Goal: Task Accomplishment & Management: Use online tool/utility

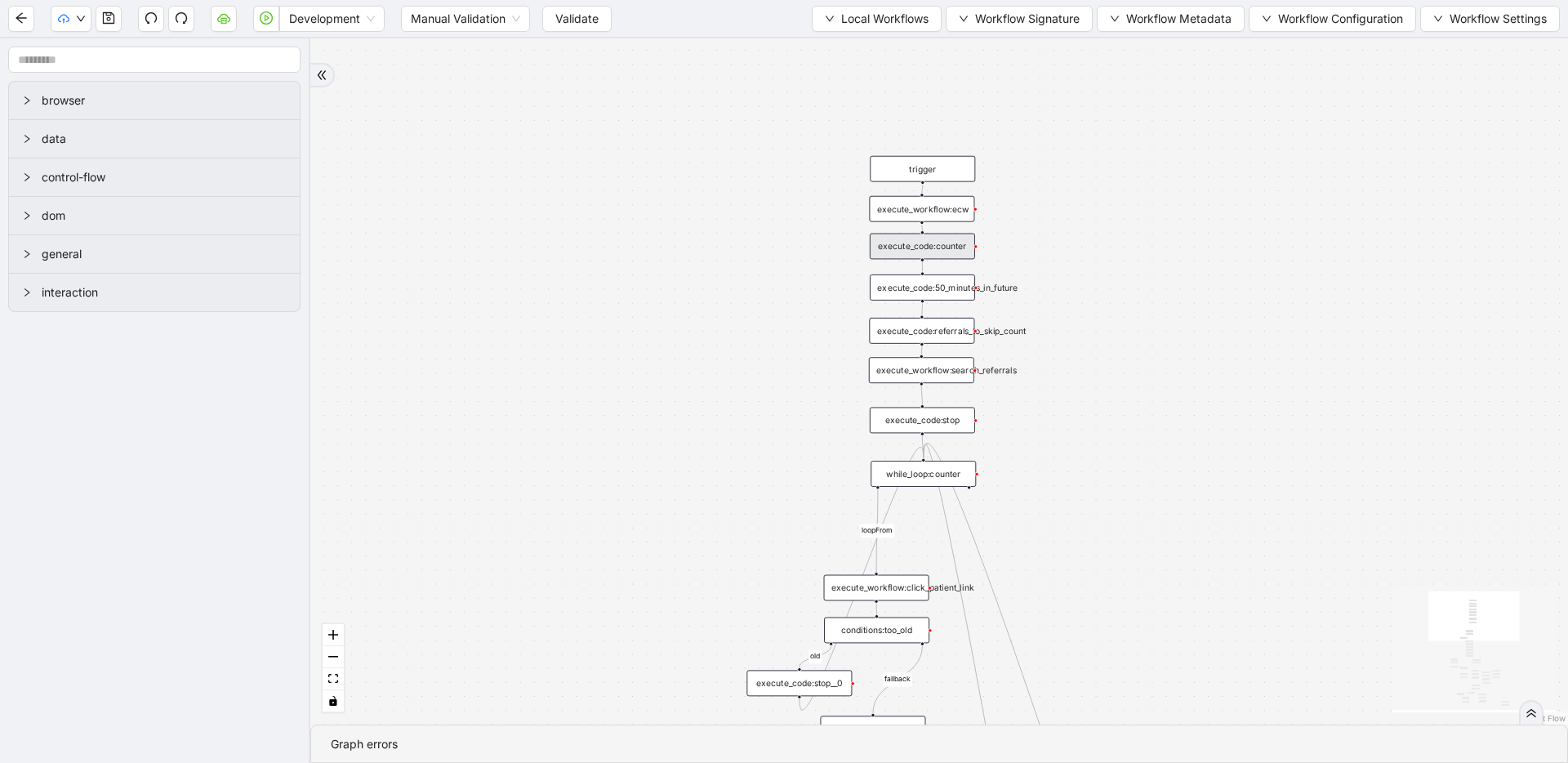
drag, startPoint x: 782, startPoint y: 108, endPoint x: 1076, endPoint y: 107, distance: 294.0
click at [1076, 107] on div "fallback success success fallback no_encounters end success success success old…" at bounding box center [939, 382] width 1258 height 686
click at [959, 283] on div "execute_code:50_minutes_in_future" at bounding box center [922, 287] width 106 height 26
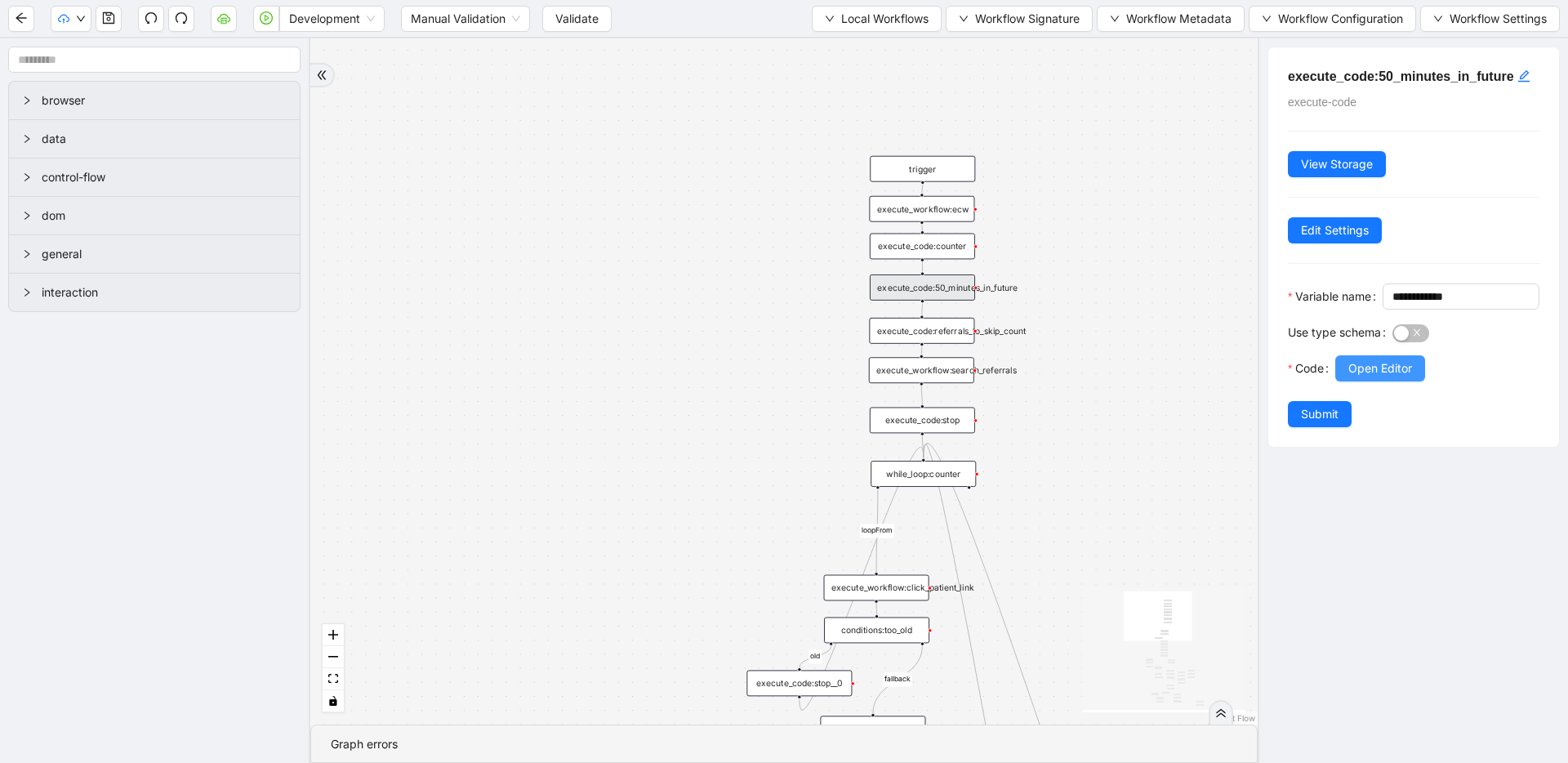
click at [1370, 377] on span "Open Editor" at bounding box center [1380, 368] width 64 height 18
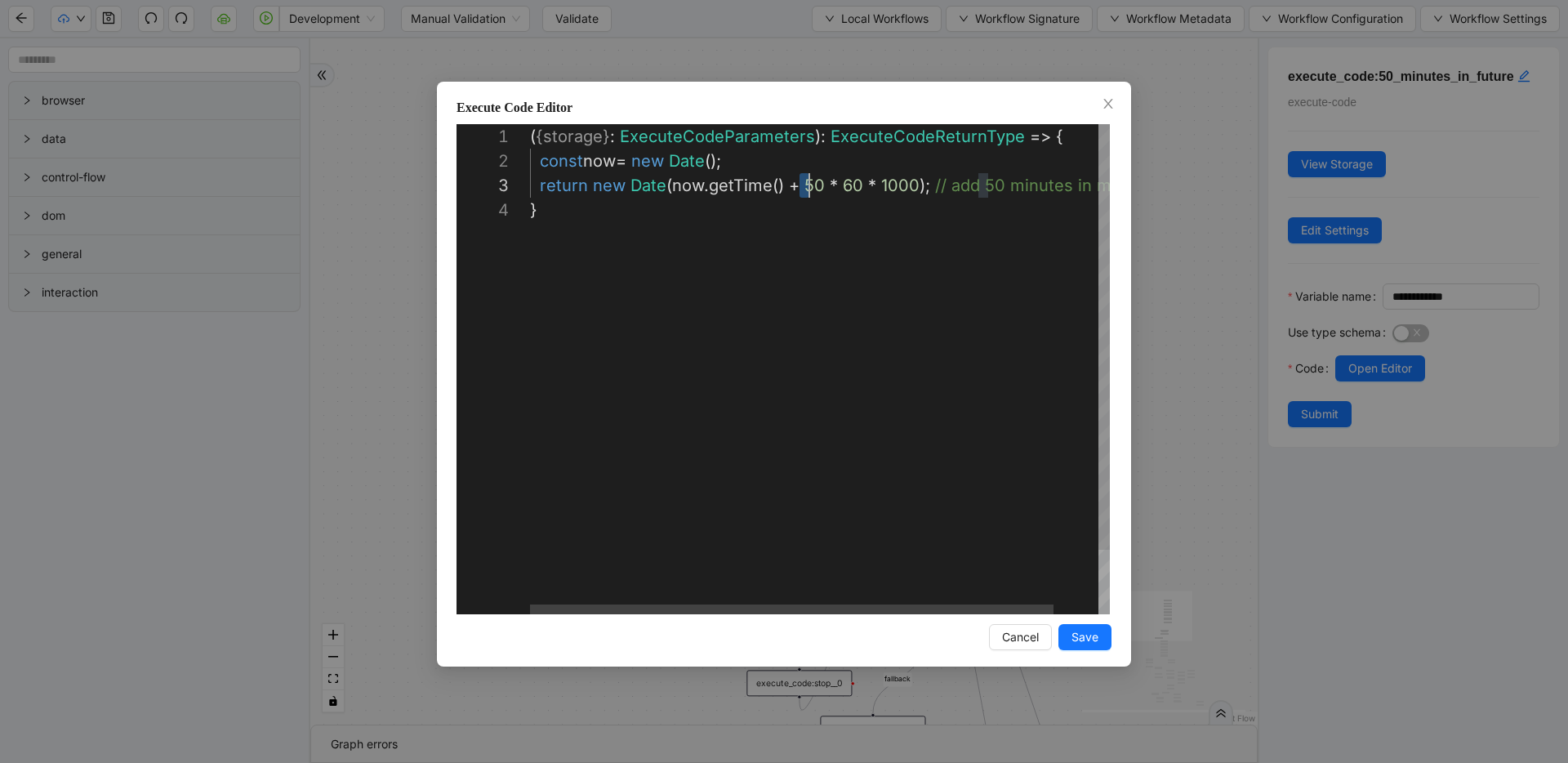
scroll to position [49, 290]
drag, startPoint x: 800, startPoint y: 186, endPoint x: 815, endPoint y: 185, distance: 15.0
type textarea "**********"
click at [1067, 634] on button "Save" at bounding box center [1085, 637] width 53 height 26
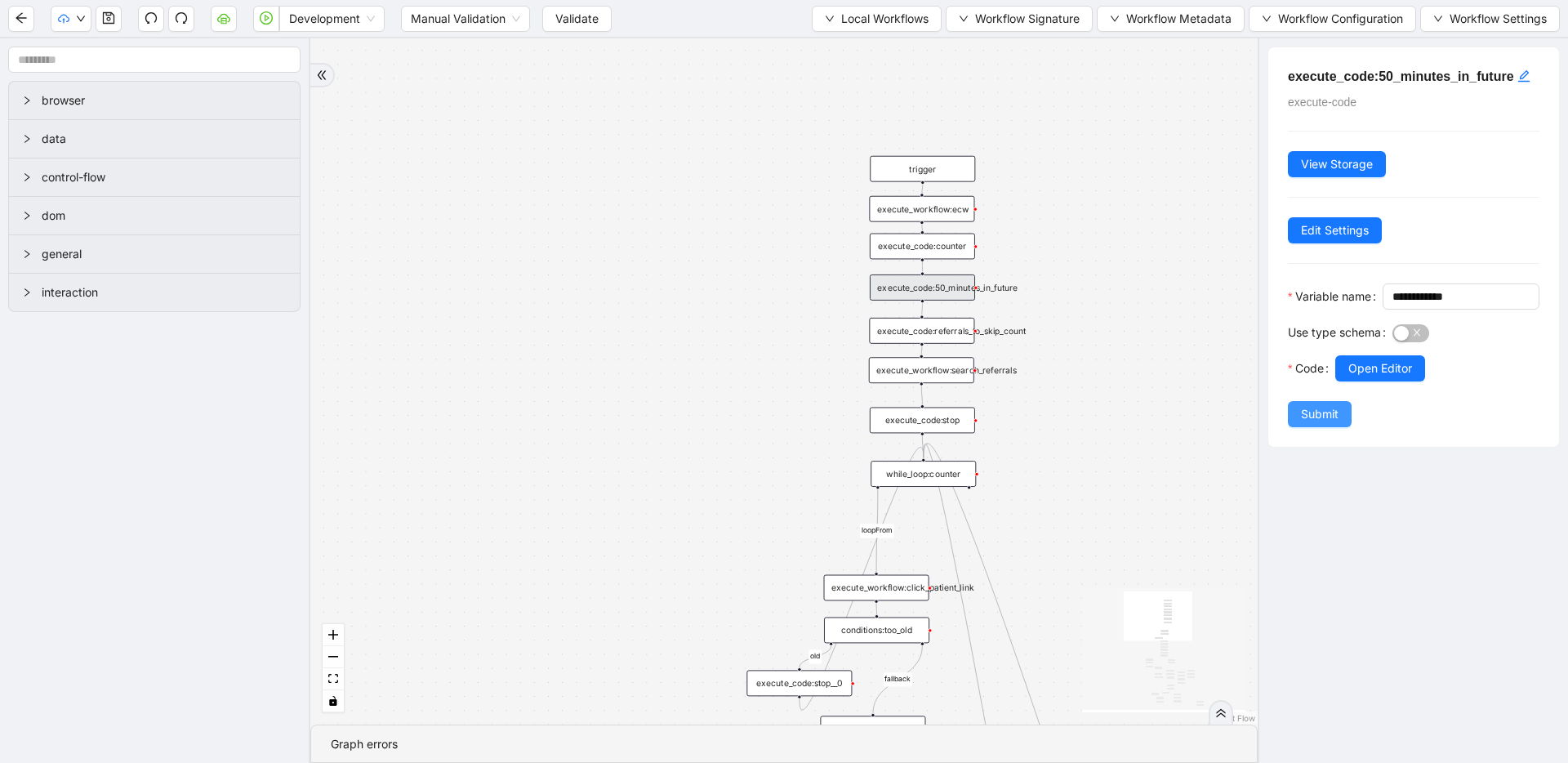
click at [1310, 423] on span "Submit" at bounding box center [1319, 414] width 38 height 18
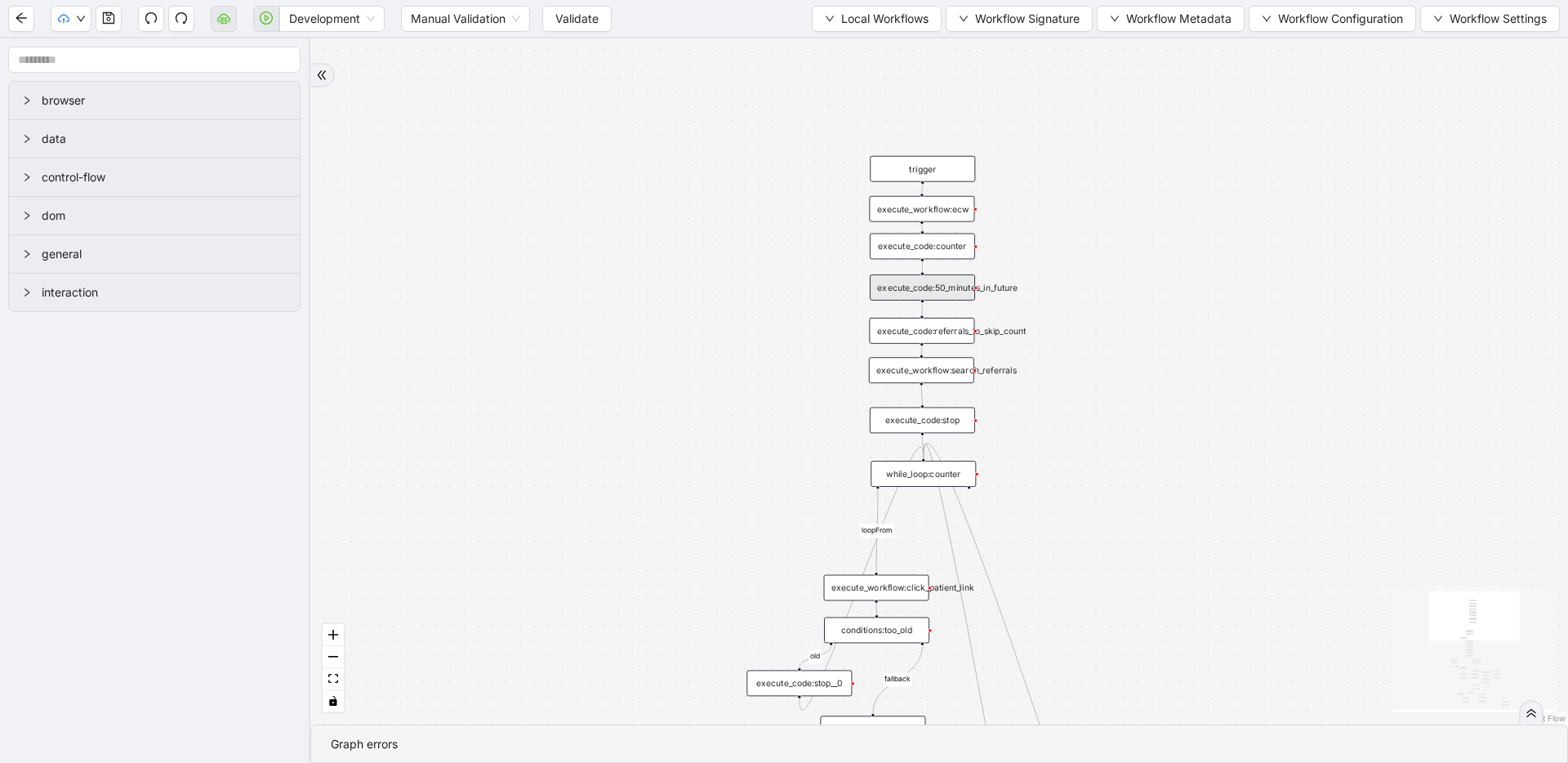
click at [957, 285] on div "execute_code:50_minutes_in_future" at bounding box center [922, 287] width 106 height 26
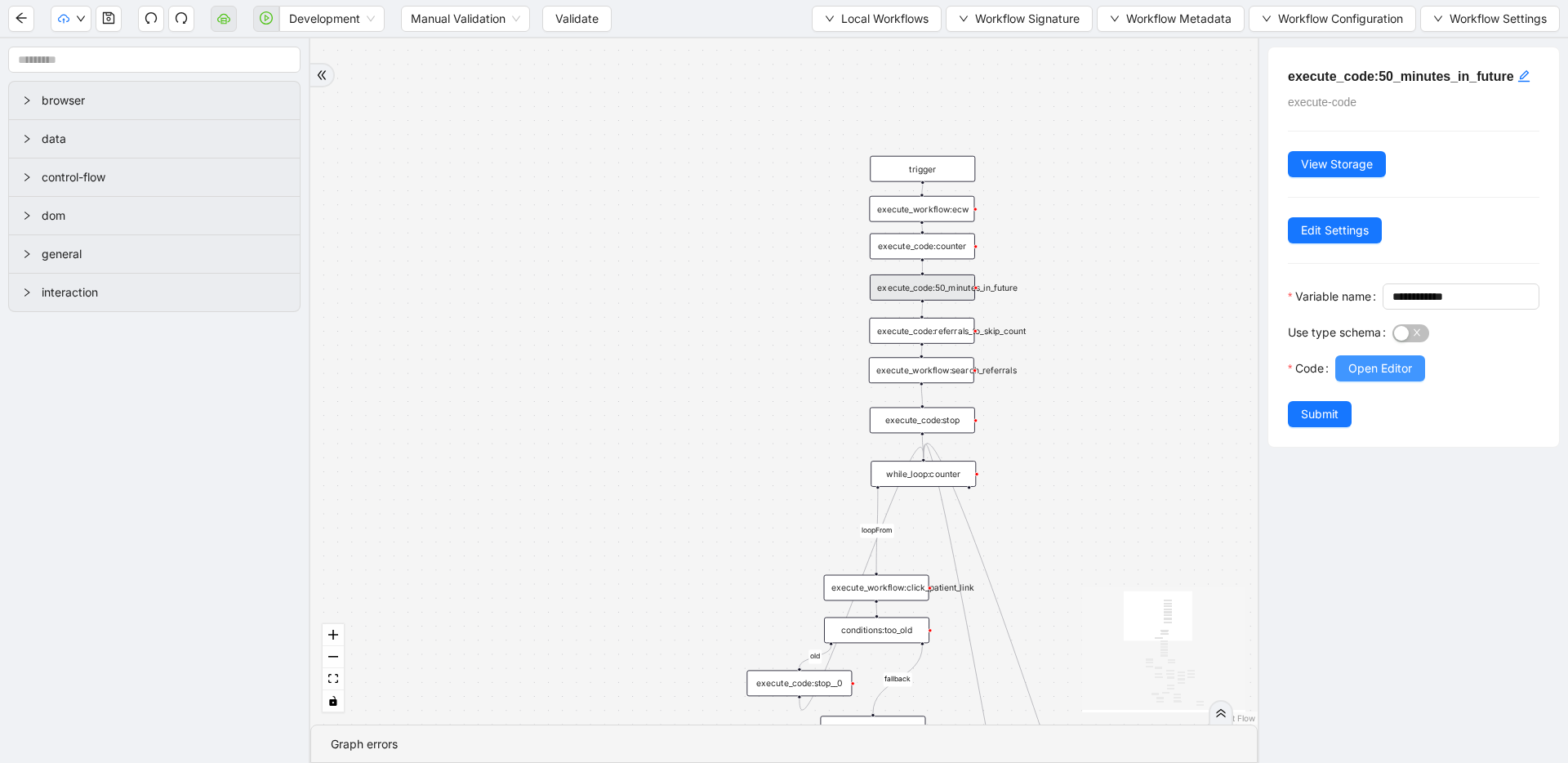
click at [1406, 377] on span "Open Editor" at bounding box center [1380, 368] width 64 height 18
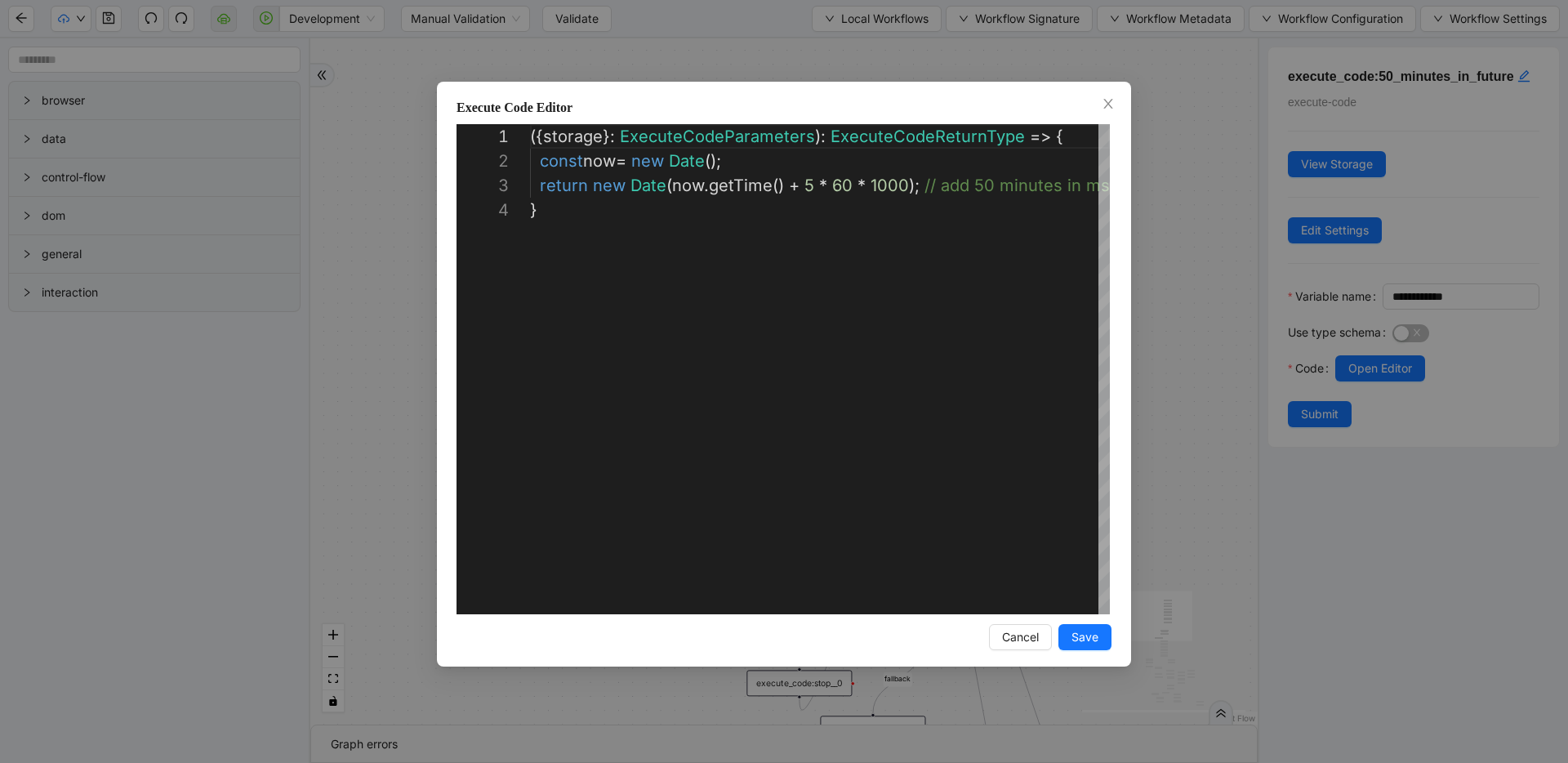
scroll to position [73, 0]
click at [807, 184] on div "( { storage } : ExecuteCodeParameters ): ExecuteCodeReturnType => { const now =…" at bounding box center [839, 406] width 618 height 564
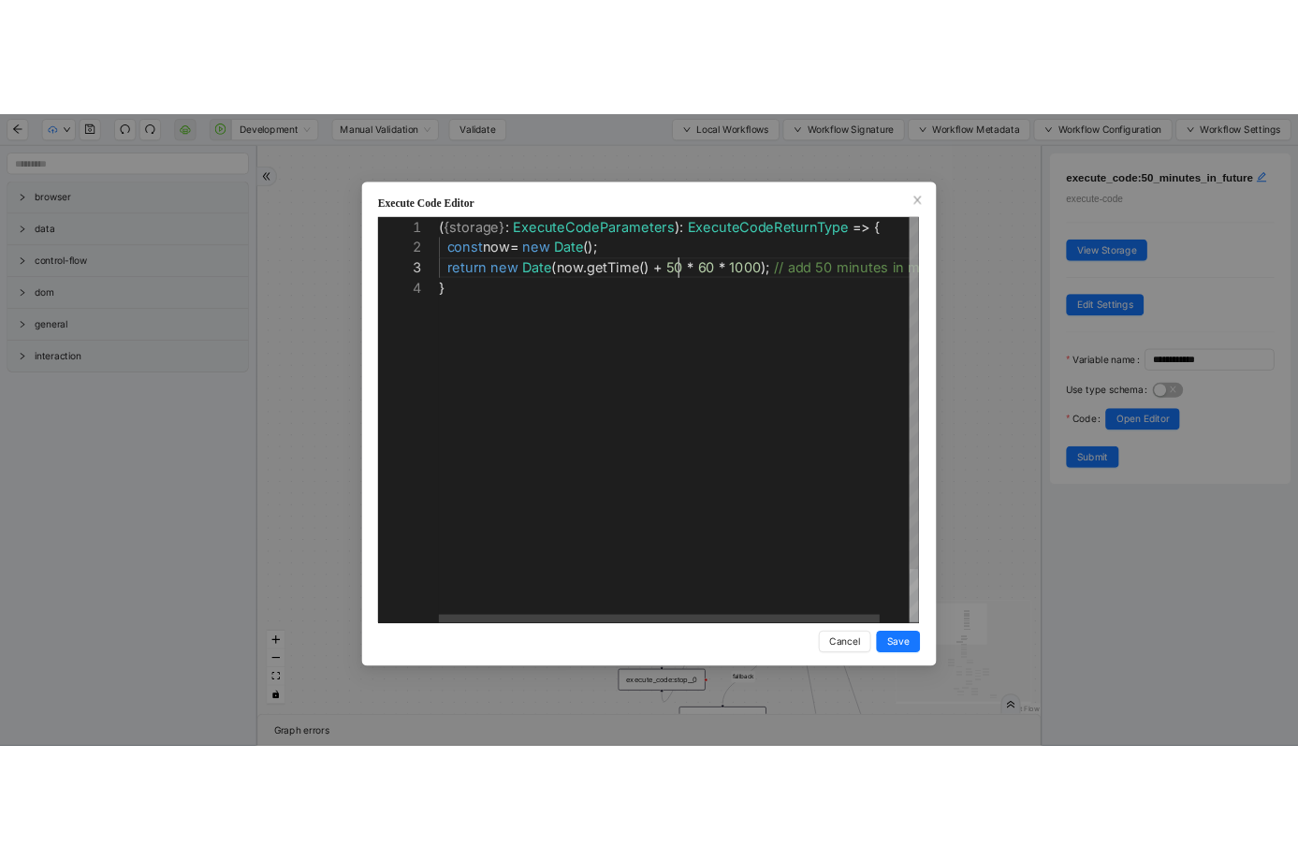
scroll to position [56, 332]
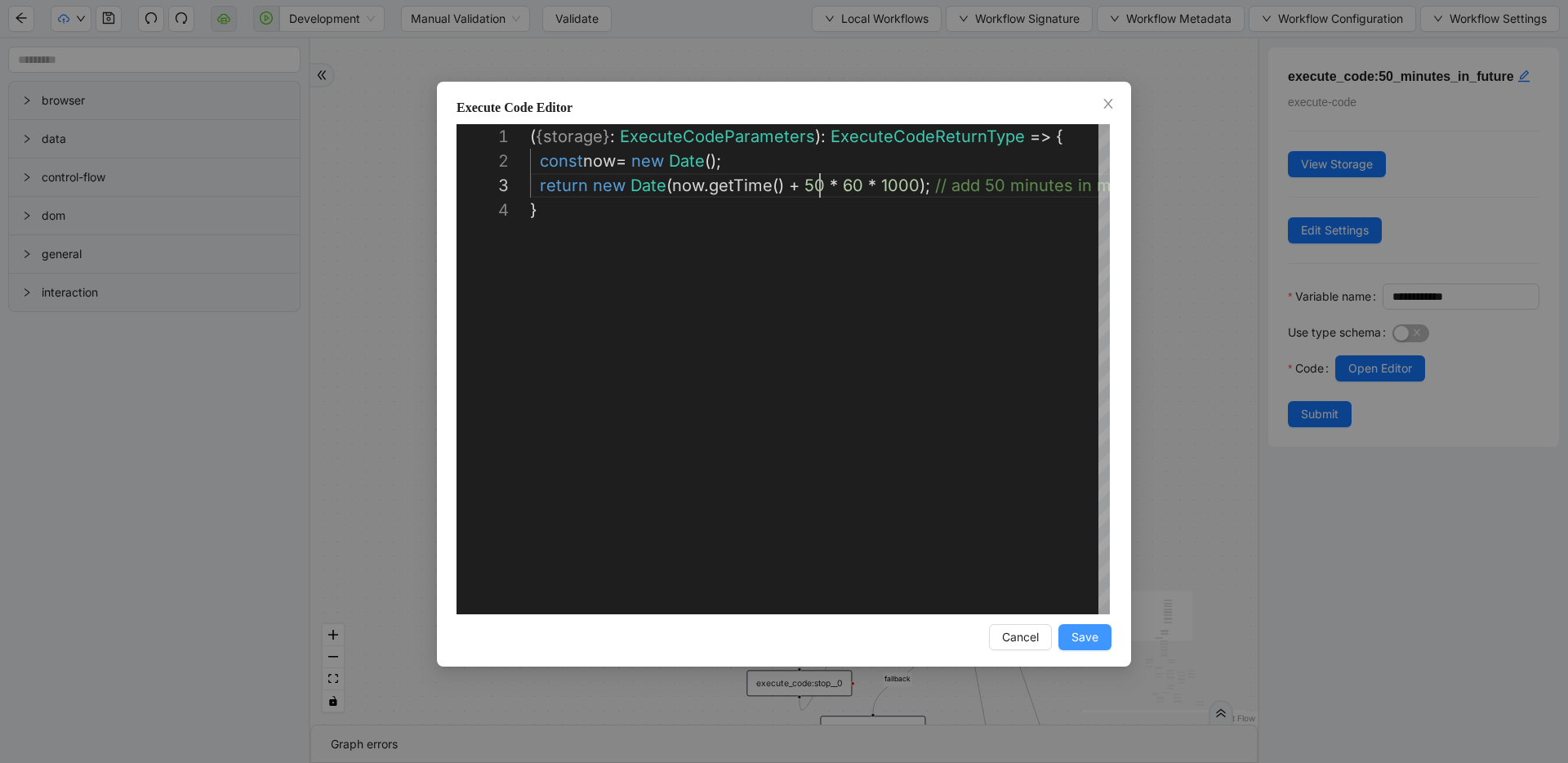
type textarea "**********"
click at [1077, 641] on span "Save" at bounding box center [1085, 636] width 27 height 18
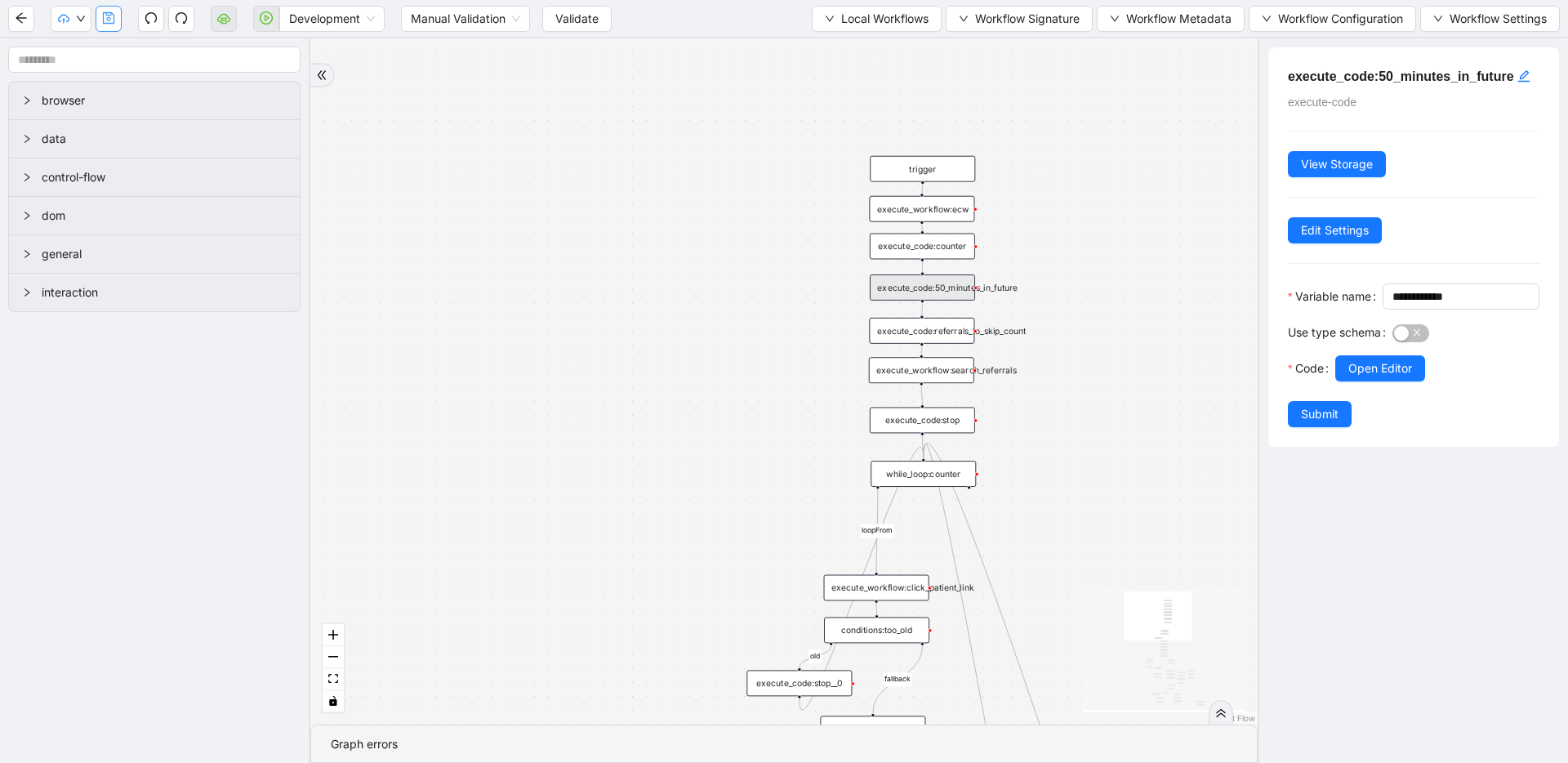
click at [1338, 423] on span "Submit" at bounding box center [1319, 414] width 38 height 18
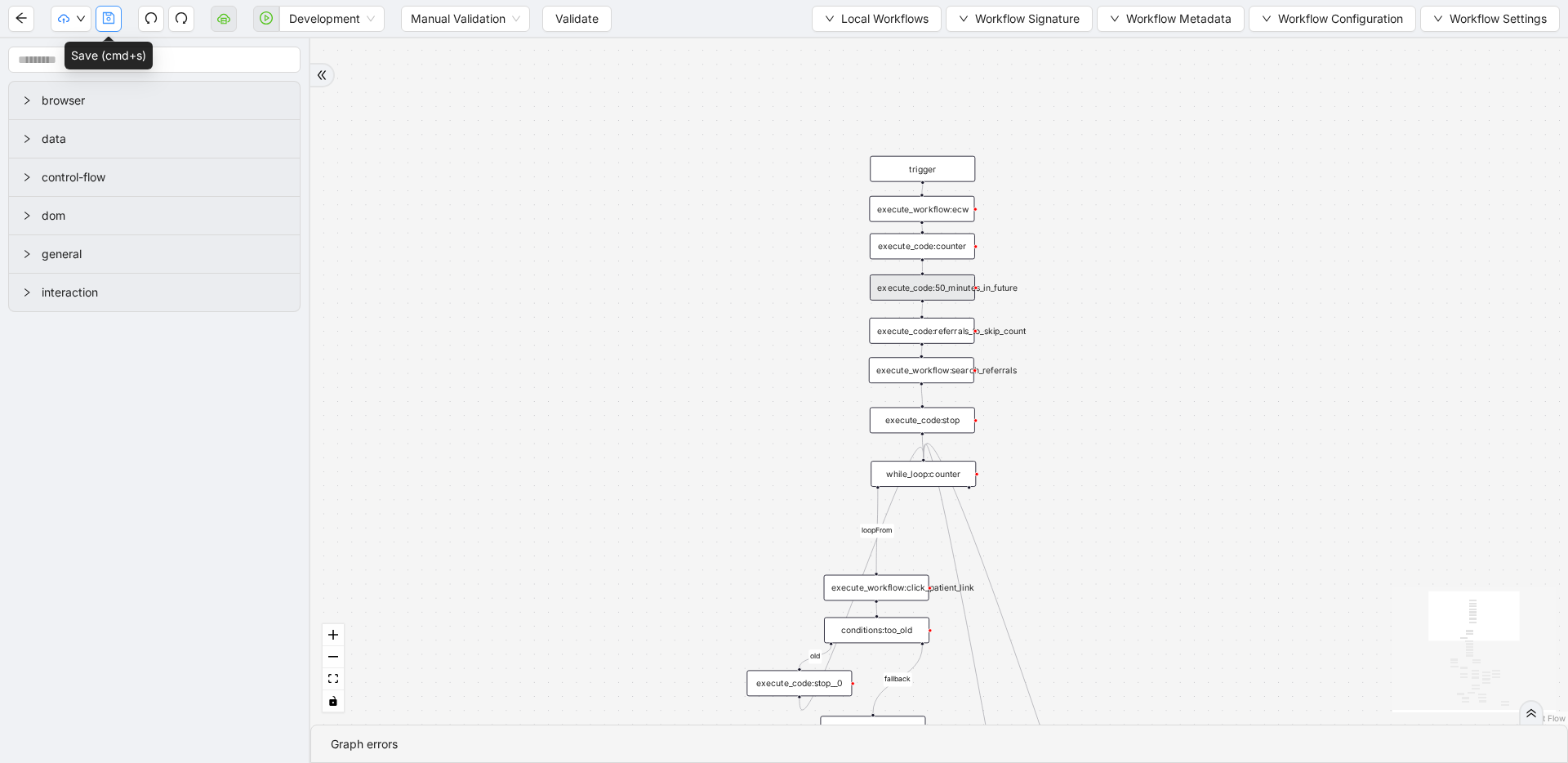
click at [113, 16] on icon "save" at bounding box center [108, 17] width 11 height 11
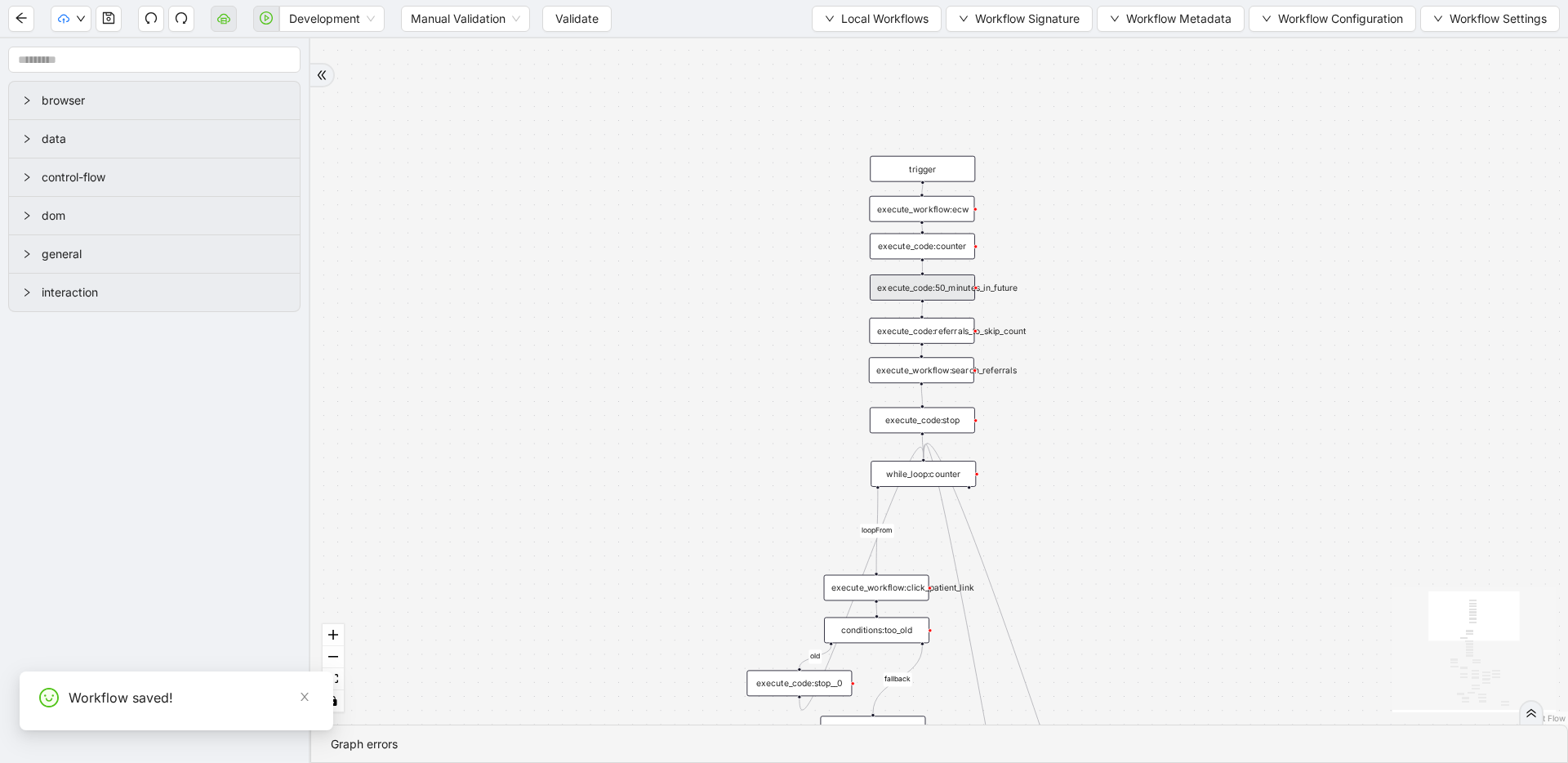
click at [584, 15] on span "Validate" at bounding box center [577, 18] width 44 height 18
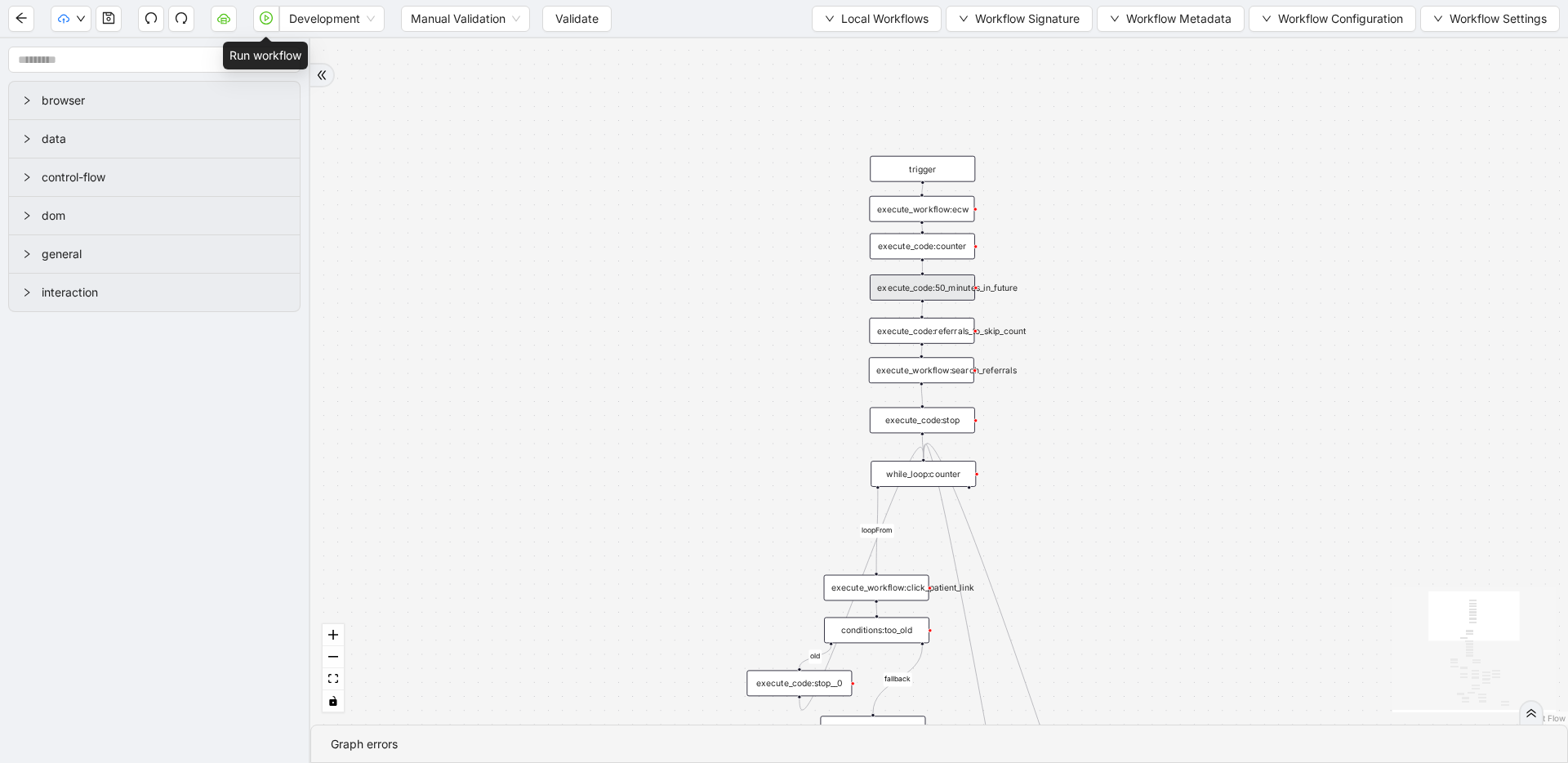
click at [269, 17] on icon "play-circle" at bounding box center [266, 17] width 13 height 13
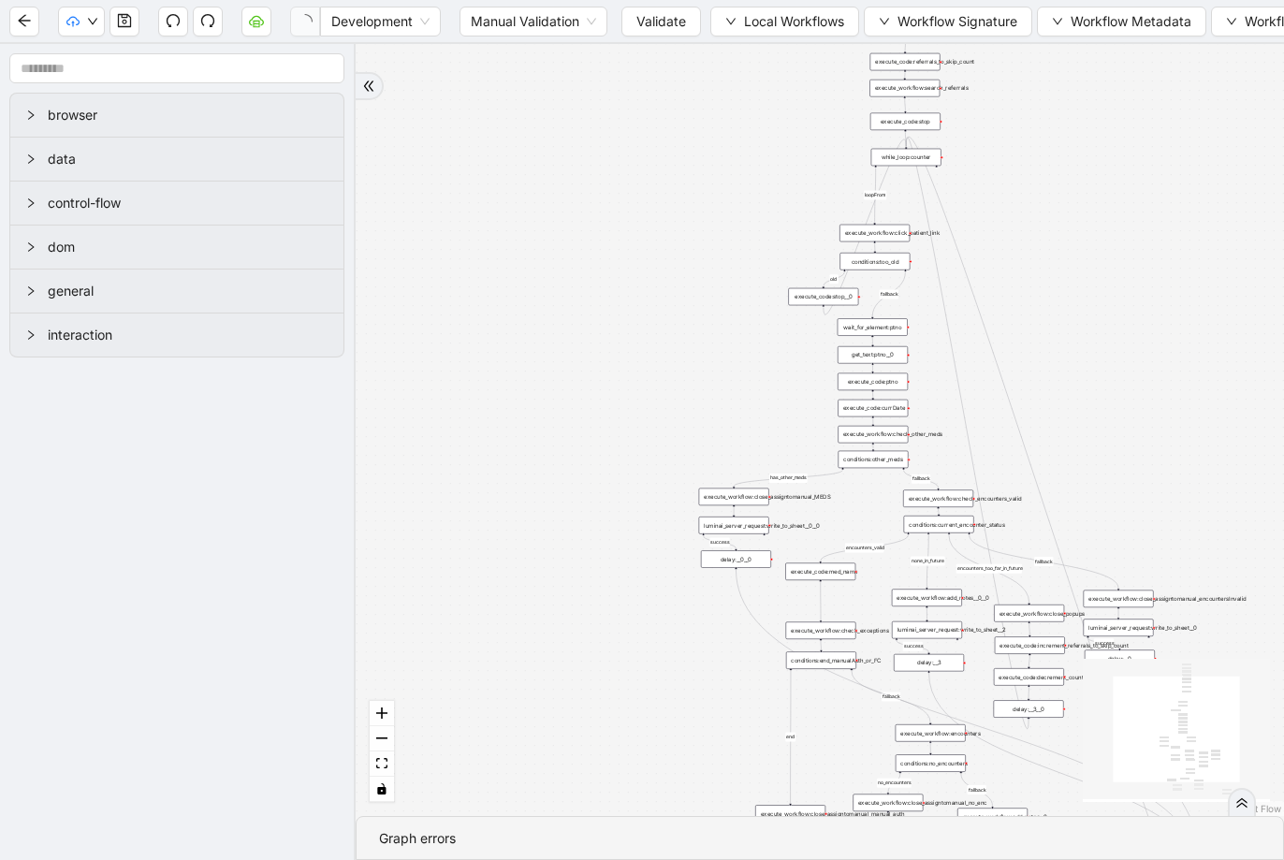
drag, startPoint x: 752, startPoint y: 362, endPoint x: 728, endPoint y: 51, distance: 312.5
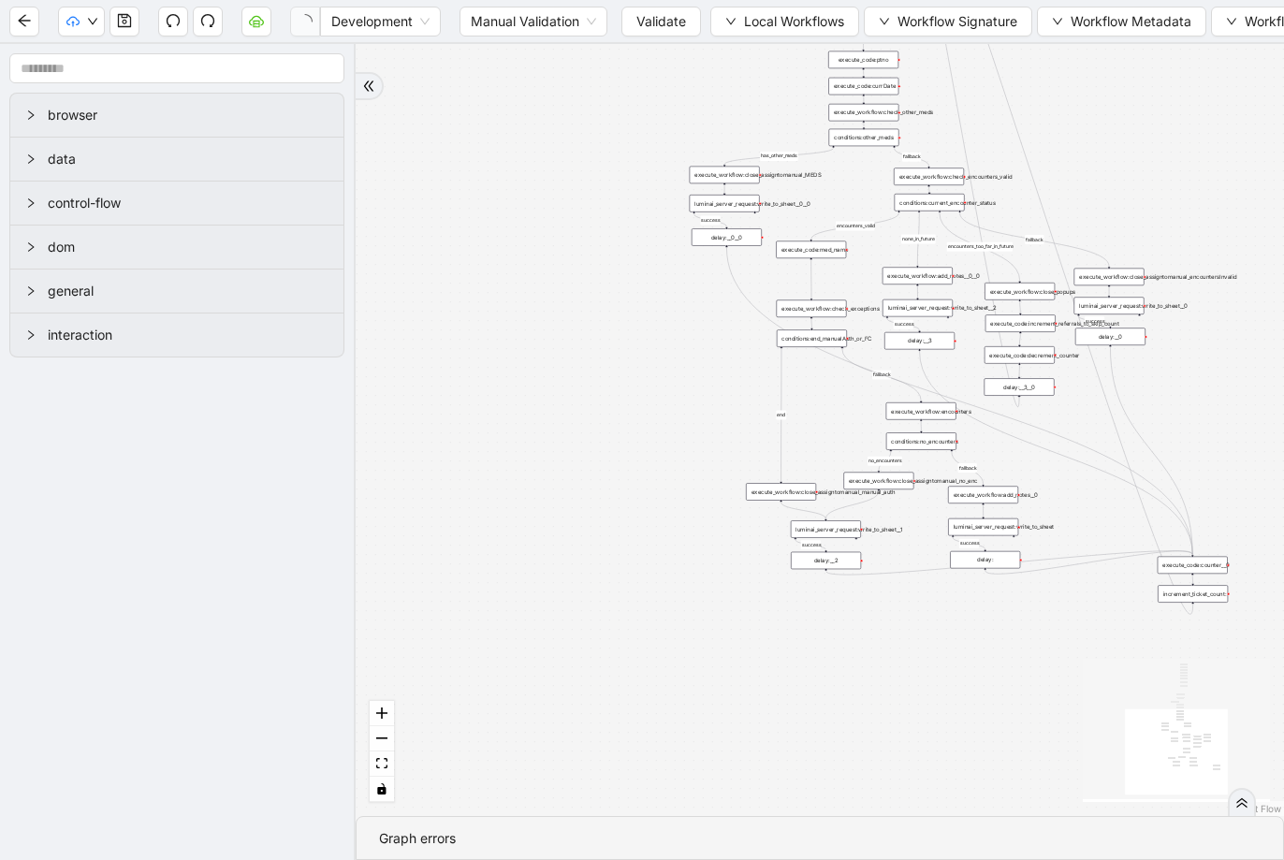
drag, startPoint x: 653, startPoint y: 456, endPoint x: 649, endPoint y: 327, distance: 129.2
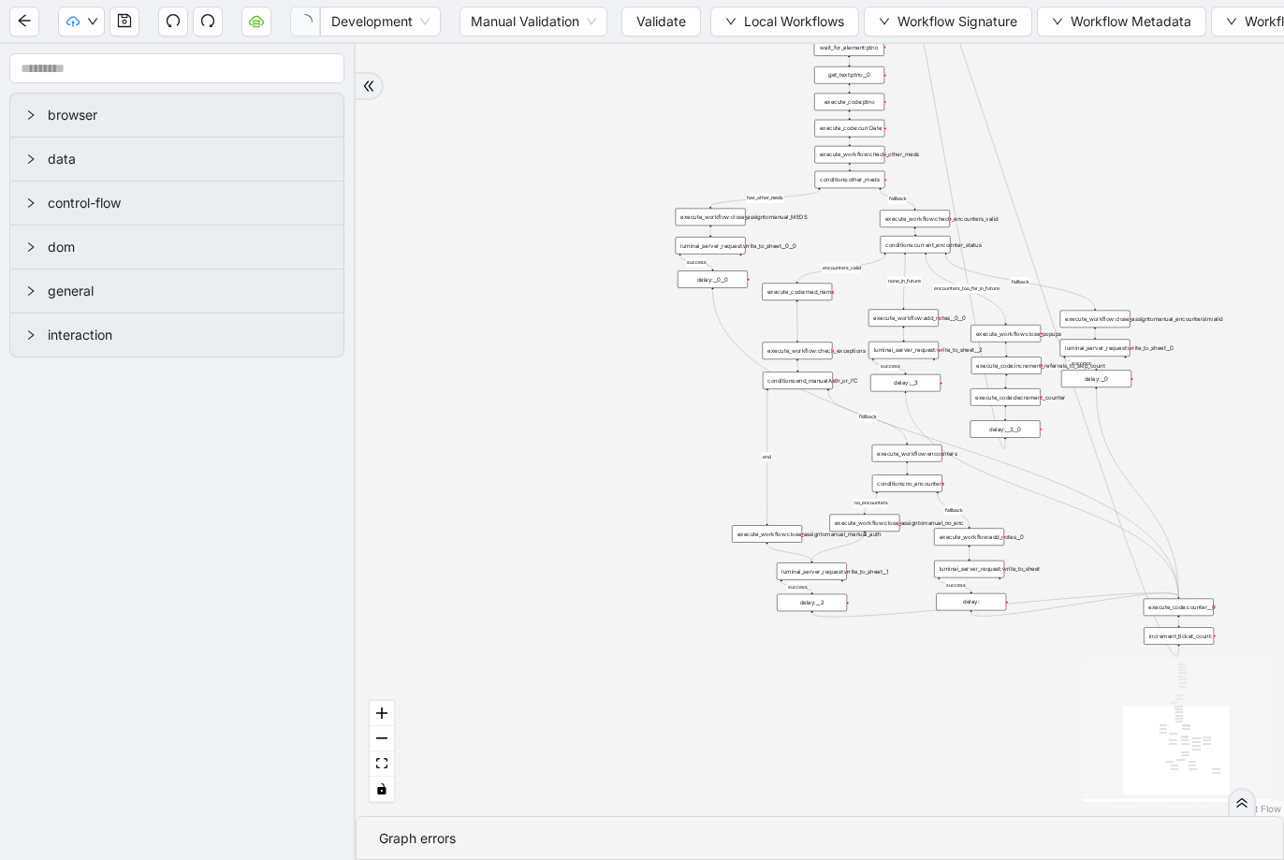
drag, startPoint x: 854, startPoint y: 268, endPoint x: 848, endPoint y: 484, distance: 216.2
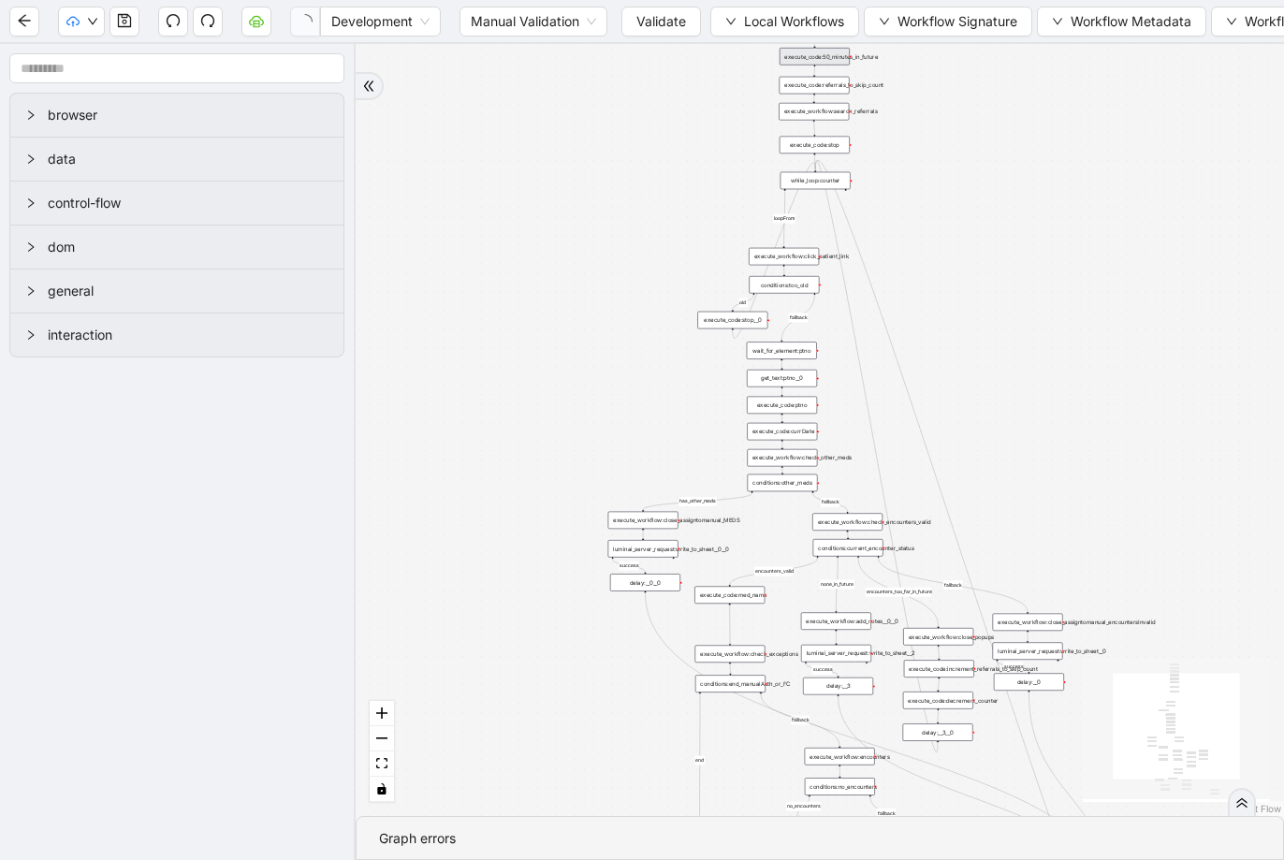
drag, startPoint x: 785, startPoint y: 173, endPoint x: 712, endPoint y: 299, distance: 145.9
click at [712, 299] on div "fallback success success fallback no_encounters end success success success old…" at bounding box center [820, 430] width 928 height 772
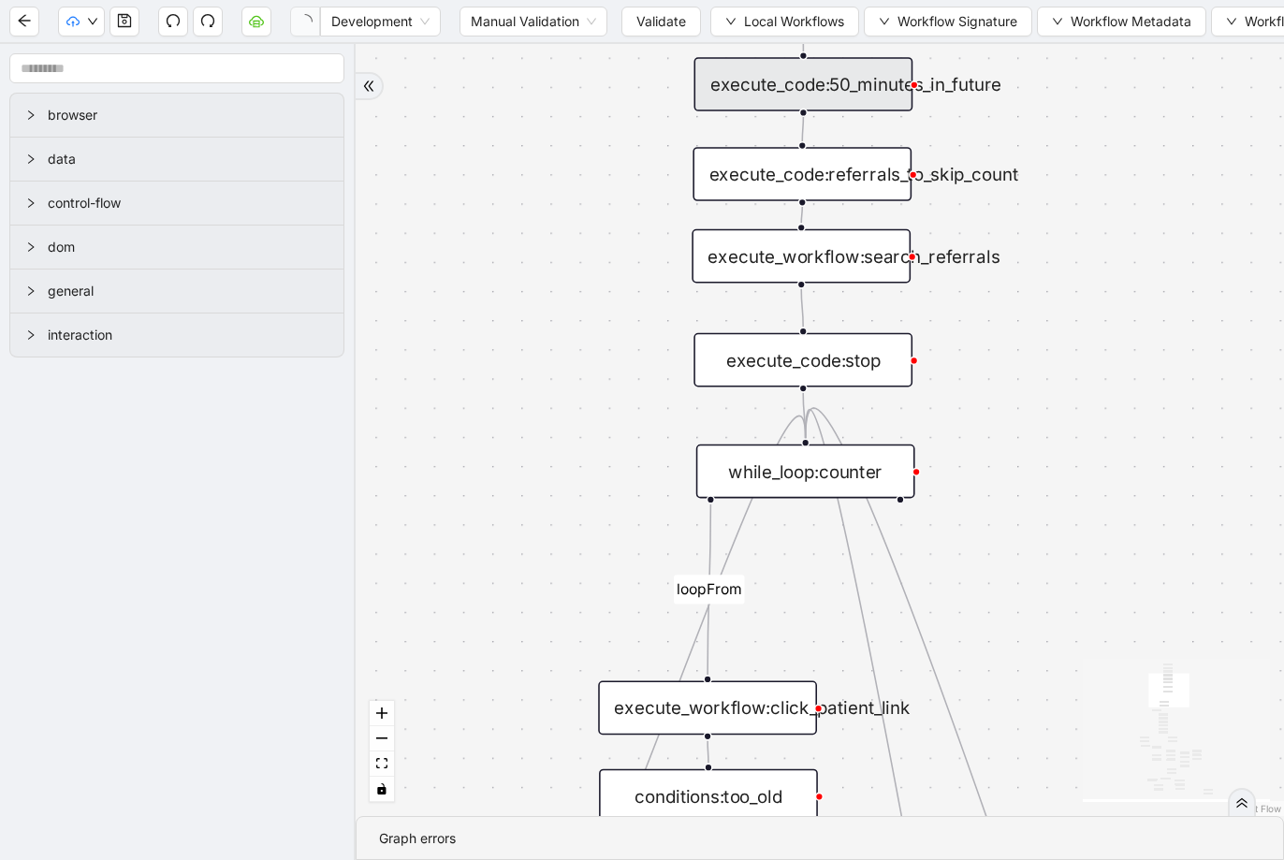
drag, startPoint x: 874, startPoint y: 432, endPoint x: 869, endPoint y: 530, distance: 98.4
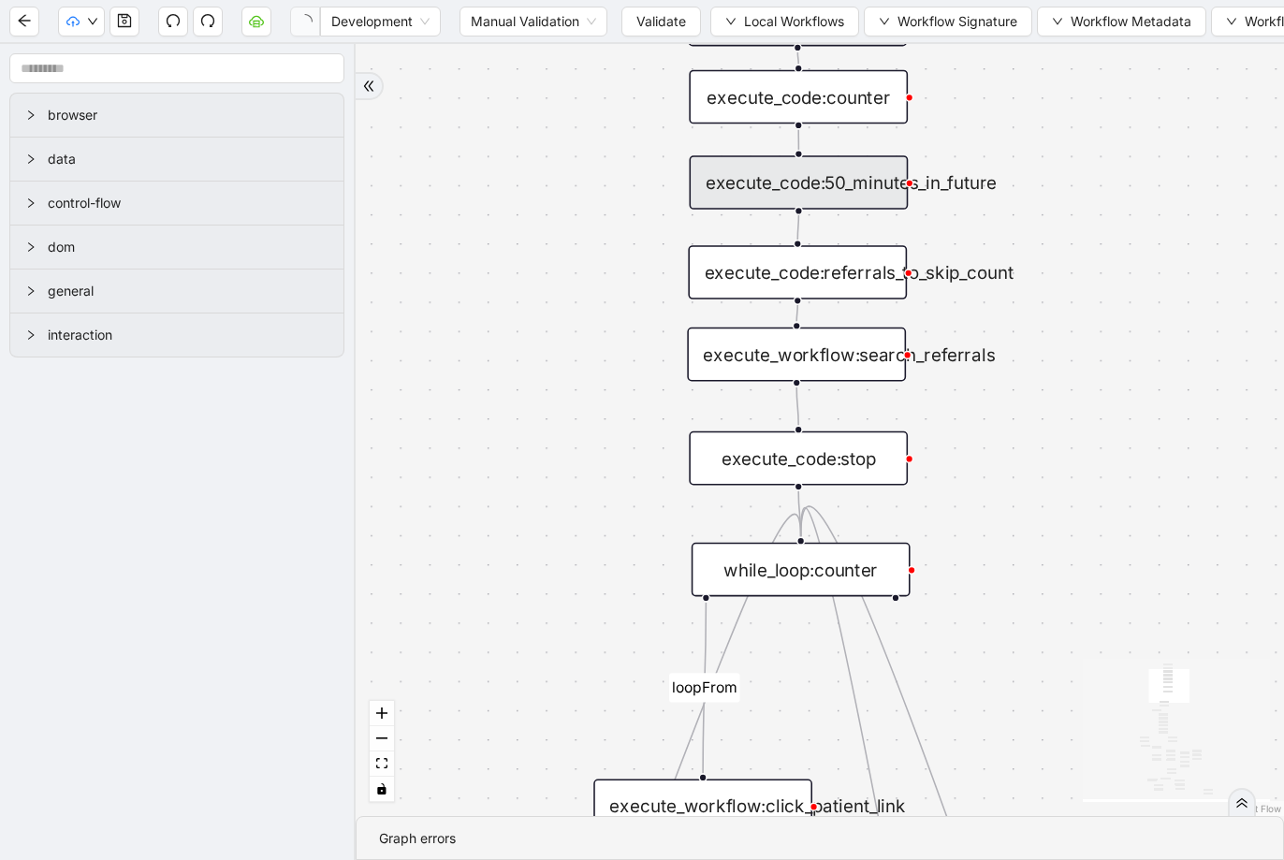
click at [848, 184] on div "execute_code:50_minutes_in_future" at bounding box center [799, 182] width 219 height 54
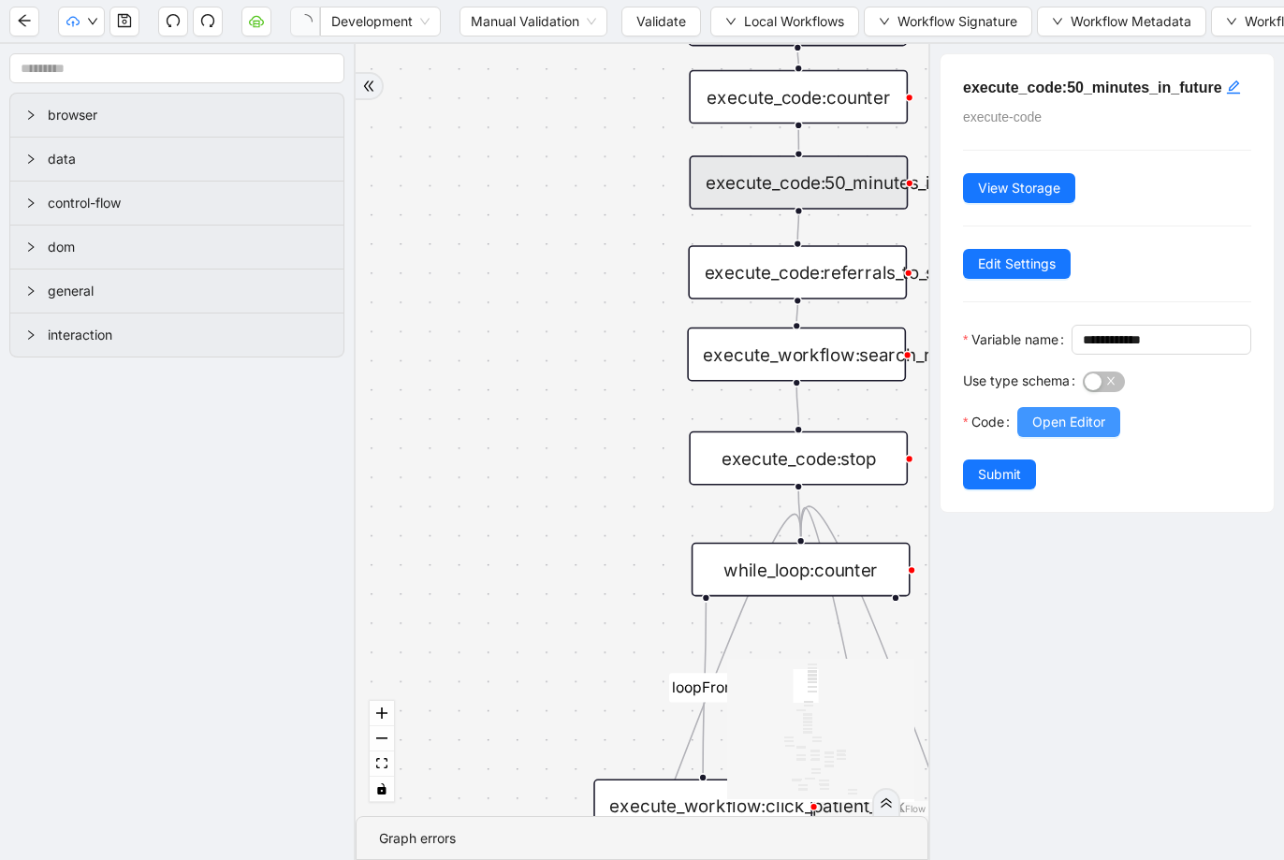
click at [1094, 432] on span "Open Editor" at bounding box center [1068, 422] width 73 height 21
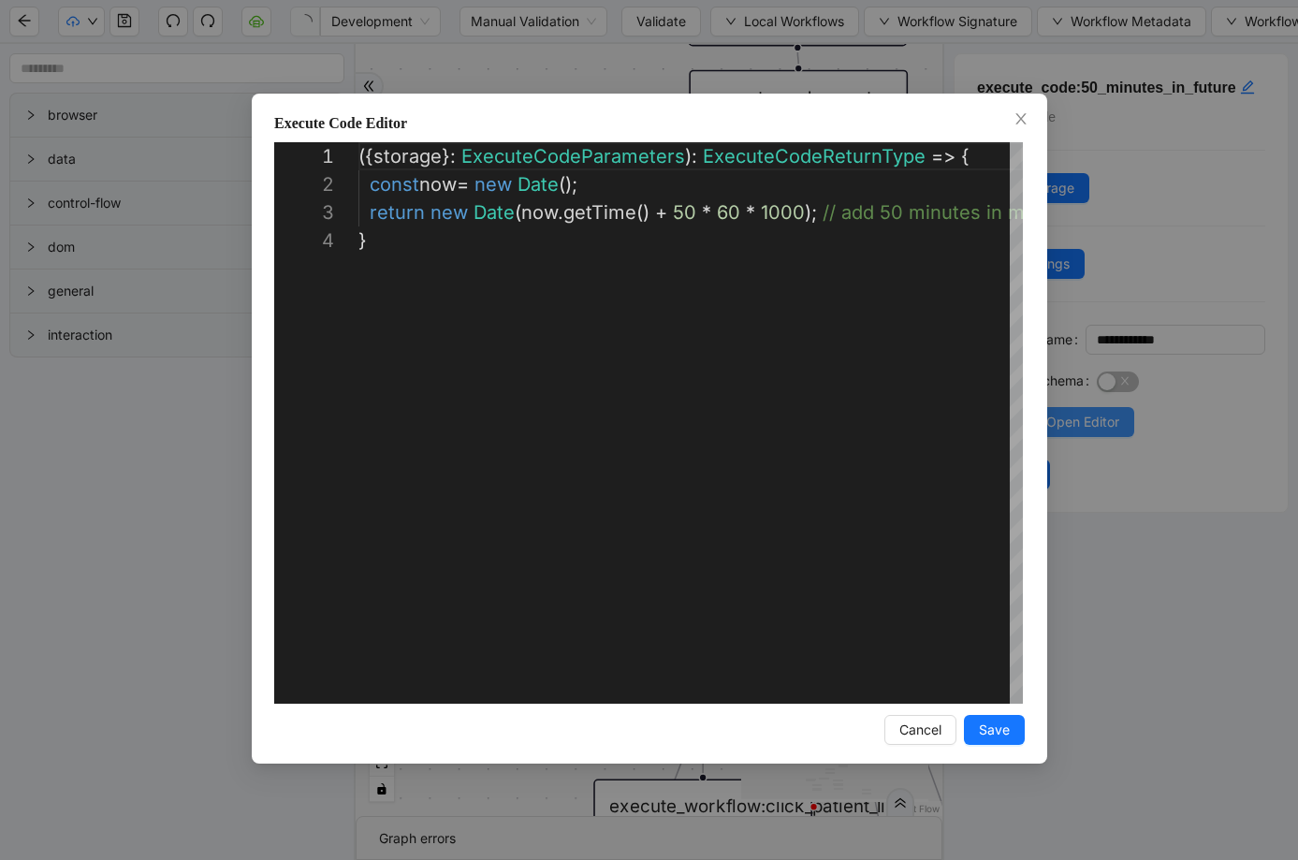
scroll to position [84, 0]
click at [1106, 411] on div "**********" at bounding box center [649, 430] width 1298 height 860
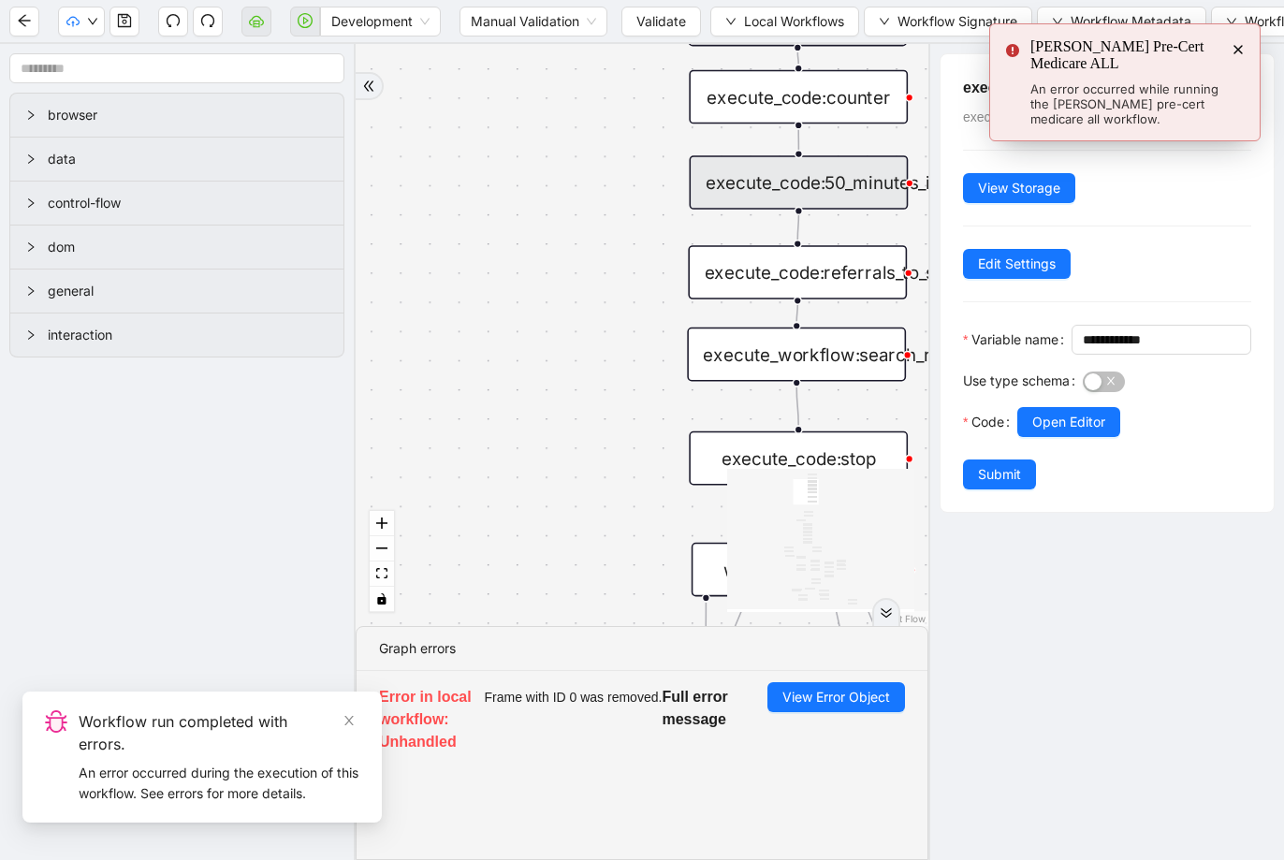
click at [811, 176] on div "execute_code:50_minutes_in_future" at bounding box center [799, 182] width 219 height 54
click at [1055, 274] on span "Edit Settings" at bounding box center [1017, 264] width 78 height 21
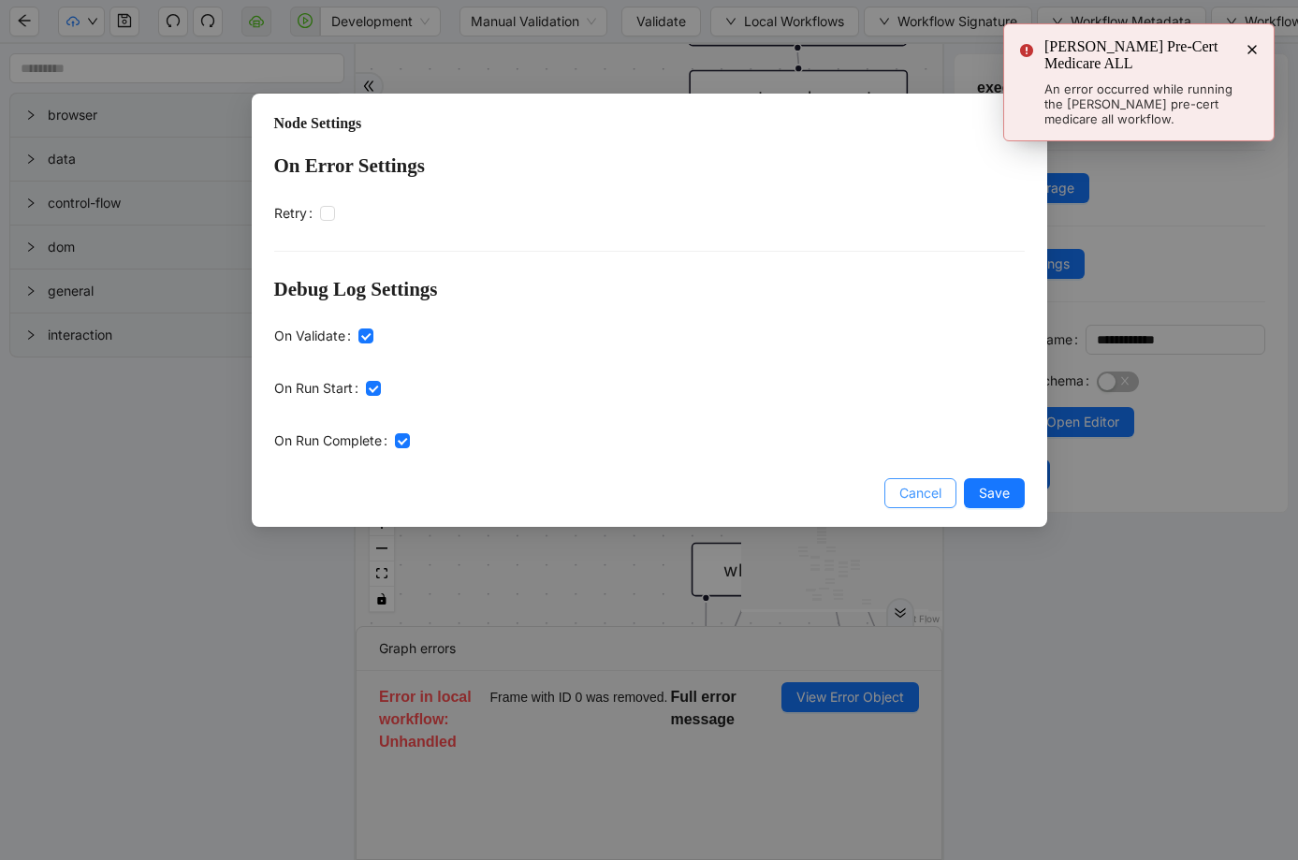
click at [912, 490] on span "Cancel" at bounding box center [920, 493] width 42 height 21
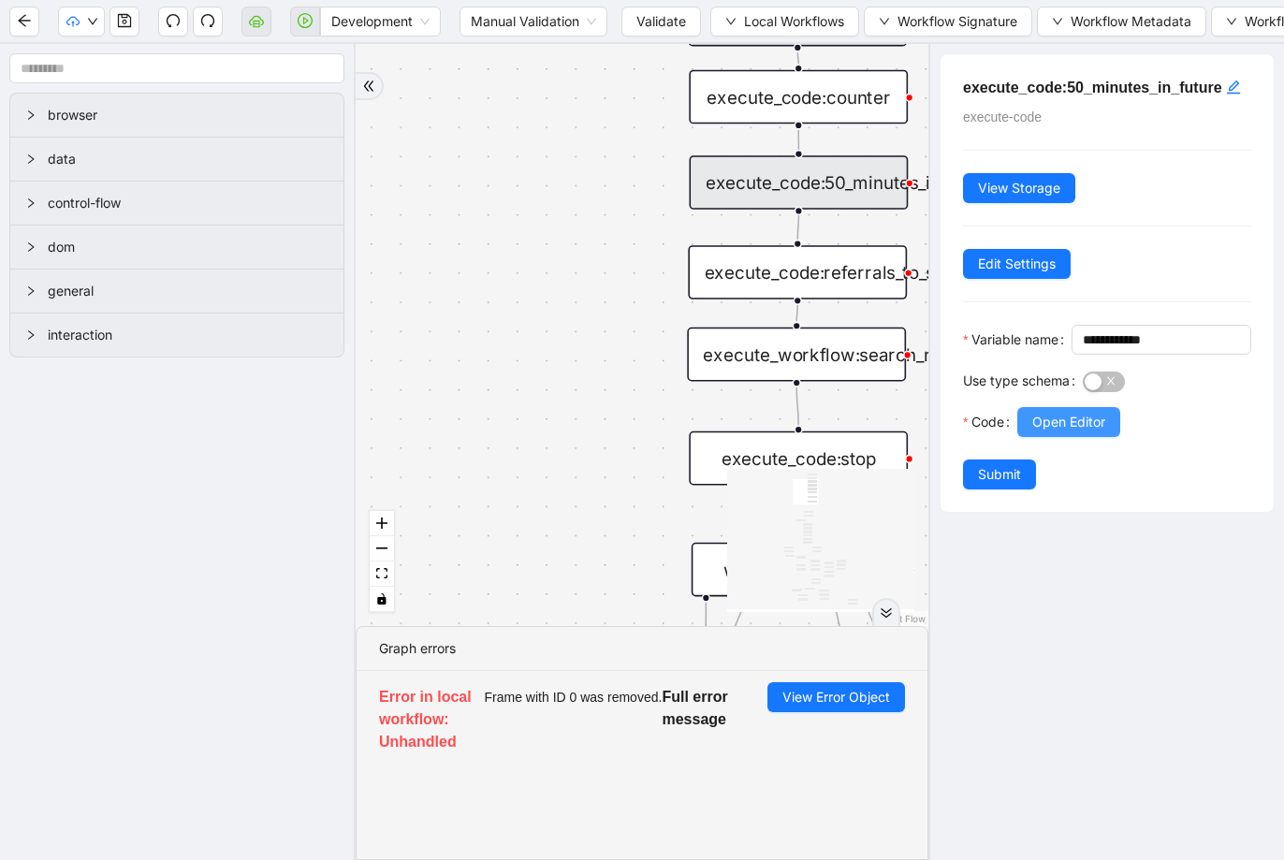
click at [1055, 437] on button "Open Editor" at bounding box center [1068, 422] width 103 height 30
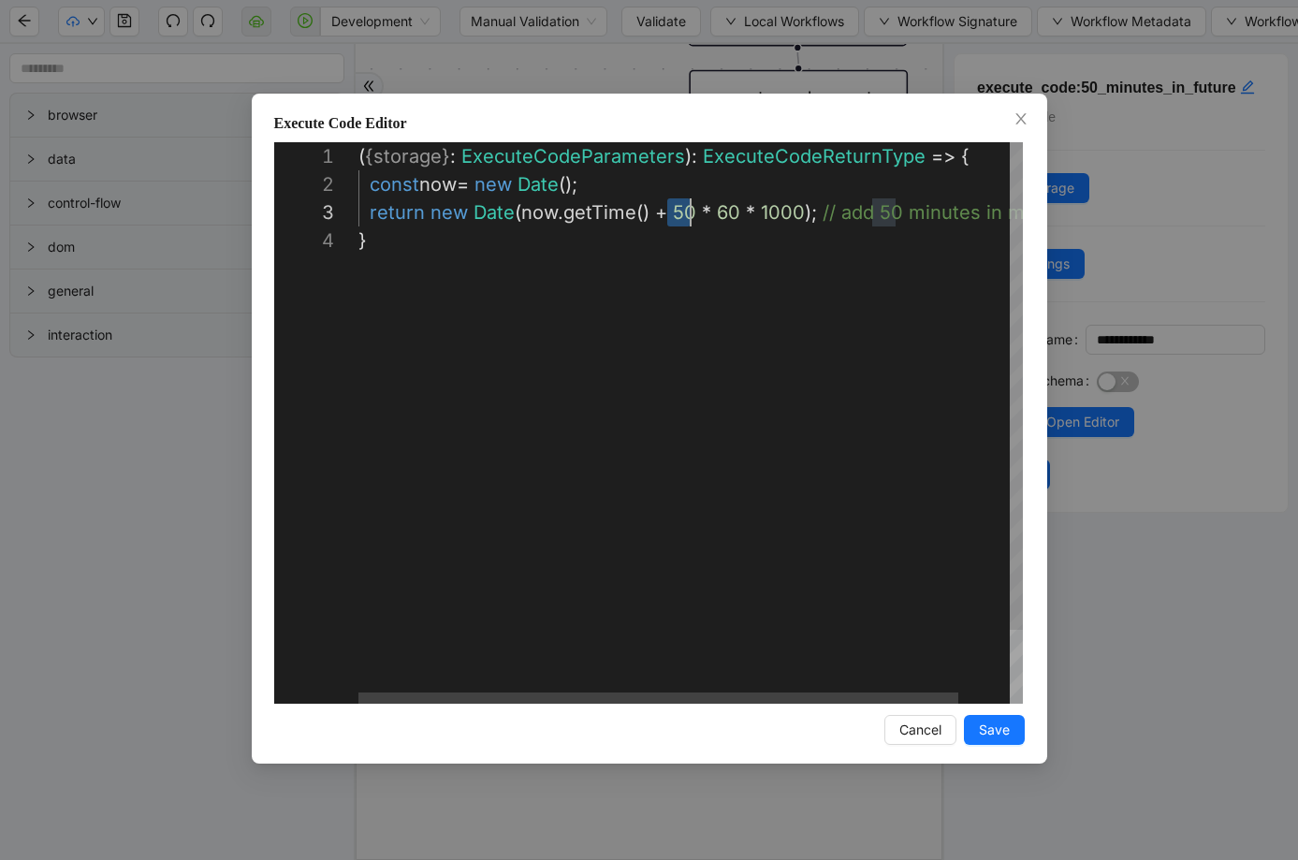
drag, startPoint x: 671, startPoint y: 216, endPoint x: 690, endPoint y: 219, distance: 19.8
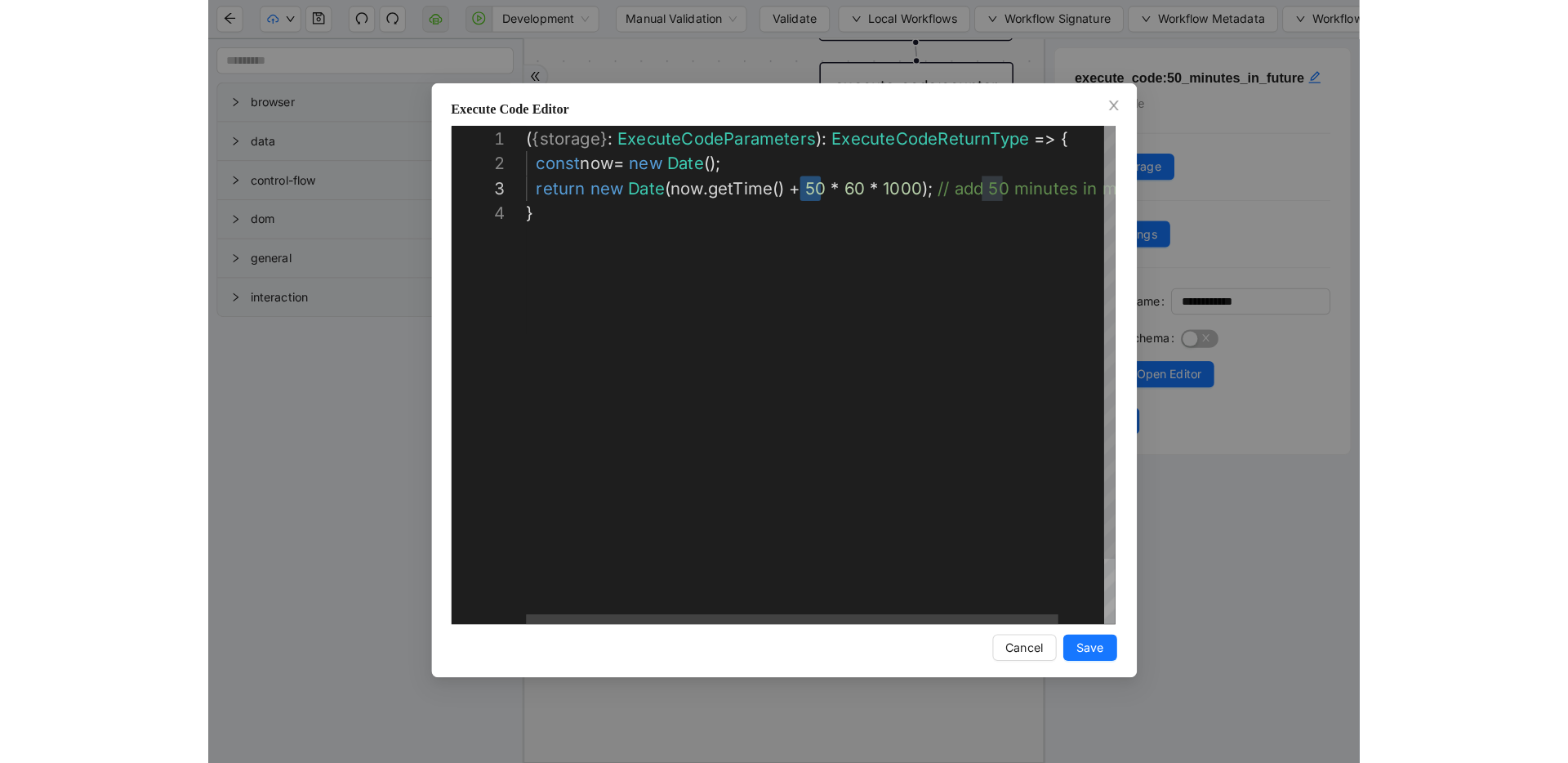
scroll to position [49, 287]
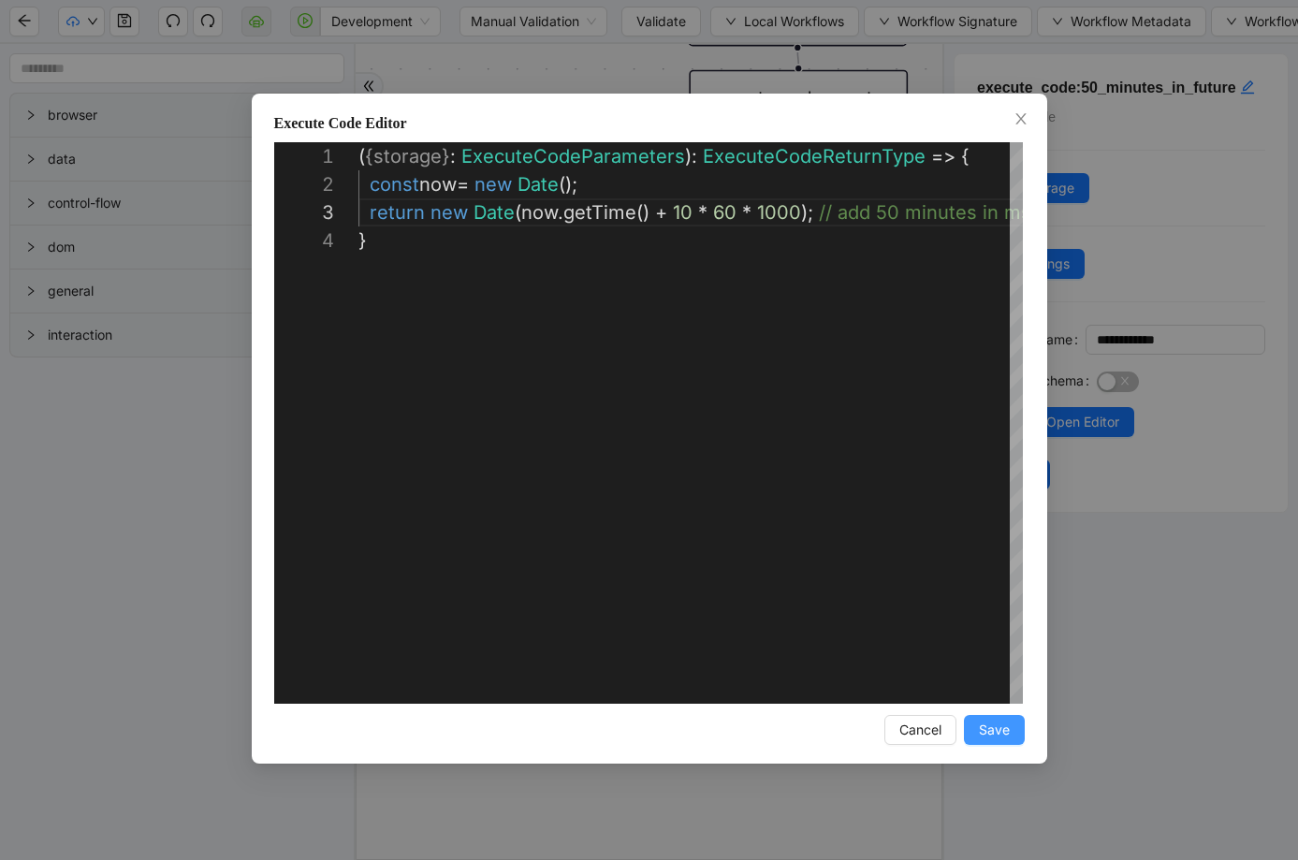
type textarea "**********"
click at [997, 732] on span "Save" at bounding box center [994, 729] width 31 height 21
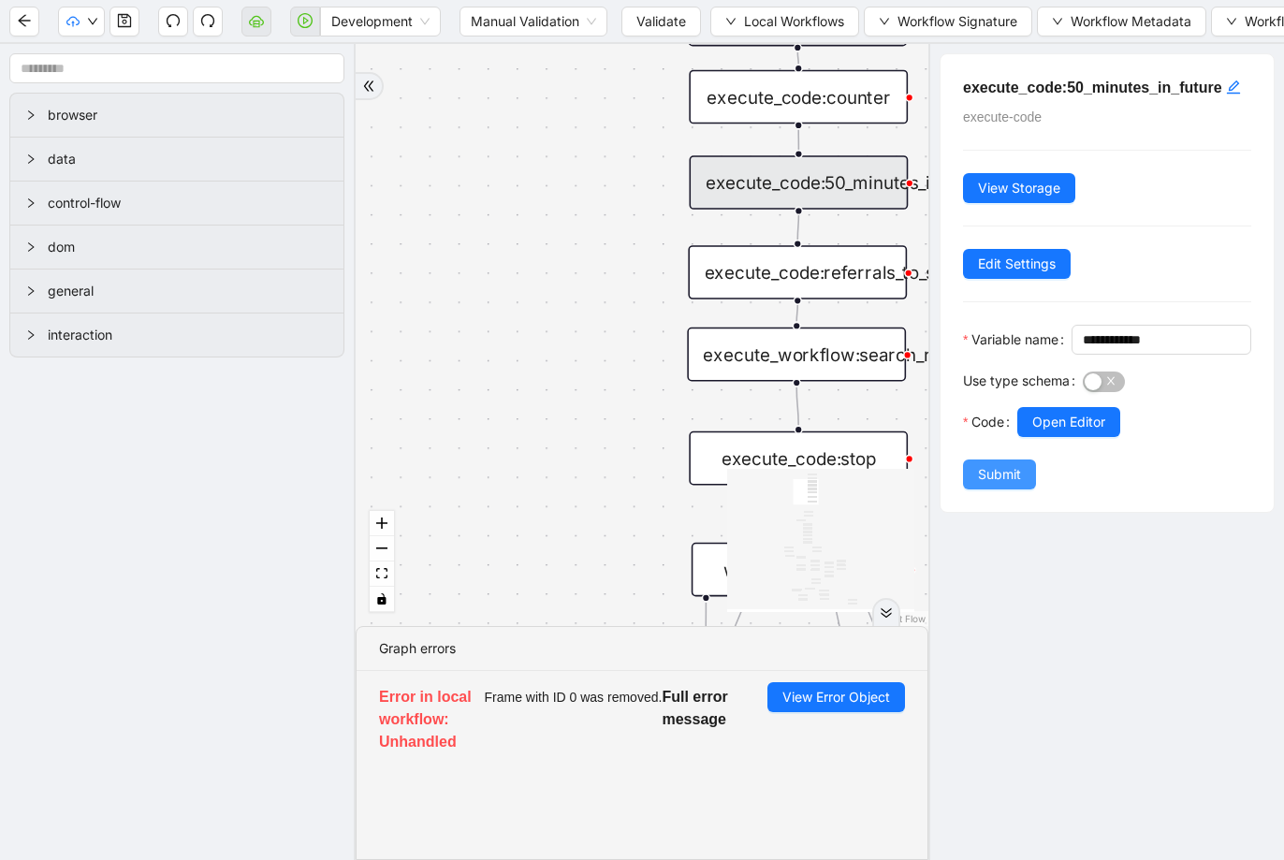
click at [988, 489] on button "Submit" at bounding box center [999, 474] width 73 height 30
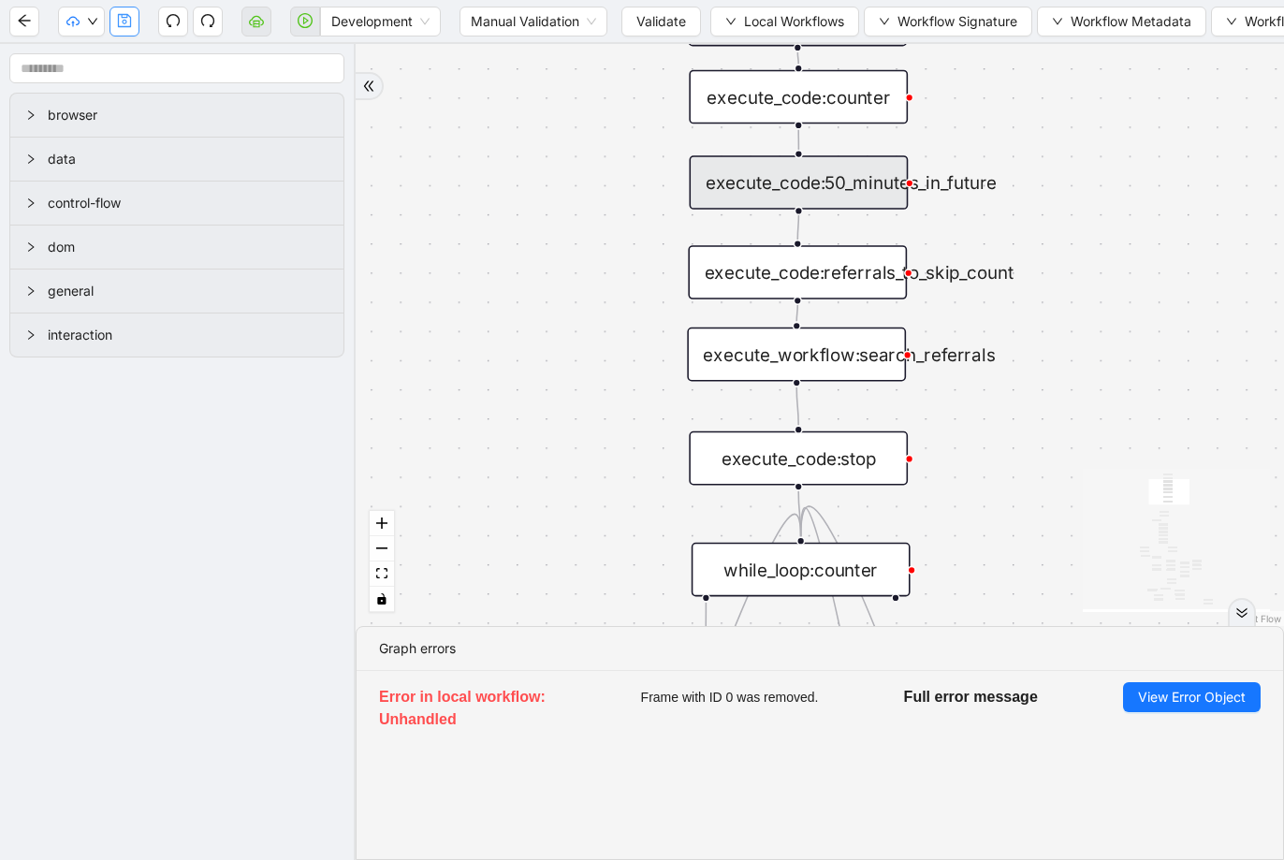
click at [124, 25] on icon "save" at bounding box center [124, 20] width 15 height 15
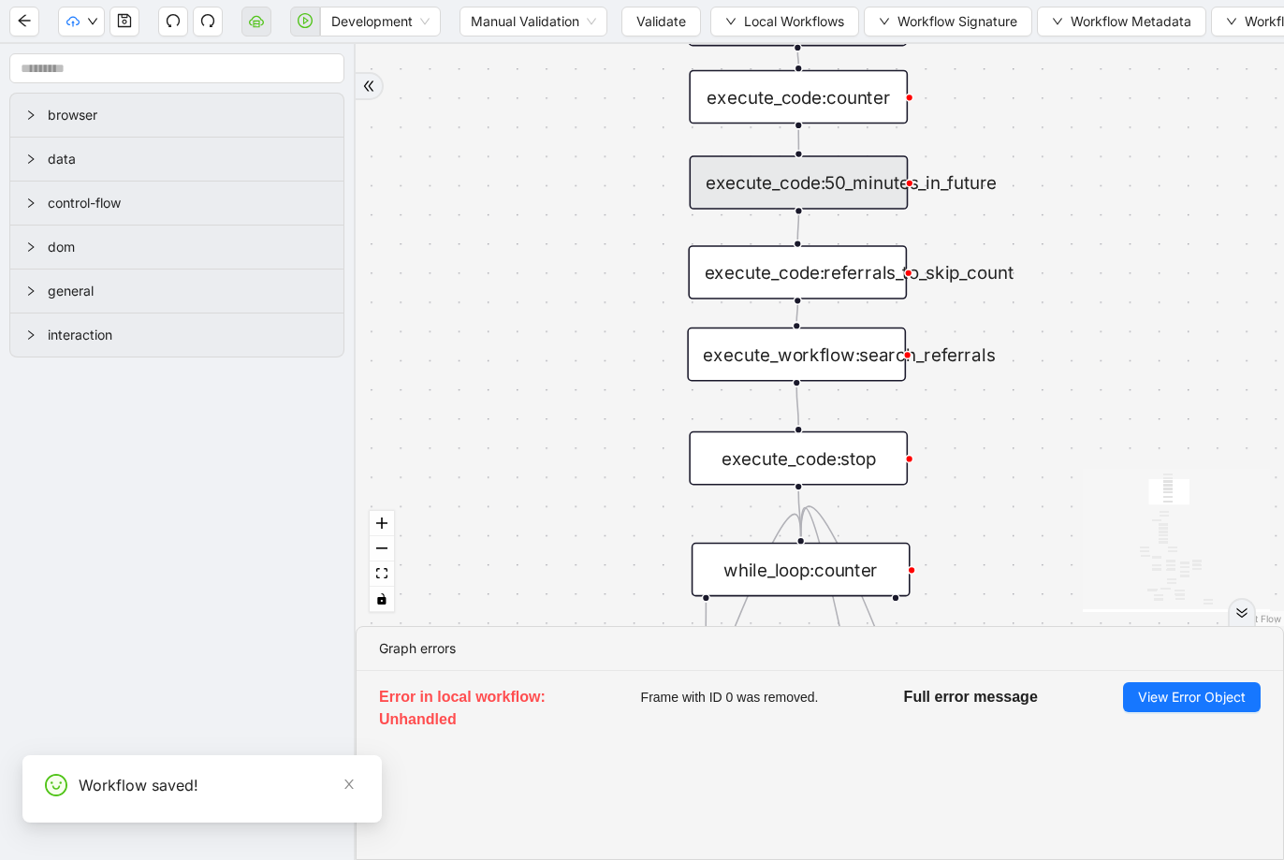
click at [632, 22] on button "Validate" at bounding box center [661, 22] width 80 height 30
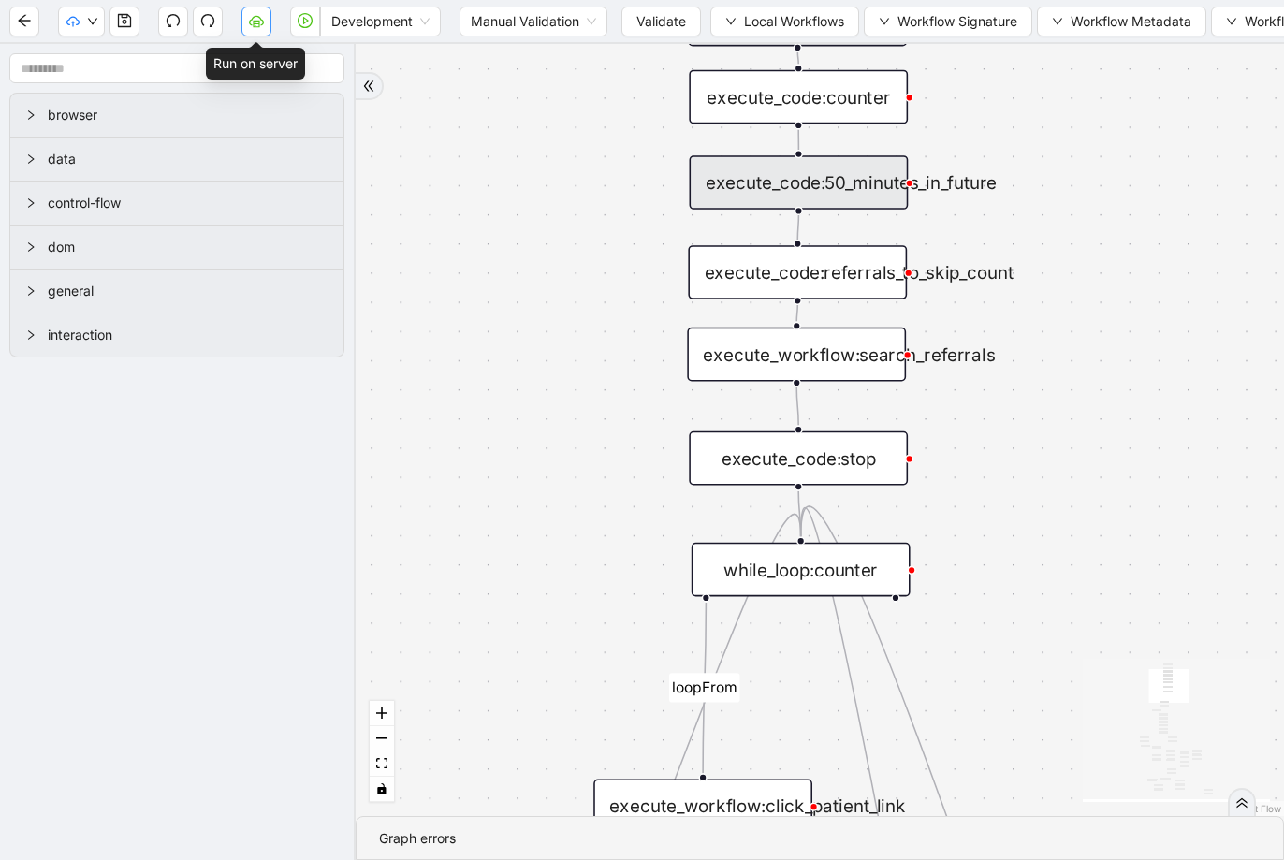
click at [264, 21] on button "button" at bounding box center [256, 22] width 30 height 30
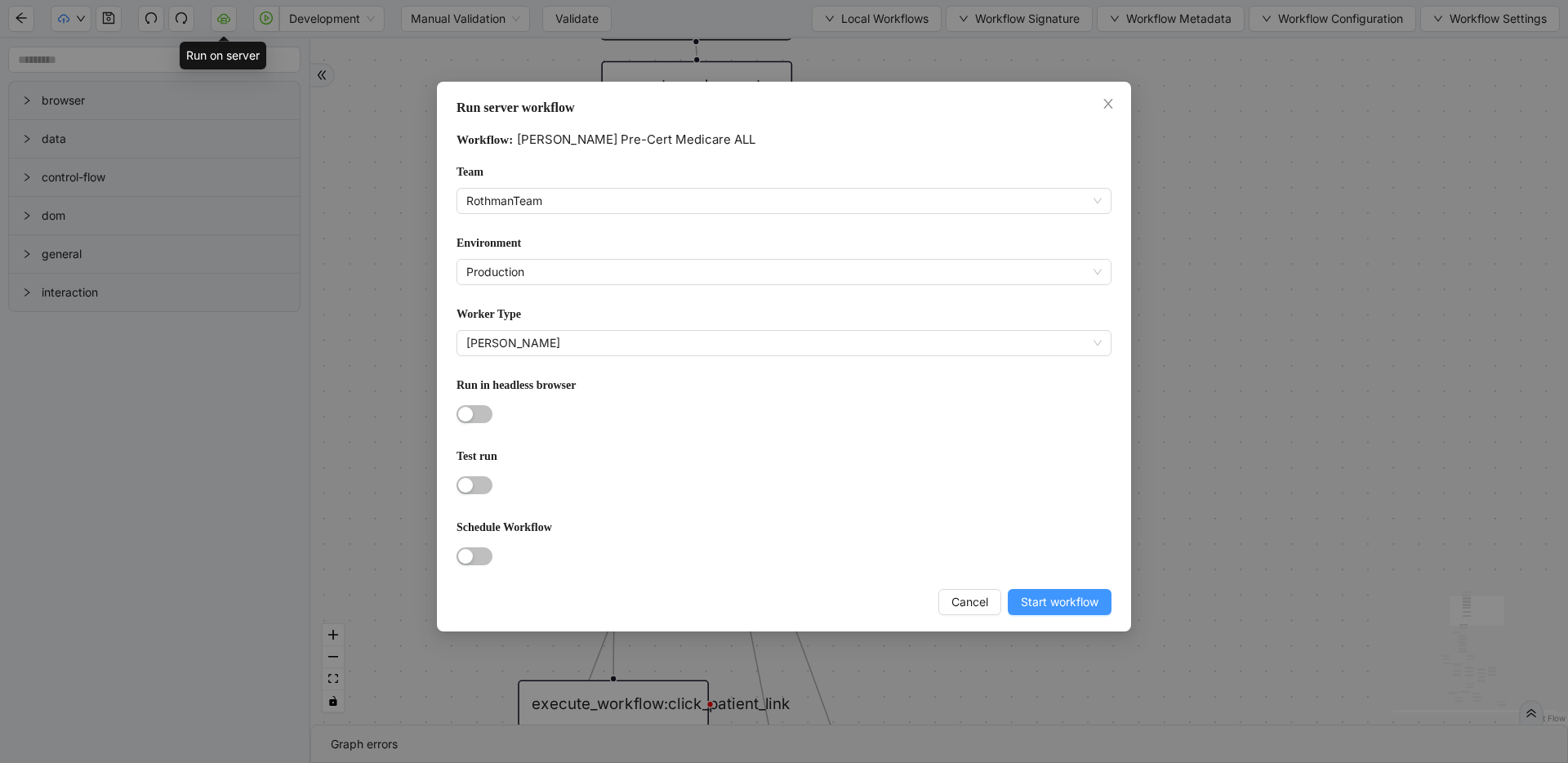
click at [1081, 599] on span "Start workflow" at bounding box center [1060, 601] width 78 height 18
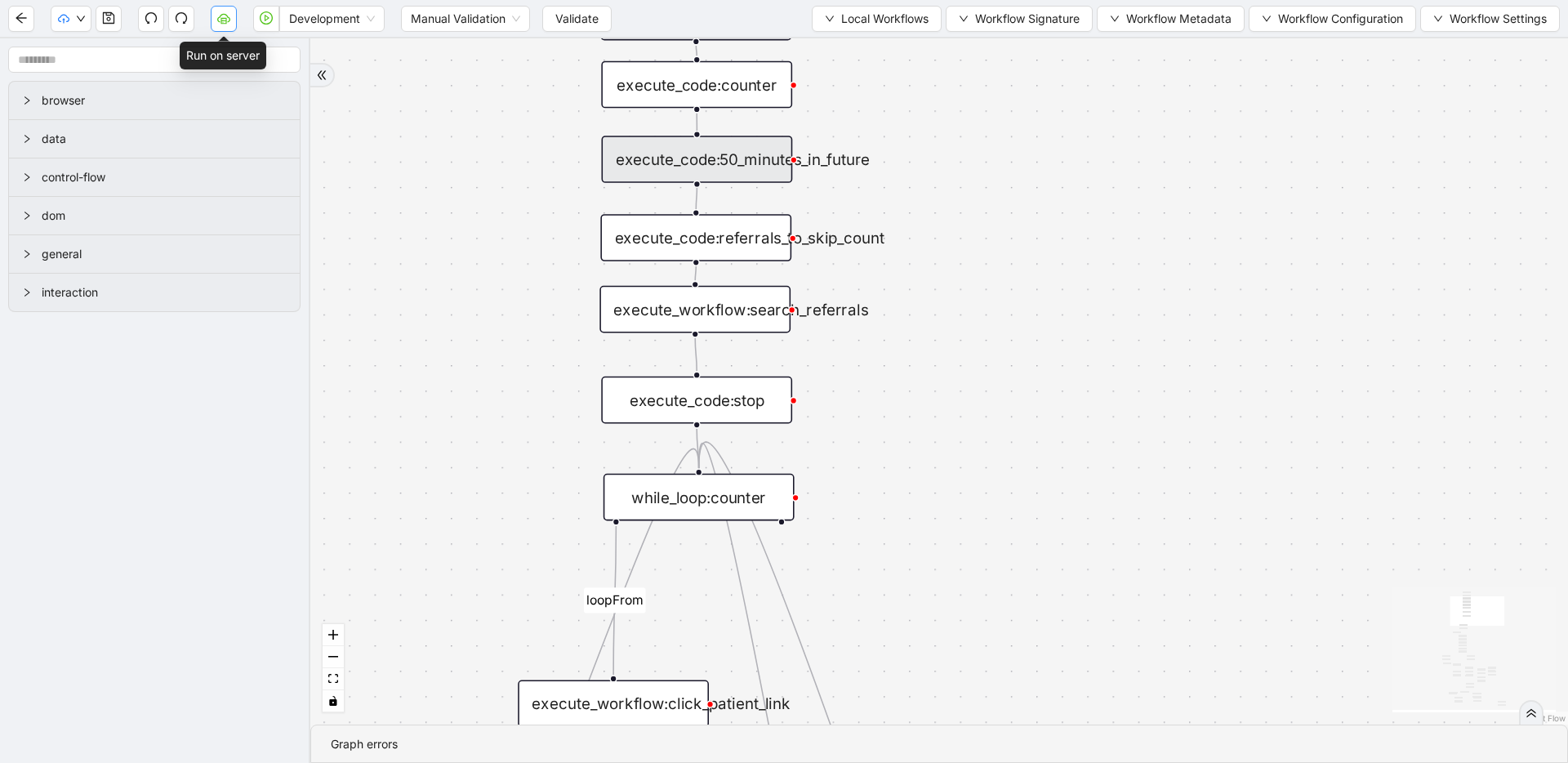
click at [224, 21] on icon "cloud-server" at bounding box center [224, 17] width 13 height 13
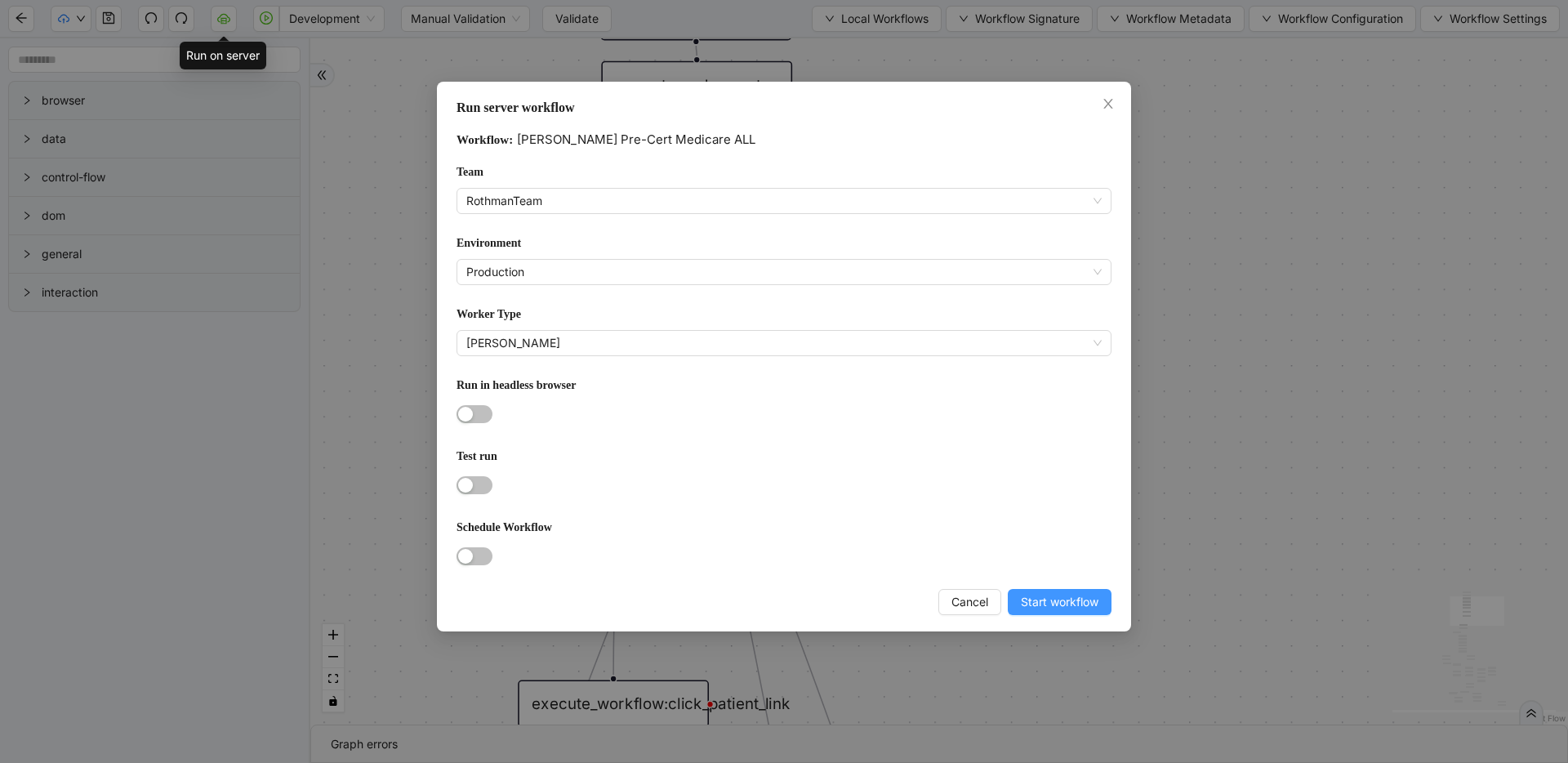
click at [1058, 601] on span "Start workflow" at bounding box center [1060, 601] width 78 height 18
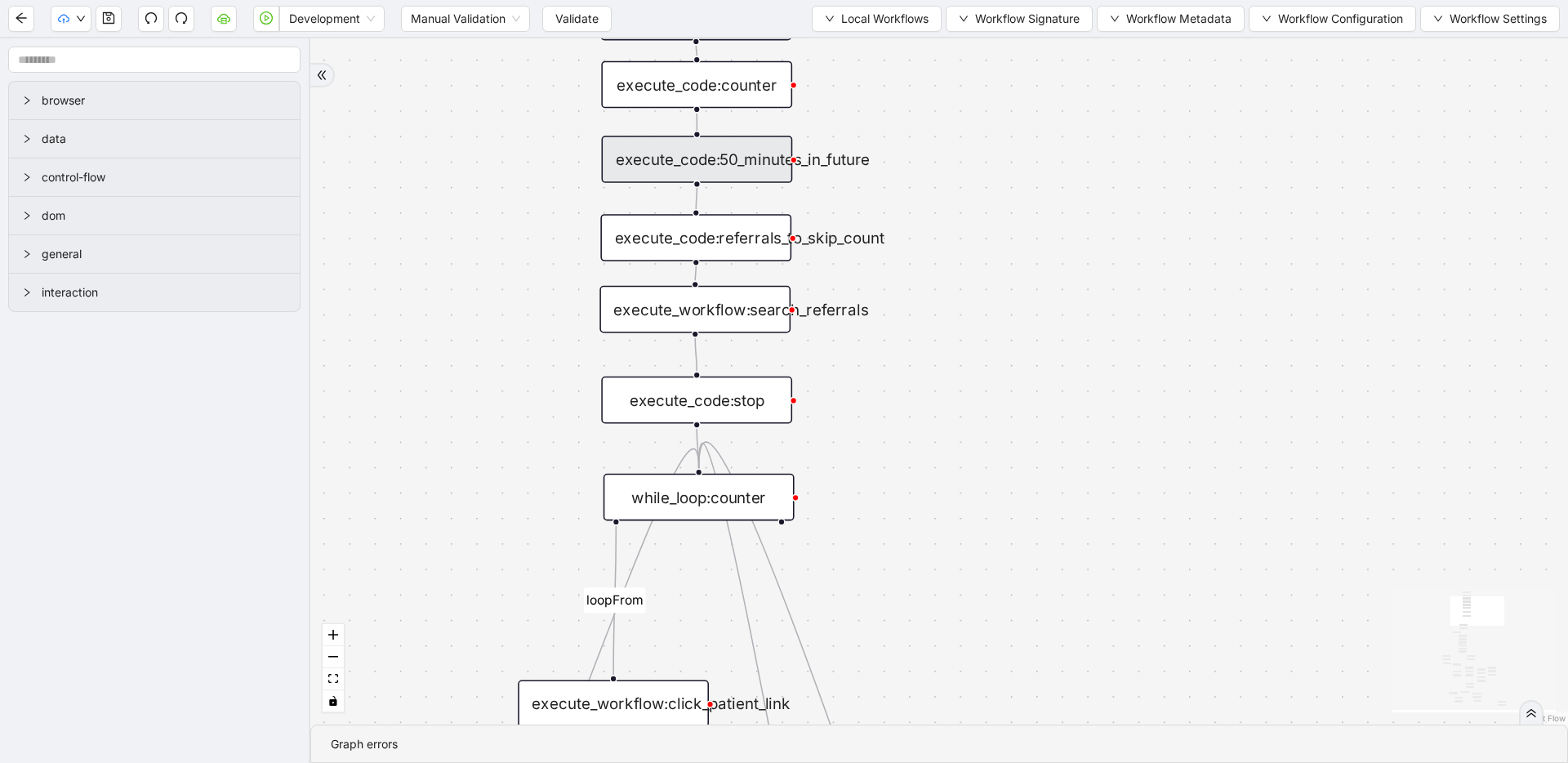
click at [651, 163] on div "execute_code:50_minutes_in_future" at bounding box center [698, 159] width 191 height 47
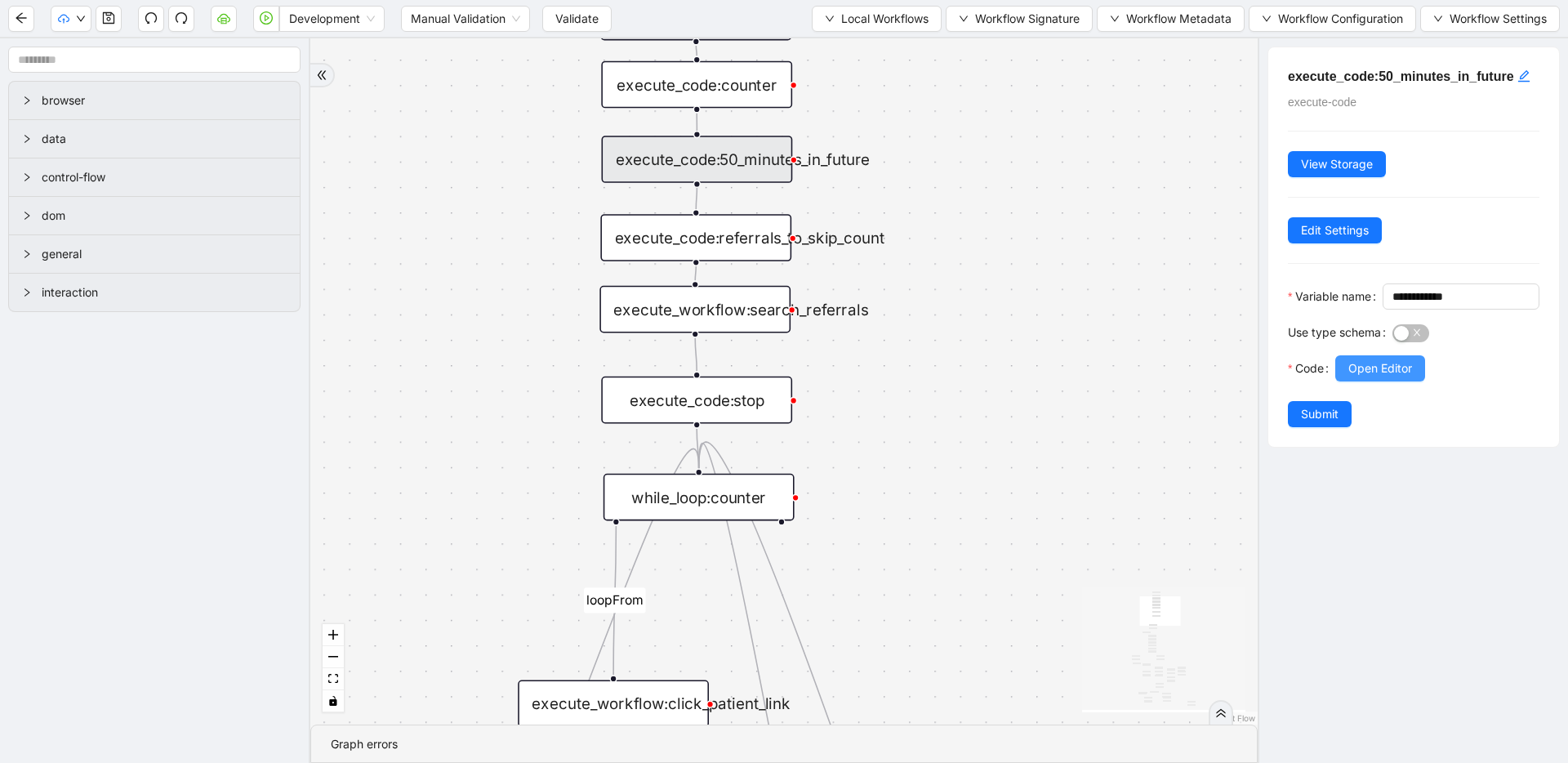
click at [1401, 377] on span "Open Editor" at bounding box center [1380, 368] width 64 height 18
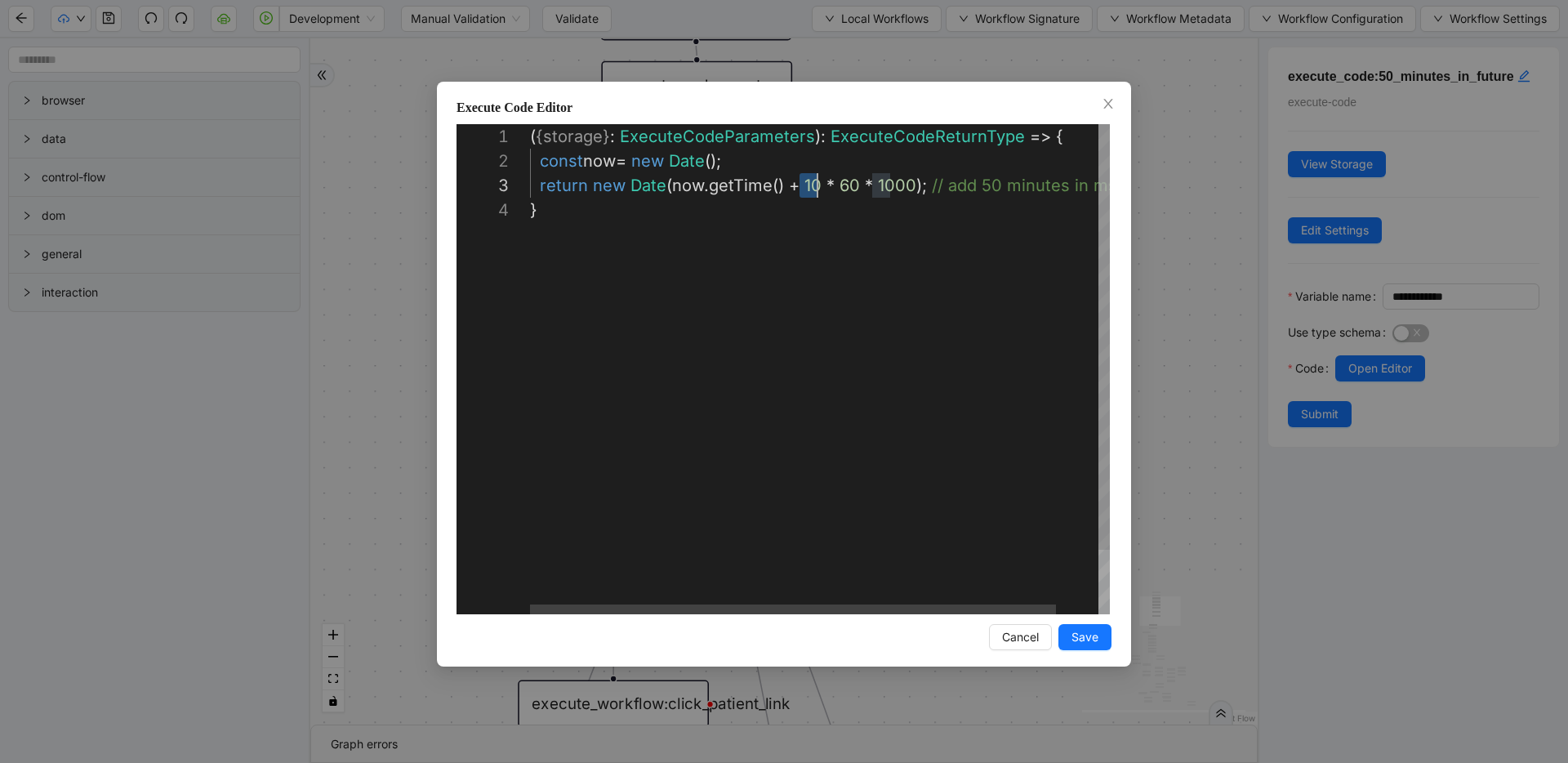
drag, startPoint x: 800, startPoint y: 188, endPoint x: 814, endPoint y: 188, distance: 14.0
type textarea "**********"
click at [1071, 626] on button "Save" at bounding box center [1085, 637] width 53 height 26
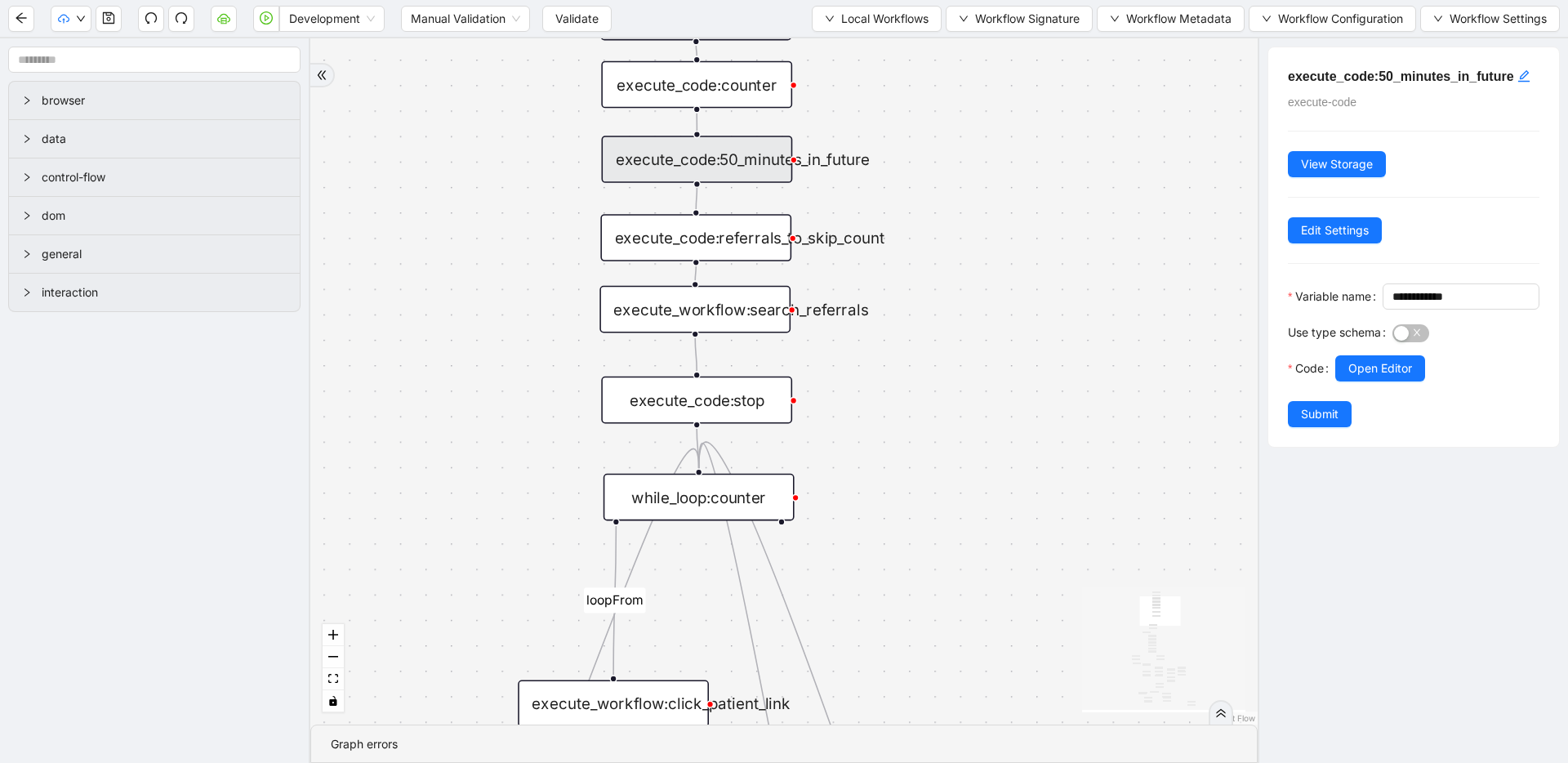
click at [1317, 401] on div "Code" at bounding box center [1311, 378] width 47 height 45
click at [1318, 423] on span "Submit" at bounding box center [1319, 414] width 38 height 18
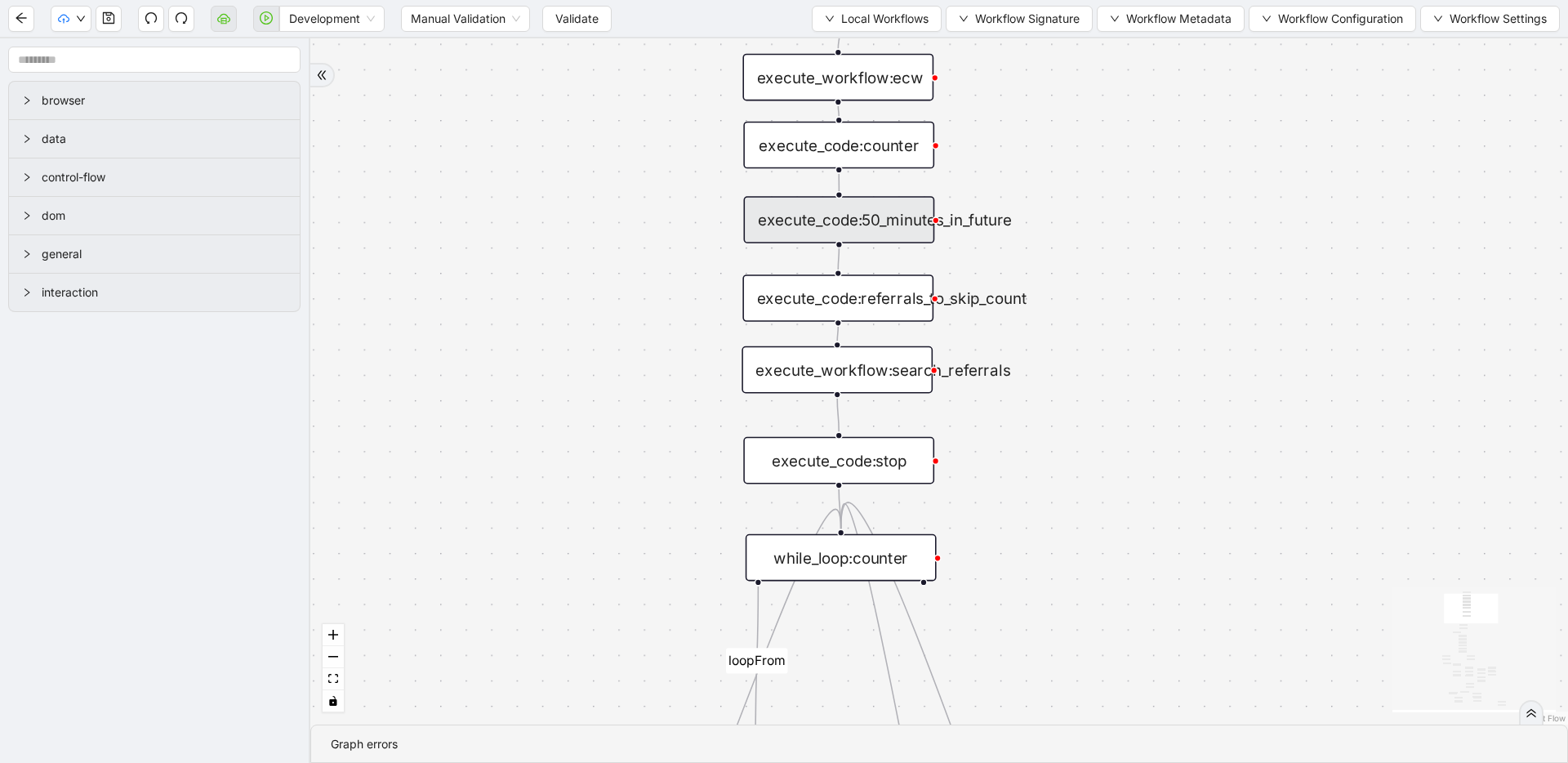
drag, startPoint x: 461, startPoint y: 208, endPoint x: 599, endPoint y: 262, distance: 148.2
click at [599, 262] on div "fallback success success fallback no_encounters end success success success old…" at bounding box center [939, 382] width 1258 height 686
click at [806, 234] on div "execute_code:50_minutes_in_future" at bounding box center [839, 220] width 191 height 47
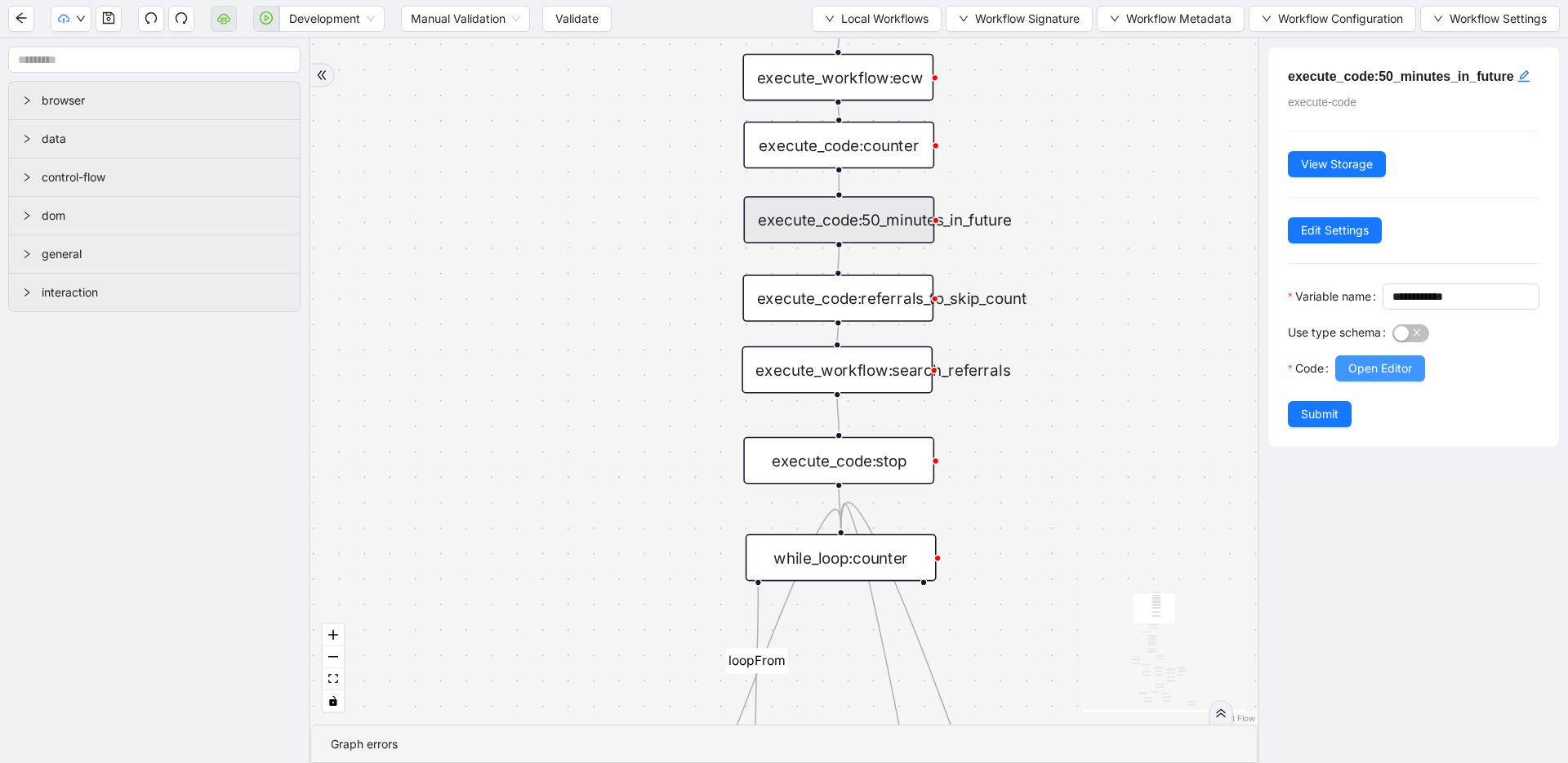
click at [1365, 377] on span "Open Editor" at bounding box center [1380, 368] width 64 height 18
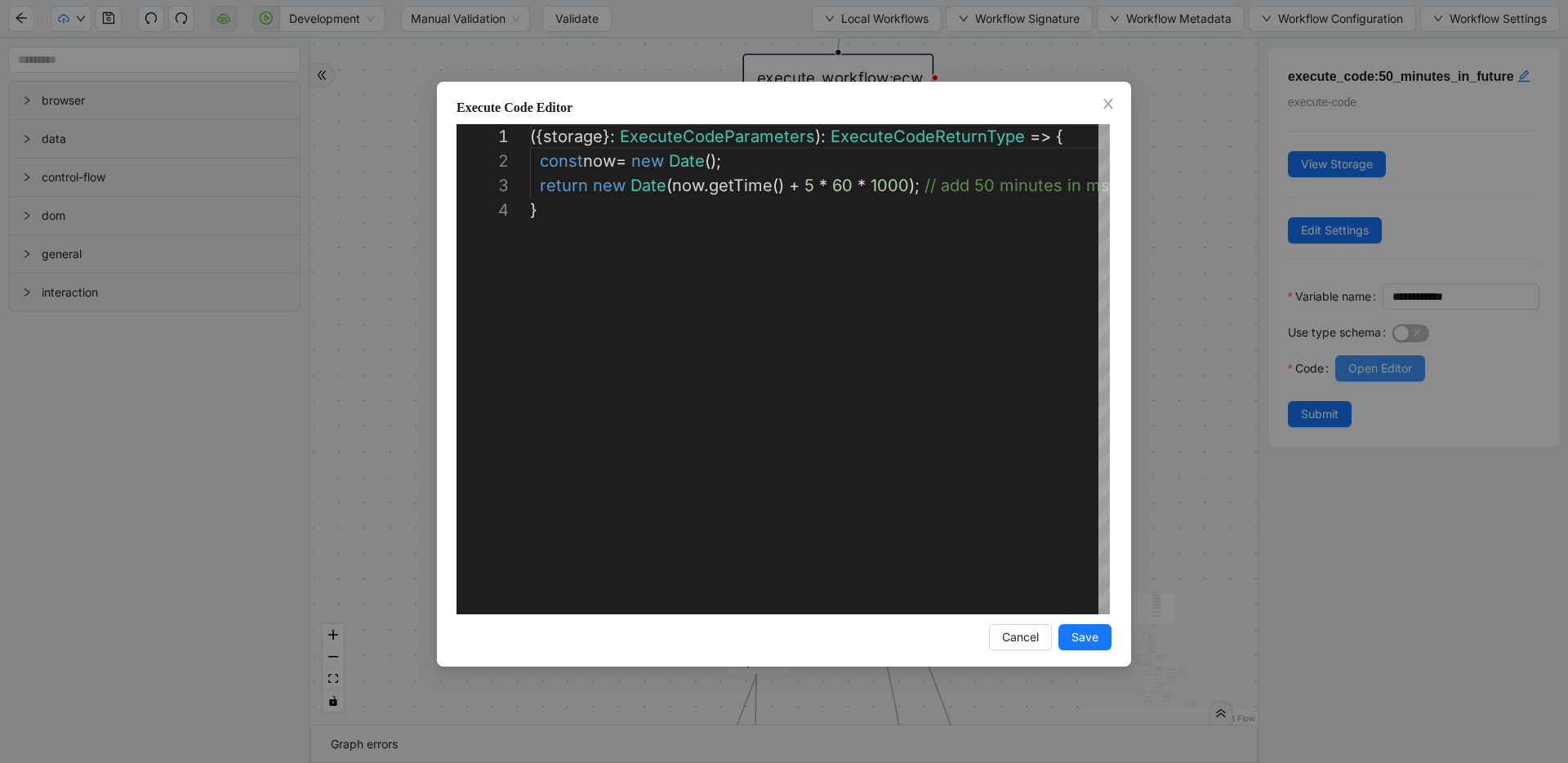
scroll to position [73, 0]
click at [1249, 313] on div "**********" at bounding box center [784, 382] width 1568 height 763
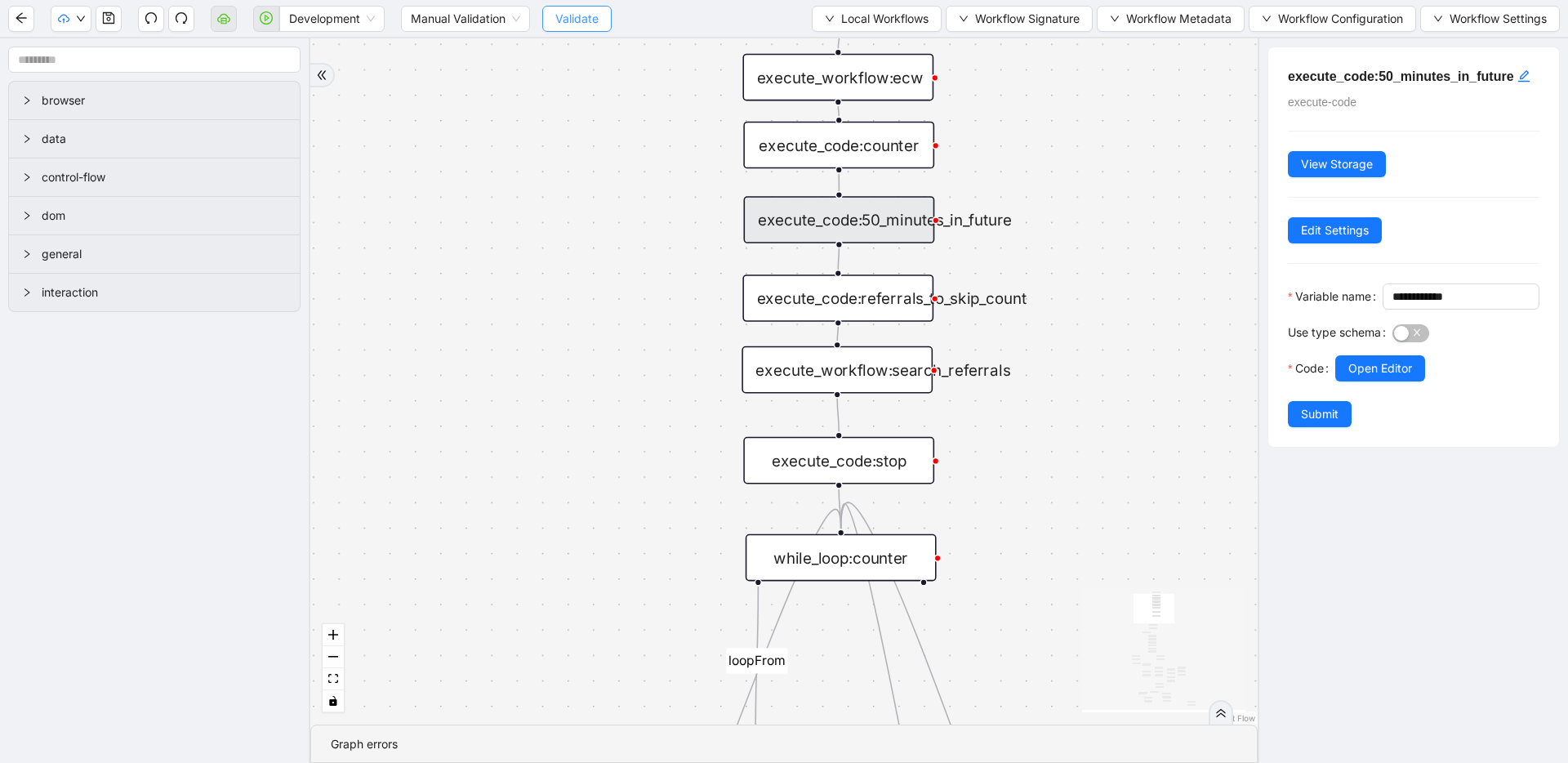
click at [561, 14] on span "Validate" at bounding box center [577, 18] width 44 height 18
click at [262, 22] on icon "play-circle" at bounding box center [266, 17] width 13 height 13
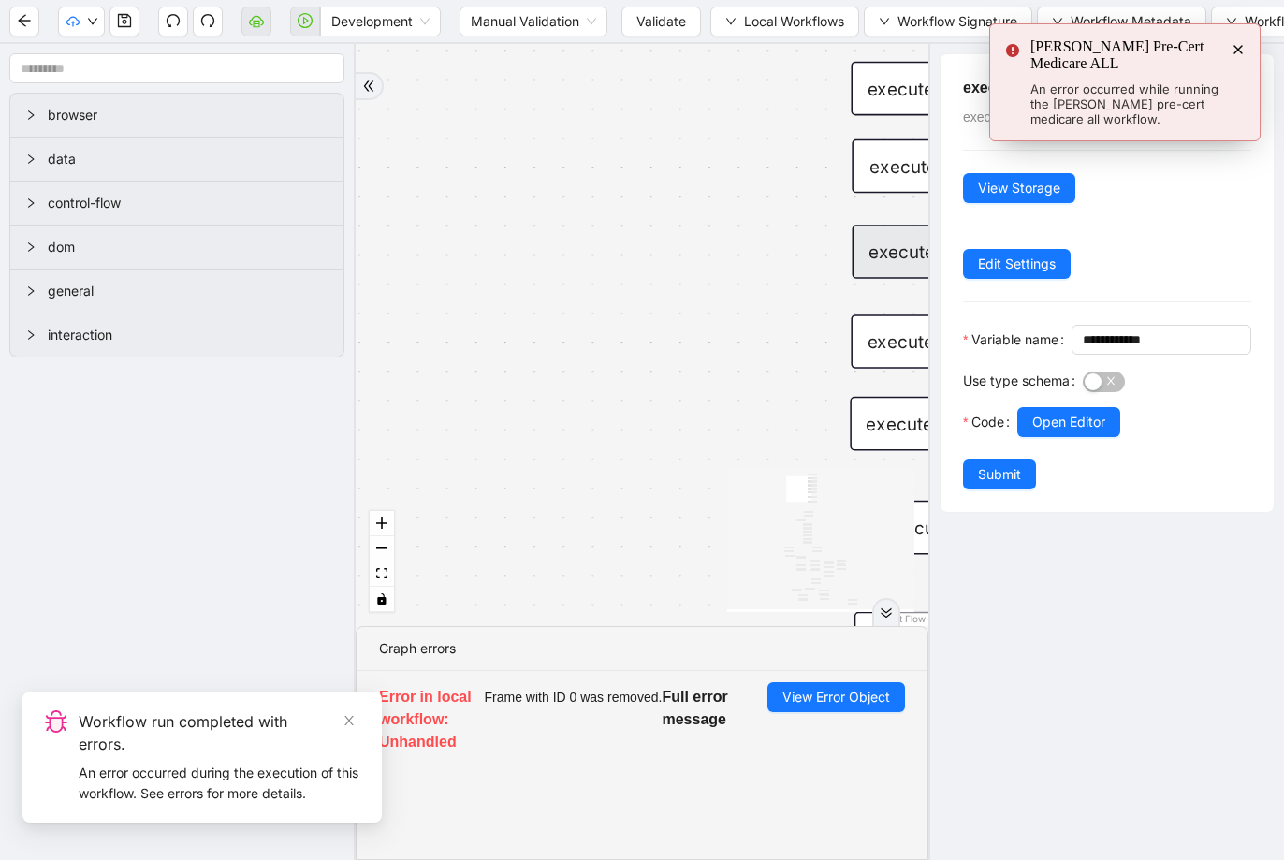
click at [1247, 55] on li "[PERSON_NAME] Pre-Cert Medicare ALL An error occurred while running the [PERSON…" at bounding box center [1124, 82] width 271 height 118
click at [1244, 51] on icon "Notifications (F8)" at bounding box center [1237, 49] width 15 height 15
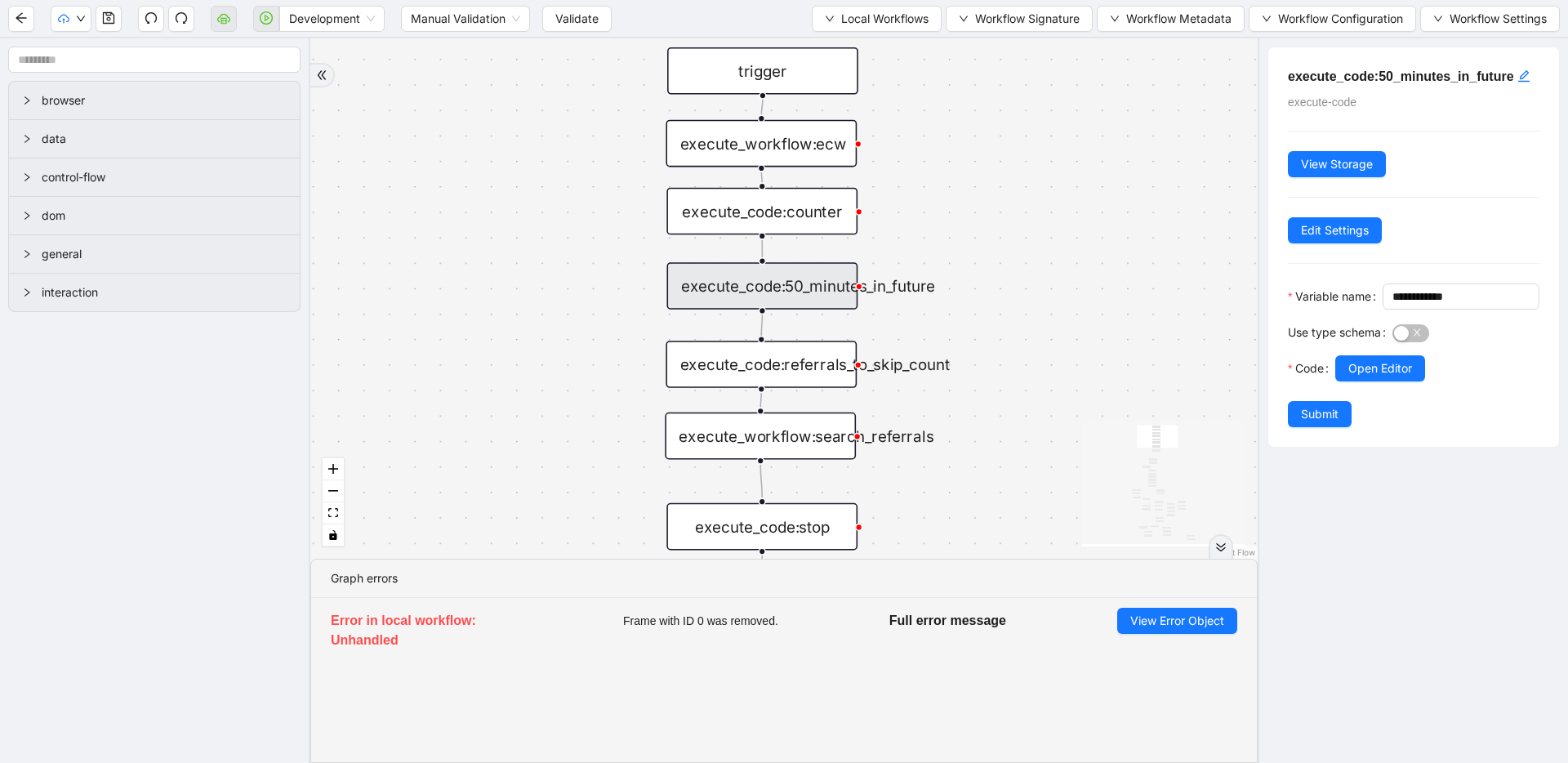
drag, startPoint x: 1084, startPoint y: 211, endPoint x: 979, endPoint y: 293, distance: 133.2
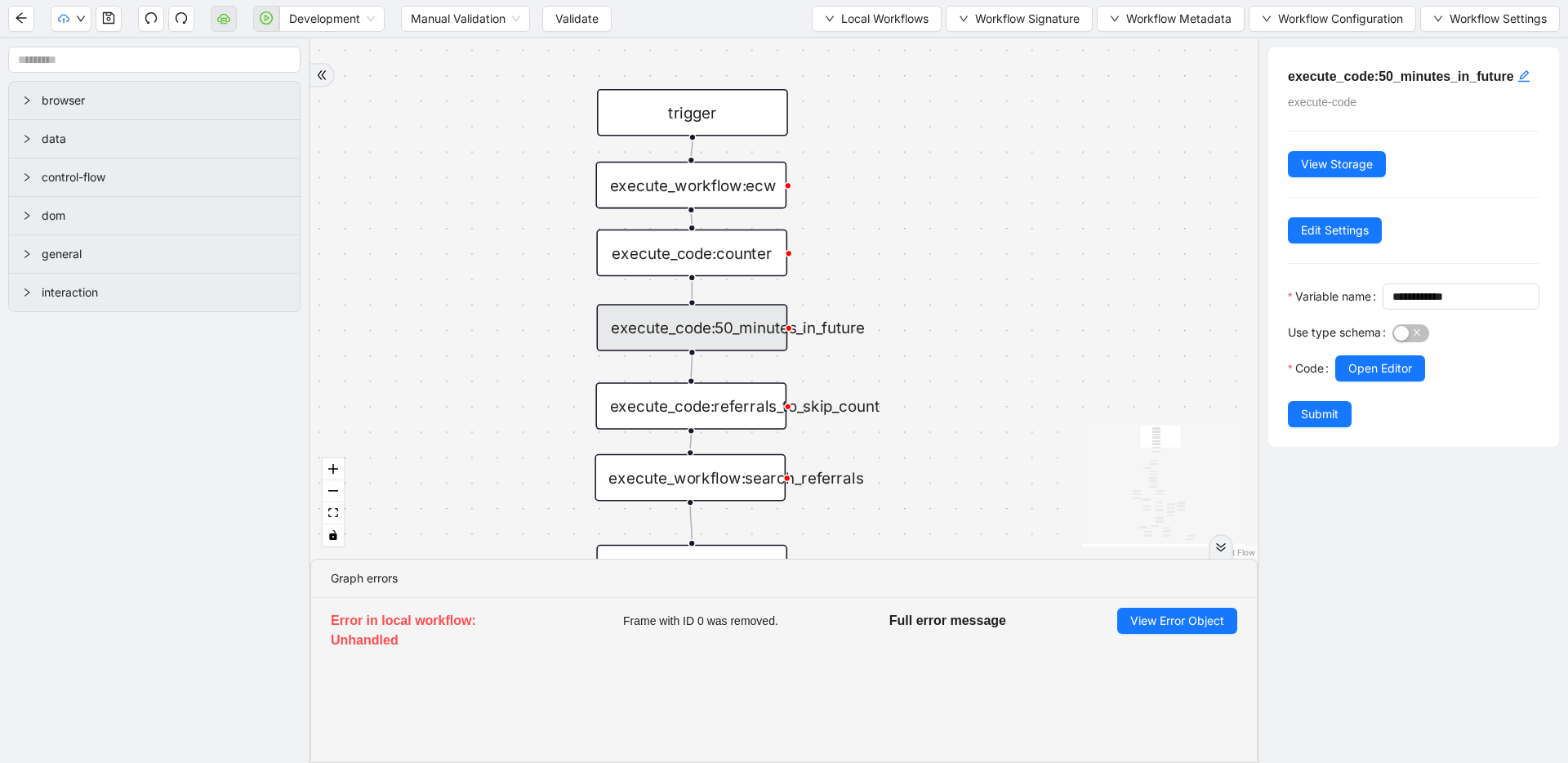
click at [754, 323] on div "execute_code:50_minutes_in_future" at bounding box center [692, 327] width 191 height 47
click at [1358, 377] on span "Open Editor" at bounding box center [1380, 368] width 64 height 18
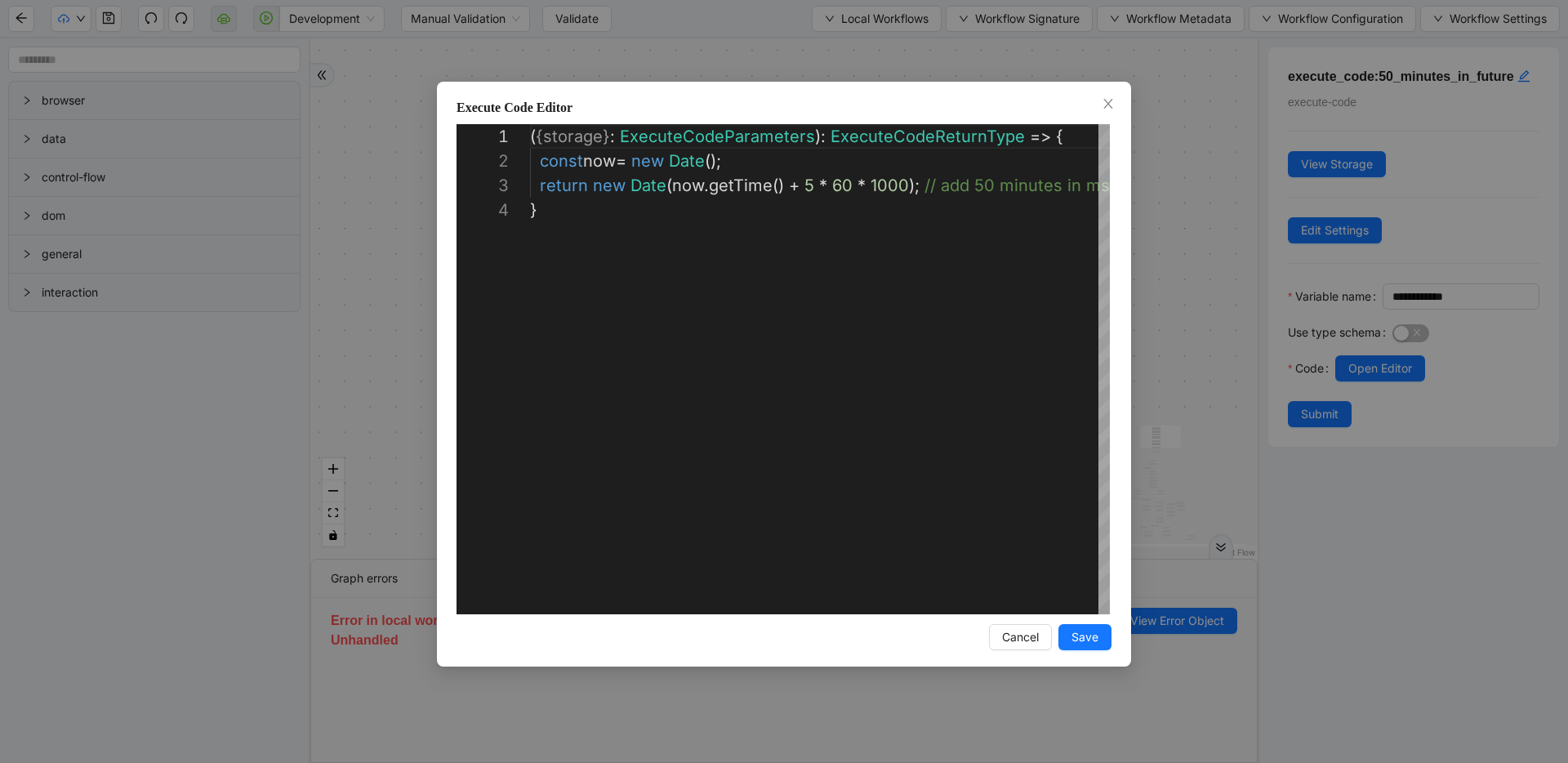
click at [1166, 210] on div "**********" at bounding box center [784, 382] width 1568 height 763
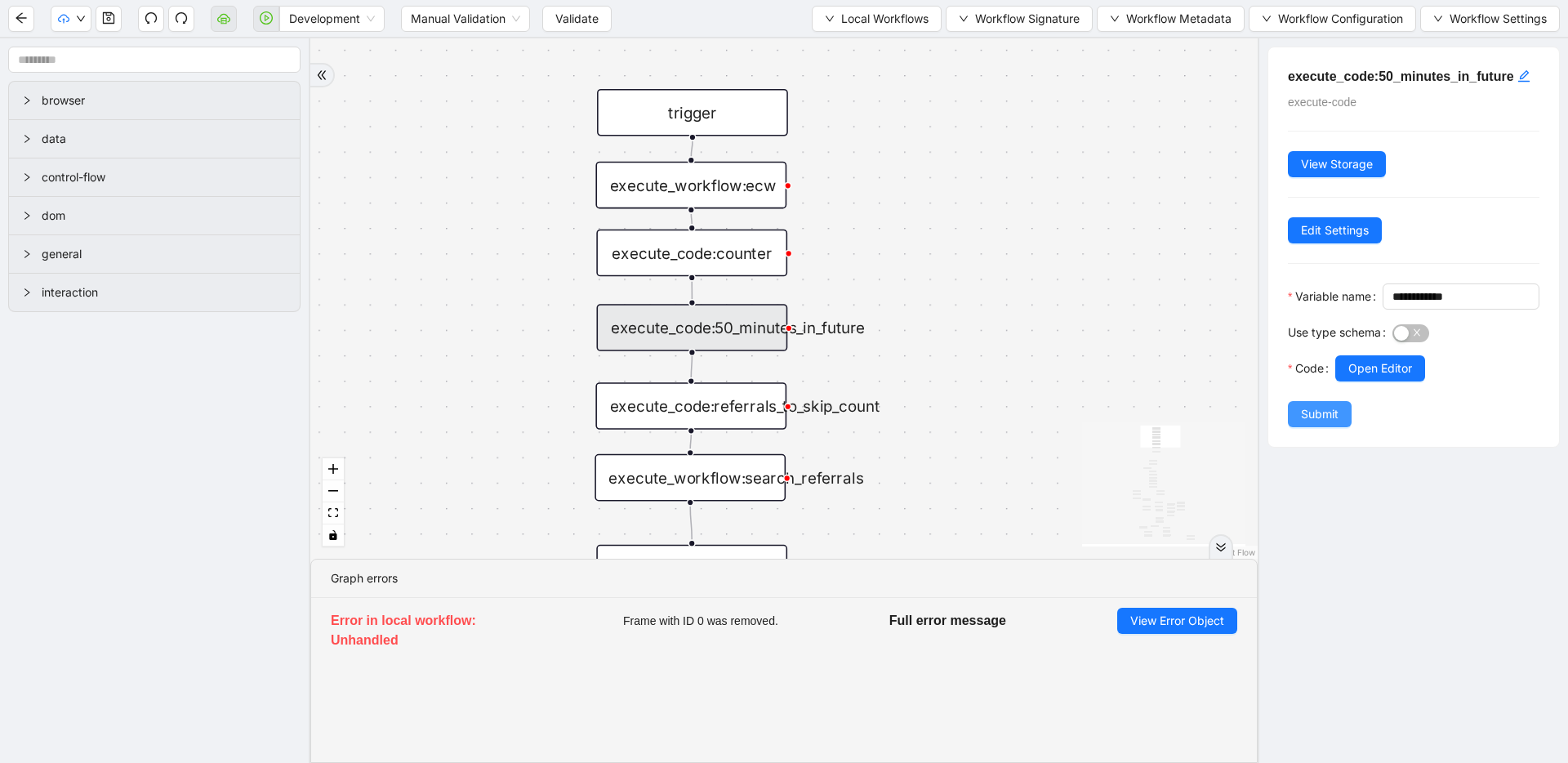
click at [1328, 423] on span "Submit" at bounding box center [1319, 414] width 38 height 18
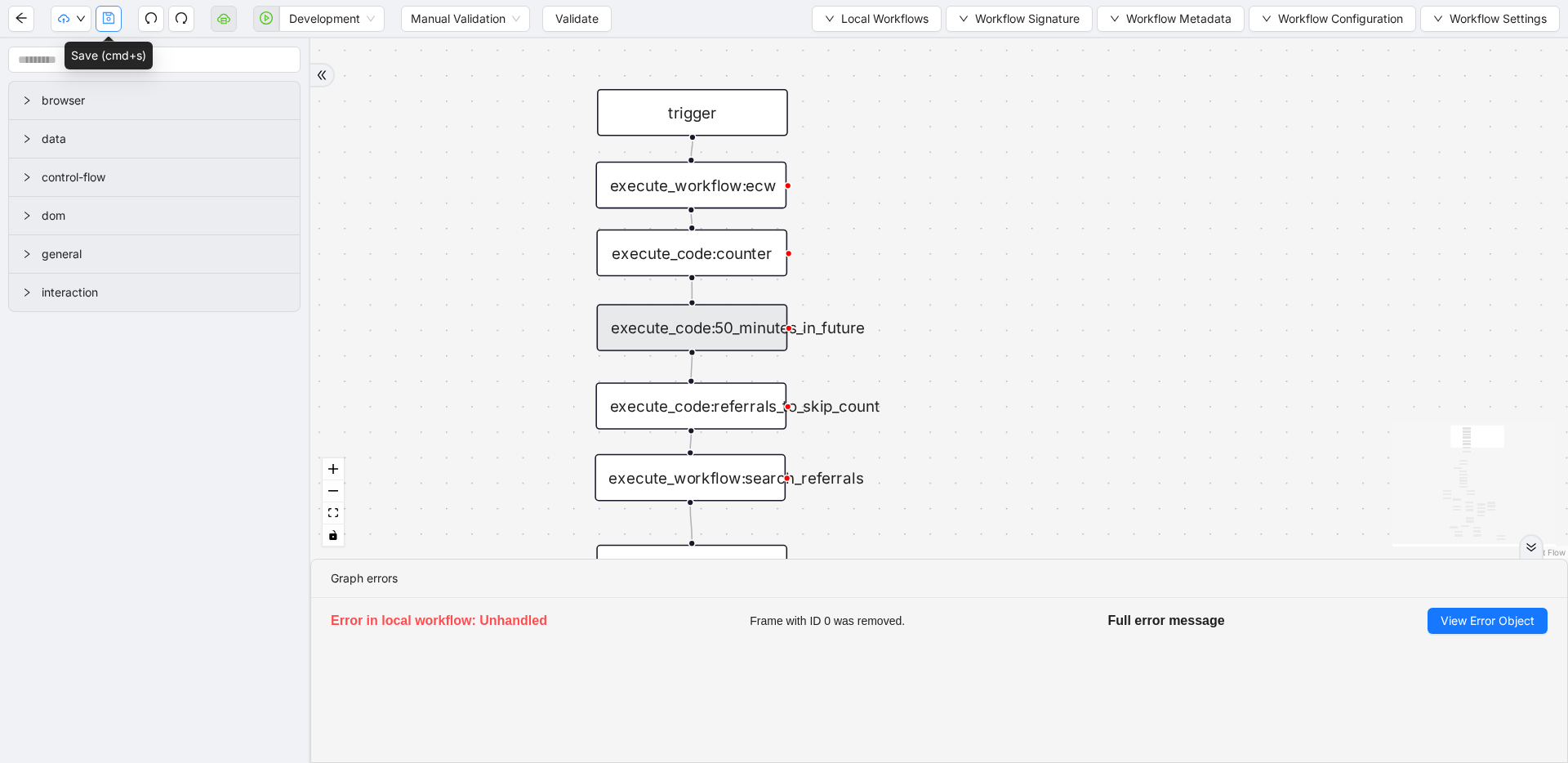
click at [120, 24] on button "button" at bounding box center [108, 19] width 26 height 26
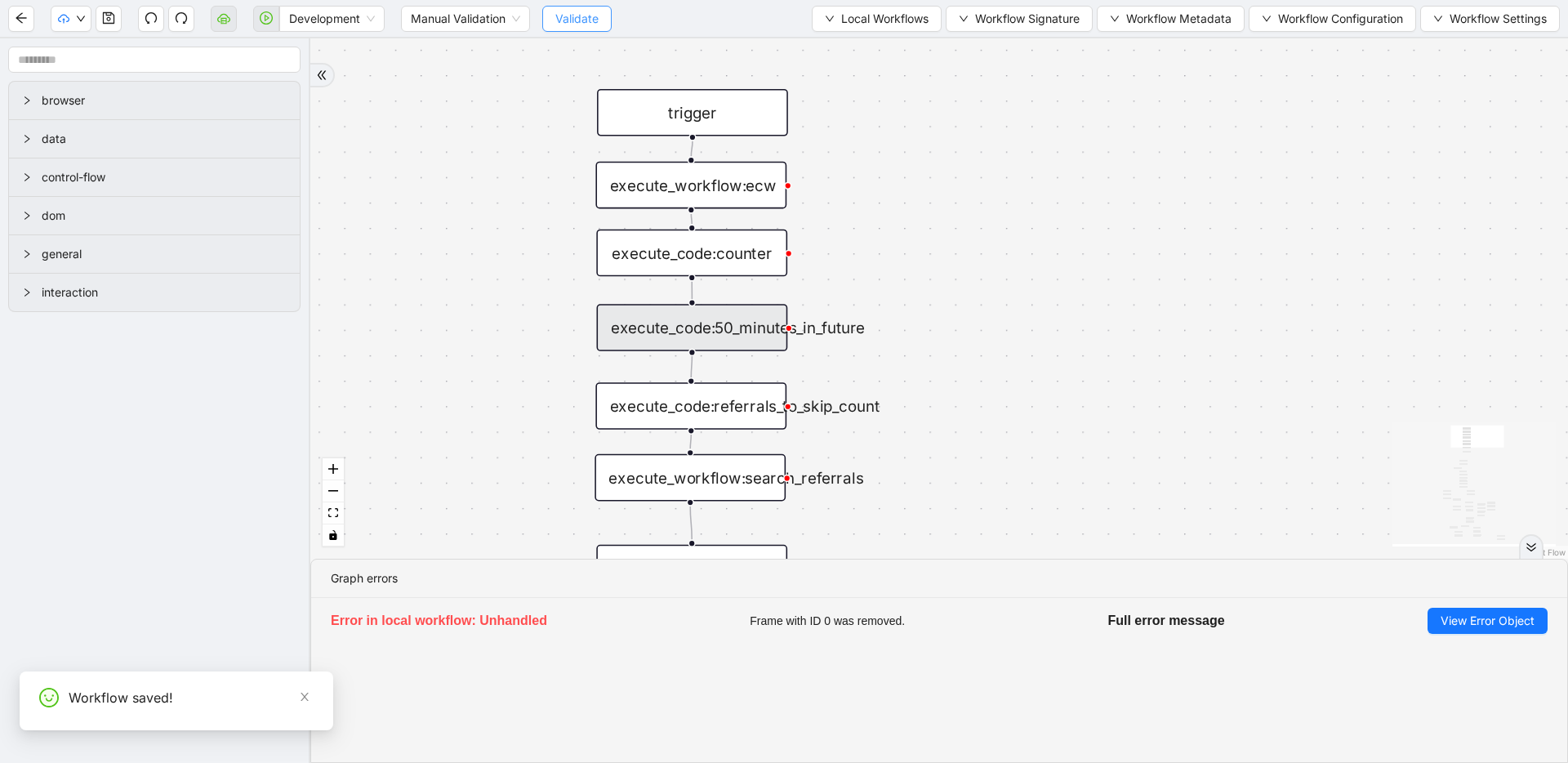
click at [582, 21] on span "Validate" at bounding box center [577, 18] width 44 height 18
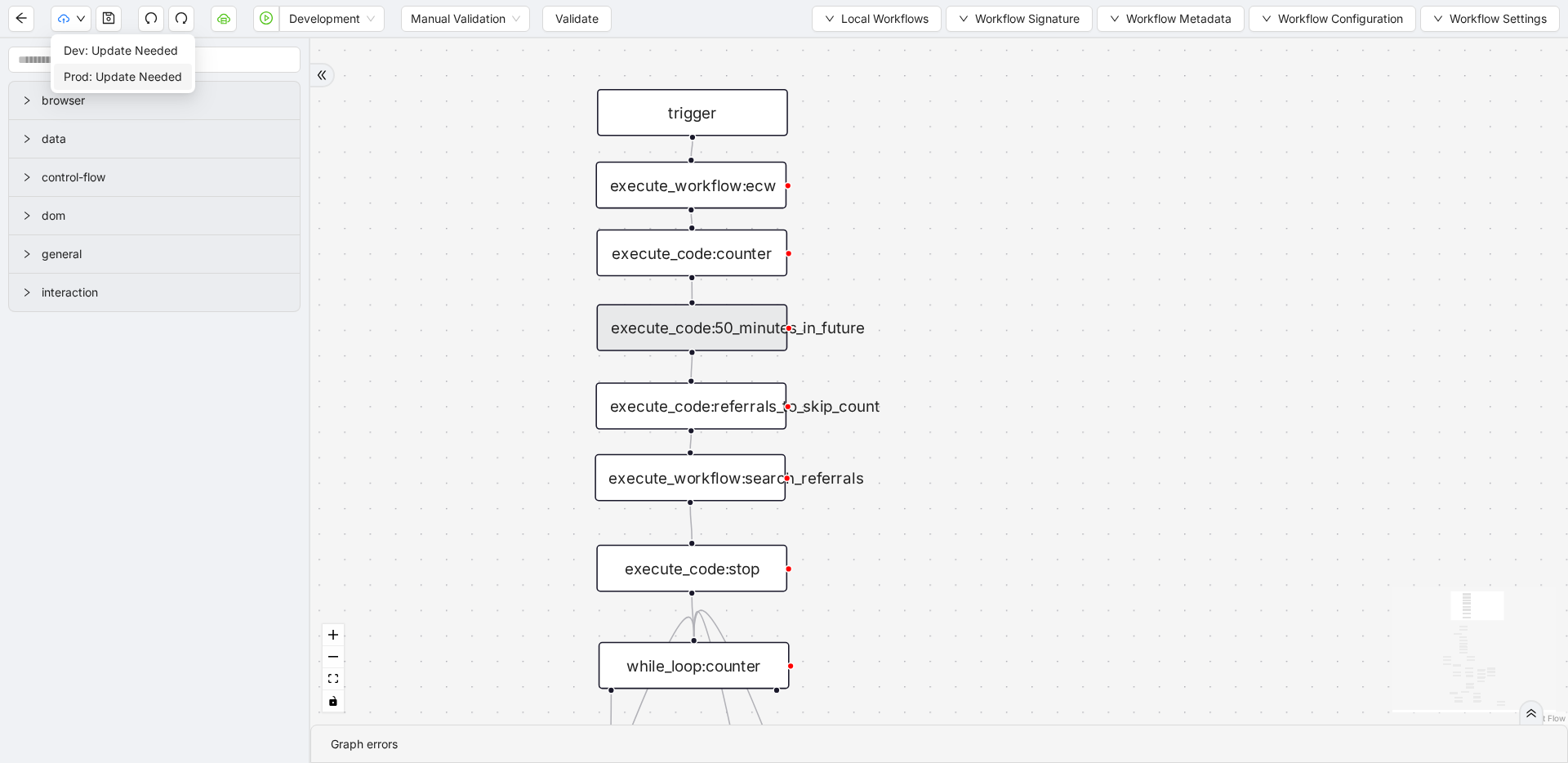
click at [85, 76] on span "Prod: Update Needed" at bounding box center [123, 77] width 119 height 18
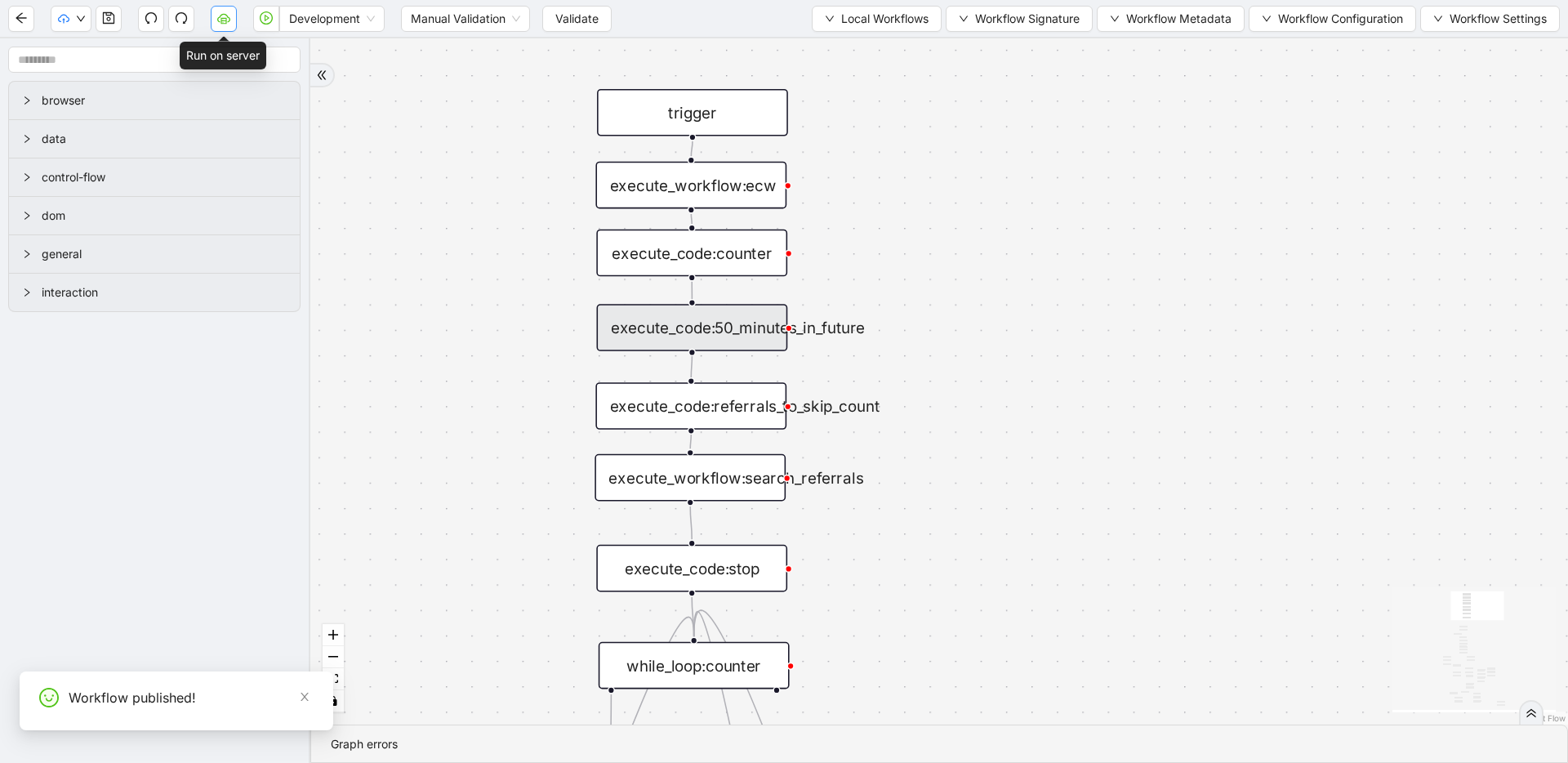
click at [224, 27] on button "button" at bounding box center [224, 19] width 26 height 26
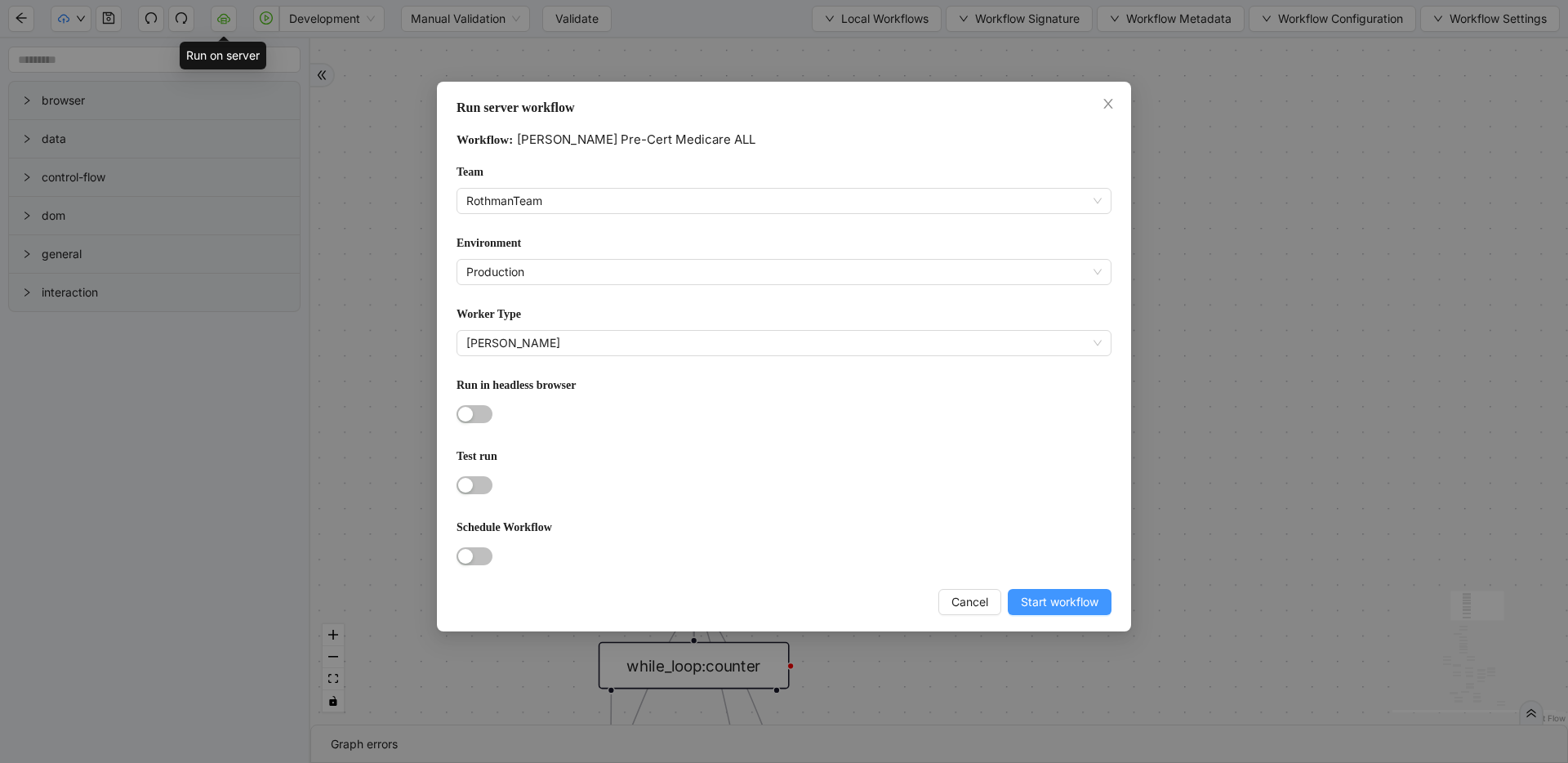
click at [1080, 594] on span "Start workflow" at bounding box center [1060, 601] width 78 height 18
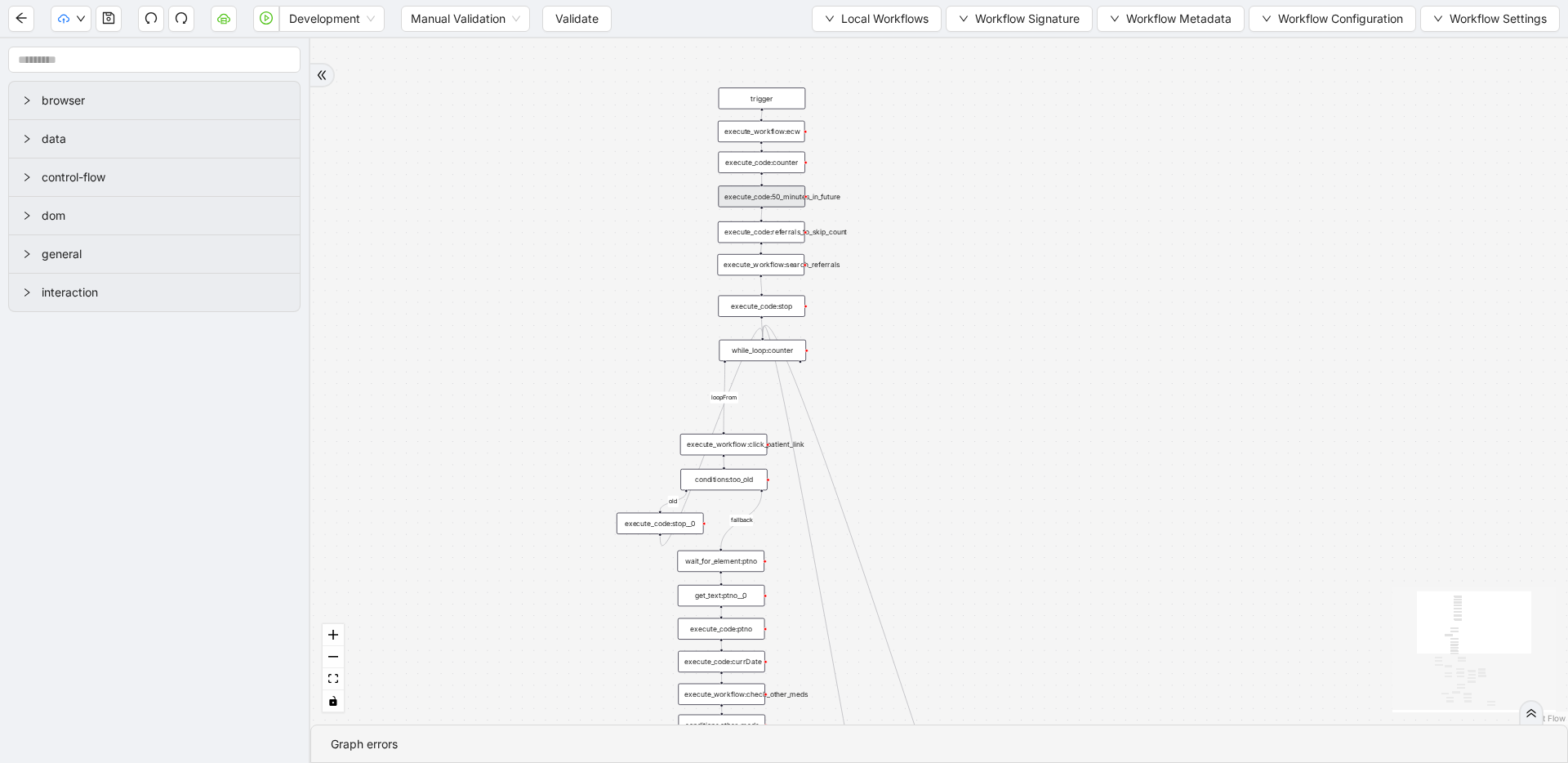
drag, startPoint x: 471, startPoint y: 199, endPoint x: 663, endPoint y: 141, distance: 200.6
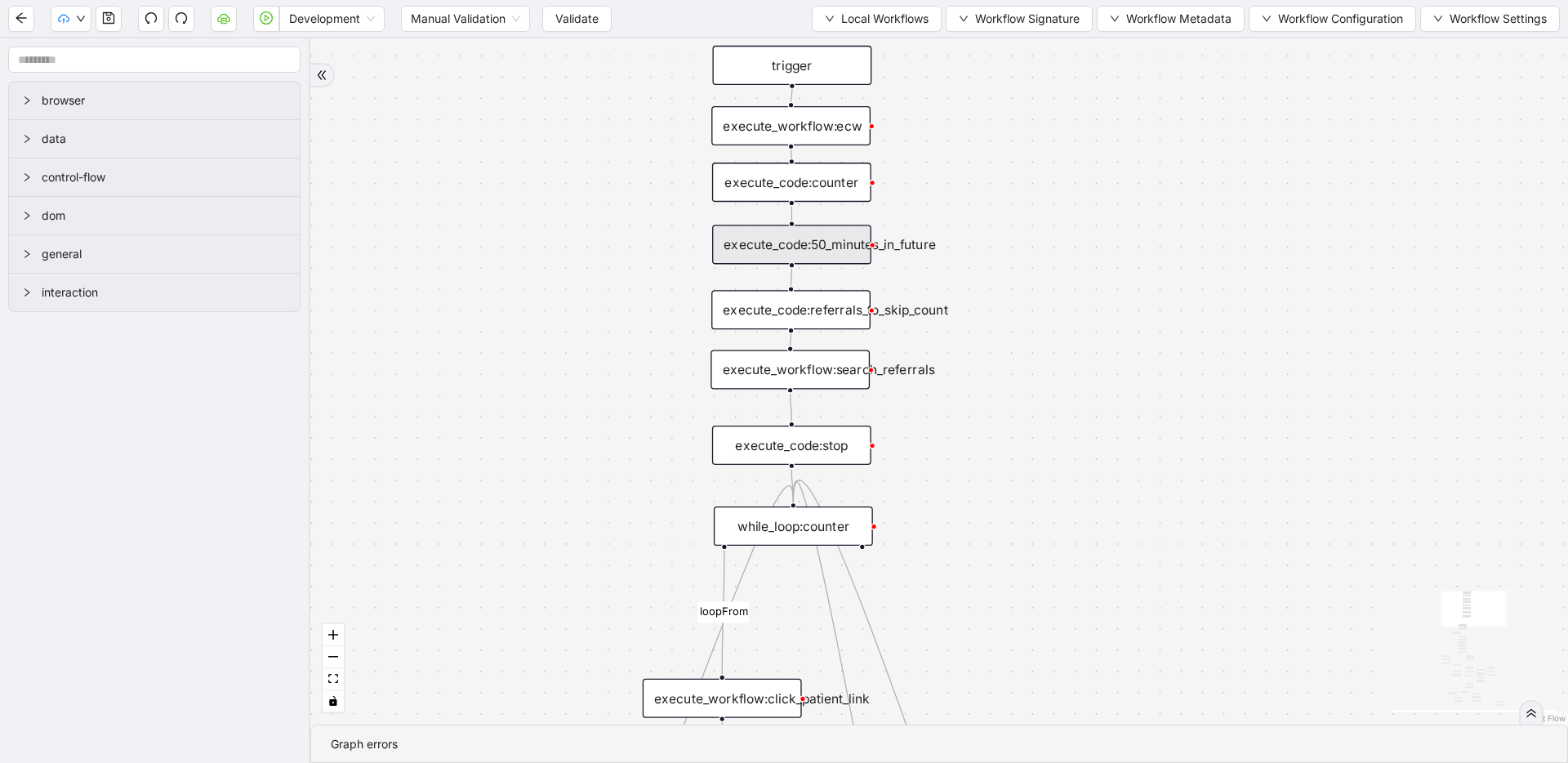
drag, startPoint x: 705, startPoint y: 237, endPoint x: 689, endPoint y: 319, distance: 83.5
click at [867, 14] on span "Local Workflows" at bounding box center [885, 18] width 87 height 18
click at [858, 45] on span "Select" at bounding box center [872, 51] width 105 height 18
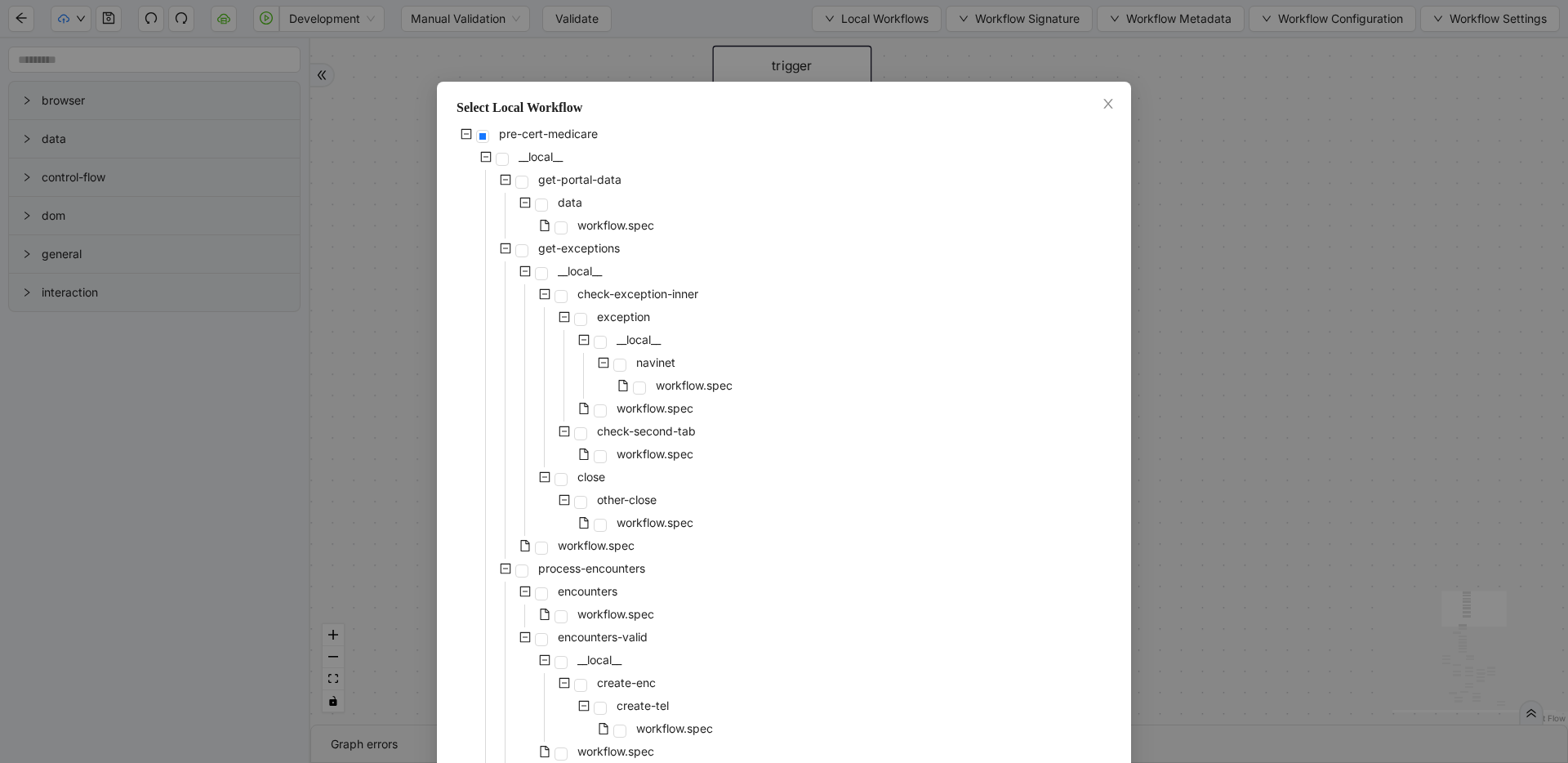
click at [729, 272] on div "pre-cert-medicare __local__ get-portal-data data workflow.spec get-exceptions _…" at bounding box center [784, 741] width 655 height 1235
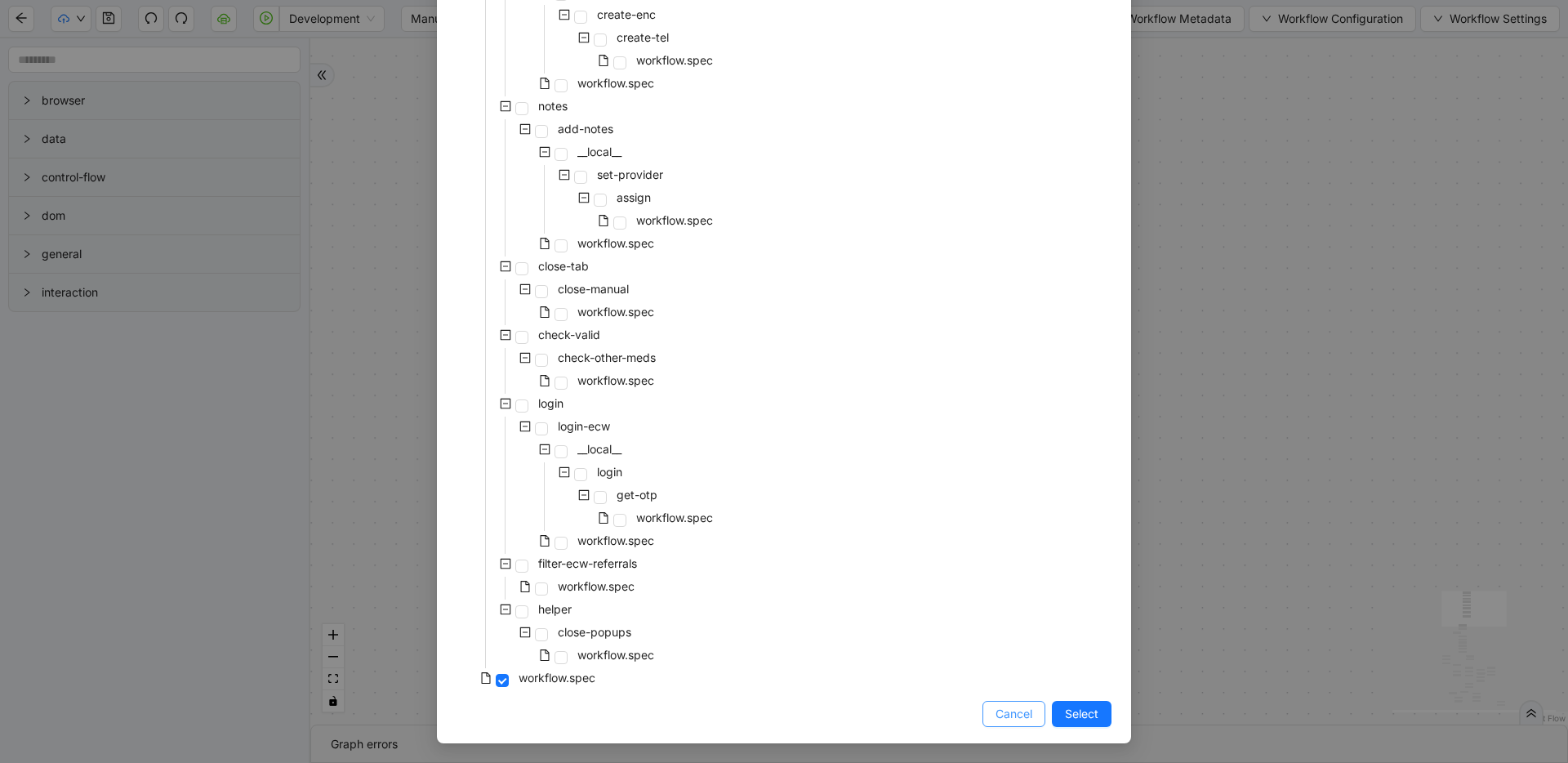
click at [998, 724] on button "Cancel" at bounding box center [1014, 714] width 63 height 26
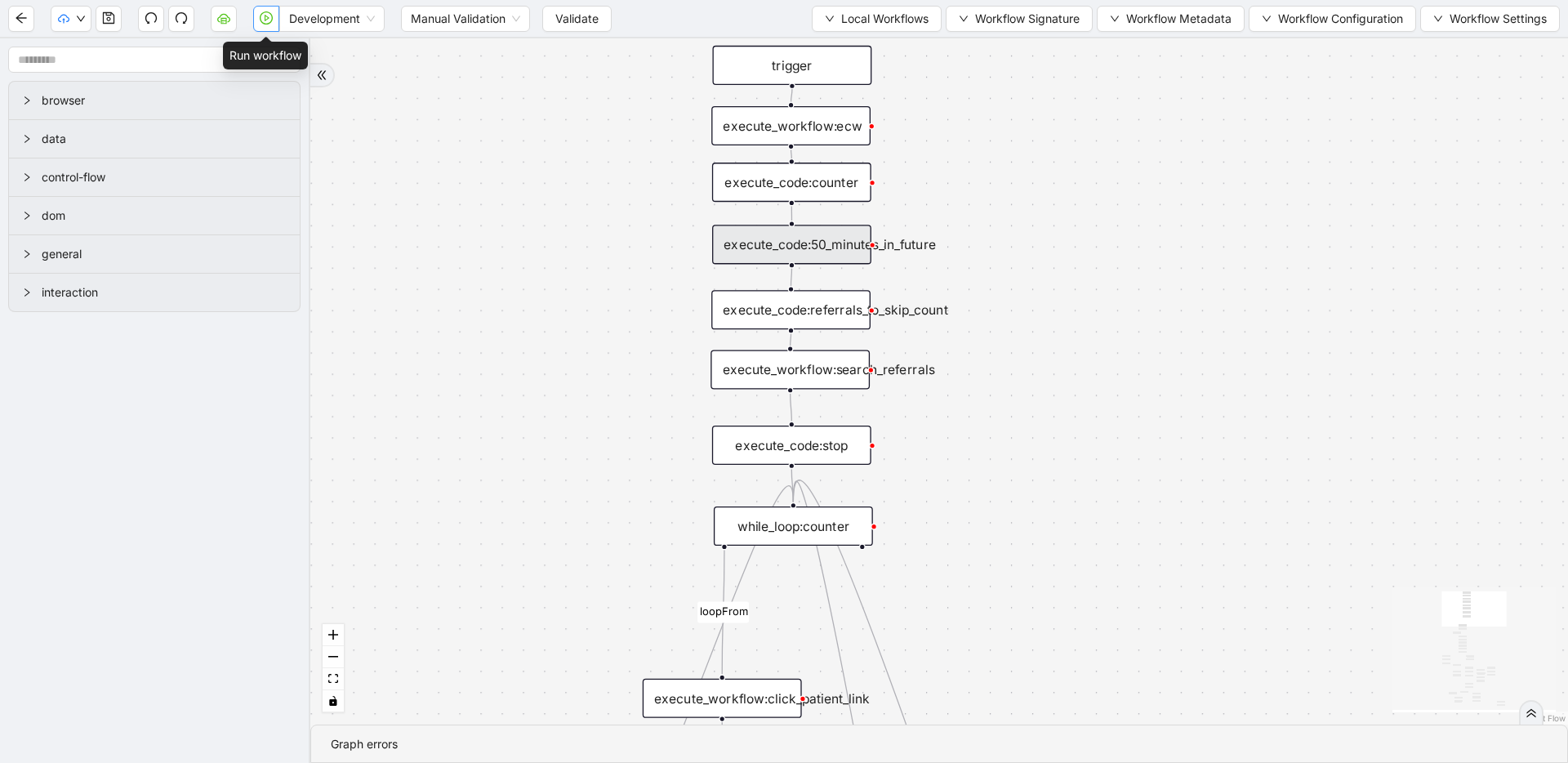
click at [271, 25] on button "button" at bounding box center [266, 19] width 26 height 26
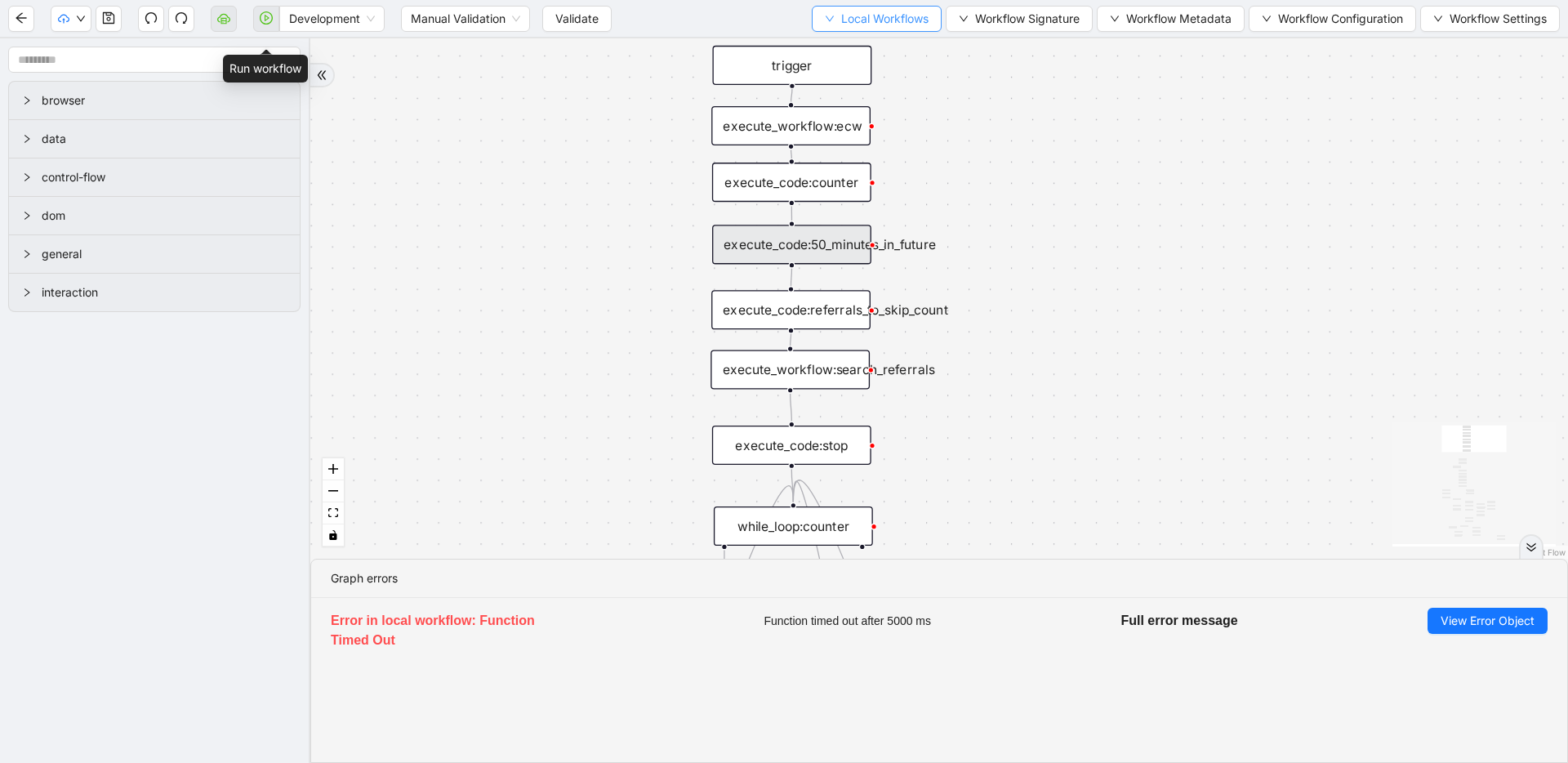
click at [856, 19] on span "Local Workflows" at bounding box center [885, 18] width 87 height 18
click at [854, 43] on span "Select" at bounding box center [872, 51] width 105 height 18
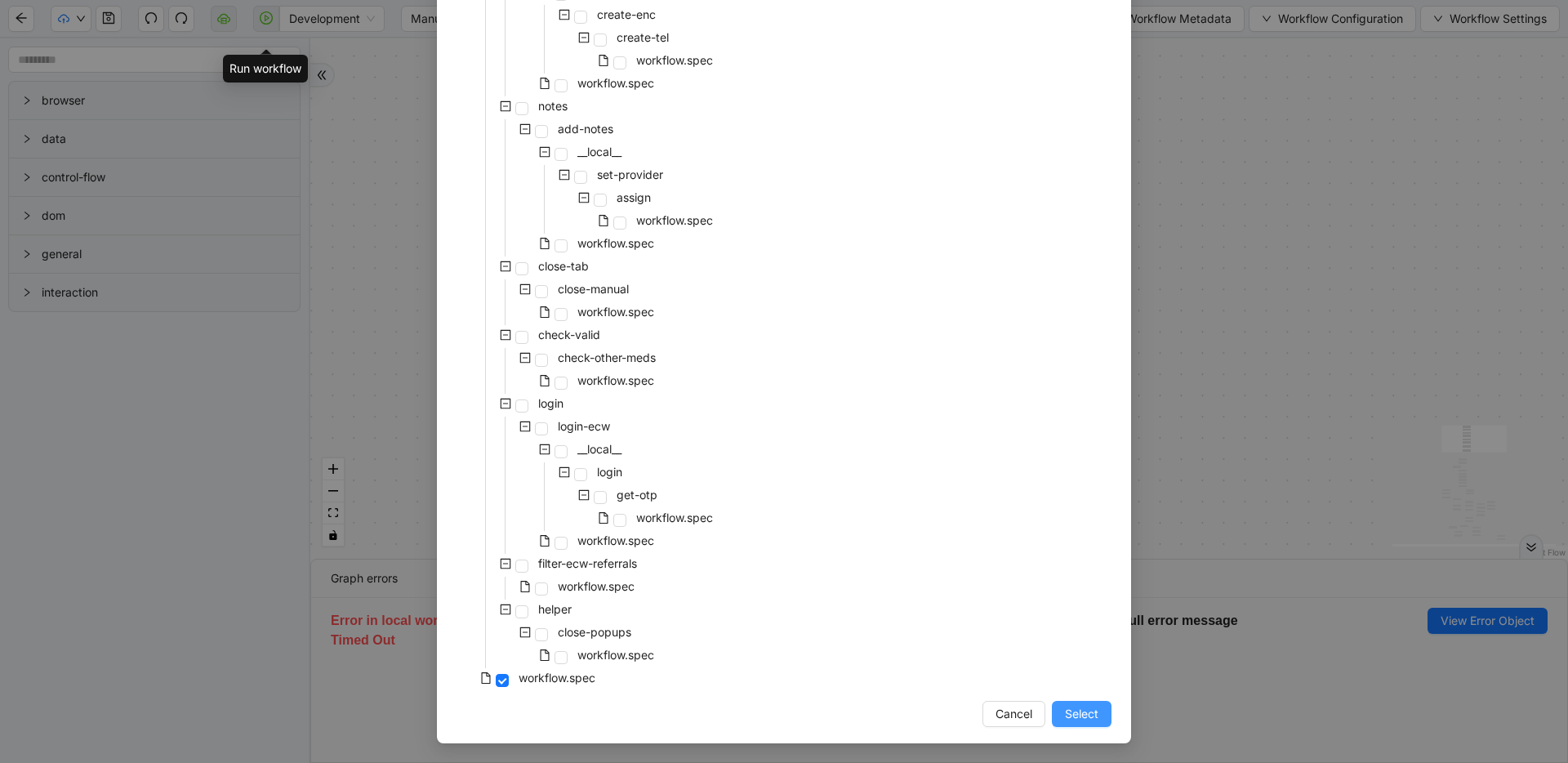
click at [1086, 716] on span "Select" at bounding box center [1082, 713] width 33 height 18
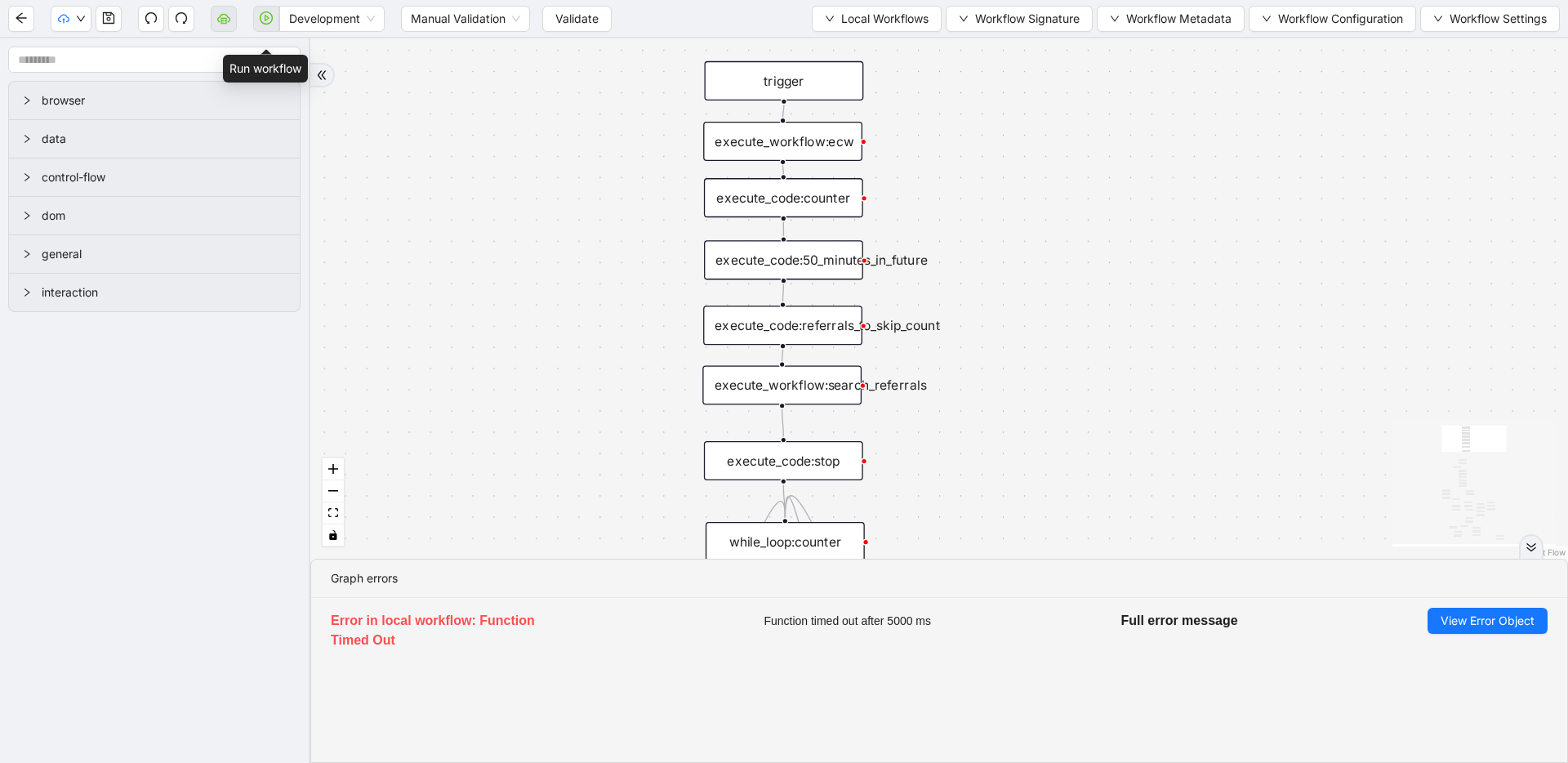
drag, startPoint x: 971, startPoint y: 429, endPoint x: 932, endPoint y: 330, distance: 106.4
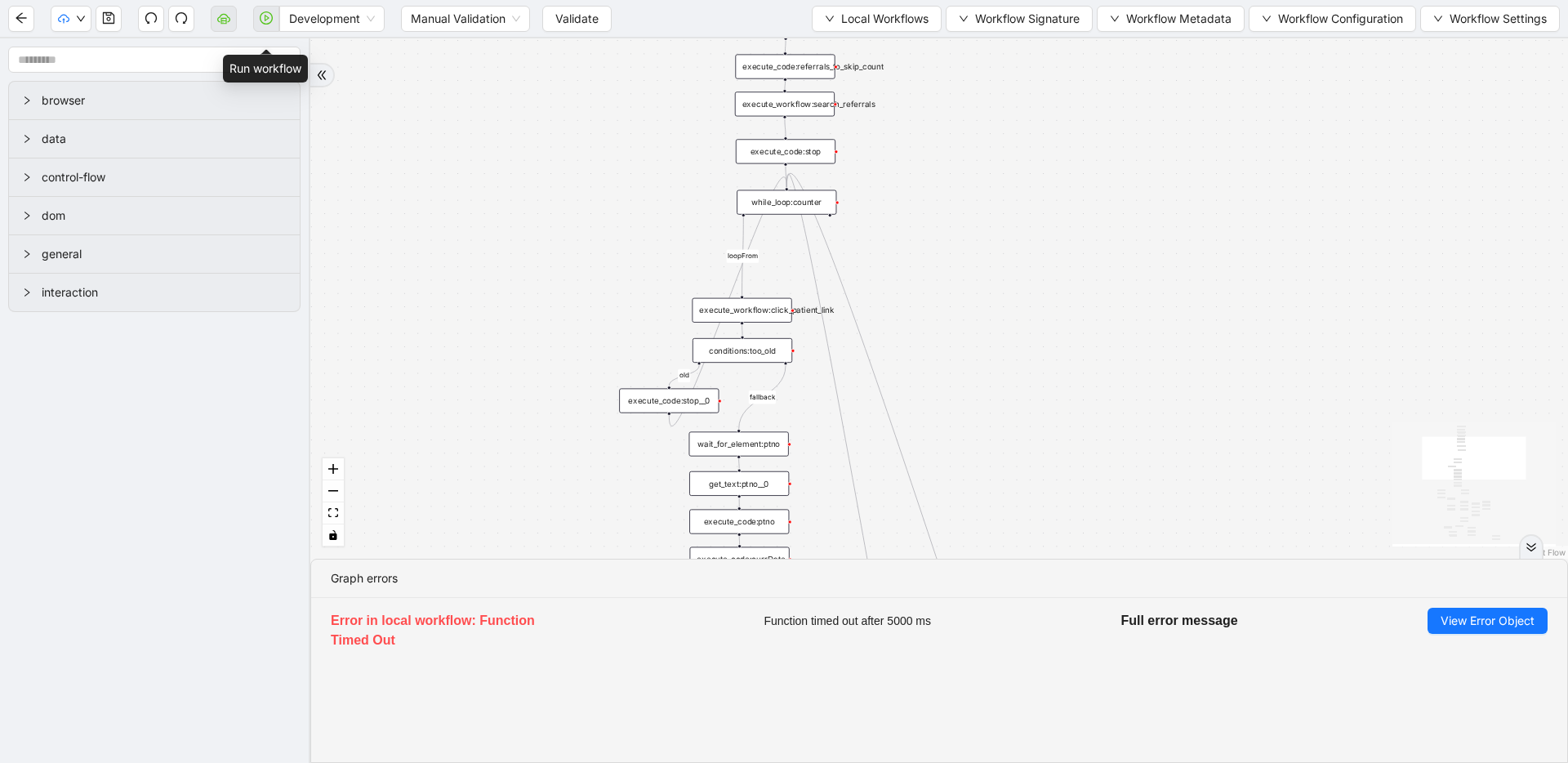
drag, startPoint x: 917, startPoint y: 354, endPoint x: 866, endPoint y: 102, distance: 257.1
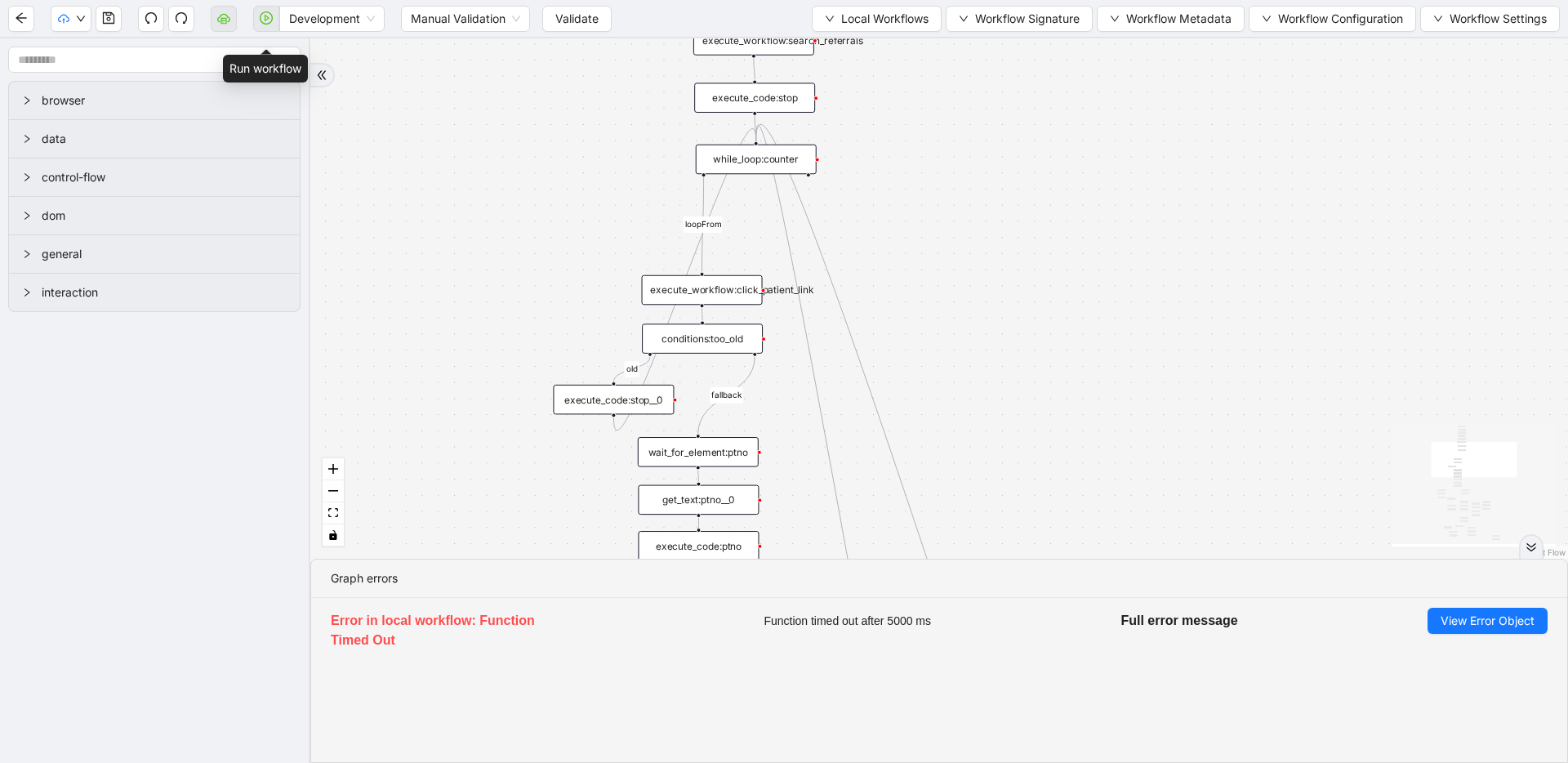
drag, startPoint x: 1044, startPoint y: 374, endPoint x: 1013, endPoint y: 347, distance: 41.1
click at [904, 27] on button "Local Workflows" at bounding box center [877, 19] width 130 height 26
click at [907, 47] on span "Select" at bounding box center [872, 51] width 105 height 18
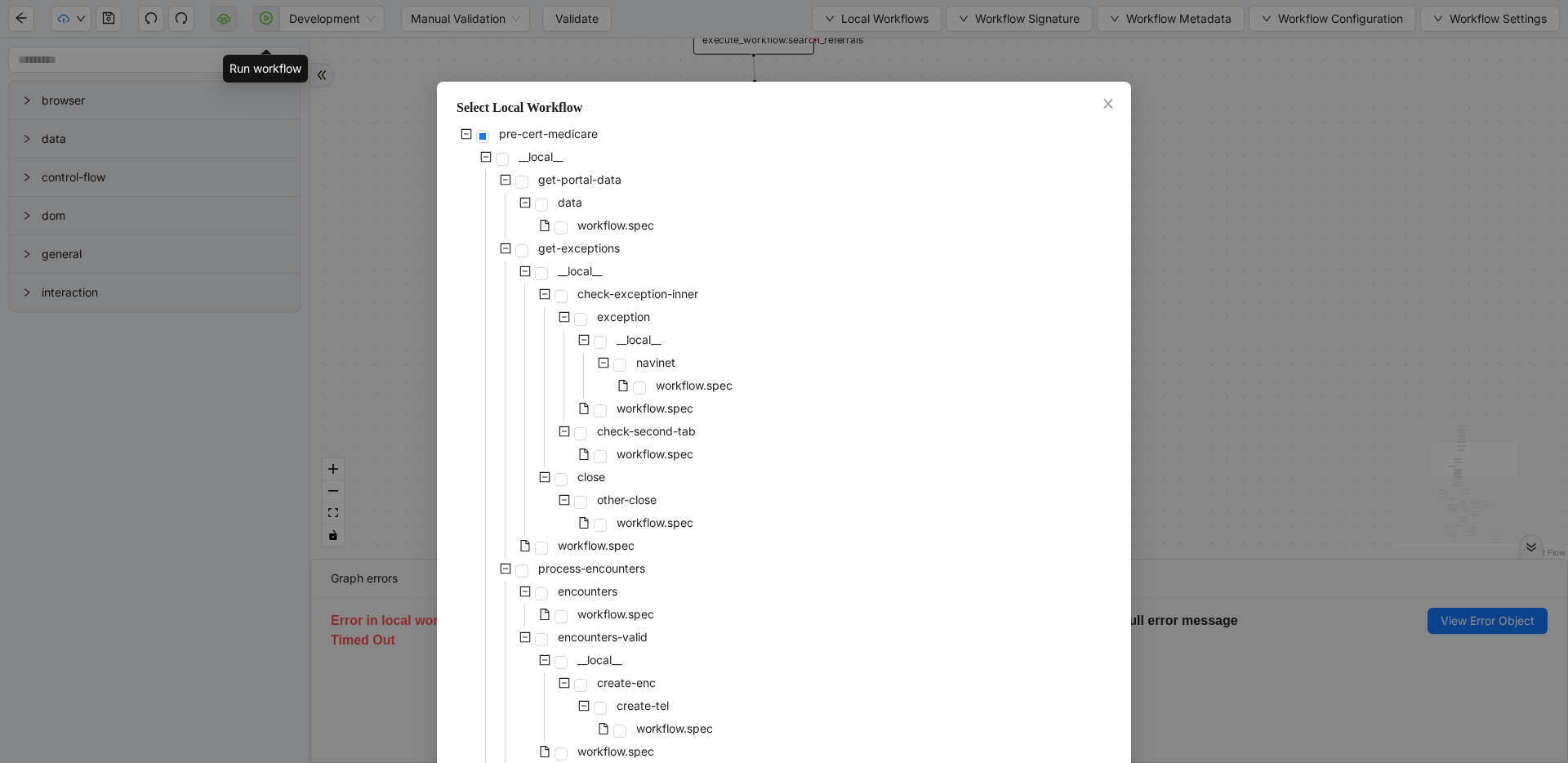
click at [825, 285] on div "pre-cert-medicare __local__ get-portal-data data workflow.spec get-exceptions _…" at bounding box center [784, 741] width 655 height 1235
click at [1201, 230] on div "Select Local Workflow pre-cert-medicare __local__ get-portal-data data workflow…" at bounding box center [784, 382] width 1568 height 763
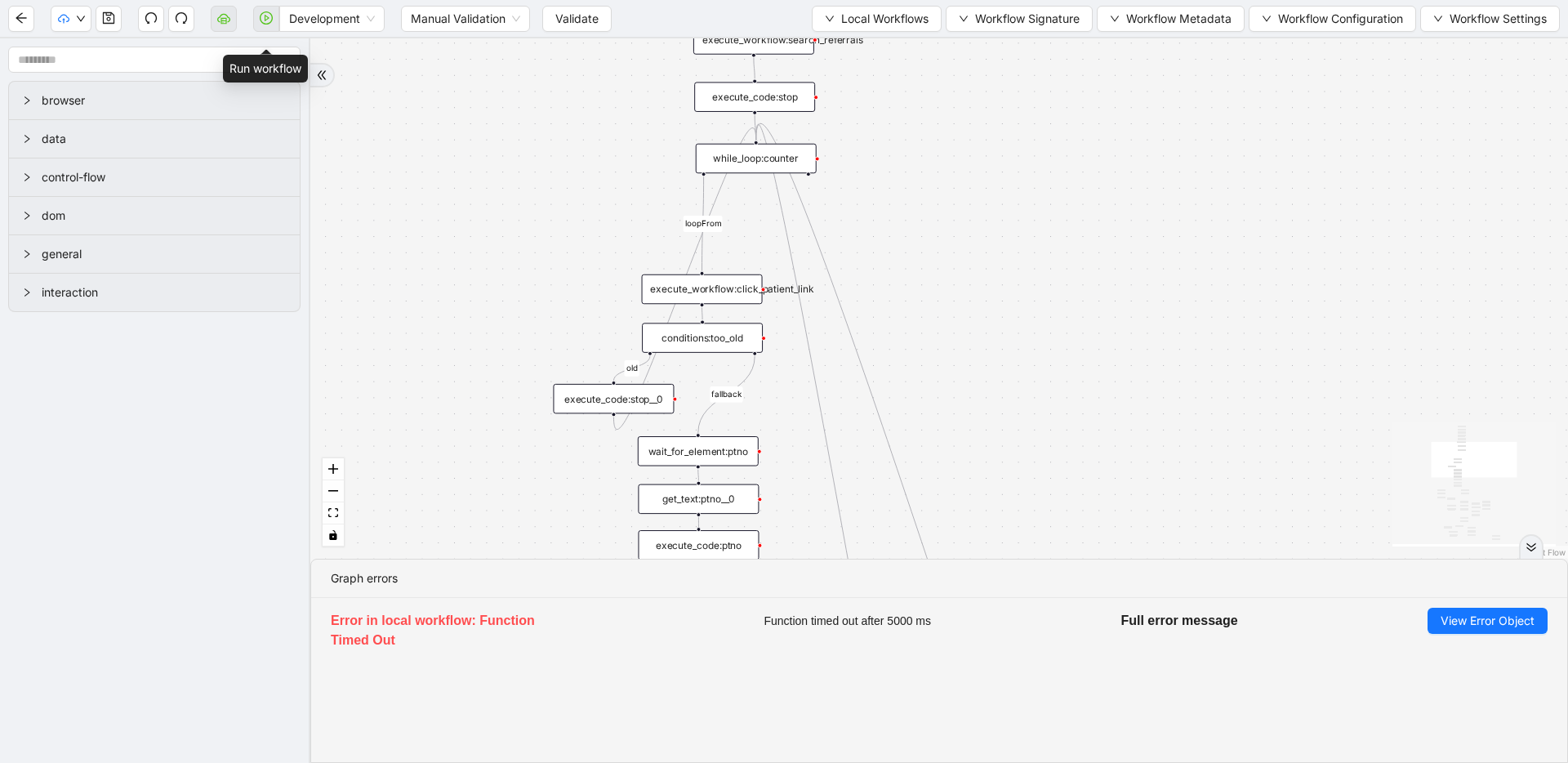
click at [716, 288] on div "execute_workflow:click_patient_link" at bounding box center [702, 289] width 120 height 31
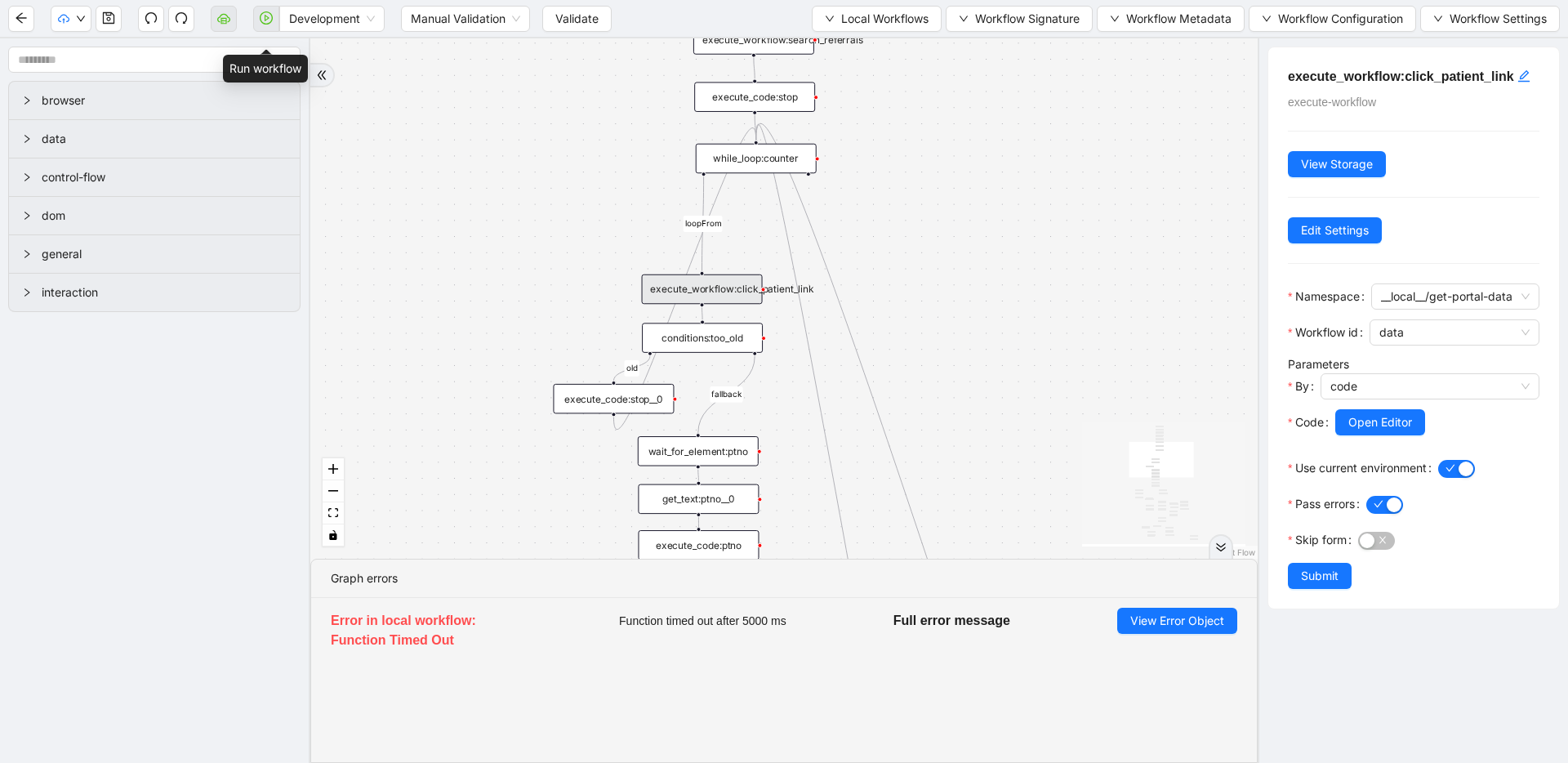
click at [1101, 311] on div "fallback success success fallback no_encounters end success success success old…" at bounding box center [784, 299] width 947 height 520
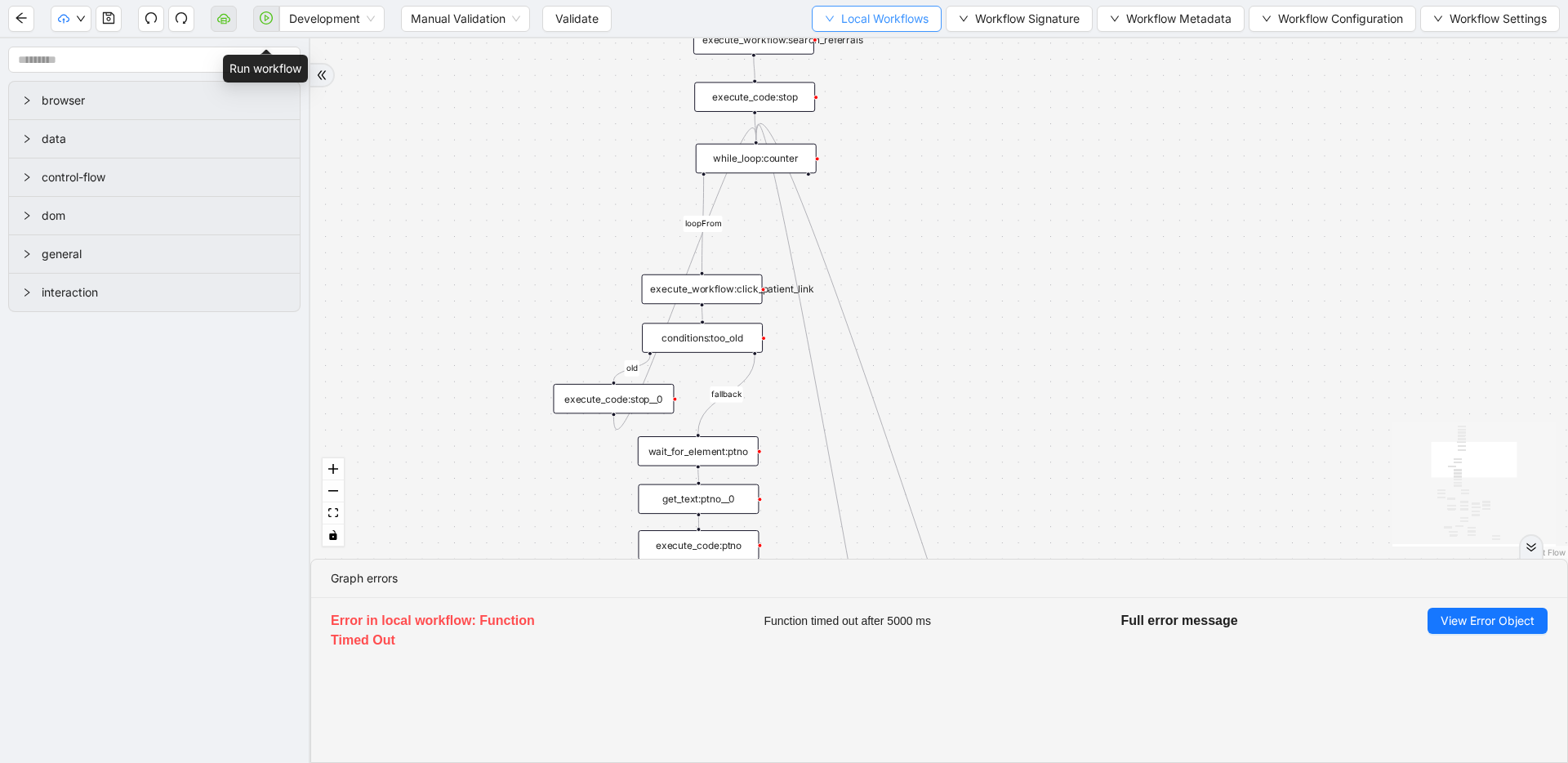
click at [897, 20] on span "Local Workflows" at bounding box center [885, 18] width 87 height 18
click at [889, 45] on span "Select" at bounding box center [872, 51] width 105 height 18
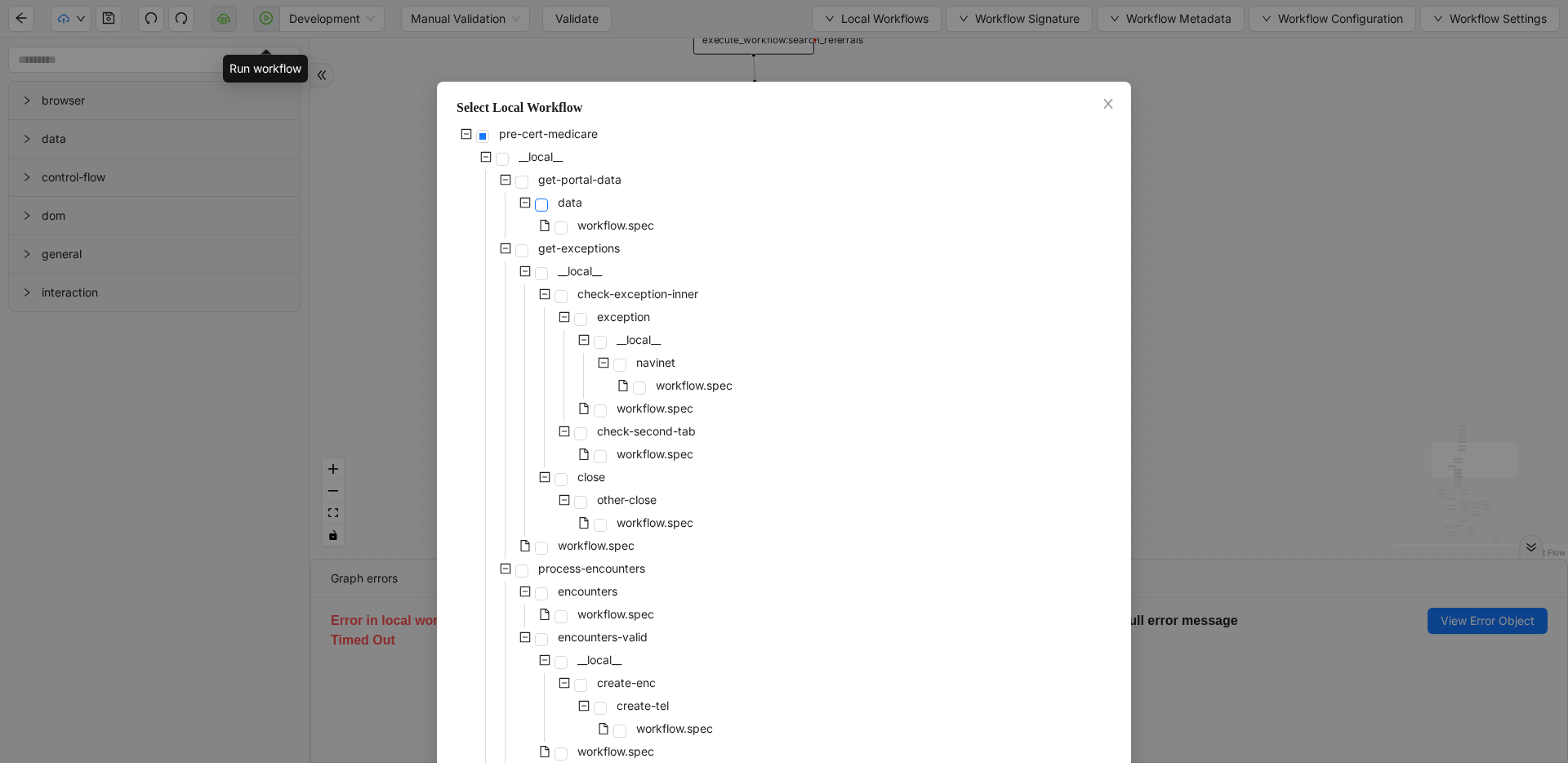
click at [535, 208] on span at bounding box center [541, 204] width 13 height 13
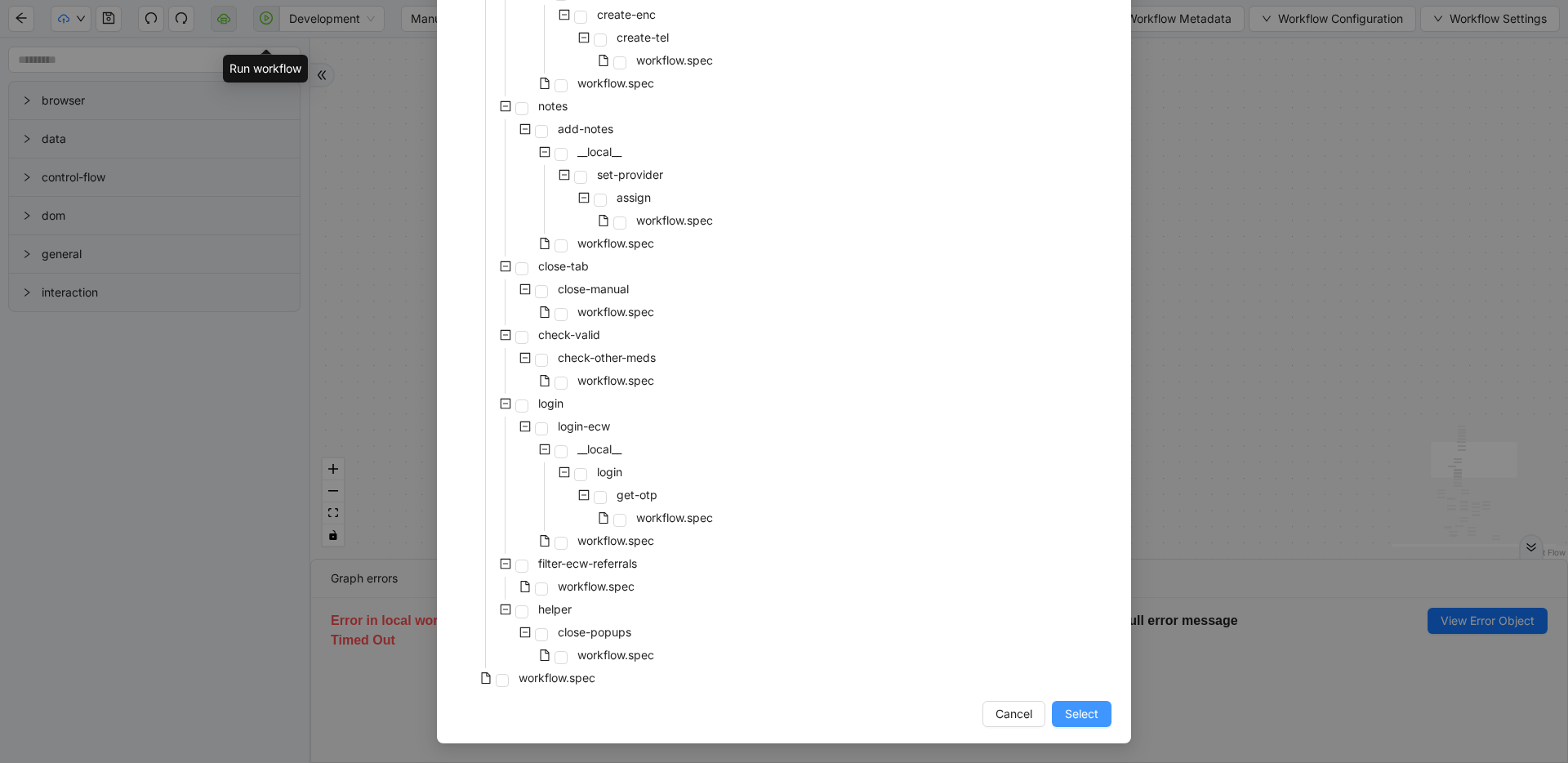
click at [1070, 703] on button "Select" at bounding box center [1082, 714] width 59 height 26
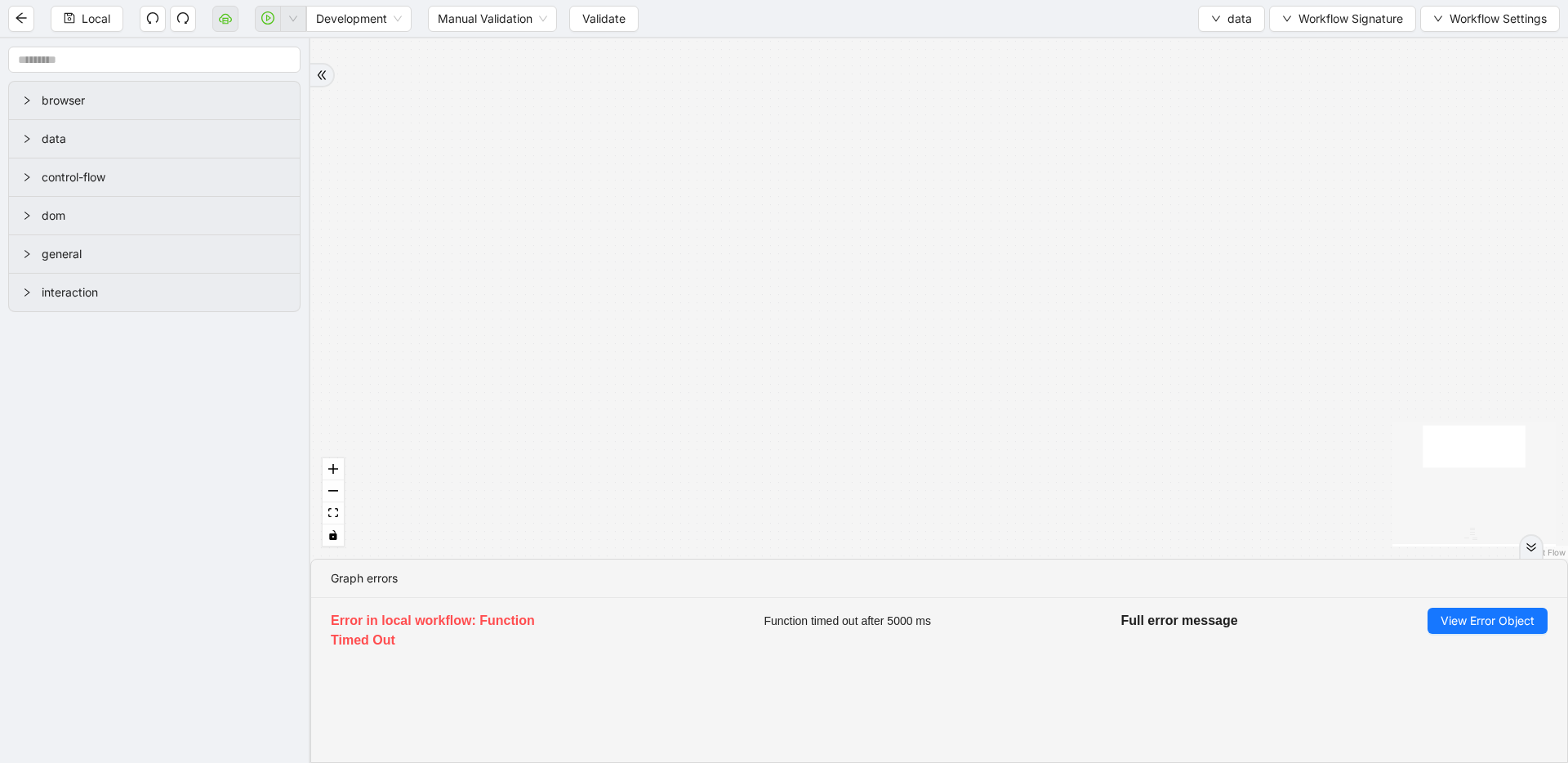
drag, startPoint x: 940, startPoint y: 397, endPoint x: 917, endPoint y: 163, distance: 235.1
drag, startPoint x: 984, startPoint y: 378, endPoint x: 961, endPoint y: 81, distance: 297.9
drag, startPoint x: 1019, startPoint y: 353, endPoint x: 1017, endPoint y: 107, distance: 246.0
drag, startPoint x: 1008, startPoint y: 348, endPoint x: 1019, endPoint y: 133, distance: 215.3
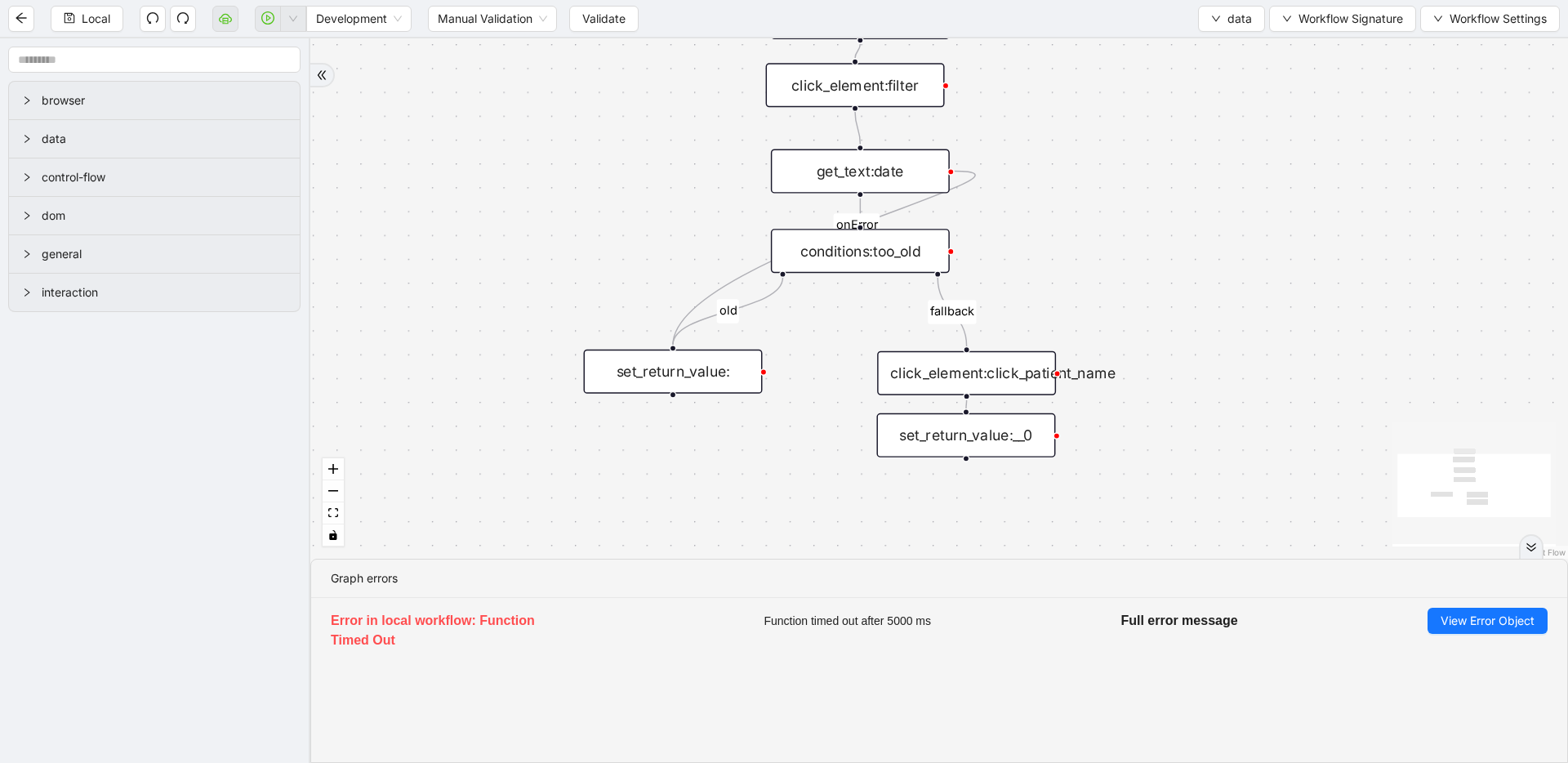
drag, startPoint x: 936, startPoint y: 163, endPoint x: 934, endPoint y: 239, distance: 76.0
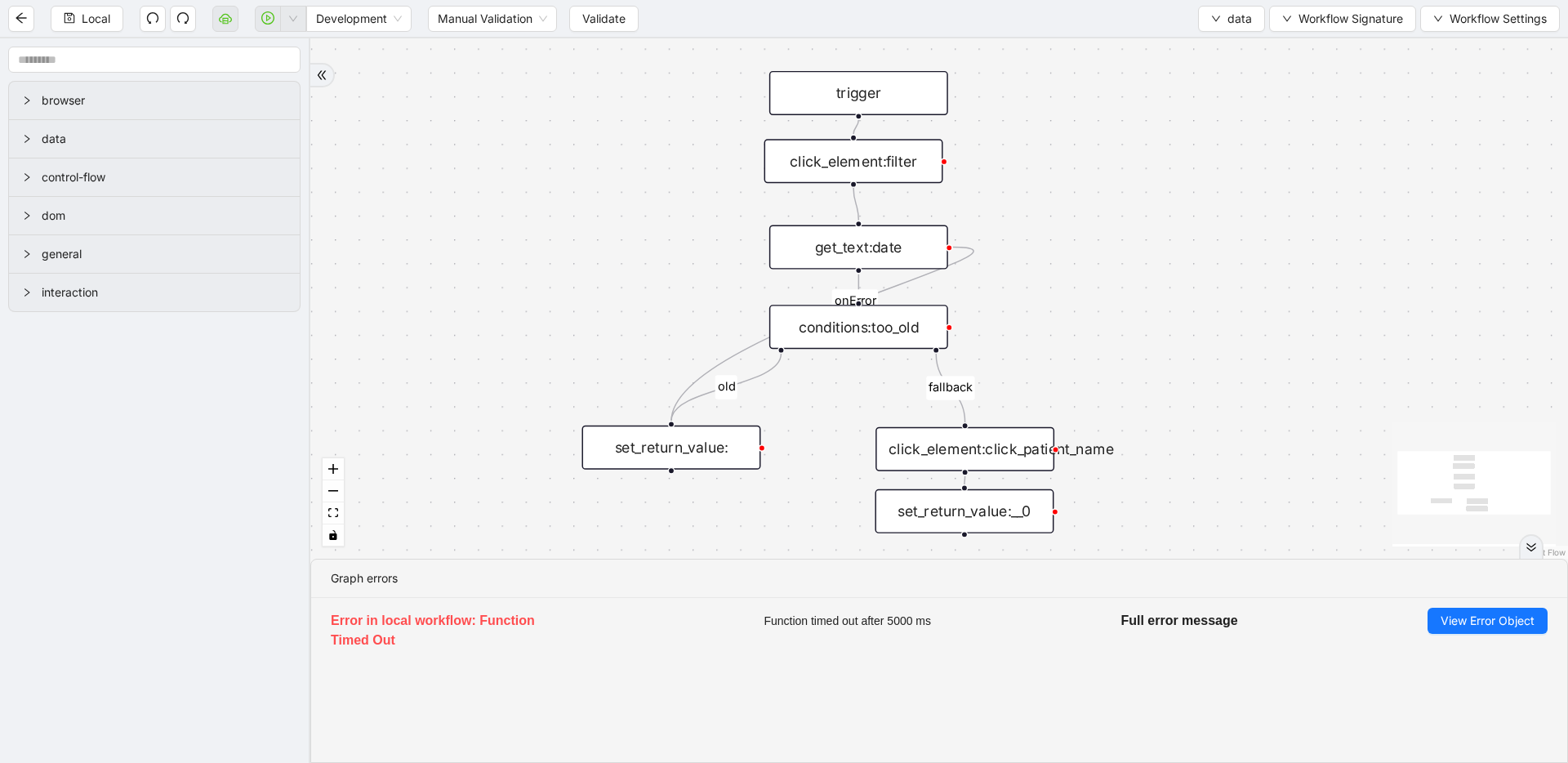
click at [990, 448] on div "click_element:click_patient_name" at bounding box center [965, 449] width 179 height 45
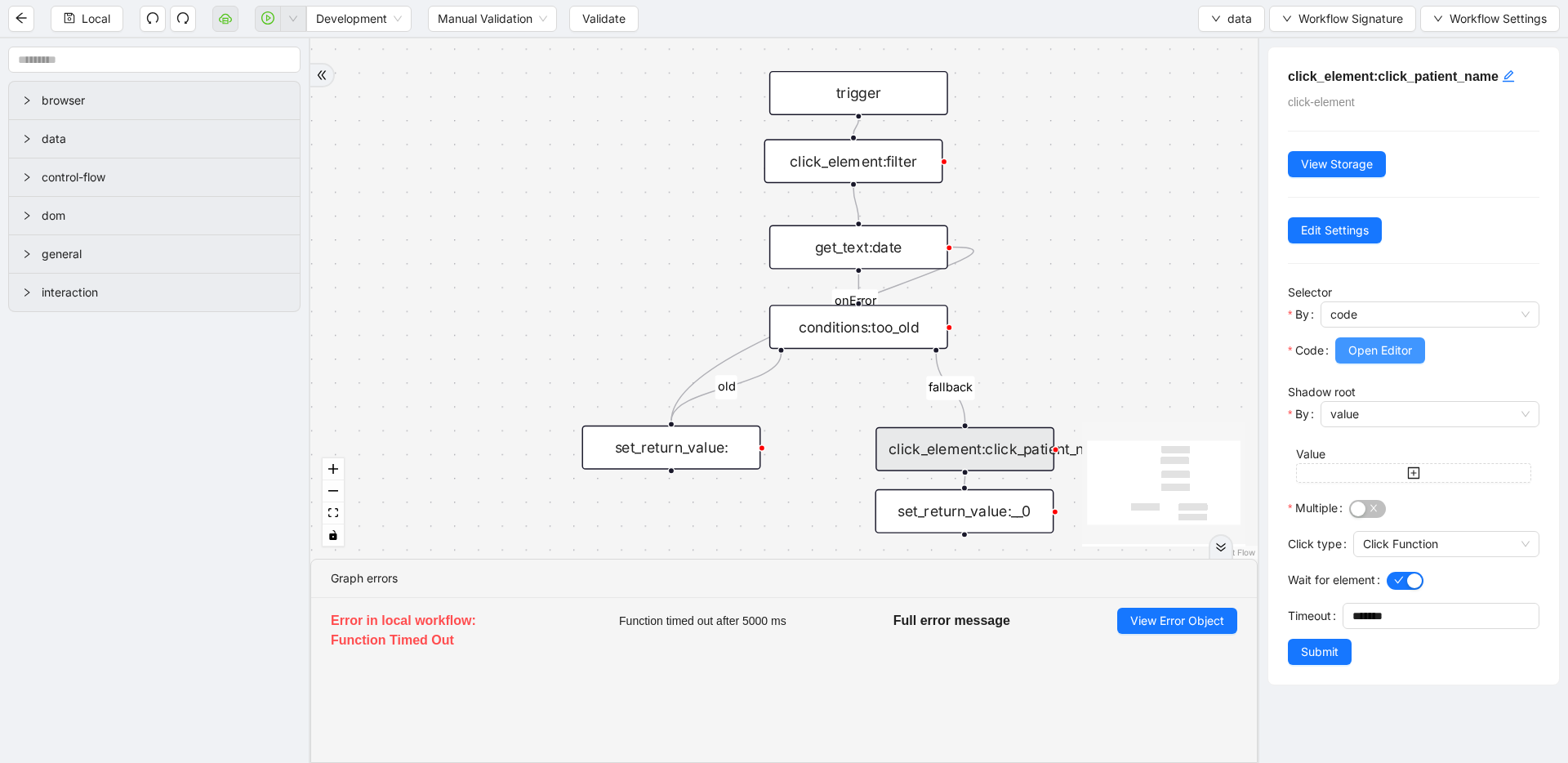
click at [1407, 354] on span "Open Editor" at bounding box center [1380, 350] width 64 height 18
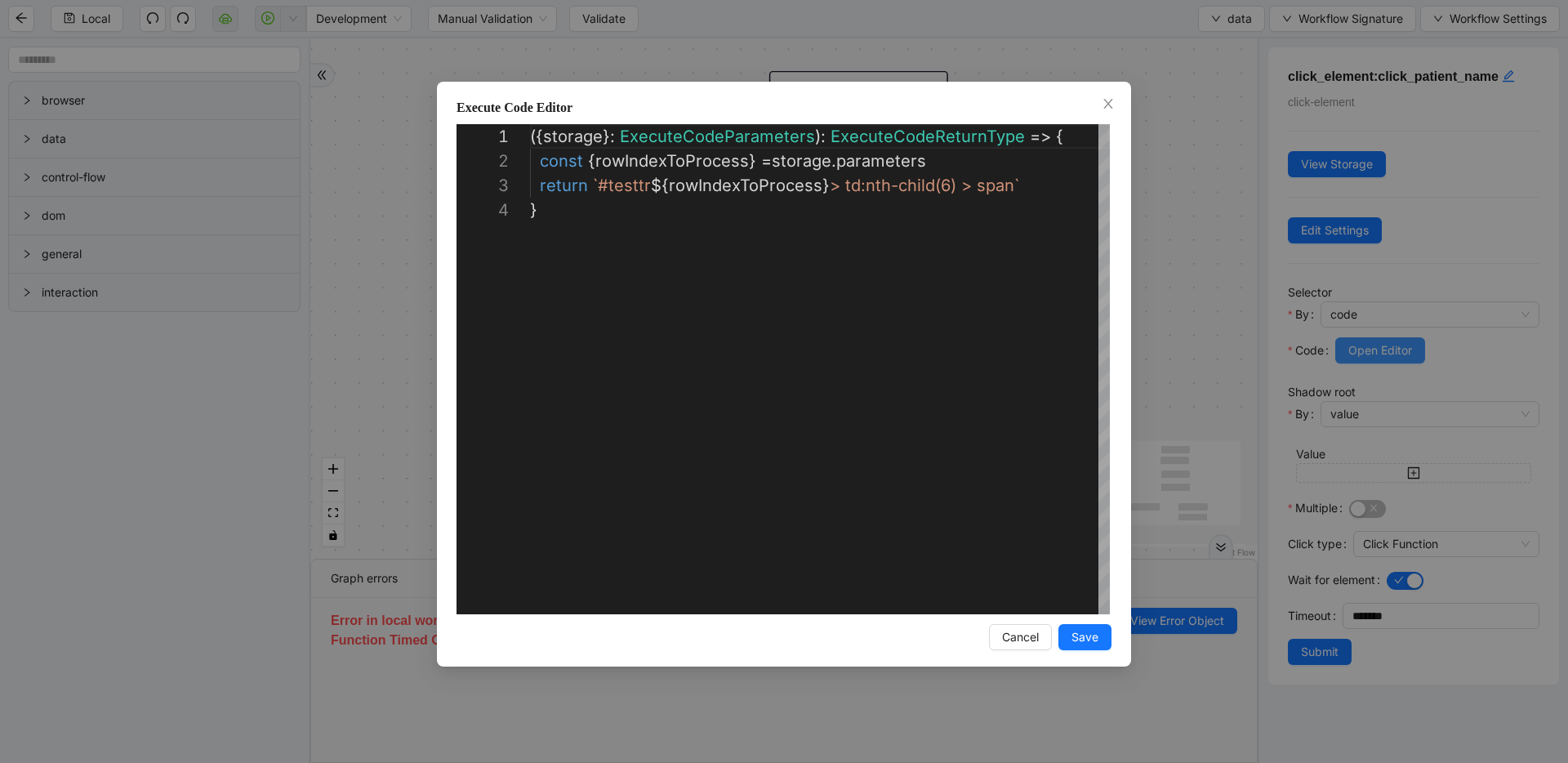
scroll to position [73, 0]
click at [1187, 256] on div "**********" at bounding box center [784, 382] width 1568 height 763
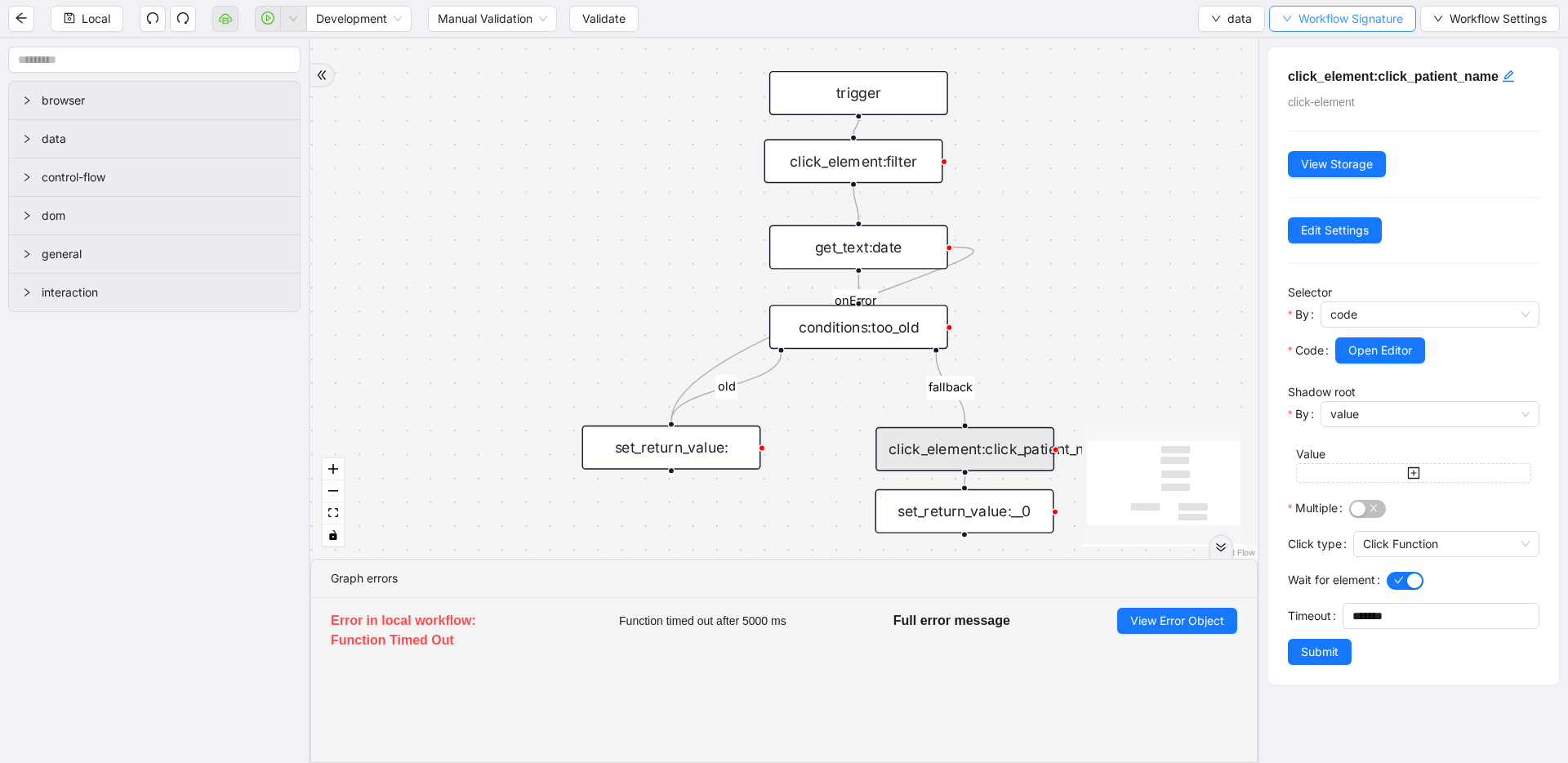
click at [1308, 21] on span "Workflow Signature" at bounding box center [1351, 18] width 105 height 18
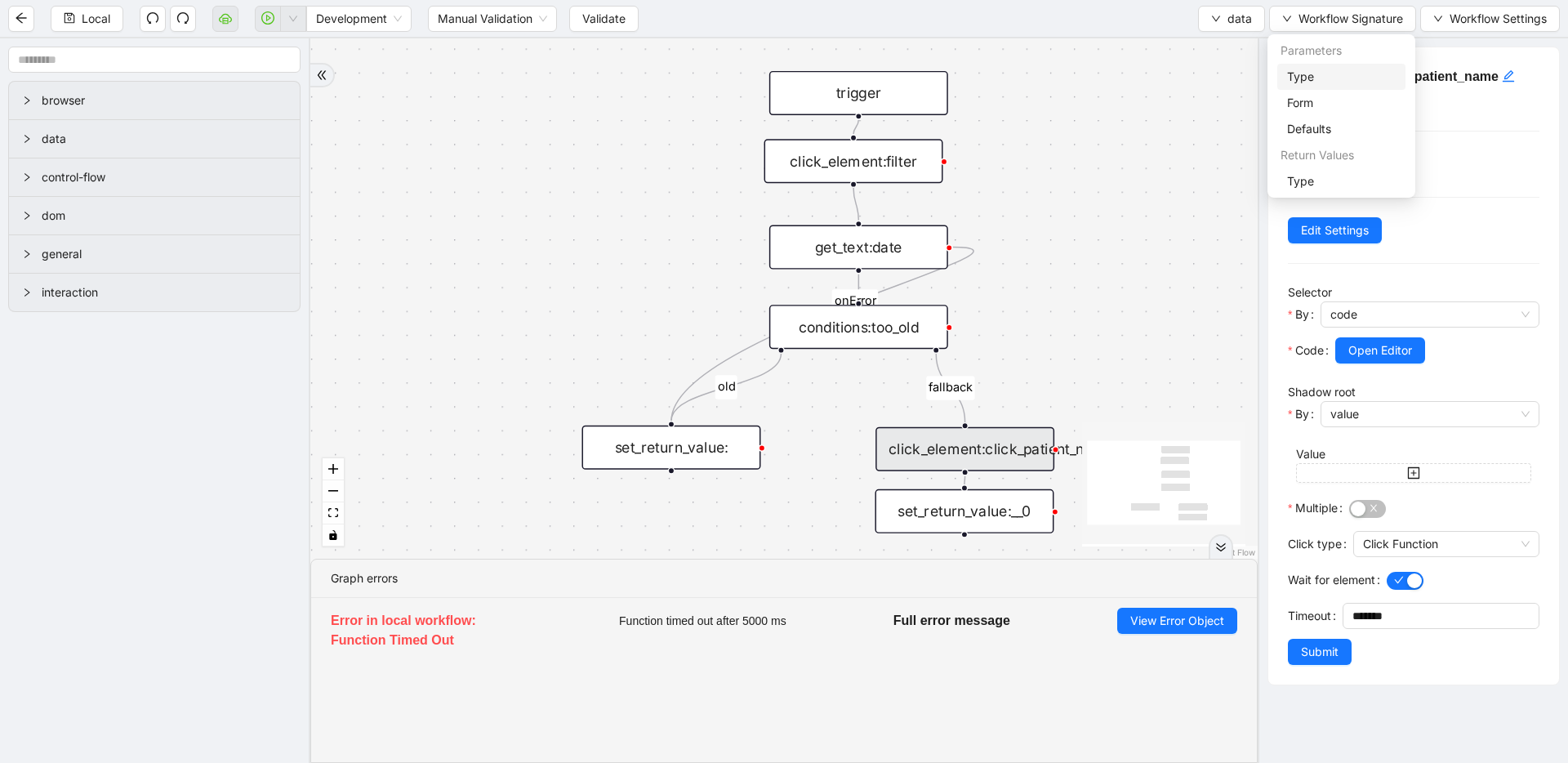
click at [1303, 71] on span "Type" at bounding box center [1342, 77] width 108 height 18
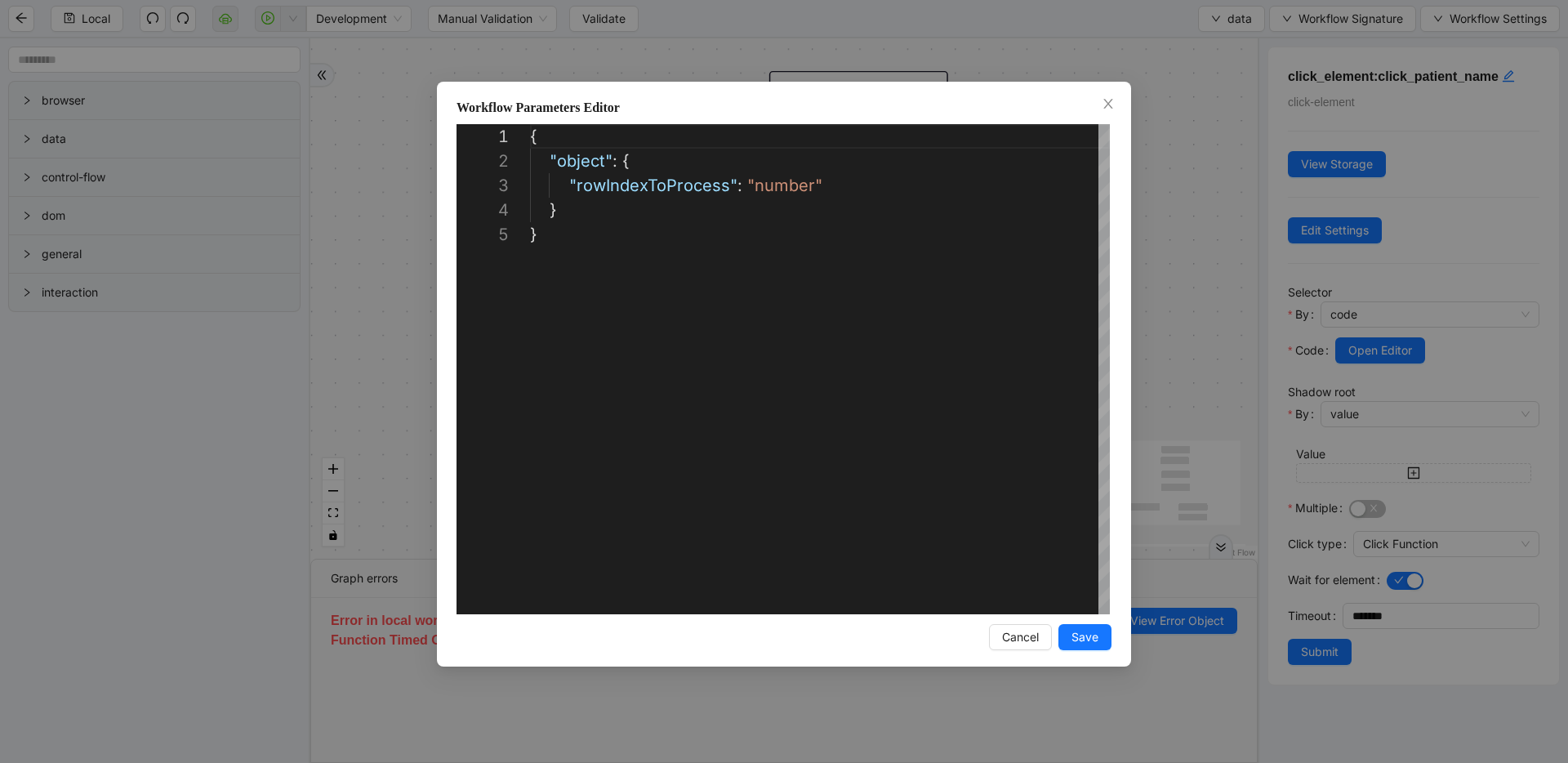
scroll to position [98, 0]
click at [1187, 108] on div "**********" at bounding box center [784, 382] width 1568 height 763
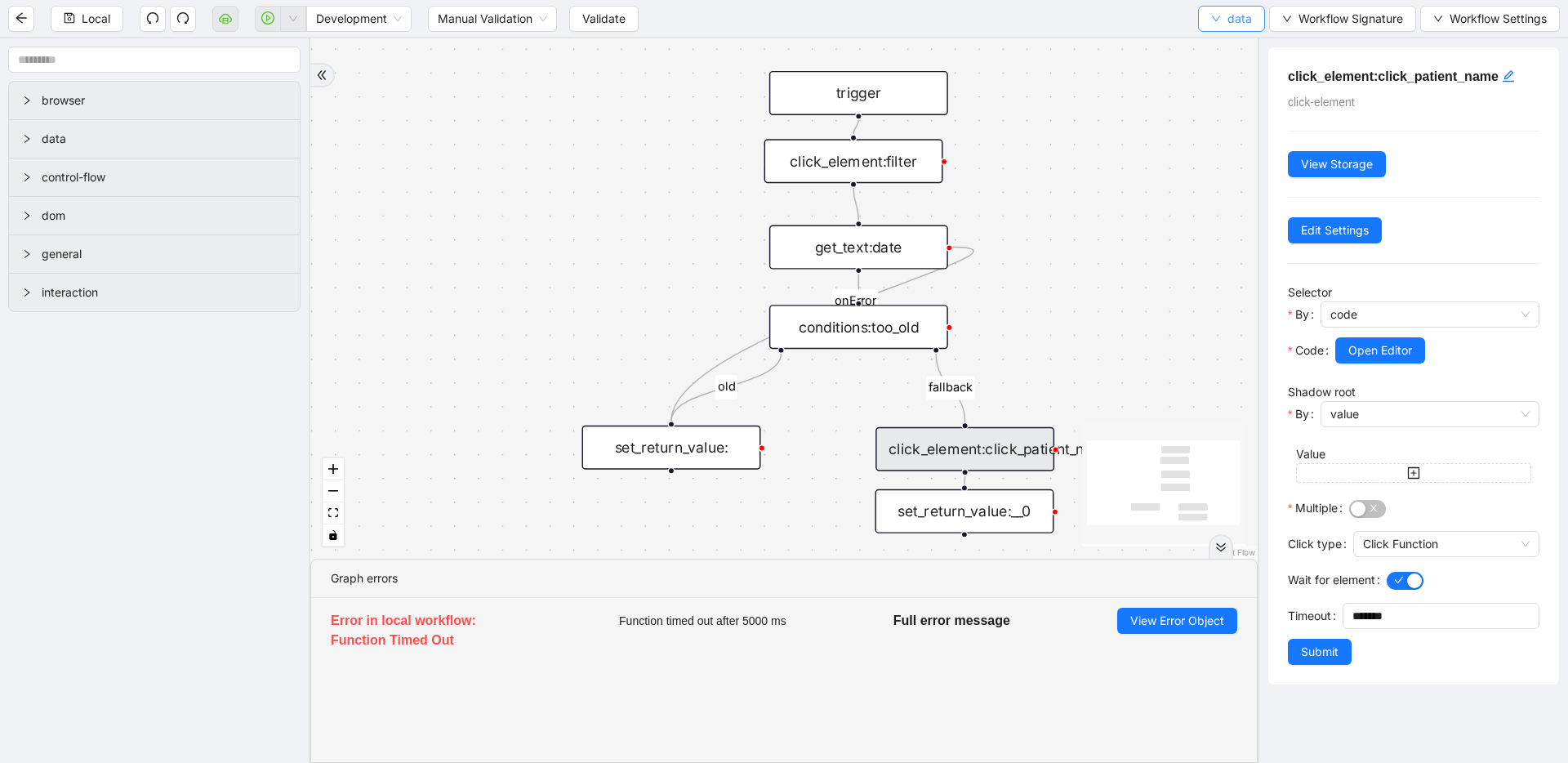
click at [1225, 27] on button "data" at bounding box center [1232, 19] width 67 height 26
click at [1227, 52] on span "Select" at bounding box center [1232, 51] width 44 height 18
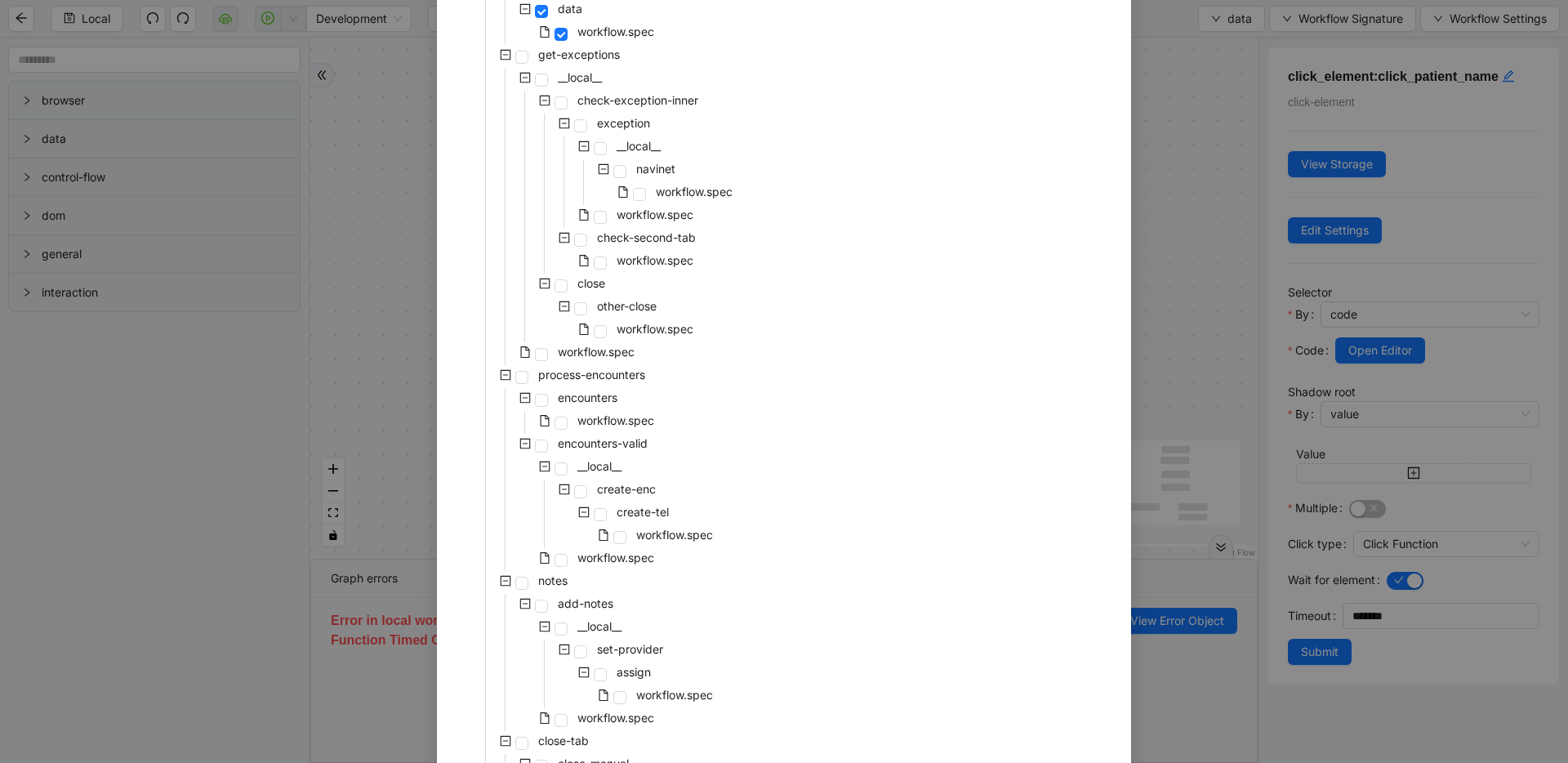
scroll to position [668, 0]
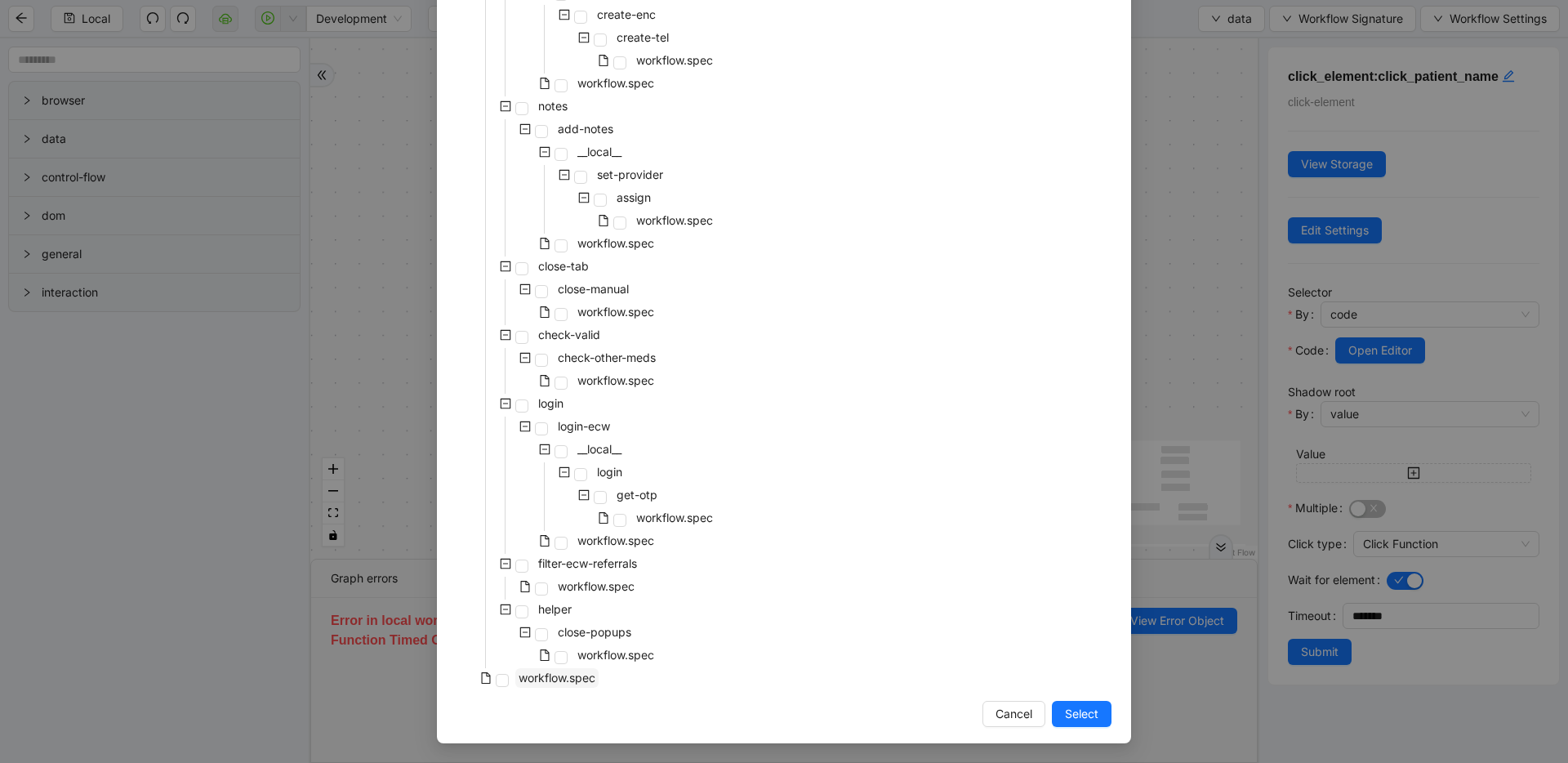
click at [554, 678] on span "workflow.spec" at bounding box center [557, 677] width 77 height 14
click at [1057, 711] on button "Select" at bounding box center [1082, 714] width 59 height 26
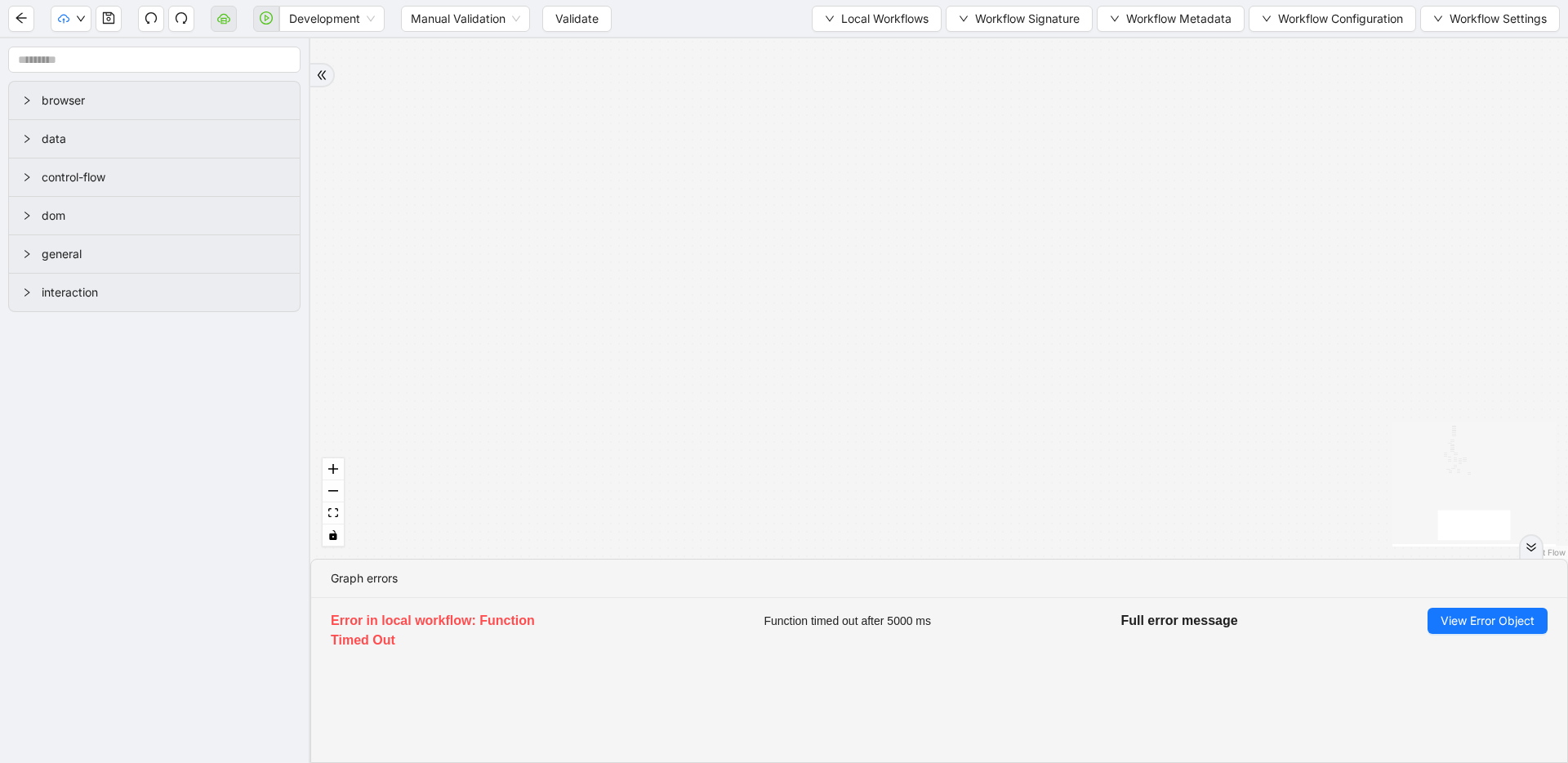
drag, startPoint x: 886, startPoint y: 387, endPoint x: 719, endPoint y: 116, distance: 318.3
drag, startPoint x: 917, startPoint y: 593, endPoint x: 922, endPoint y: 613, distance: 20.6
drag, startPoint x: 1061, startPoint y: 602, endPoint x: 1034, endPoint y: 552, distance: 56.8
drag, startPoint x: 882, startPoint y: 265, endPoint x: 914, endPoint y: 605, distance: 341.5
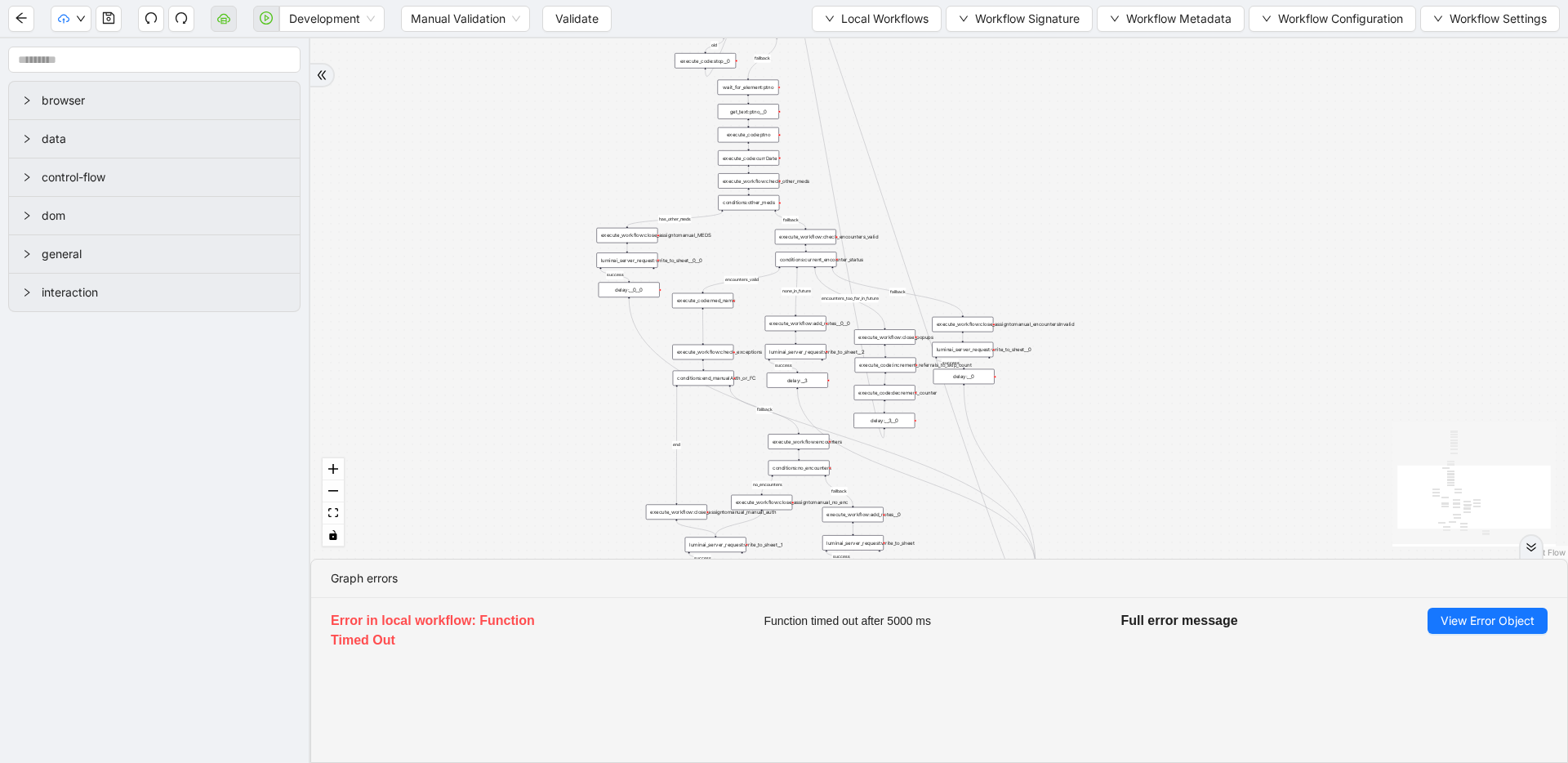
drag, startPoint x: 911, startPoint y: 315, endPoint x: 925, endPoint y: 598, distance: 283.3
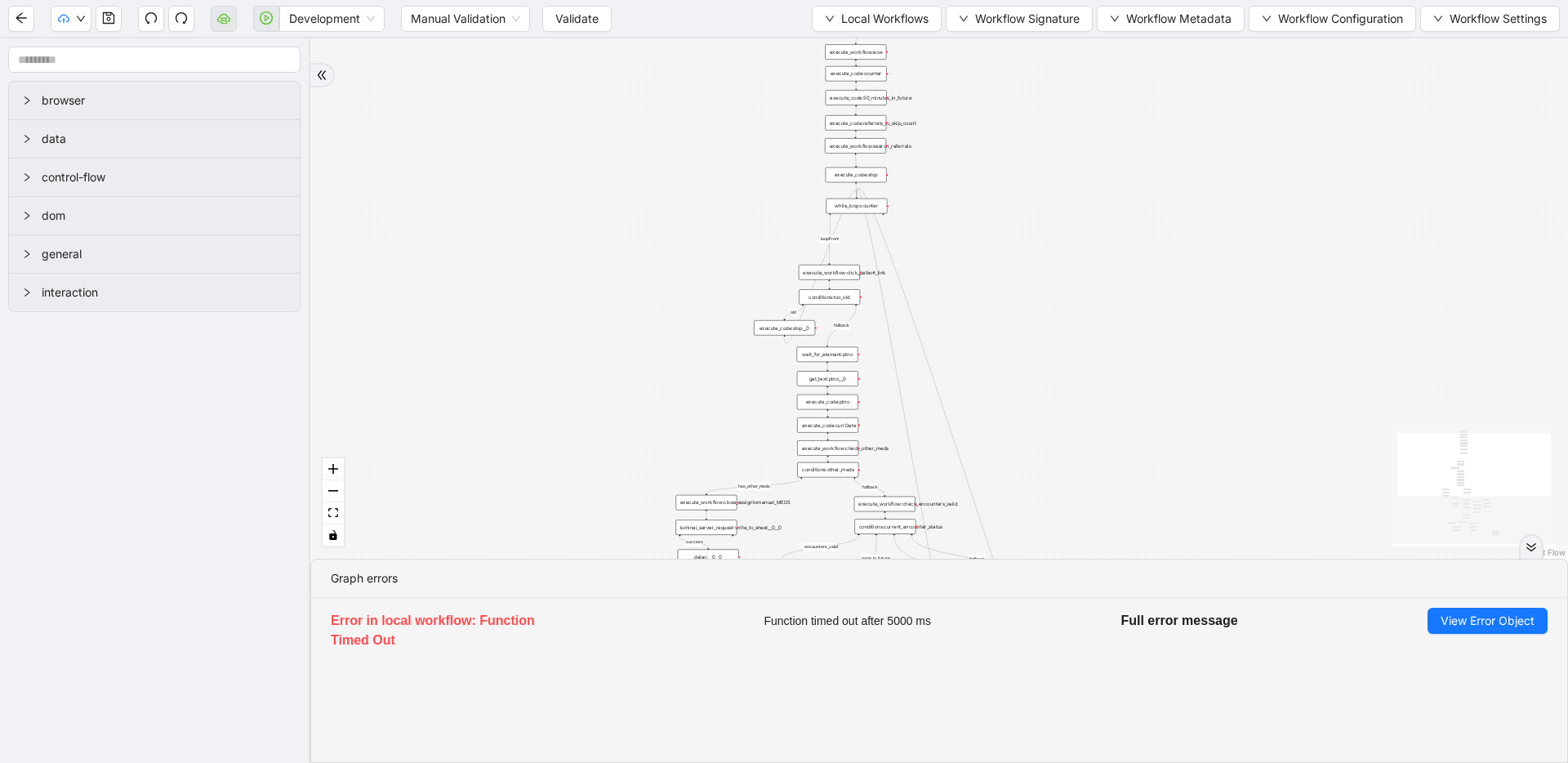
drag, startPoint x: 803, startPoint y: 228, endPoint x: 877, endPoint y: 462, distance: 245.4
drag, startPoint x: 980, startPoint y: 344, endPoint x: 993, endPoint y: 483, distance: 139.6
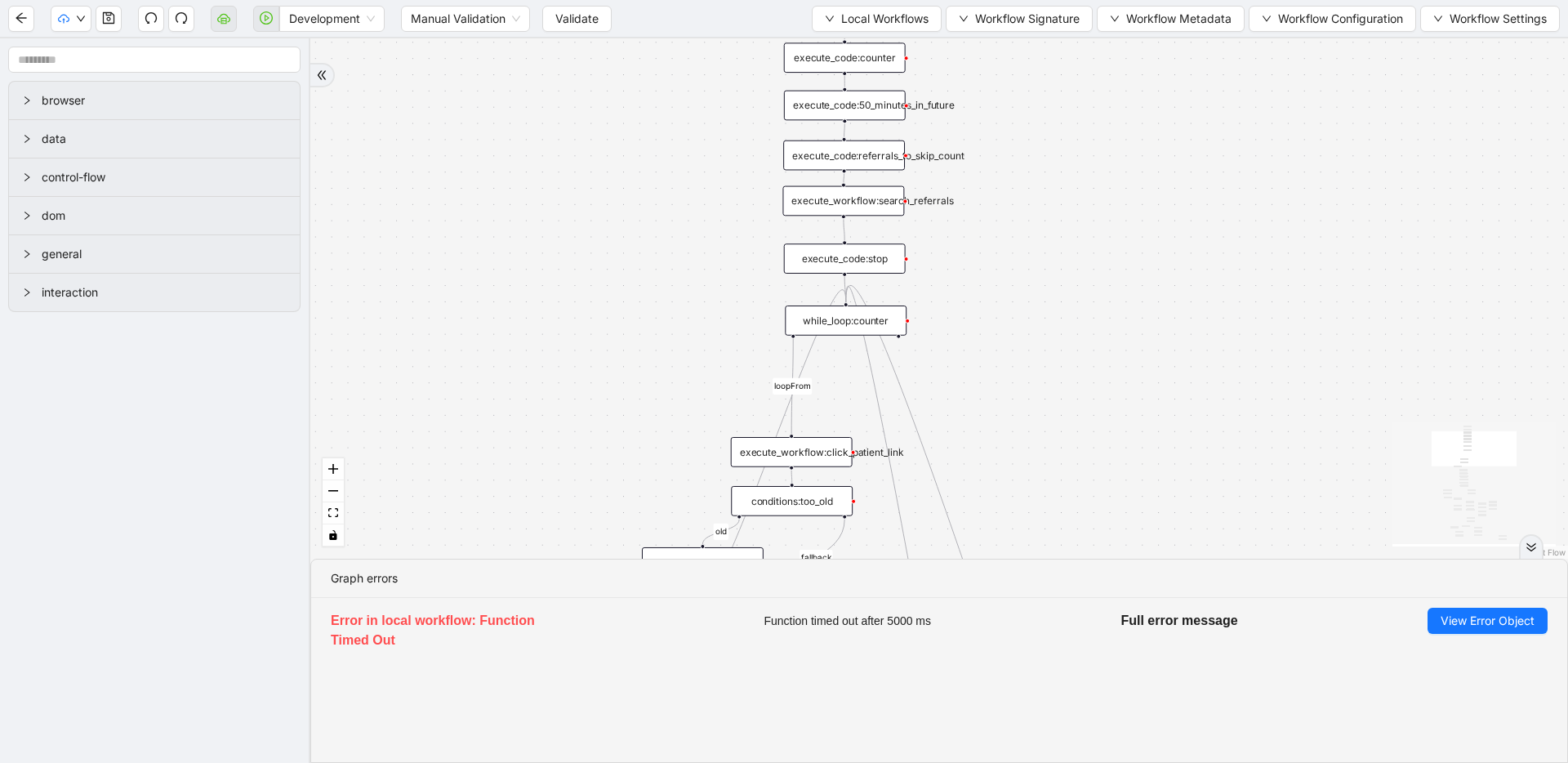
drag, startPoint x: 998, startPoint y: 411, endPoint x: 990, endPoint y: 189, distance: 222.1
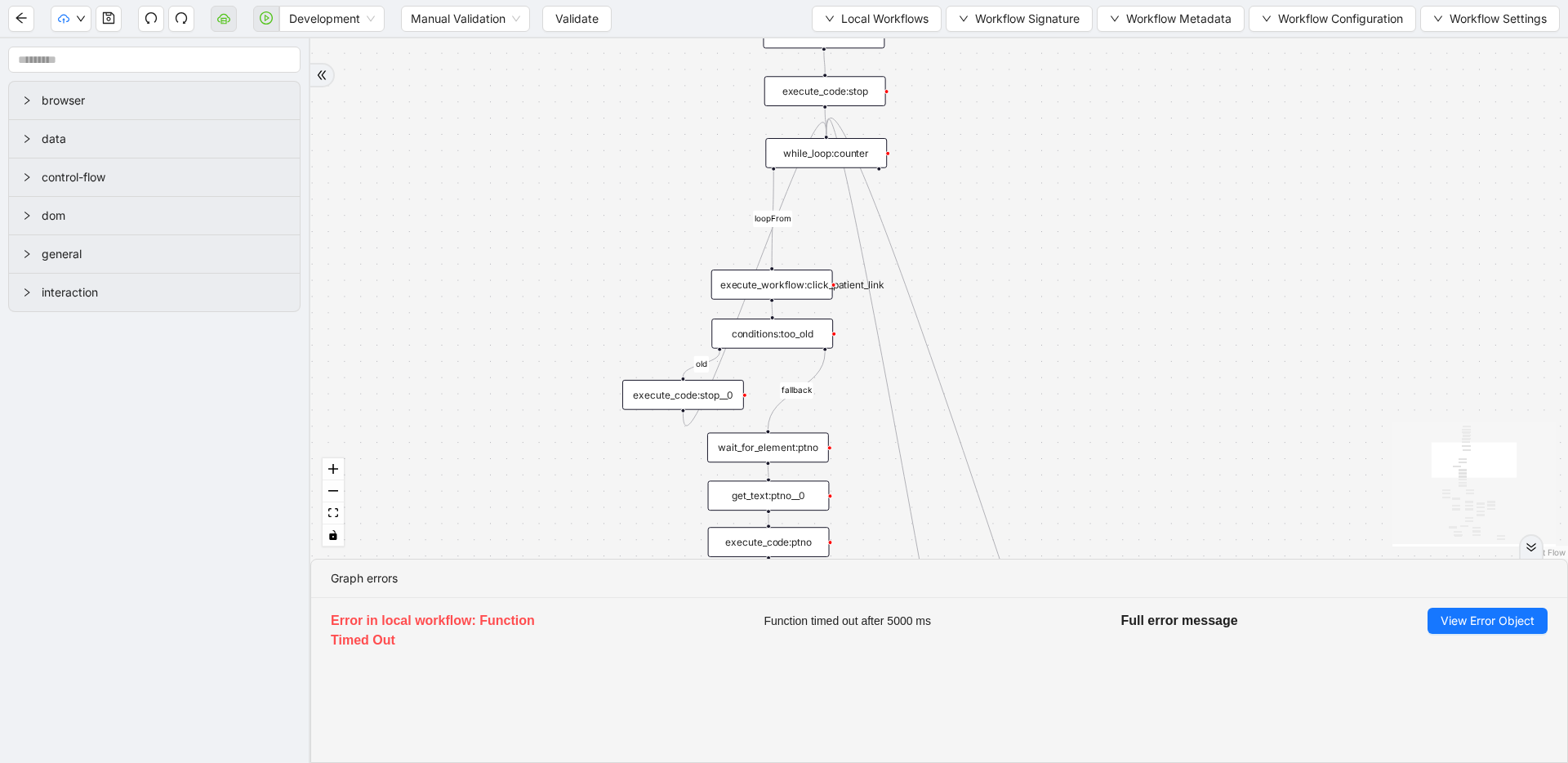
drag, startPoint x: 1003, startPoint y: 321, endPoint x: 985, endPoint y: 127, distance: 194.8
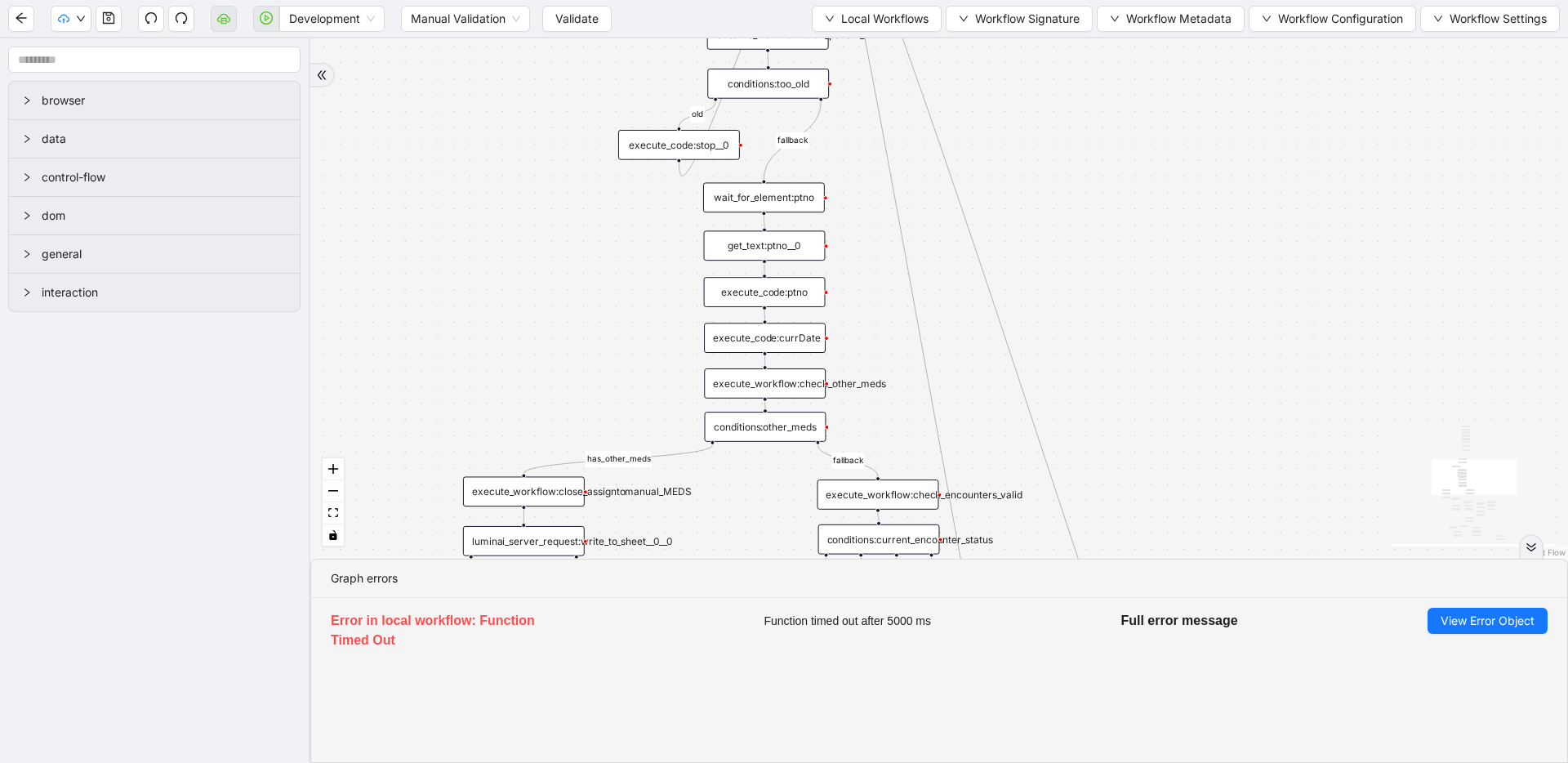
drag, startPoint x: 994, startPoint y: 363, endPoint x: 990, endPoint y: 140, distance: 223.0
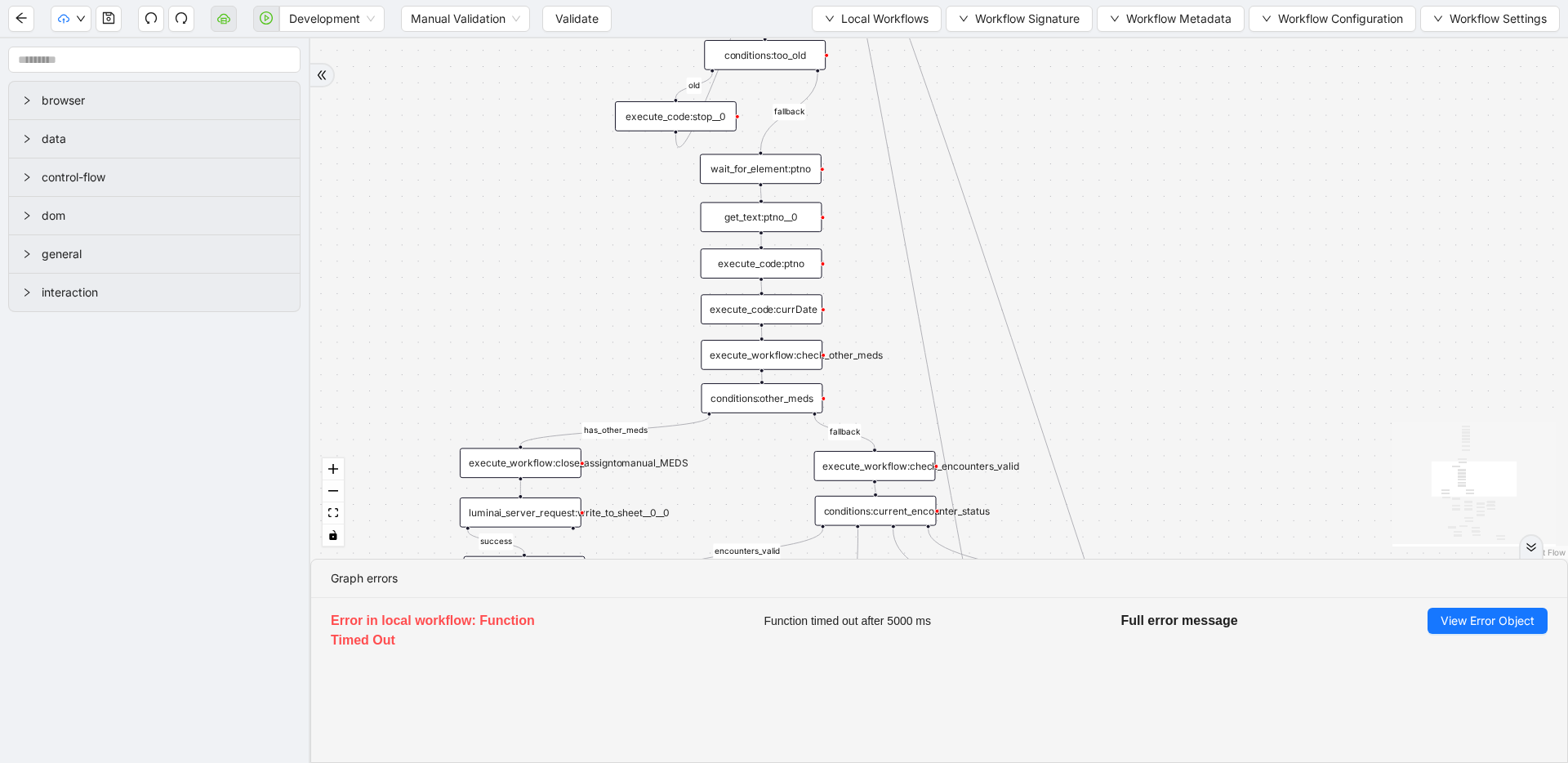
drag, startPoint x: 1005, startPoint y: 349, endPoint x: 991, endPoint y: 83, distance: 266.4
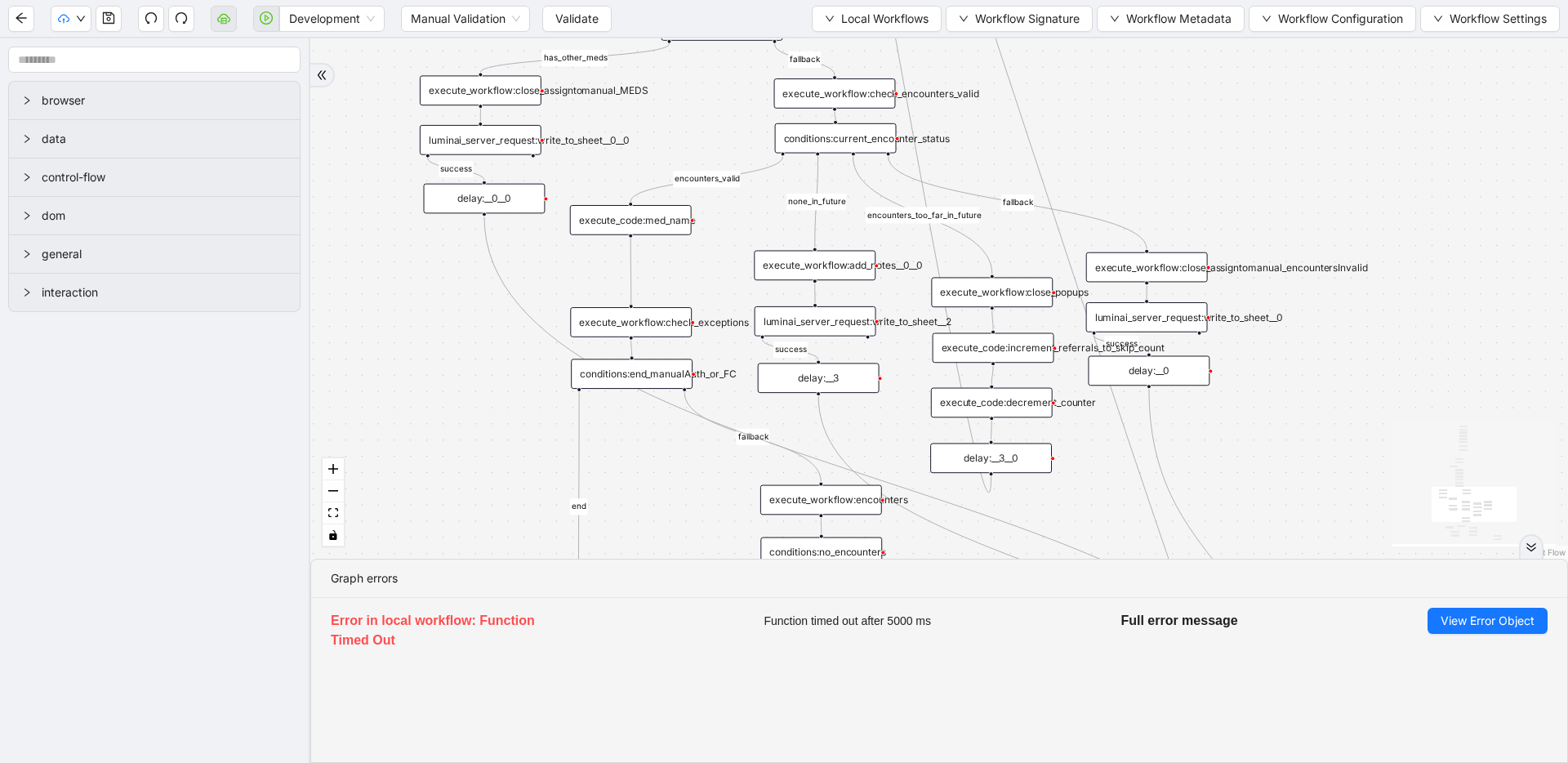
drag, startPoint x: 1118, startPoint y: 304, endPoint x: 1054, endPoint y: 70, distance: 242.6
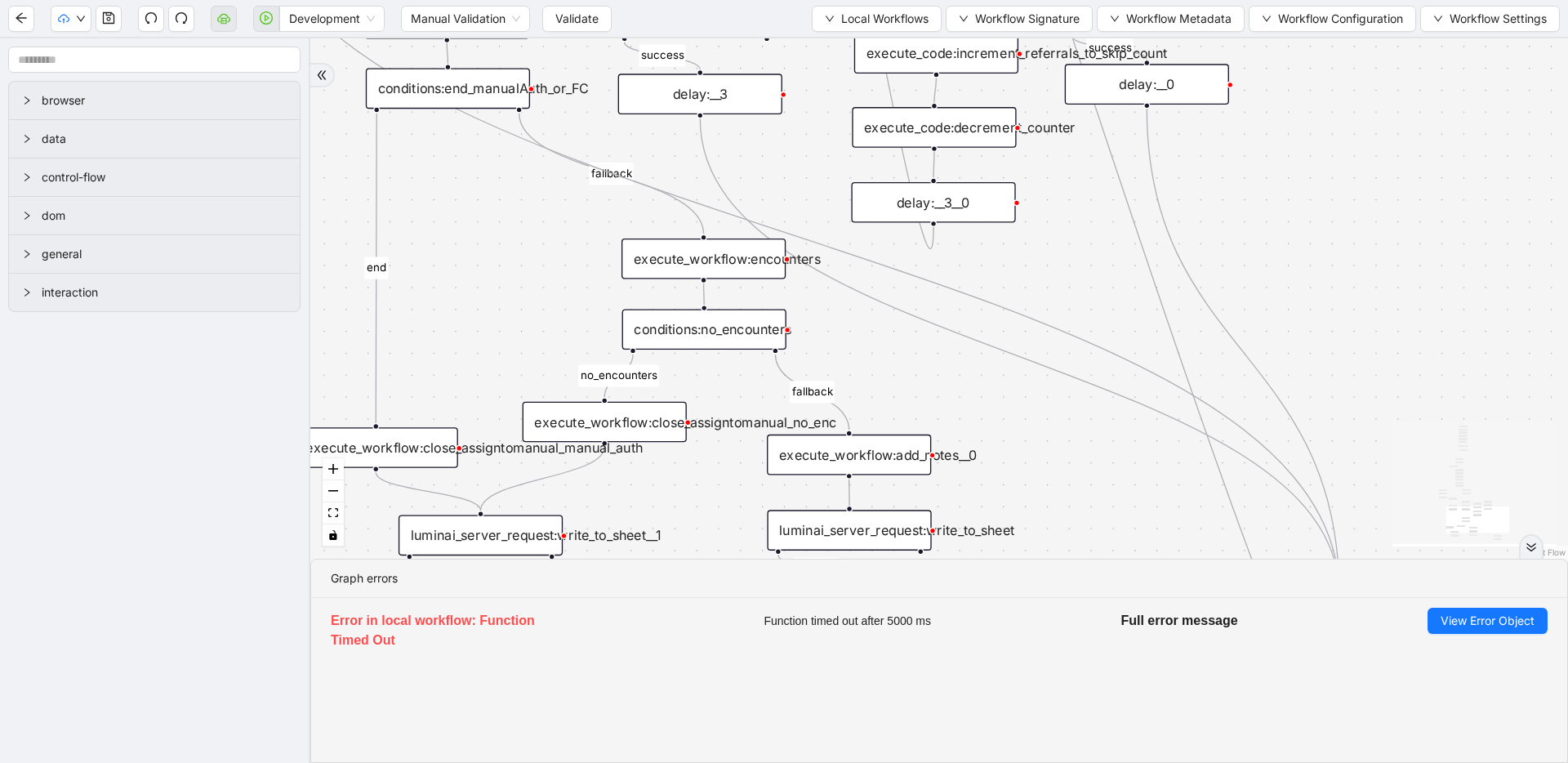
drag, startPoint x: 973, startPoint y: 359, endPoint x: 965, endPoint y: 190, distance: 169.2
click at [945, 208] on div "delay:__3__0" at bounding box center [936, 197] width 164 height 41
drag, startPoint x: 946, startPoint y: 210, endPoint x: 948, endPoint y: 363, distance: 153.0
click at [948, 363] on div "delay:__3__0" at bounding box center [939, 354] width 164 height 41
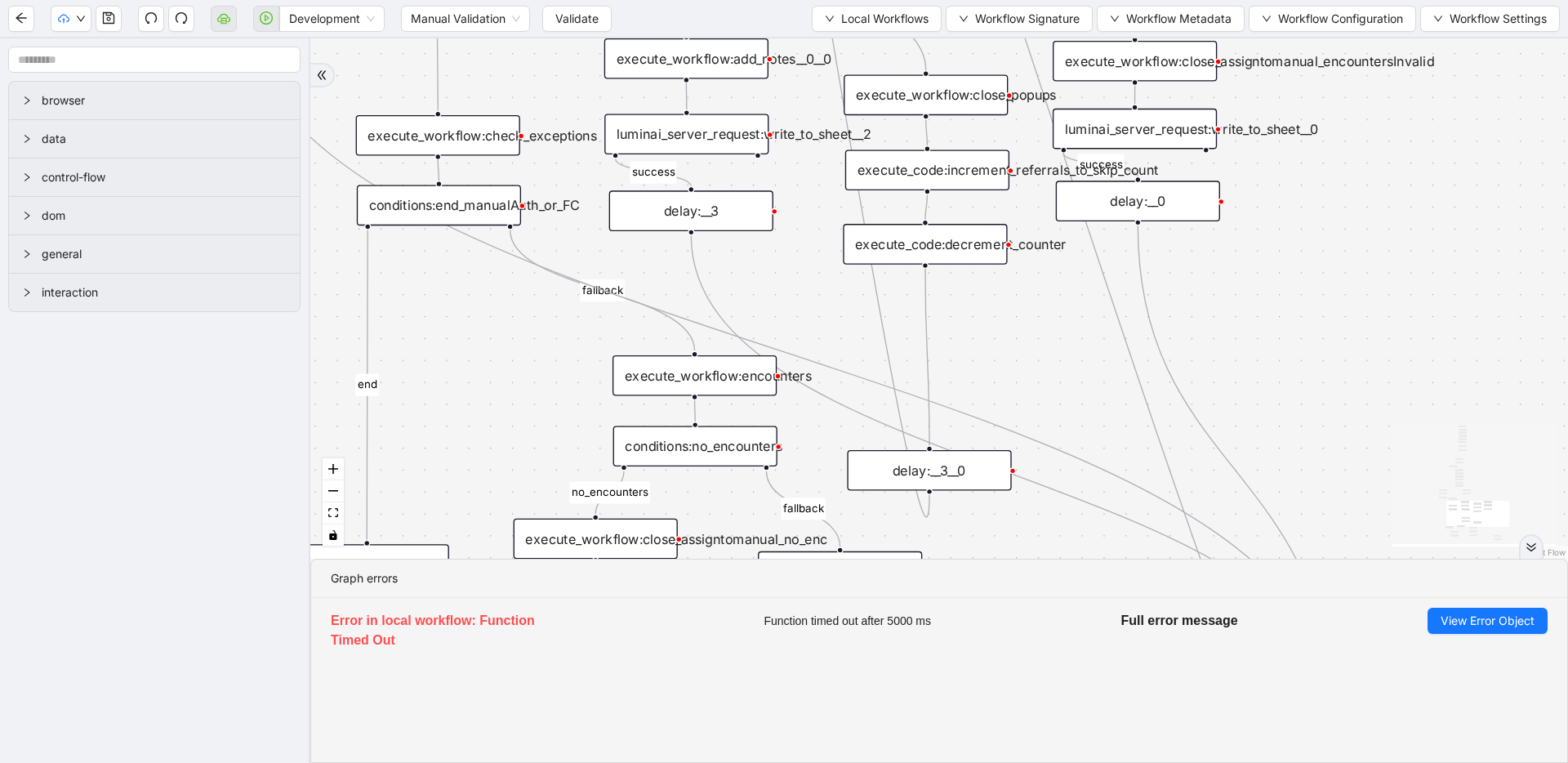
drag, startPoint x: 1008, startPoint y: 219, endPoint x: 994, endPoint y: 313, distance: 95.0
click at [961, 191] on div "execute_code:increment_referrals_to_skip_count" at bounding box center [925, 181] width 164 height 41
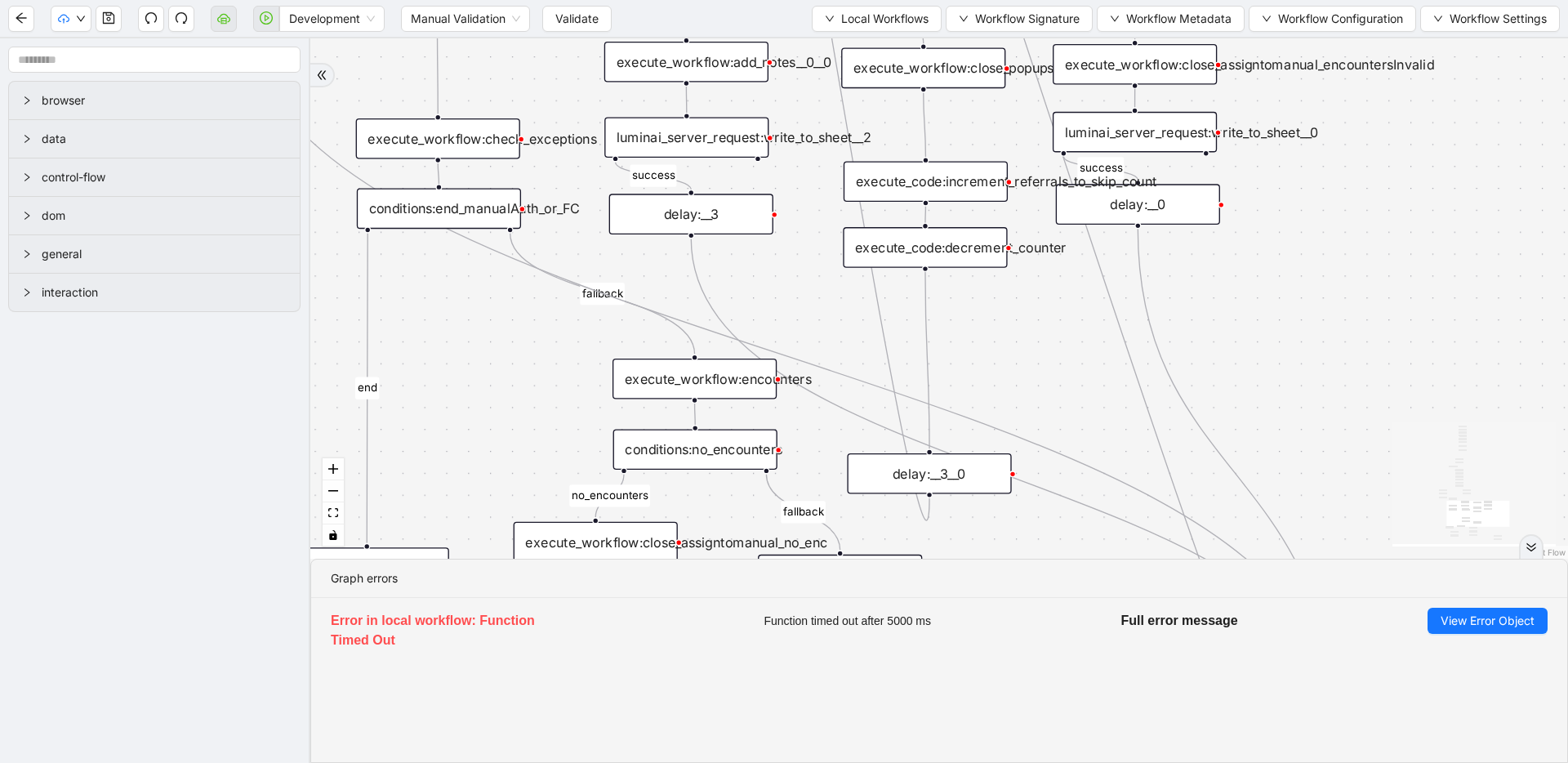
drag, startPoint x: 966, startPoint y: 111, endPoint x: 963, endPoint y: 81, distance: 30.1
click at [963, 81] on div "execute_workflow:close_popups" at bounding box center [924, 68] width 164 height 41
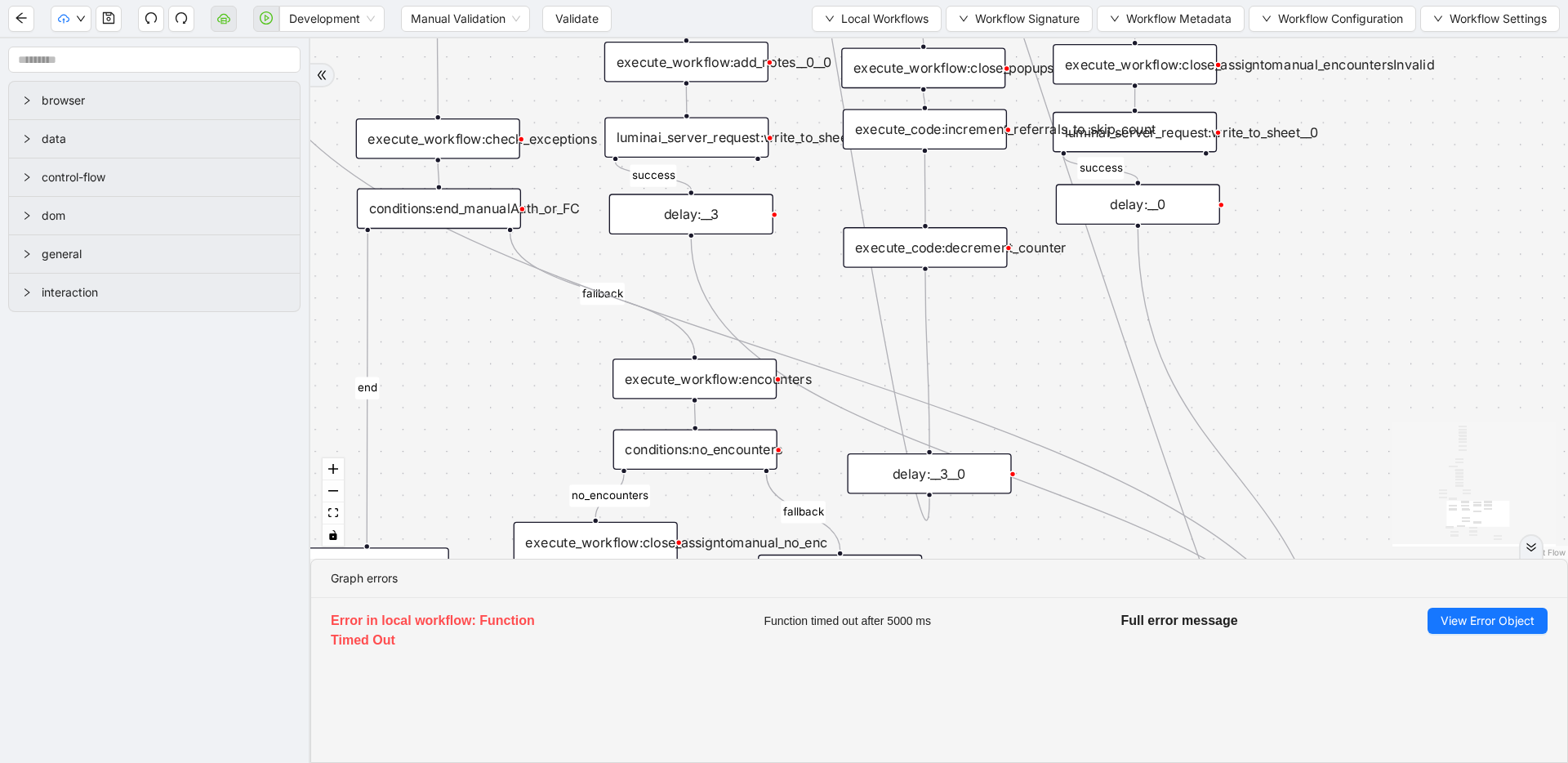
drag, startPoint x: 965, startPoint y: 175, endPoint x: 964, endPoint y: 123, distance: 52.0
click at [964, 123] on div "execute_code:increment_referrals_to_skip_count" at bounding box center [925, 128] width 164 height 41
drag, startPoint x: 953, startPoint y: 233, endPoint x: 954, endPoint y: 180, distance: 53.0
click at [954, 180] on div "execute_code:decrement_counter" at bounding box center [925, 194] width 164 height 41
drag, startPoint x: 968, startPoint y: 430, endPoint x: 969, endPoint y: 463, distance: 33.0
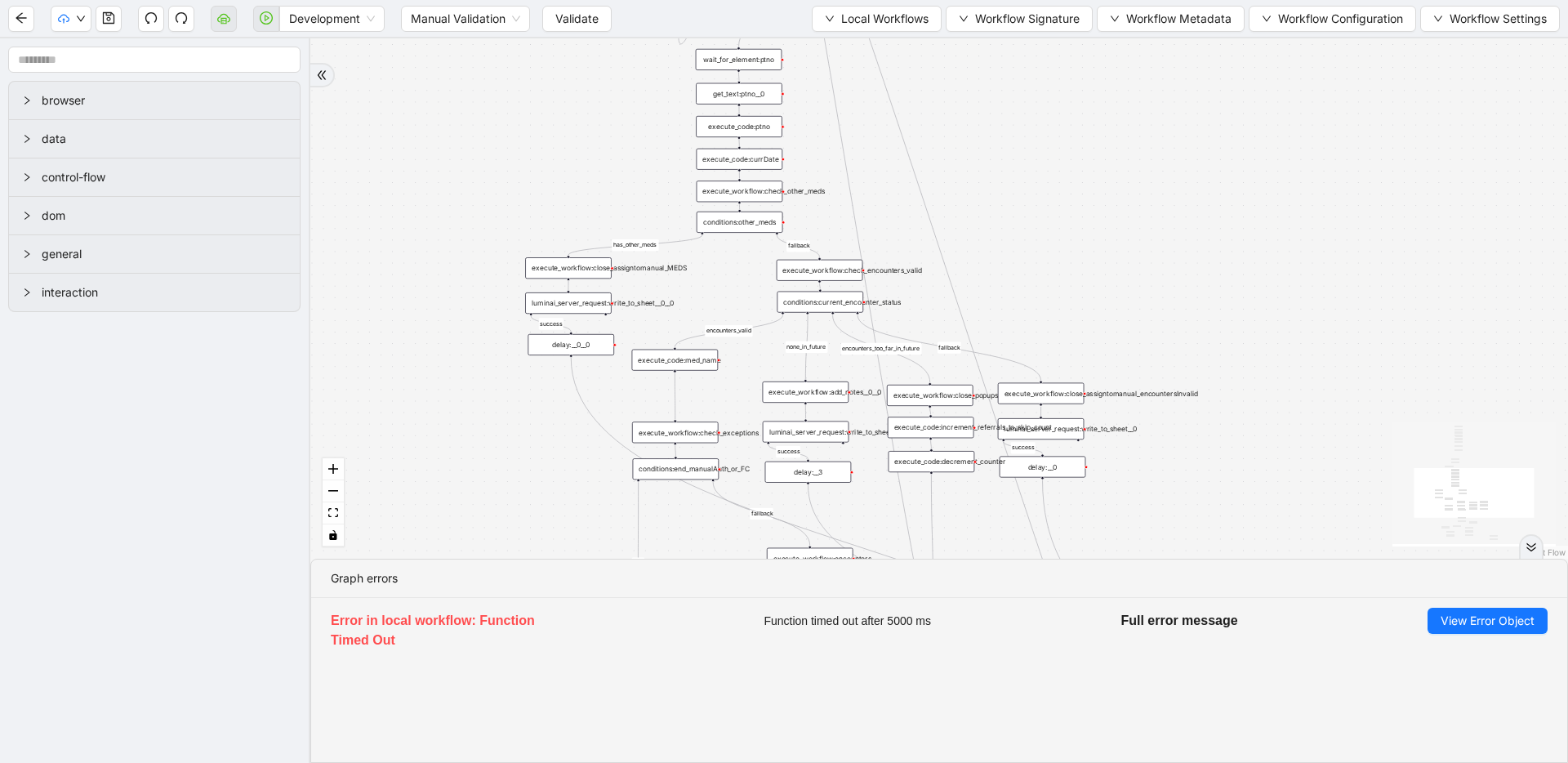
drag, startPoint x: 1057, startPoint y: 252, endPoint x: 1045, endPoint y: 394, distance: 142.5
click at [1045, 396] on div "fallback success success fallback no_encounters end success success success old…" at bounding box center [939, 299] width 1258 height 520
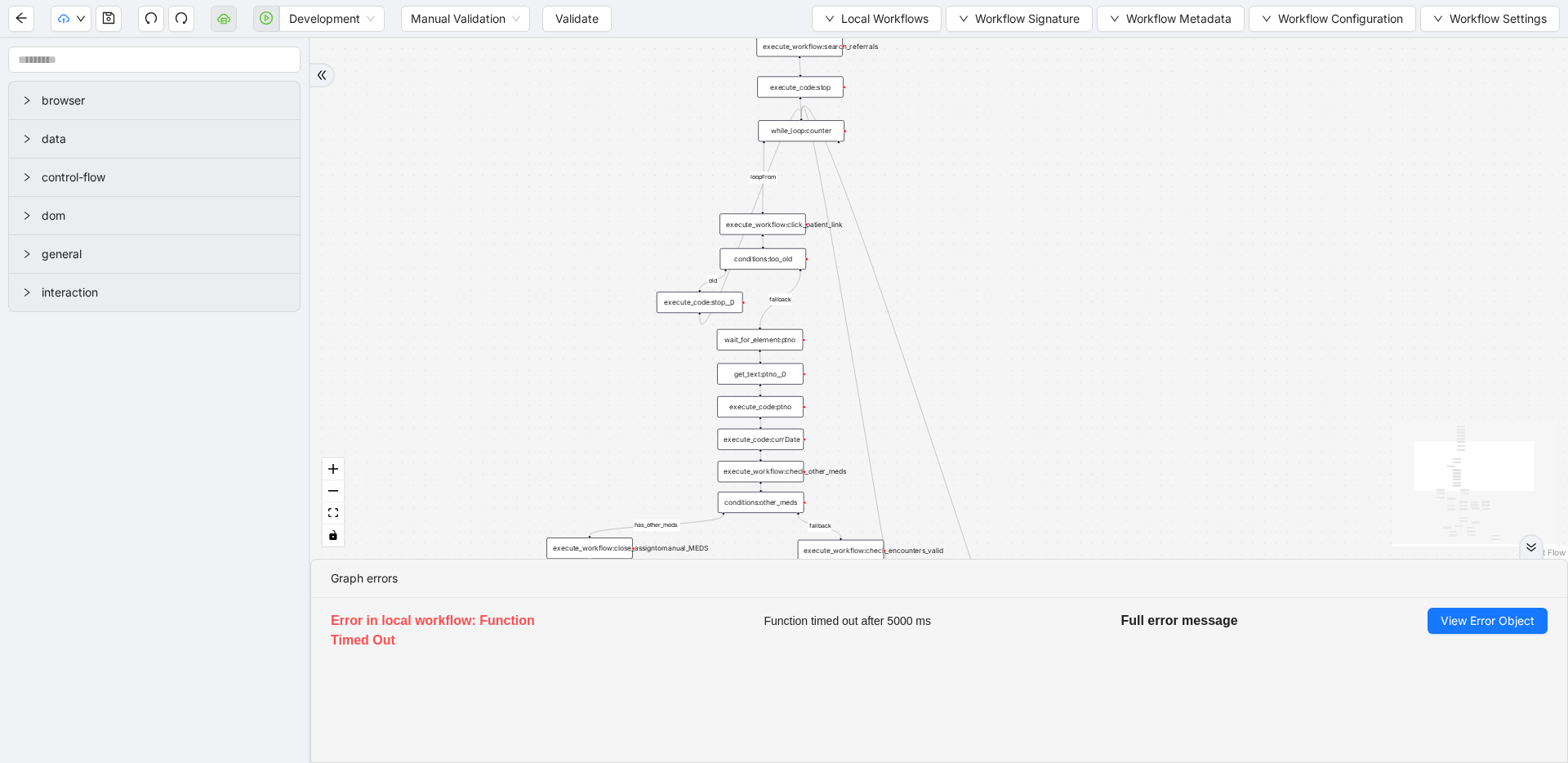
drag, startPoint x: 1034, startPoint y: 223, endPoint x: 1057, endPoint y: 434, distance: 212.2
click at [1057, 434] on div "fallback success success fallback no_encounters end success success success old…" at bounding box center [939, 299] width 1258 height 520
drag, startPoint x: 1038, startPoint y: 295, endPoint x: 1038, endPoint y: 315, distance: 20.0
click at [1038, 315] on div "fallback success success fallback no_encounters end success success success old…" at bounding box center [939, 299] width 1258 height 520
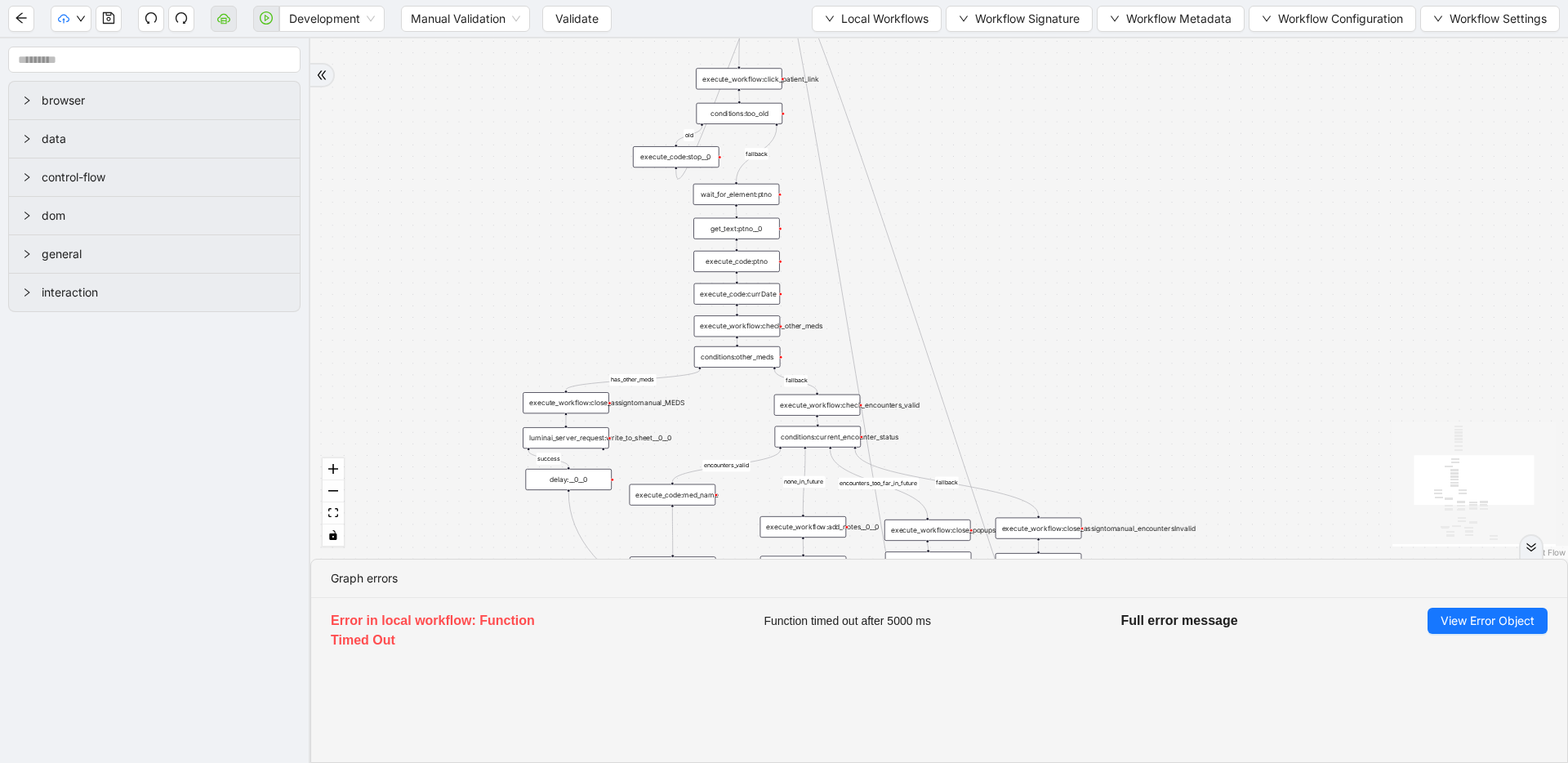
drag, startPoint x: 1060, startPoint y: 411, endPoint x: 1034, endPoint y: 192, distance: 220.5
click at [1034, 191] on div "fallback success success fallback no_encounters end success success success old…" at bounding box center [939, 299] width 1258 height 520
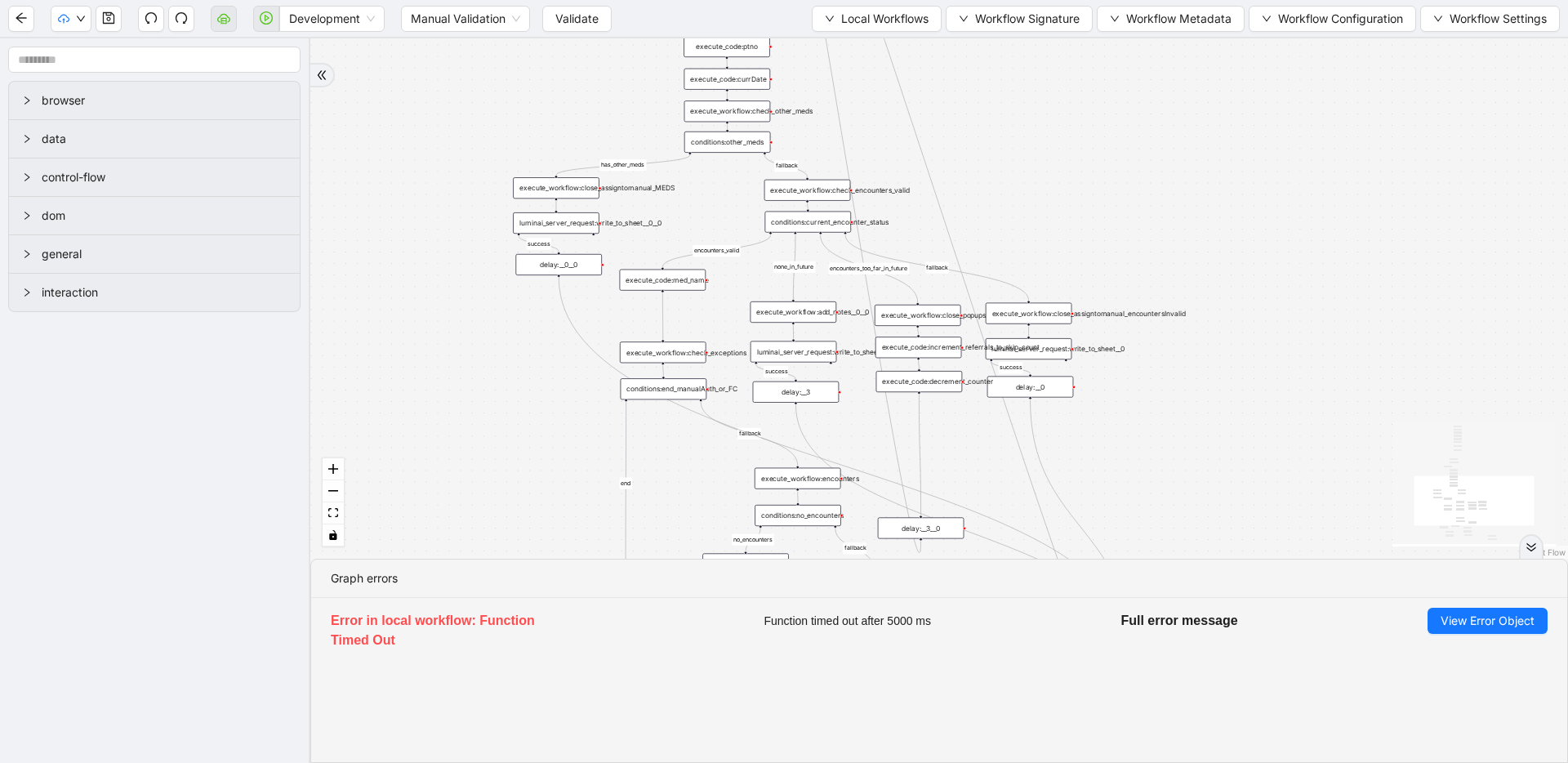
drag, startPoint x: 1057, startPoint y: 324, endPoint x: 1049, endPoint y: 164, distance: 160.2
click at [1049, 164] on div "fallback success success fallback no_encounters end success success success old…" at bounding box center [939, 299] width 1258 height 520
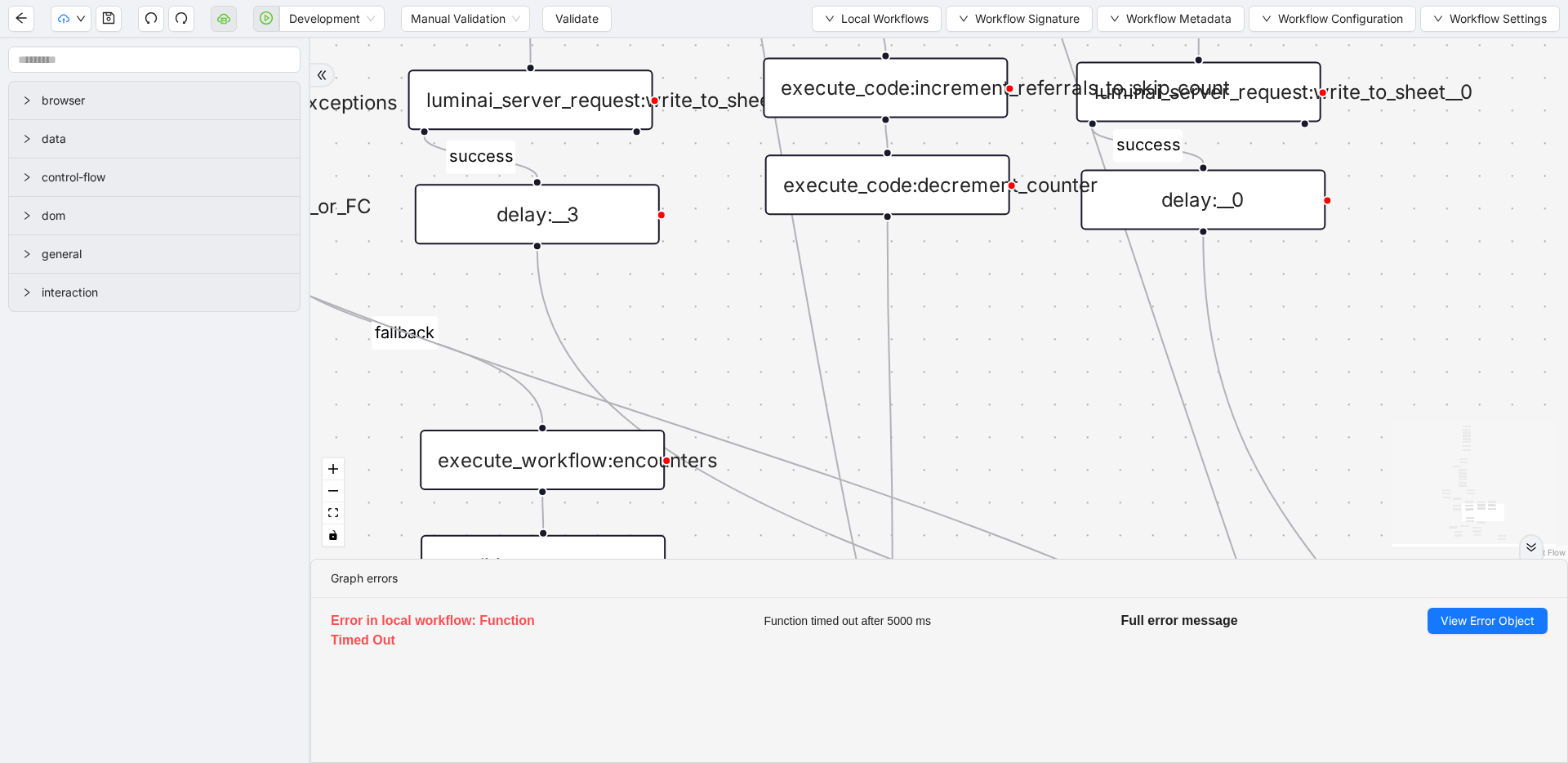
drag, startPoint x: 937, startPoint y: 443, endPoint x: 939, endPoint y: 359, distance: 84.0
click at [933, 106] on div "execute_code:increment_referrals_to_skip_count" at bounding box center [885, 86] width 245 height 60
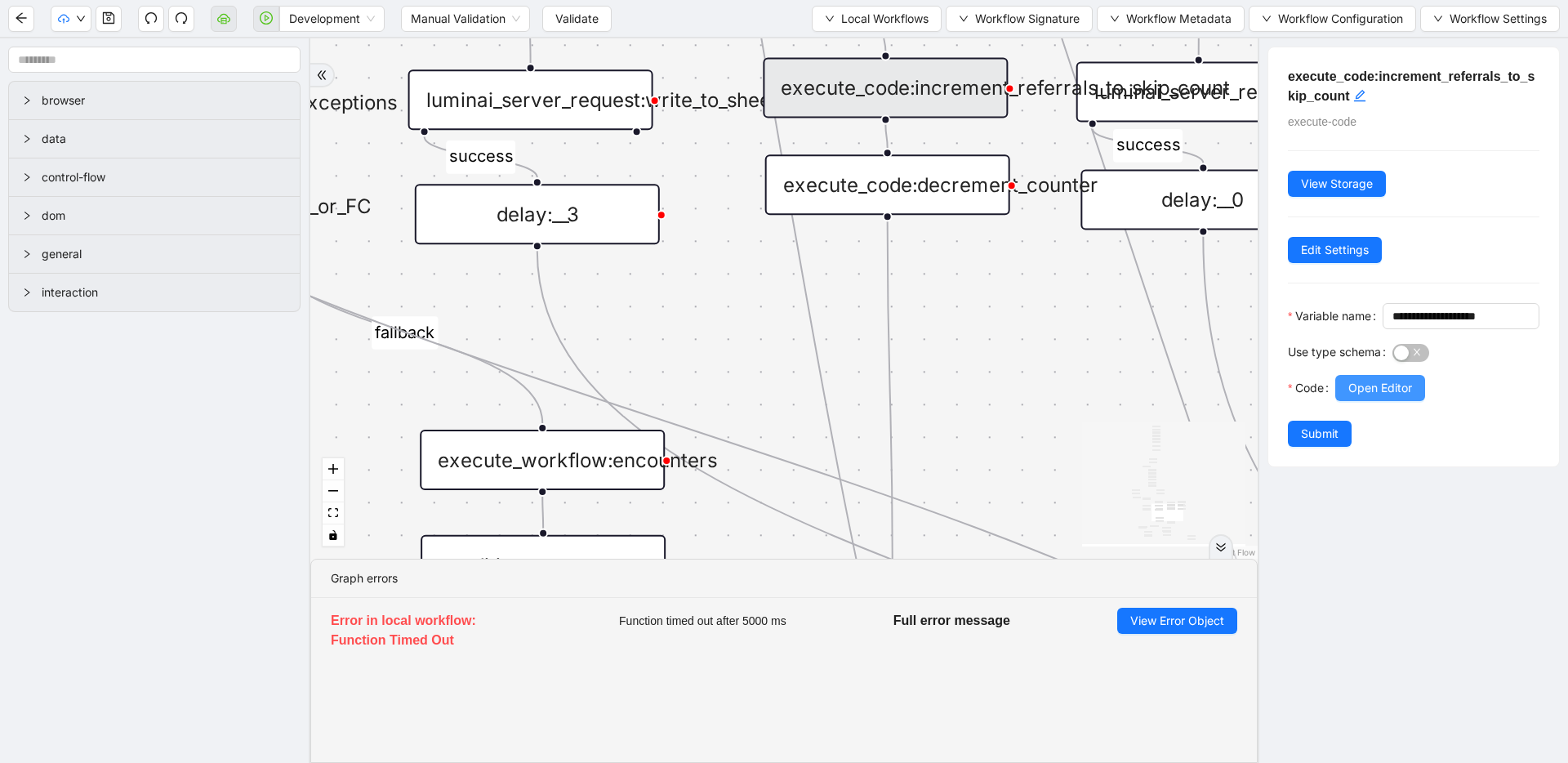
click at [1345, 401] on button "Open Editor" at bounding box center [1380, 388] width 90 height 26
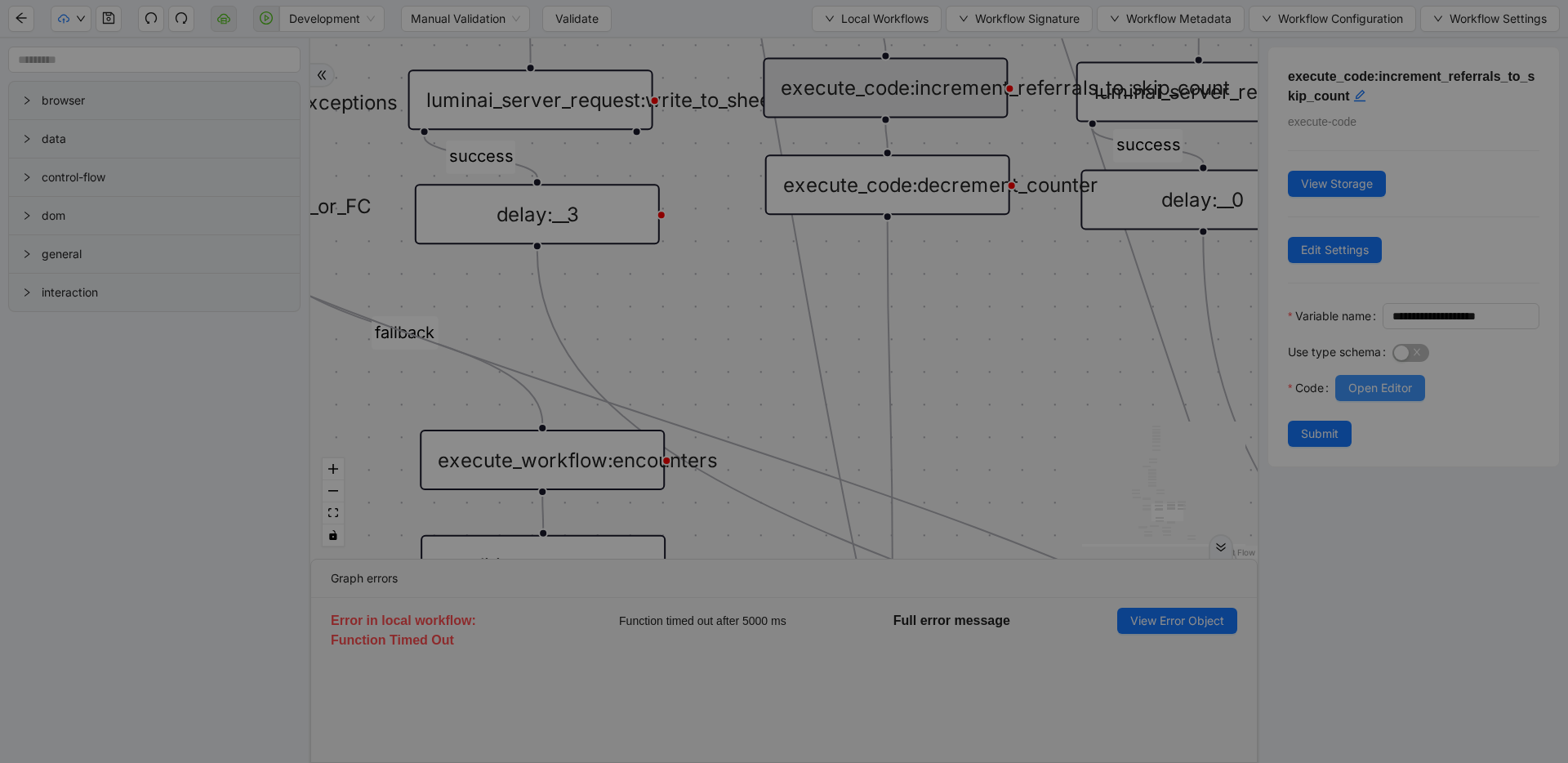
scroll to position [49, 0]
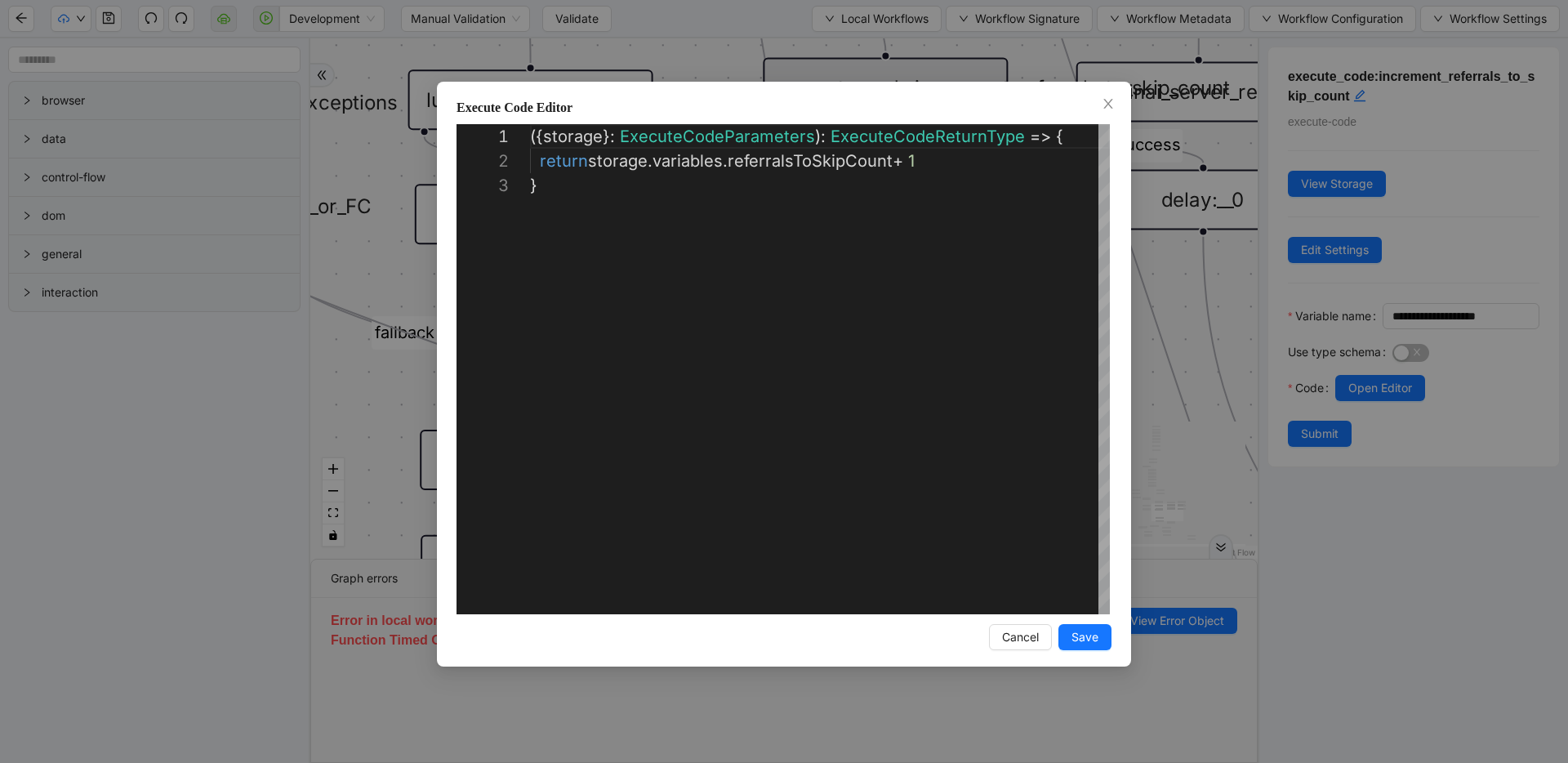
click at [1214, 261] on div "**********" at bounding box center [784, 382] width 1568 height 763
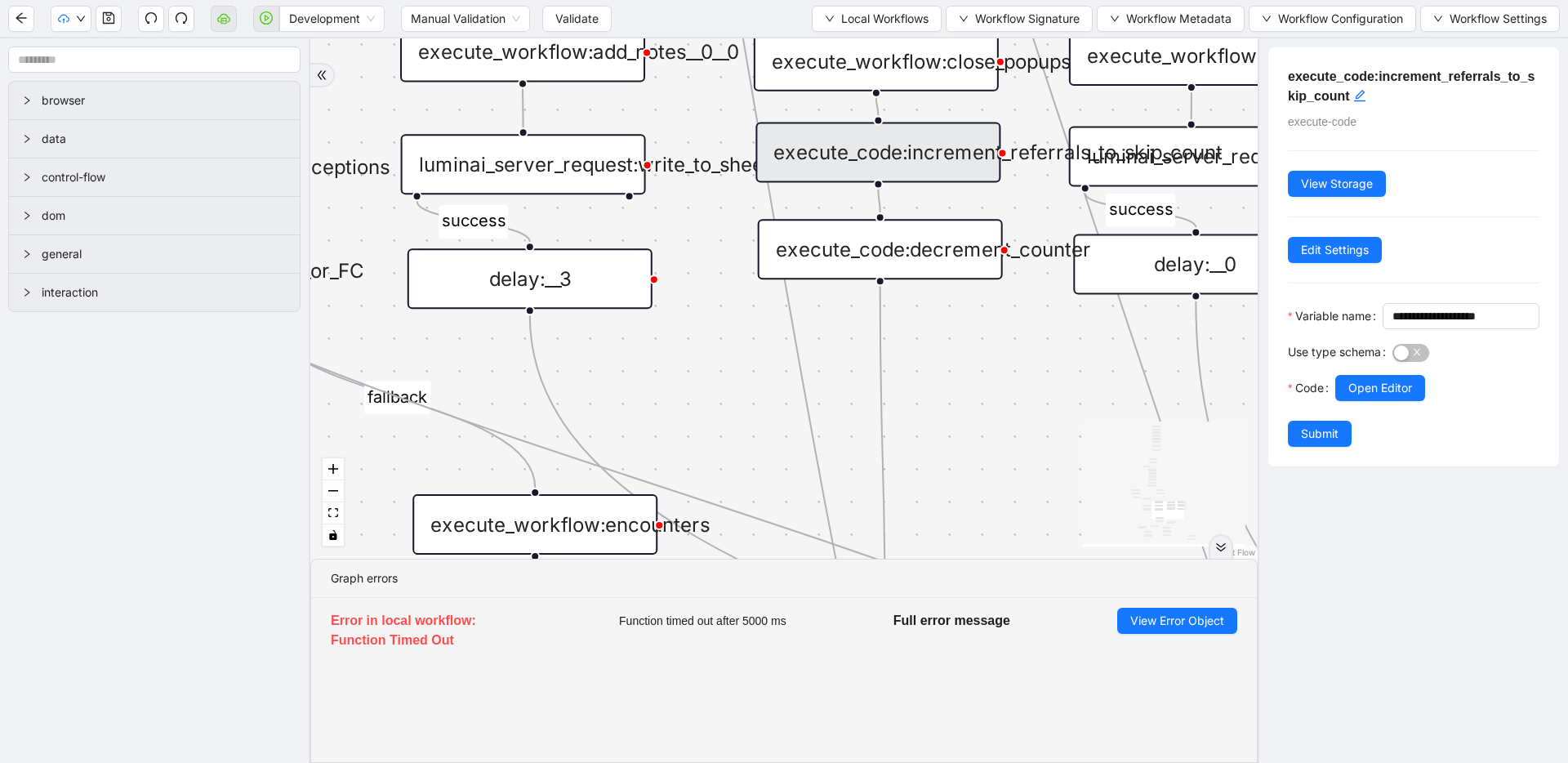
drag, startPoint x: 753, startPoint y: 283, endPoint x: 745, endPoint y: 347, distance: 64.5
click at [745, 347] on div "fallback success success fallback no_encounters end success success success old…" at bounding box center [784, 299] width 947 height 520
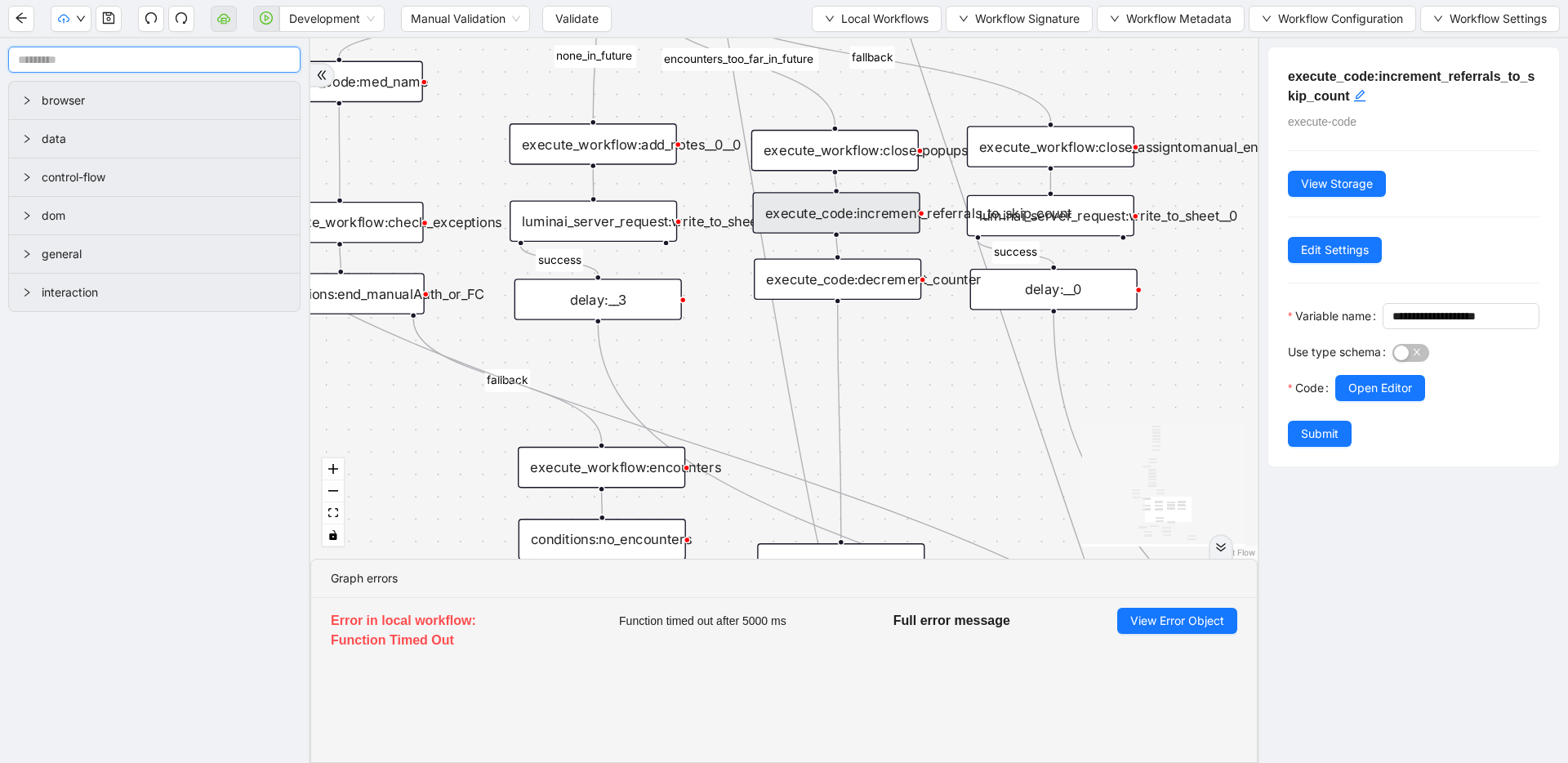
click at [175, 63] on input "text" at bounding box center [154, 59] width 292 height 26
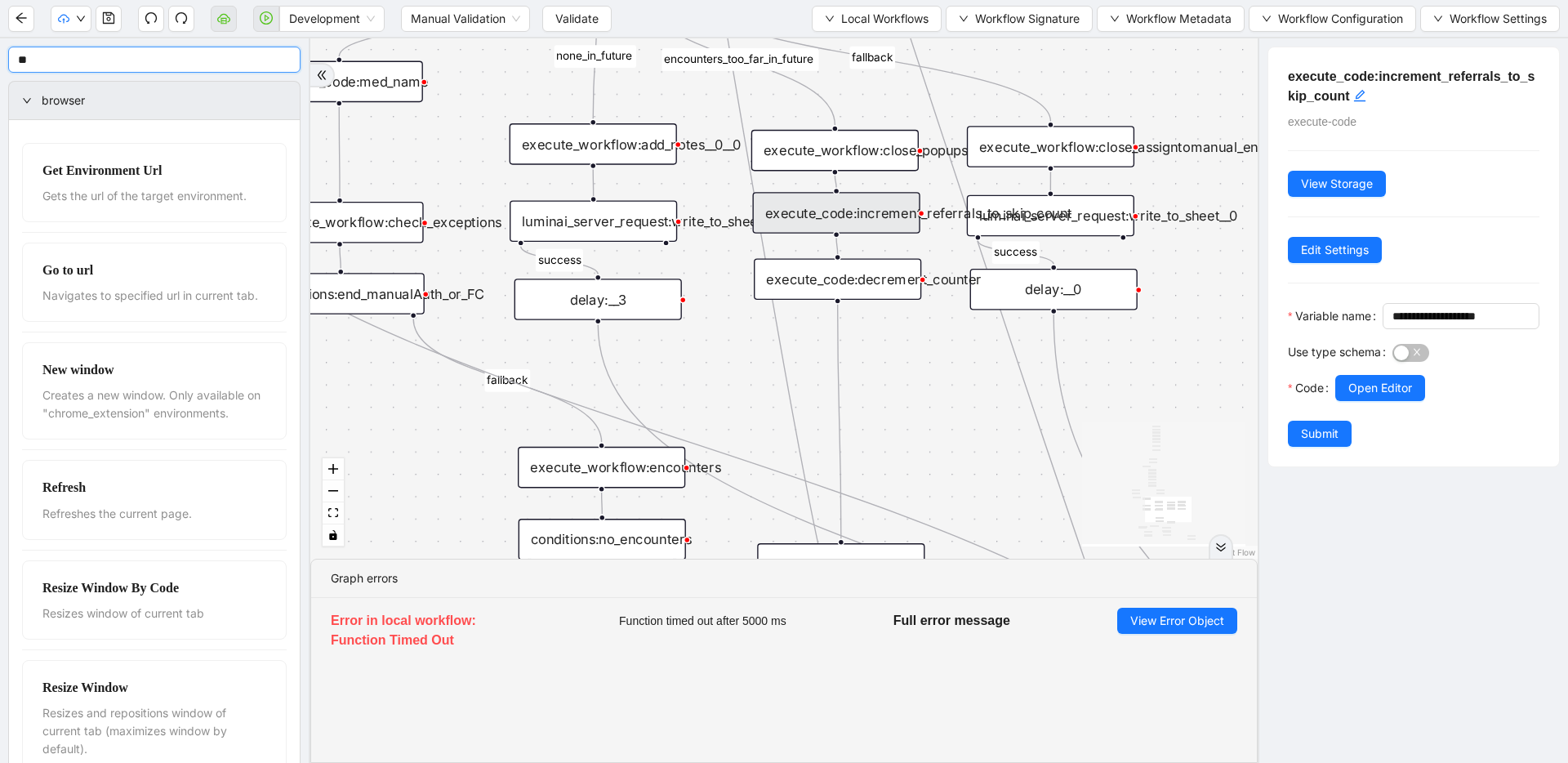
type input "*"
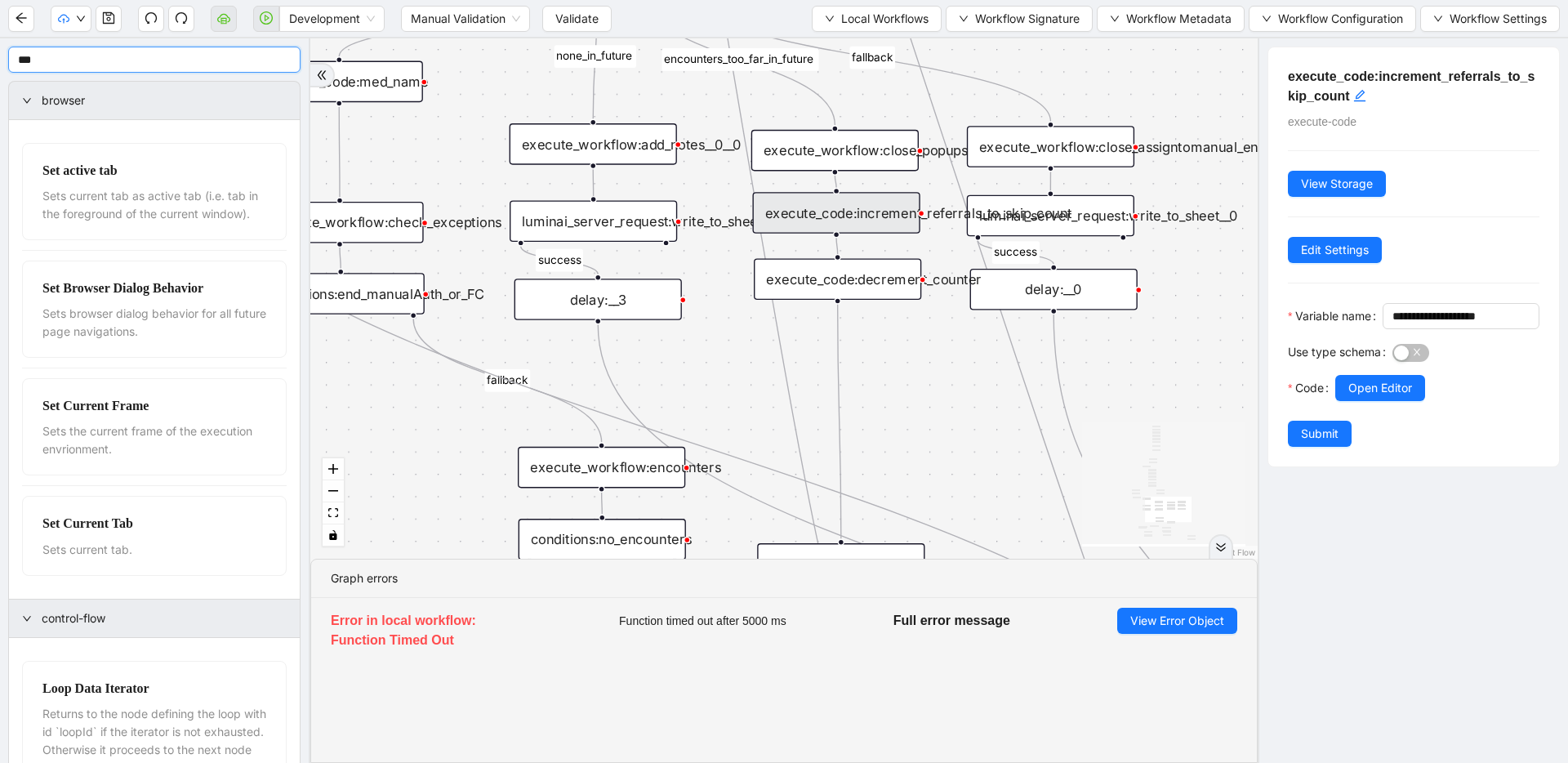
type input "***"
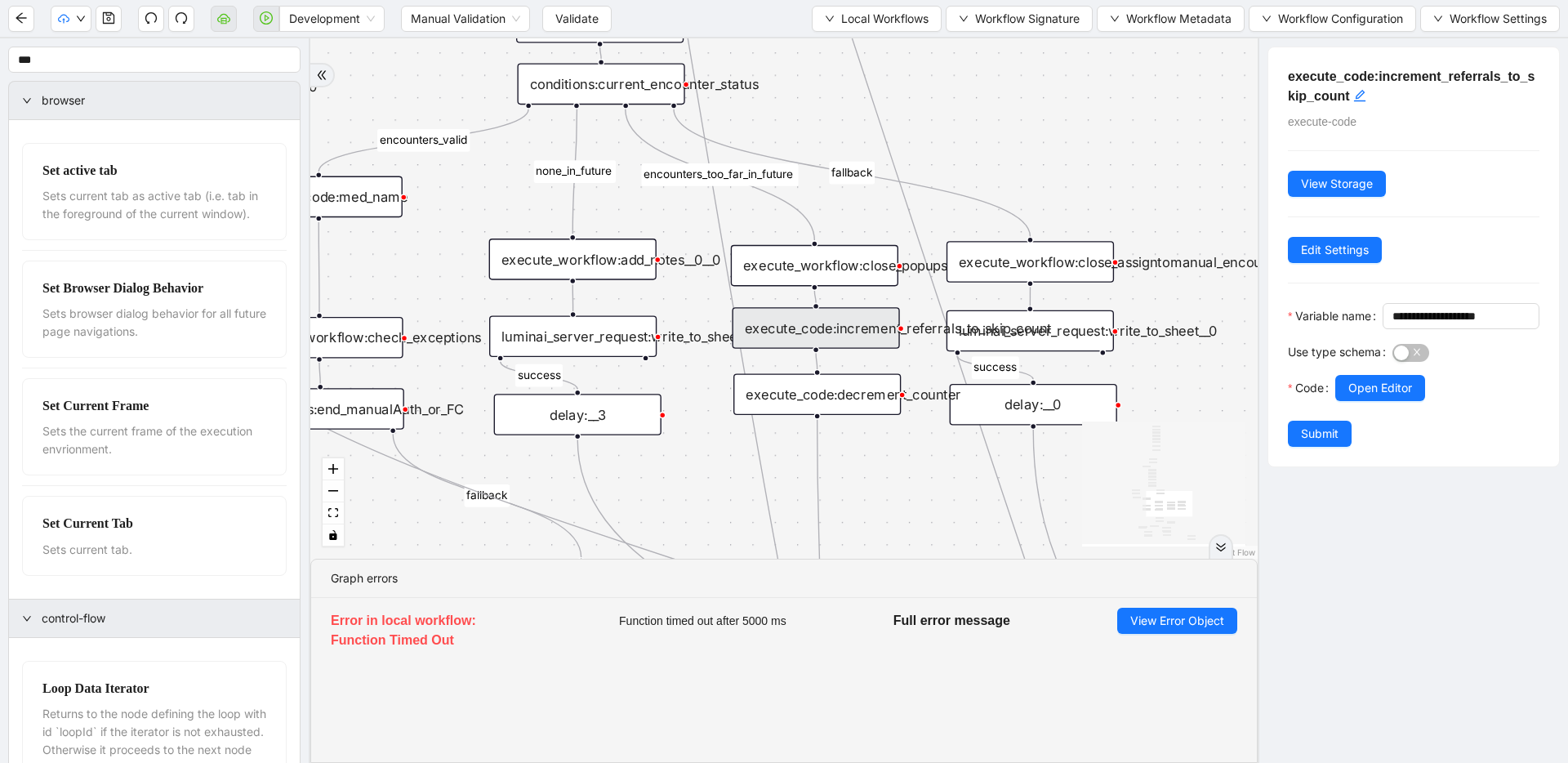
drag, startPoint x: 710, startPoint y: 264, endPoint x: 691, endPoint y: 371, distance: 108.7
click at [691, 371] on div "fallback success success fallback no_encounters end success success success old…" at bounding box center [784, 299] width 947 height 520
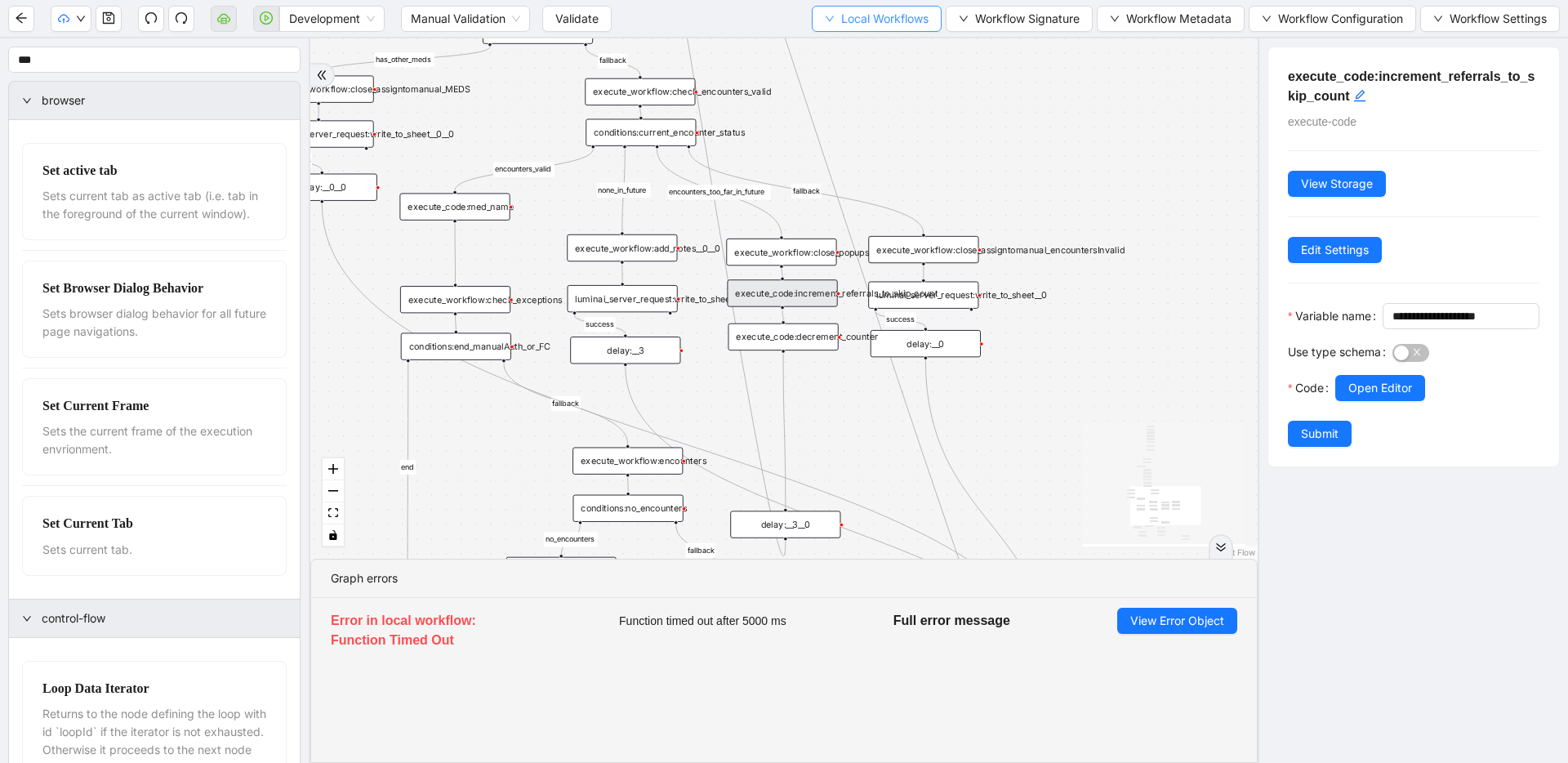
click at [842, 17] on span "Local Workflows" at bounding box center [885, 18] width 87 height 18
click at [843, 44] on span "Select" at bounding box center [872, 51] width 105 height 18
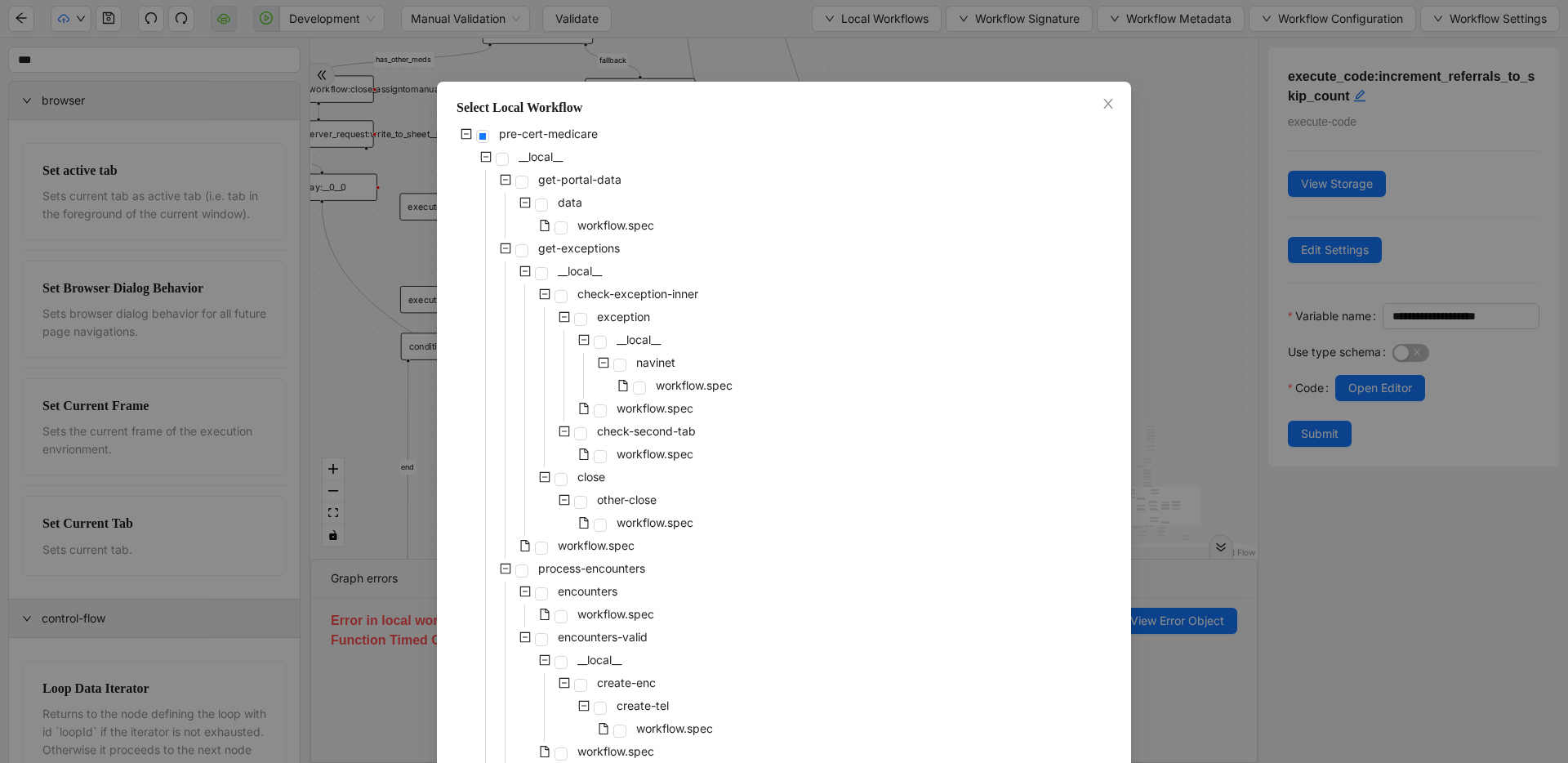
click at [767, 350] on div "pre-cert-medicare __local__ get-portal-data data workflow.spec get-exceptions _…" at bounding box center [784, 741] width 655 height 1235
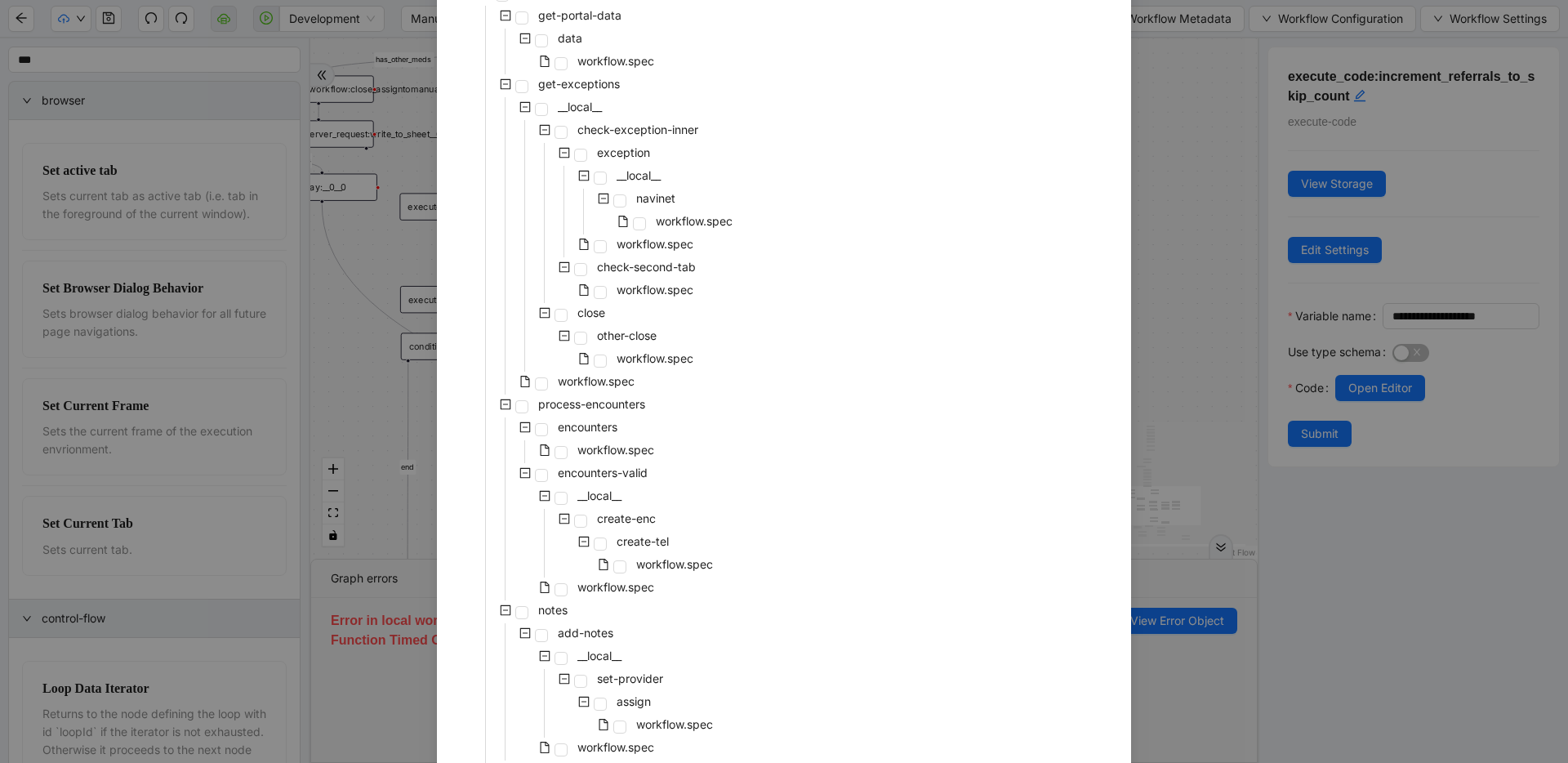
scroll to position [0, 0]
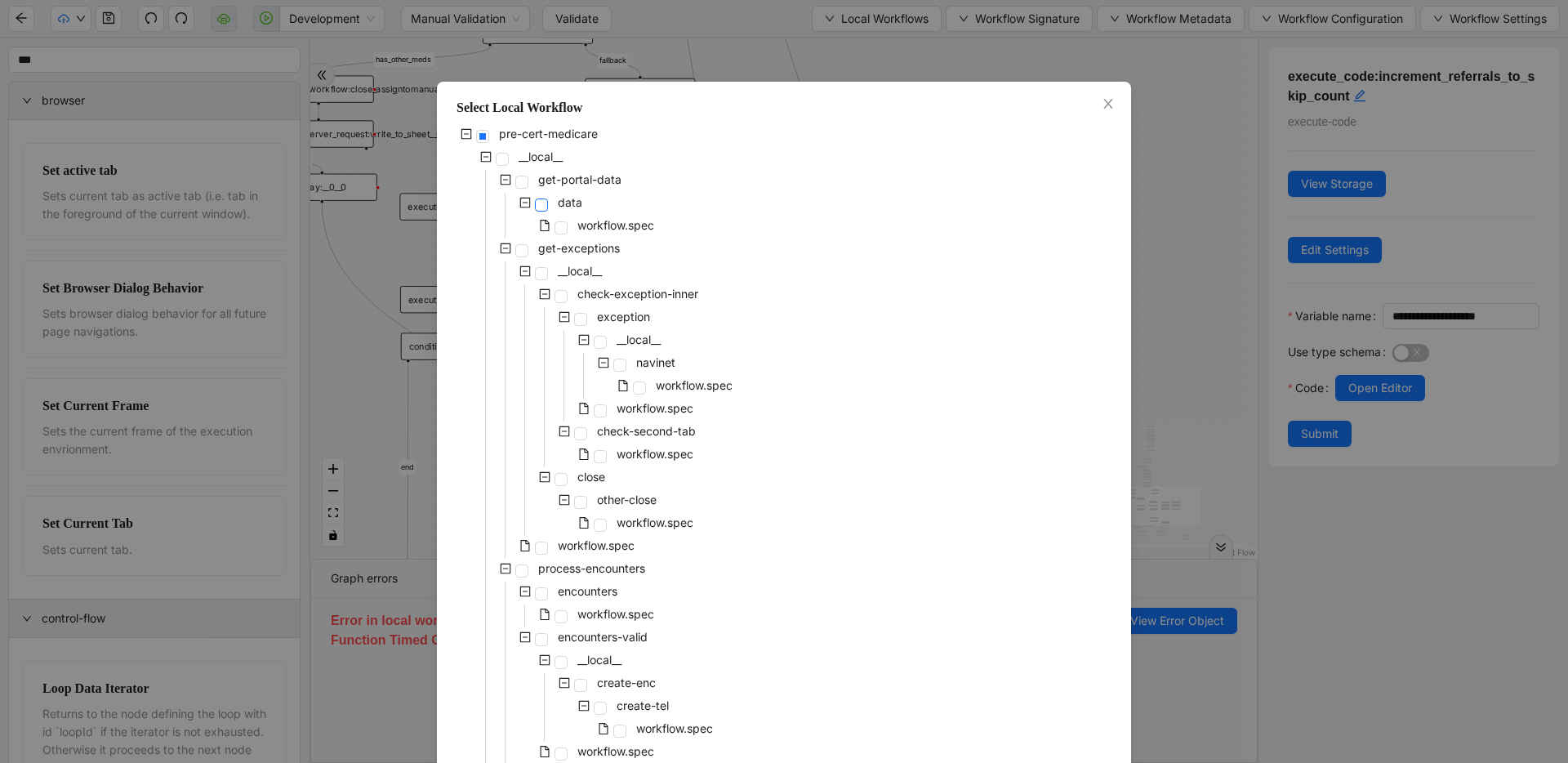
click at [539, 200] on span at bounding box center [541, 204] width 13 height 13
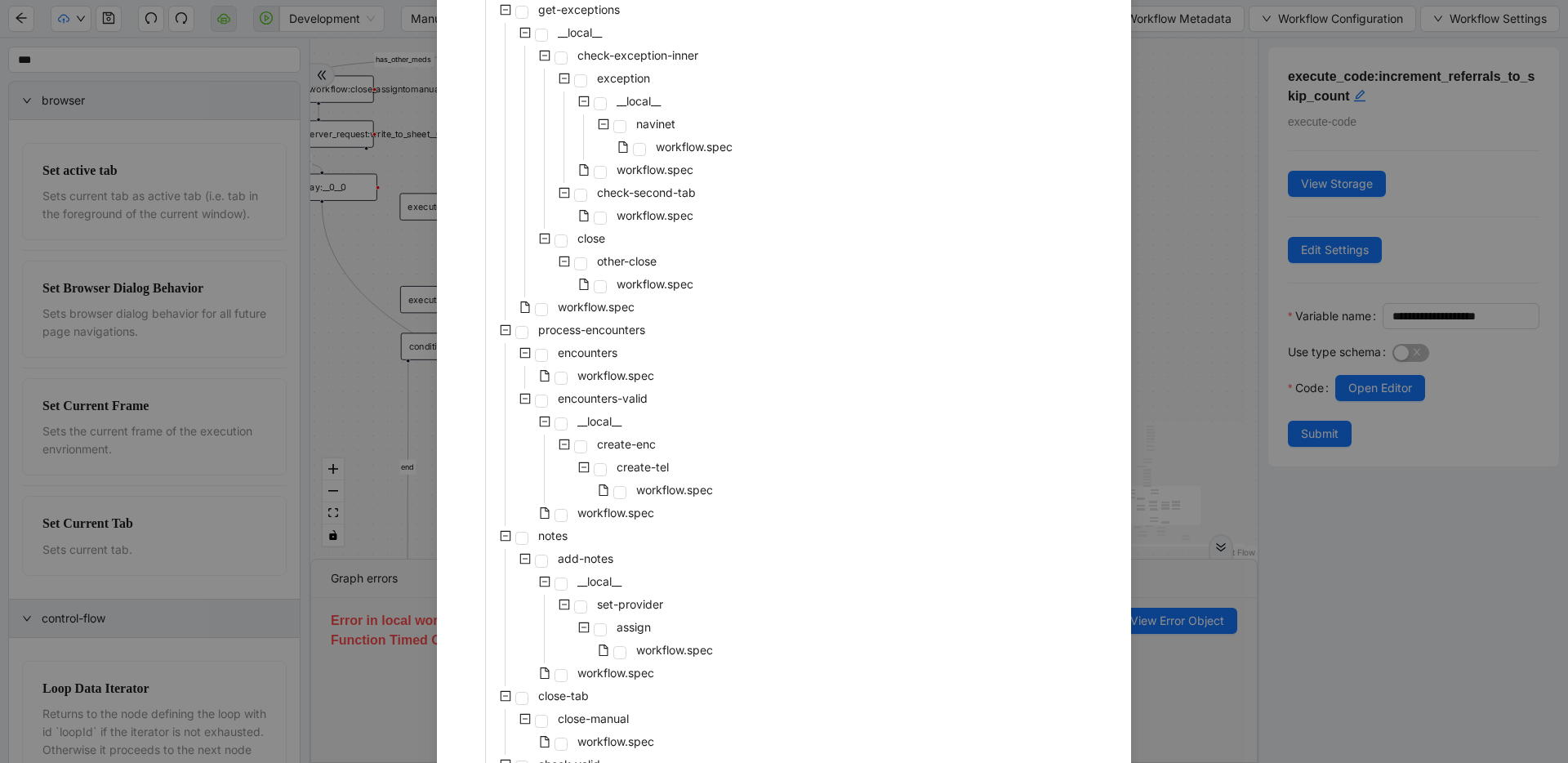
scroll to position [668, 0]
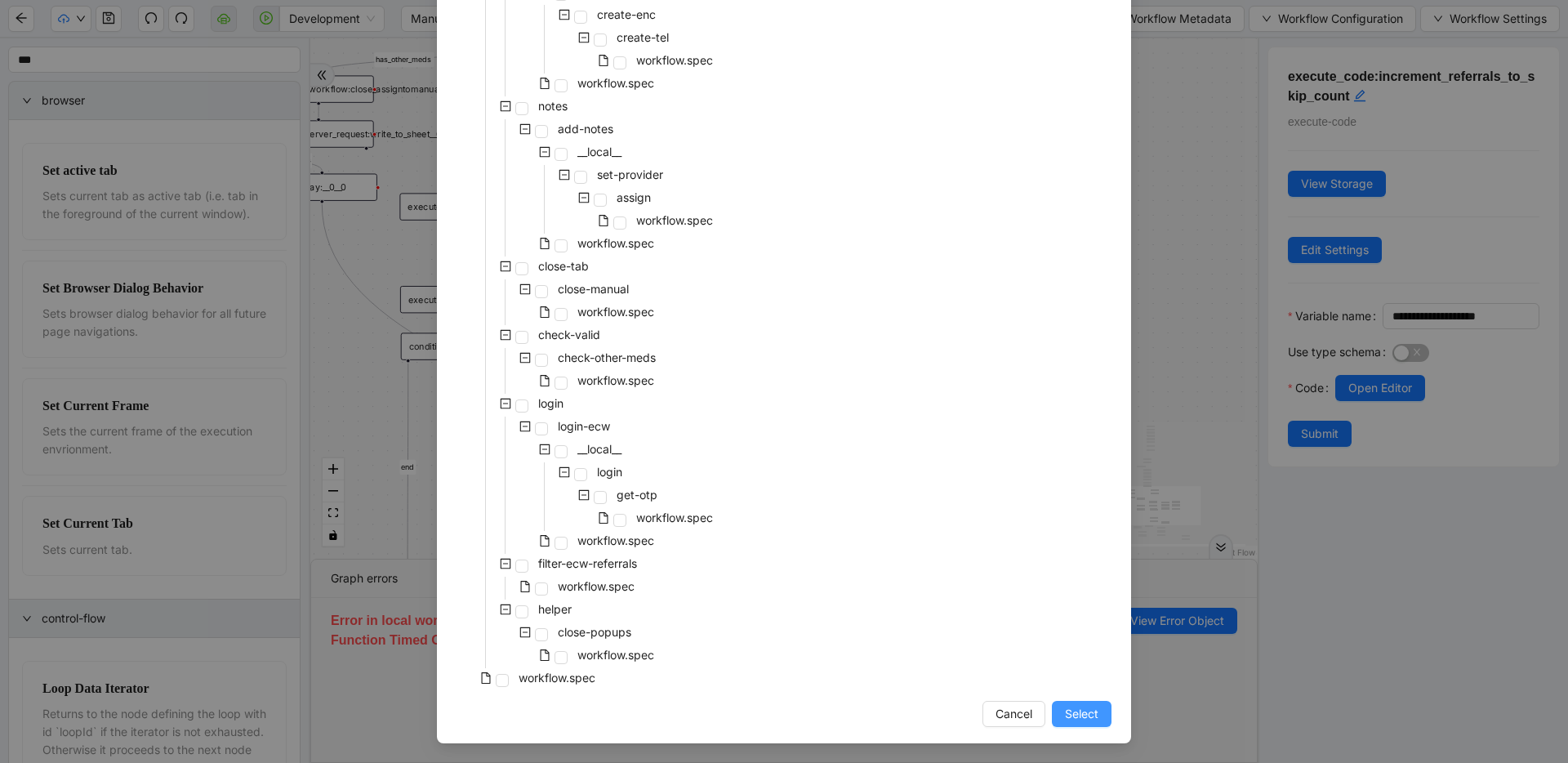
click at [1065, 715] on span "Select" at bounding box center [1082, 713] width 33 height 18
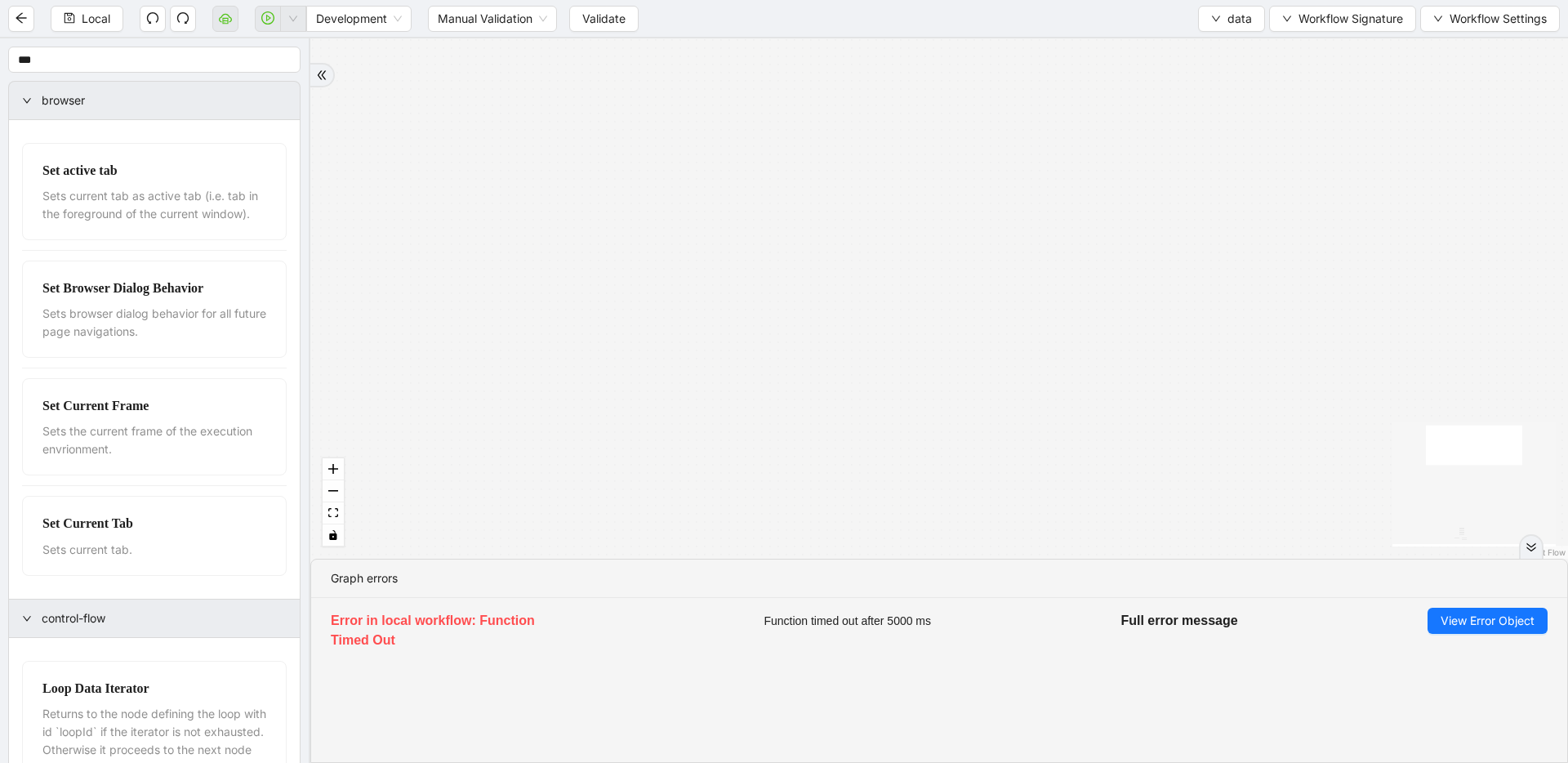
drag, startPoint x: 834, startPoint y: 540, endPoint x: 824, endPoint y: 636, distance: 96.5
drag, startPoint x: 843, startPoint y: 388, endPoint x: 834, endPoint y: 655, distance: 267.2
drag, startPoint x: 868, startPoint y: 189, endPoint x: 861, endPoint y: 511, distance: 322.1
drag, startPoint x: 1003, startPoint y: 373, endPoint x: 1030, endPoint y: 101, distance: 273.3
drag, startPoint x: 959, startPoint y: 407, endPoint x: 987, endPoint y: 66, distance: 342.1
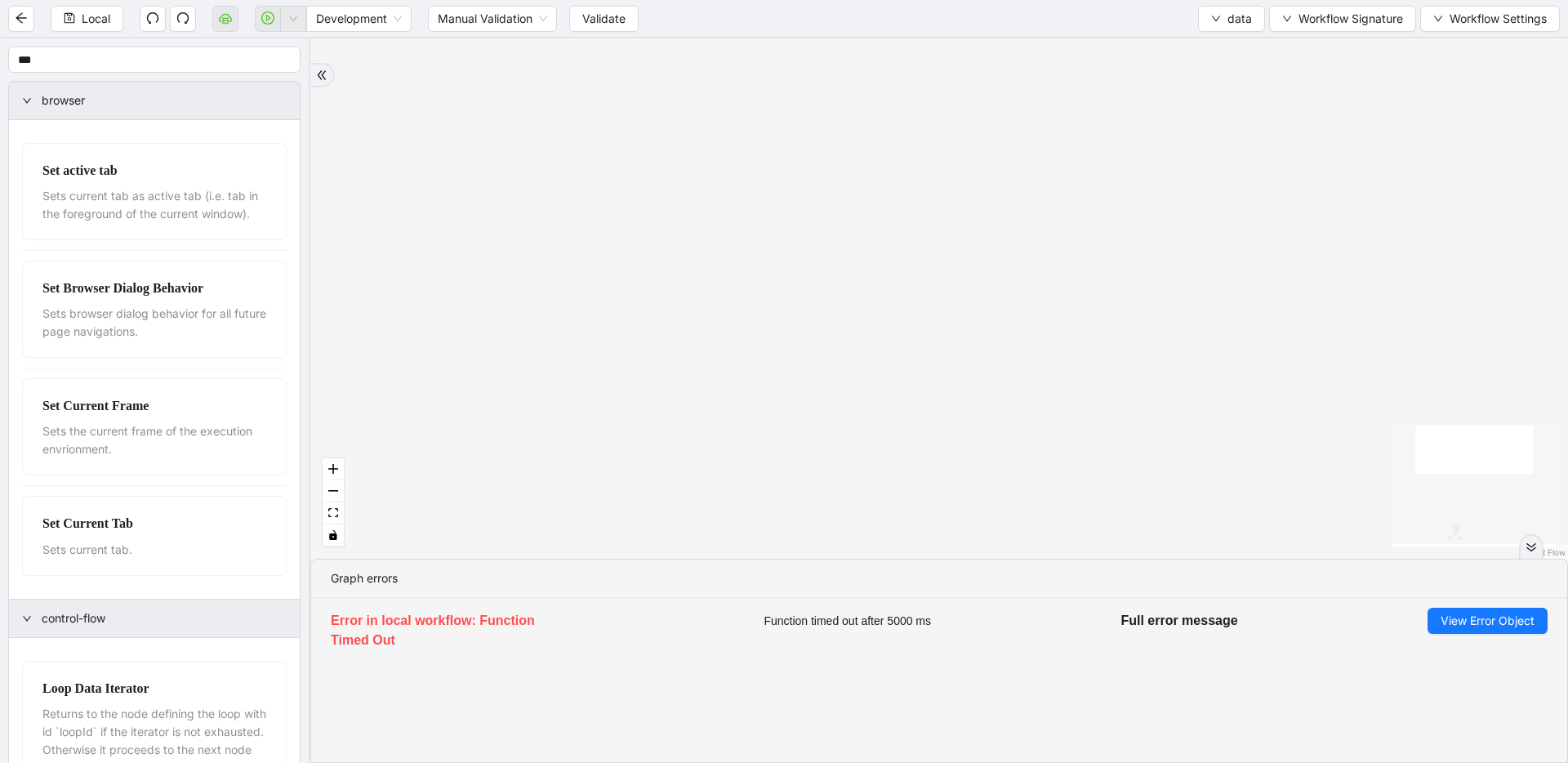
drag, startPoint x: 936, startPoint y: 59, endPoint x: 939, endPoint y: 79, distance: 20.2
drag, startPoint x: 869, startPoint y: 461, endPoint x: 1114, endPoint y: 75, distance: 457.2
drag, startPoint x: 879, startPoint y: 434, endPoint x: 952, endPoint y: 140, distance: 302.9
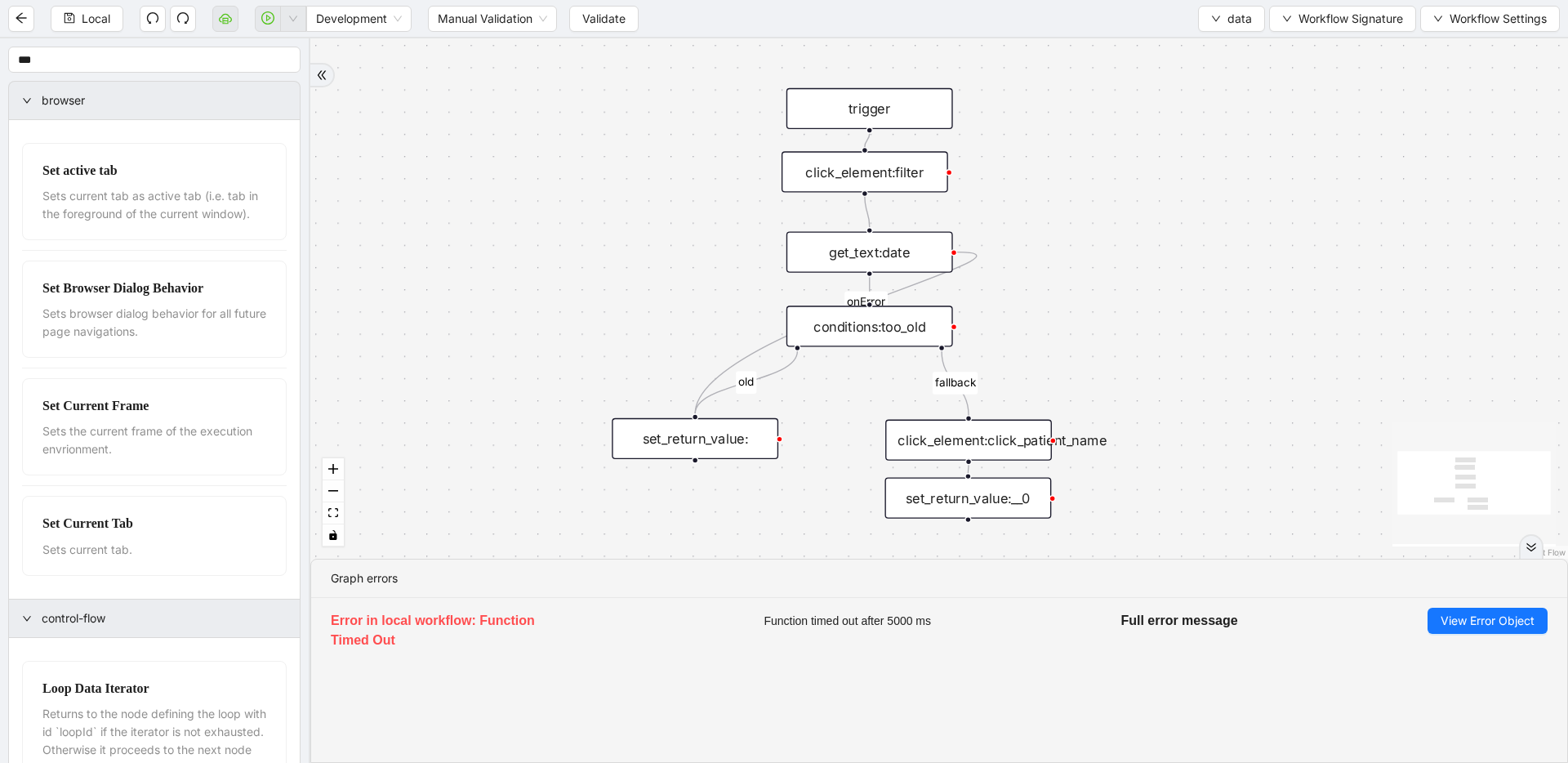
drag, startPoint x: 1086, startPoint y: 222, endPoint x: 1056, endPoint y: 196, distance: 39.7
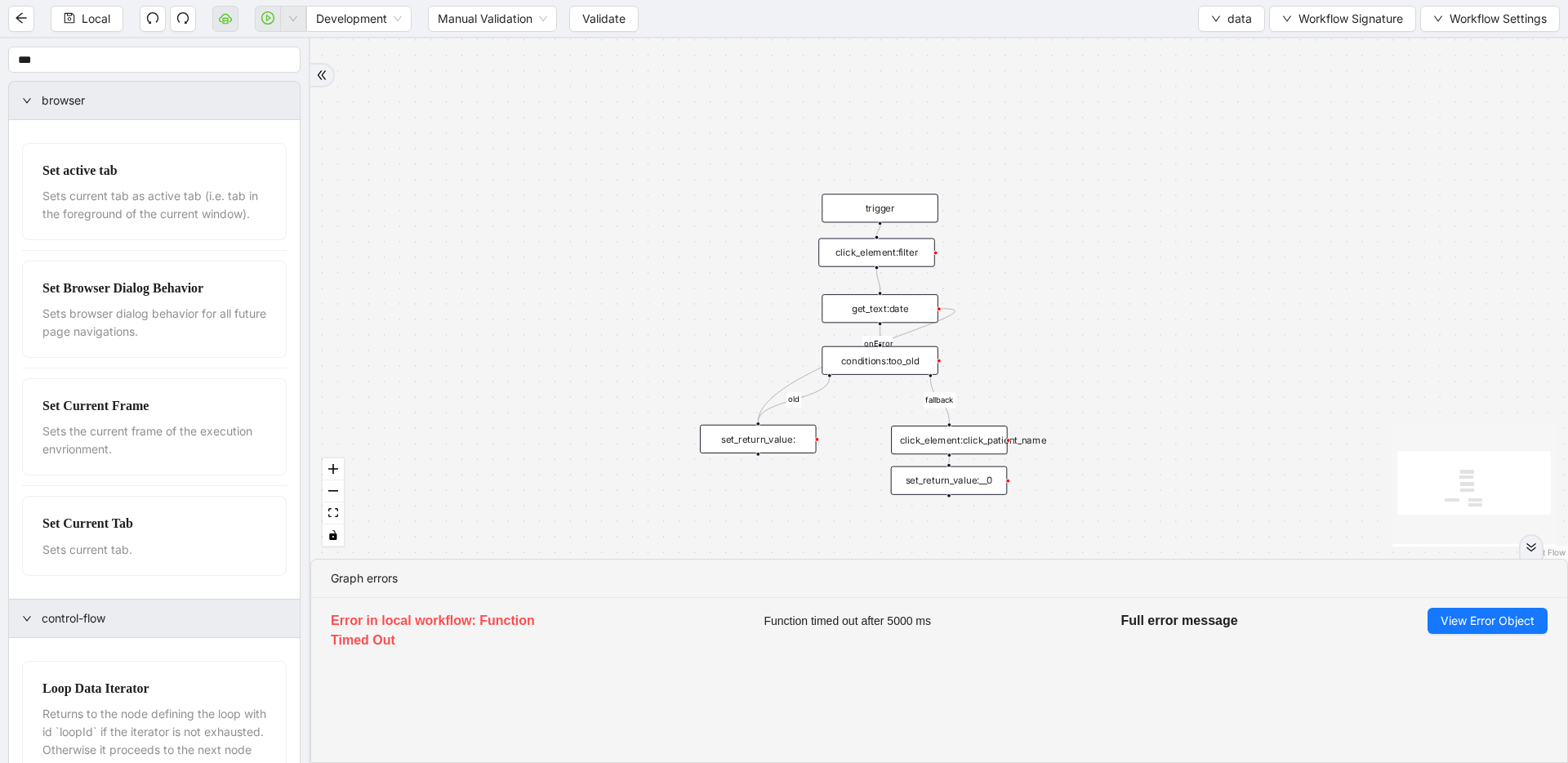
drag, startPoint x: 958, startPoint y: 170, endPoint x: 944, endPoint y: 216, distance: 48.1
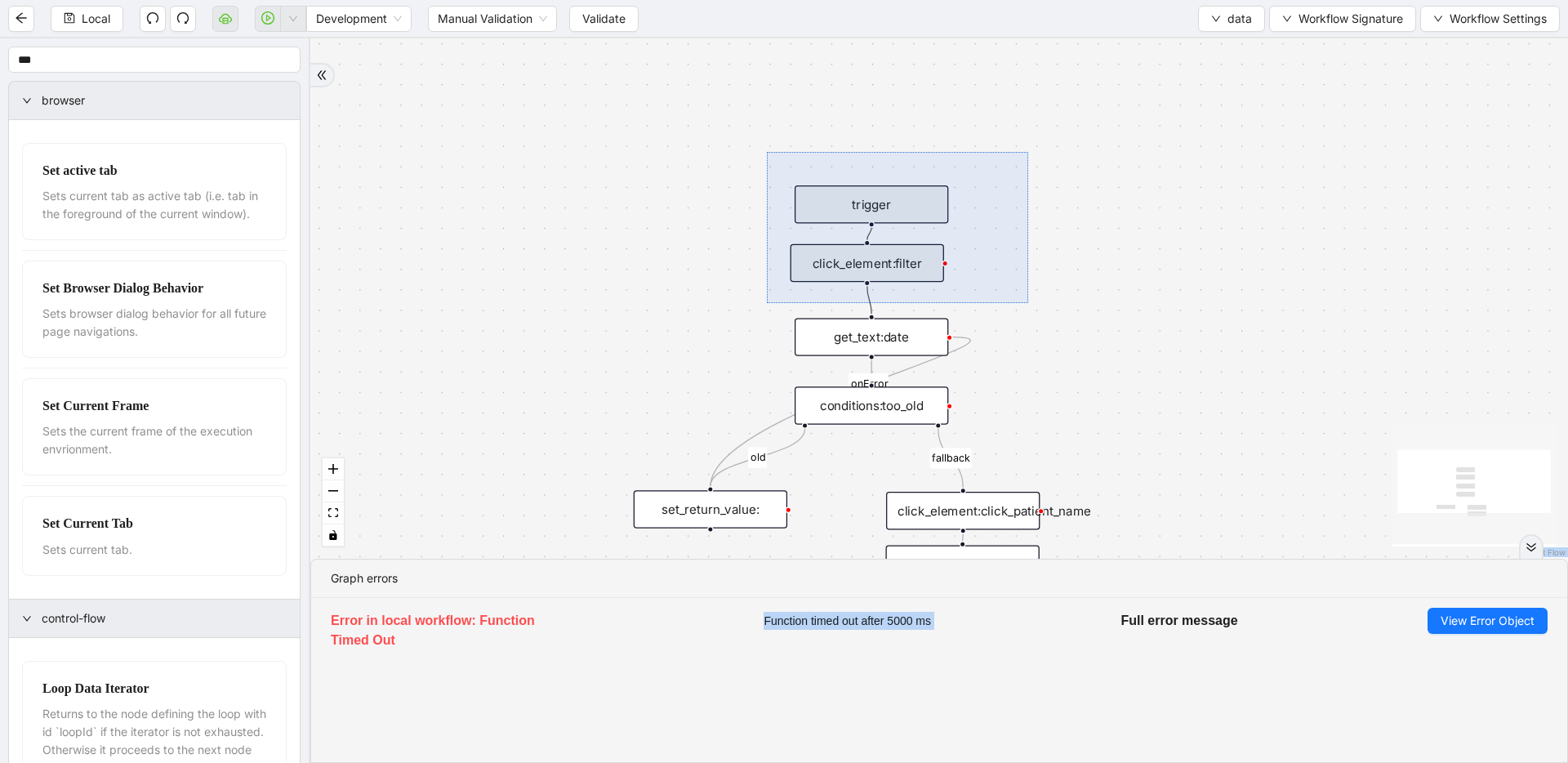
drag, startPoint x: 877, startPoint y: 254, endPoint x: 1028, endPoint y: 303, distance: 158.8
click at [1028, 303] on div "fallback old onError trigger click_element:click_patient_name conditions:too_ol…" at bounding box center [939, 299] width 1258 height 520
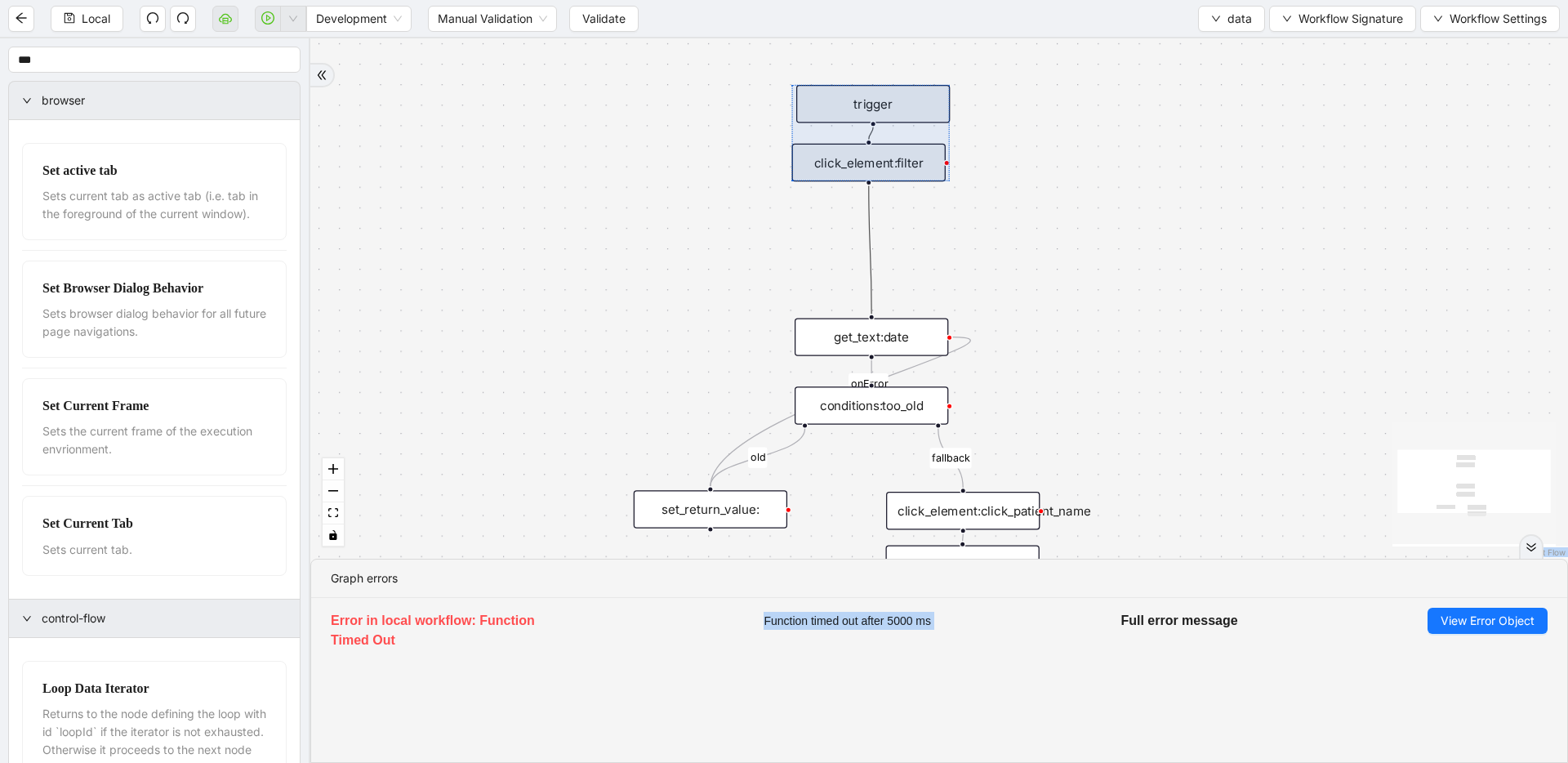
drag, startPoint x: 882, startPoint y: 259, endPoint x: 883, endPoint y: 170, distance: 89.0
click at [882, 167] on div at bounding box center [872, 133] width 159 height 96
click at [909, 265] on div "fallback old onError trigger click_element:click_patient_name conditions:too_ol…" at bounding box center [939, 299] width 1258 height 520
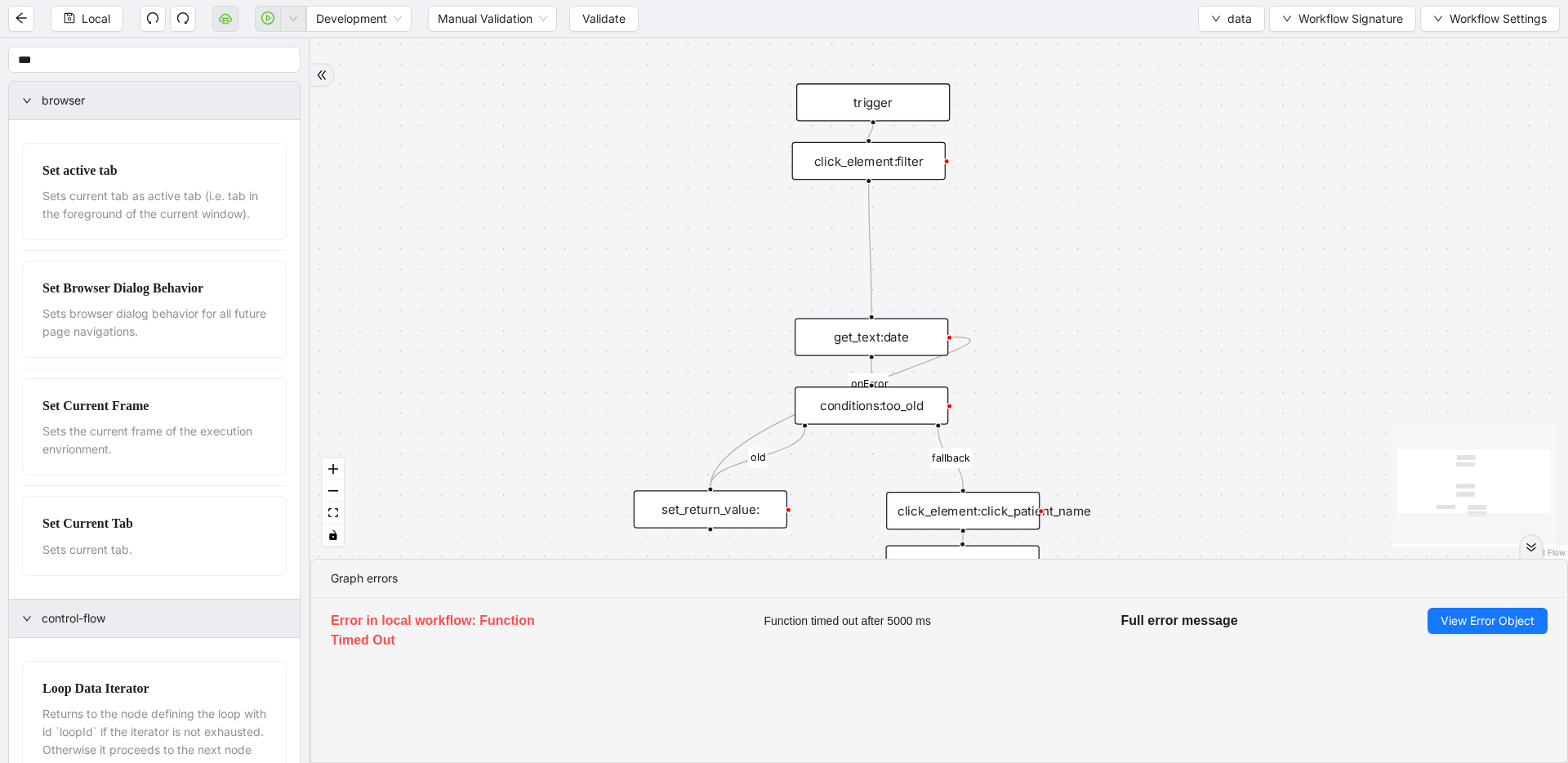
click at [870, 247] on icon "Edge from click_element:filter to get_text:date" at bounding box center [870, 249] width 3 height 130
click at [923, 97] on div "trigger" at bounding box center [873, 101] width 154 height 38
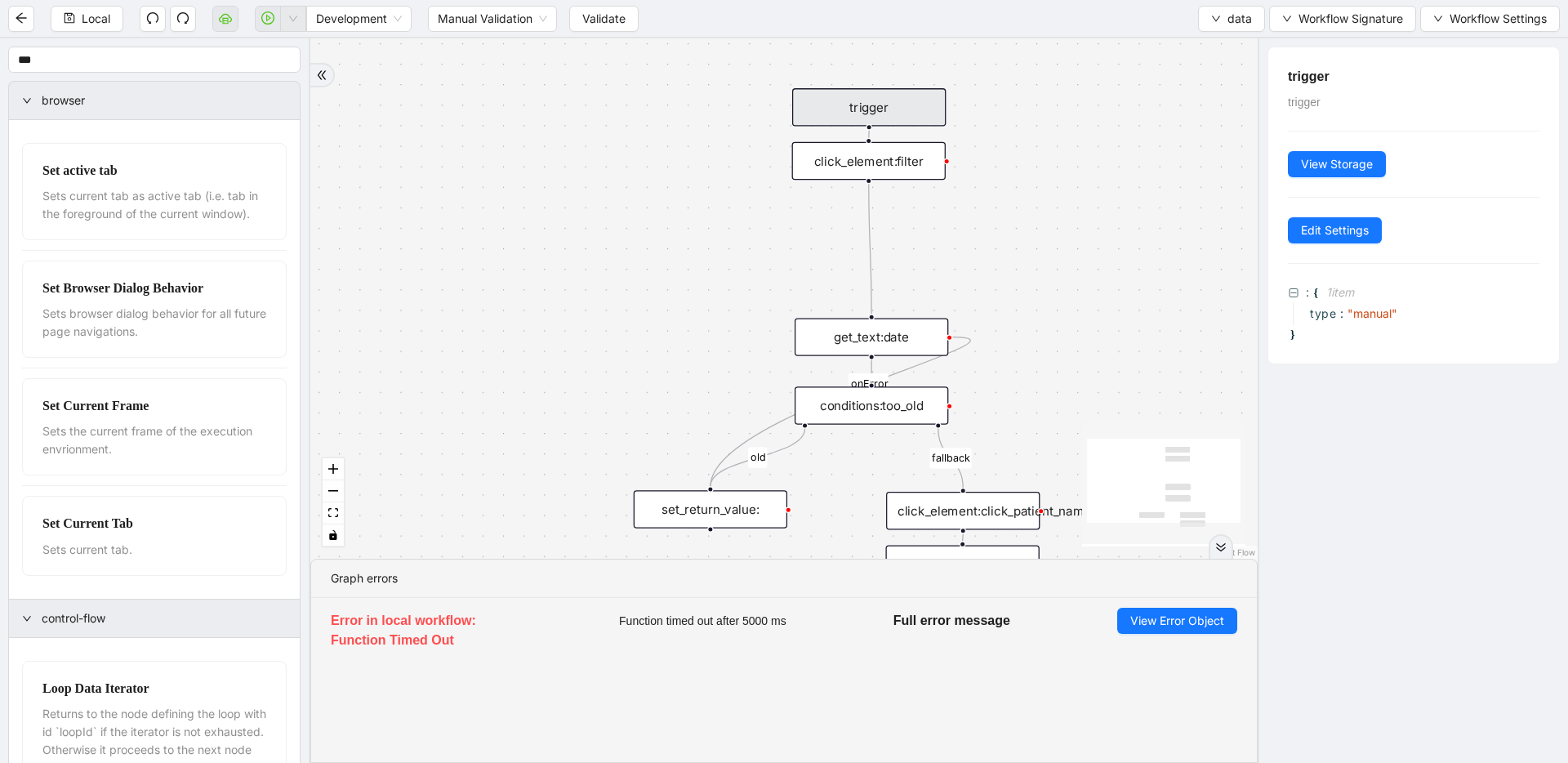
click at [913, 101] on div "trigger" at bounding box center [870, 107] width 154 height 38
click at [871, 211] on icon "Edge from click_element:filter to get_text:date" at bounding box center [870, 249] width 3 height 130
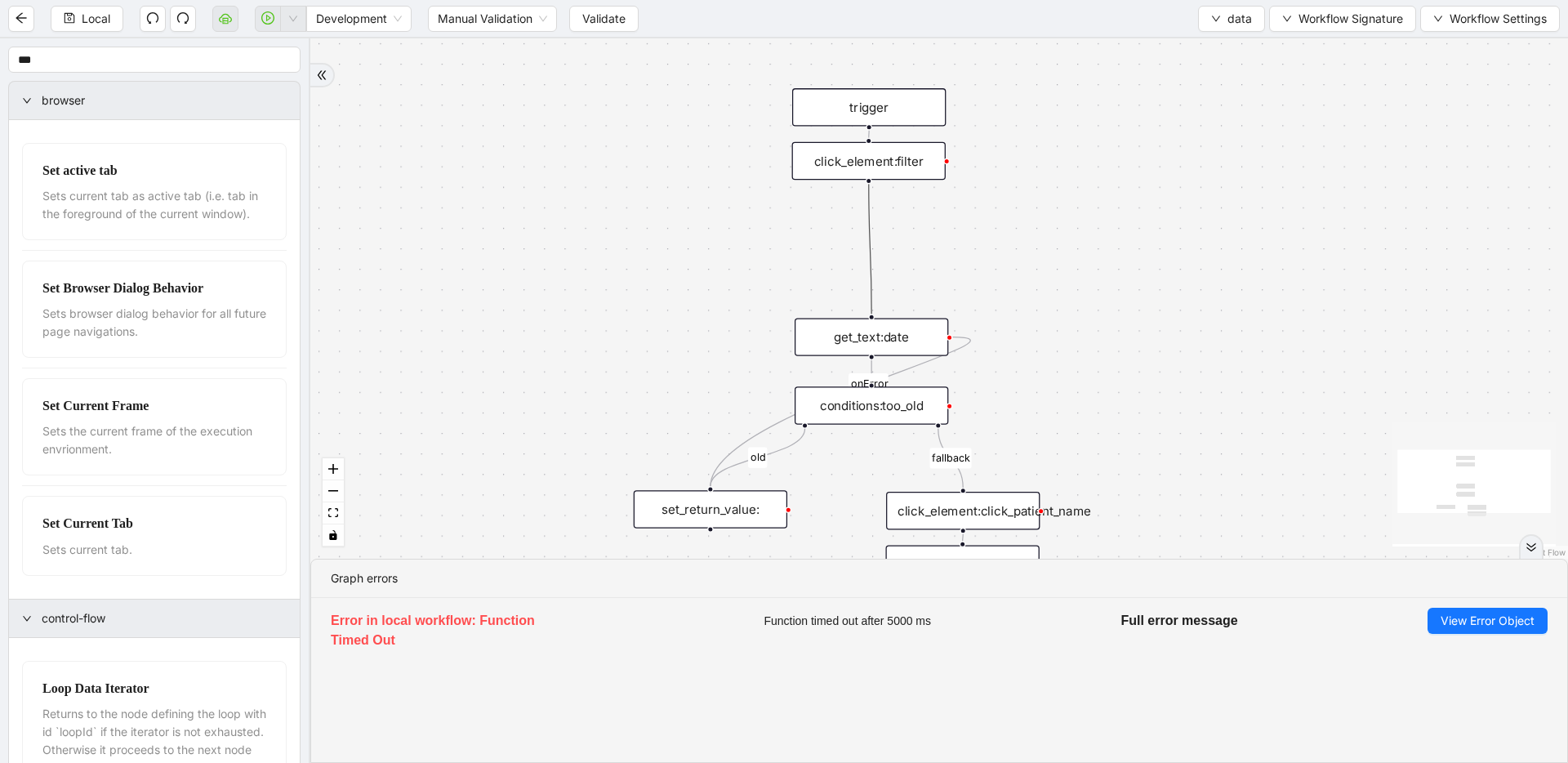
click at [869, 202] on icon "Edge from click_element:filter to get_text:date" at bounding box center [870, 249] width 3 height 130
click at [865, 202] on icon "plus-circle" at bounding box center [869, 208] width 25 height 25
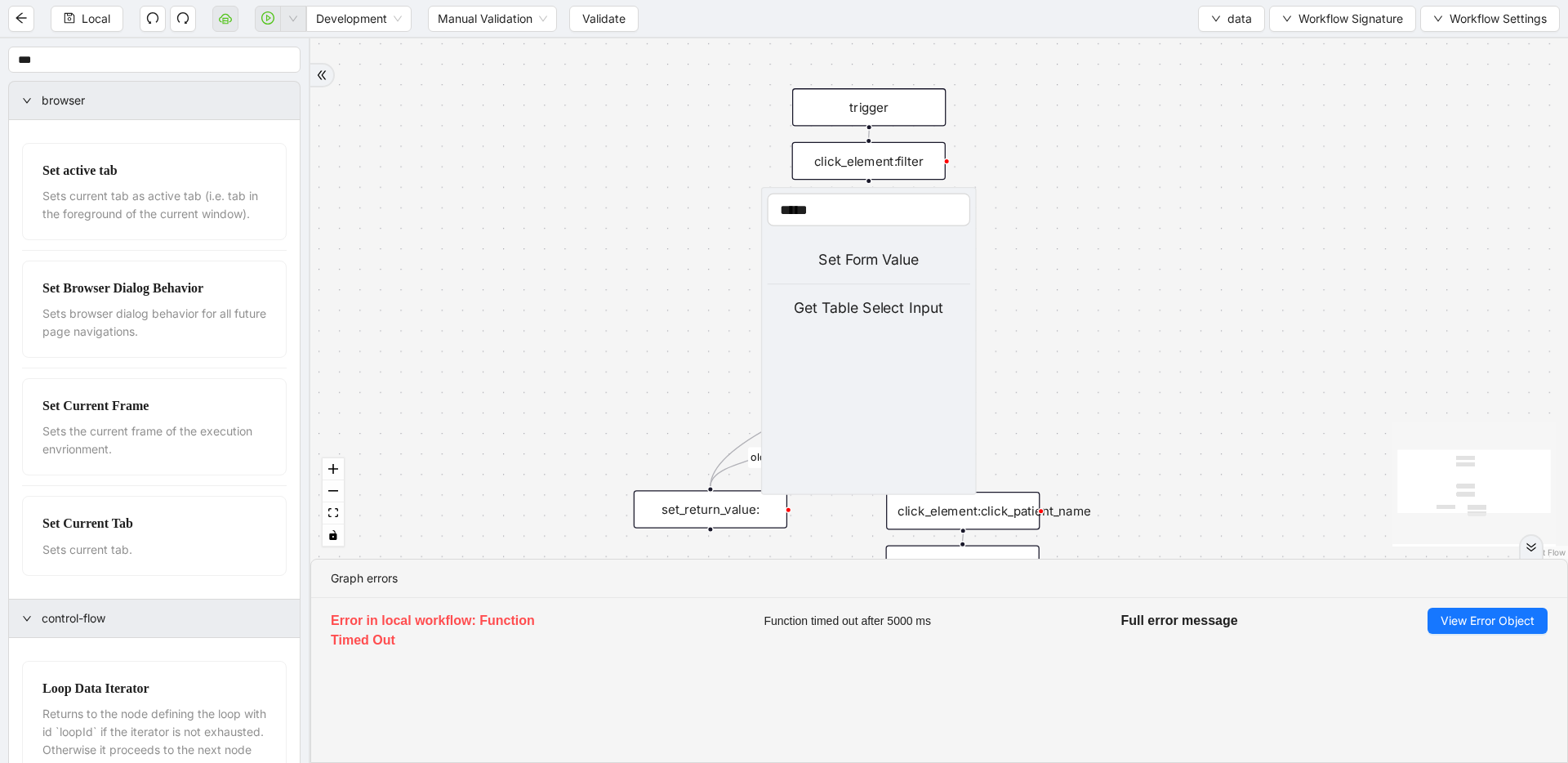
type input "*****"
click at [849, 261] on div "Set Form Value" at bounding box center [869, 260] width 203 height 23
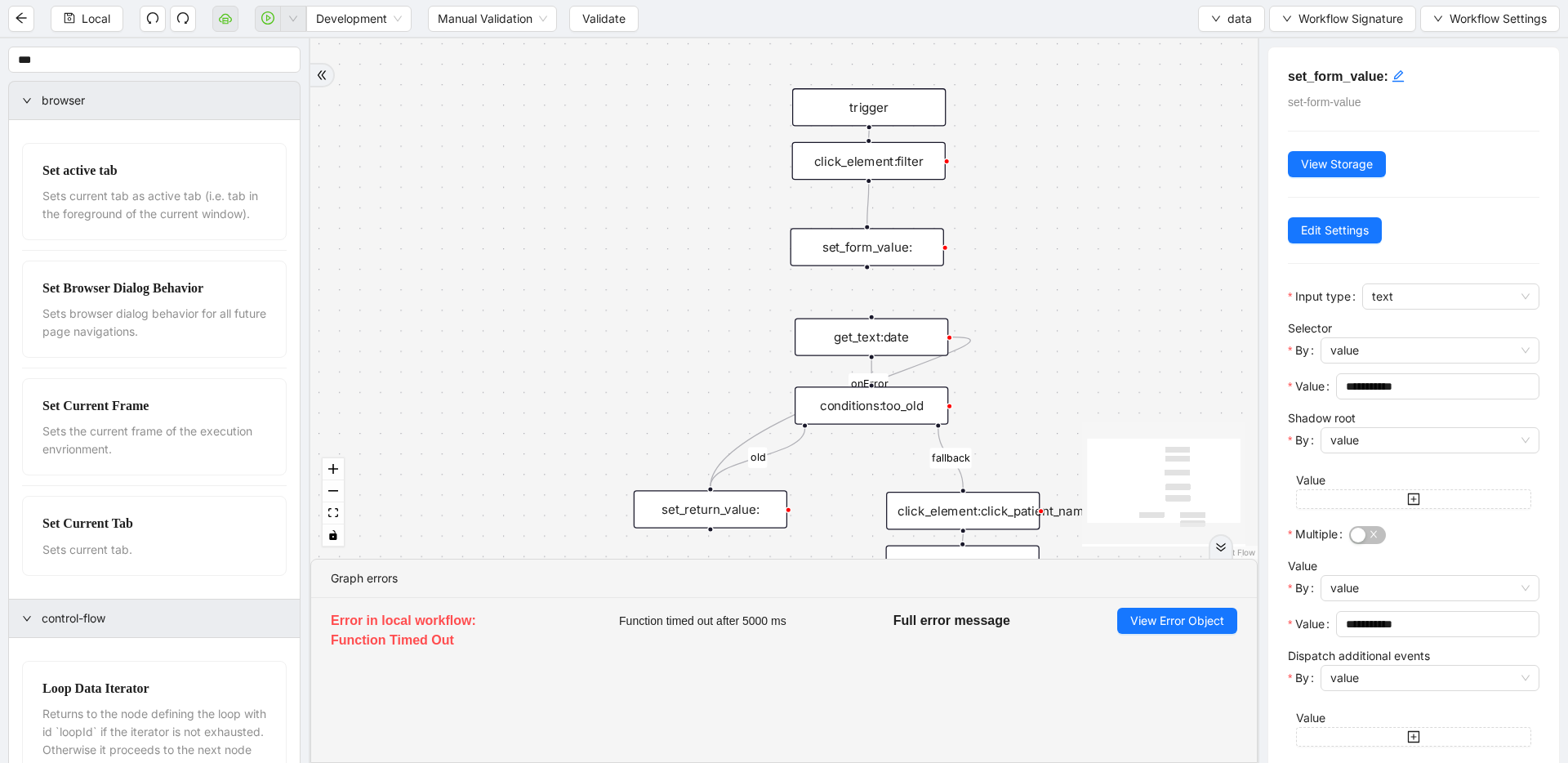
drag, startPoint x: 863, startPoint y: 267, endPoint x: 861, endPoint y: 251, distance: 16.1
click at [861, 251] on div "set_form_value:" at bounding box center [868, 246] width 154 height 38
drag, startPoint x: 1447, startPoint y: 382, endPoint x: 1292, endPoint y: 382, distance: 155.0
click at [1292, 382] on div "**********" at bounding box center [1413, 391] width 251 height 36
paste input "*******"
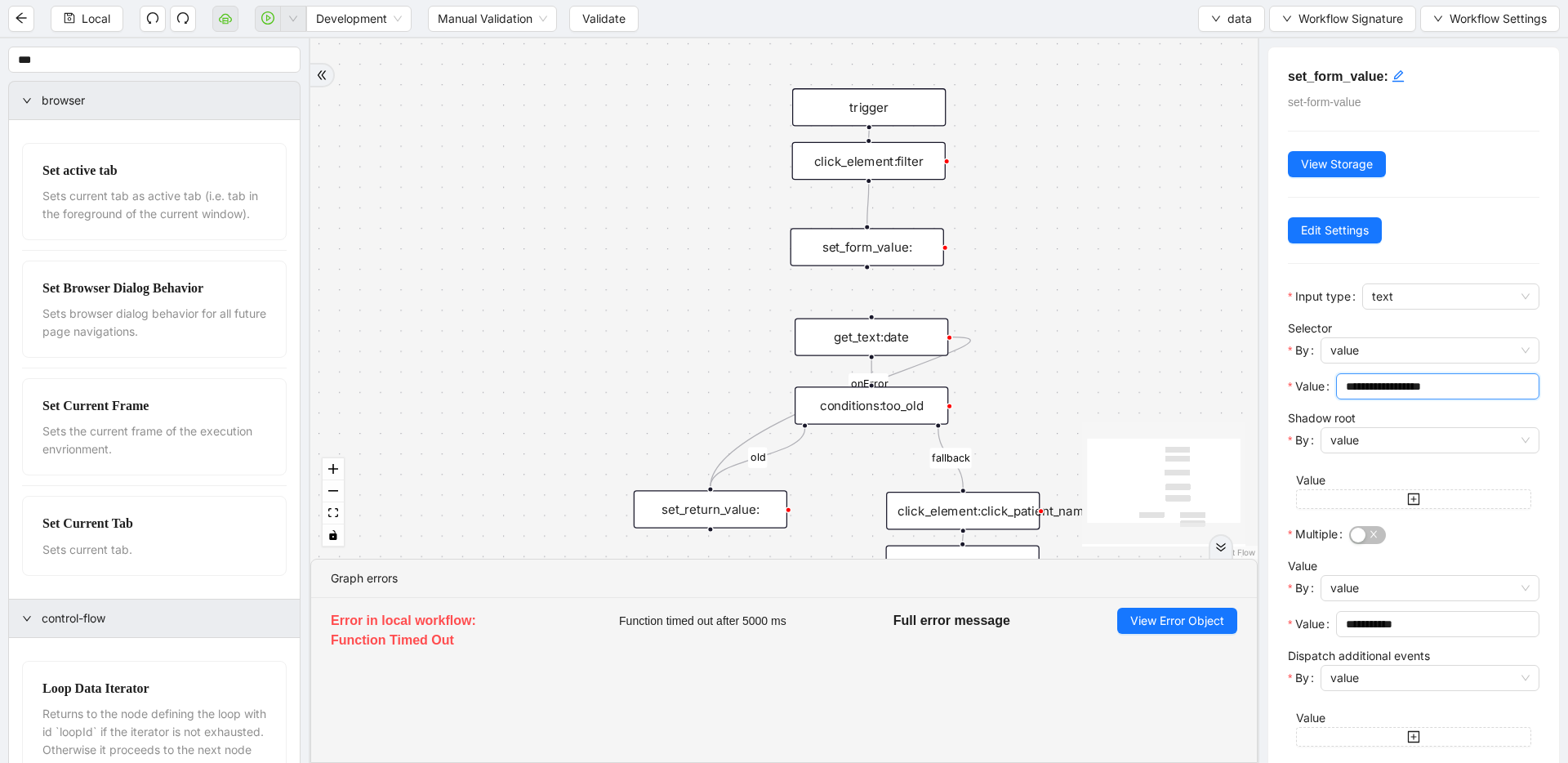
click at [1344, 386] on span "**********" at bounding box center [1438, 387] width 203 height 26
click at [1347, 387] on input "**********" at bounding box center [1436, 386] width 181 height 18
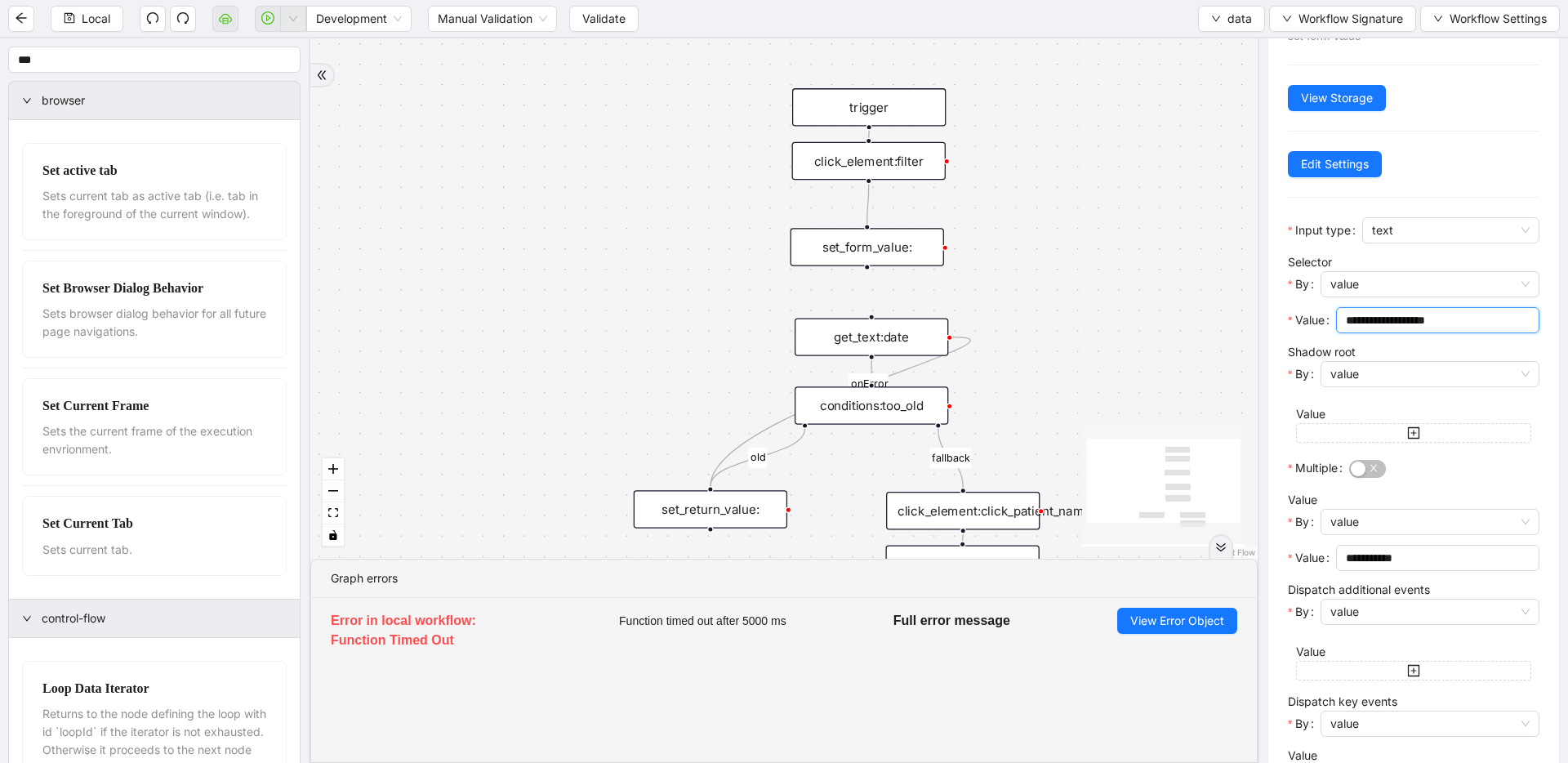
scroll to position [80, 0]
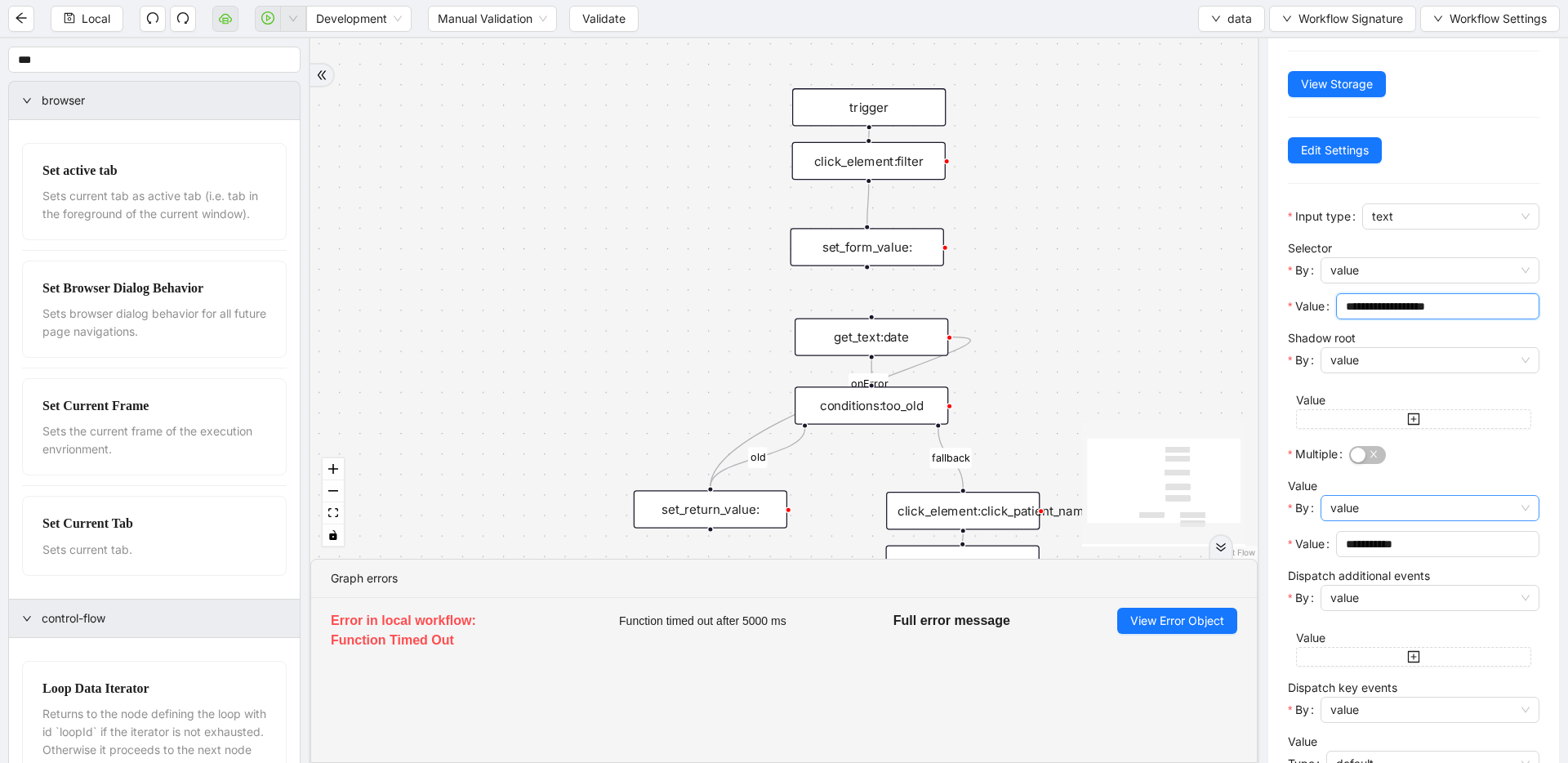
click at [1461, 506] on span "value" at bounding box center [1430, 508] width 199 height 24
type input "**********"
click at [1448, 561] on div "code" at bounding box center [1426, 567] width 183 height 18
click at [1399, 550] on span "Open Editor" at bounding box center [1380, 544] width 64 height 18
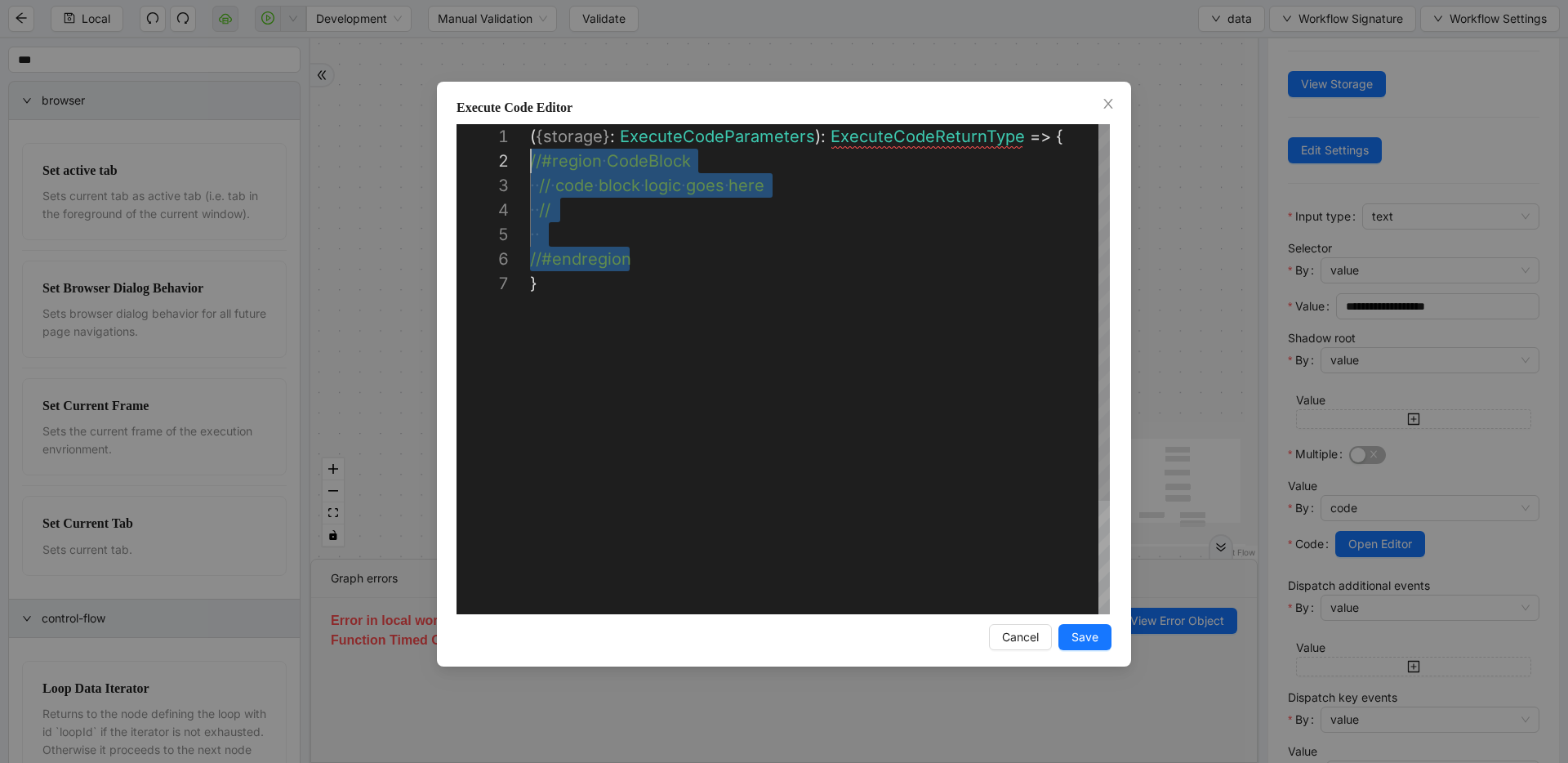
scroll to position [24, 0]
drag, startPoint x: 644, startPoint y: 259, endPoint x: 524, endPoint y: 166, distance: 151.8
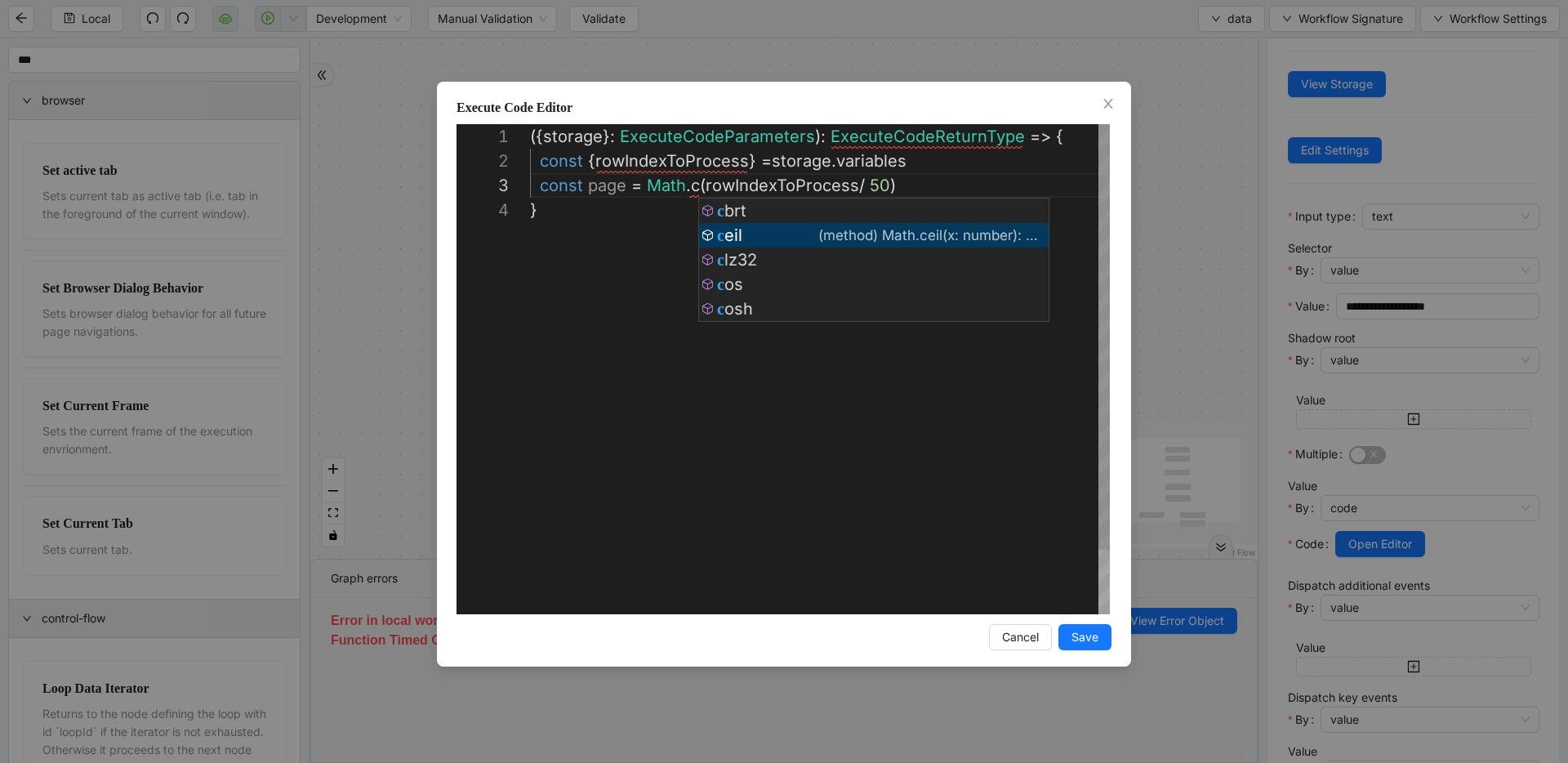
scroll to position [49, 185]
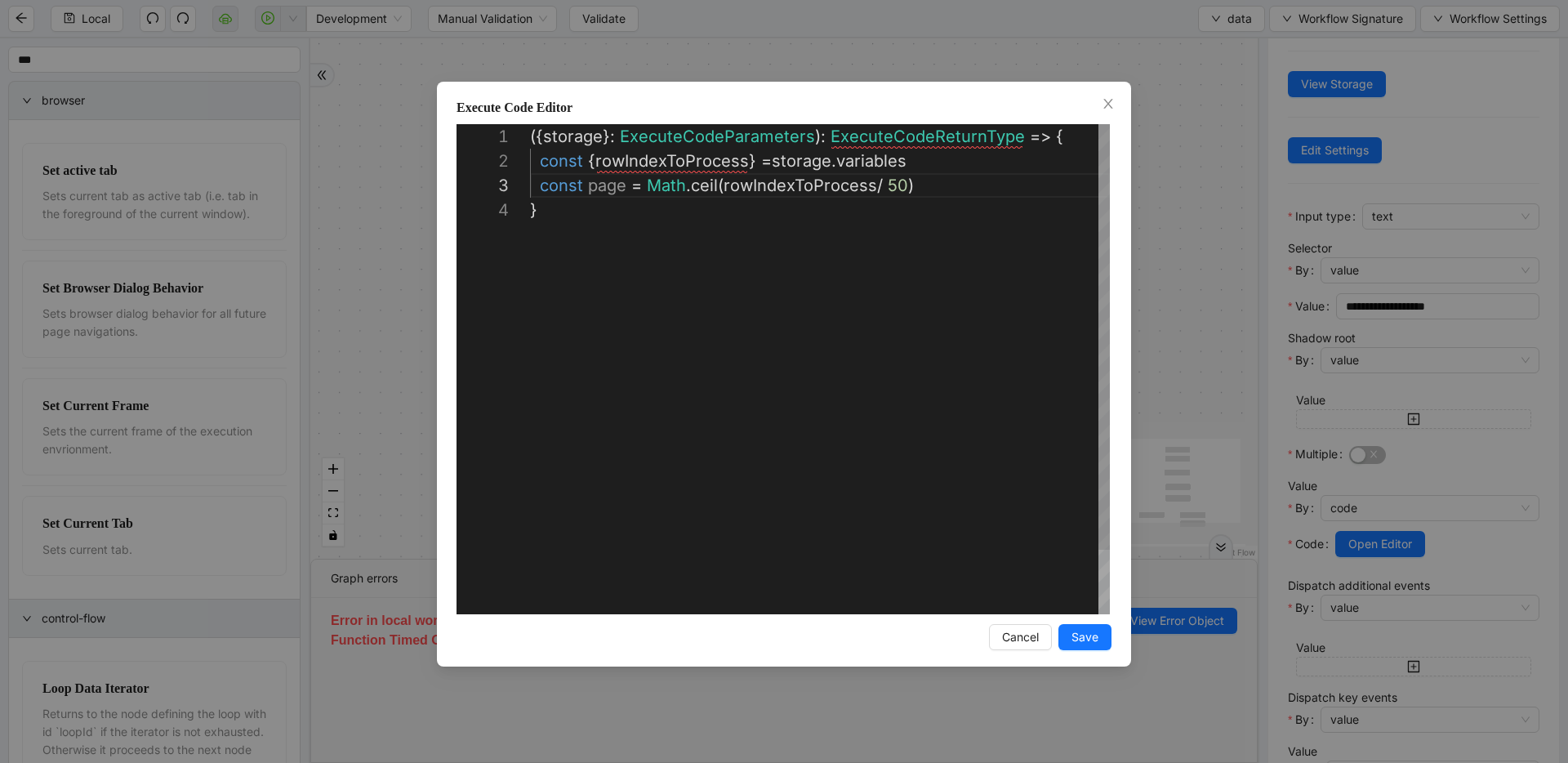
click at [955, 195] on div "({ storage }: ExecuteCodeParameters ): ExecuteCodeReturnType => { const { rowIn…" at bounding box center [820, 406] width 580 height 564
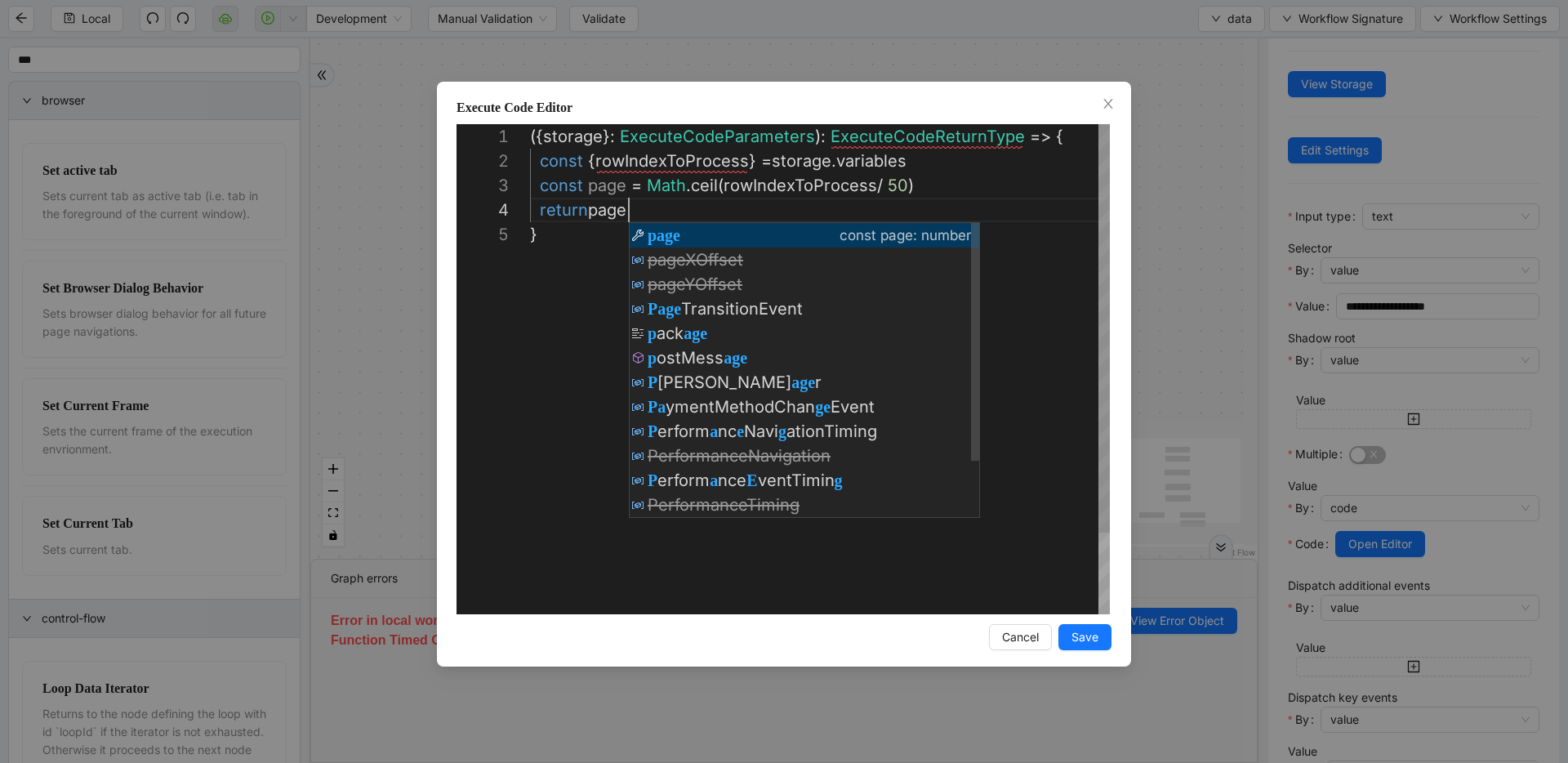
scroll to position [73, 99]
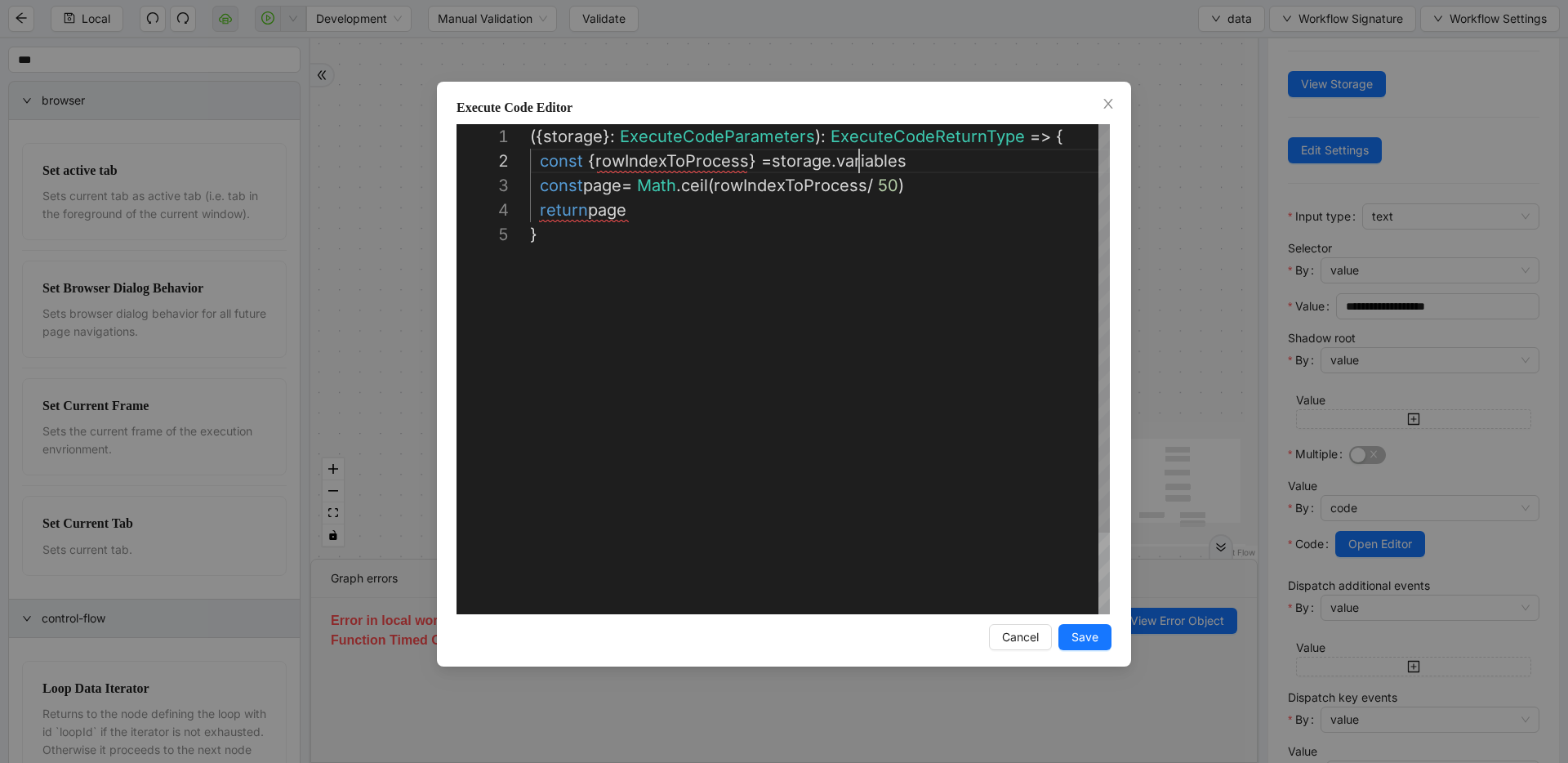
click at [856, 163] on div "({ storage }: ExecuteCodeParameters ): ExecuteCodeReturnType => { const { rowIn…" at bounding box center [820, 418] width 580 height 588
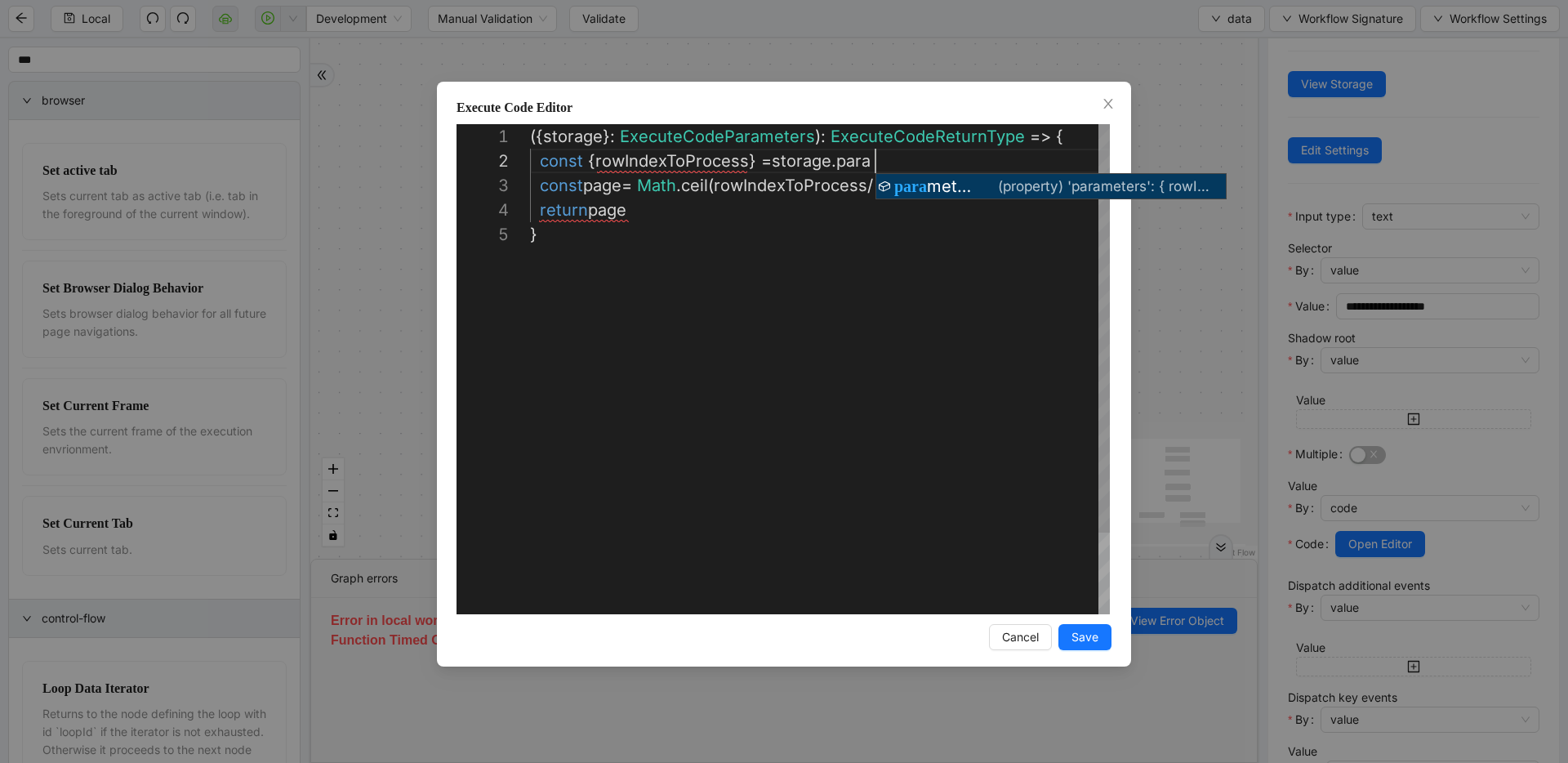
scroll to position [24, 400]
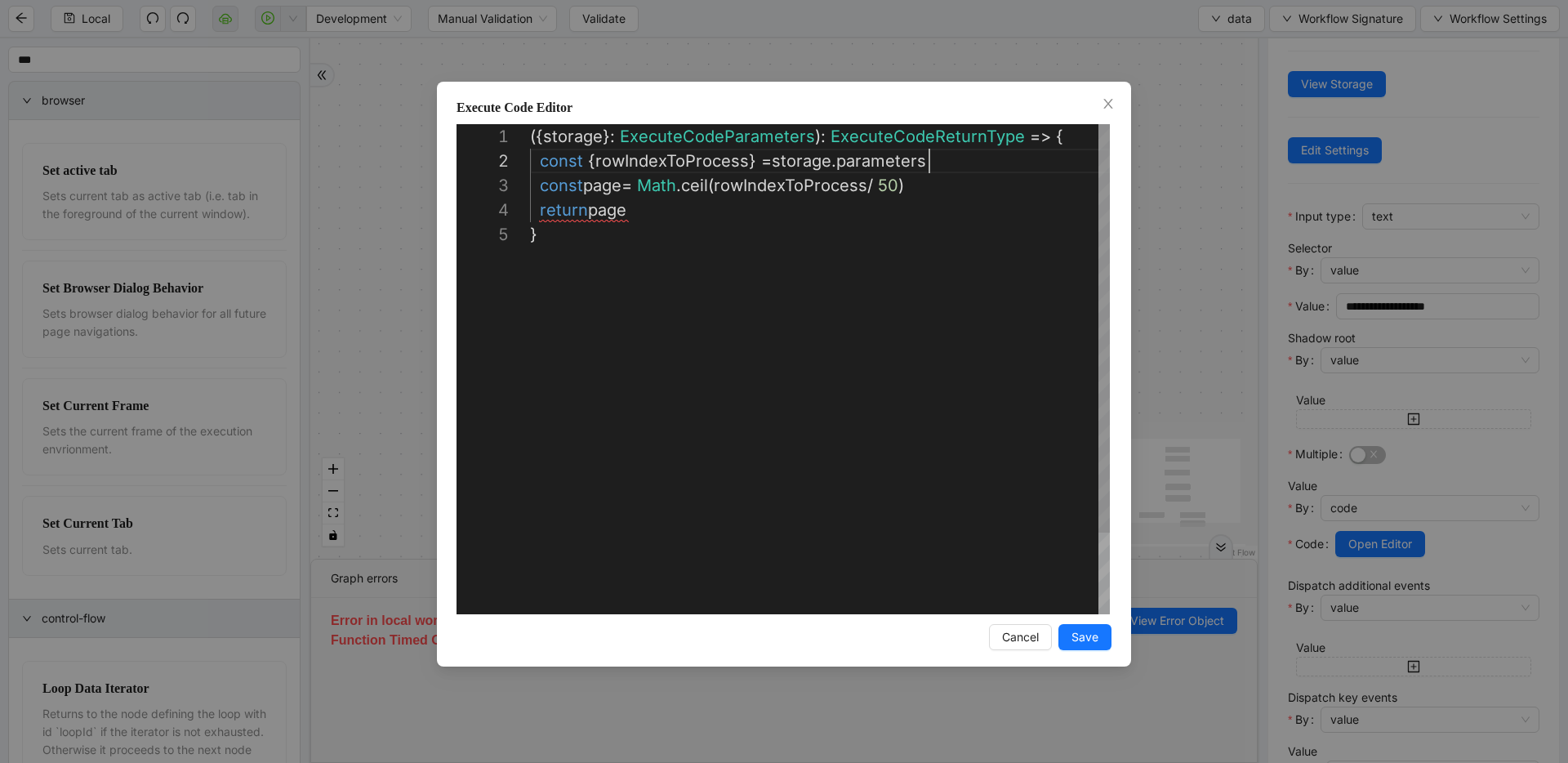
click at [646, 210] on div "({ storage }: ExecuteCodeParameters ): ExecuteCodeReturnType => { const { rowIn…" at bounding box center [820, 418] width 580 height 588
type textarea "**********"
click at [1094, 637] on span "Save" at bounding box center [1085, 636] width 27 height 18
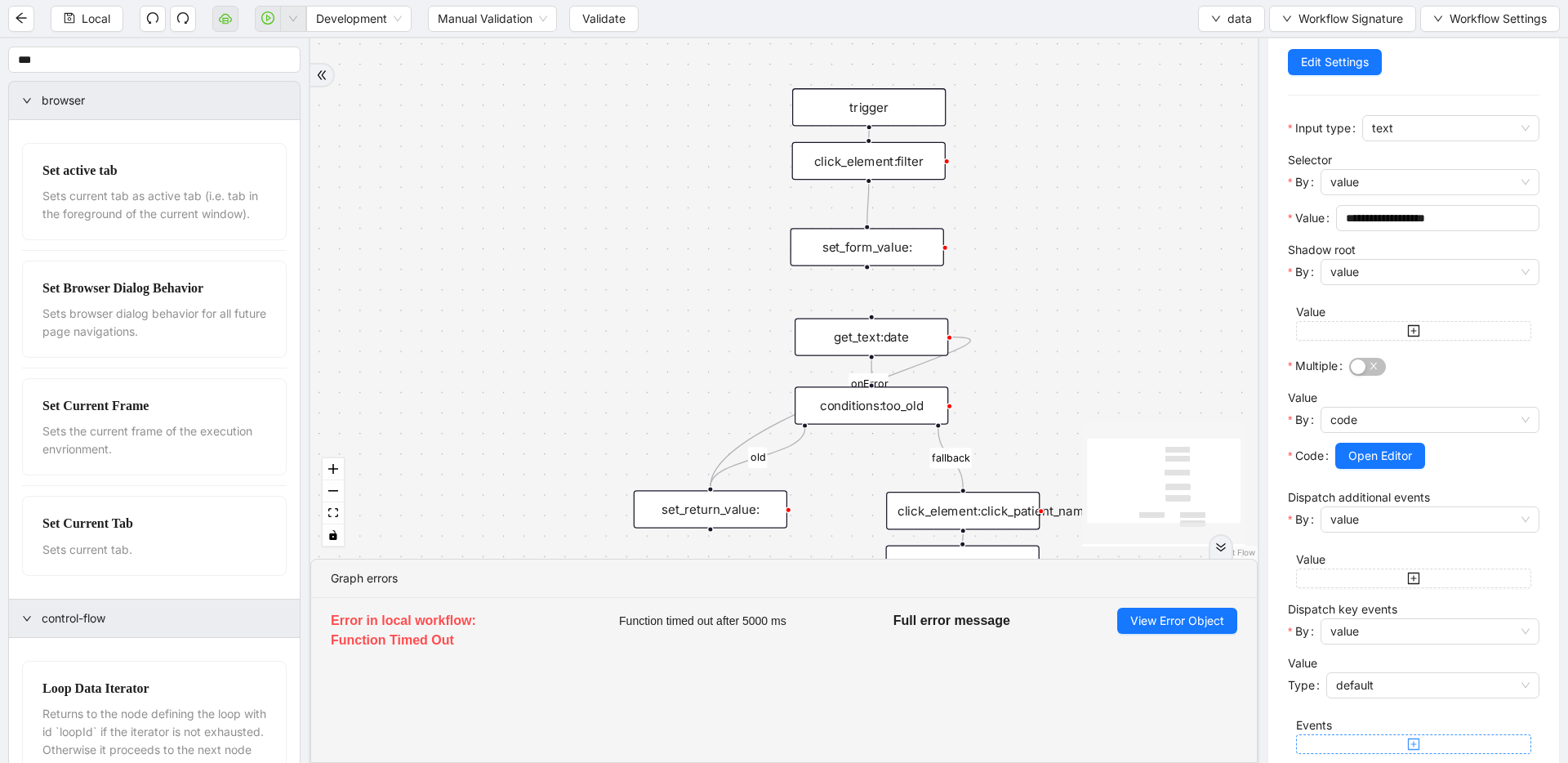
scroll to position [328, 0]
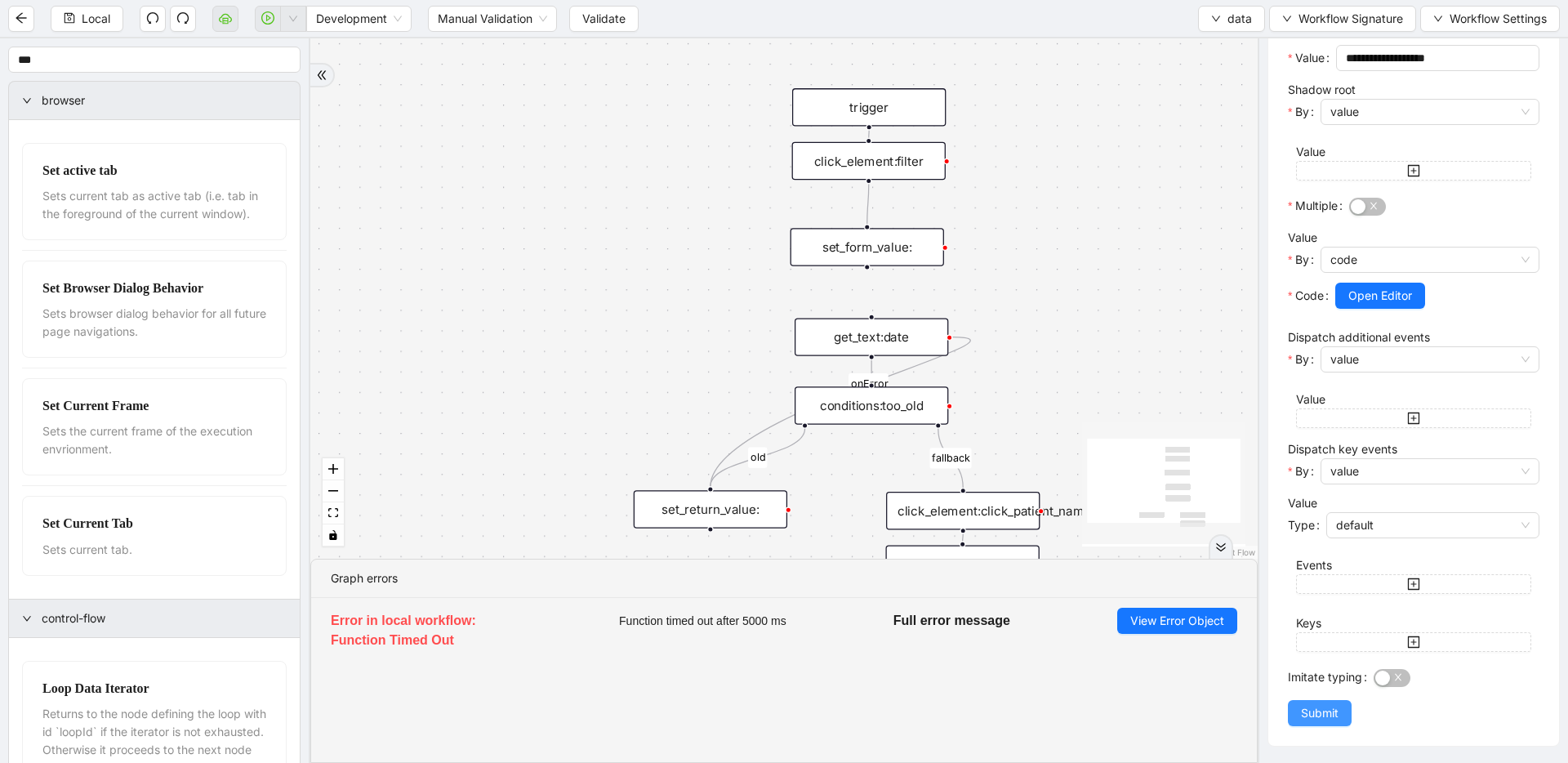
click at [1341, 705] on button "Submit" at bounding box center [1319, 713] width 64 height 26
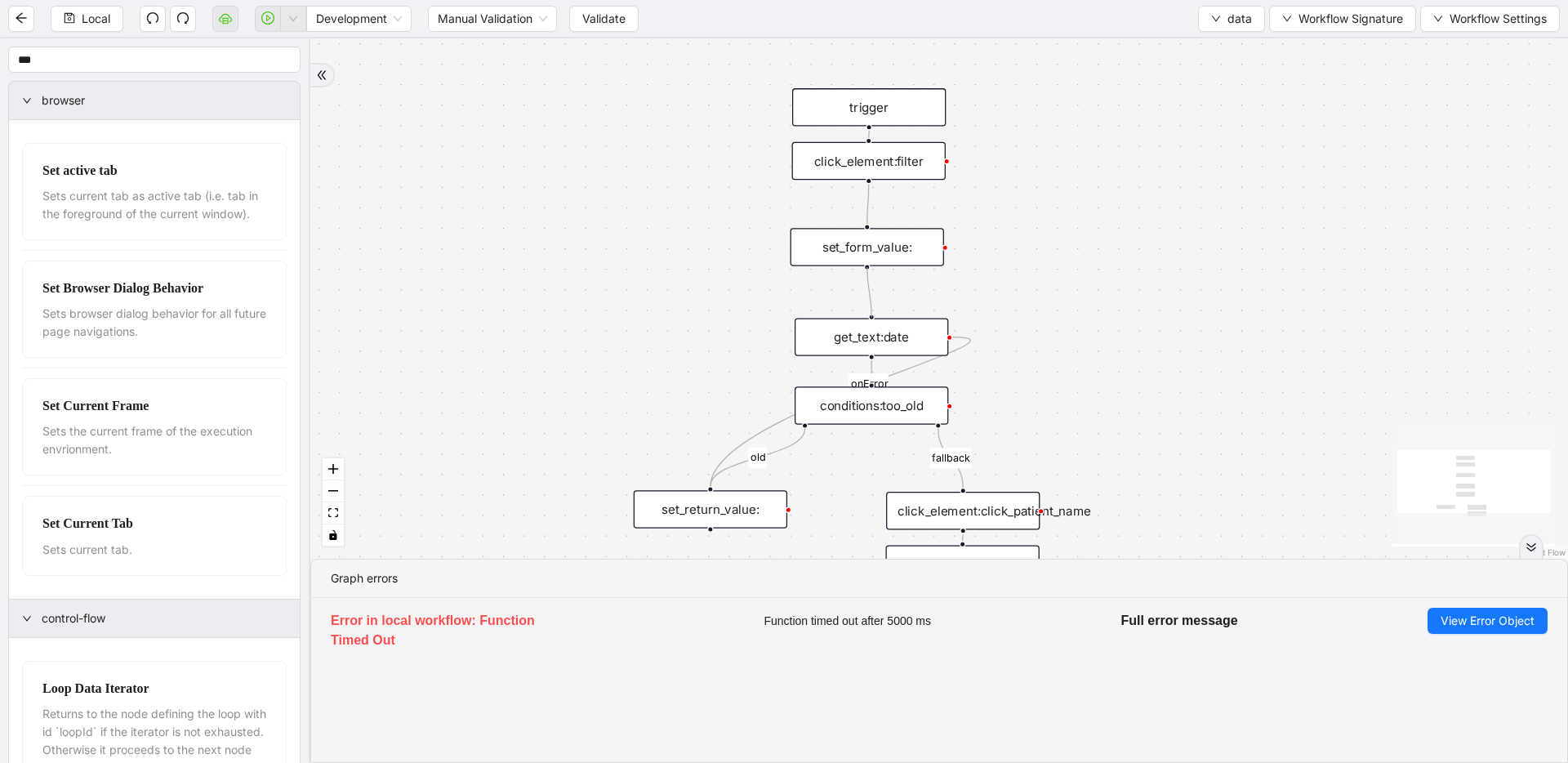
drag, startPoint x: 868, startPoint y: 267, endPoint x: 869, endPoint y: 307, distance: 40.0
click at [869, 307] on div "fallback old onError trigger click_element:click_patient_name conditions:too_ol…" at bounding box center [939, 299] width 1258 height 520
click at [887, 166] on div "click_element:filter" at bounding box center [870, 161] width 154 height 38
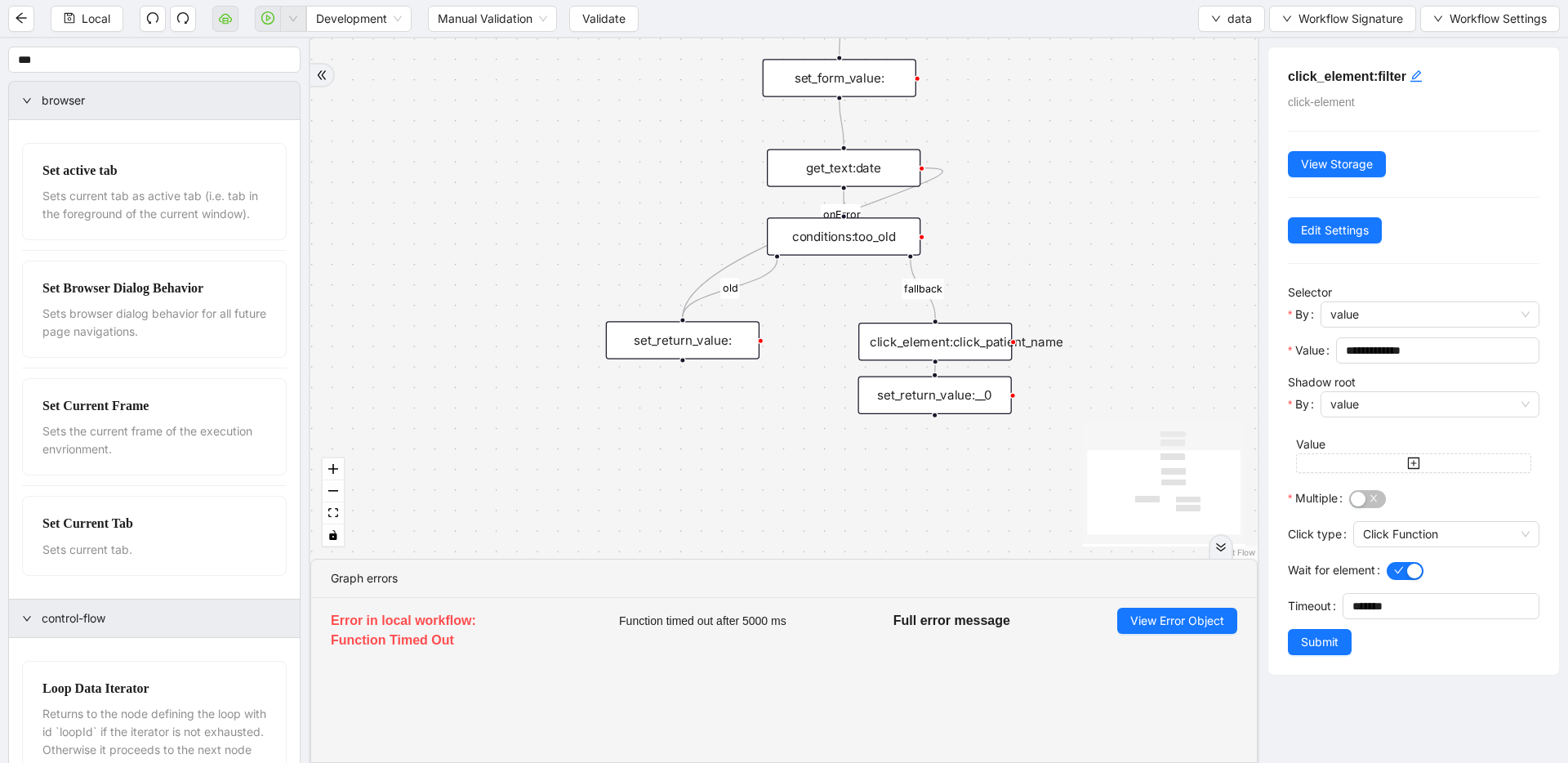
drag, startPoint x: 1054, startPoint y: 369, endPoint x: 1027, endPoint y: 200, distance: 171.1
click at [916, 348] on div "click_element:click_patient_name" at bounding box center [935, 341] width 154 height 38
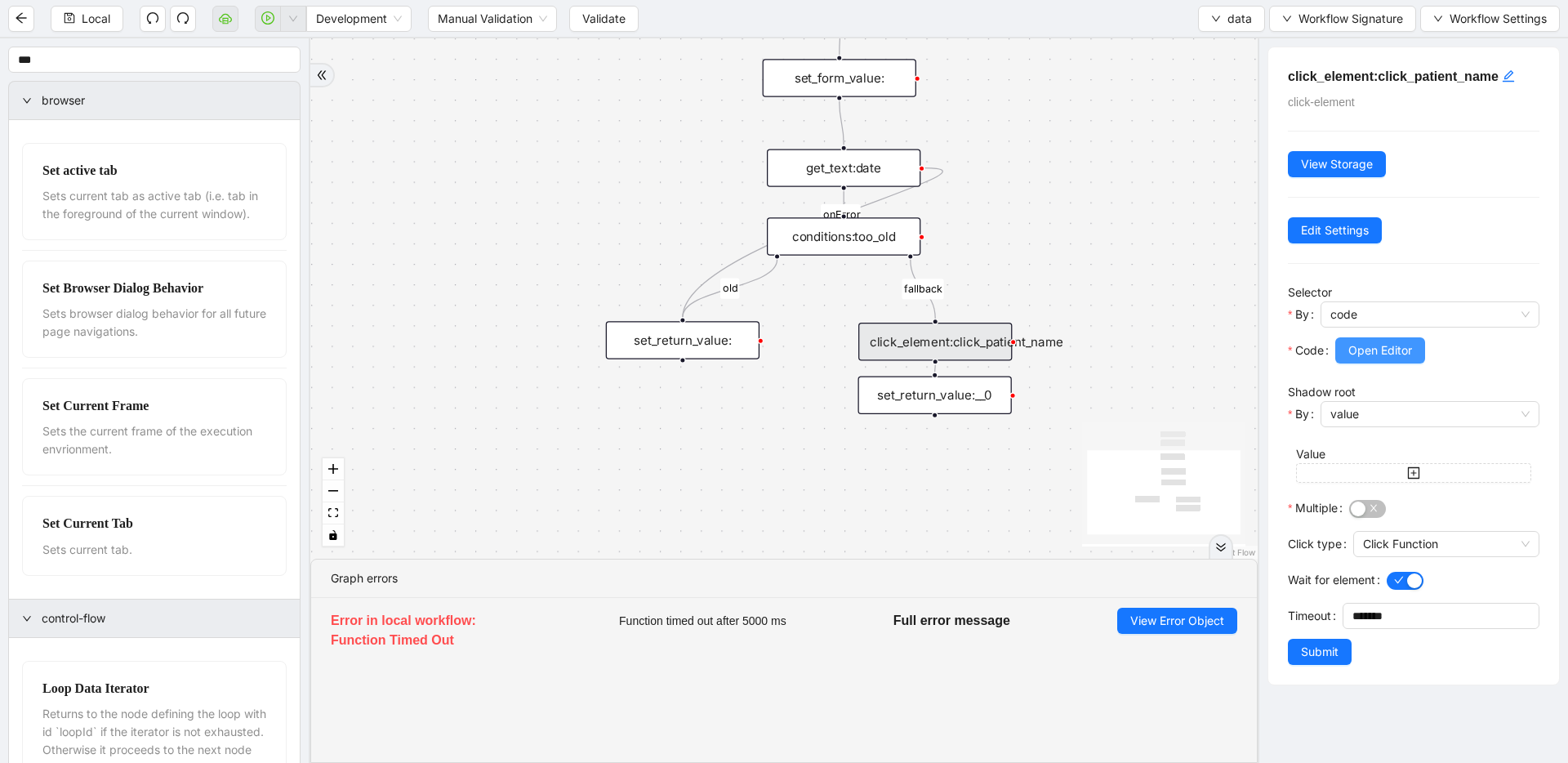
click at [1353, 354] on span "Open Editor" at bounding box center [1380, 350] width 64 height 18
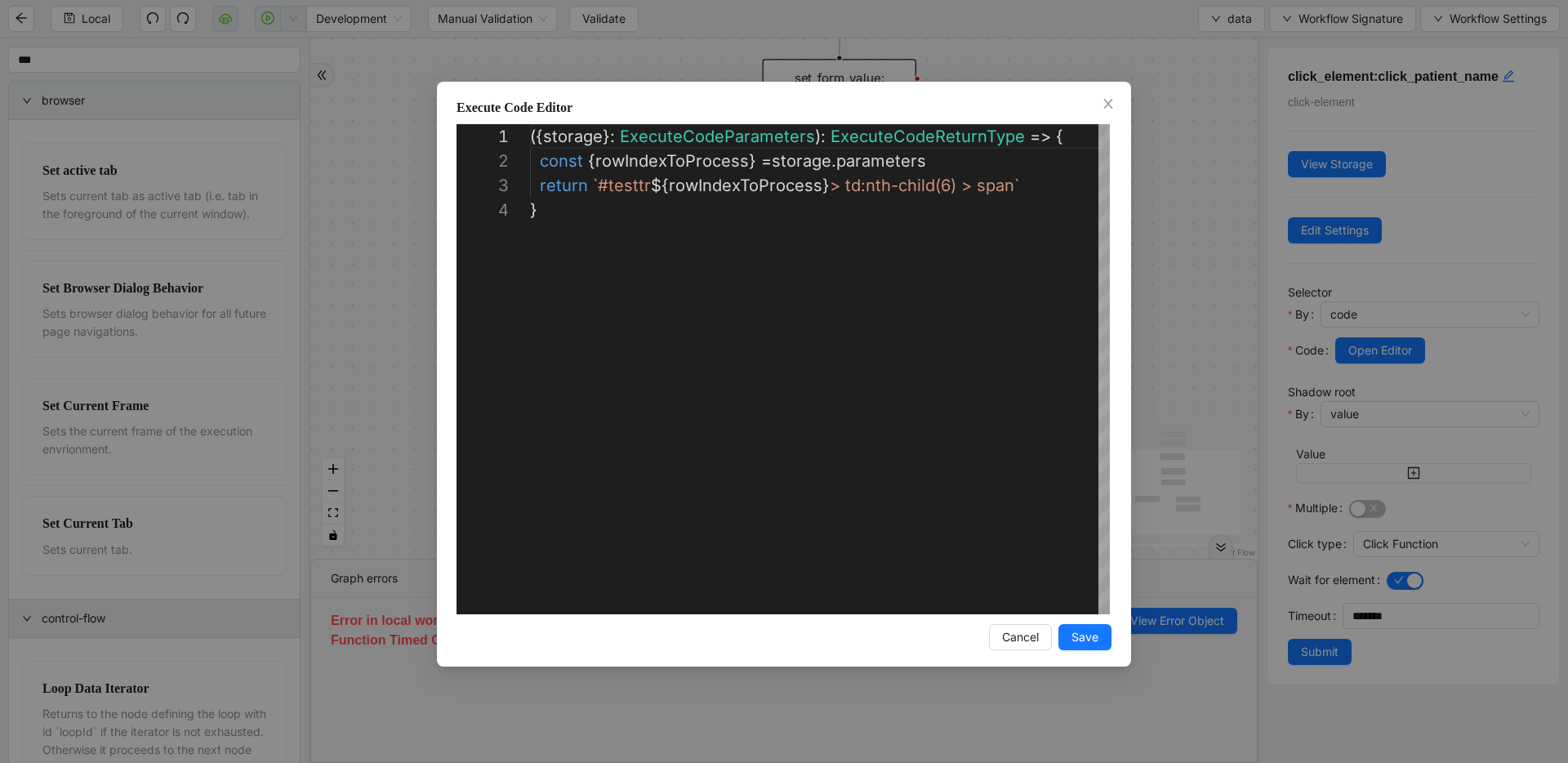
scroll to position [73, 0]
click at [942, 159] on div "({ storage }: ExecuteCodeParameters ): ExecuteCodeReturnType => { const { rowIn…" at bounding box center [820, 406] width 580 height 564
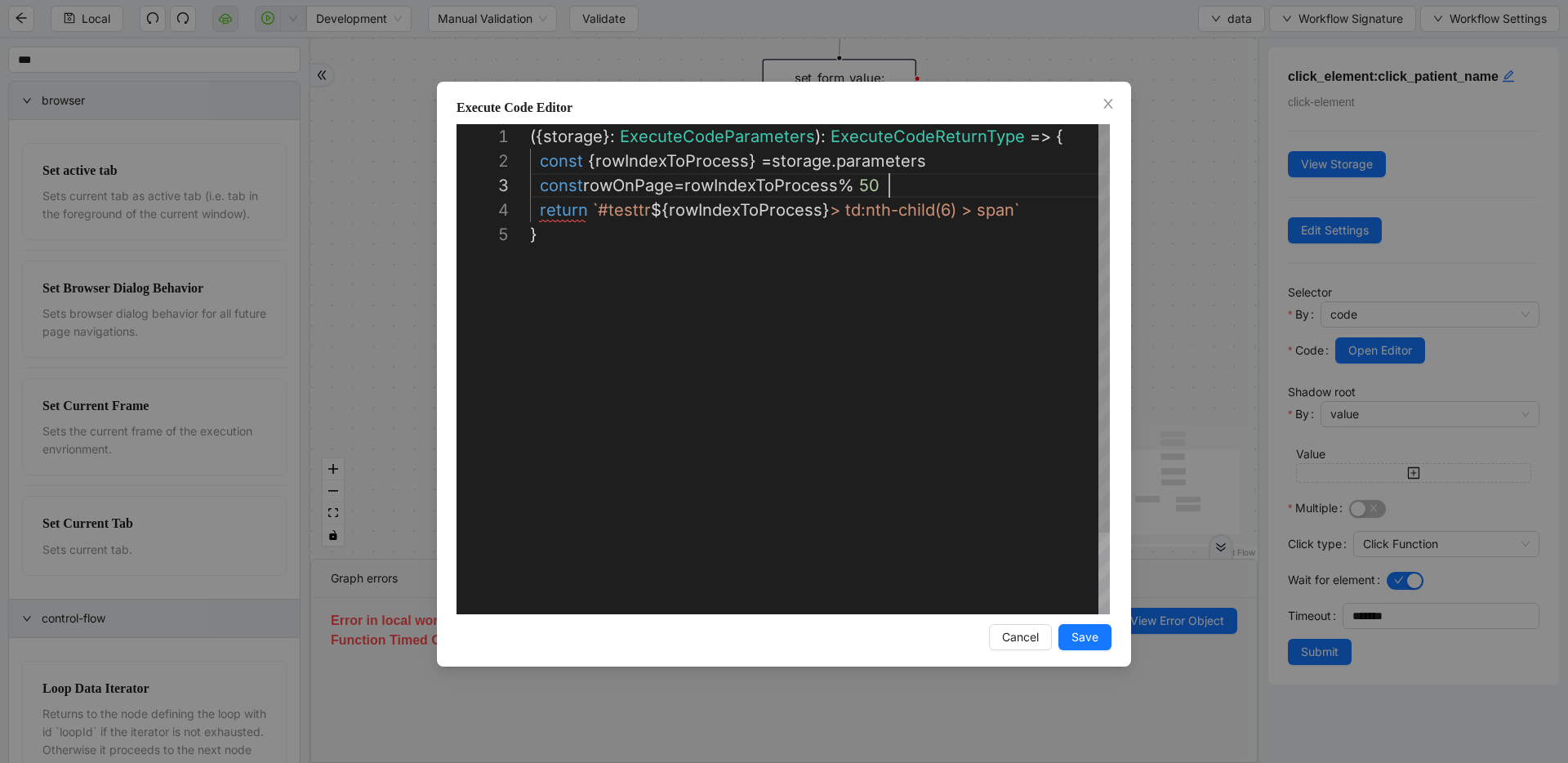
scroll to position [49, 360]
click at [768, 211] on div "({ storage }: ExecuteCodeParameters ): ExecuteCodeReturnType => { const { rowIn…" at bounding box center [820, 418] width 580 height 588
type textarea "**********"
click at [1080, 633] on span "Save" at bounding box center [1085, 636] width 27 height 18
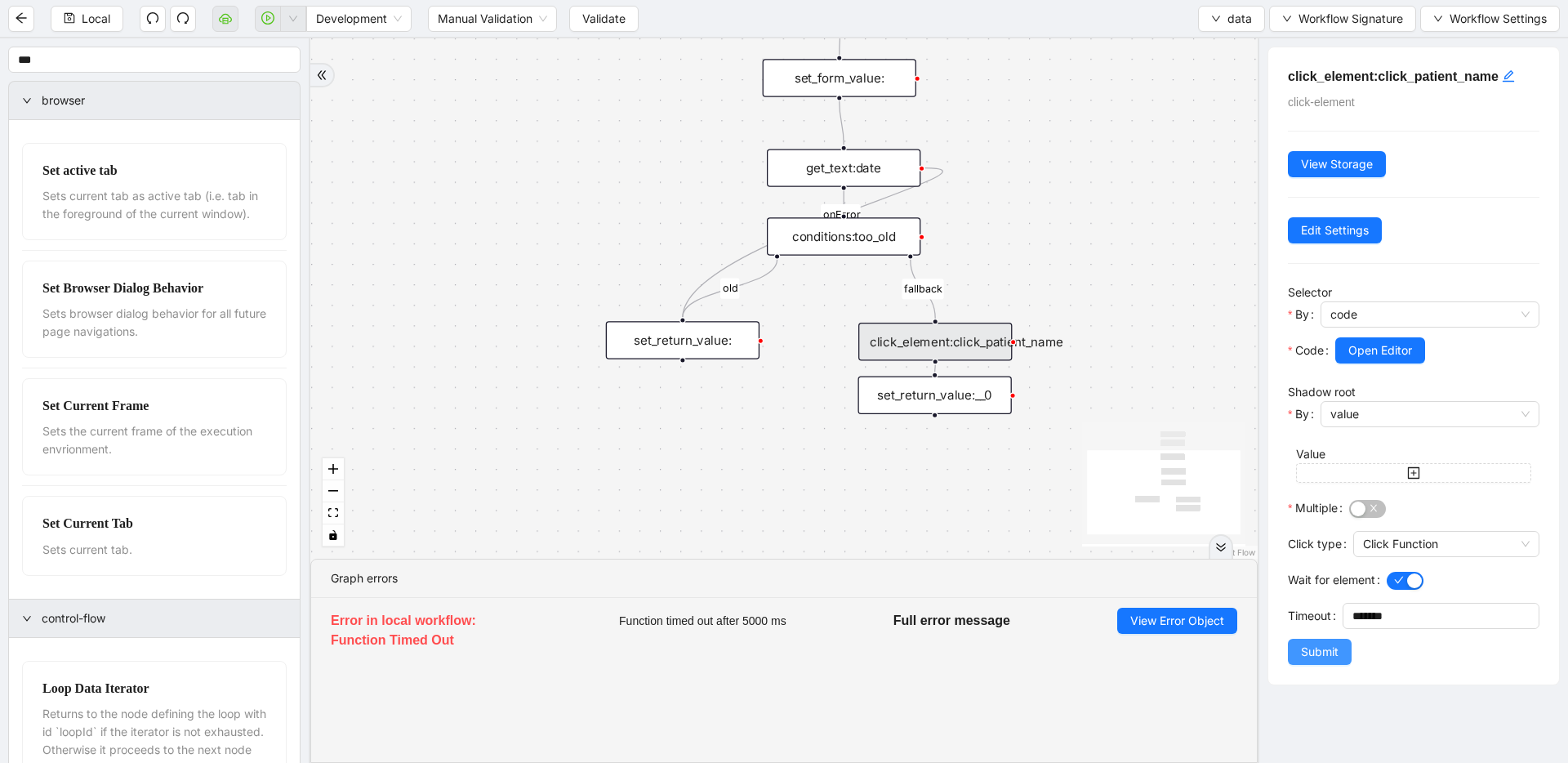
click at [1311, 650] on span "Submit" at bounding box center [1319, 651] width 38 height 18
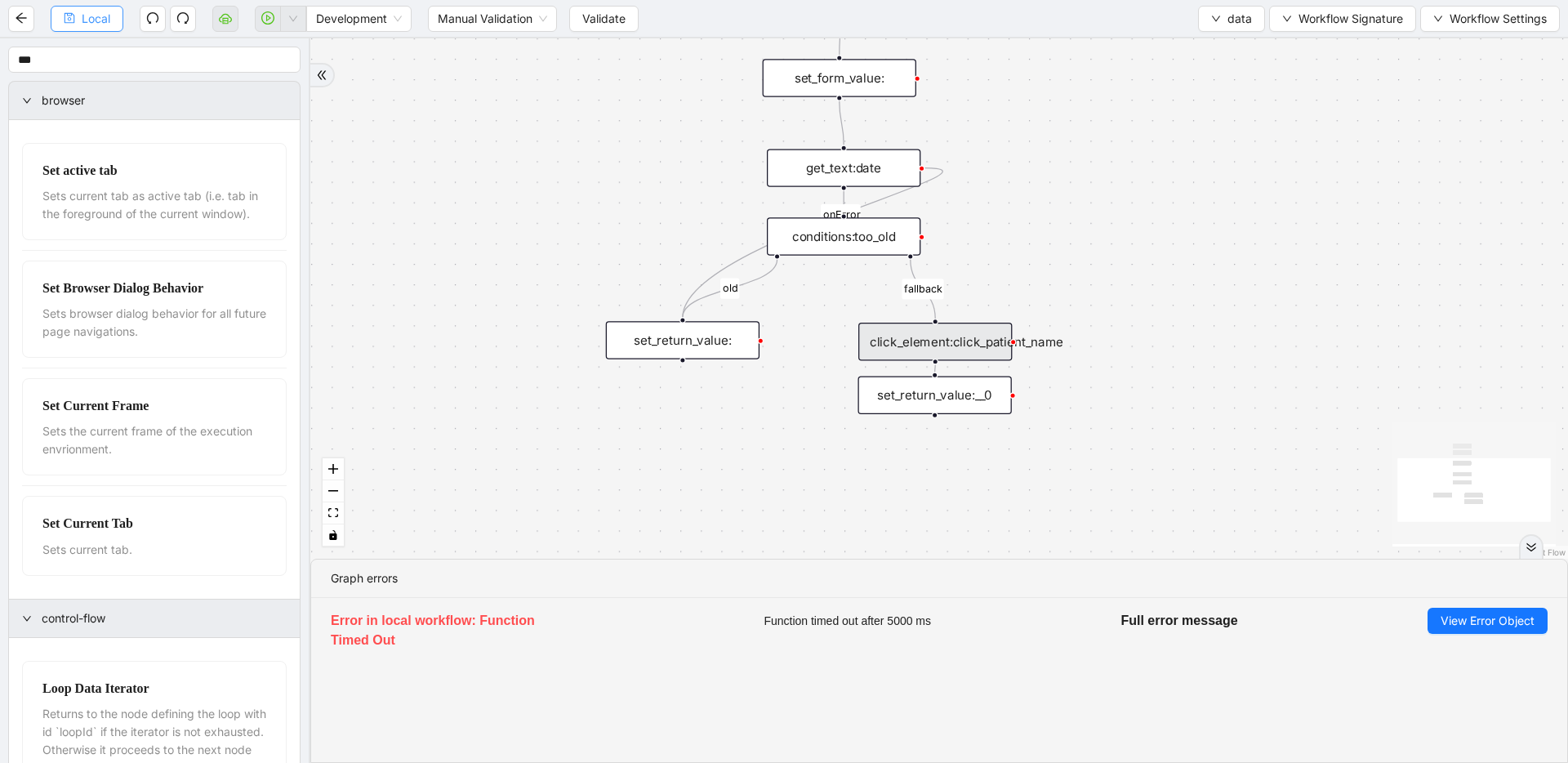
click at [79, 19] on button "Local" at bounding box center [86, 19] width 72 height 26
click at [907, 342] on div "click_element:click_patient_name" at bounding box center [935, 341] width 154 height 38
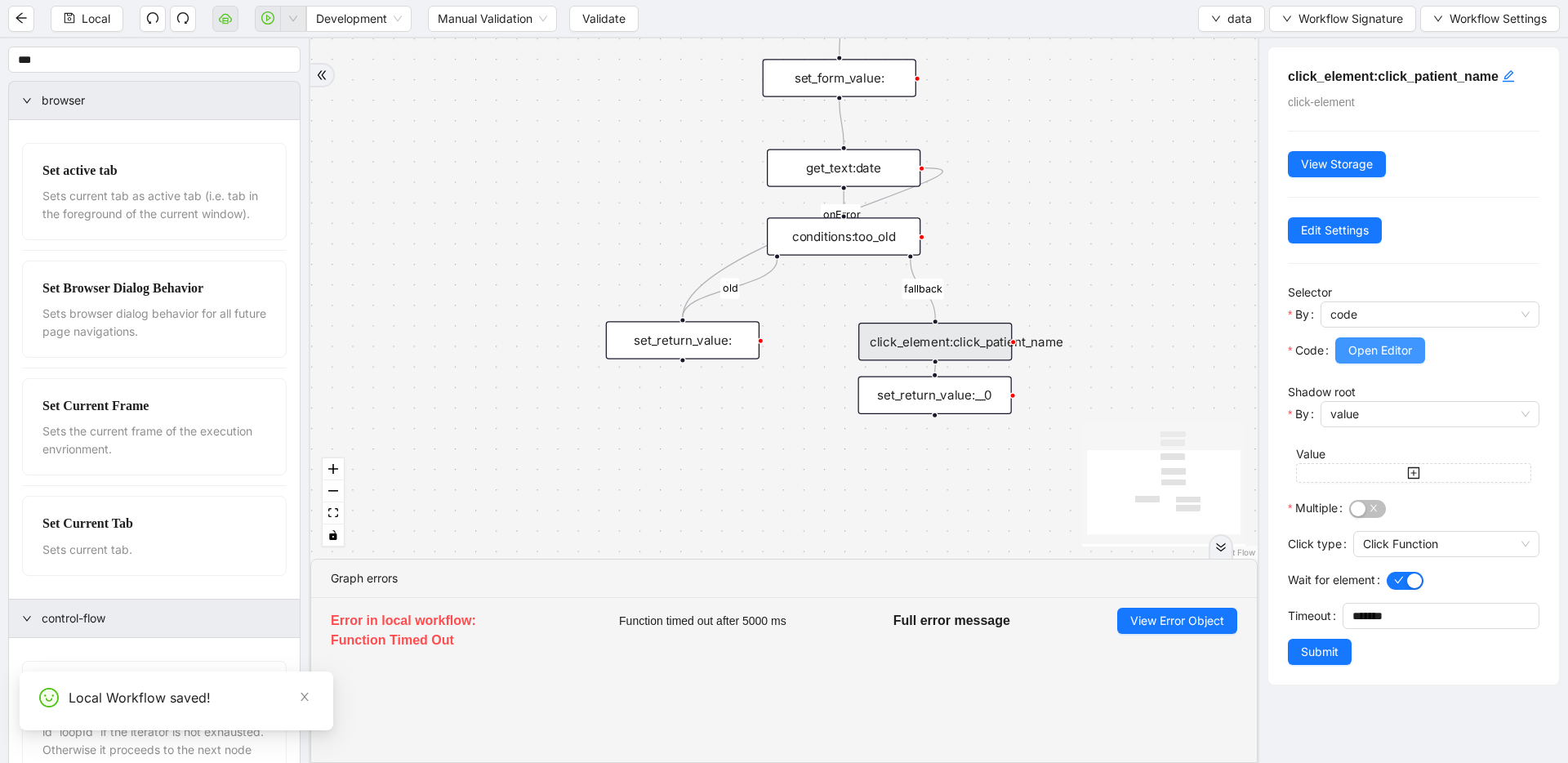
click at [1364, 353] on span "Open Editor" at bounding box center [1380, 350] width 64 height 18
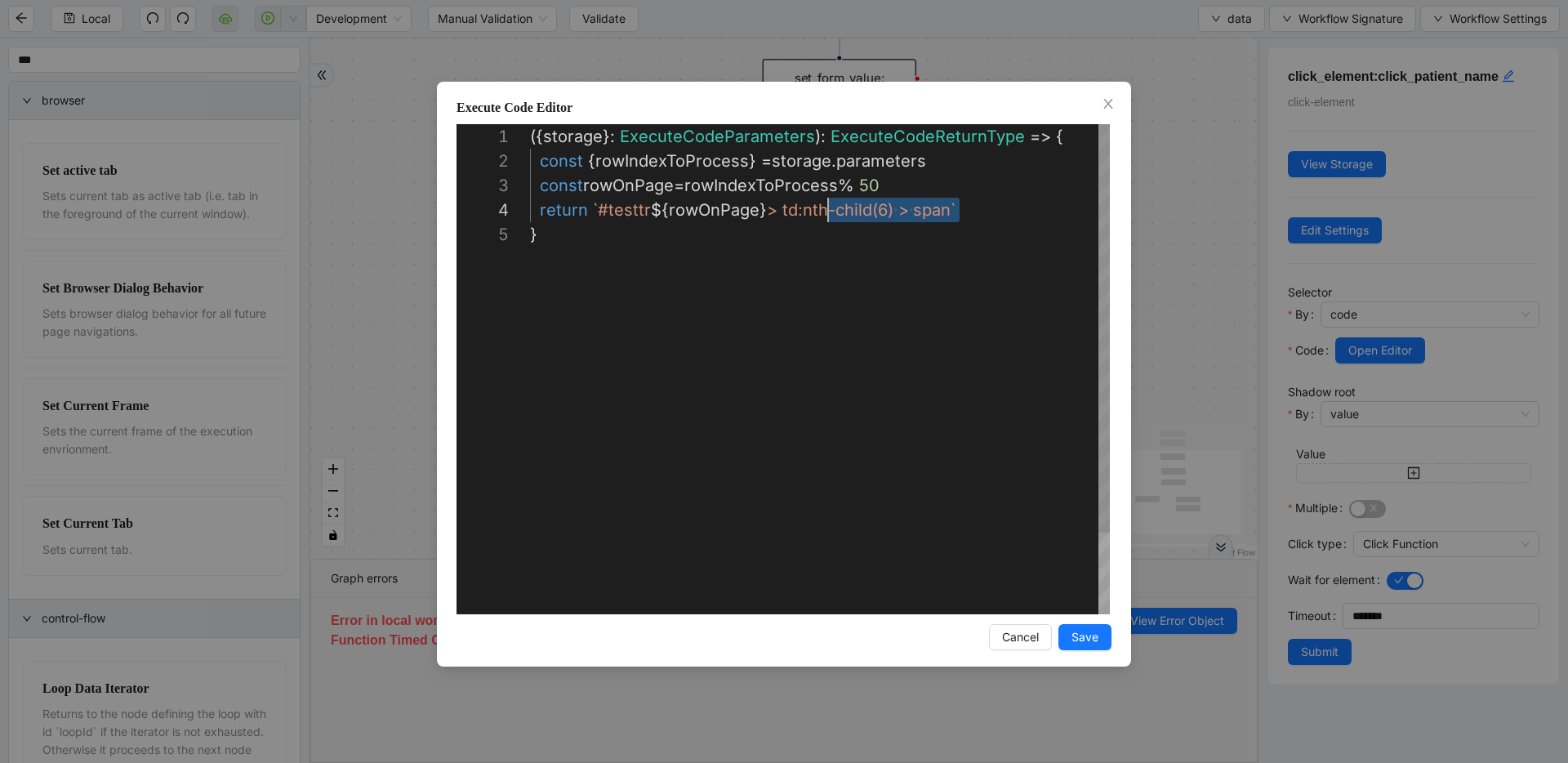
scroll to position [73, 288]
drag, startPoint x: 983, startPoint y: 212, endPoint x: 821, endPoint y: 210, distance: 162.0
drag, startPoint x: 600, startPoint y: 207, endPoint x: 951, endPoint y: 208, distance: 351.0
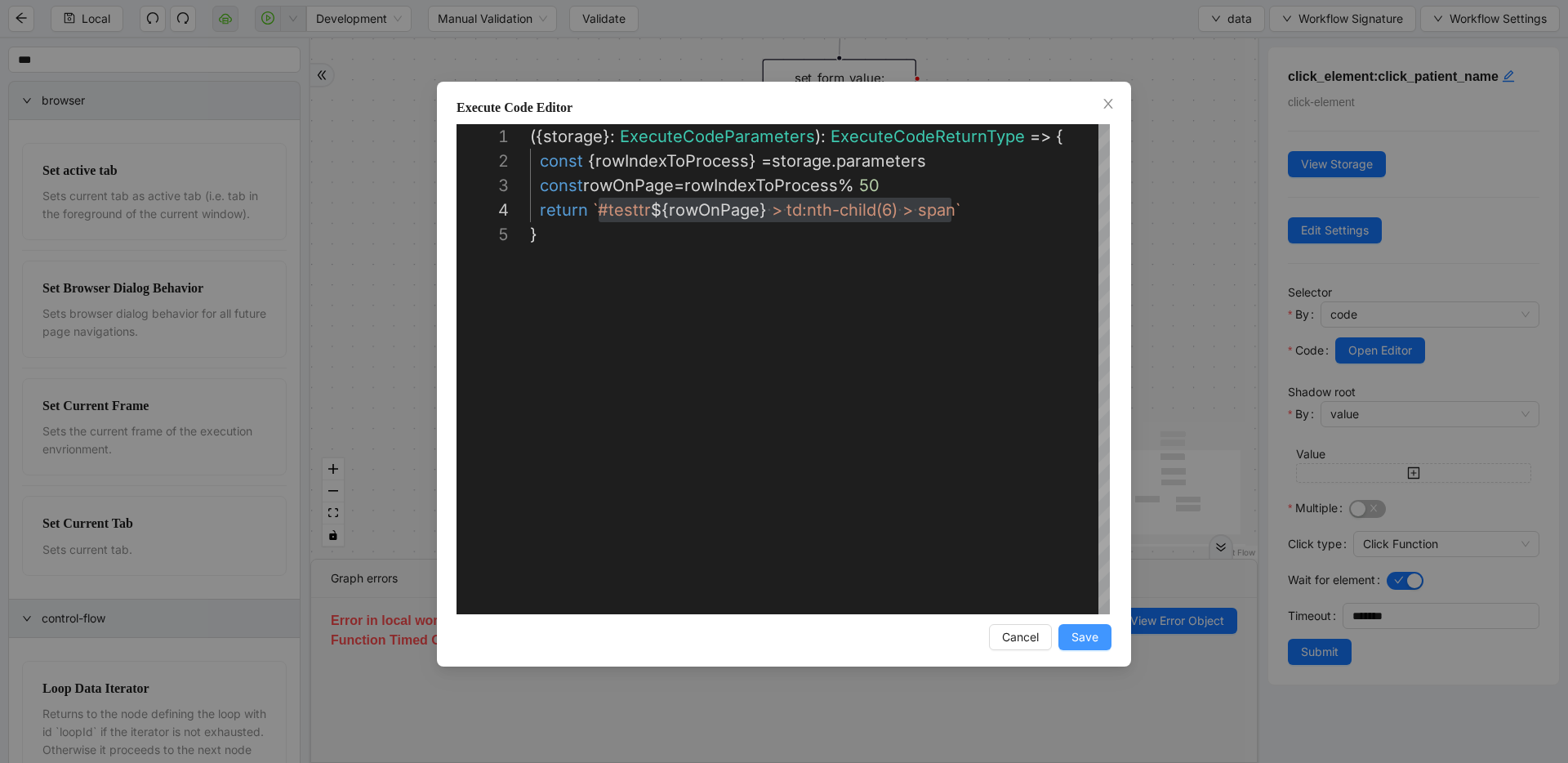
click at [1088, 643] on span "Save" at bounding box center [1085, 636] width 27 height 18
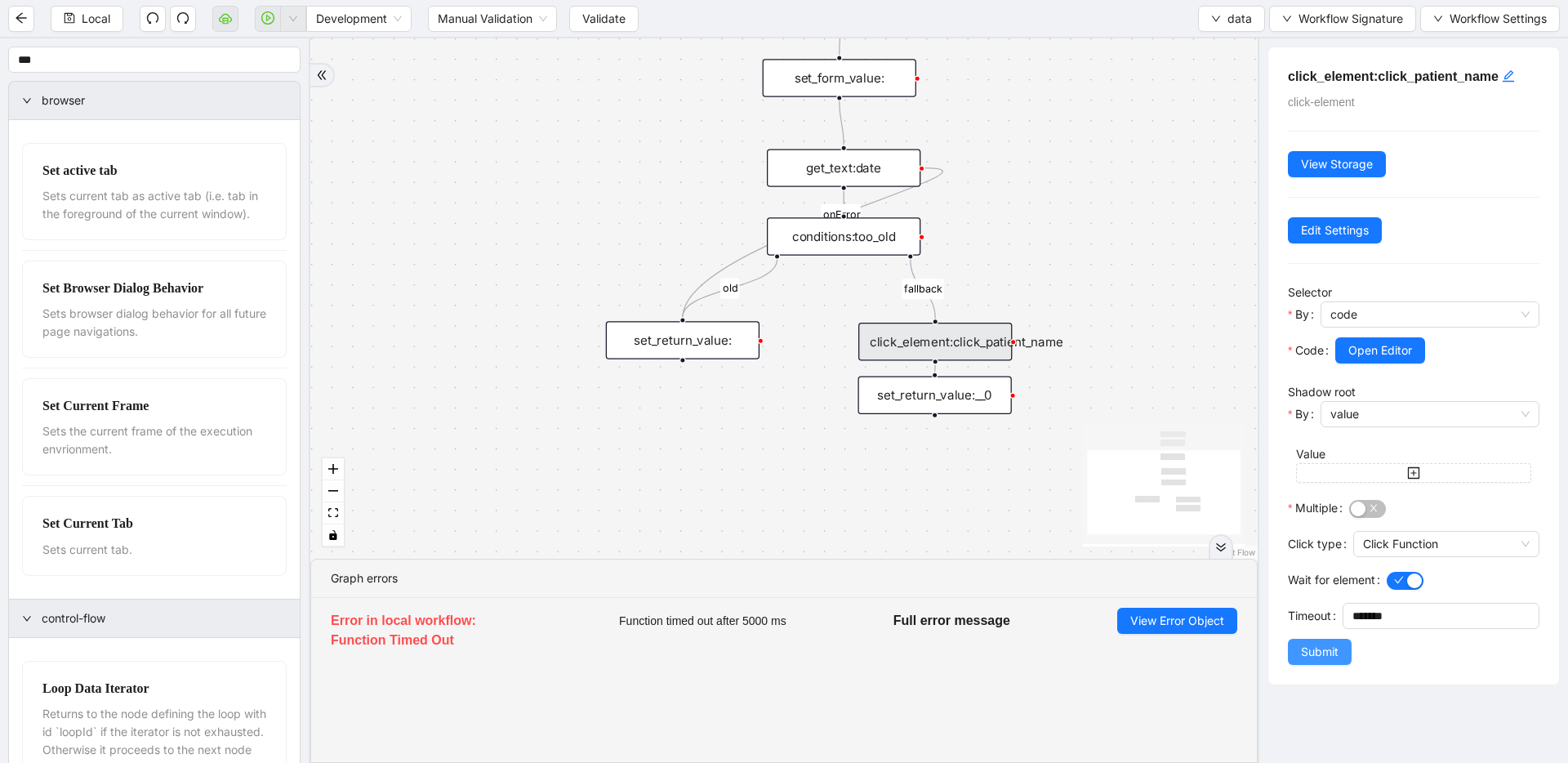
click at [1318, 653] on span "Submit" at bounding box center [1319, 651] width 38 height 18
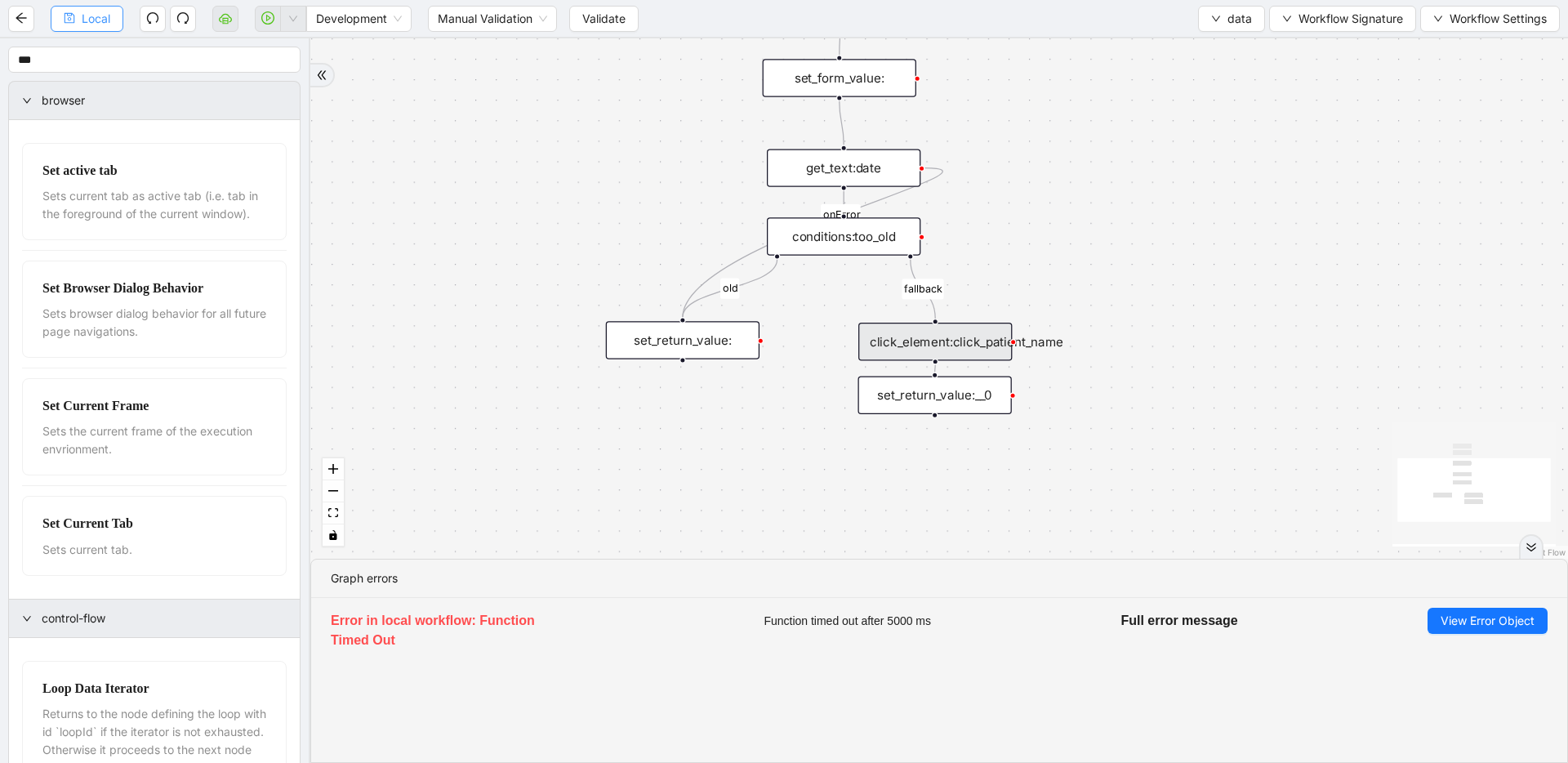
click at [84, 25] on span "Local" at bounding box center [96, 18] width 29 height 18
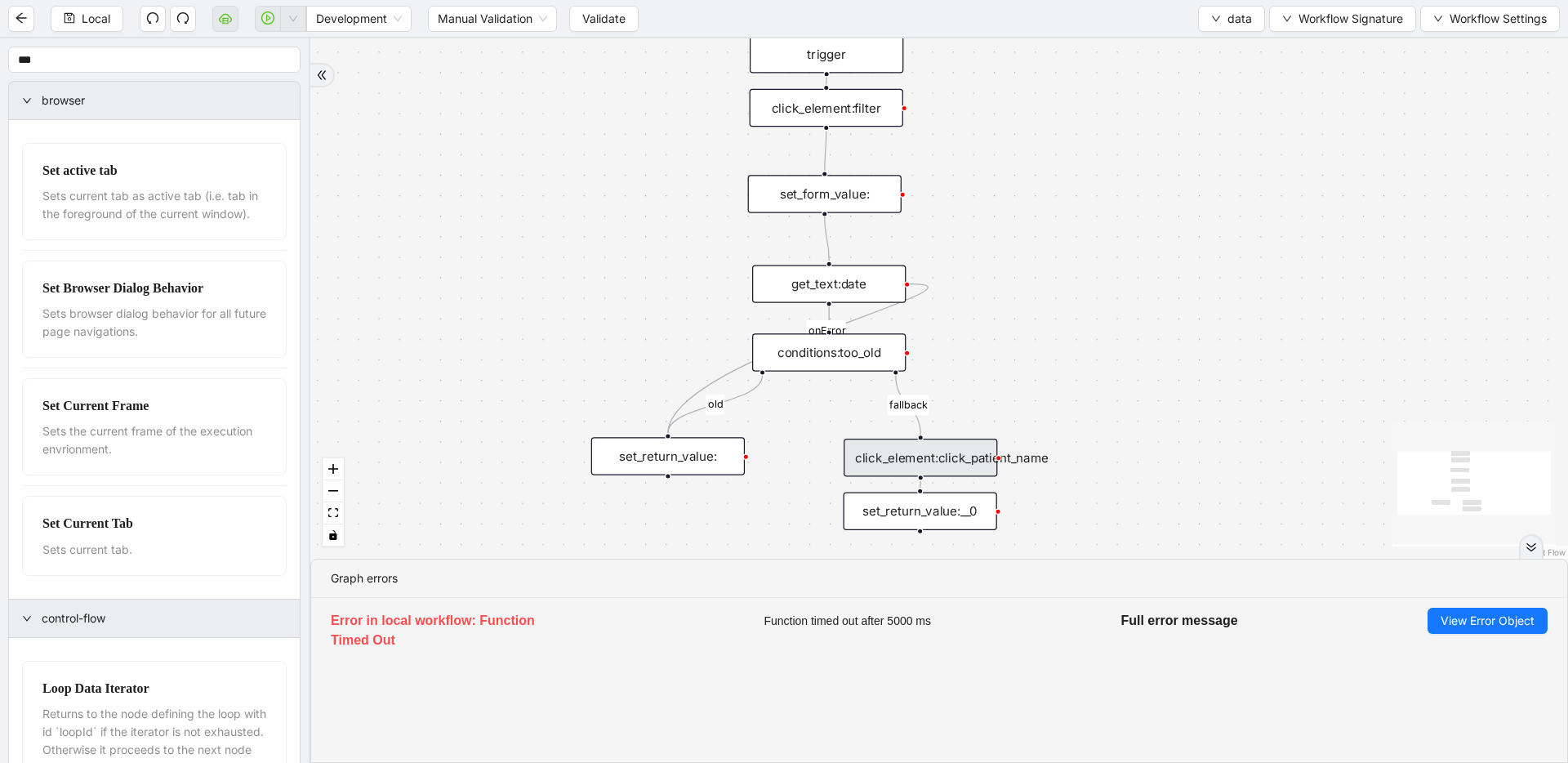
drag, startPoint x: 559, startPoint y: 115, endPoint x: 544, endPoint y: 230, distance: 116.0
click at [544, 230] on div "fallback old onError trigger click_element:click_patient_name conditions:too_ol…" at bounding box center [939, 299] width 1258 height 520
click at [800, 206] on div "set_form_value:" at bounding box center [825, 193] width 154 height 38
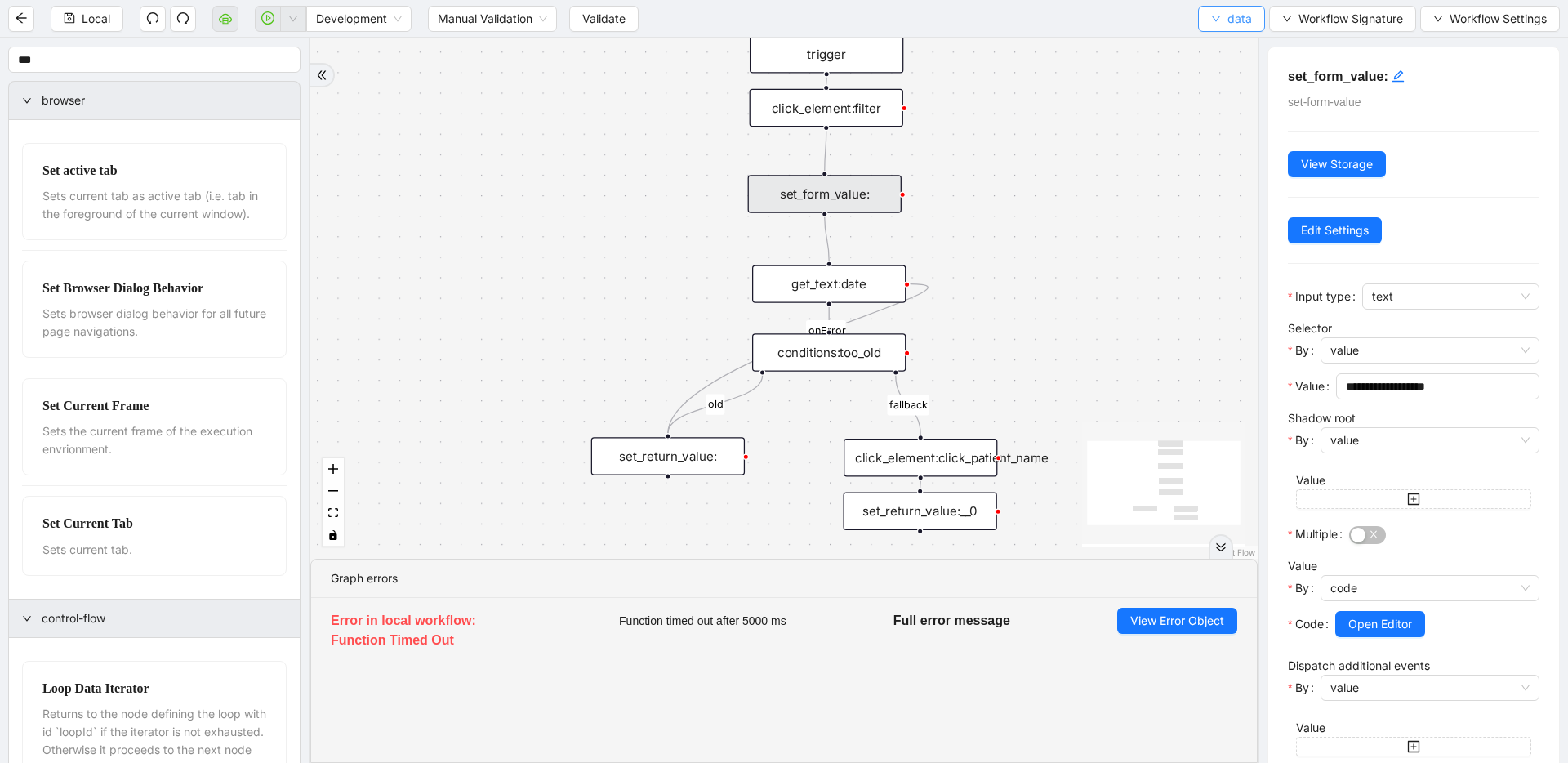
click at [1228, 17] on span "data" at bounding box center [1240, 18] width 24 height 18
click at [1224, 46] on span "Select" at bounding box center [1232, 51] width 44 height 18
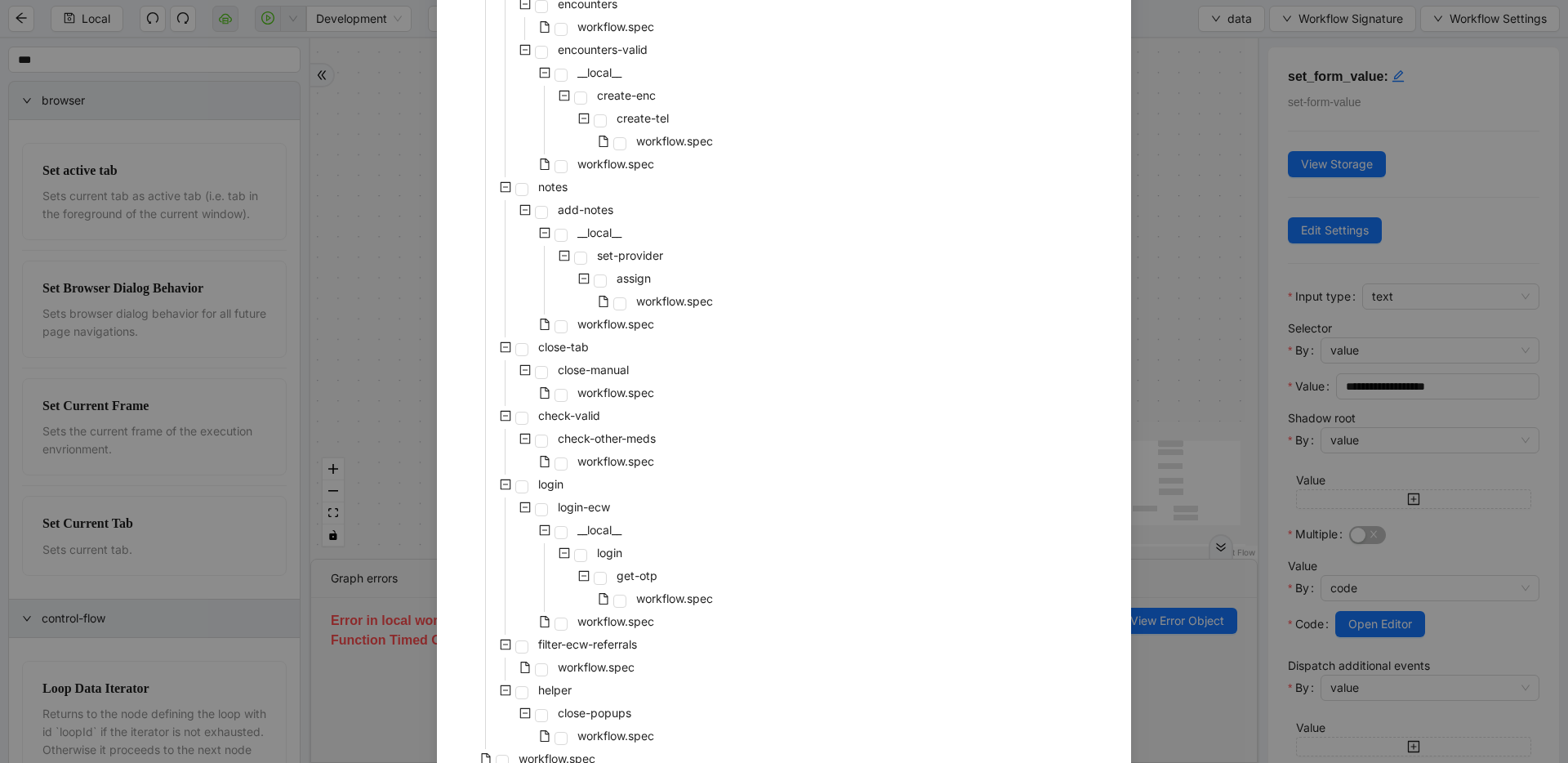
scroll to position [668, 0]
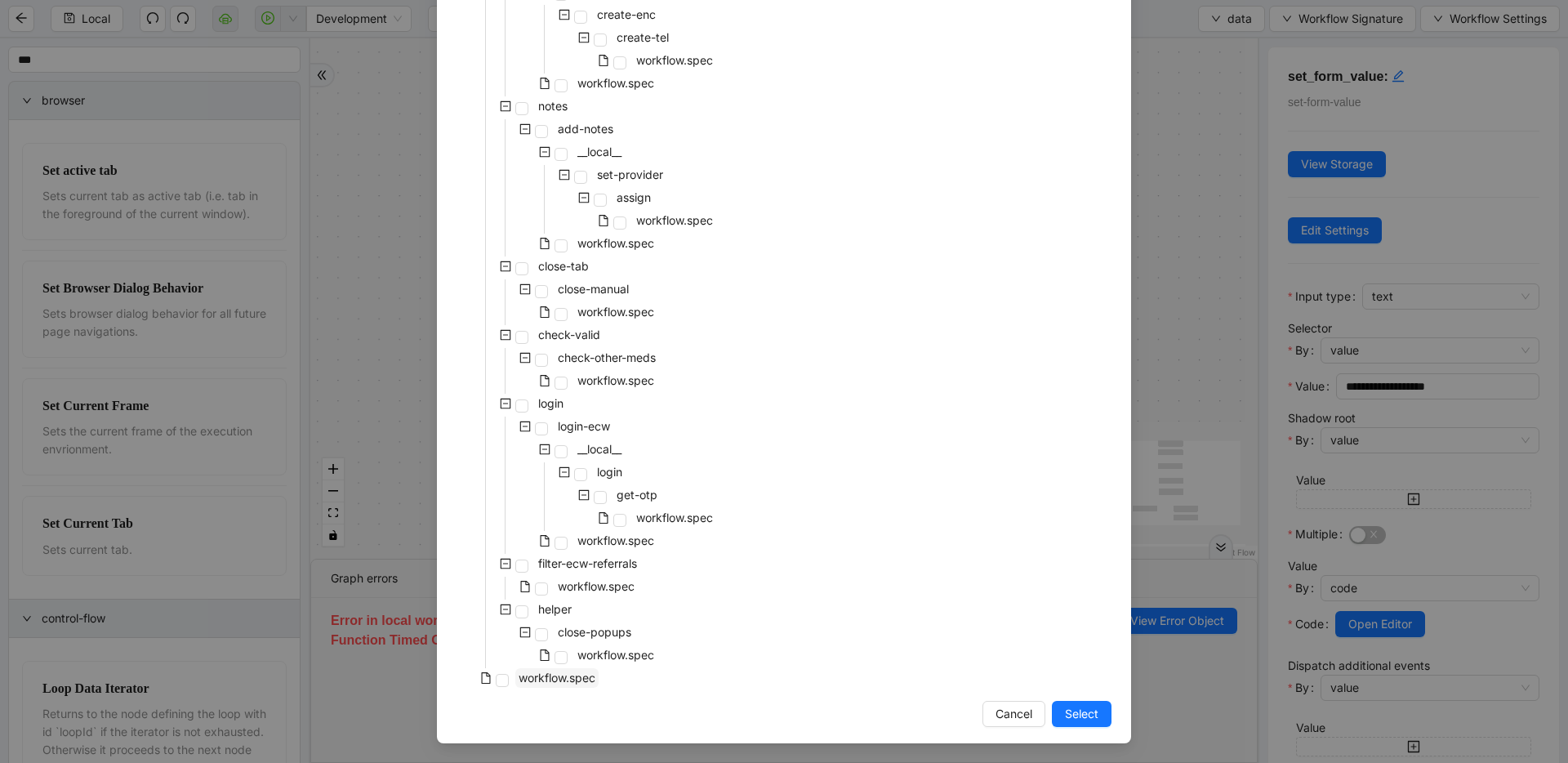
click at [533, 682] on span "workflow.spec" at bounding box center [557, 677] width 77 height 14
click at [1090, 707] on span "Select" at bounding box center [1082, 713] width 33 height 18
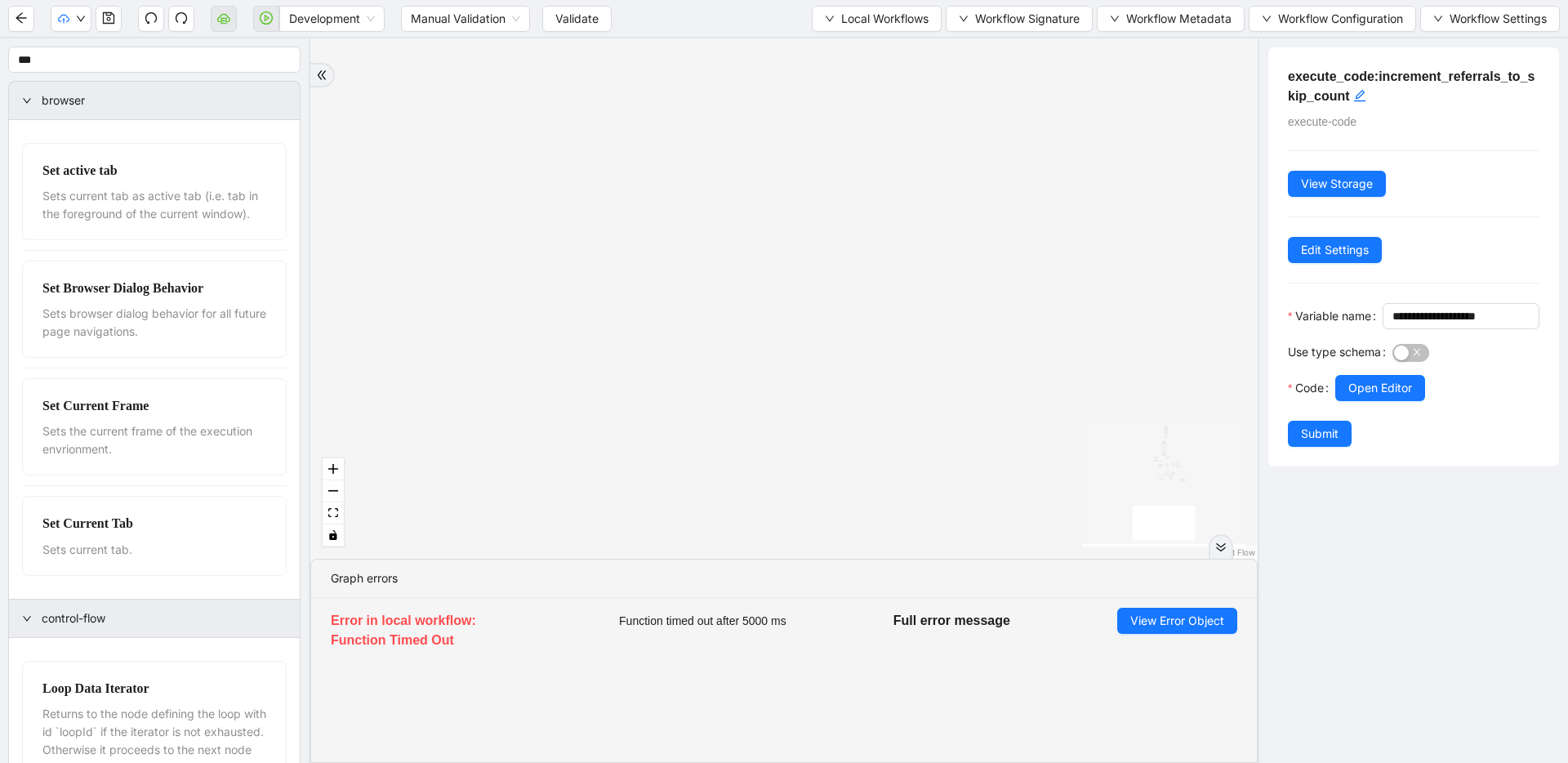
drag, startPoint x: 958, startPoint y: 295, endPoint x: 1008, endPoint y: 628, distance: 336.7
drag, startPoint x: 1008, startPoint y: 172, endPoint x: 819, endPoint y: 598, distance: 466.0
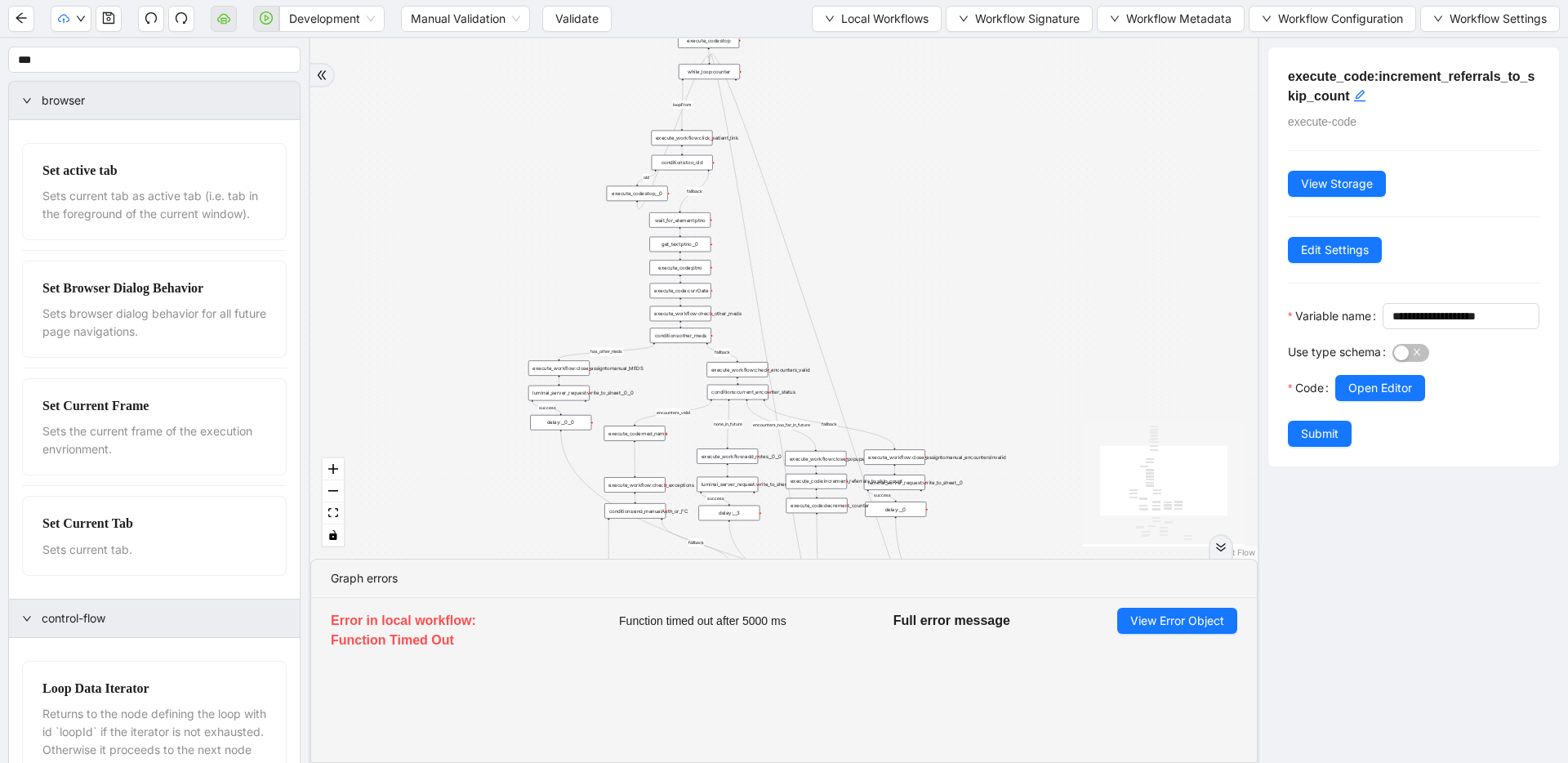
drag, startPoint x: 850, startPoint y: 376, endPoint x: 867, endPoint y: 527, distance: 152.0
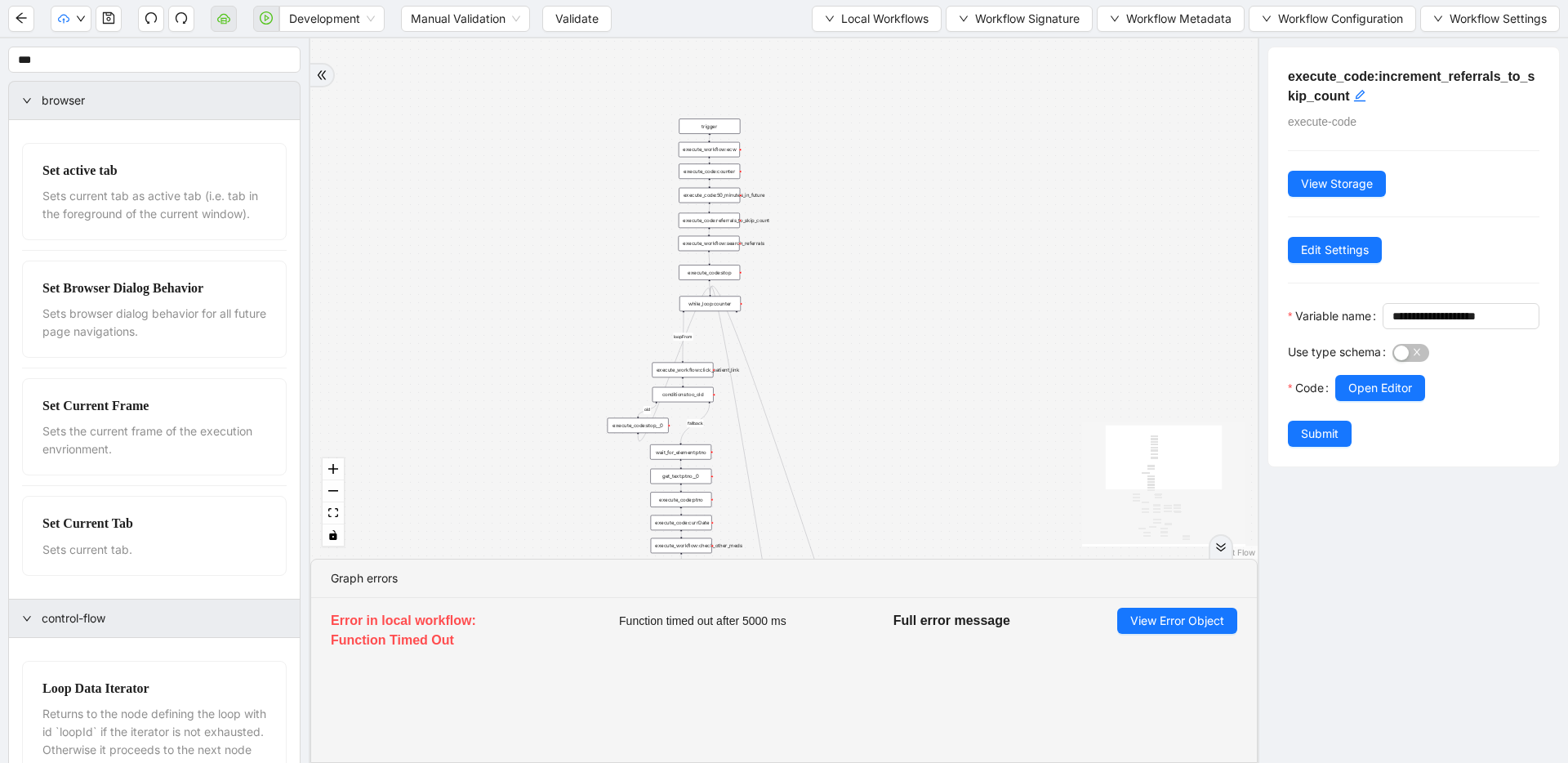
drag, startPoint x: 681, startPoint y: 407, endPoint x: 695, endPoint y: 435, distance: 31.3
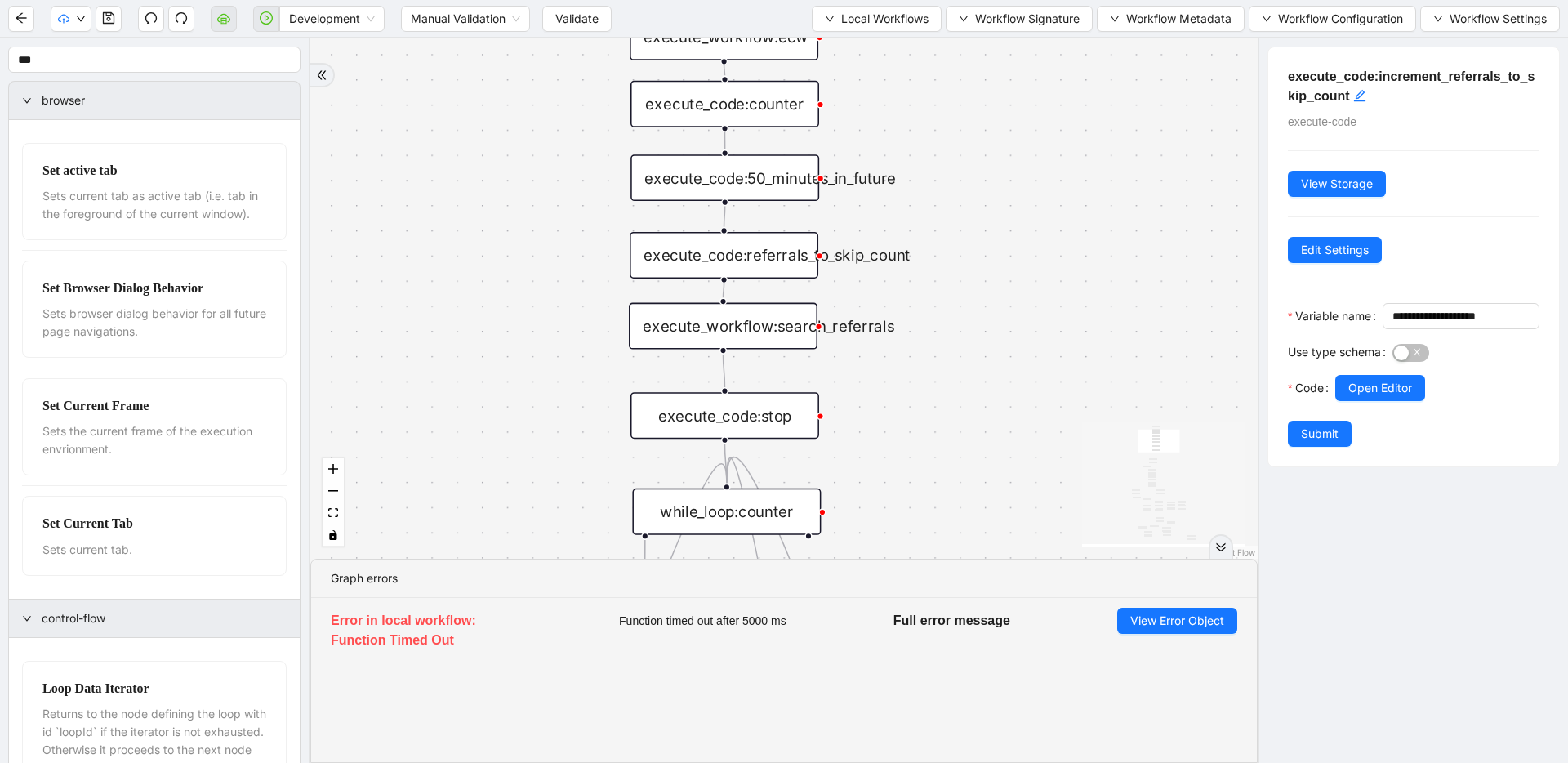
drag, startPoint x: 1008, startPoint y: 426, endPoint x: 998, endPoint y: 282, distance: 144.3
click at [998, 282] on div "fallback success success fallback no_encounters end success success success old…" at bounding box center [784, 299] width 947 height 520
click at [757, 262] on div "execute_code:referrals_to_skip_count" at bounding box center [724, 255] width 189 height 46
click at [1383, 375] on div "Use type schema" at bounding box center [1340, 356] width 105 height 36
click at [1381, 397] on span "Open Editor" at bounding box center [1380, 388] width 64 height 18
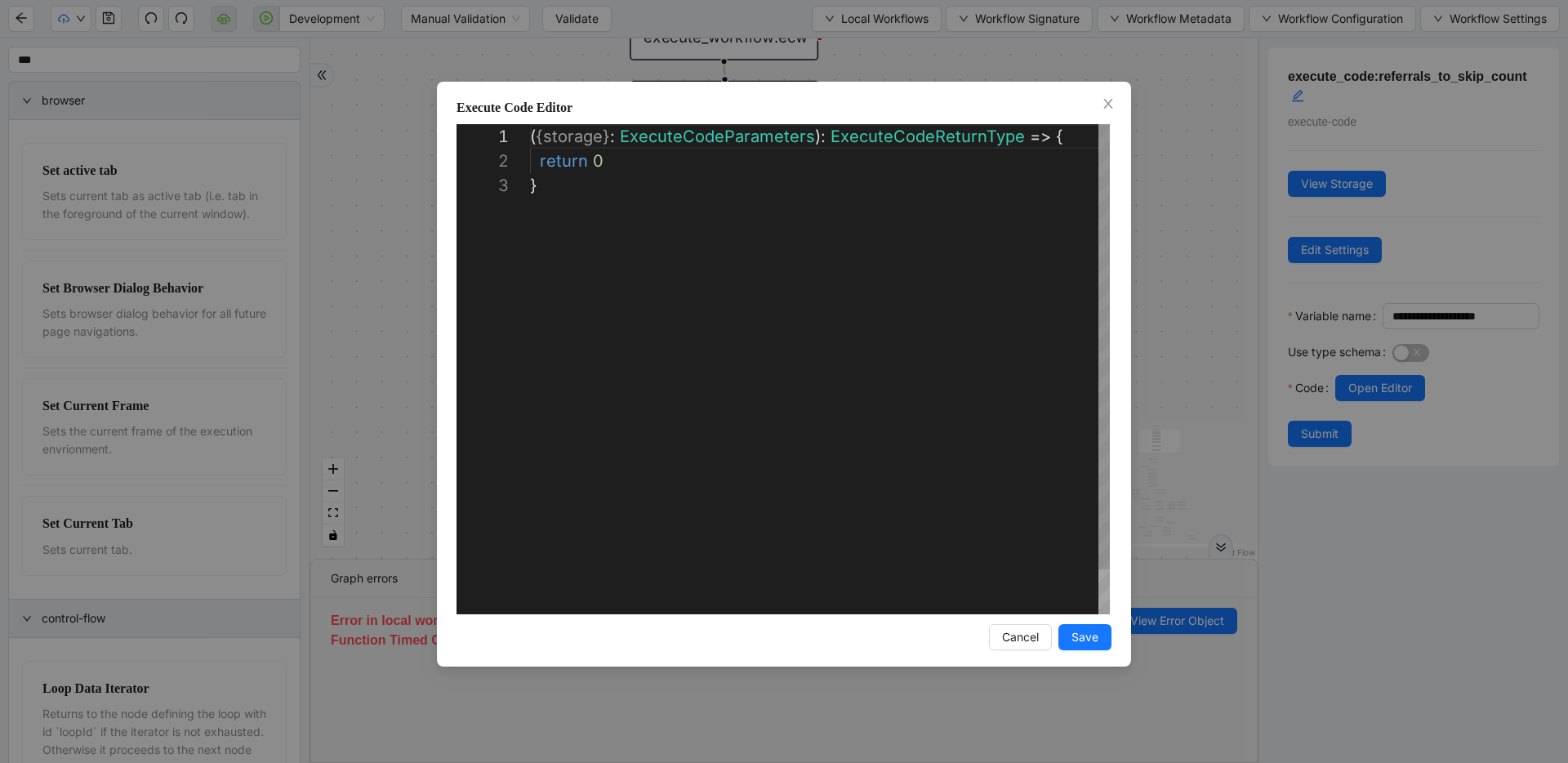
scroll to position [24, 70]
drag, startPoint x: 593, startPoint y: 162, endPoint x: 629, endPoint y: 165, distance: 36.1
type textarea "**********"
click at [1085, 634] on span "Save" at bounding box center [1085, 636] width 27 height 18
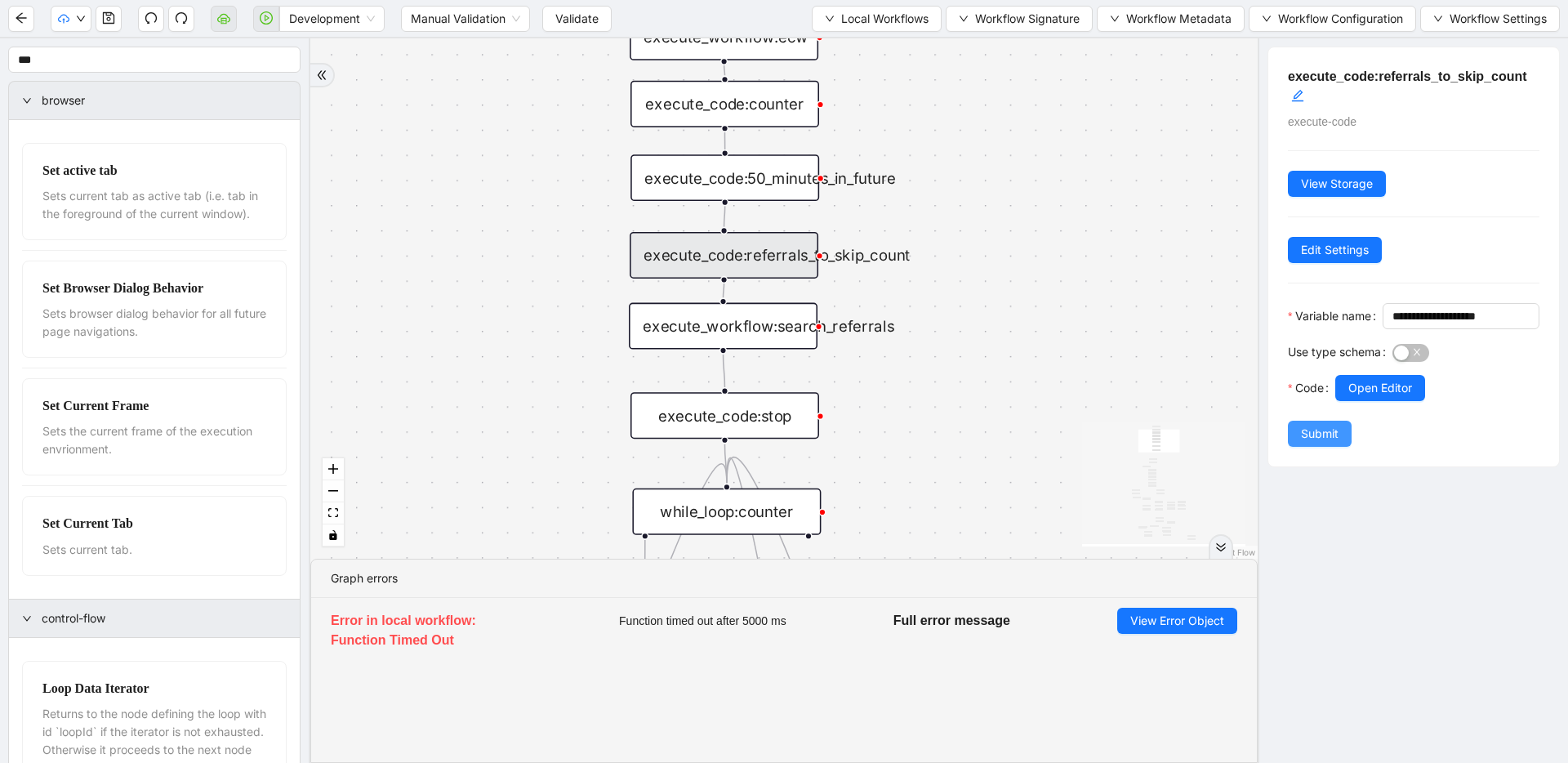
click at [1301, 443] on span "Submit" at bounding box center [1319, 434] width 38 height 18
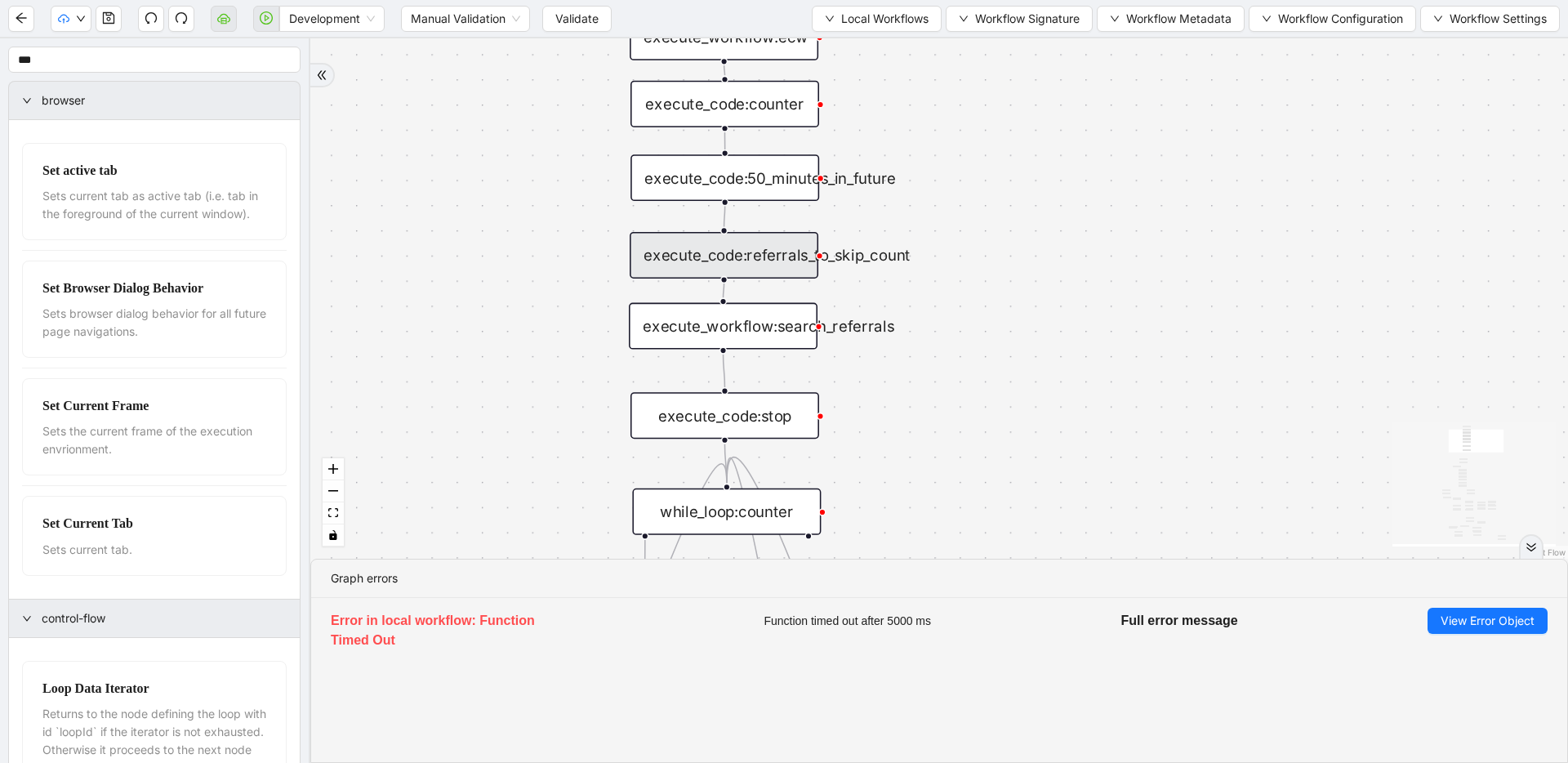
click at [787, 266] on div "execute_code:referrals_to_skip_count" at bounding box center [724, 255] width 189 height 46
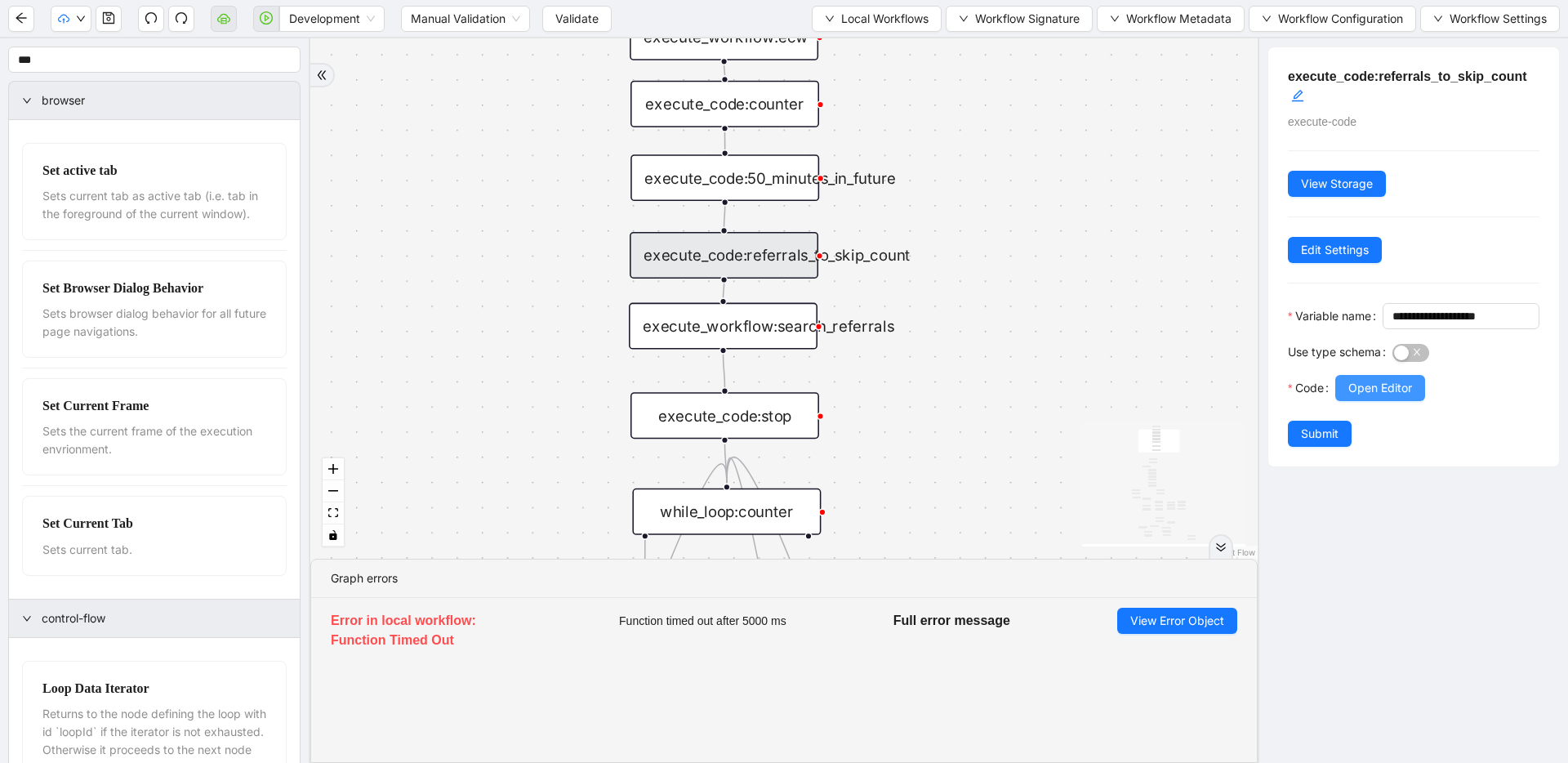
click at [1356, 397] on span "Open Editor" at bounding box center [1380, 388] width 64 height 18
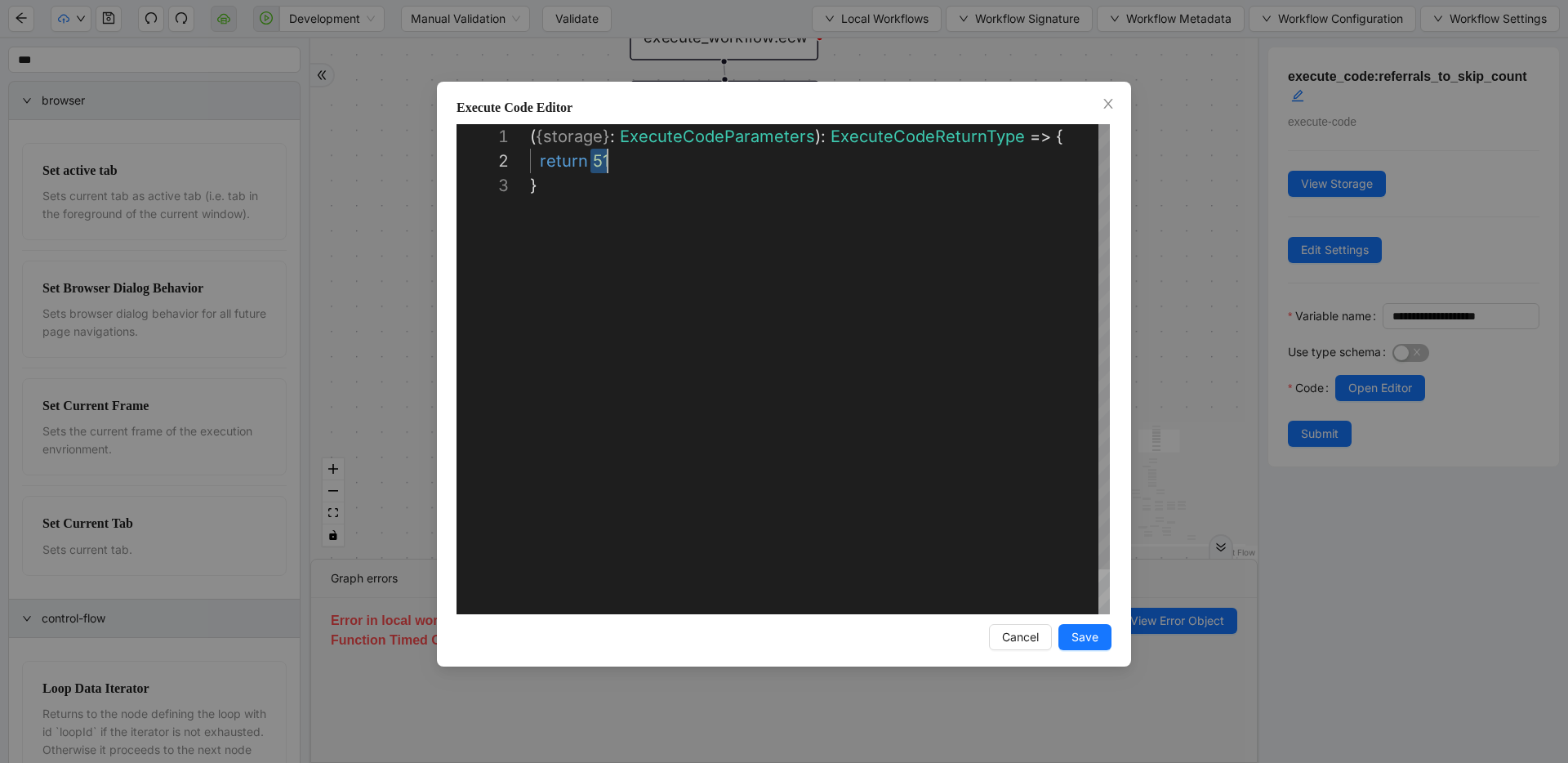
drag, startPoint x: 590, startPoint y: 159, endPoint x: 636, endPoint y: 158, distance: 46.0
type textarea "**********"
click at [1102, 625] on button "Save" at bounding box center [1085, 637] width 53 height 26
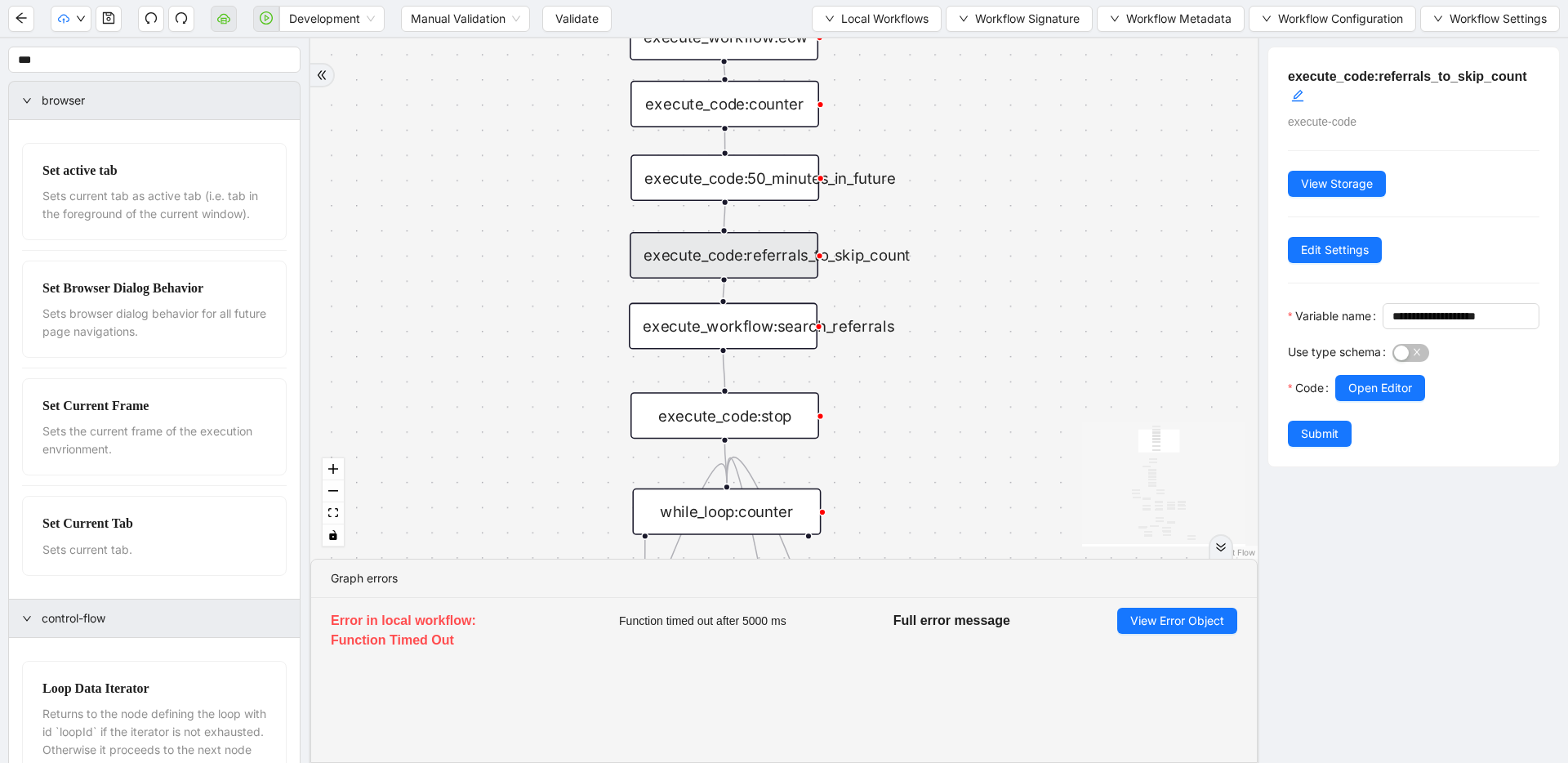
click at [1294, 447] on button "Submit" at bounding box center [1319, 434] width 64 height 26
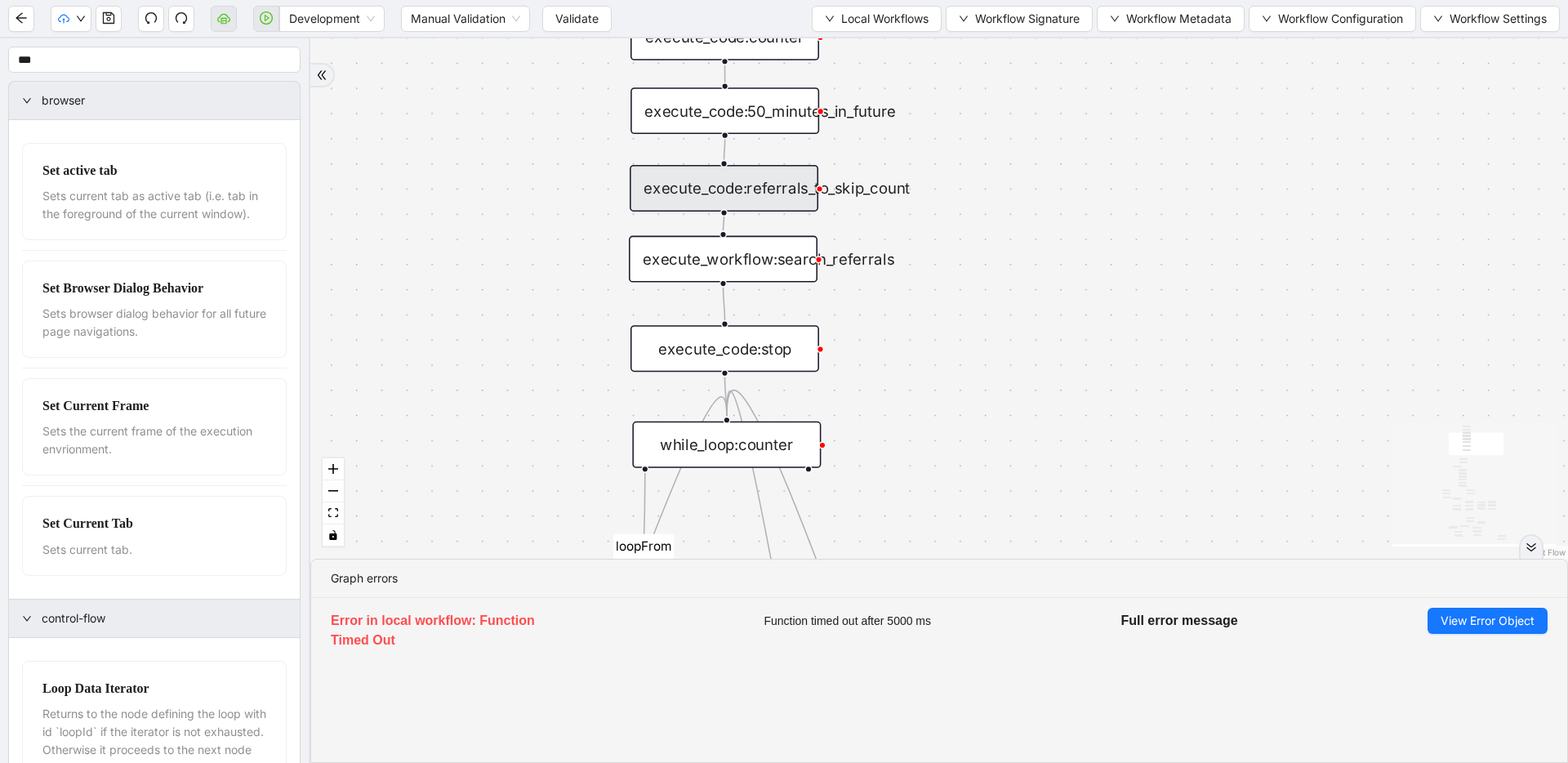
drag, startPoint x: 1056, startPoint y: 382, endPoint x: 1056, endPoint y: 301, distance: 81.0
click at [1056, 301] on div "fallback success success fallback no_encounters end success success success old…" at bounding box center [939, 299] width 1258 height 520
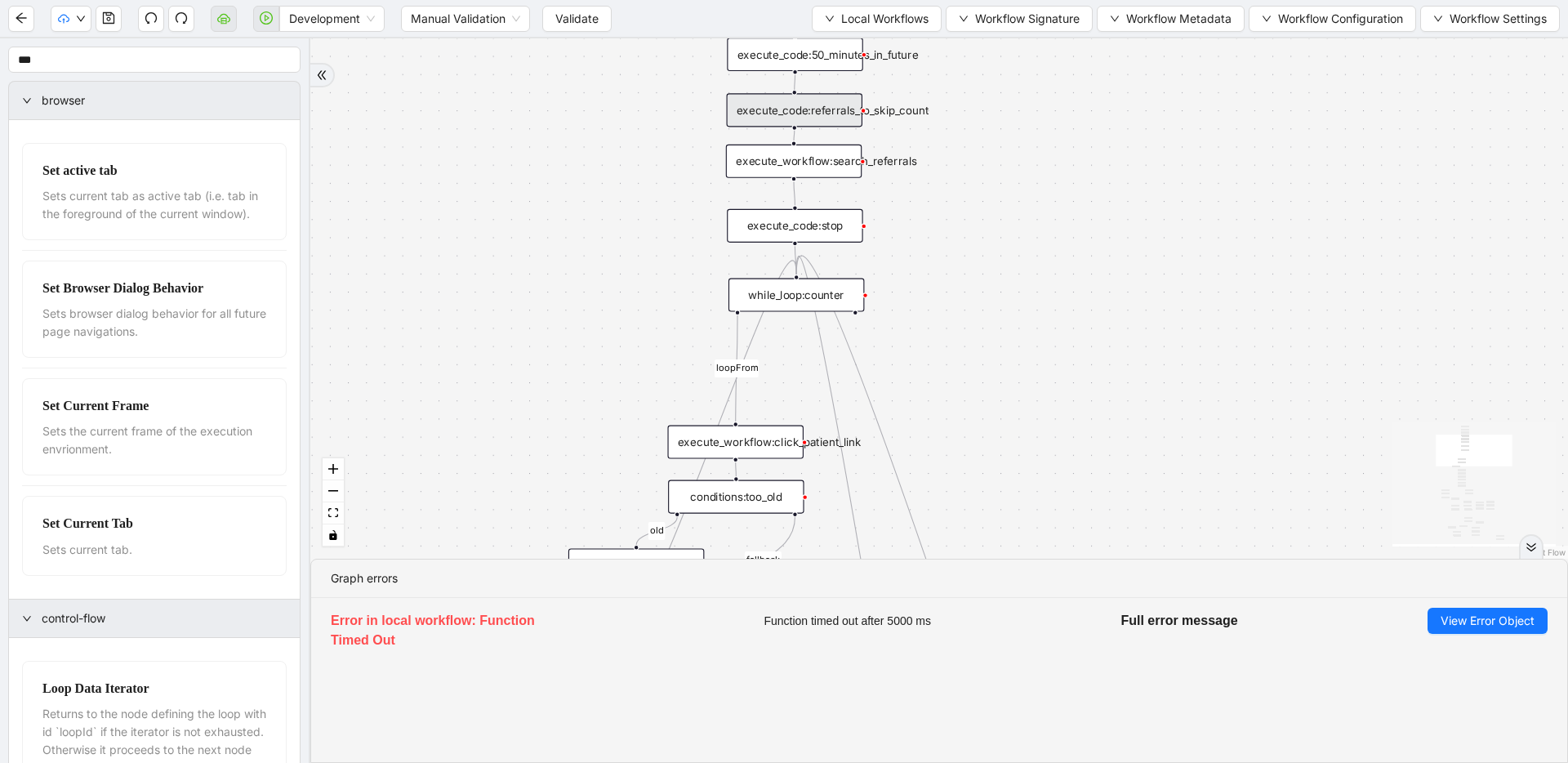
drag, startPoint x: 1042, startPoint y: 333, endPoint x: 1023, endPoint y: 231, distance: 103.8
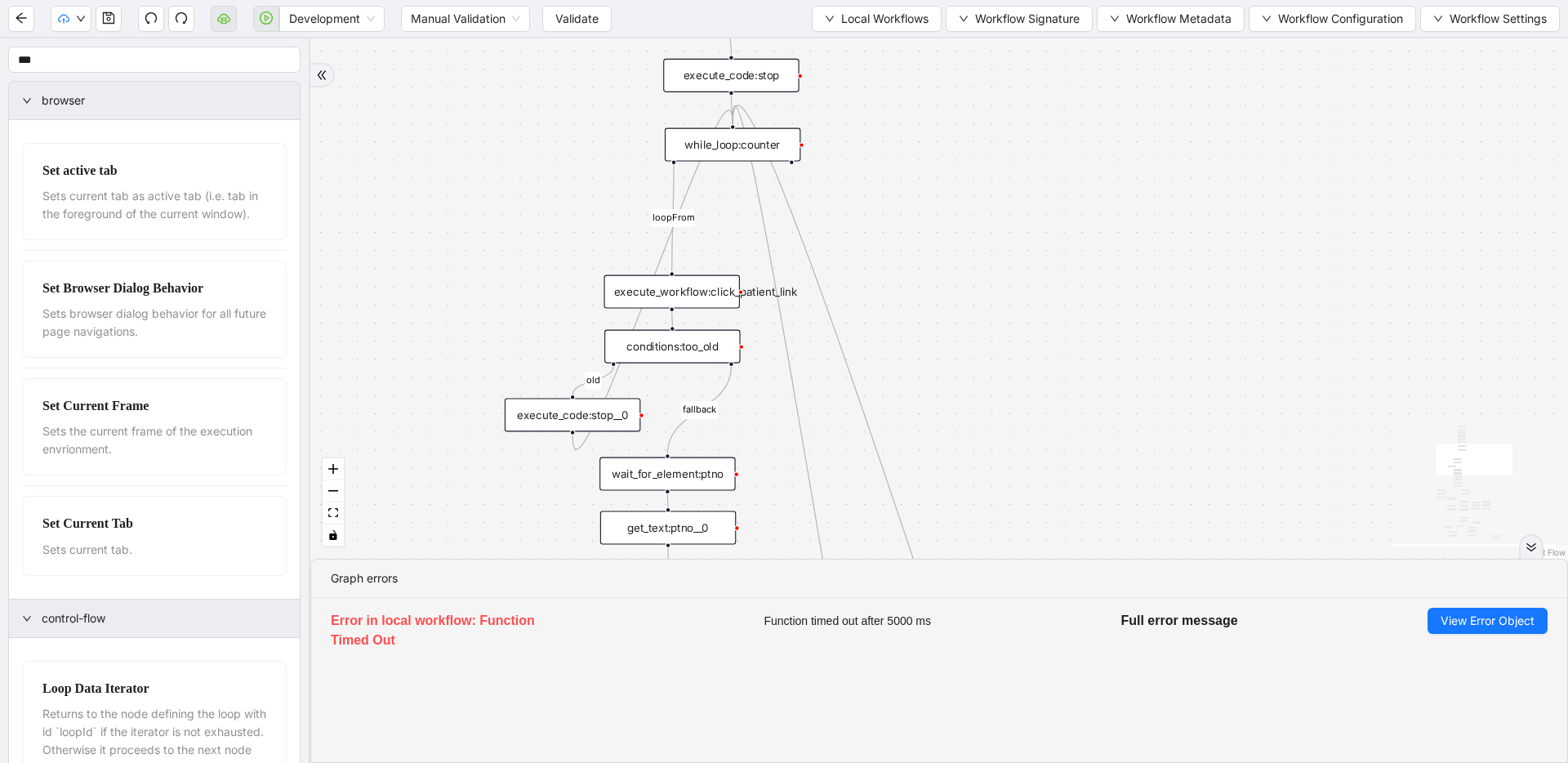
drag, startPoint x: 1045, startPoint y: 339, endPoint x: 955, endPoint y: 163, distance: 197.7
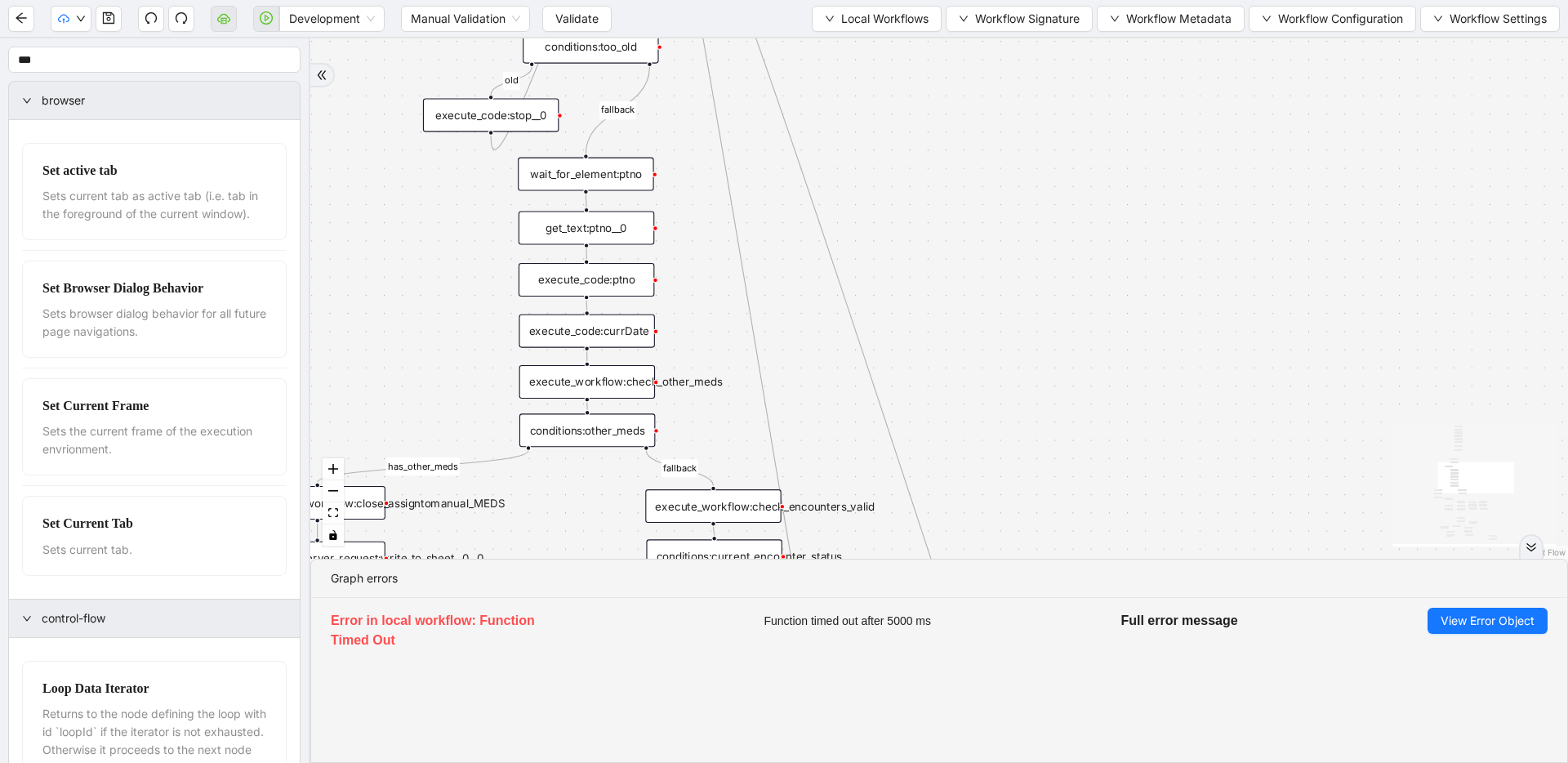
drag, startPoint x: 1009, startPoint y: 407, endPoint x: 955, endPoint y: 145, distance: 267.5
drag, startPoint x: 1016, startPoint y: 368, endPoint x: 1001, endPoint y: 137, distance: 231.5
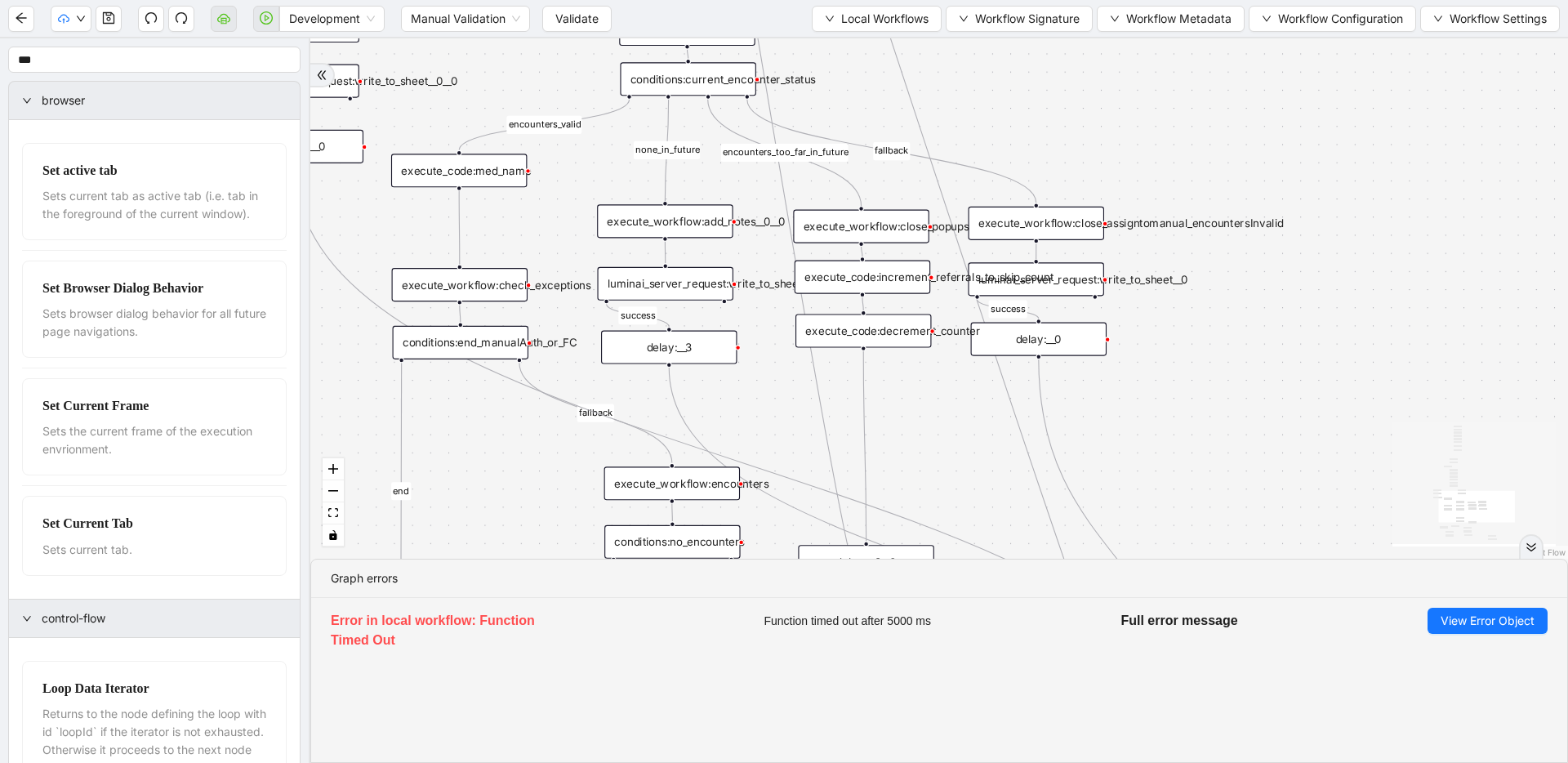
drag, startPoint x: 1003, startPoint y: 299, endPoint x: 996, endPoint y: 149, distance: 150.2
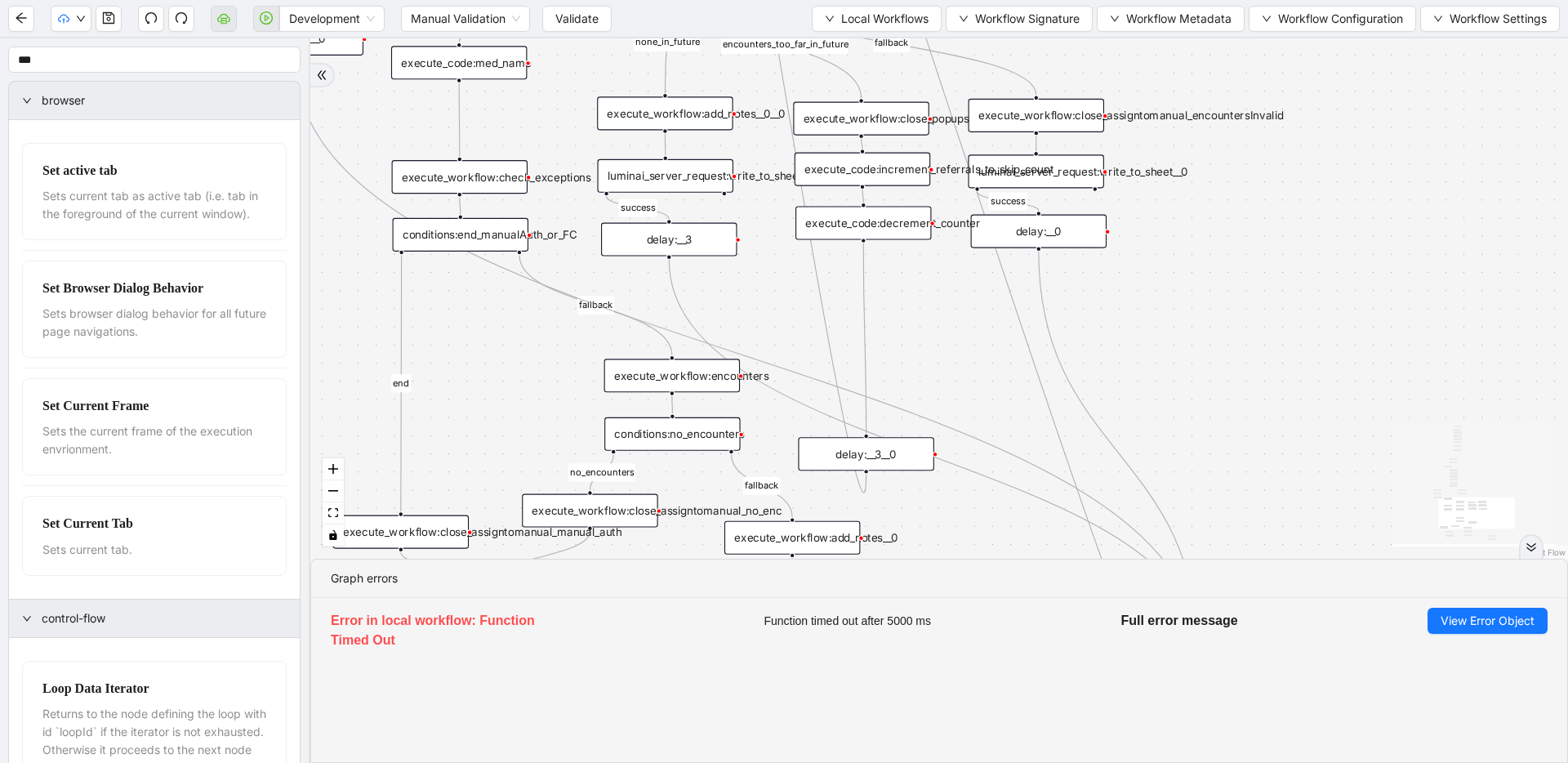
drag, startPoint x: 919, startPoint y: 276, endPoint x: 922, endPoint y: 196, distance: 80.1
drag, startPoint x: 904, startPoint y: 293, endPoint x: 903, endPoint y: 332, distance: 39.0
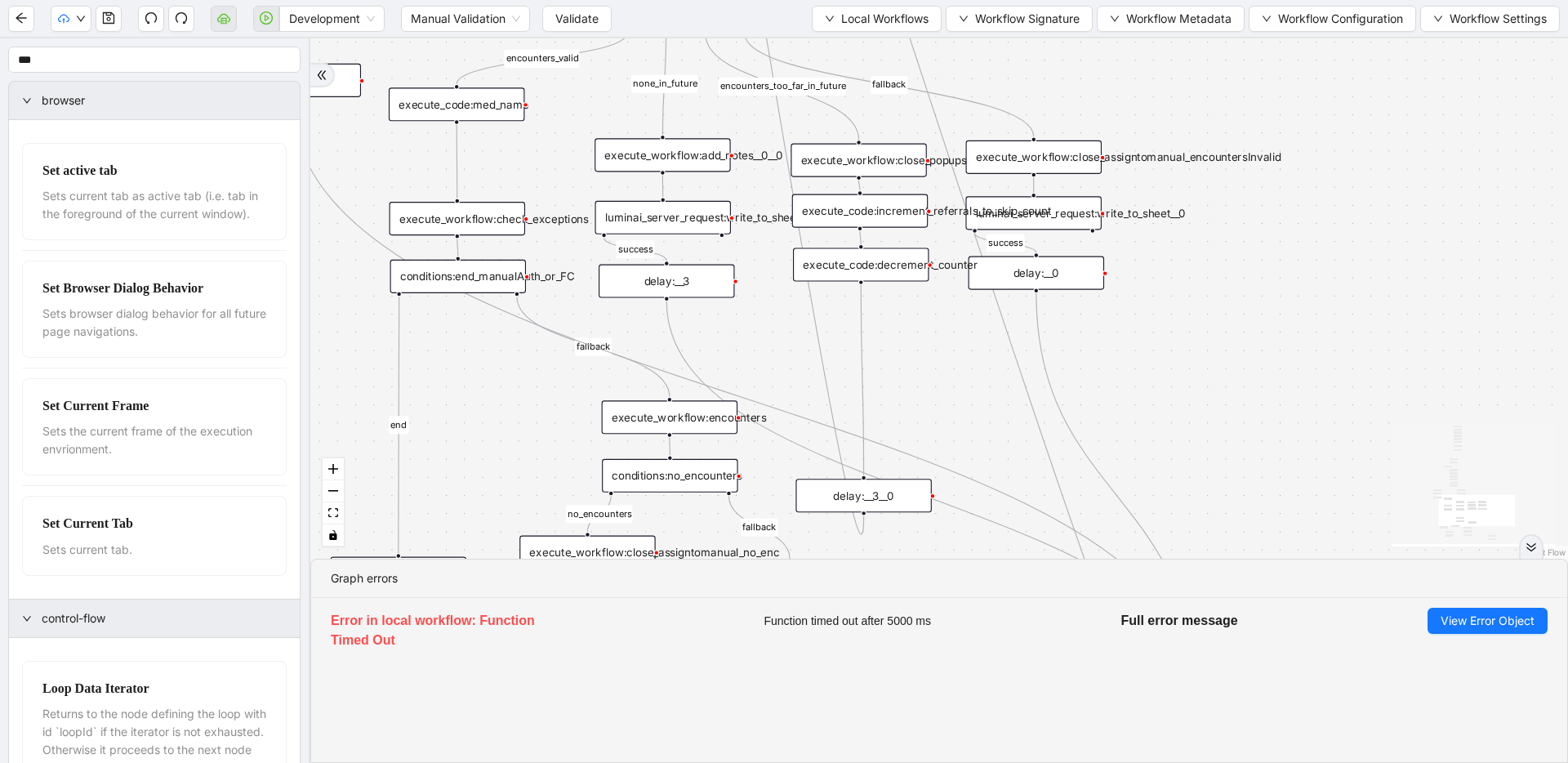
click at [904, 222] on div "execute_code:increment_referrals_to_skip_count" at bounding box center [860, 211] width 135 height 33
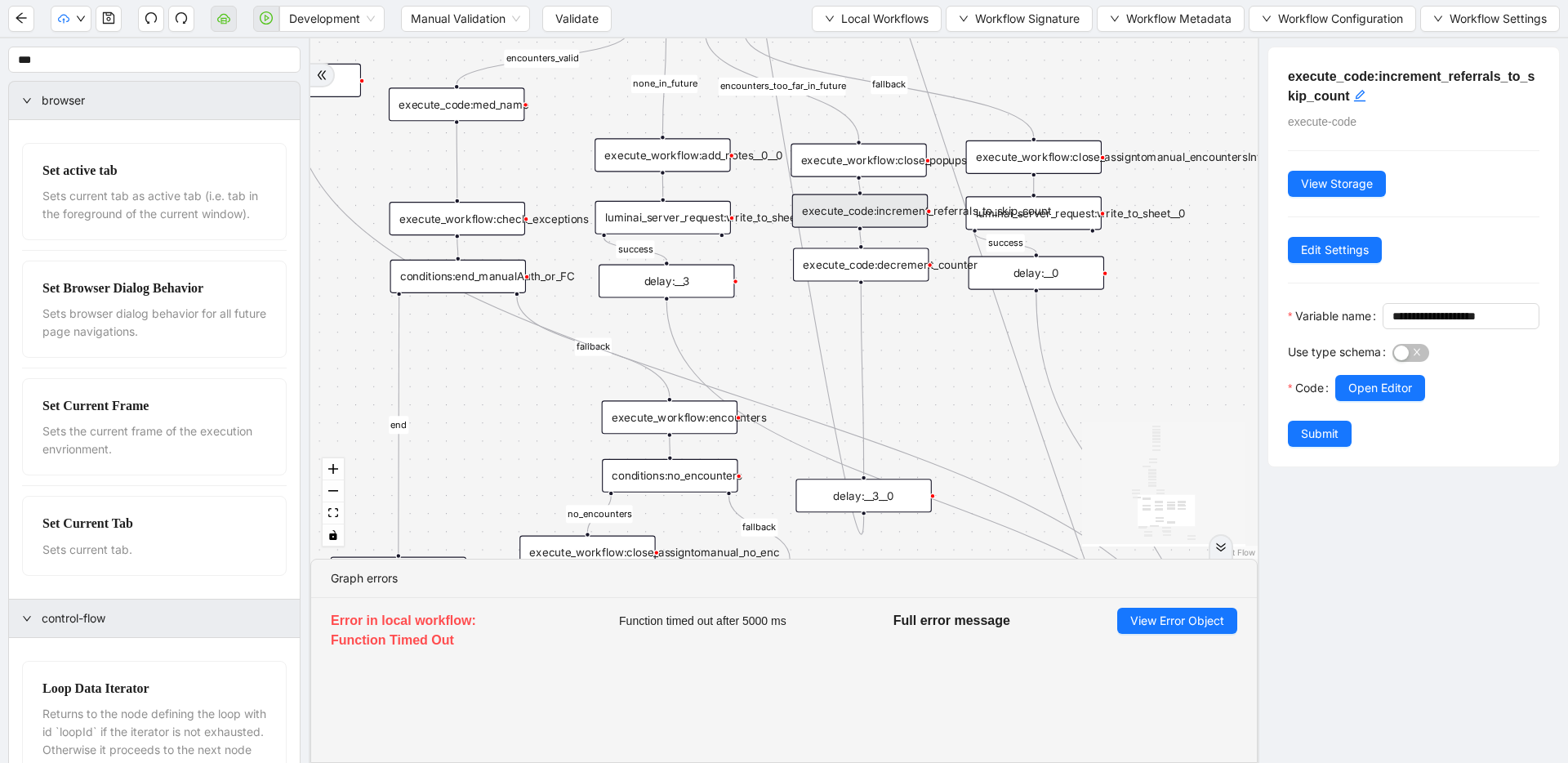
click at [907, 159] on div "execute_workflow:close_popups" at bounding box center [858, 161] width 135 height 33
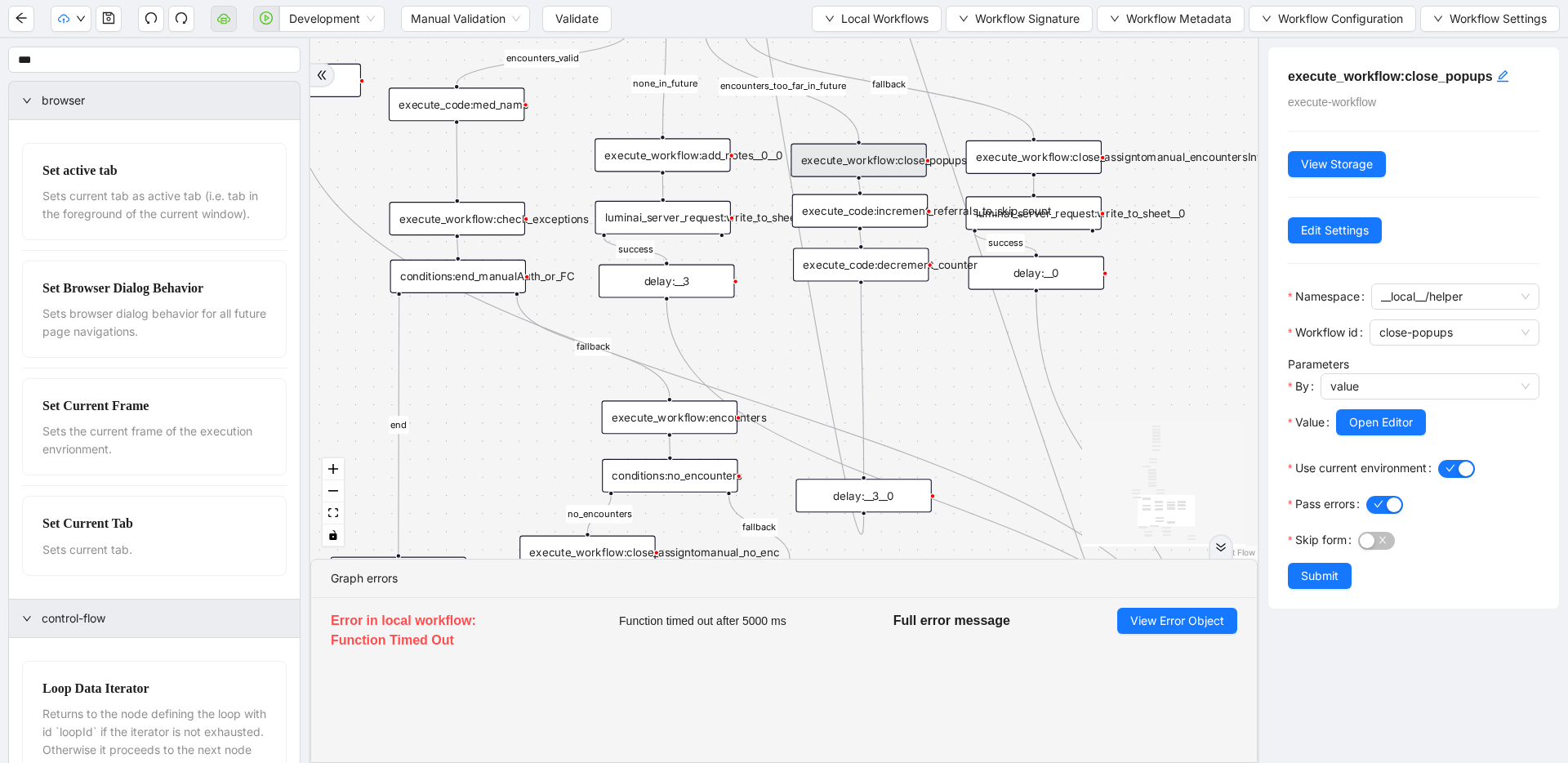
click at [914, 354] on div "fallback success success fallback no_encounters end success success success old…" at bounding box center [784, 299] width 947 height 520
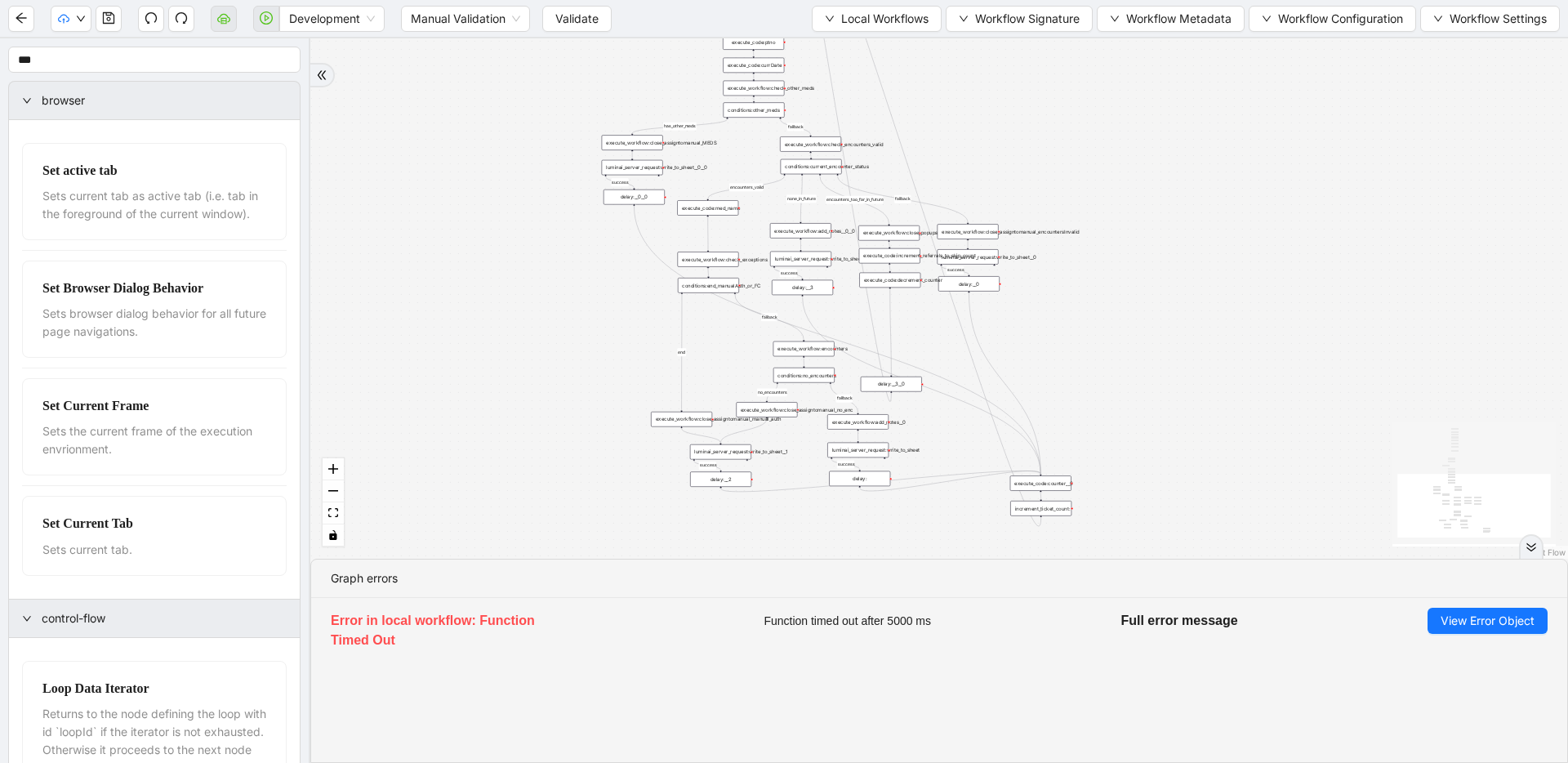
drag, startPoint x: 921, startPoint y: 247, endPoint x: 905, endPoint y: 463, distance: 216.6
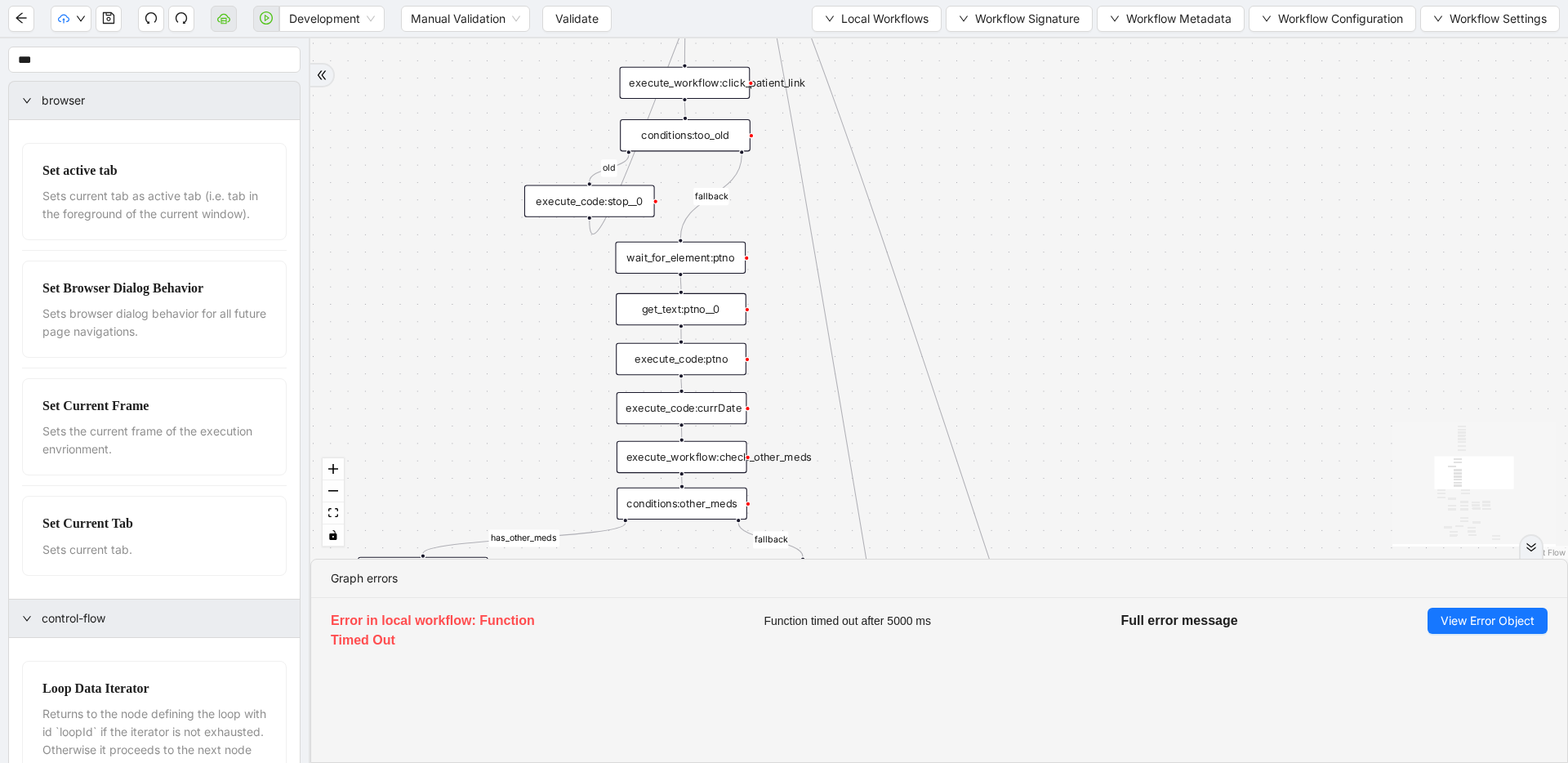
drag, startPoint x: 767, startPoint y: 321, endPoint x: 705, endPoint y: 571, distance: 257.6
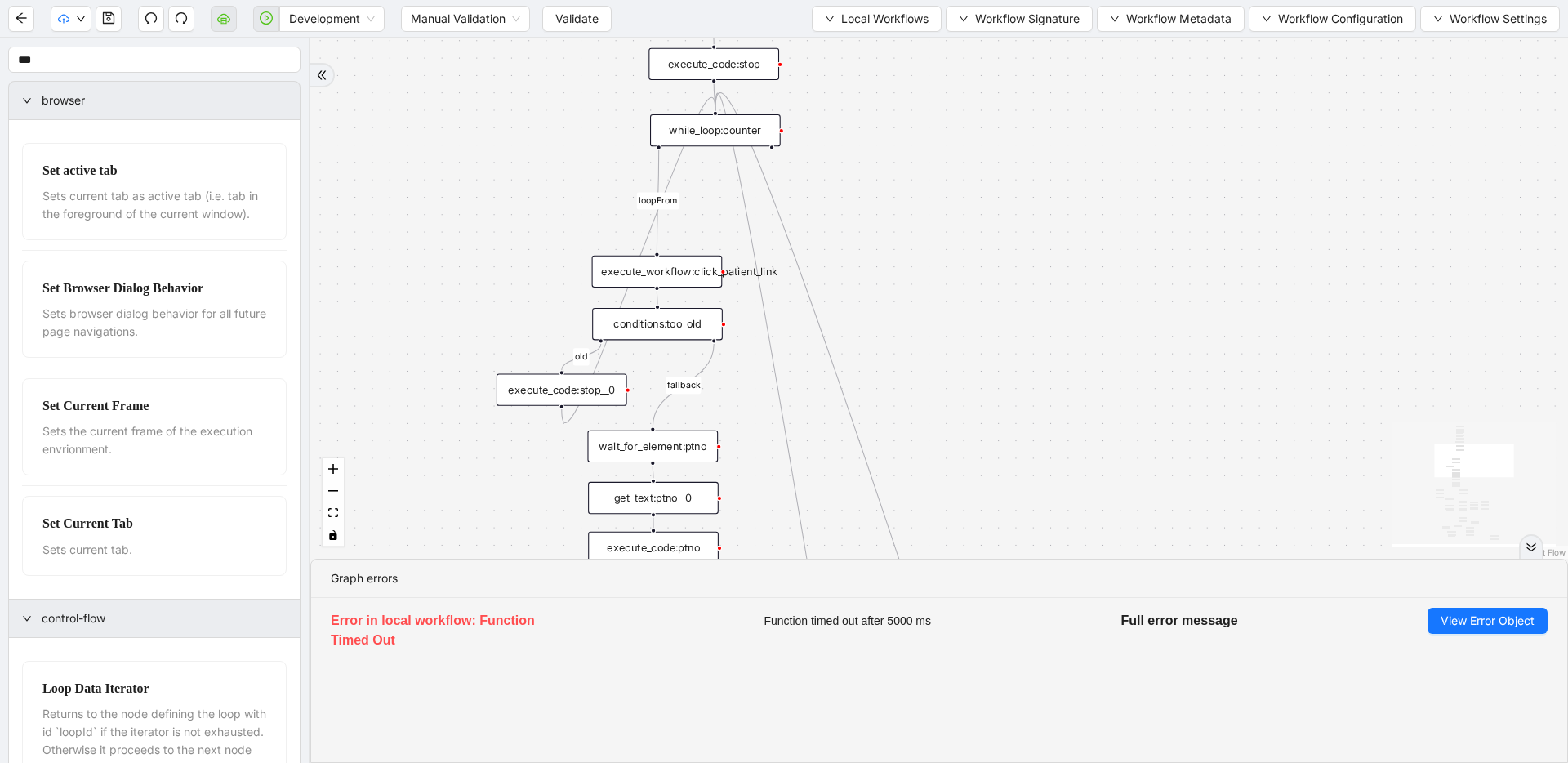
drag, startPoint x: 706, startPoint y: 438, endPoint x: 705, endPoint y: 483, distance: 45.0
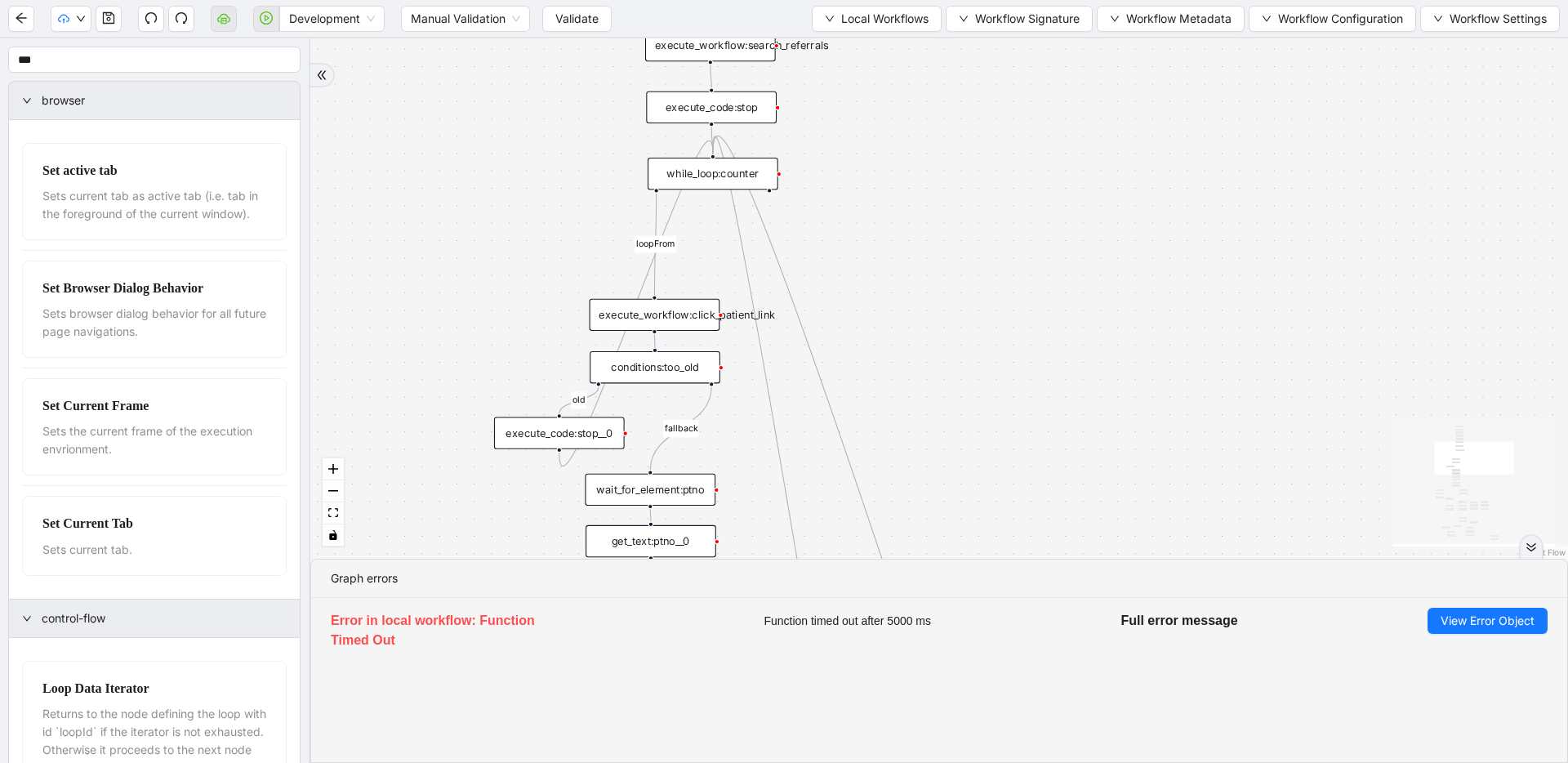
drag, startPoint x: 722, startPoint y: 327, endPoint x: 742, endPoint y: 361, distance: 39.4
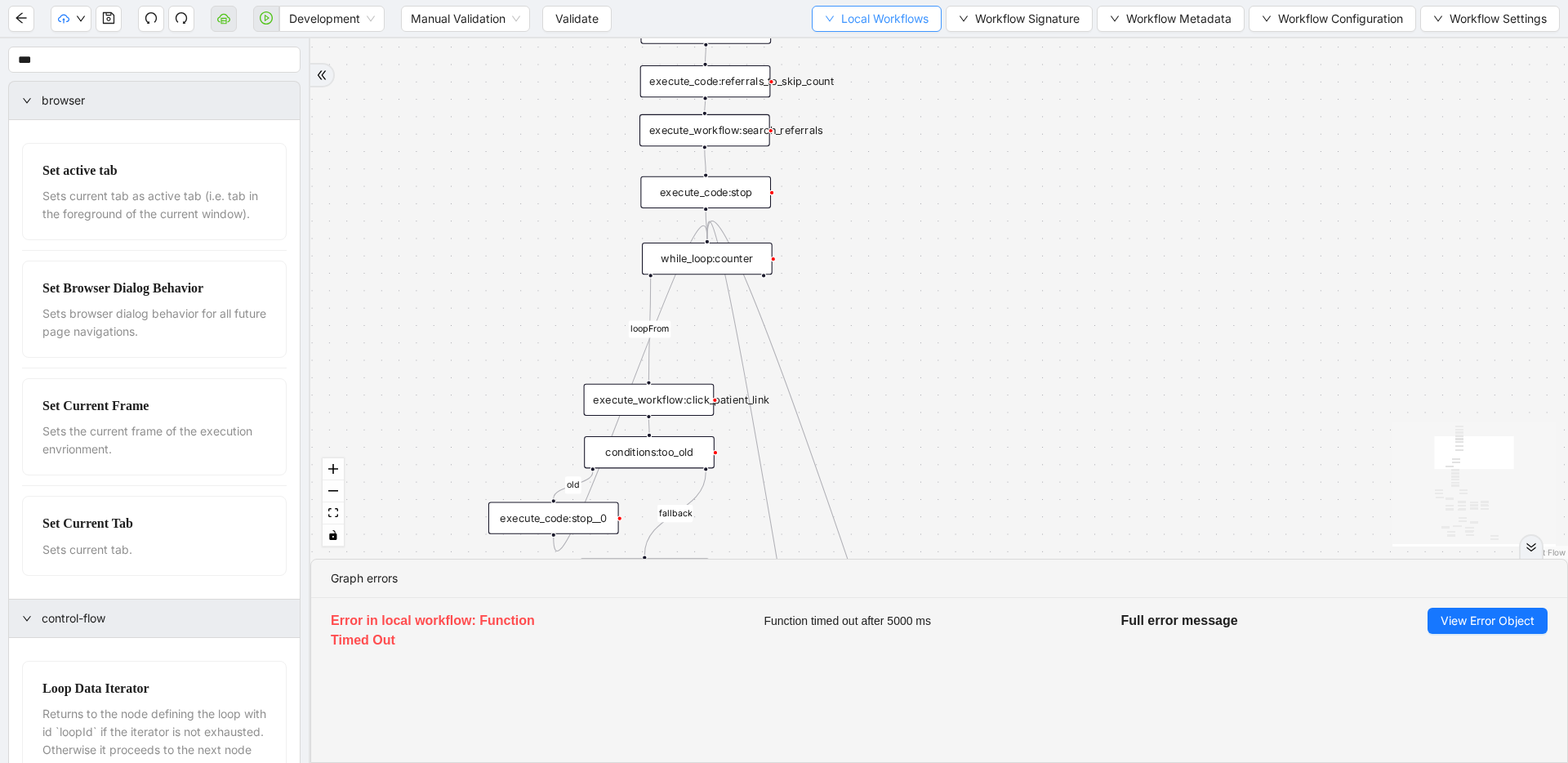
click at [842, 10] on span "Local Workflows" at bounding box center [885, 18] width 87 height 18
click at [847, 68] on span "Create" at bounding box center [872, 77] width 105 height 18
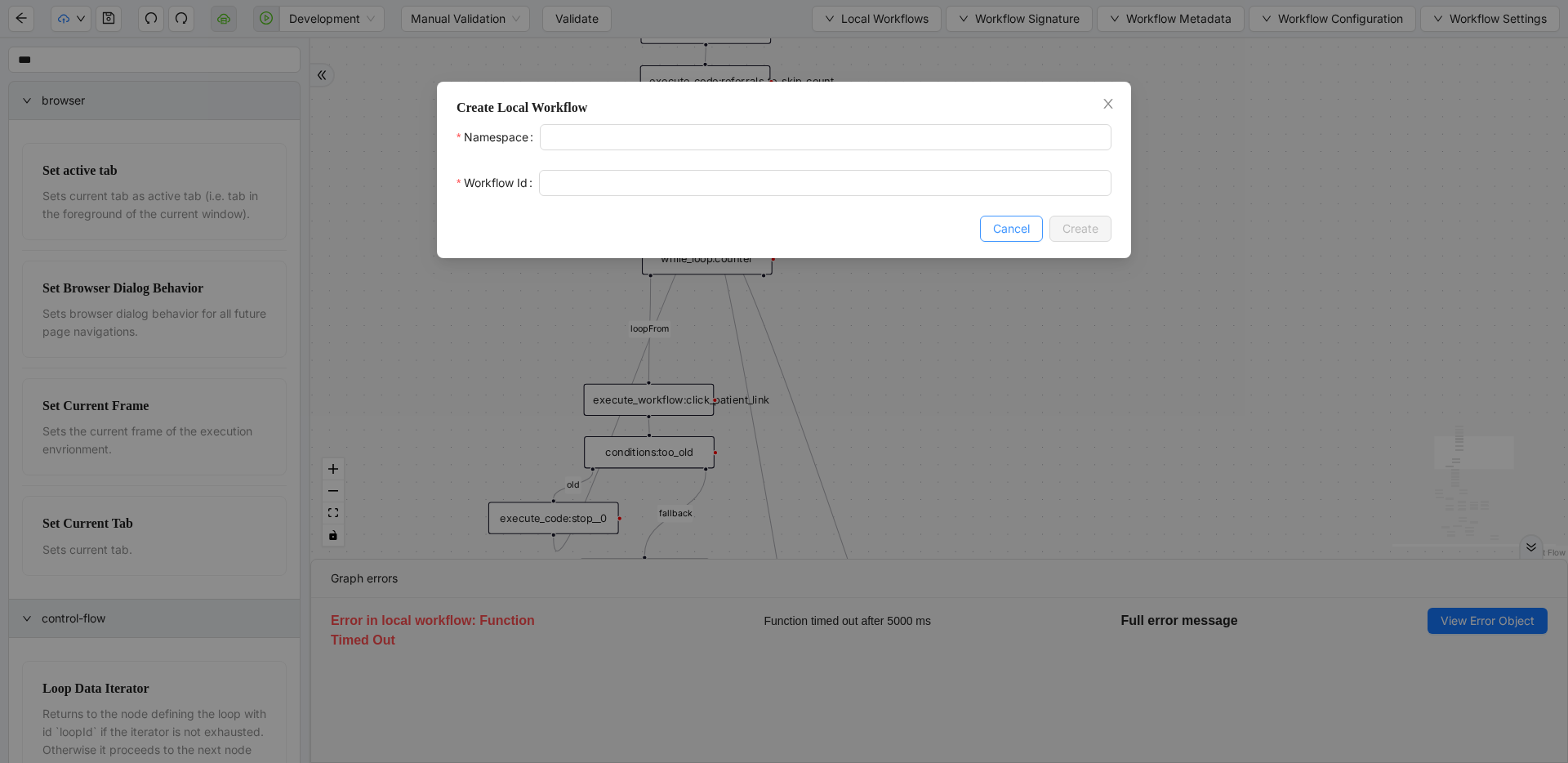
click at [1014, 221] on span "Cancel" at bounding box center [1012, 229] width 37 height 18
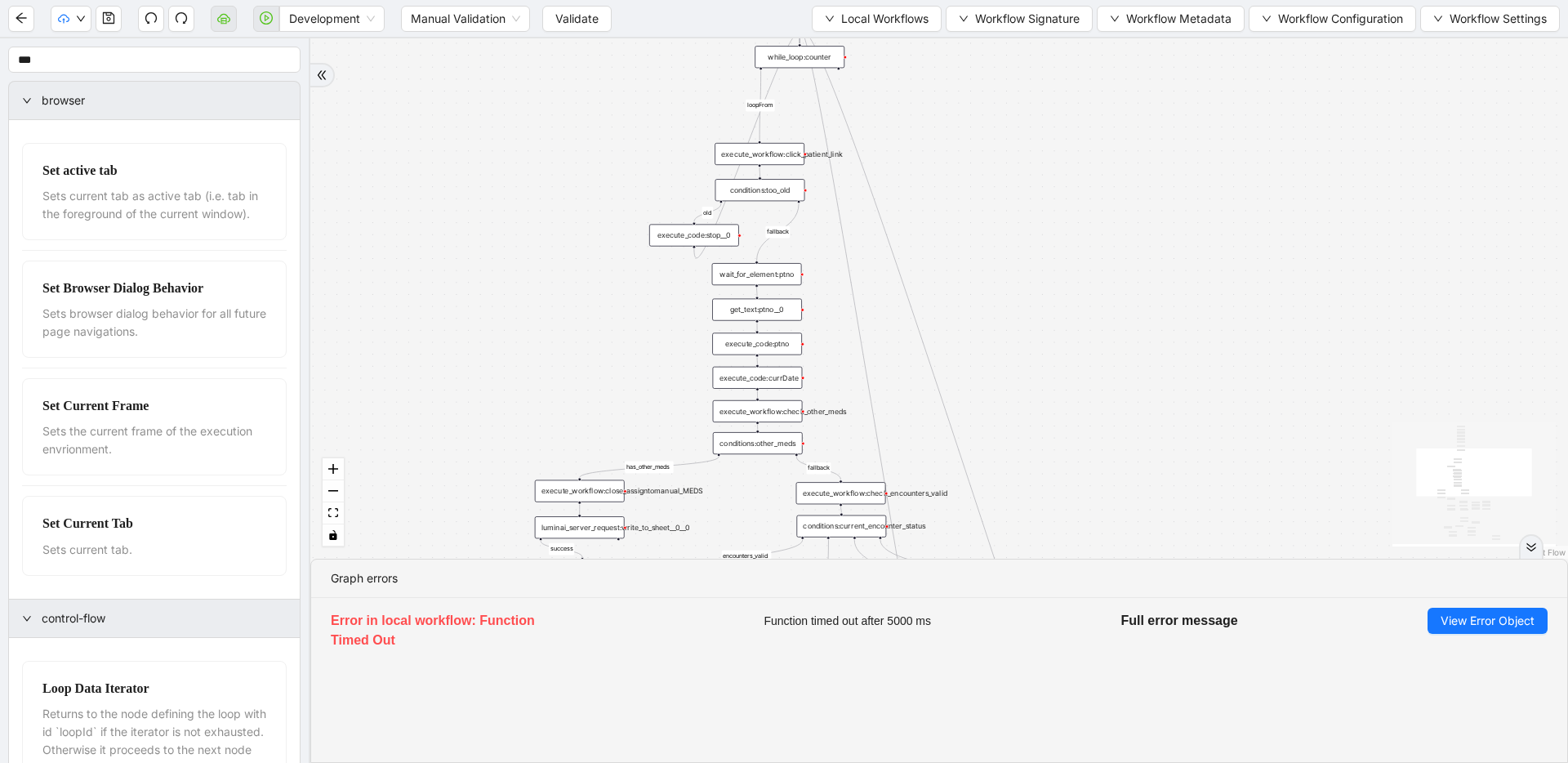
drag, startPoint x: 945, startPoint y: 266, endPoint x: 958, endPoint y: 120, distance: 146.6
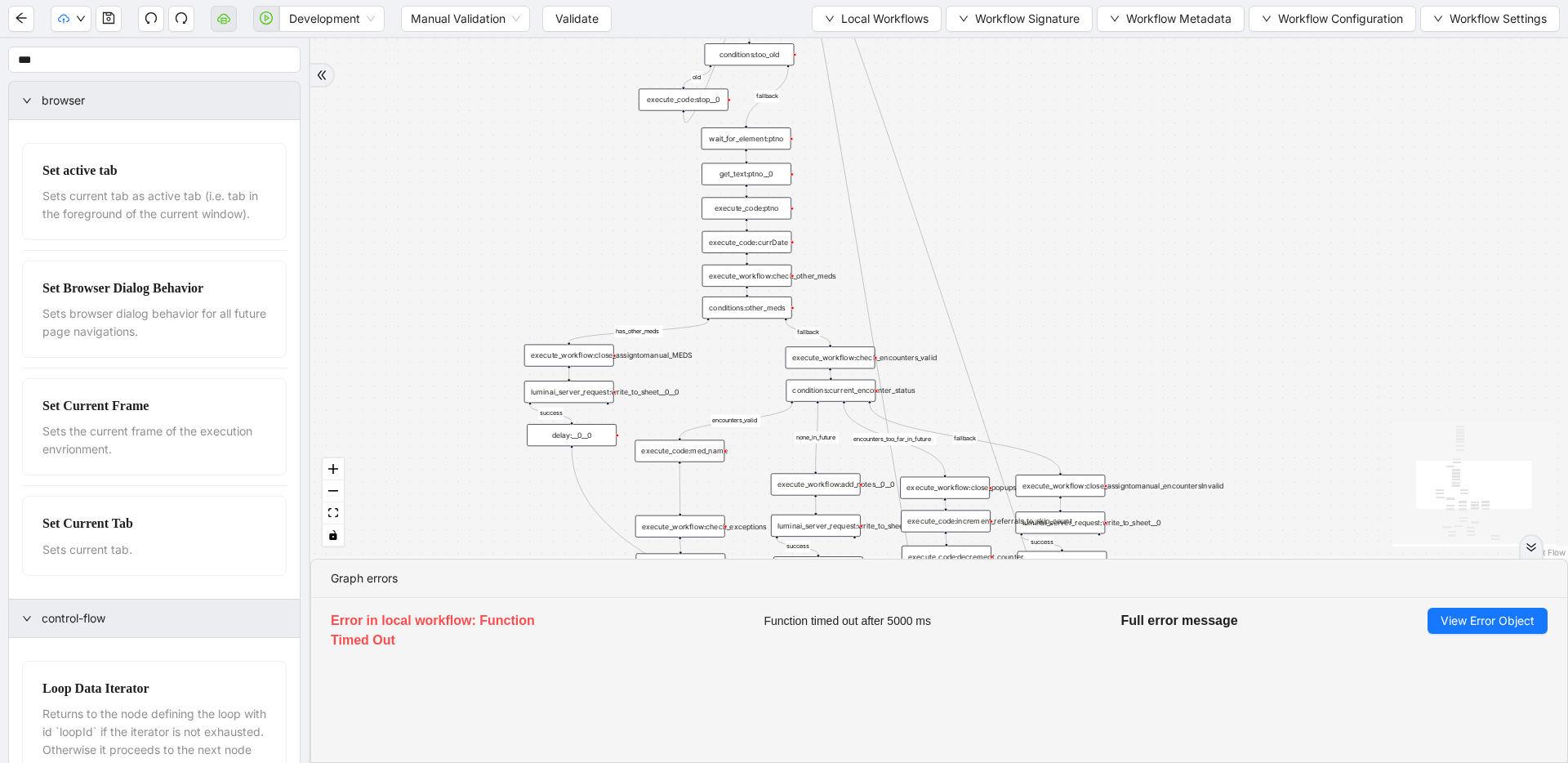
drag, startPoint x: 914, startPoint y: 262, endPoint x: 926, endPoint y: 157, distance: 105.7
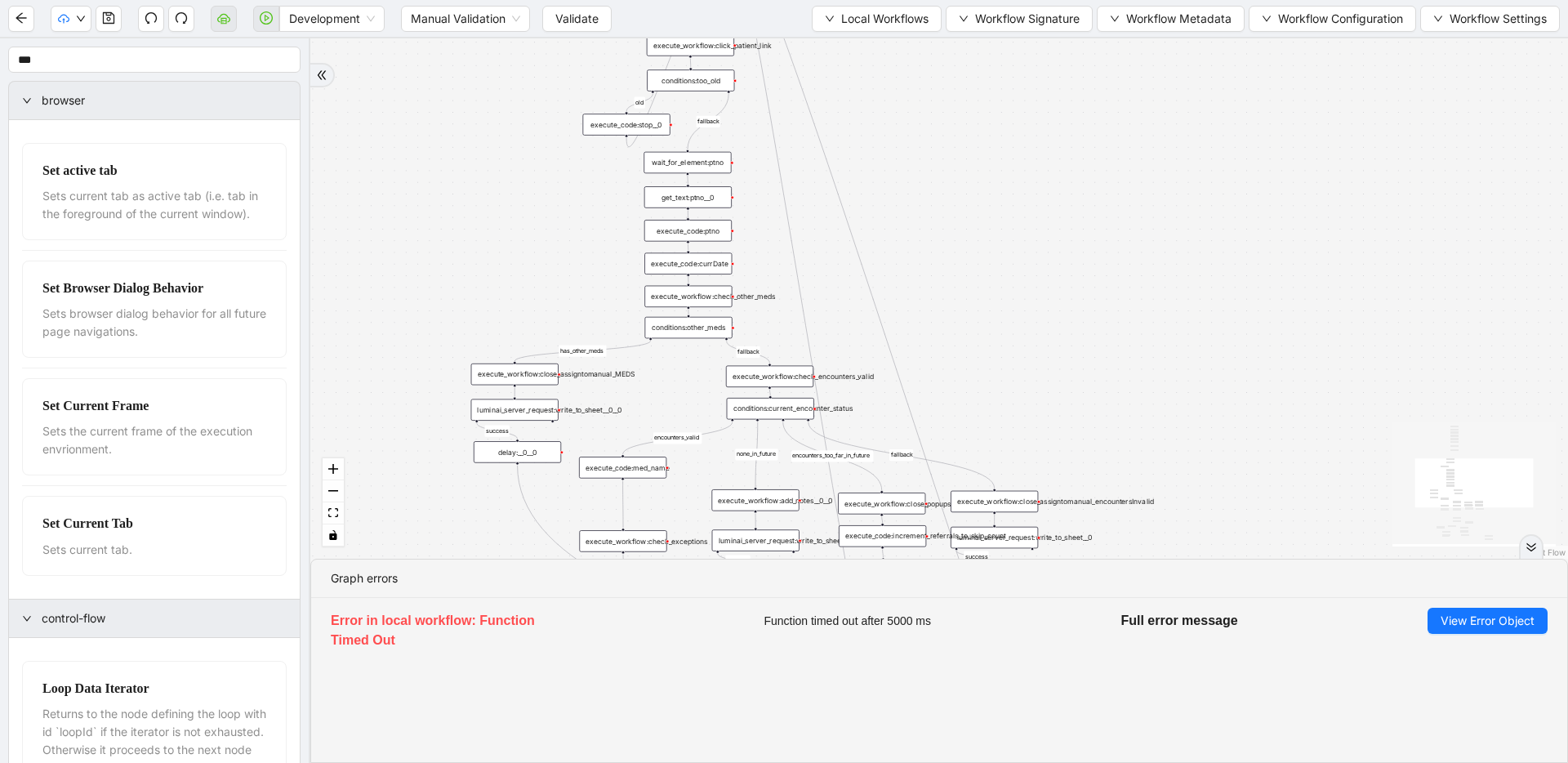
drag, startPoint x: 908, startPoint y: 321, endPoint x: 838, endPoint y: 470, distance: 164.6
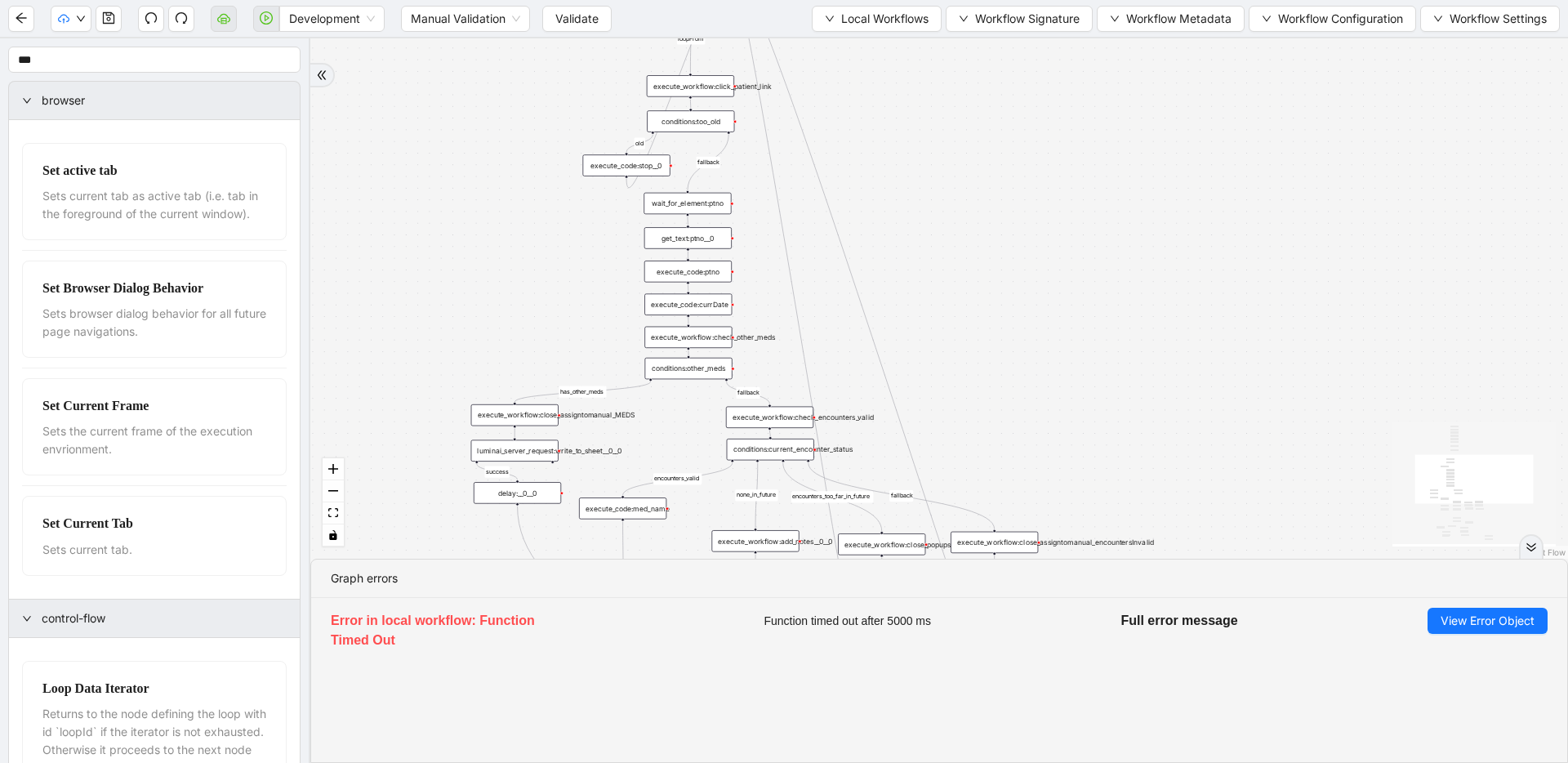
drag, startPoint x: 844, startPoint y: 220, endPoint x: 871, endPoint y: 438, distance: 219.7
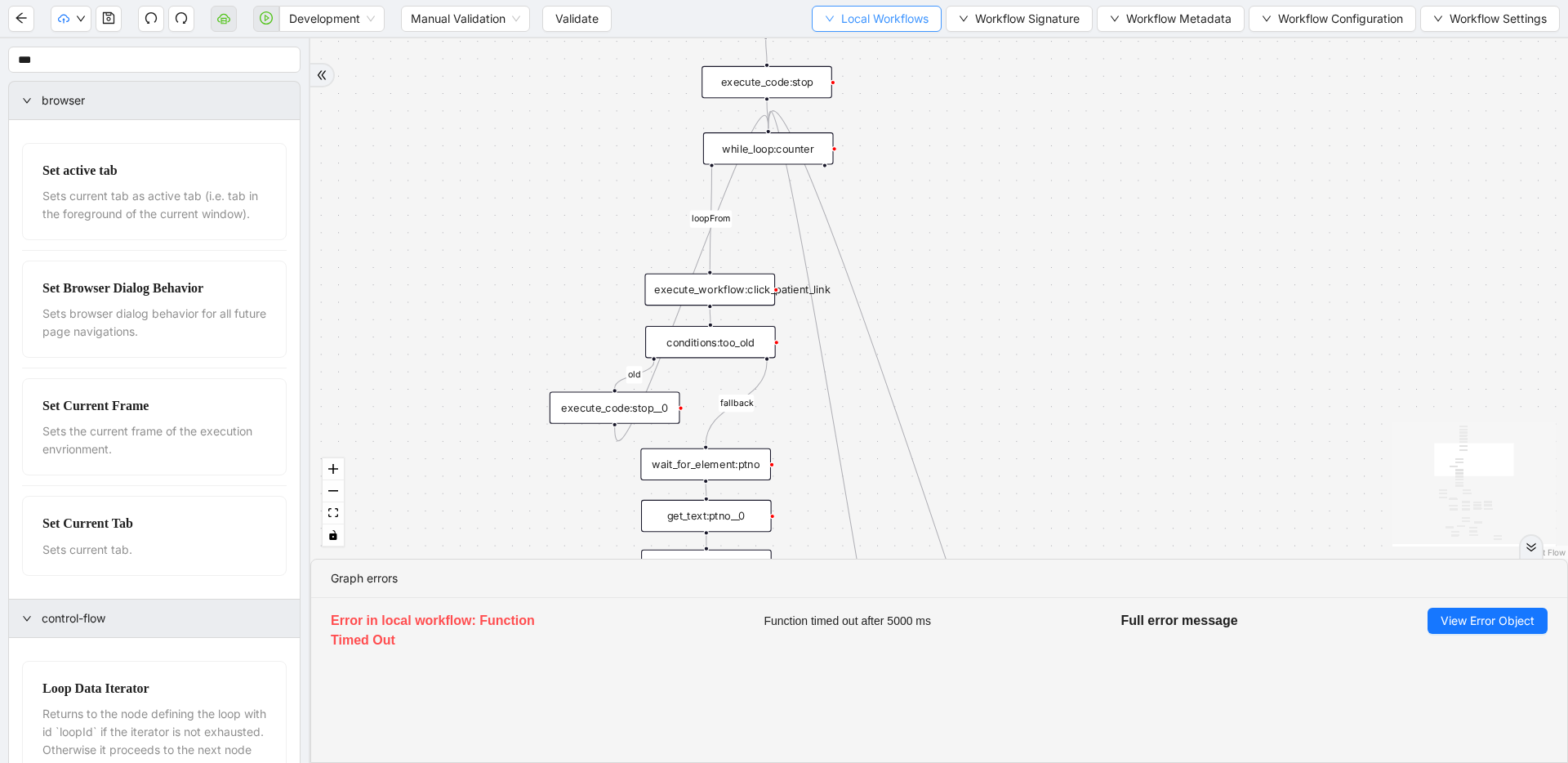
click at [901, 18] on span "Local Workflows" at bounding box center [885, 18] width 87 height 18
click at [724, 286] on div "execute_workflow:click_patient_link" at bounding box center [710, 289] width 131 height 31
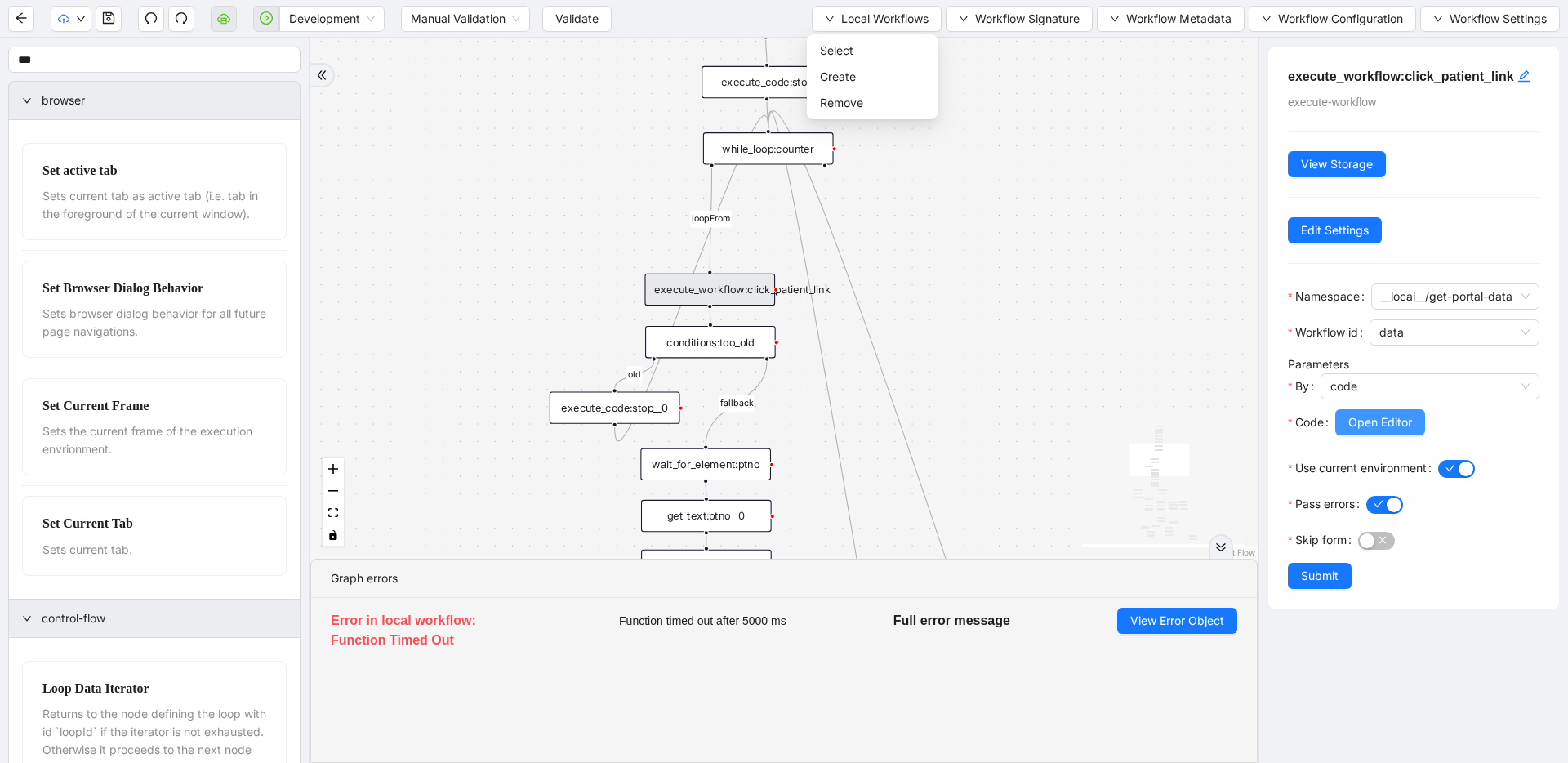
click at [1364, 431] on span "Open Editor" at bounding box center [1380, 422] width 64 height 18
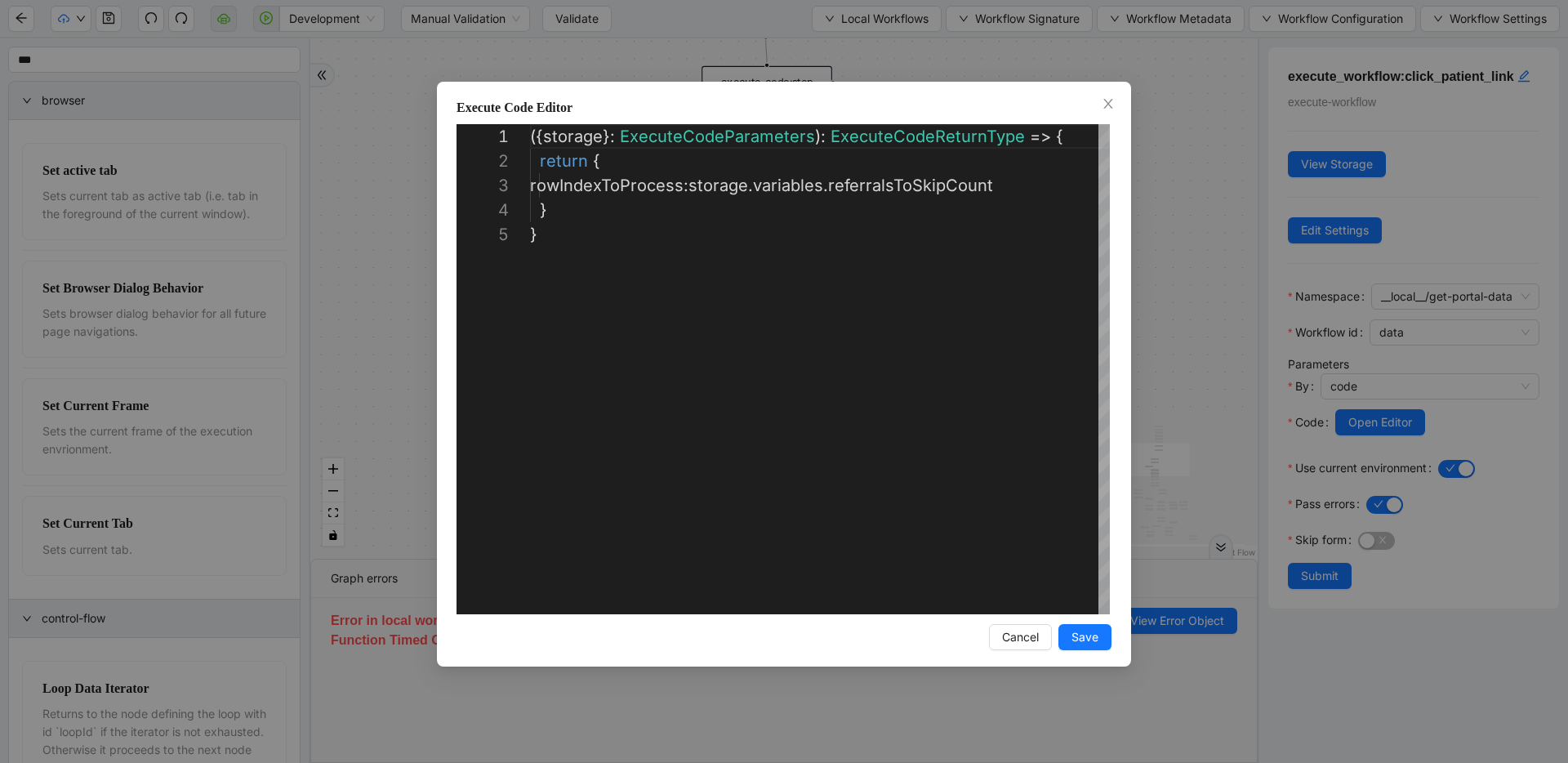
scroll to position [98, 0]
click at [1159, 297] on div "**********" at bounding box center [784, 382] width 1568 height 763
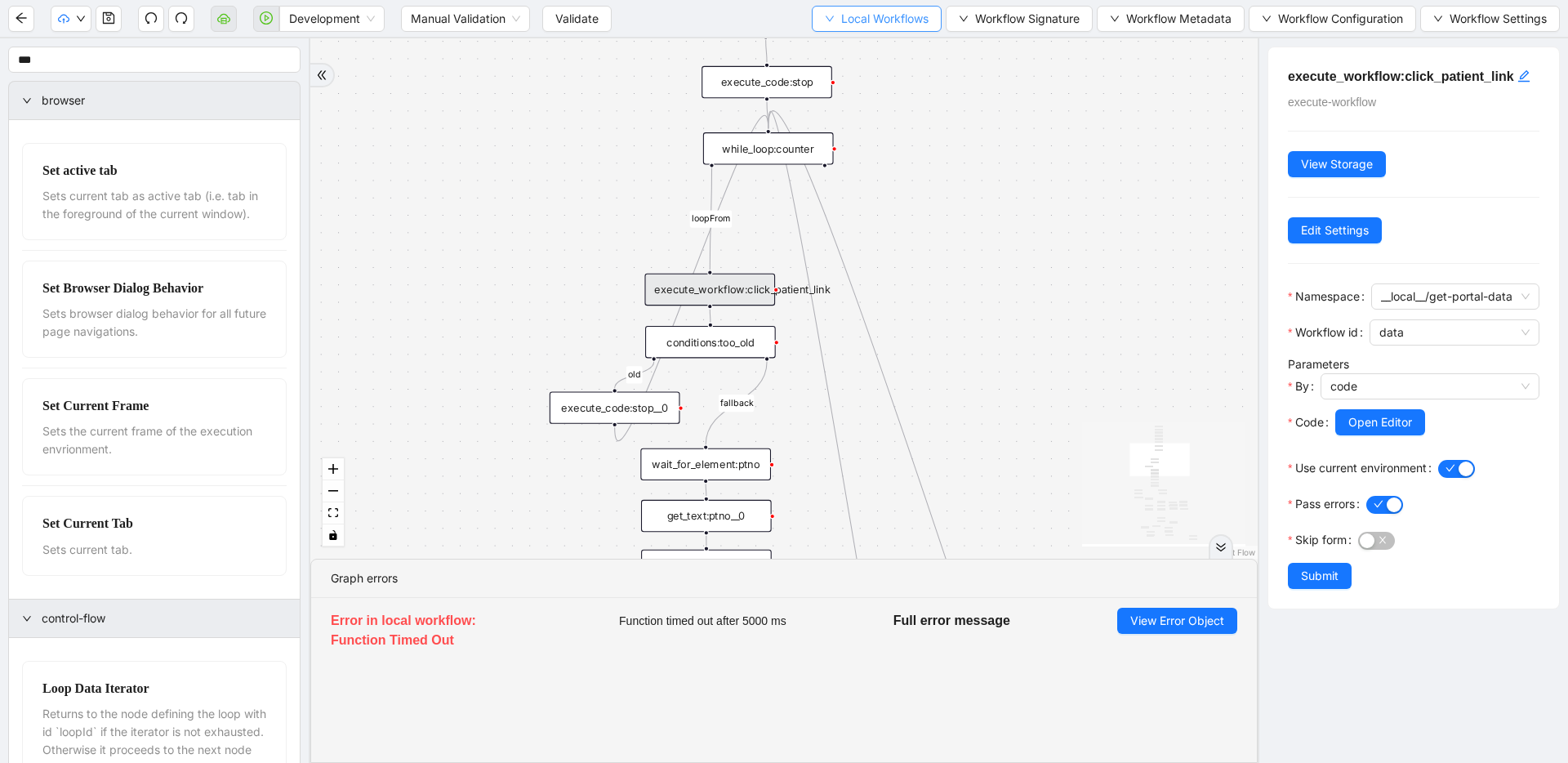
click at [890, 11] on span "Local Workflows" at bounding box center [885, 18] width 87 height 18
click at [887, 45] on span "Select" at bounding box center [872, 51] width 105 height 18
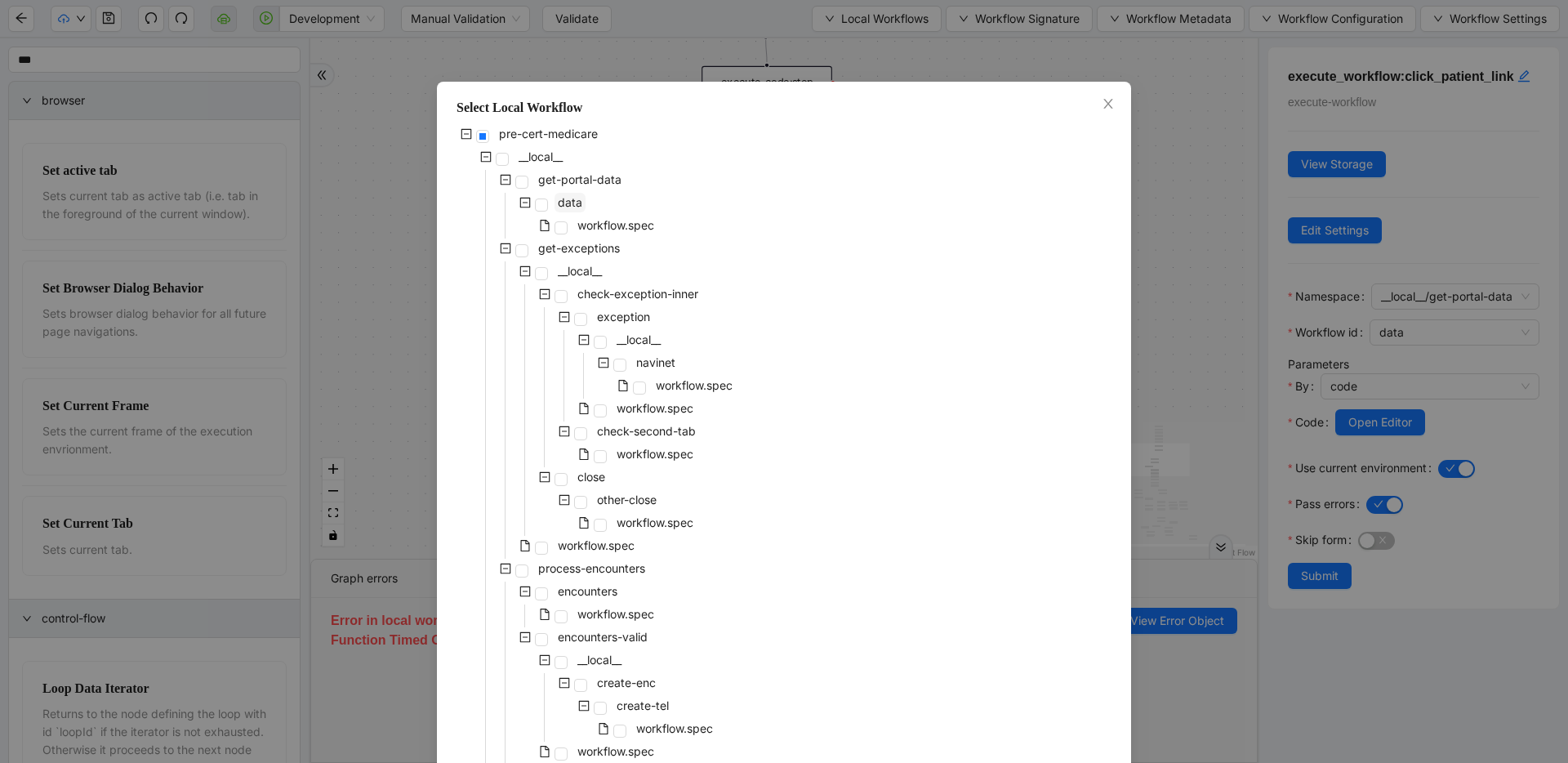
click at [566, 200] on span "data" at bounding box center [570, 203] width 24 height 14
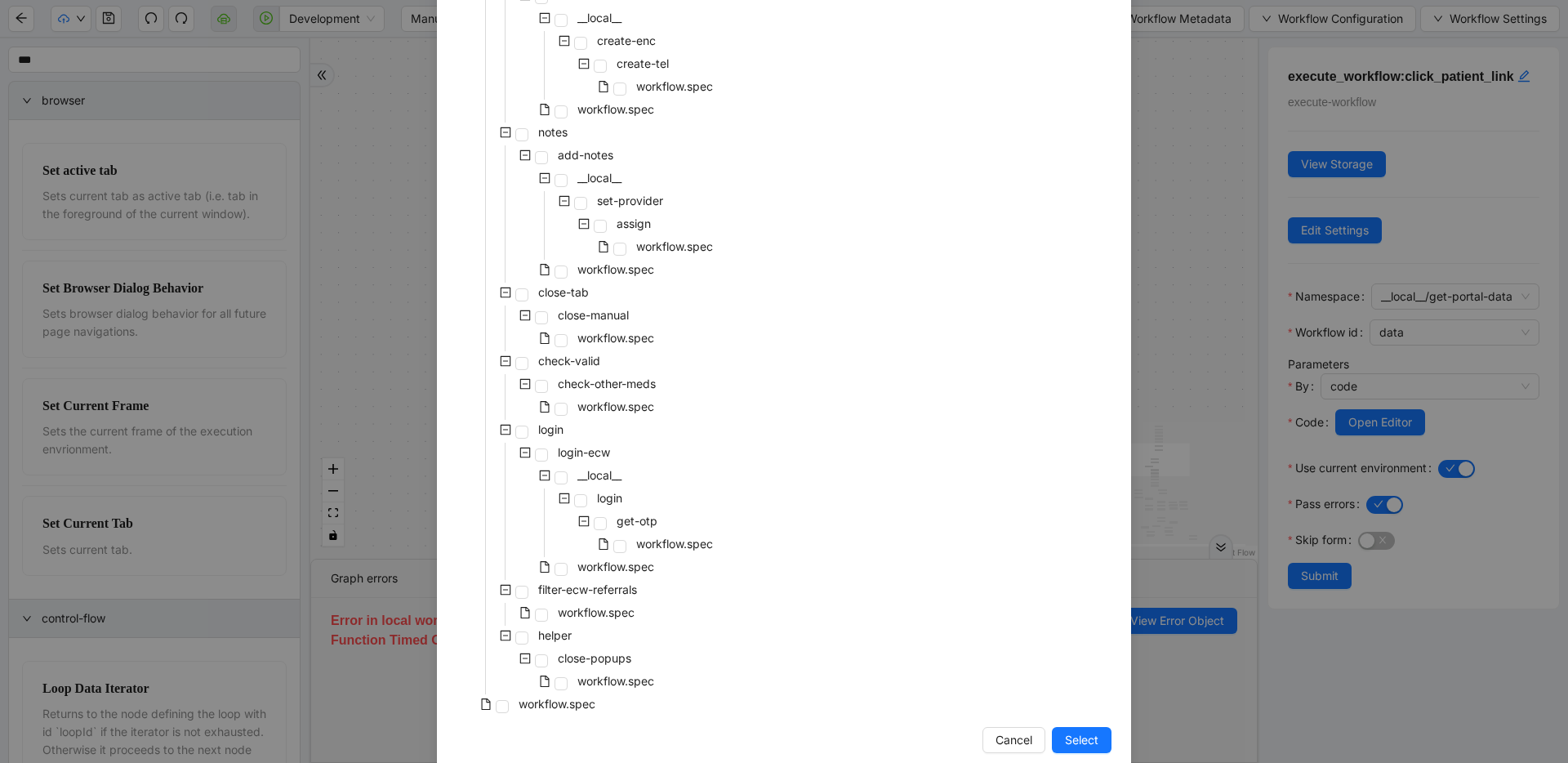
scroll to position [668, 0]
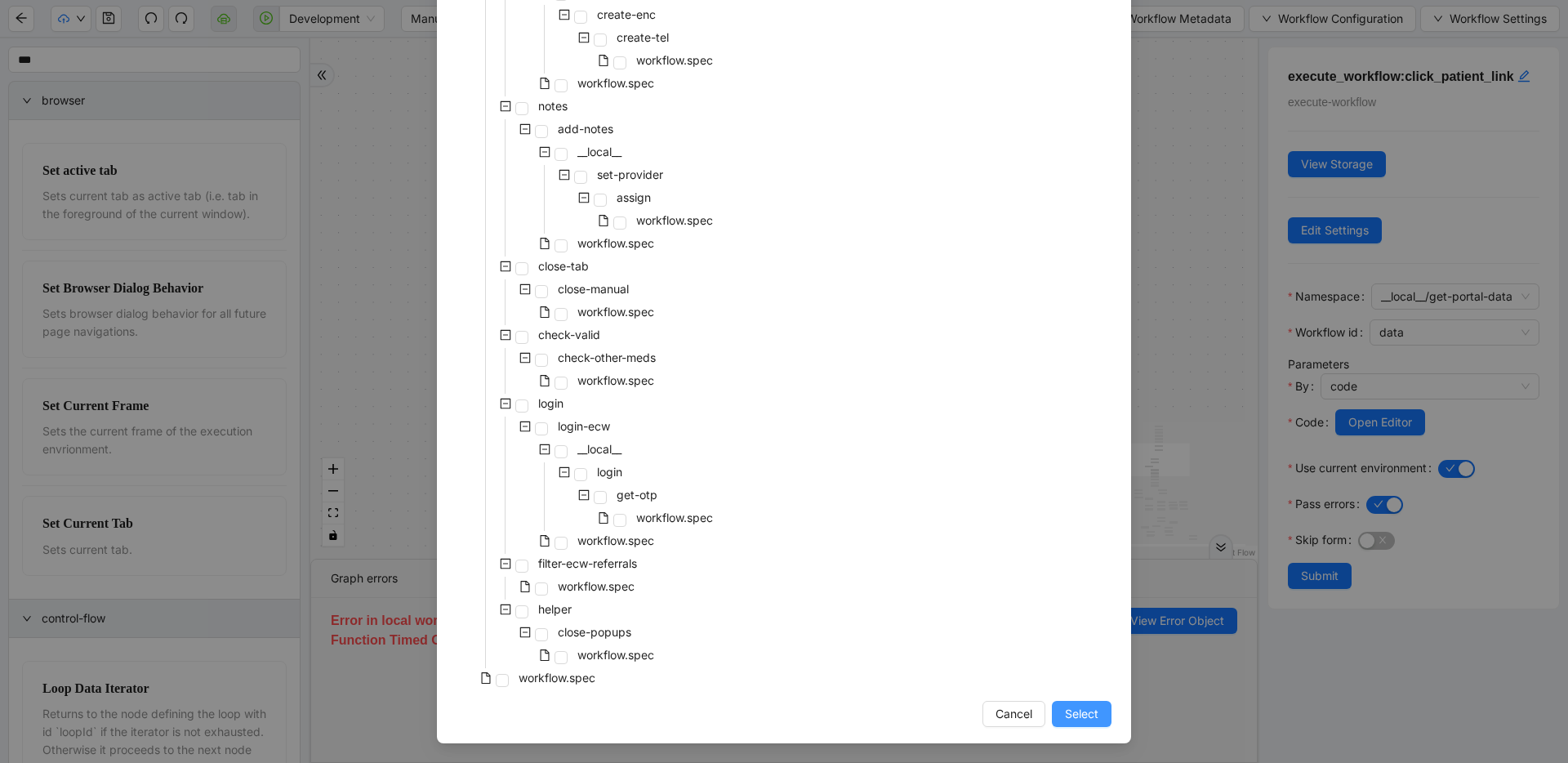
click at [1099, 712] on button "Select" at bounding box center [1082, 714] width 59 height 26
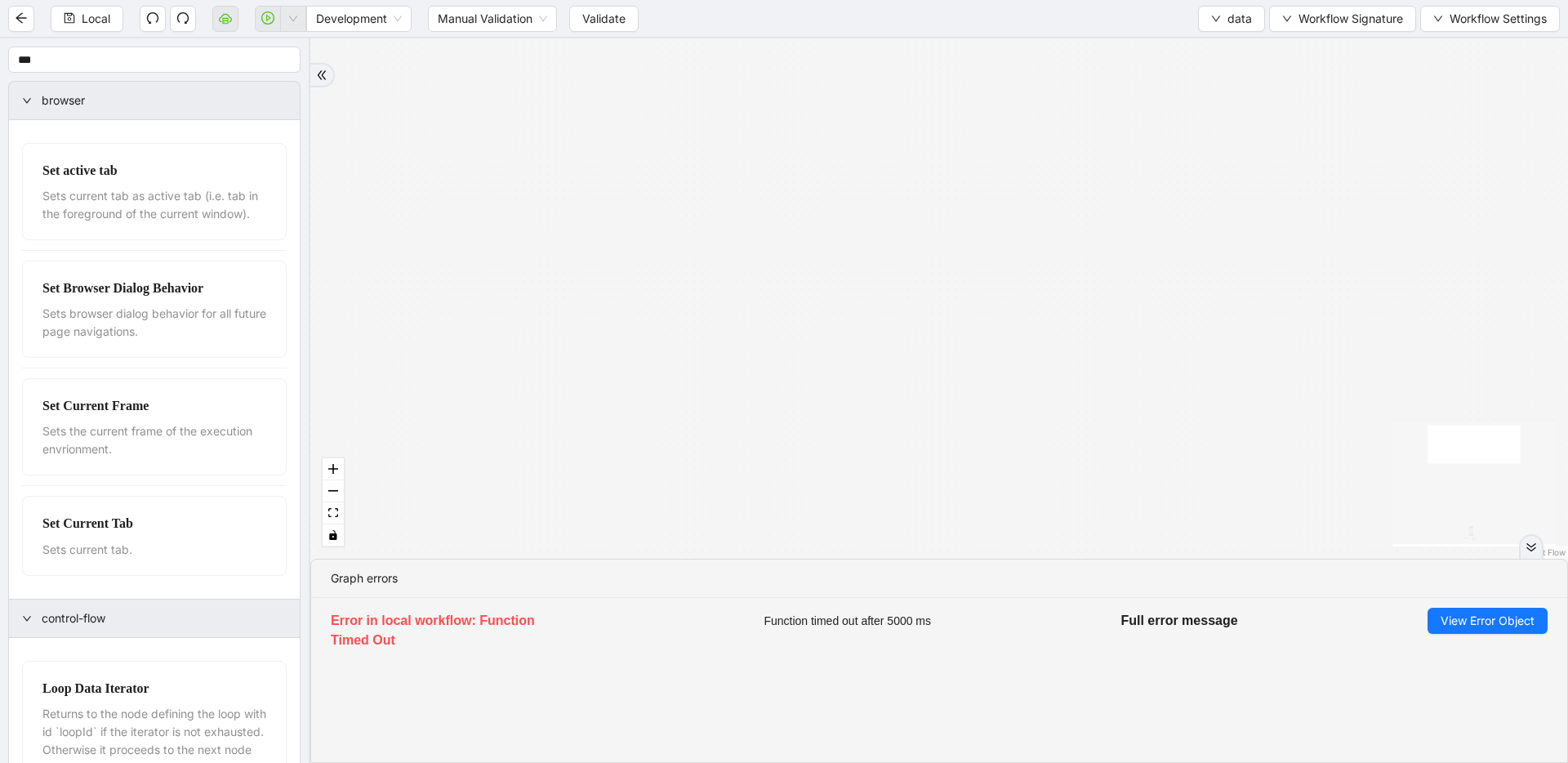
drag, startPoint x: 932, startPoint y: 297, endPoint x: 841, endPoint y: 28, distance: 284.0
drag, startPoint x: 796, startPoint y: 324, endPoint x: 841, endPoint y: 1, distance: 326.1
drag, startPoint x: 777, startPoint y: 216, endPoint x: 785, endPoint y: 31, distance: 185.2
drag, startPoint x: 679, startPoint y: 230, endPoint x: 729, endPoint y: 17, distance: 218.8
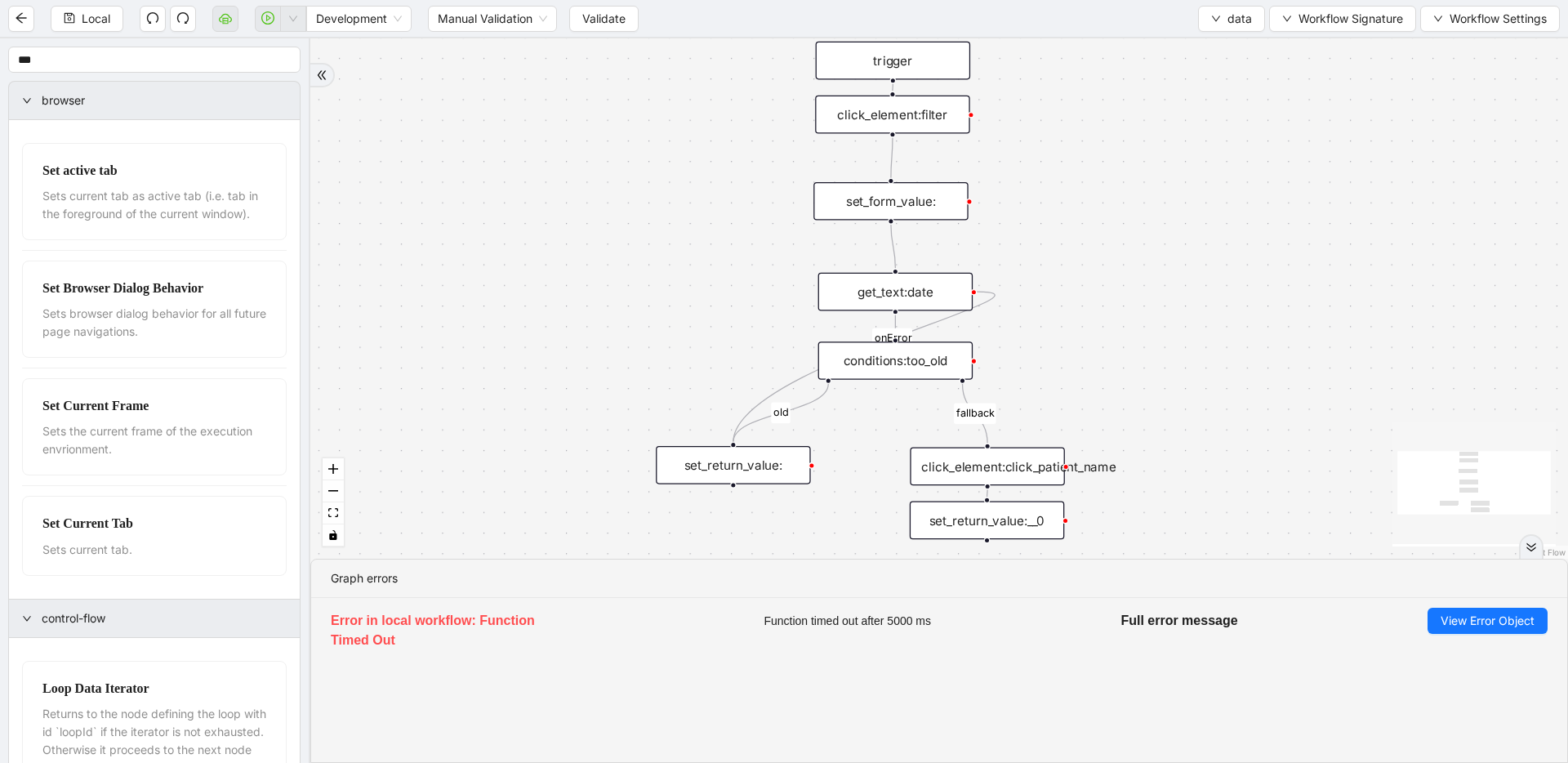
drag, startPoint x: 947, startPoint y: 260, endPoint x: 946, endPoint y: 172, distance: 88.0
click at [910, 210] on div "set_form_value:" at bounding box center [891, 202] width 155 height 38
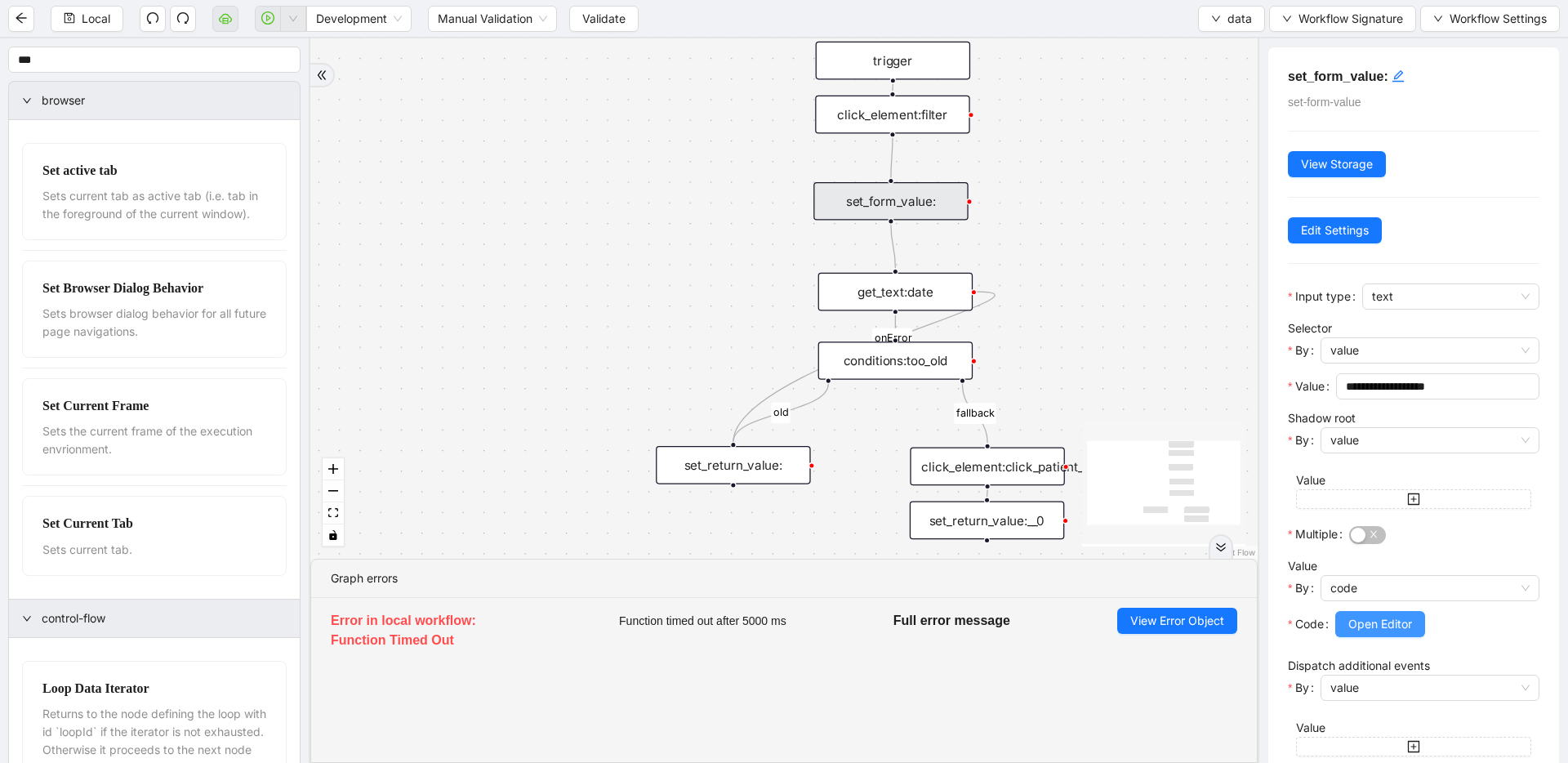
click at [1395, 628] on span "Open Editor" at bounding box center [1380, 624] width 64 height 18
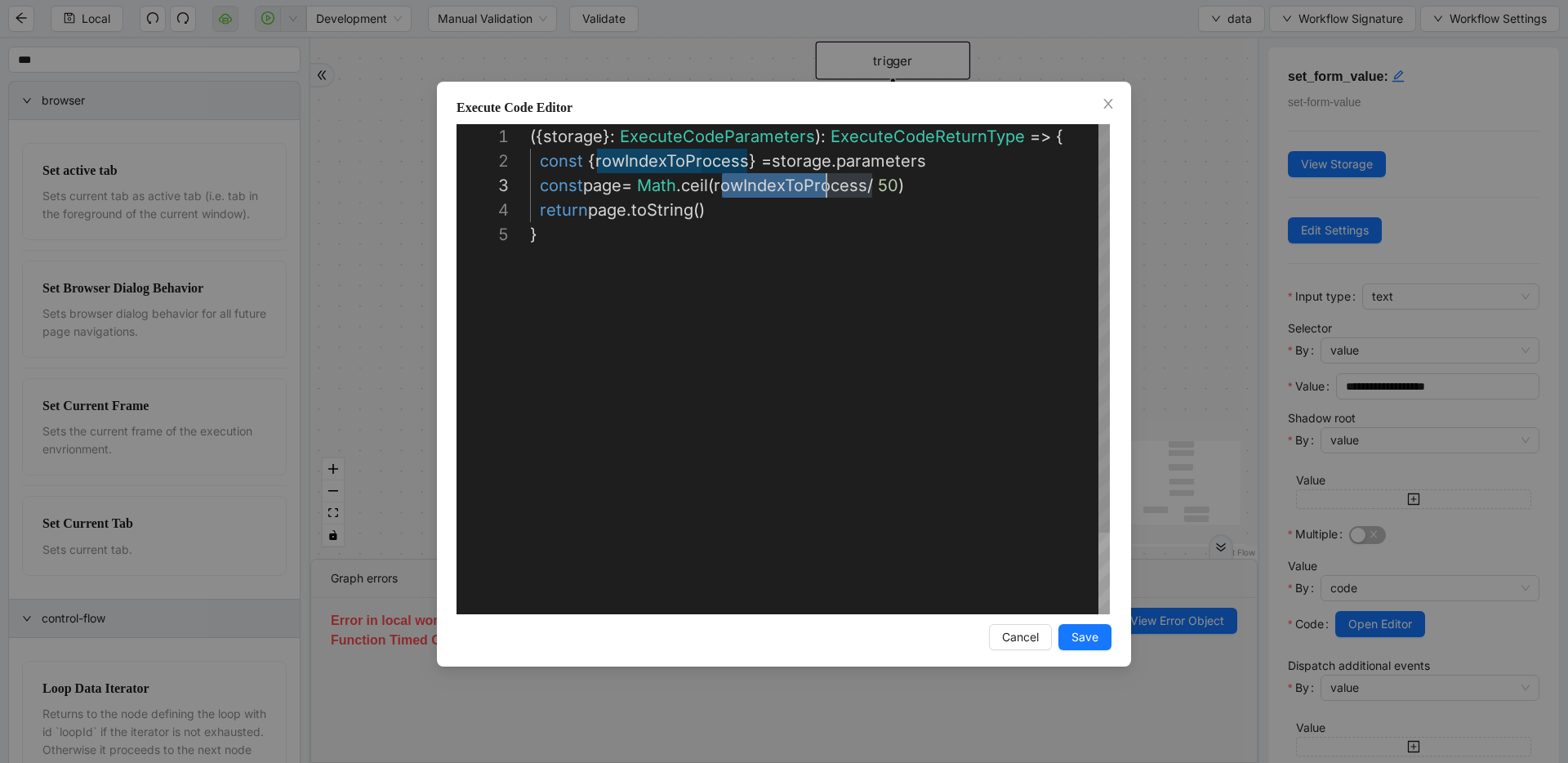
scroll to position [49, 297]
drag, startPoint x: 725, startPoint y: 184, endPoint x: 829, endPoint y: 181, distance: 104.0
type textarea "**********"
click at [1084, 641] on span "Save" at bounding box center [1085, 636] width 27 height 18
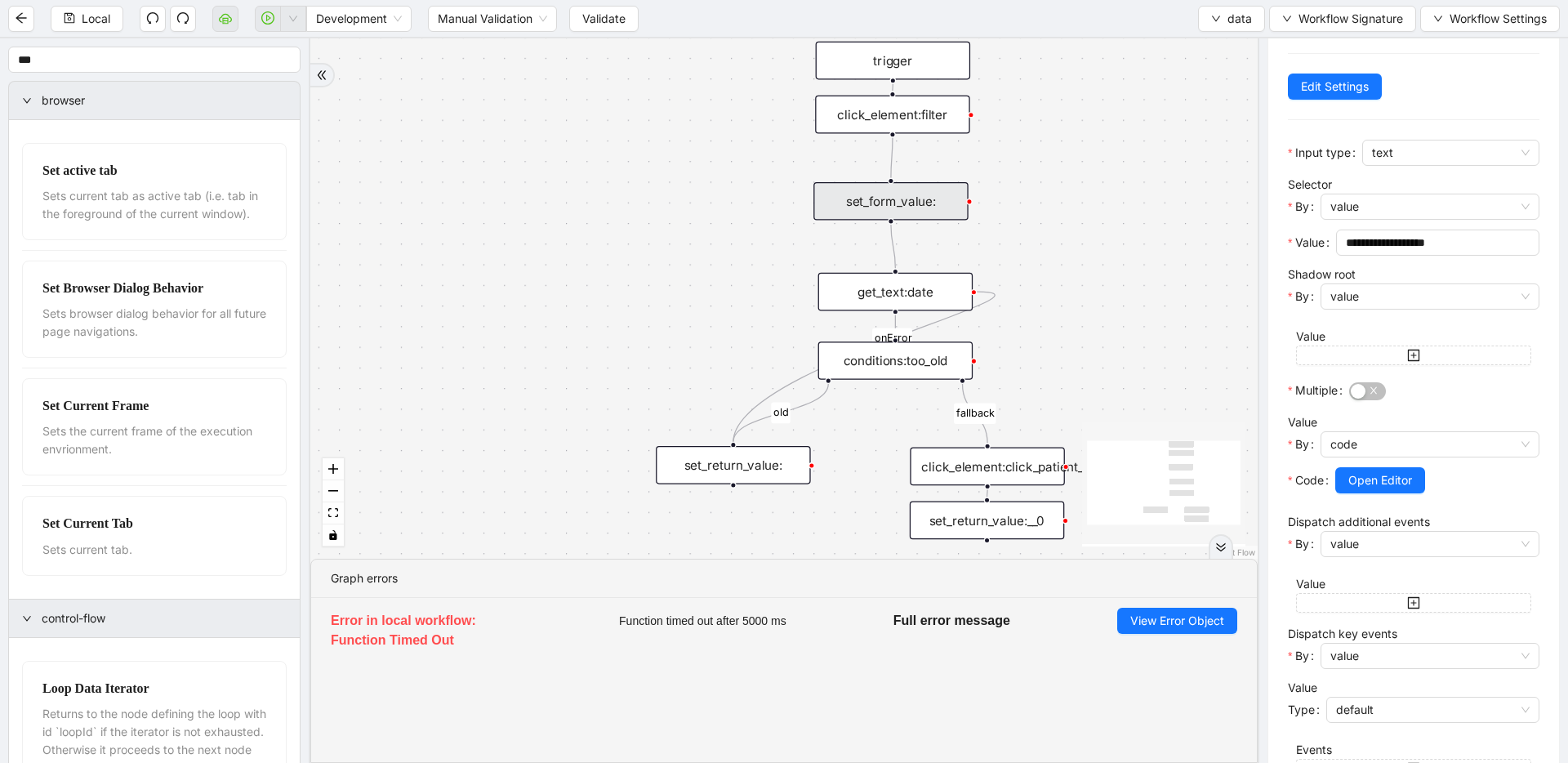
scroll to position [328, 0]
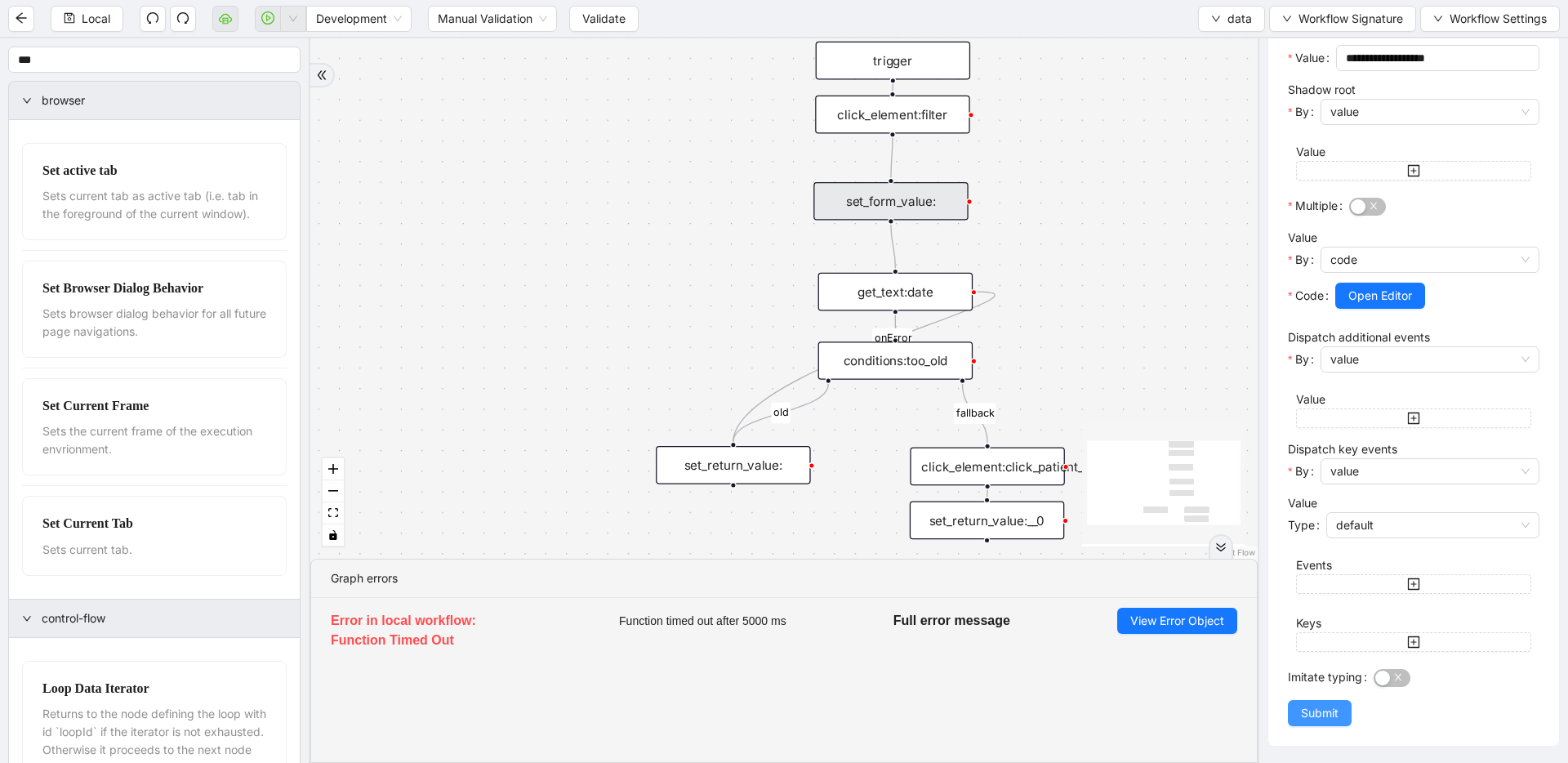
click at [1310, 711] on span "Submit" at bounding box center [1319, 712] width 38 height 18
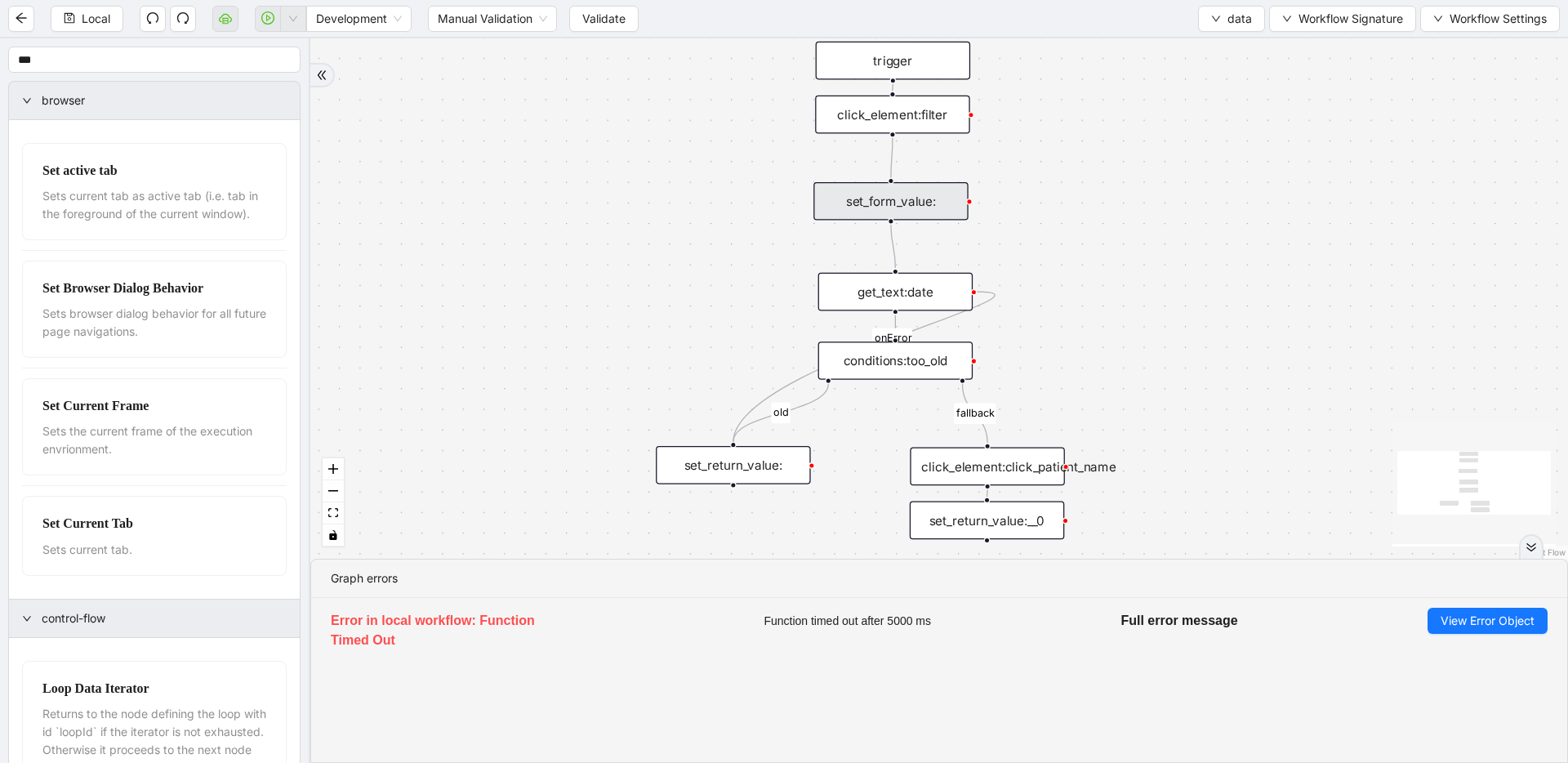
click at [975, 467] on div "click_element:click_patient_name" at bounding box center [987, 467] width 155 height 38
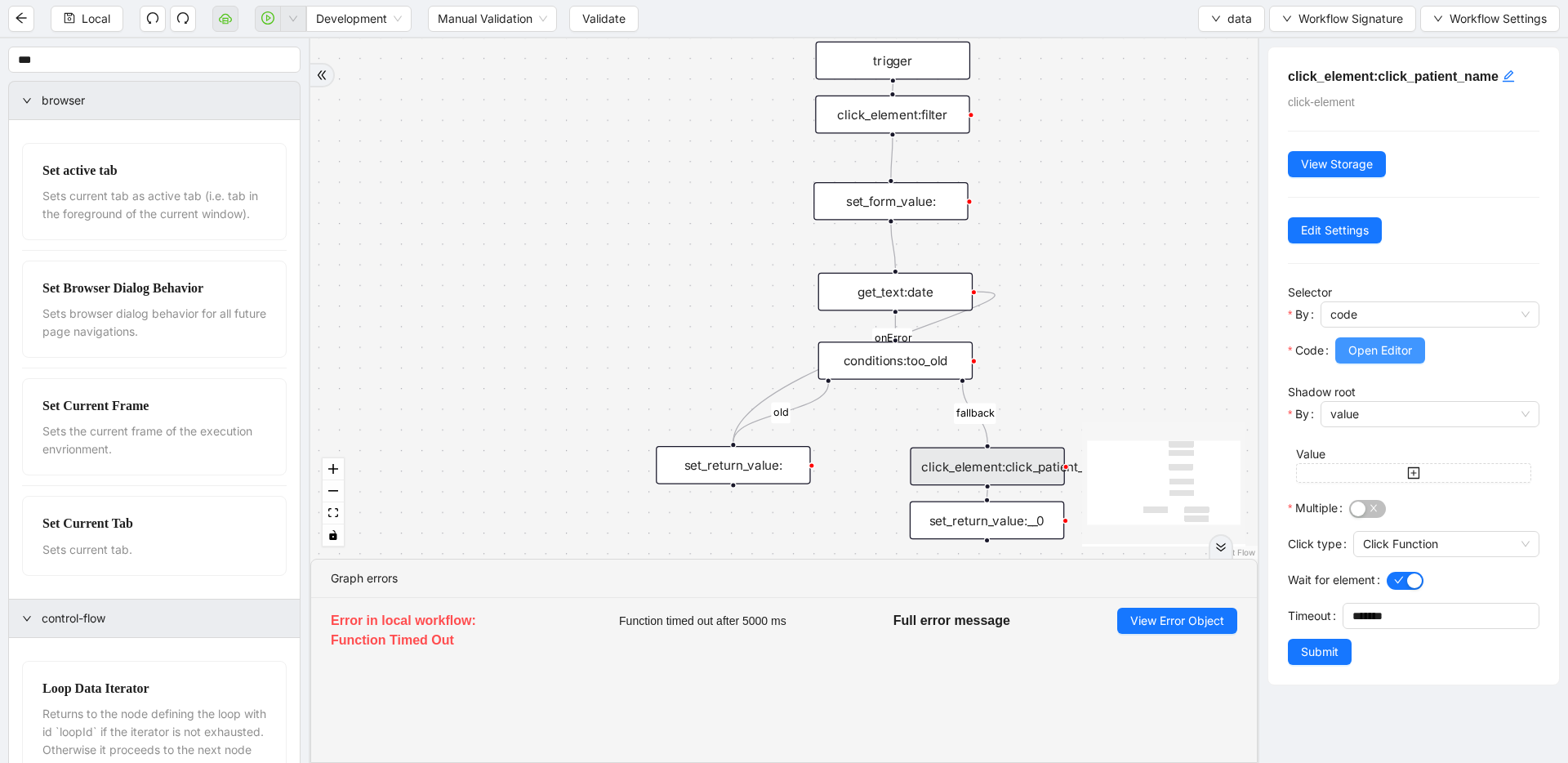
click at [1375, 360] on button "Open Editor" at bounding box center [1380, 350] width 90 height 26
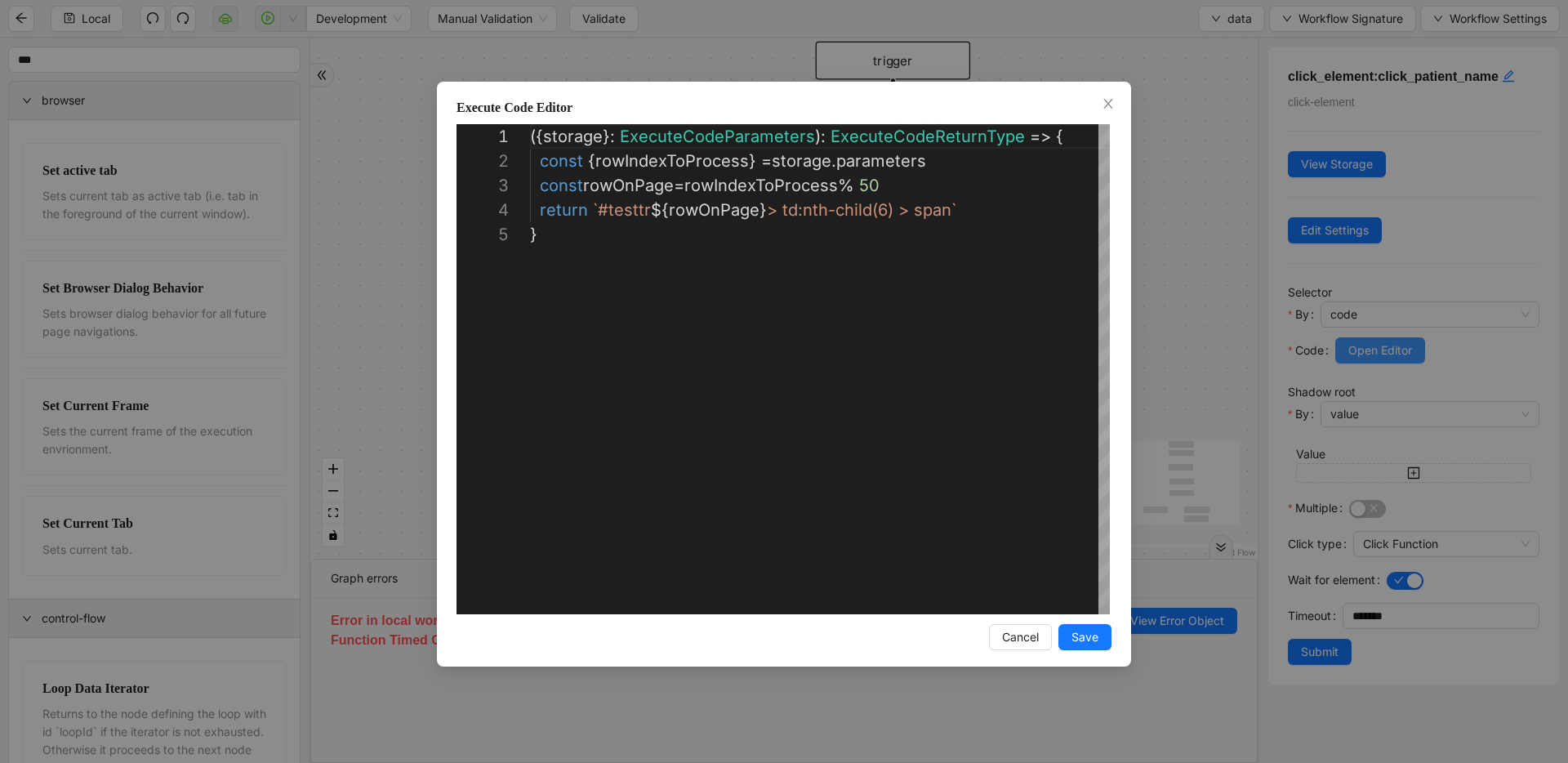
scroll to position [98, 0]
click at [1076, 638] on span "Save" at bounding box center [1085, 636] width 27 height 18
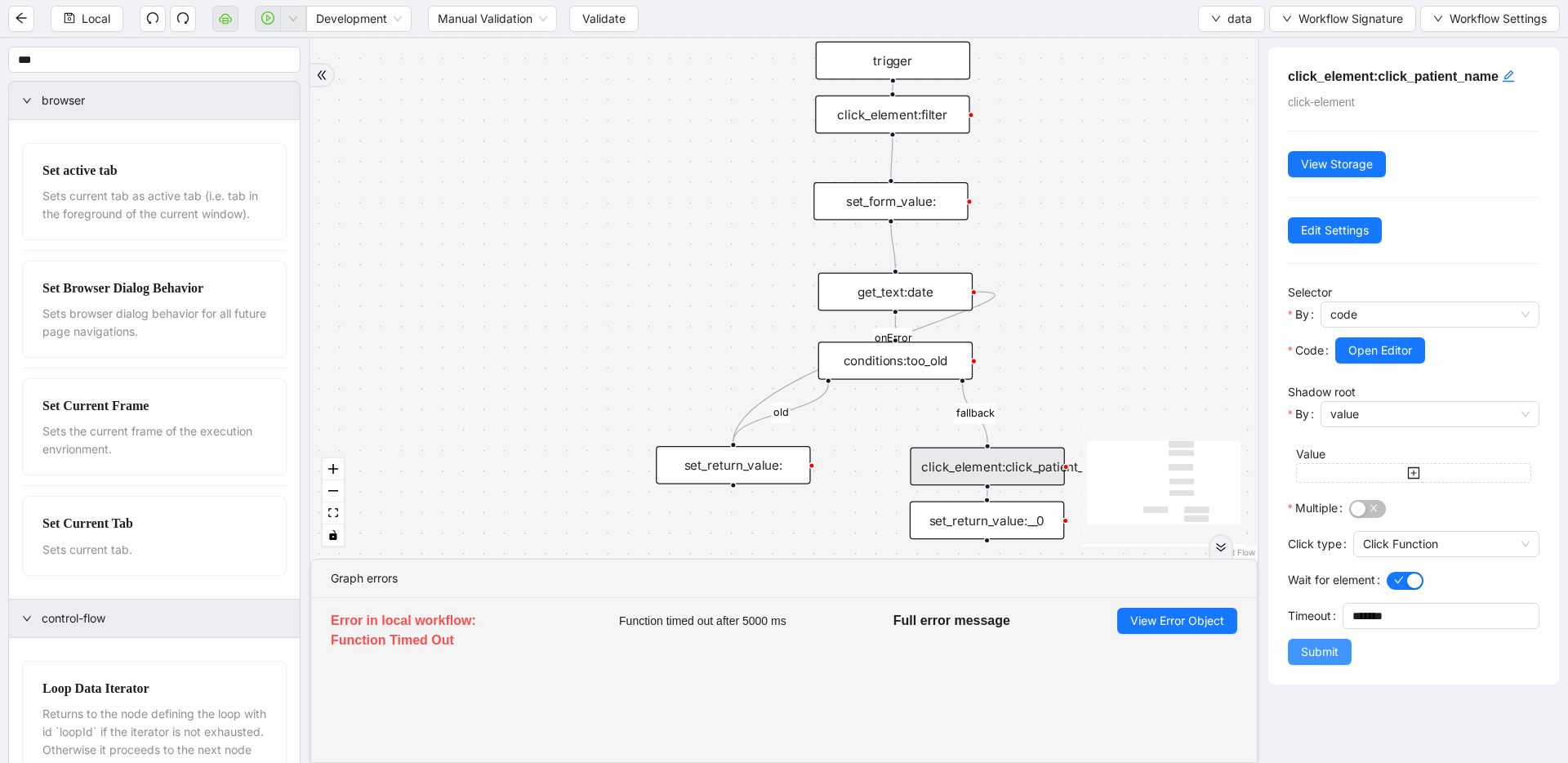
click at [1320, 655] on span "Submit" at bounding box center [1319, 651] width 38 height 18
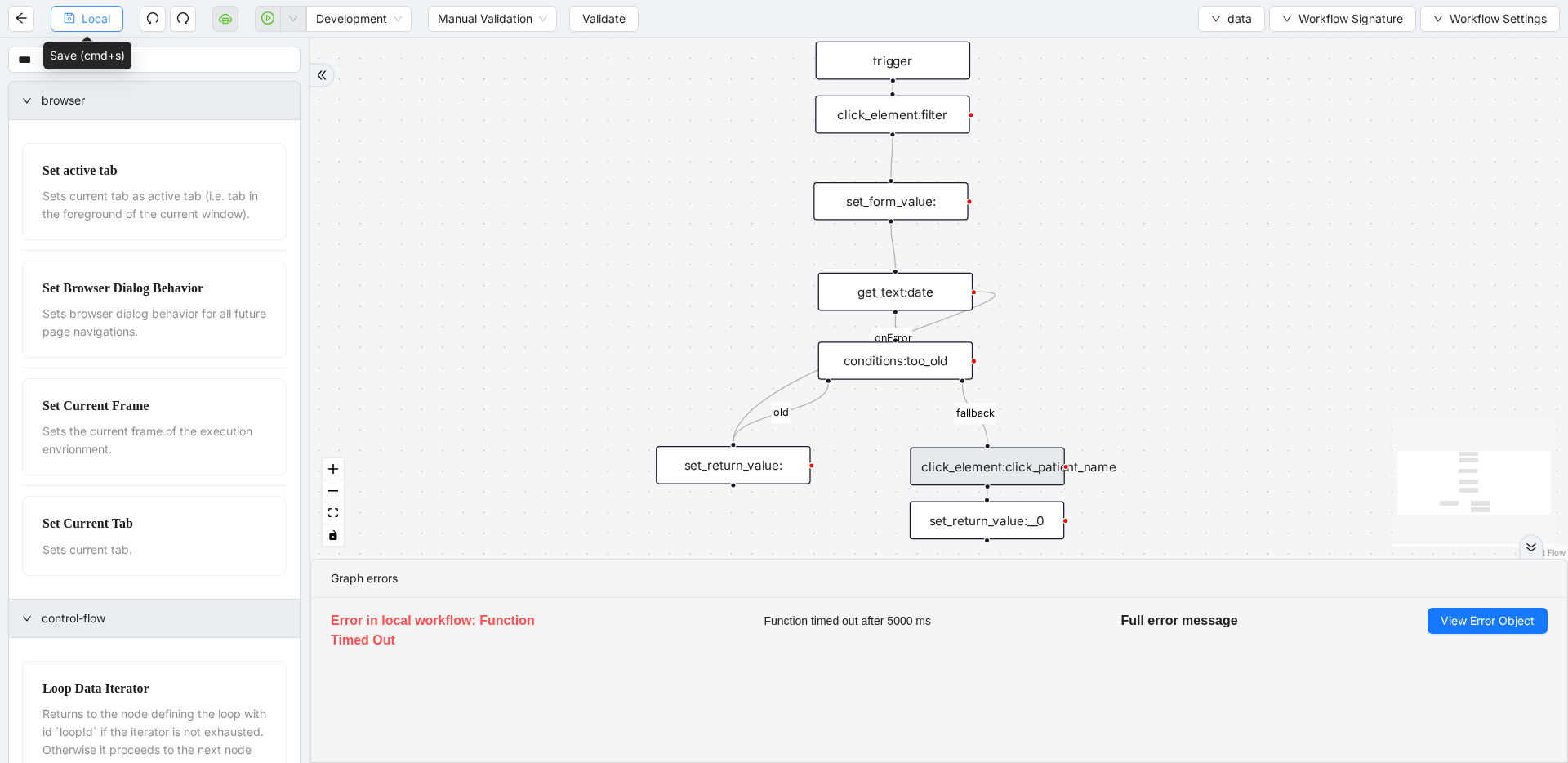
click at [68, 27] on button "Local" at bounding box center [86, 19] width 72 height 26
click at [832, 198] on div "set_form_value:" at bounding box center [891, 202] width 155 height 38
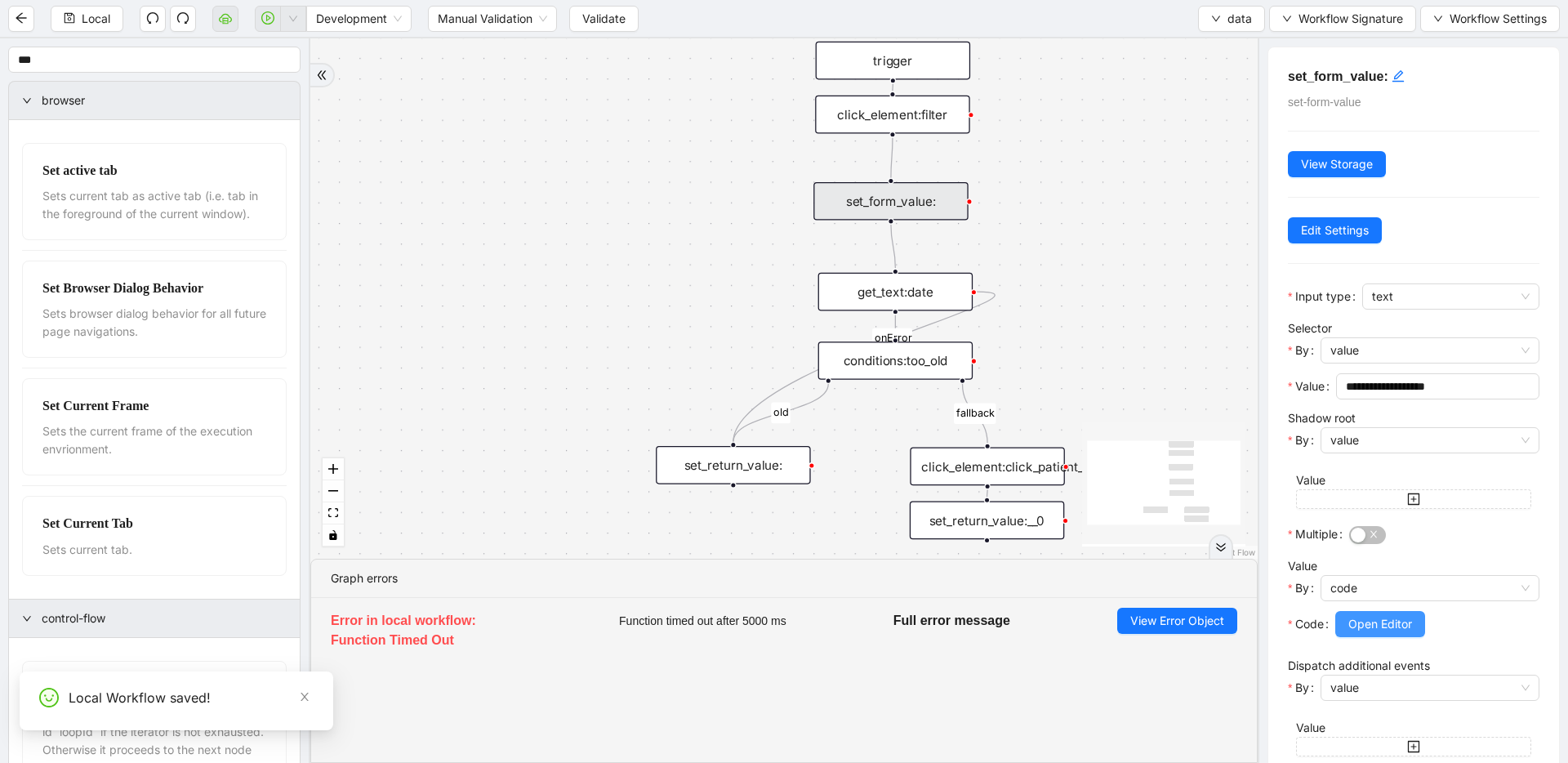
click at [1377, 631] on span "Open Editor" at bounding box center [1380, 624] width 64 height 18
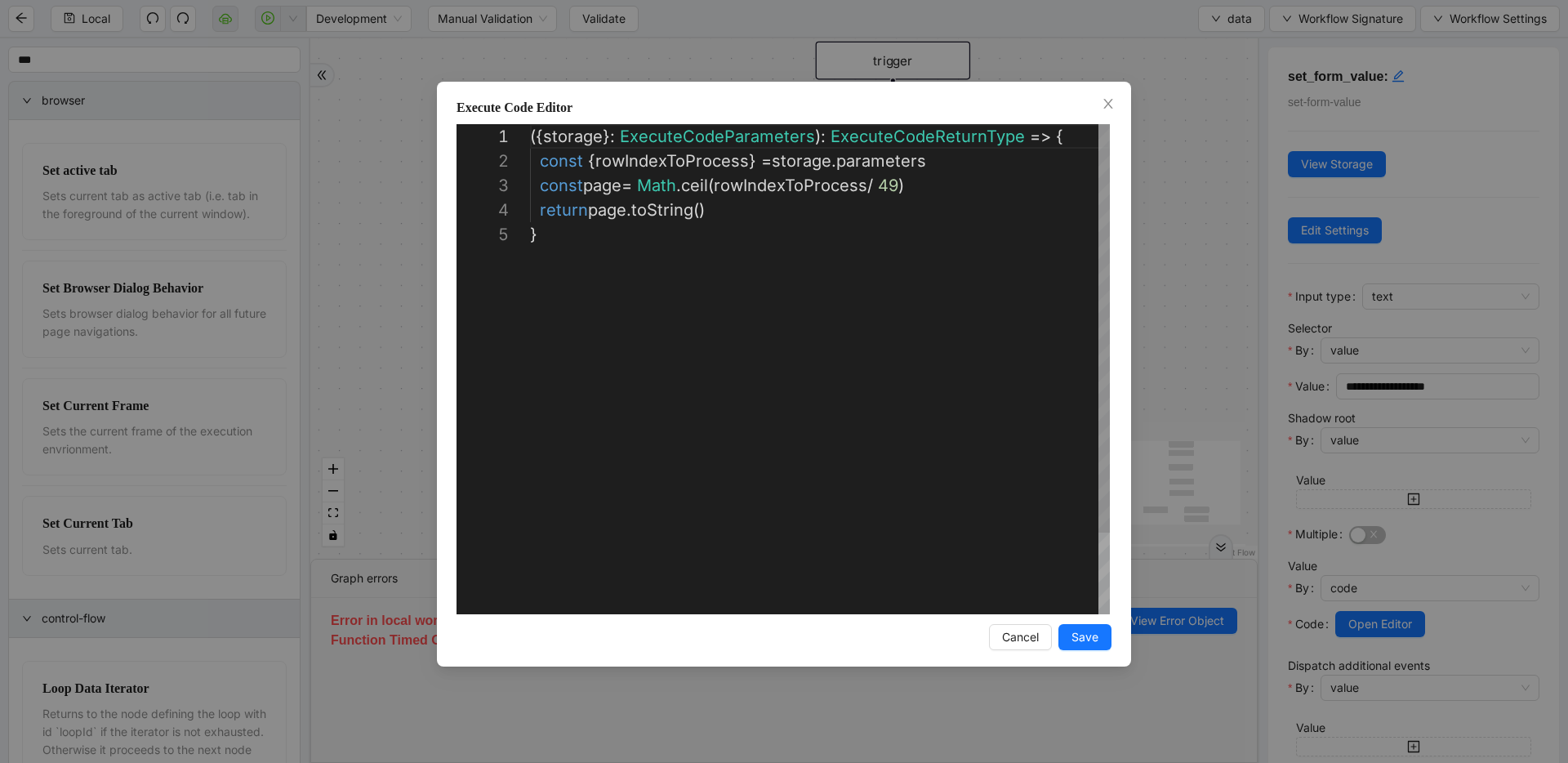
click at [895, 182] on div "({ storage }: ExecuteCodeParameters ): ExecuteCodeReturnType => { const { rowIn…" at bounding box center [820, 418] width 580 height 588
click at [870, 184] on div "({ storage }: ExecuteCodeParameters ): ExecuteCodeReturnType => { const { rowIn…" at bounding box center [820, 418] width 580 height 588
type textarea "**********"
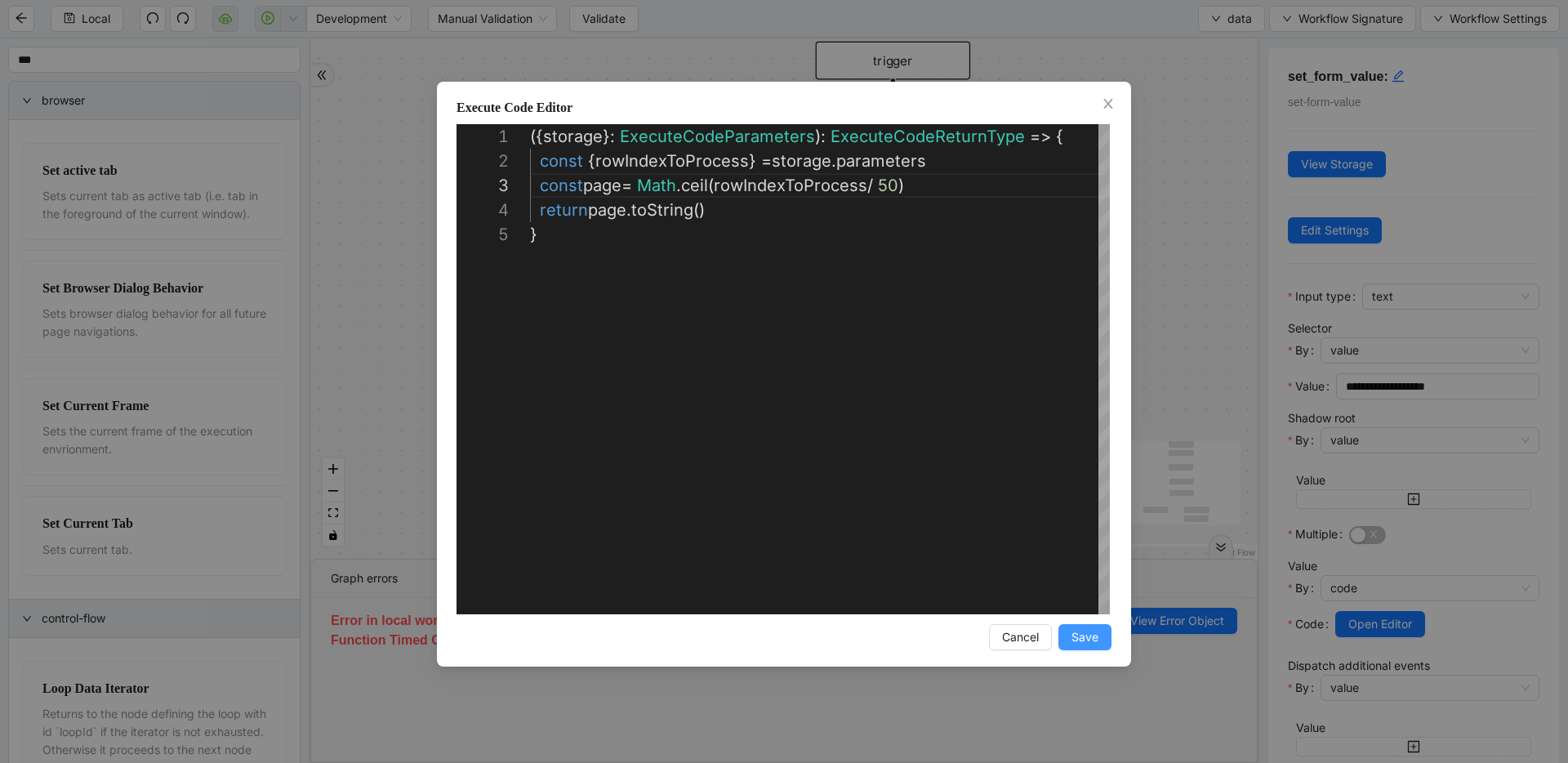
click at [1097, 642] on span "Save" at bounding box center [1085, 636] width 27 height 18
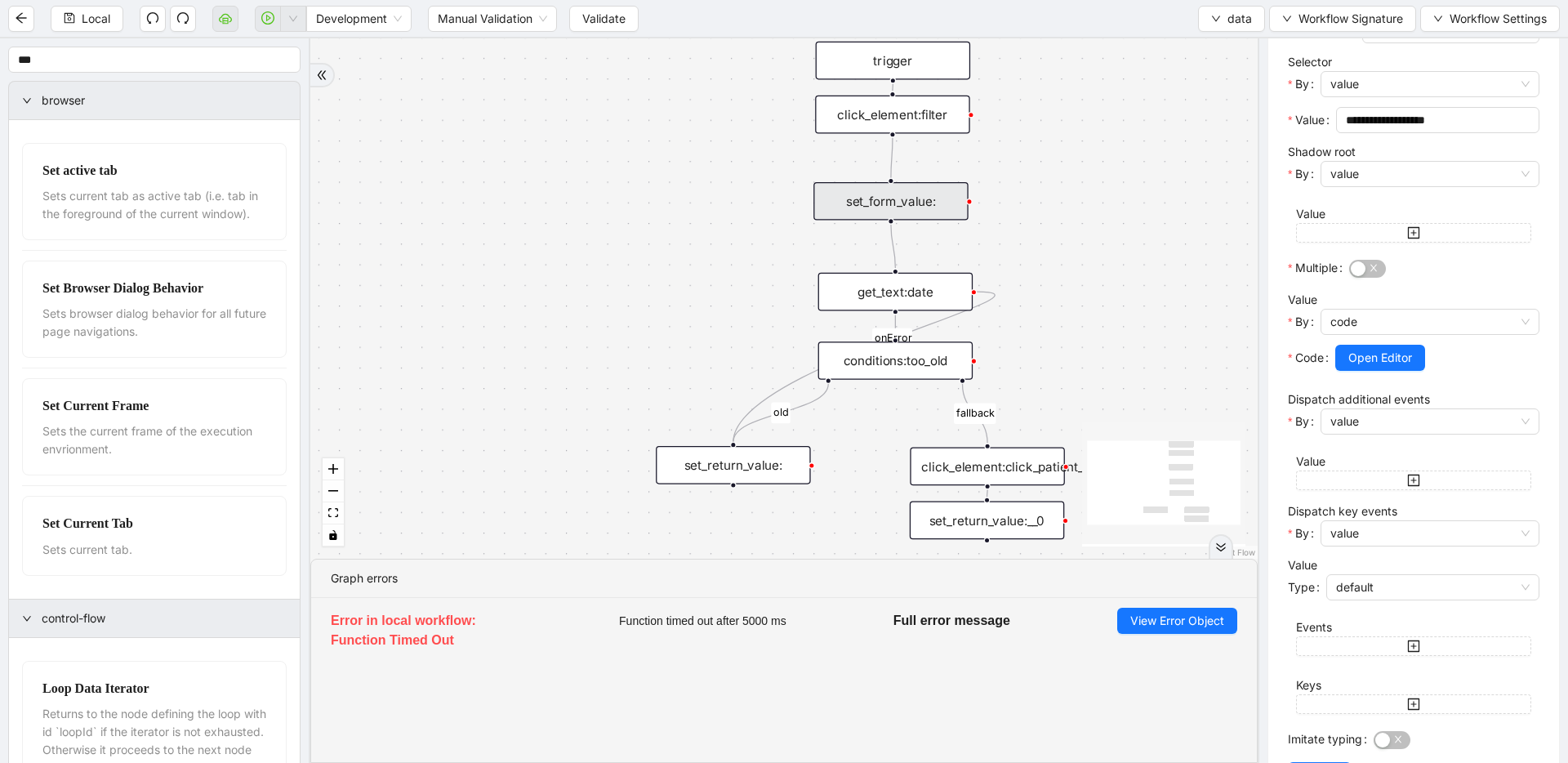
scroll to position [328, 0]
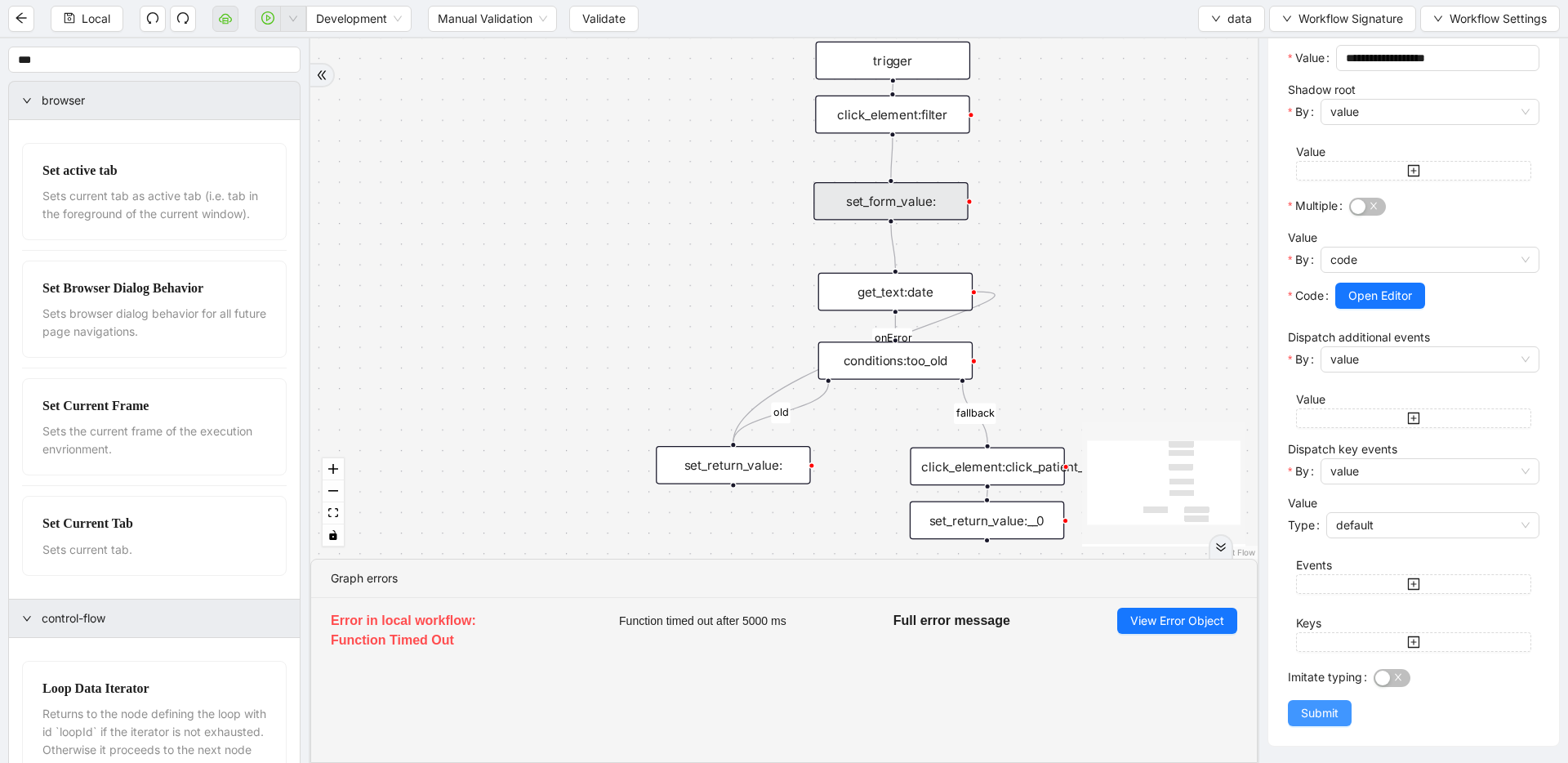
click at [1298, 711] on button "Submit" at bounding box center [1319, 713] width 64 height 26
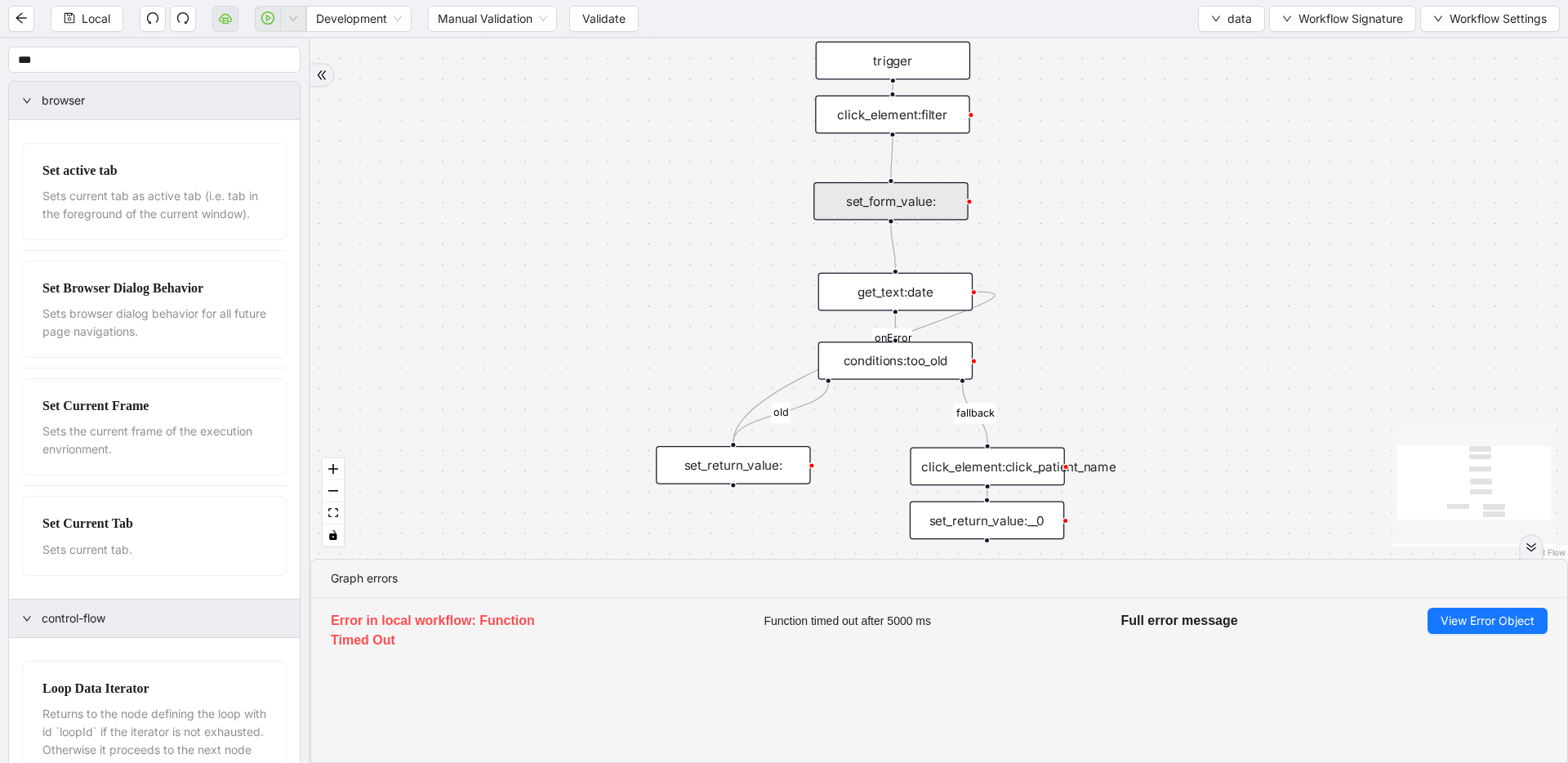
scroll to position [0, 0]
click at [1228, 16] on span "data" at bounding box center [1240, 18] width 24 height 18
click at [1224, 45] on span "Select" at bounding box center [1232, 51] width 44 height 18
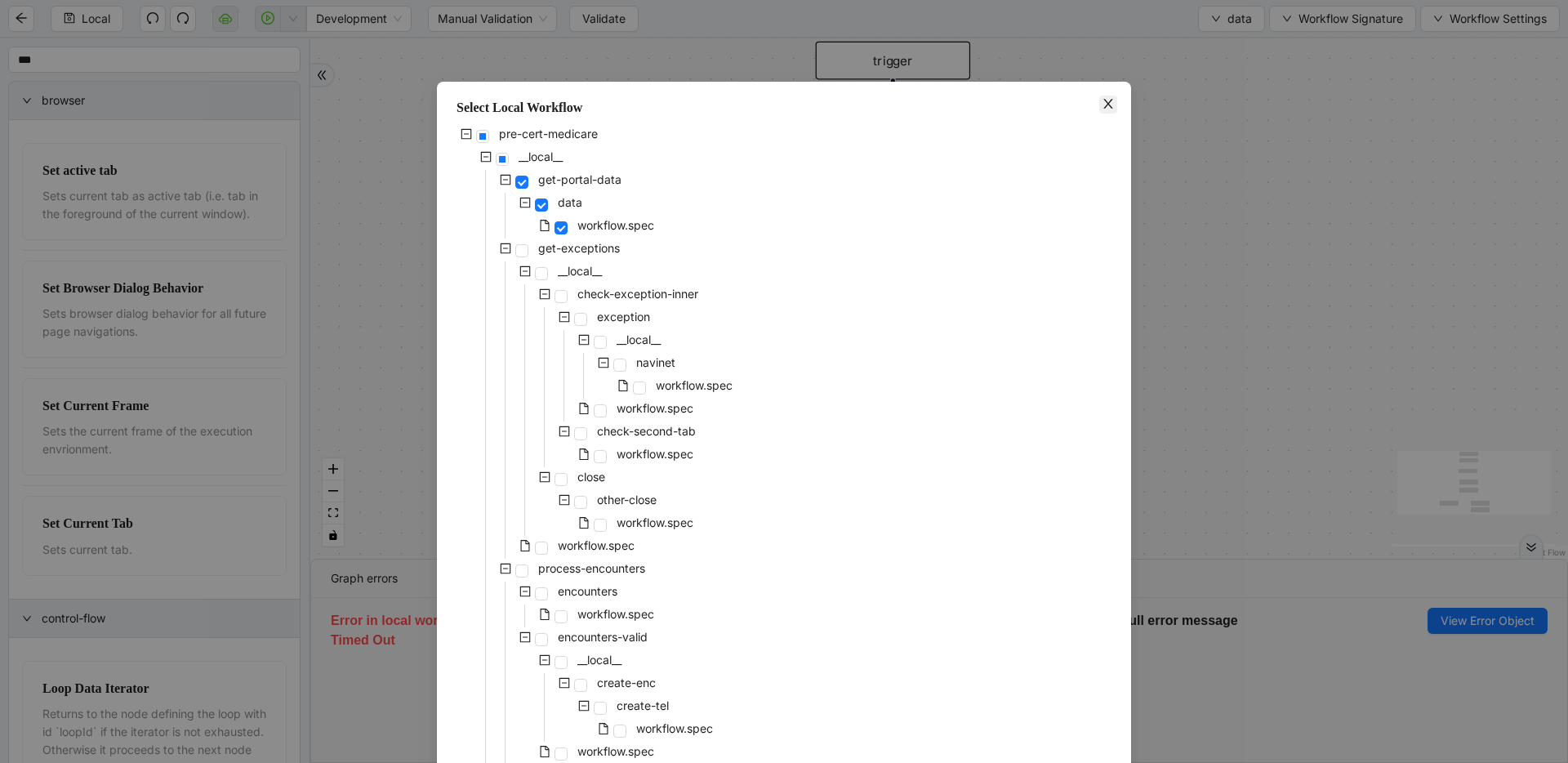
click at [1105, 104] on icon "close" at bounding box center [1108, 103] width 13 height 13
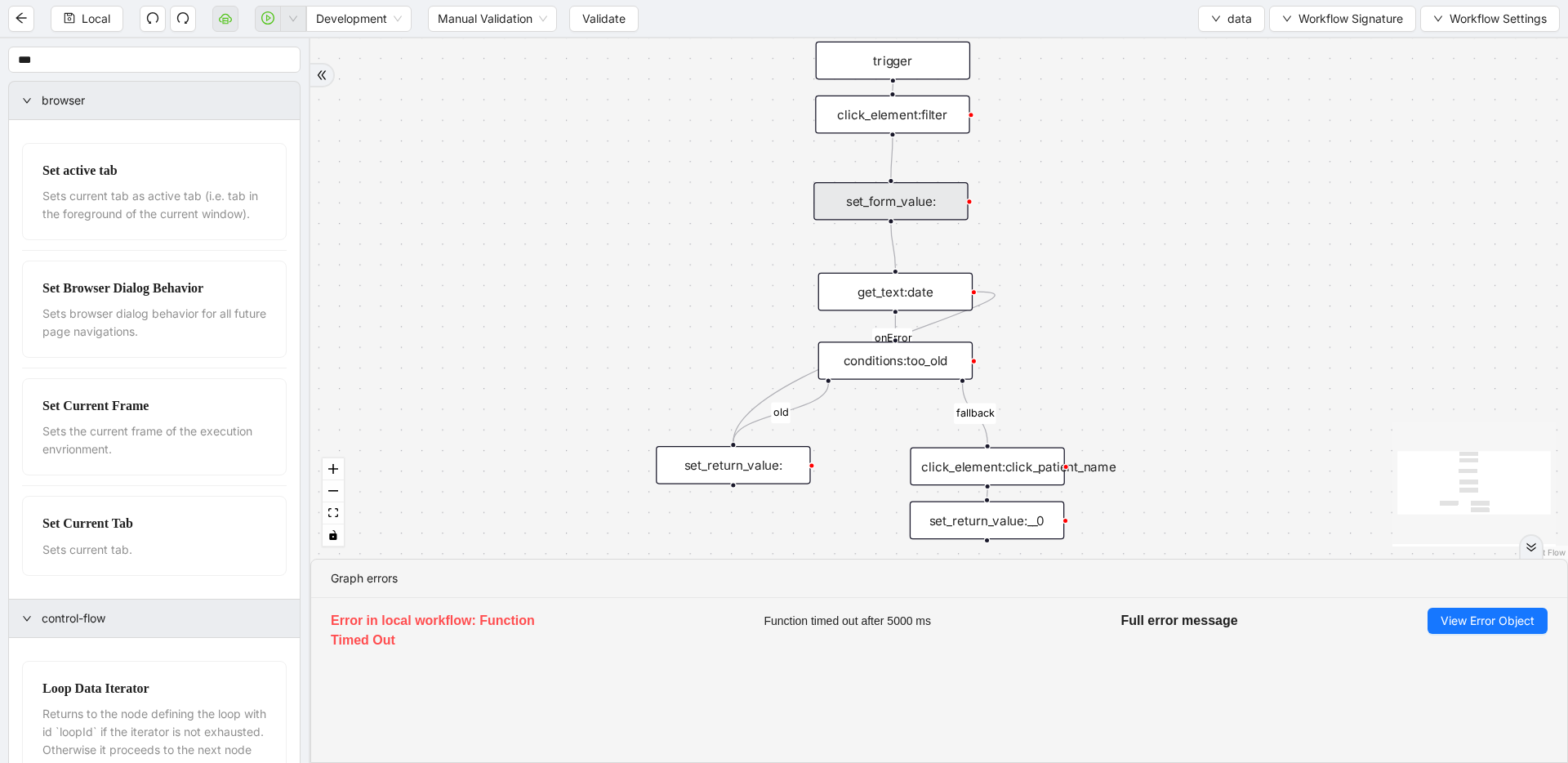
click at [846, 196] on div "set_form_value:" at bounding box center [891, 202] width 155 height 38
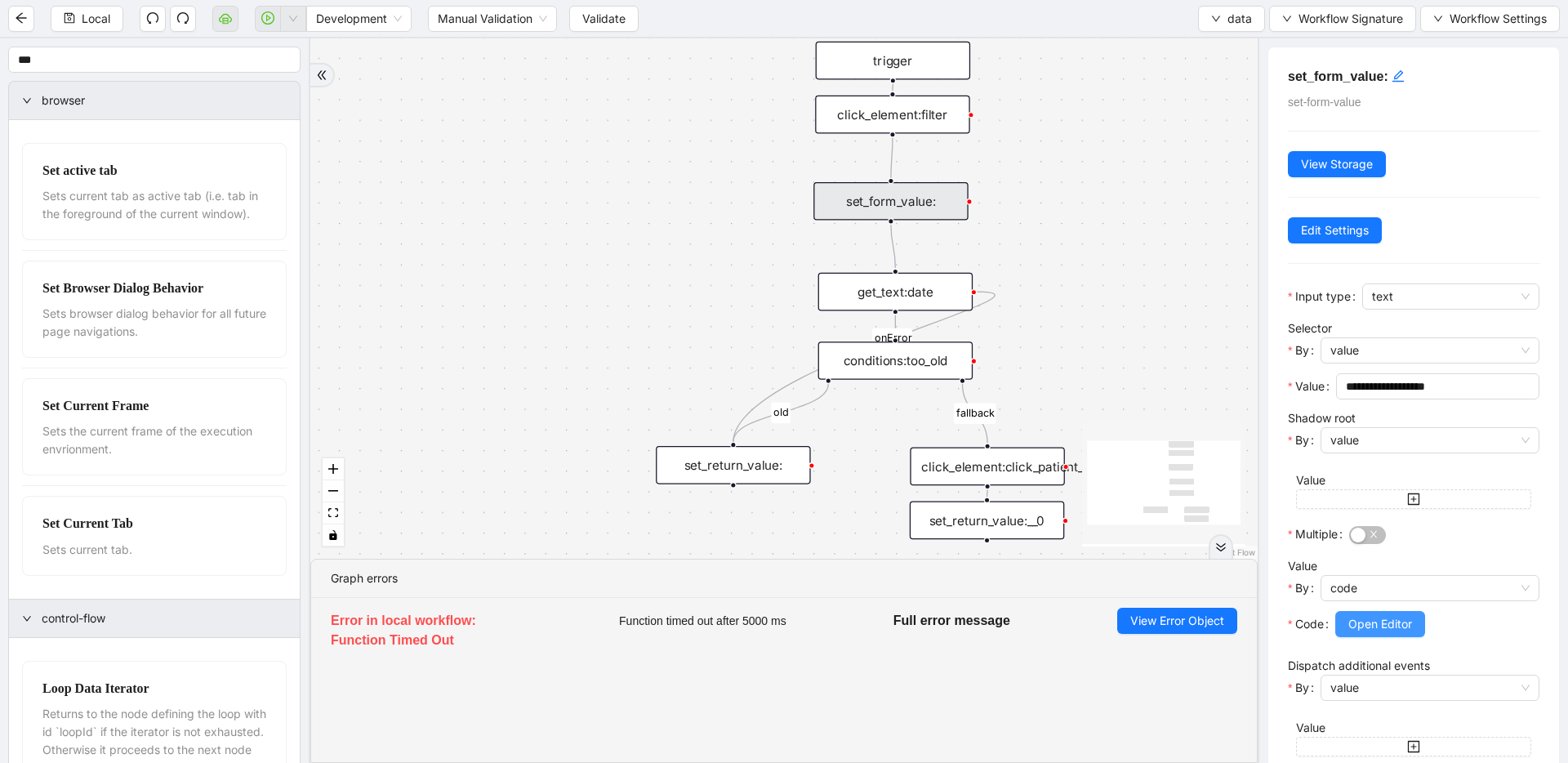
click at [1381, 618] on span "Open Editor" at bounding box center [1380, 624] width 64 height 18
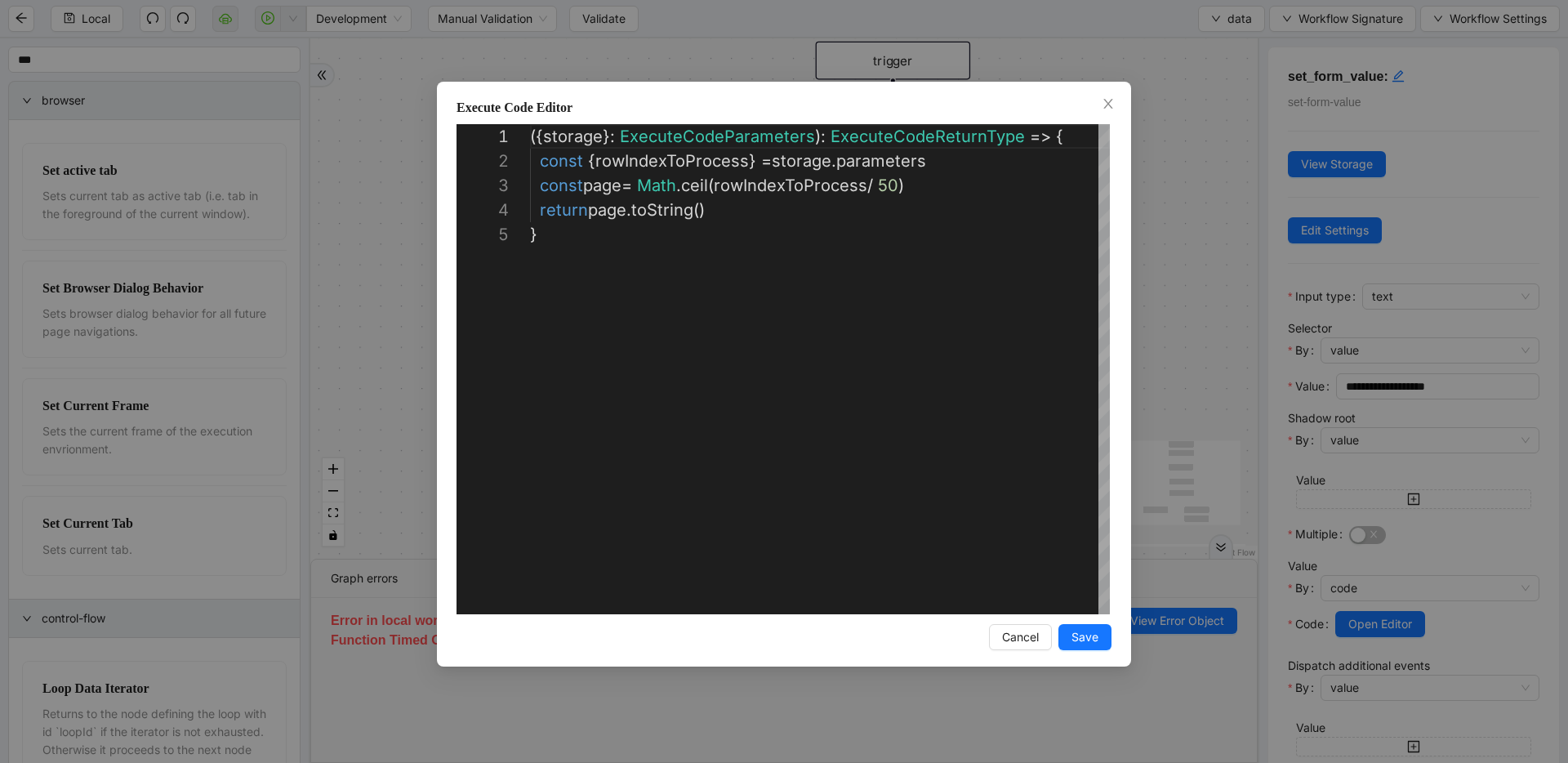
scroll to position [98, 0]
click at [1063, 635] on button "Save" at bounding box center [1085, 637] width 53 height 26
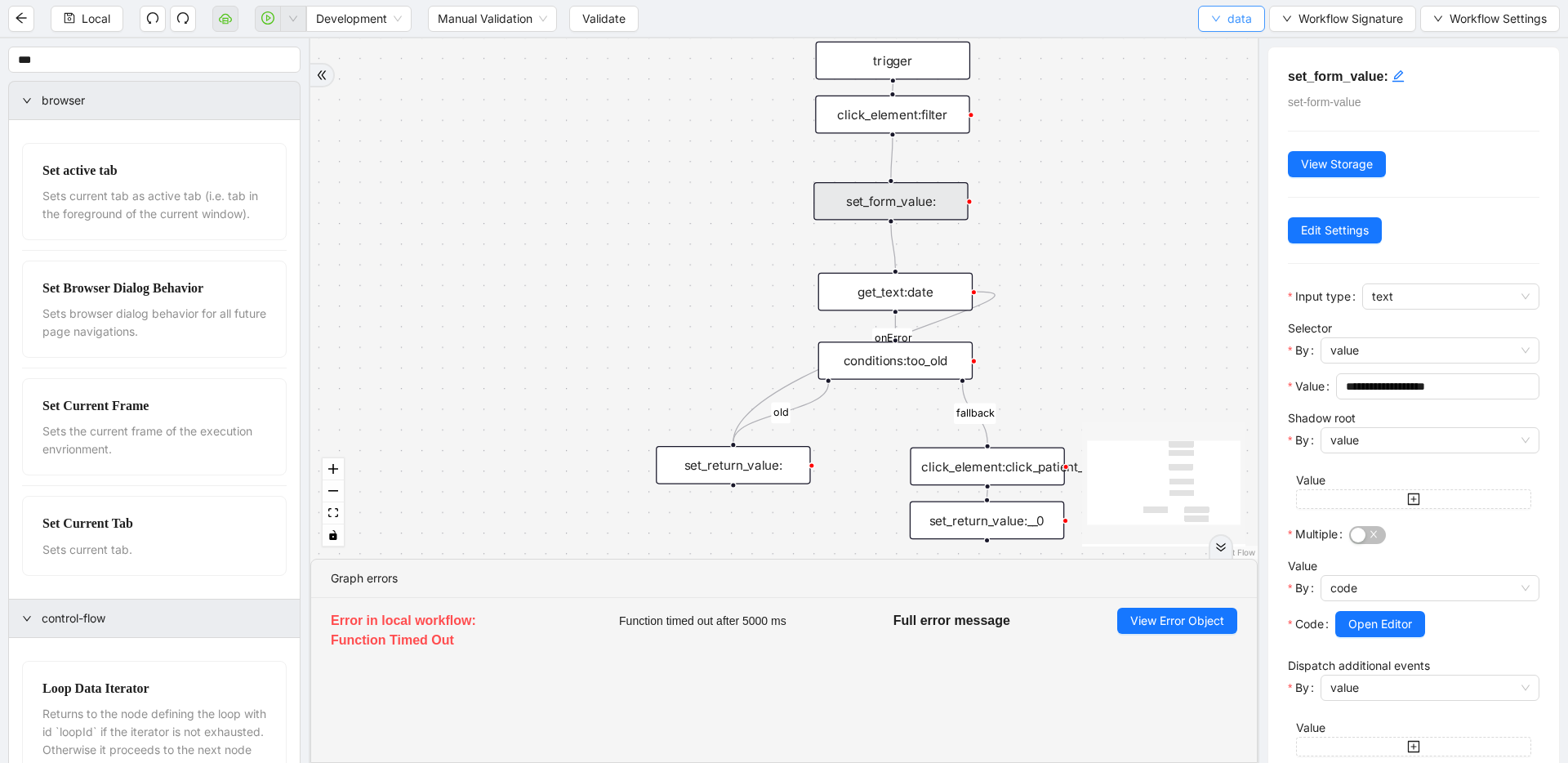
click at [1228, 22] on span "data" at bounding box center [1240, 18] width 24 height 18
click at [1223, 45] on span "Select" at bounding box center [1232, 51] width 44 height 18
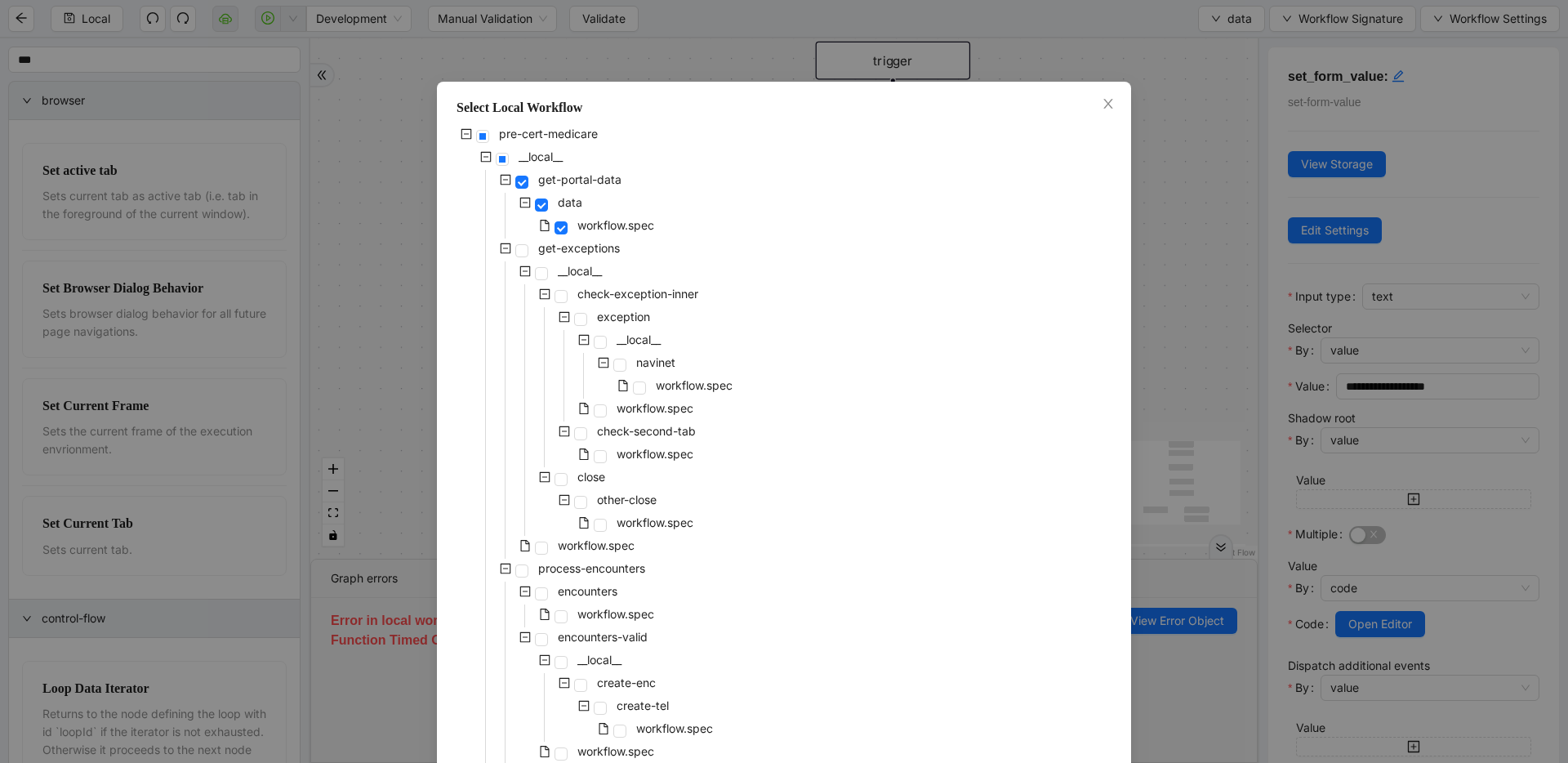
scroll to position [668, 0]
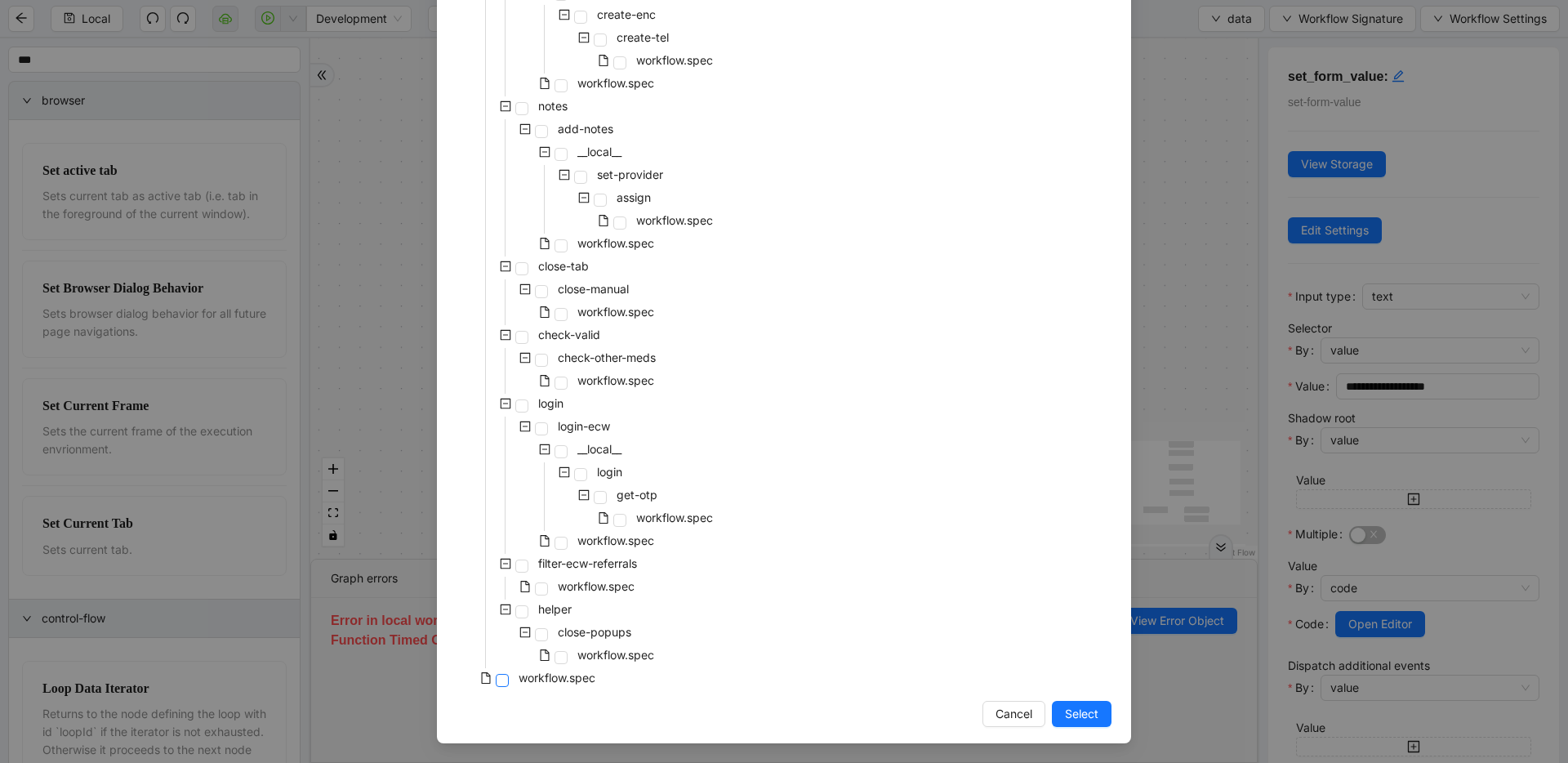
click at [500, 680] on span at bounding box center [502, 680] width 13 height 13
click at [1083, 713] on span "Select" at bounding box center [1082, 713] width 33 height 18
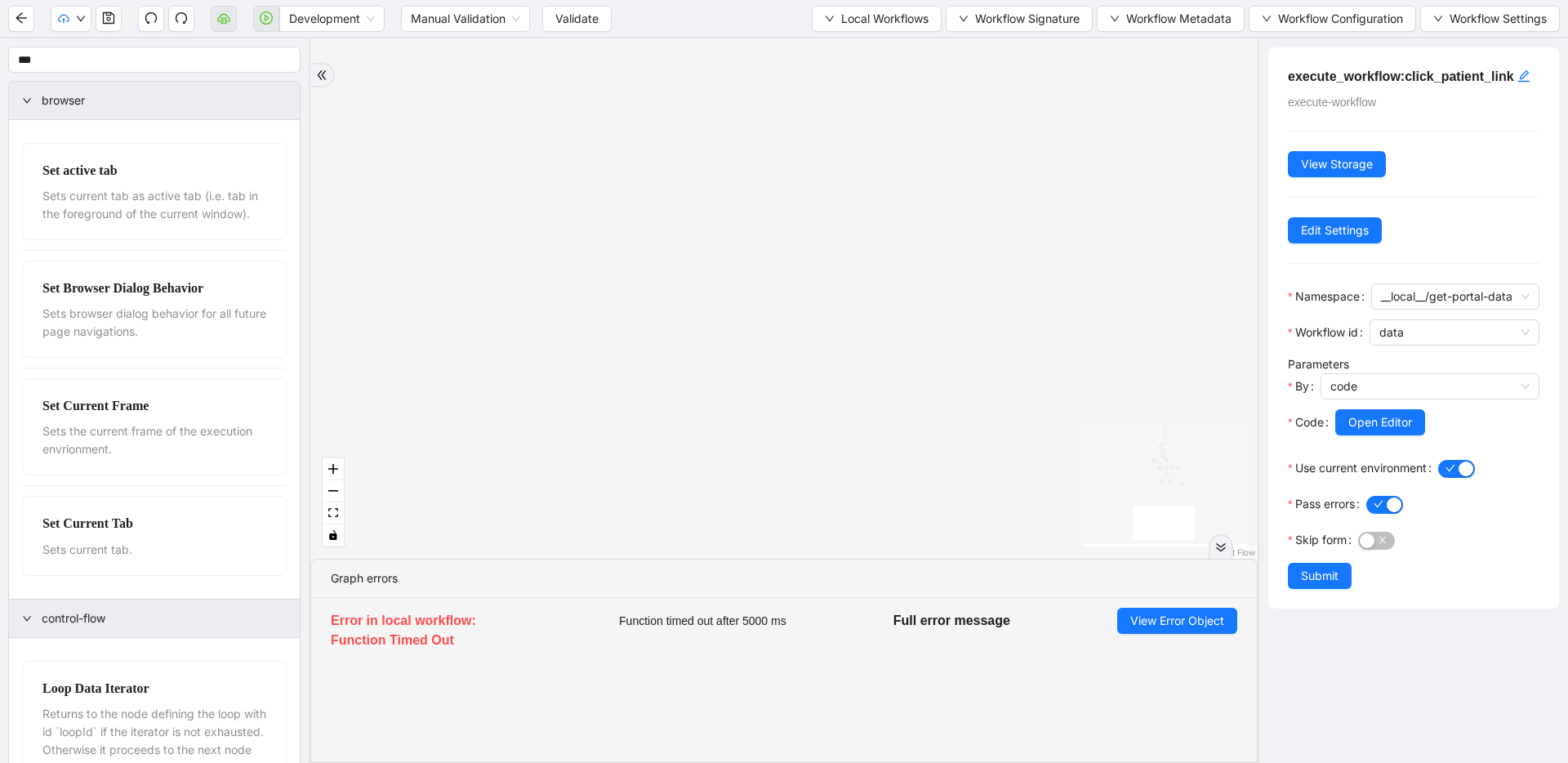
drag, startPoint x: 945, startPoint y: 234, endPoint x: 807, endPoint y: 442, distance: 249.6
drag, startPoint x: 876, startPoint y: 244, endPoint x: 851, endPoint y: 331, distance: 90.5
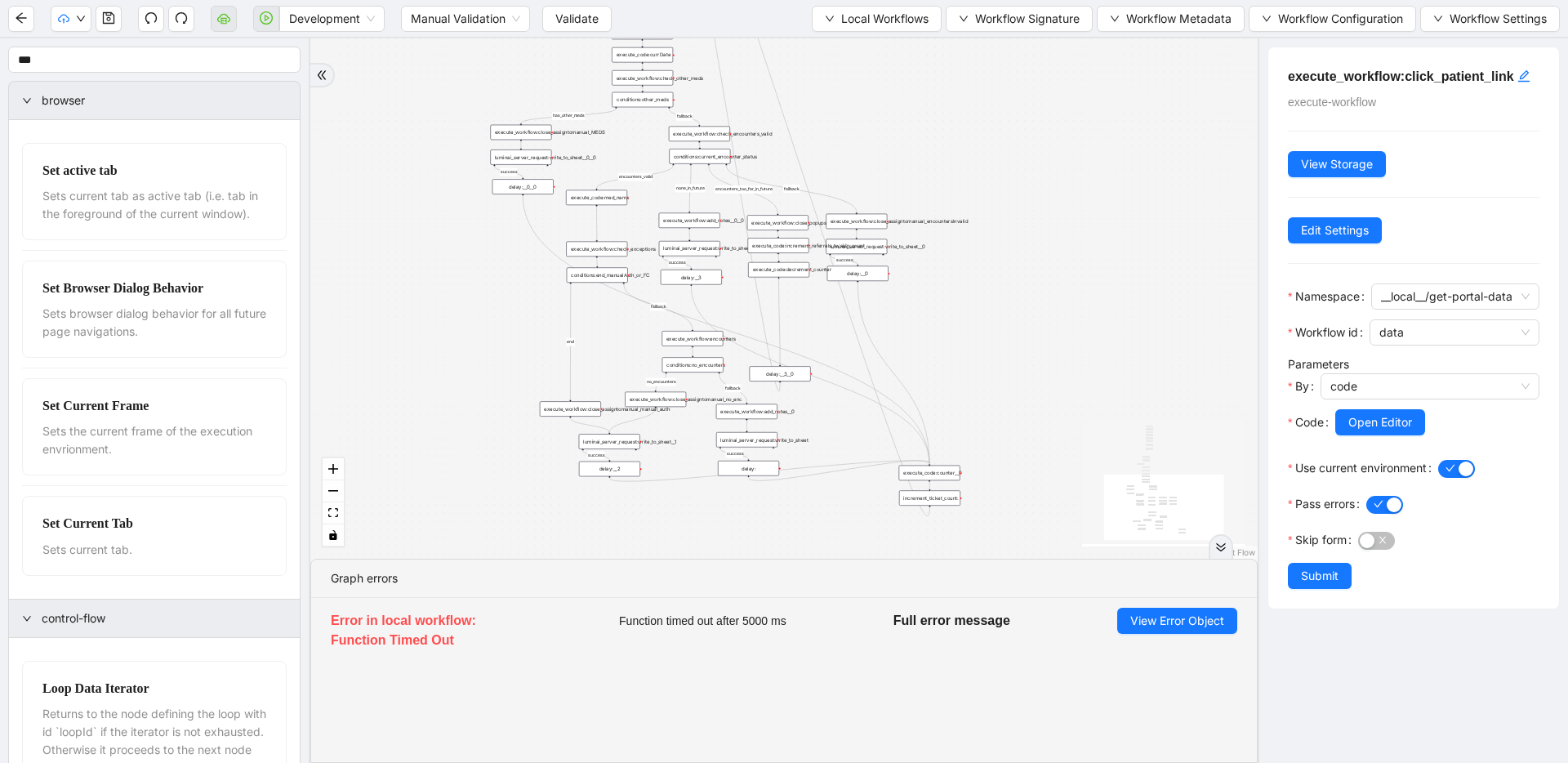
drag, startPoint x: 829, startPoint y: 235, endPoint x: 790, endPoint y: 309, distance: 83.6
drag, startPoint x: 771, startPoint y: 235, endPoint x: 846, endPoint y: 542, distance: 316.0
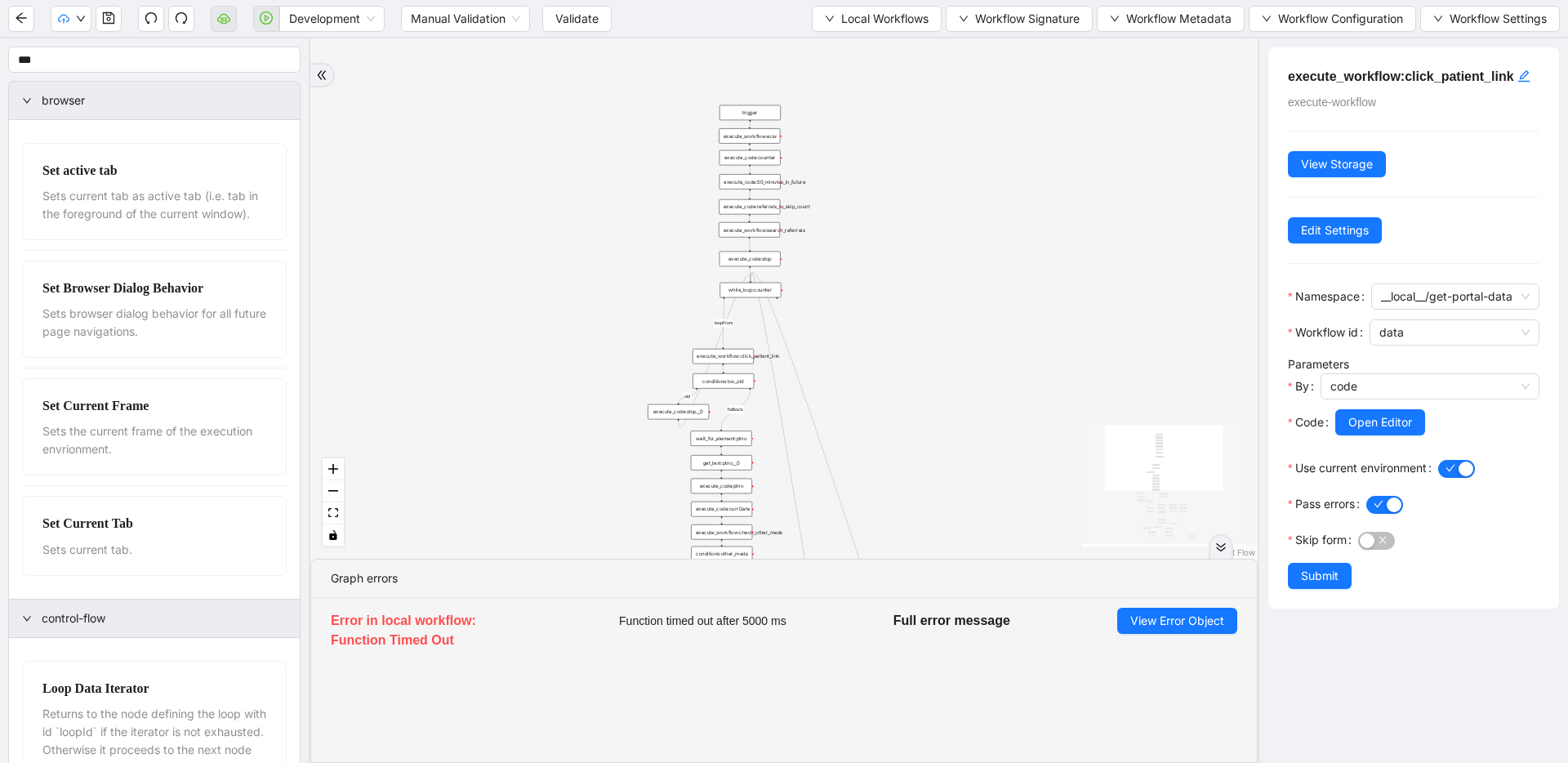
drag, startPoint x: 829, startPoint y: 251, endPoint x: 843, endPoint y: 509, distance: 258.4
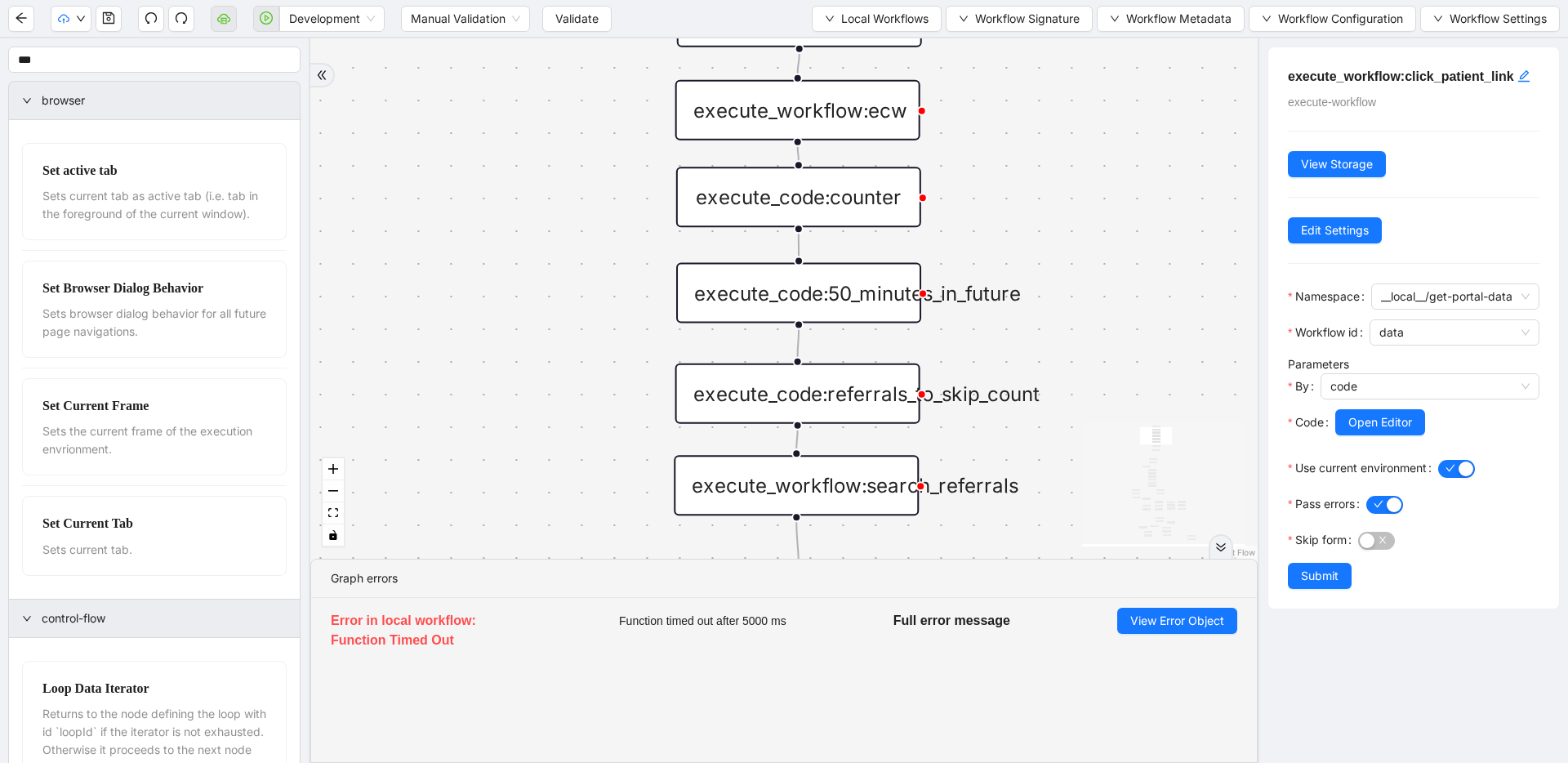
drag, startPoint x: 865, startPoint y: 455, endPoint x: 842, endPoint y: 290, distance: 166.6
click at [792, 402] on div "execute_code:referrals_to_skip_count" at bounding box center [798, 393] width 245 height 60
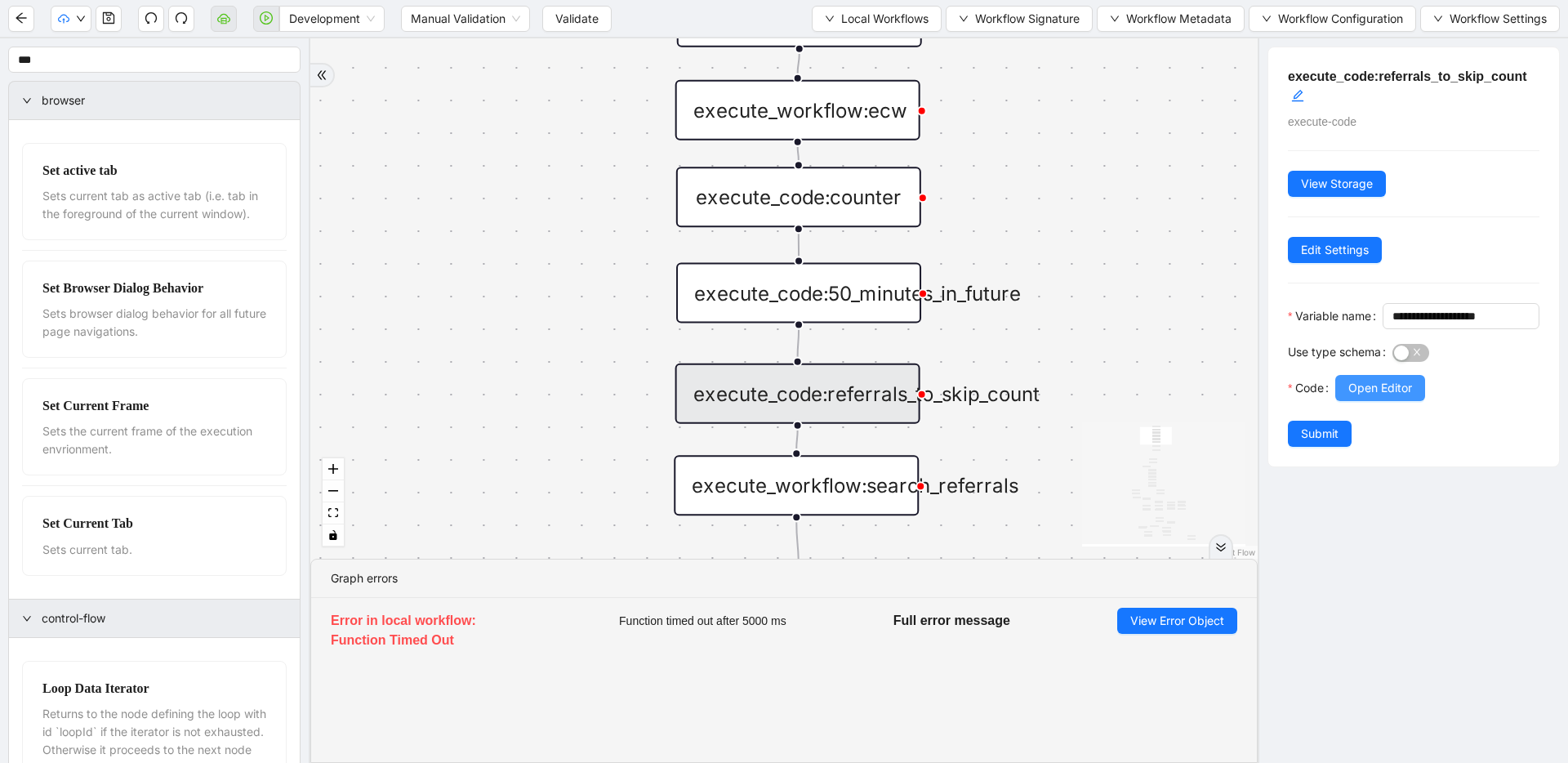
click at [1355, 397] on span "Open Editor" at bounding box center [1380, 388] width 64 height 18
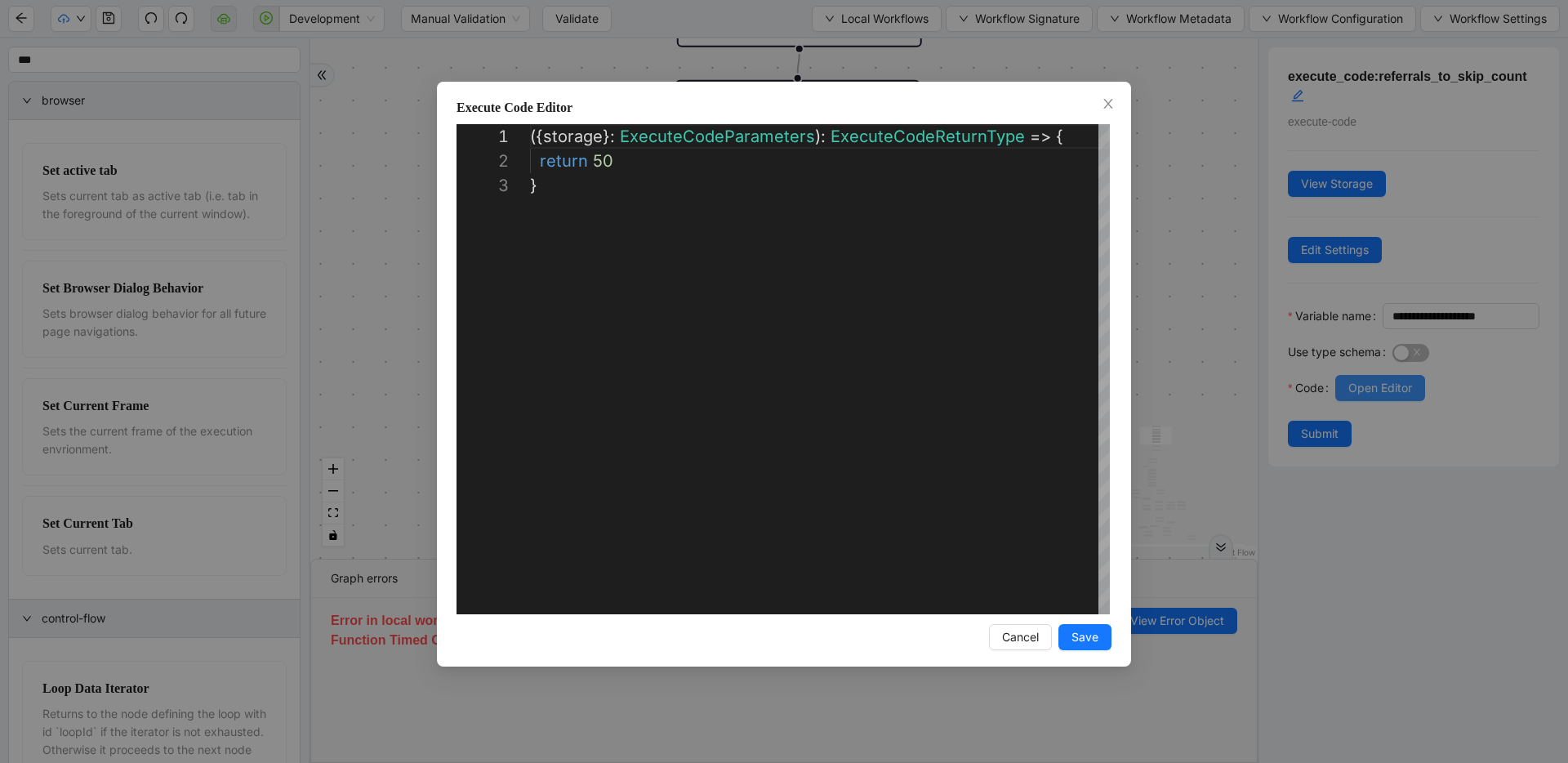
scroll to position [49, 0]
click at [1066, 637] on button "Save" at bounding box center [1085, 637] width 53 height 26
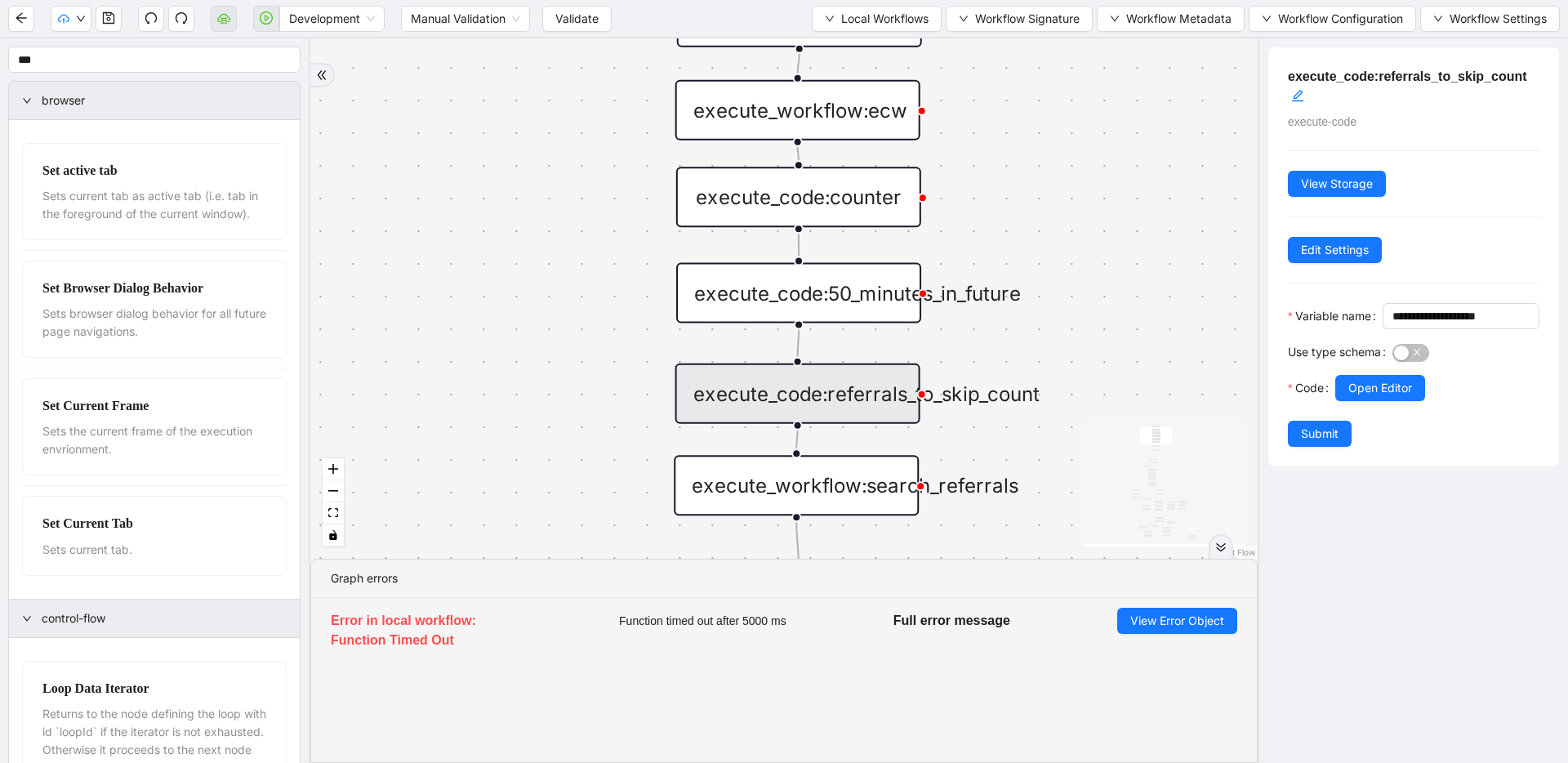
click at [1307, 466] on div "**********" at bounding box center [1413, 257] width 291 height 419
click at [1306, 443] on span "Submit" at bounding box center [1319, 434] width 38 height 18
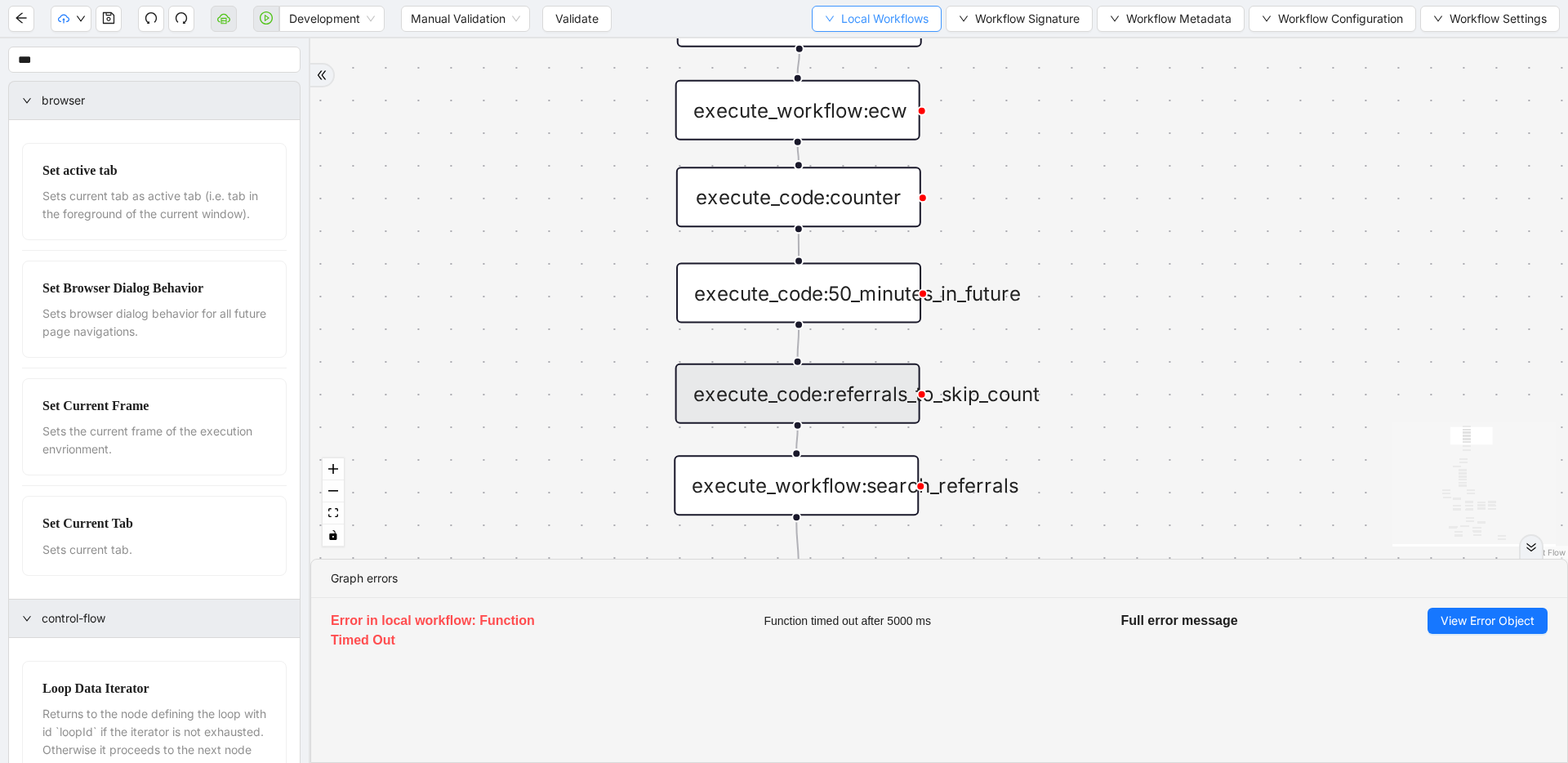
click at [812, 13] on button "Local Workflows" at bounding box center [877, 19] width 130 height 26
click at [823, 47] on span "Select" at bounding box center [872, 51] width 105 height 18
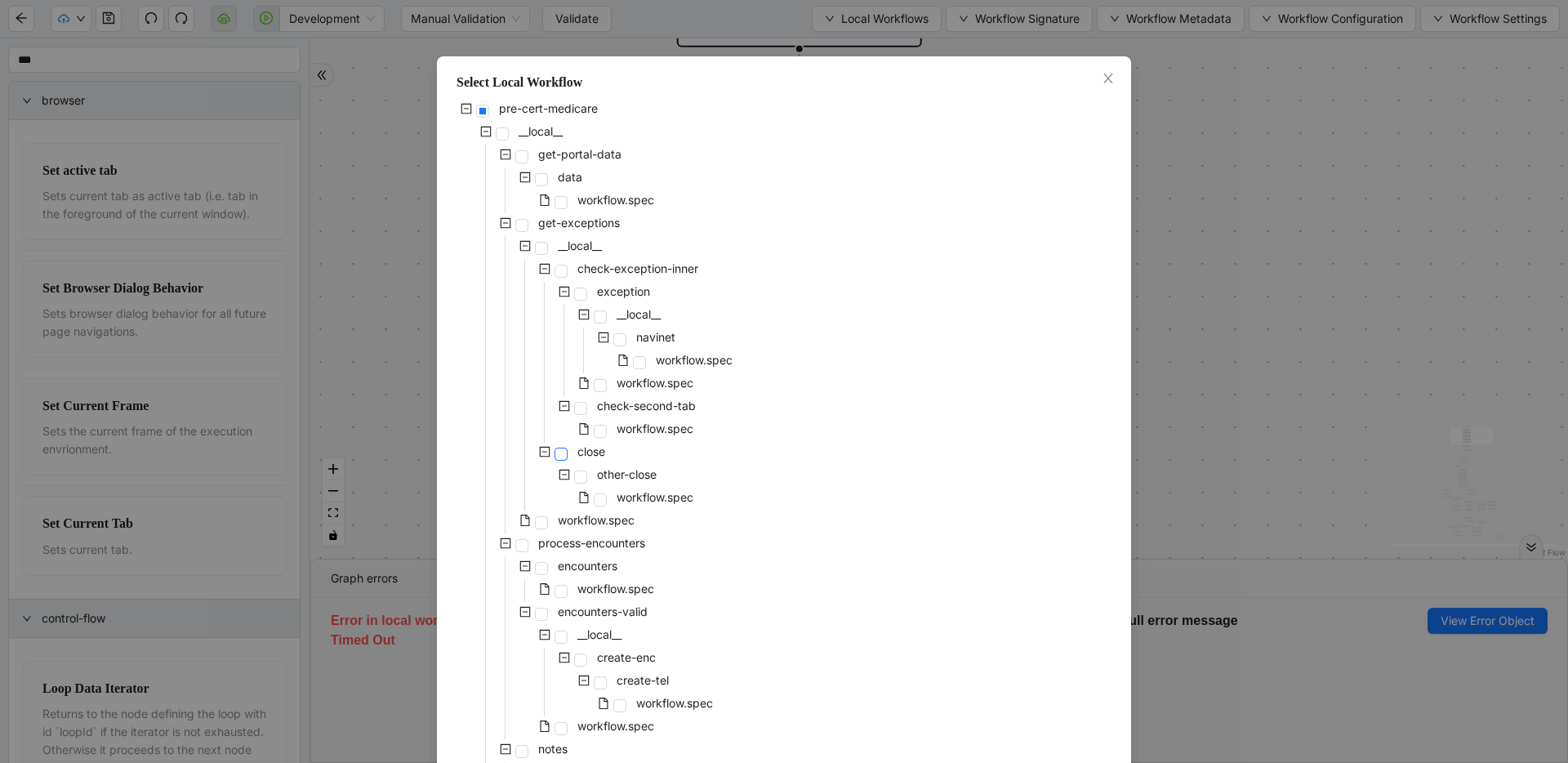
scroll to position [0, 0]
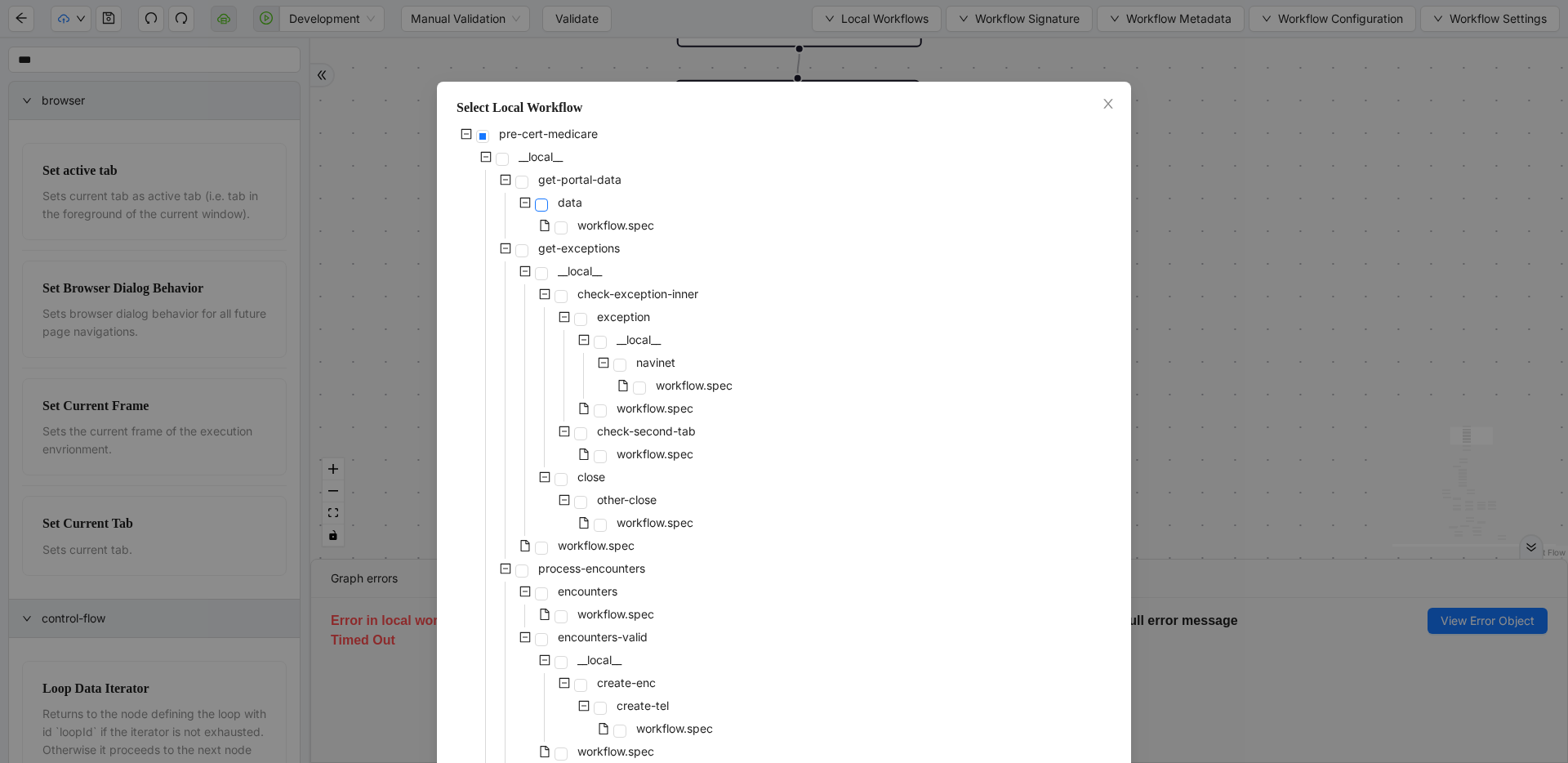
click at [538, 204] on span at bounding box center [541, 204] width 13 height 13
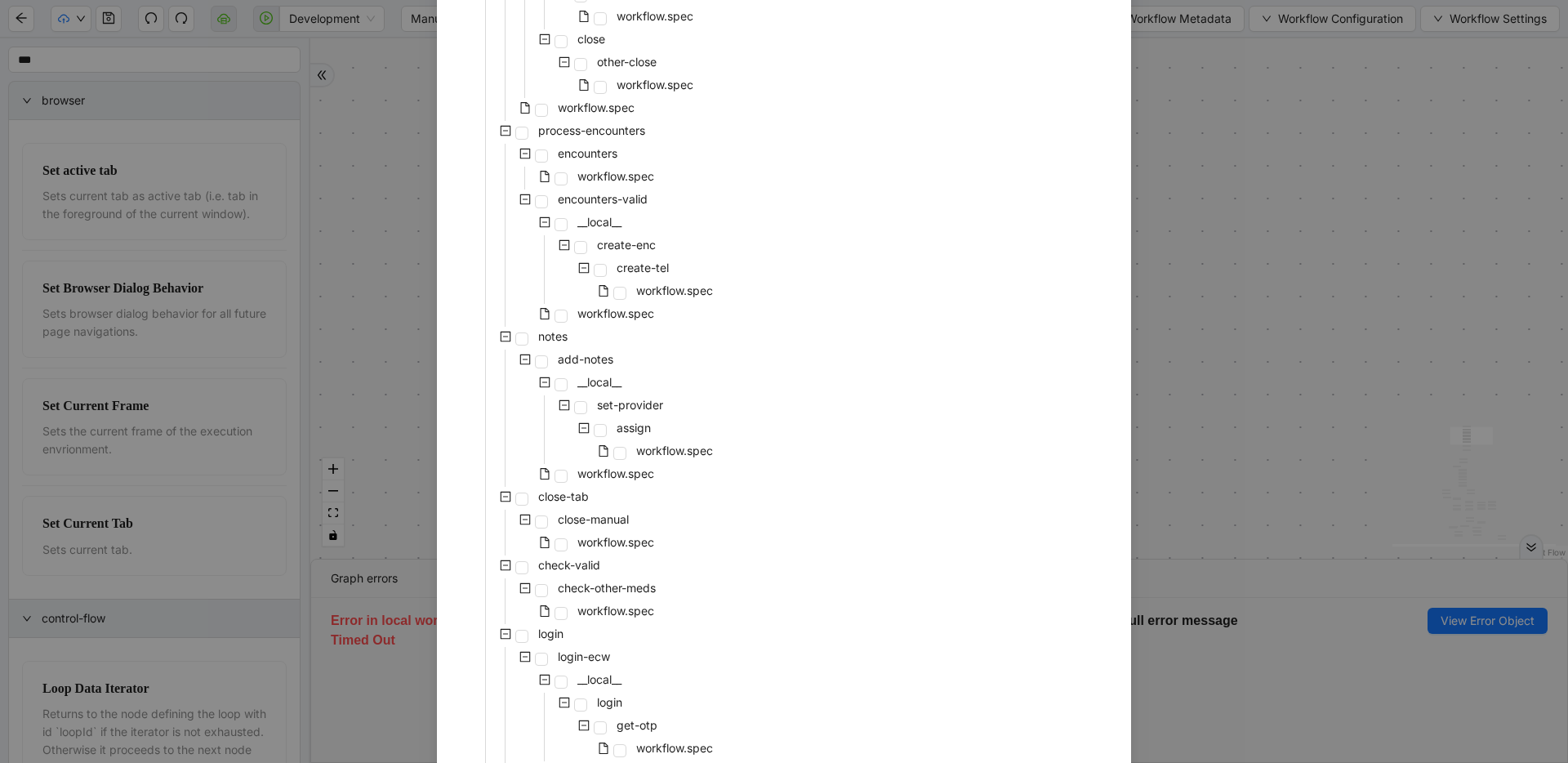
scroll to position [668, 0]
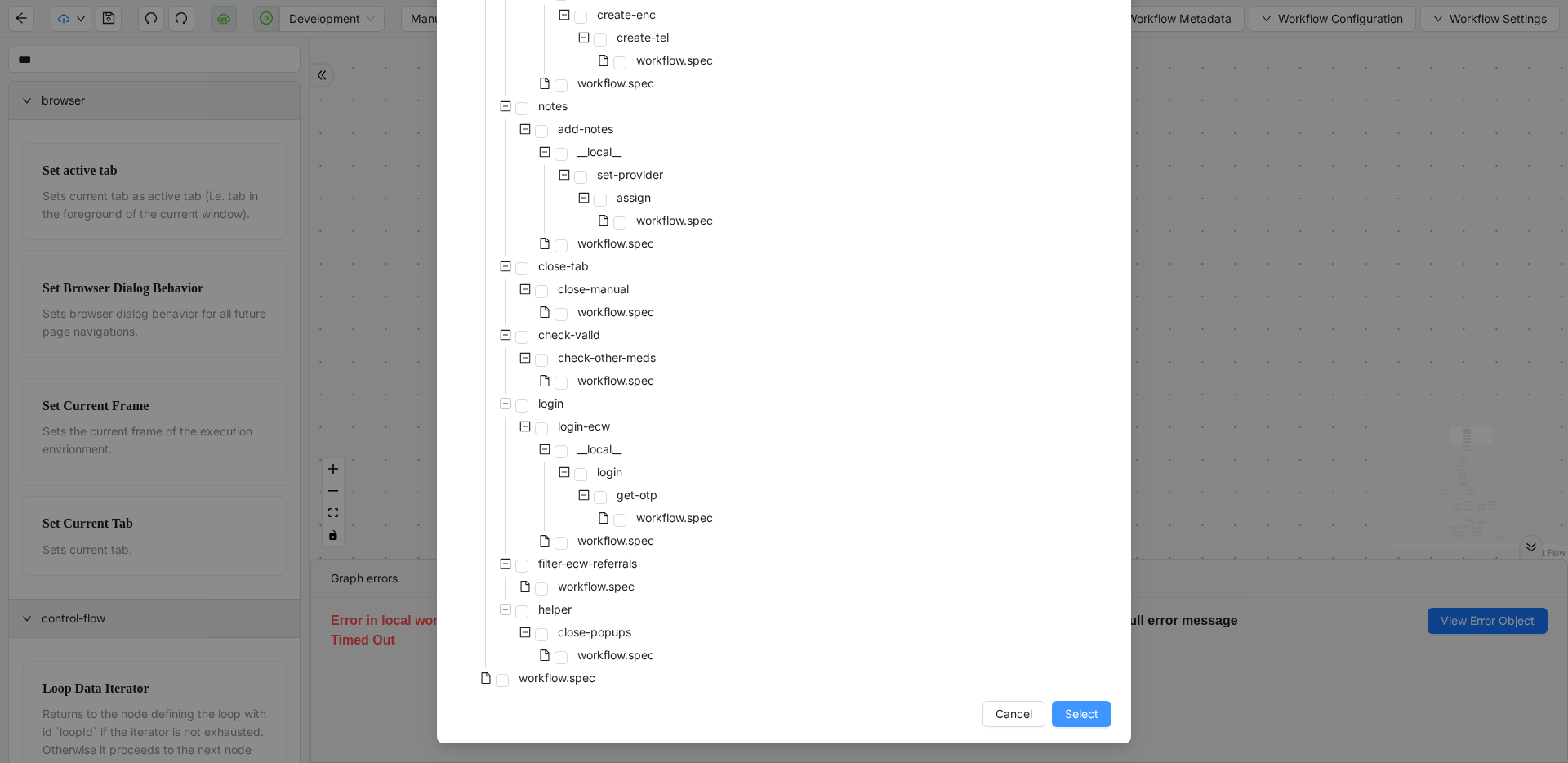
click at [1084, 715] on span "Select" at bounding box center [1082, 713] width 33 height 18
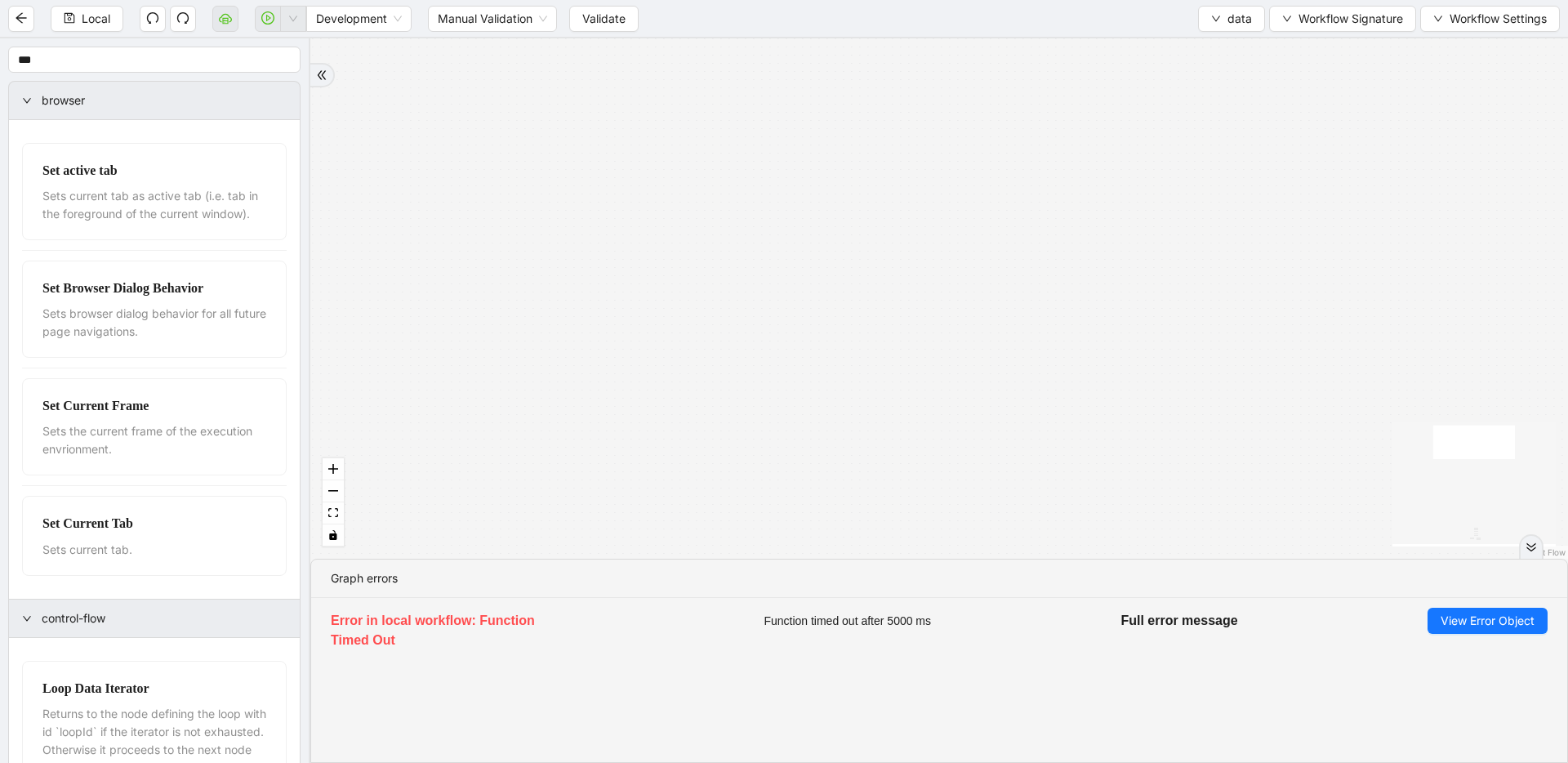
drag, startPoint x: 911, startPoint y: 319, endPoint x: 902, endPoint y: 148, distance: 171.2
drag, startPoint x: 871, startPoint y: 366, endPoint x: 831, endPoint y: 94, distance: 274.9
drag, startPoint x: 781, startPoint y: 185, endPoint x: 781, endPoint y: 237, distance: 52.0
drag, startPoint x: 772, startPoint y: 377, endPoint x: 781, endPoint y: 65, distance: 312.1
drag, startPoint x: 756, startPoint y: 393, endPoint x: 735, endPoint y: 88, distance: 305.7
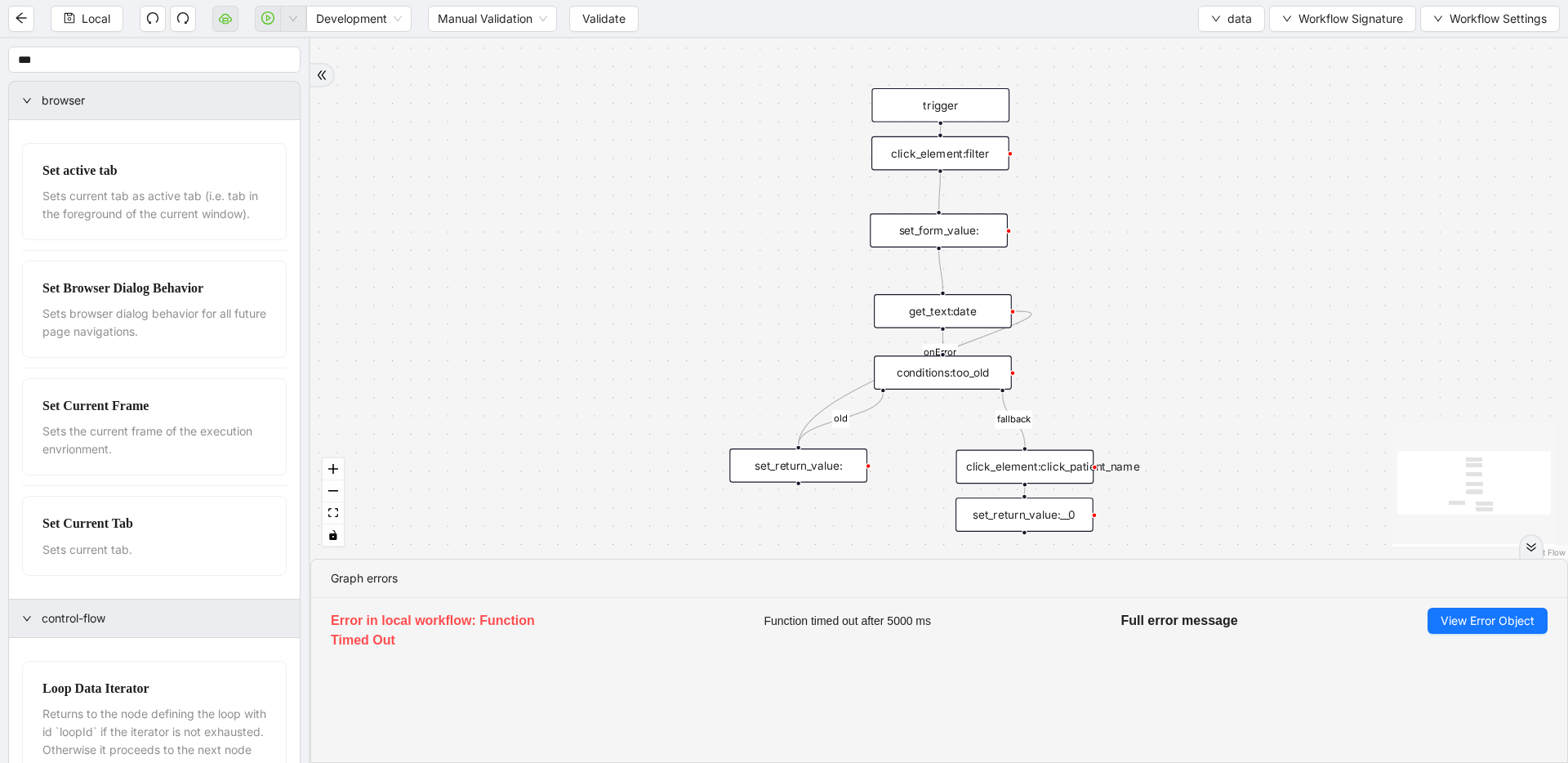
click at [935, 233] on div "set_form_value:" at bounding box center [939, 230] width 138 height 34
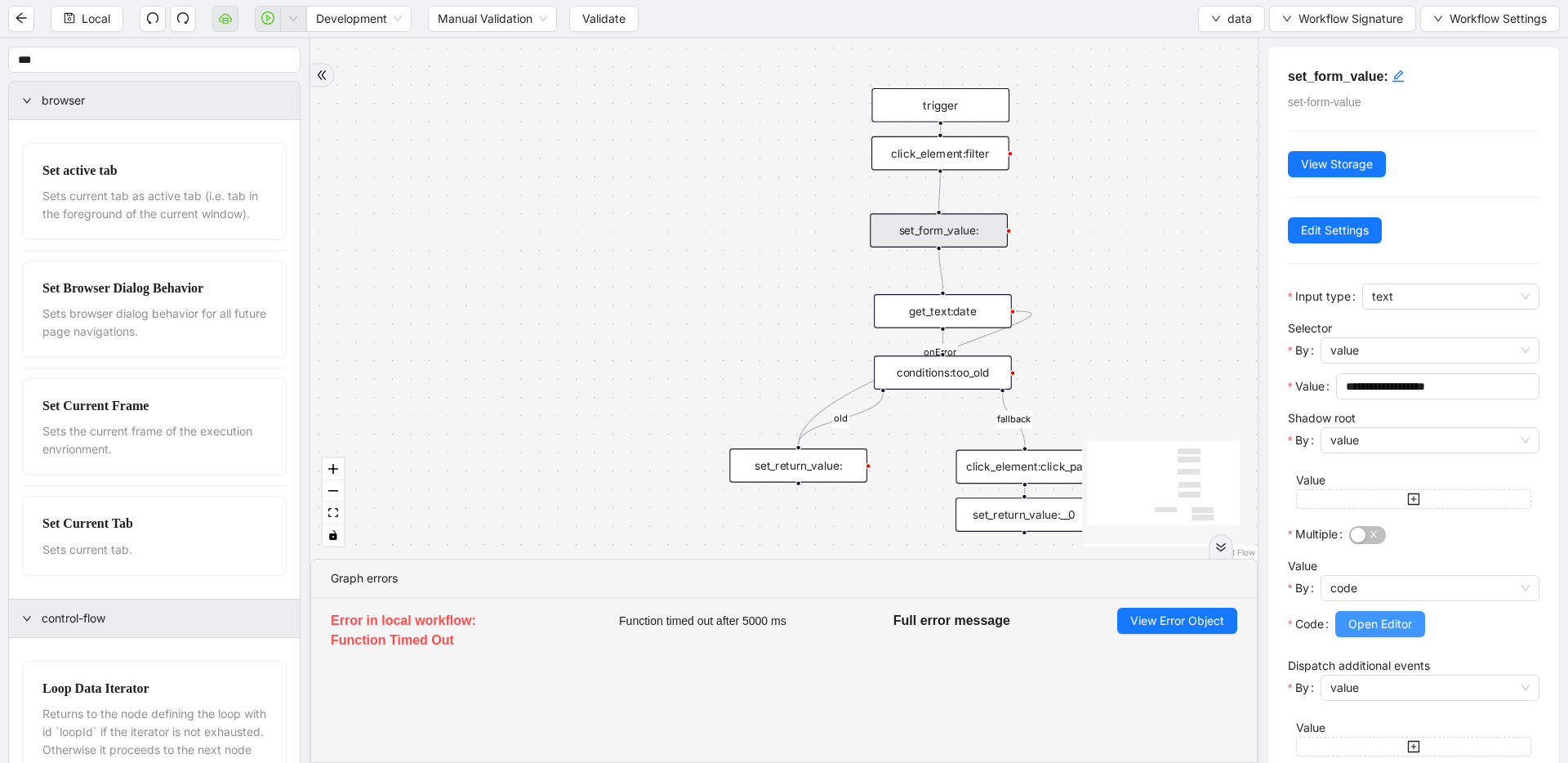
click at [1368, 615] on span "Open Editor" at bounding box center [1380, 624] width 64 height 18
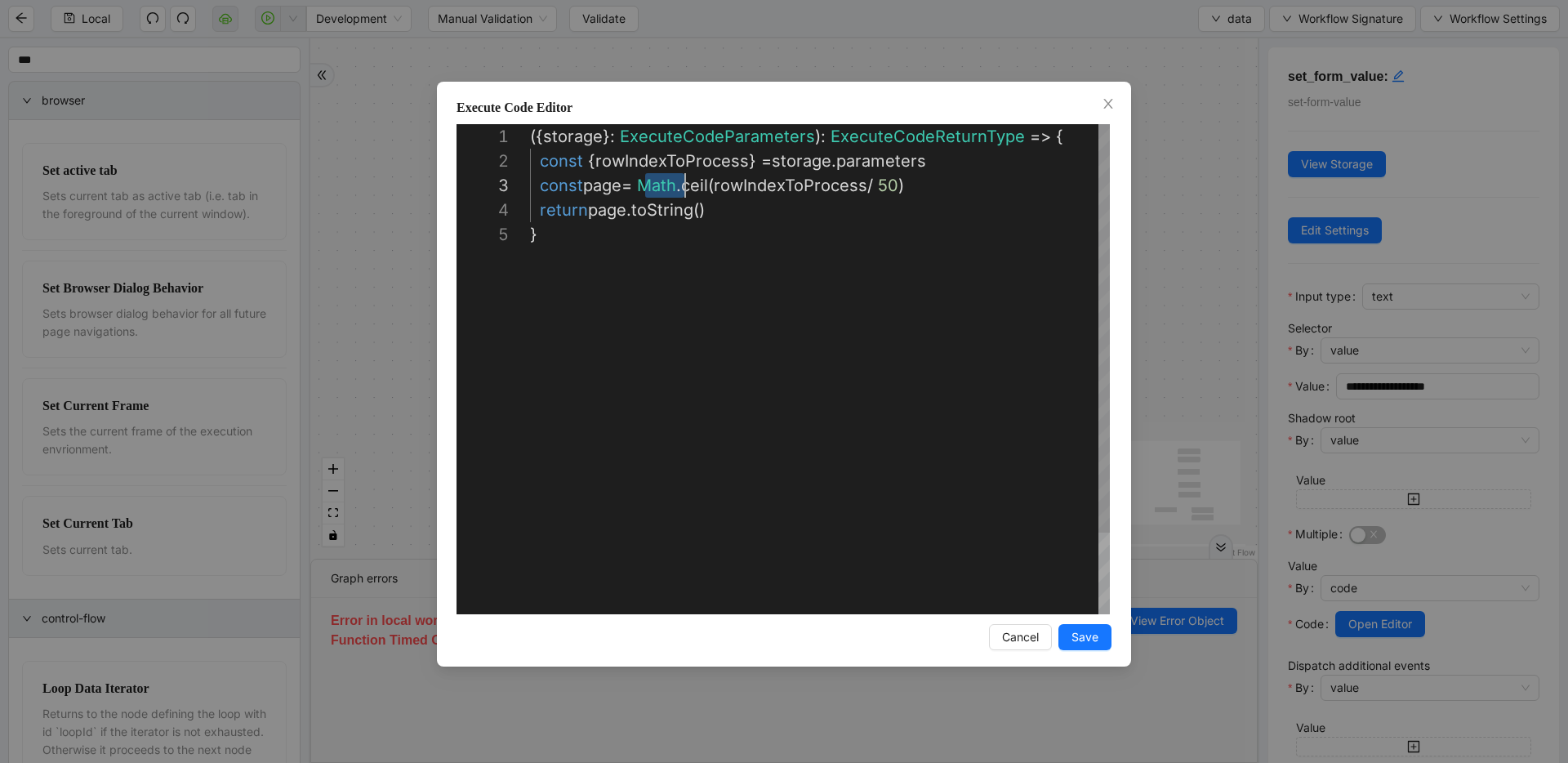
scroll to position [49, 280]
drag, startPoint x: 645, startPoint y: 187, endPoint x: 809, endPoint y: 184, distance: 164.0
click at [809, 184] on div "({ storage }: ExecuteCodeParameters ): ExecuteCodeReturnType => { const { rowIn…" at bounding box center [820, 418] width 580 height 588
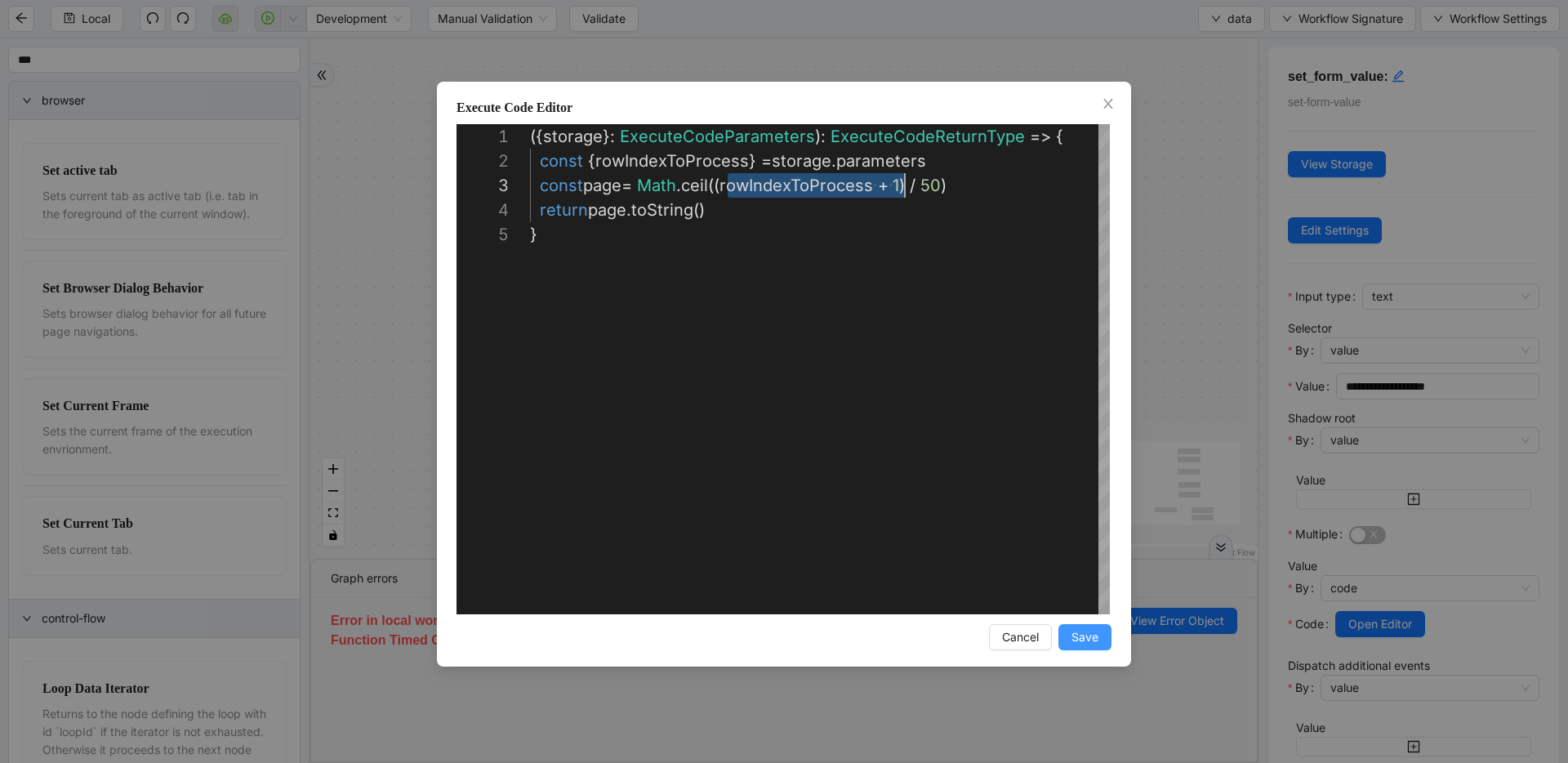
type textarea "**********"
click at [1067, 631] on button "Save" at bounding box center [1085, 637] width 53 height 26
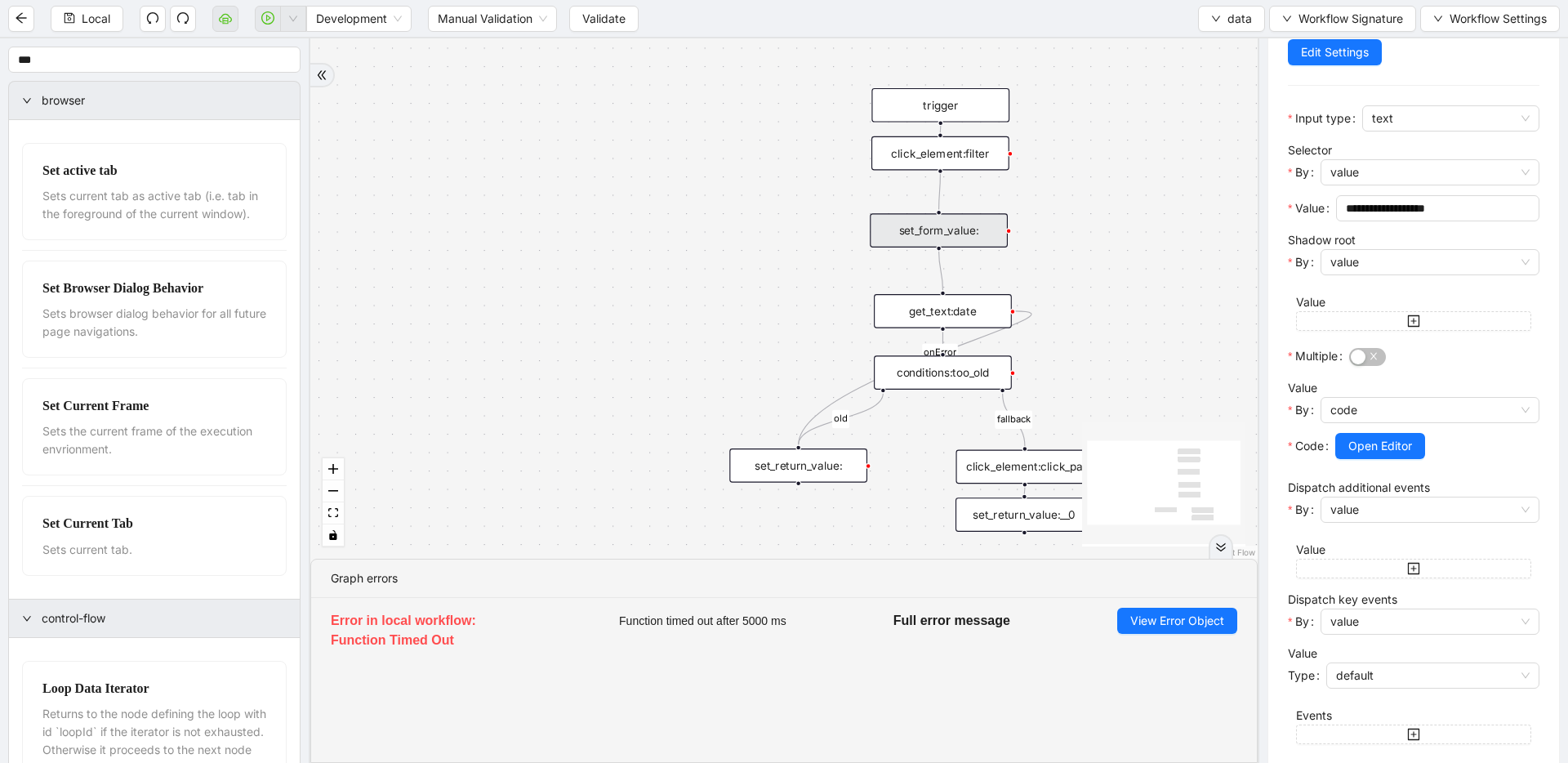
scroll to position [328, 0]
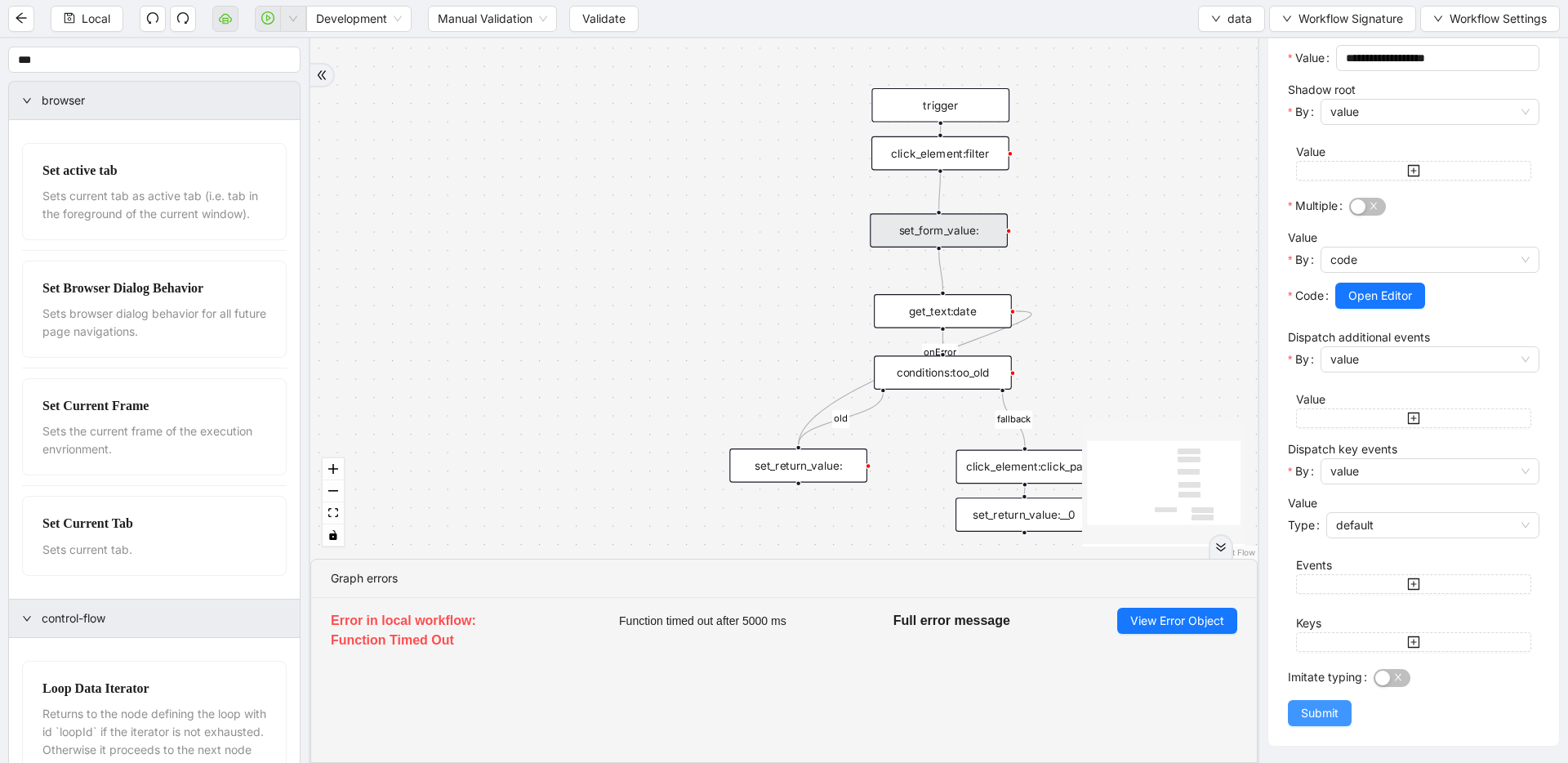
click at [1328, 722] on button "Submit" at bounding box center [1319, 713] width 64 height 26
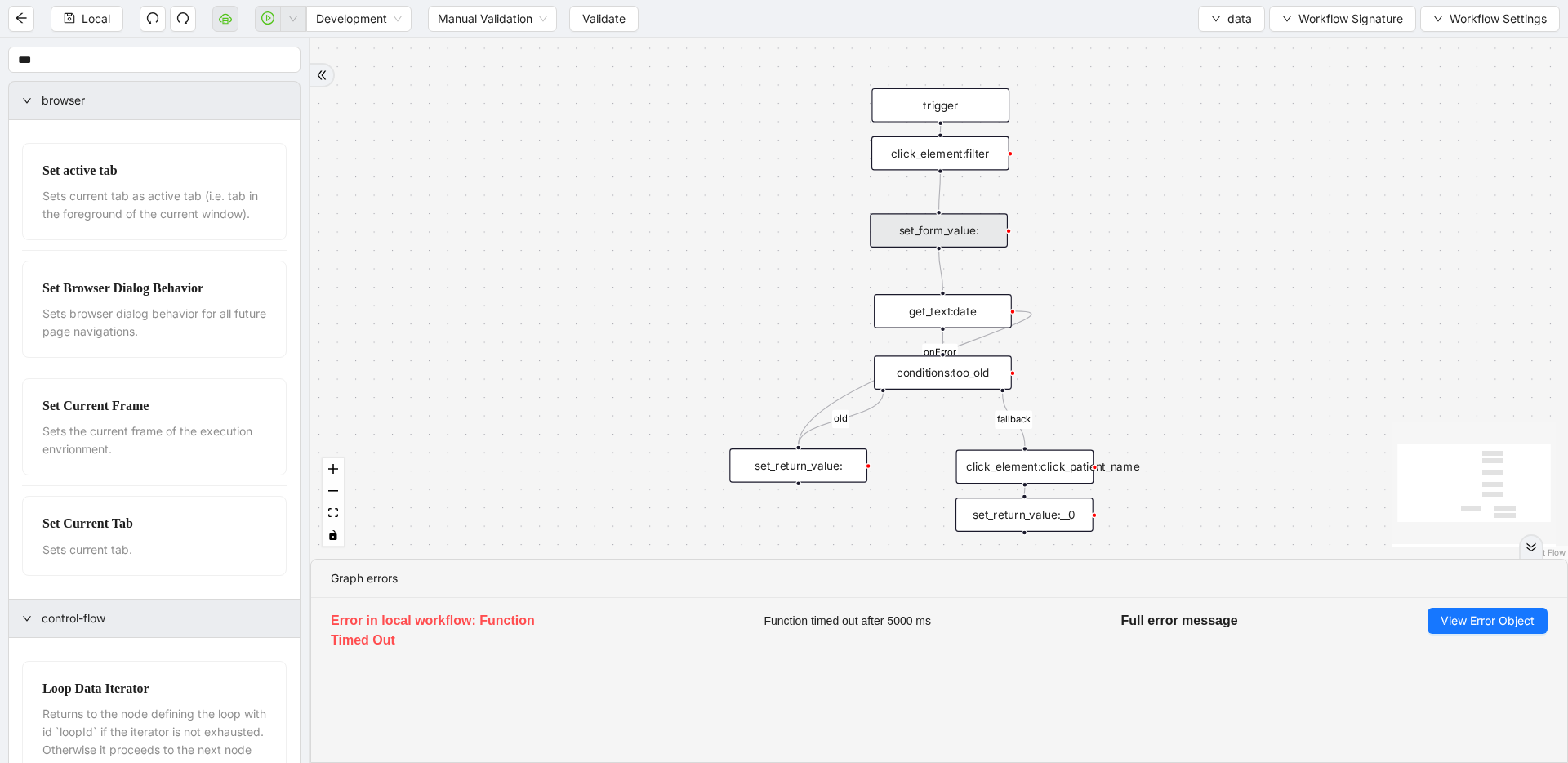
scroll to position [0, 0]
click at [85, 16] on span "Local" at bounding box center [96, 18] width 29 height 18
click at [602, 17] on span "Validate" at bounding box center [604, 18] width 44 height 18
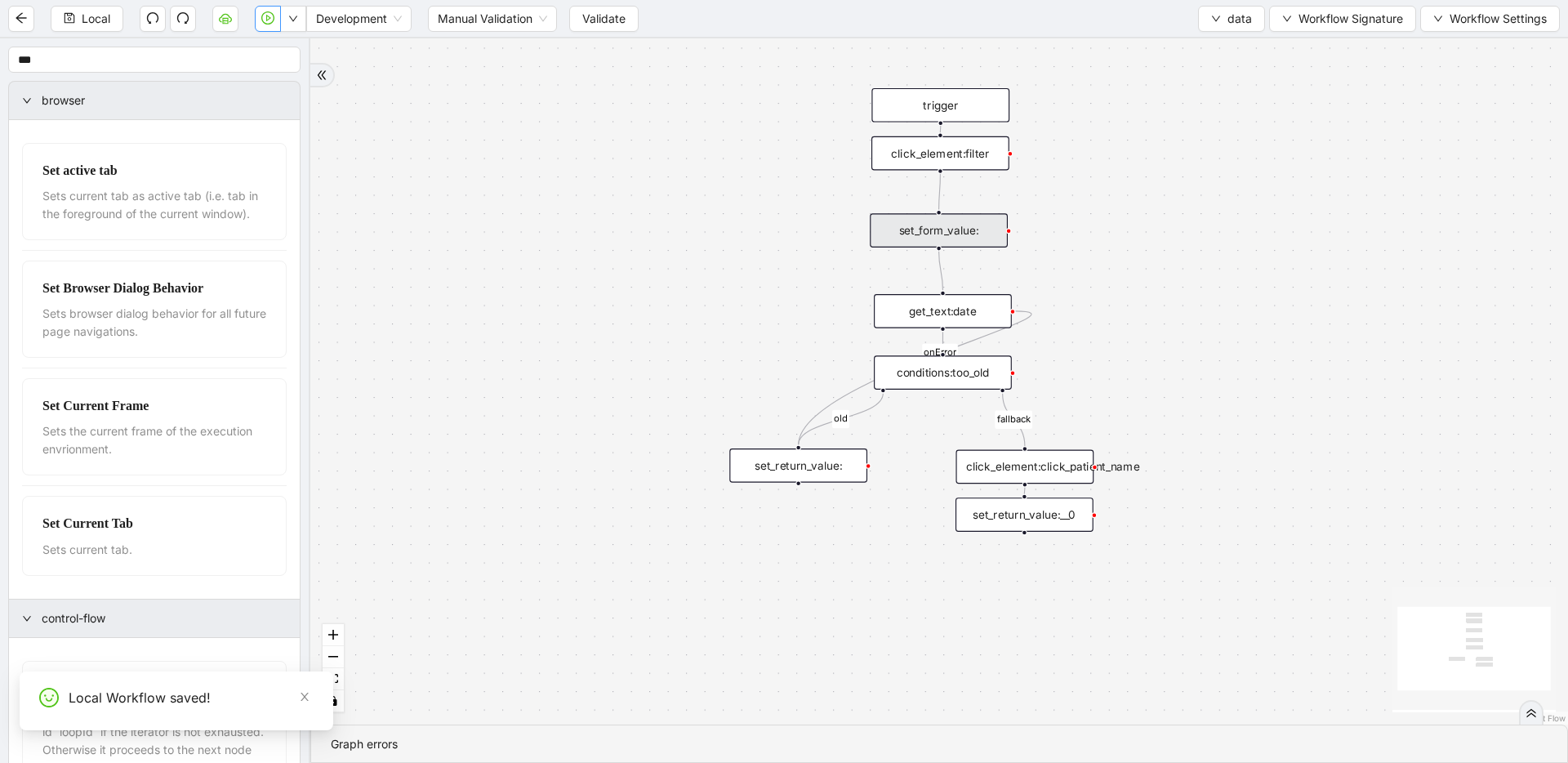
click at [264, 19] on icon "play-circle" at bounding box center [267, 17] width 13 height 13
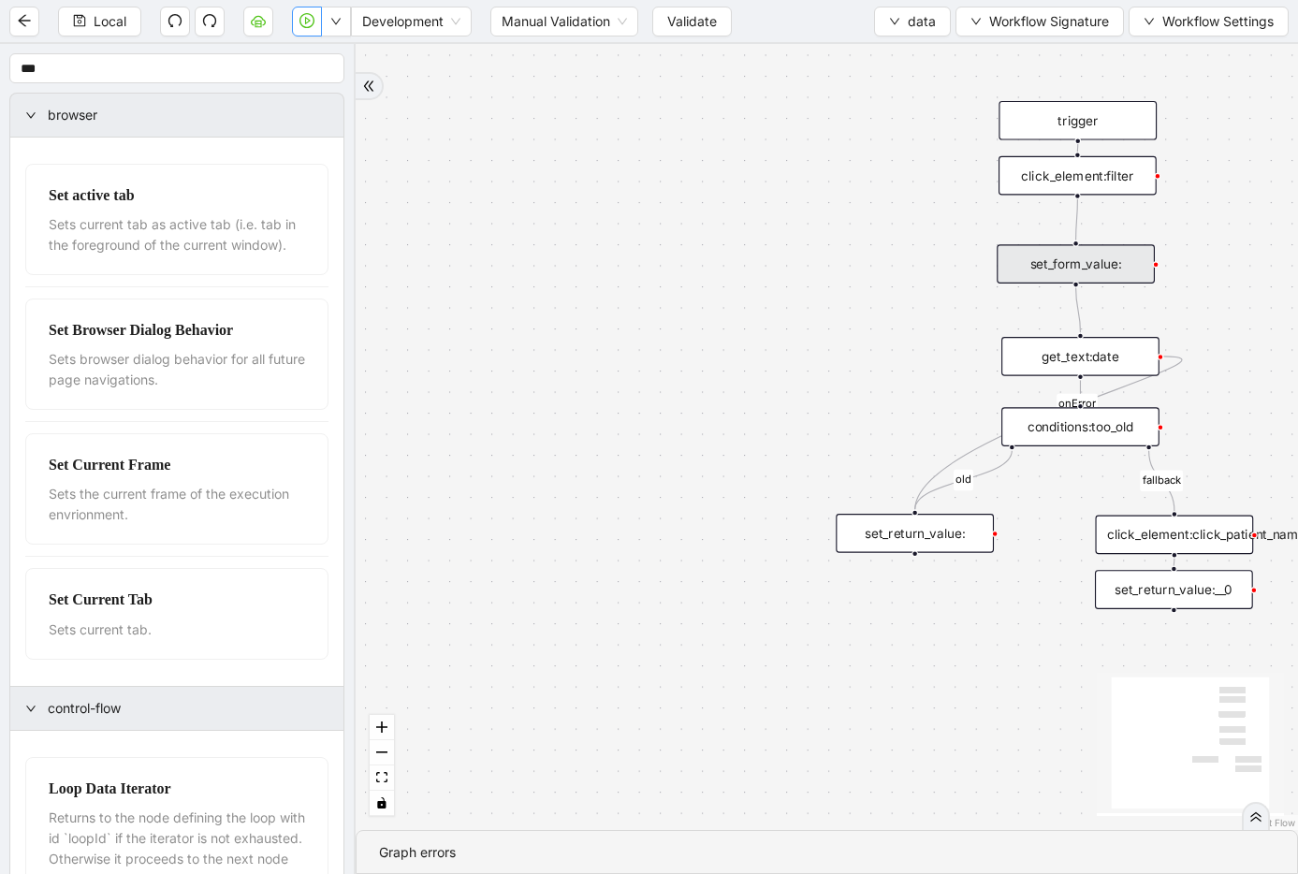
click at [777, 262] on div "fallback old onError trigger click_element:click_patient_name conditions:too_ol…" at bounding box center [827, 437] width 942 height 786
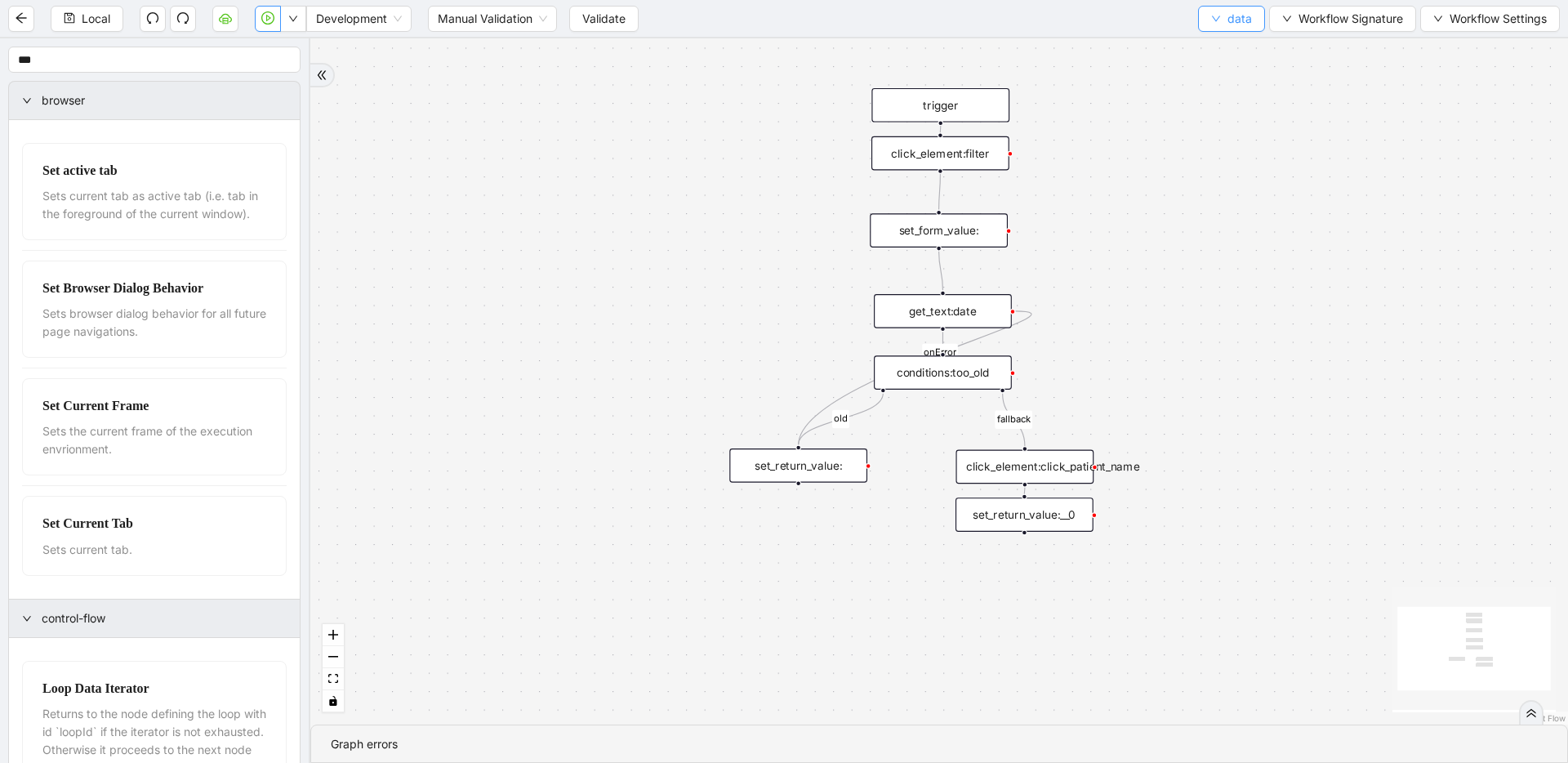
click at [1235, 17] on span "data" at bounding box center [1240, 18] width 24 height 18
click at [1237, 42] on span "Select" at bounding box center [1232, 51] width 44 height 18
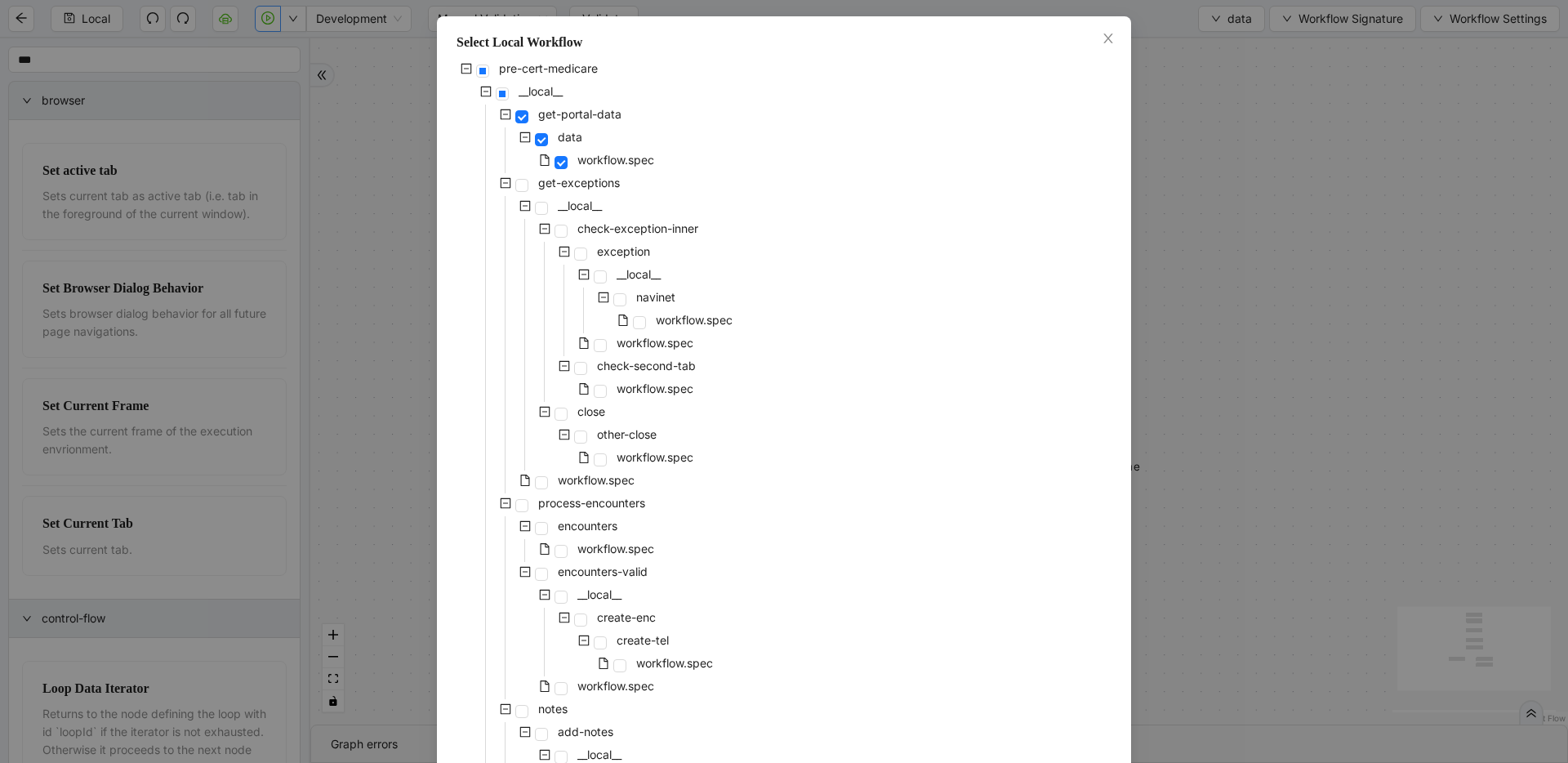
scroll to position [145, 0]
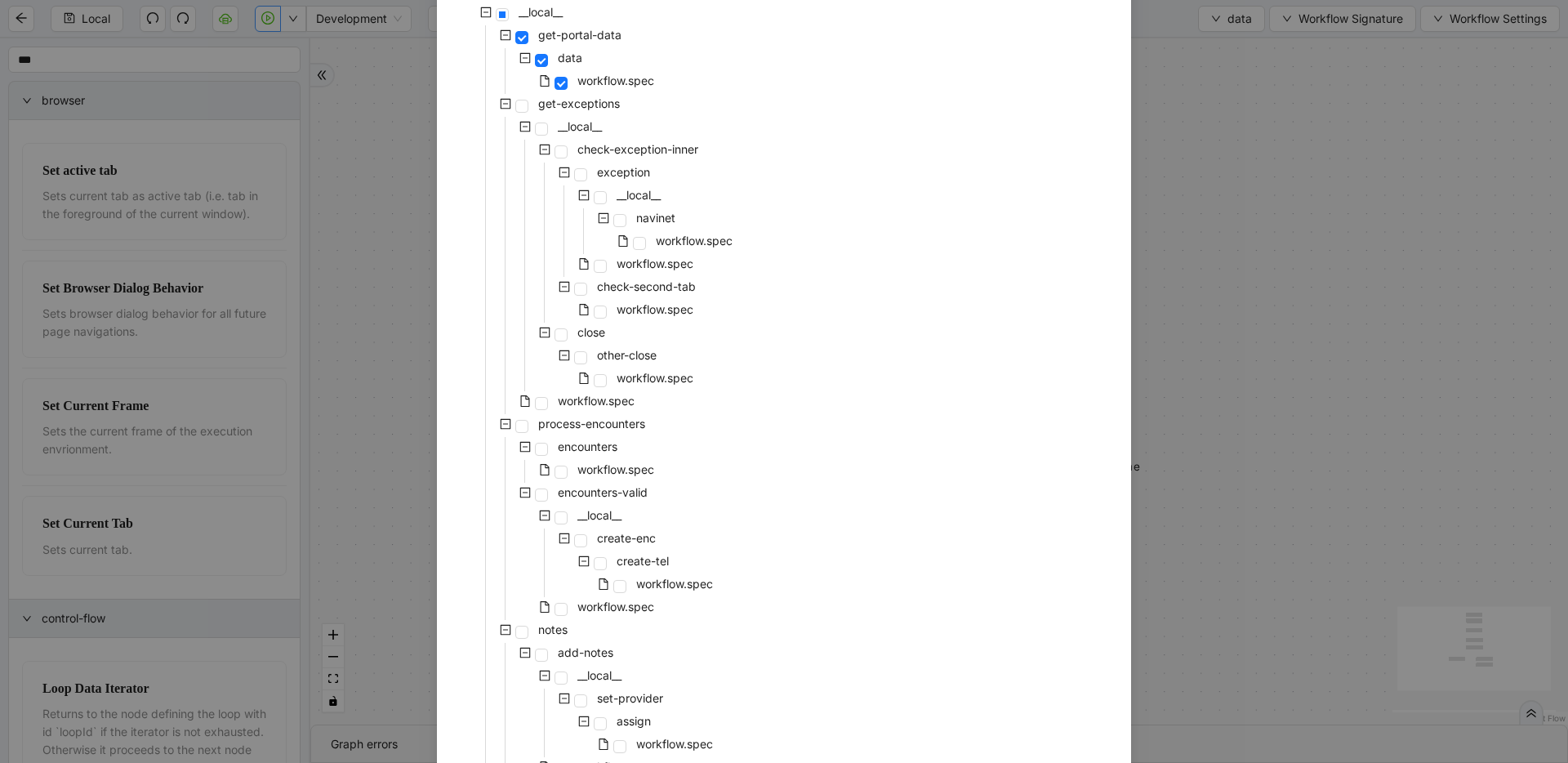
click at [1211, 278] on div "Select Local Workflow pre-cert-medicare __local__ get-portal-data data workflow…" at bounding box center [784, 382] width 1568 height 763
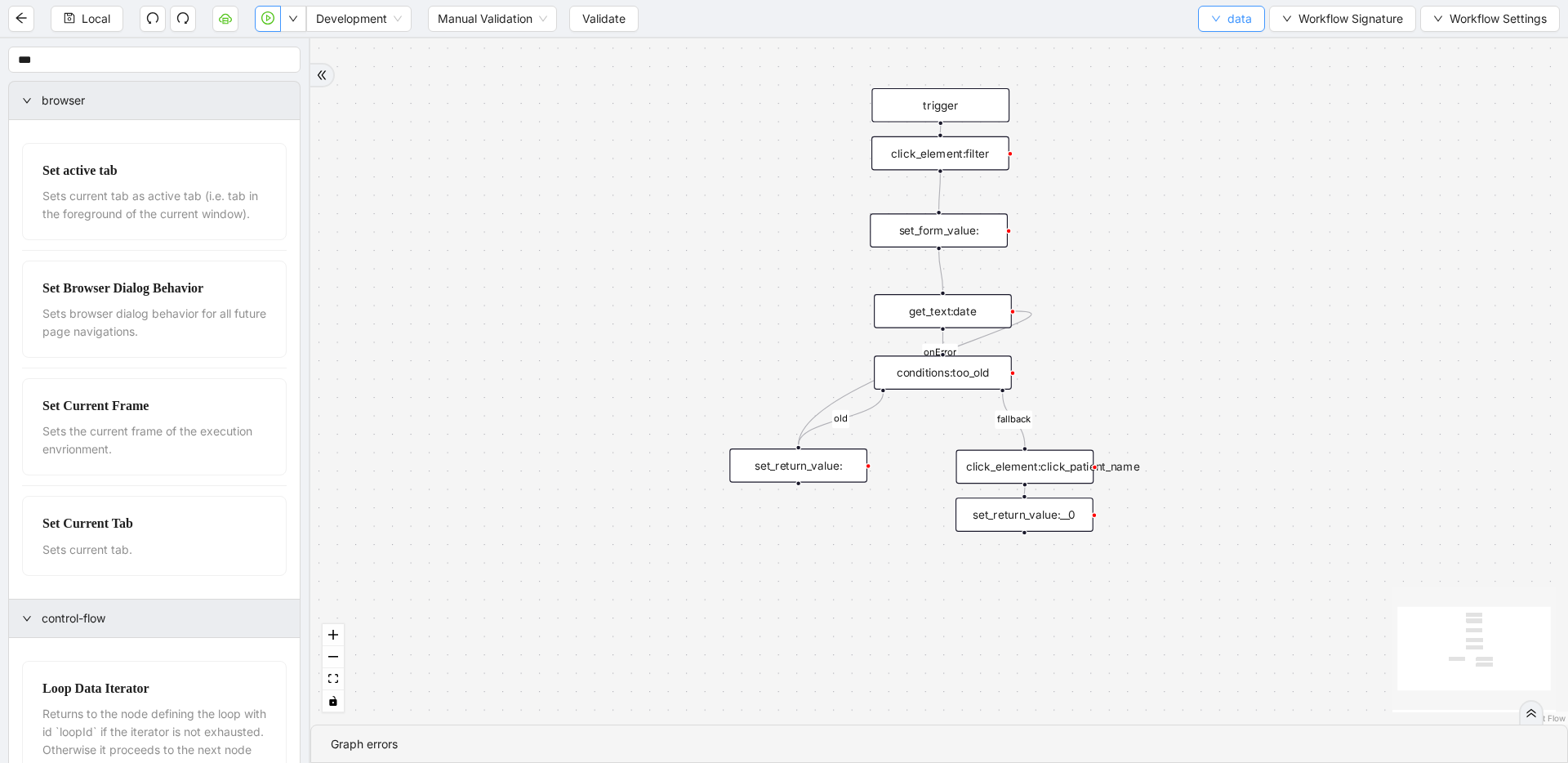
click at [1248, 18] on span "data" at bounding box center [1240, 18] width 24 height 18
click at [1236, 36] on ul "Select Create Remove" at bounding box center [1232, 76] width 70 height 85
click at [1230, 46] on span "Select" at bounding box center [1232, 51] width 44 height 18
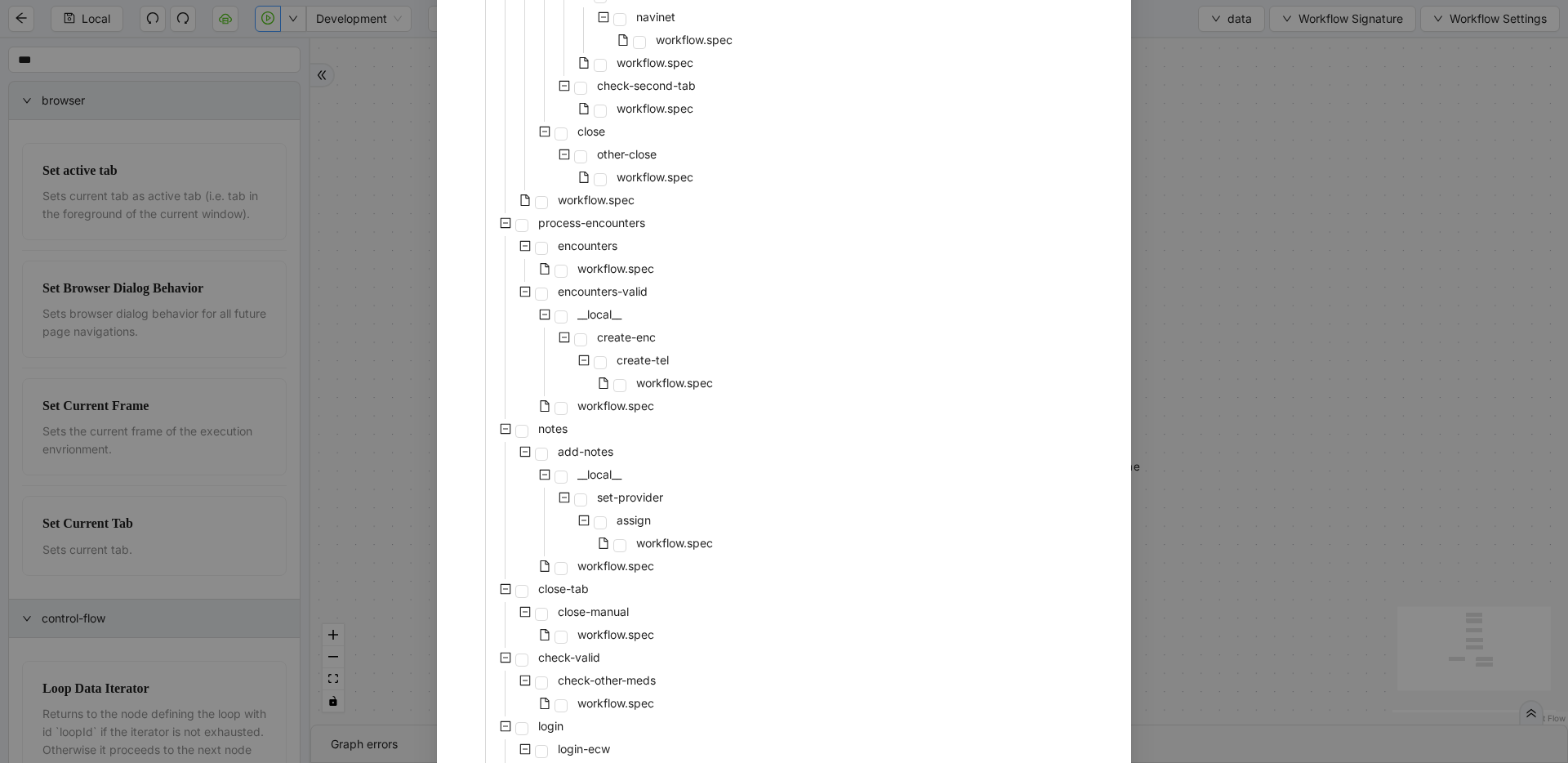
scroll to position [668, 0]
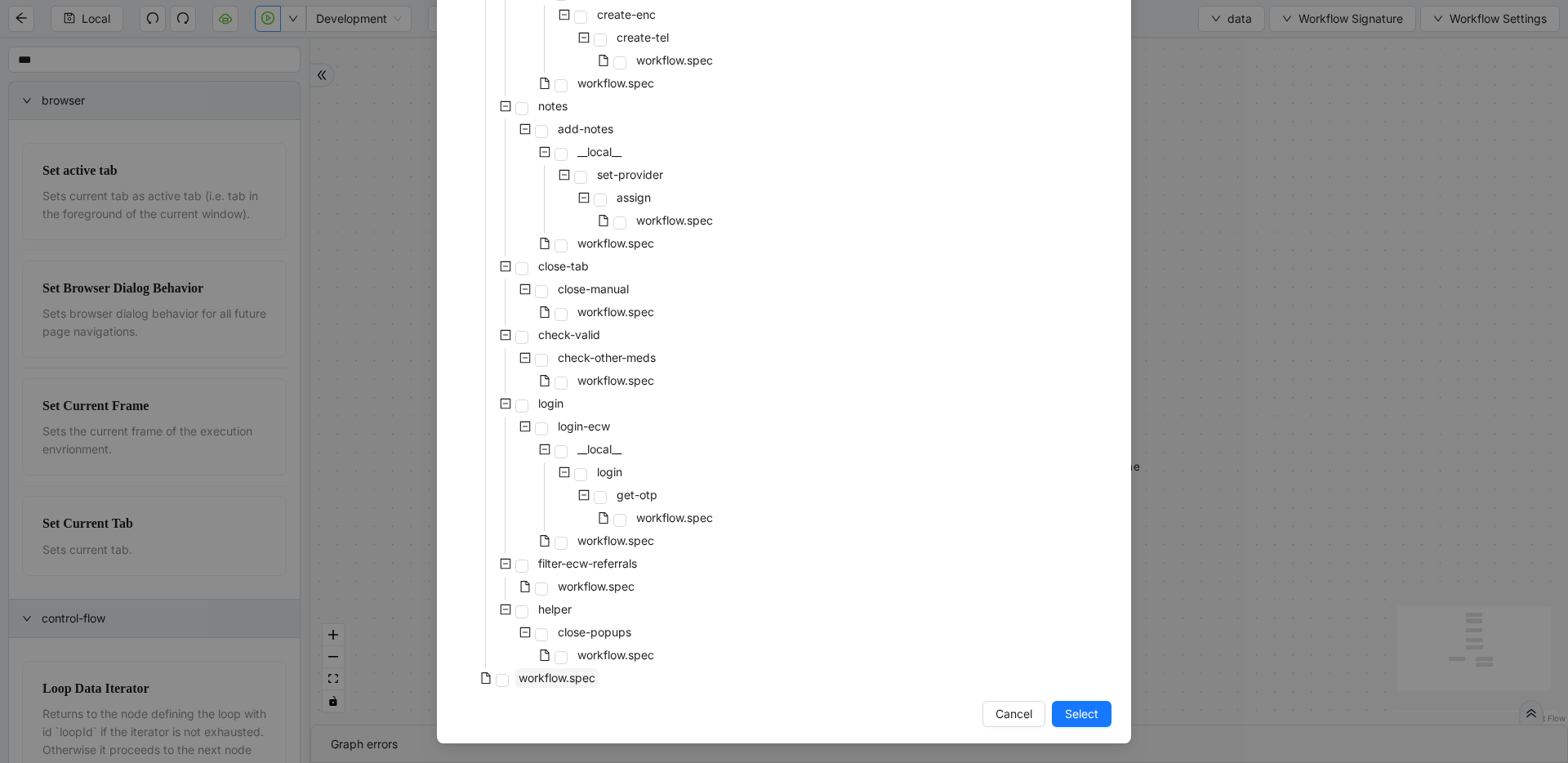
click at [528, 686] on span "workflow.spec" at bounding box center [556, 677] width 83 height 19
click at [1070, 718] on span "Select" at bounding box center [1082, 713] width 33 height 18
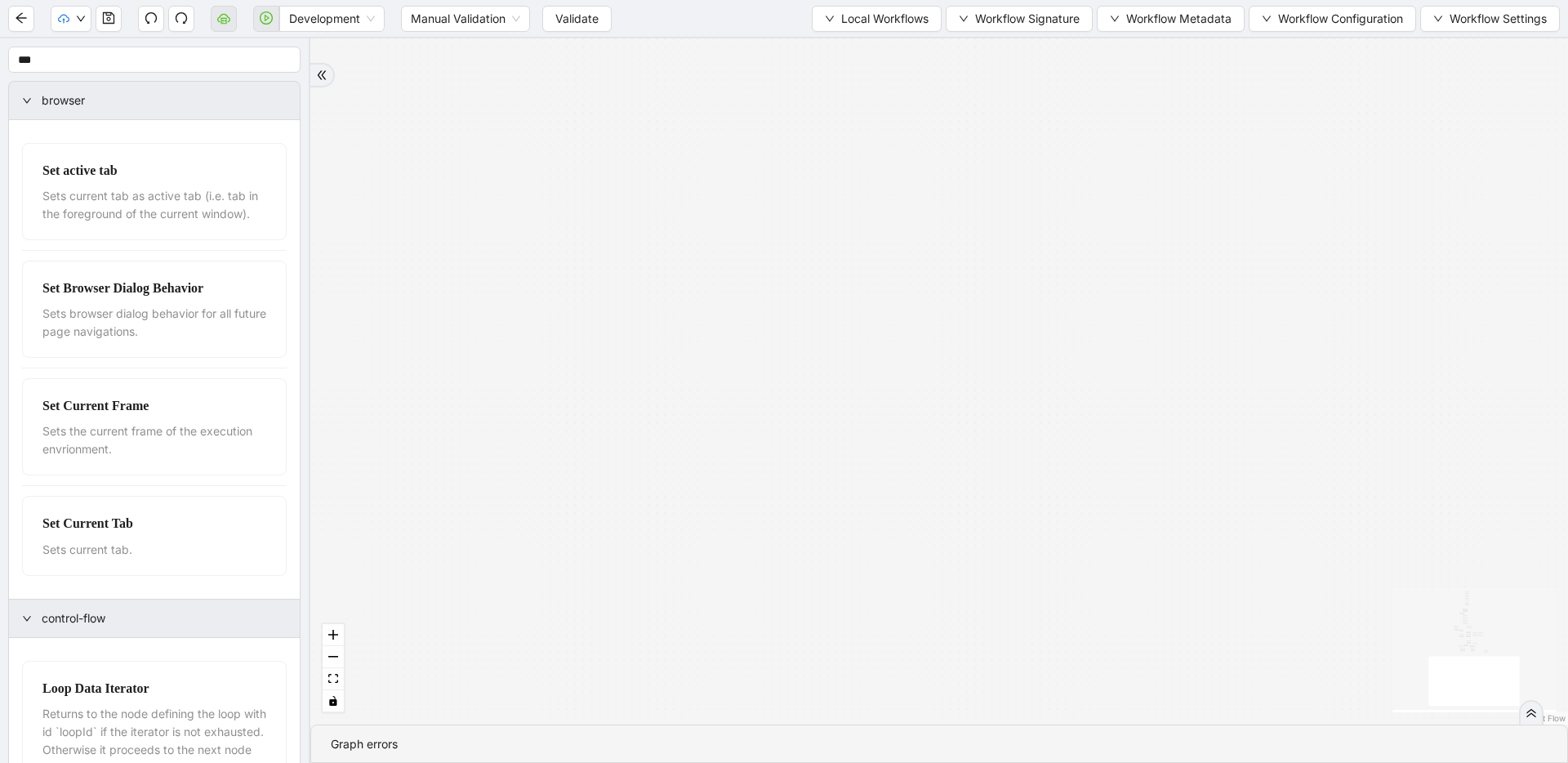
drag, startPoint x: 960, startPoint y: 243, endPoint x: 988, endPoint y: 517, distance: 275.4
drag, startPoint x: 1056, startPoint y: 287, endPoint x: 1004, endPoint y: 629, distance: 345.9
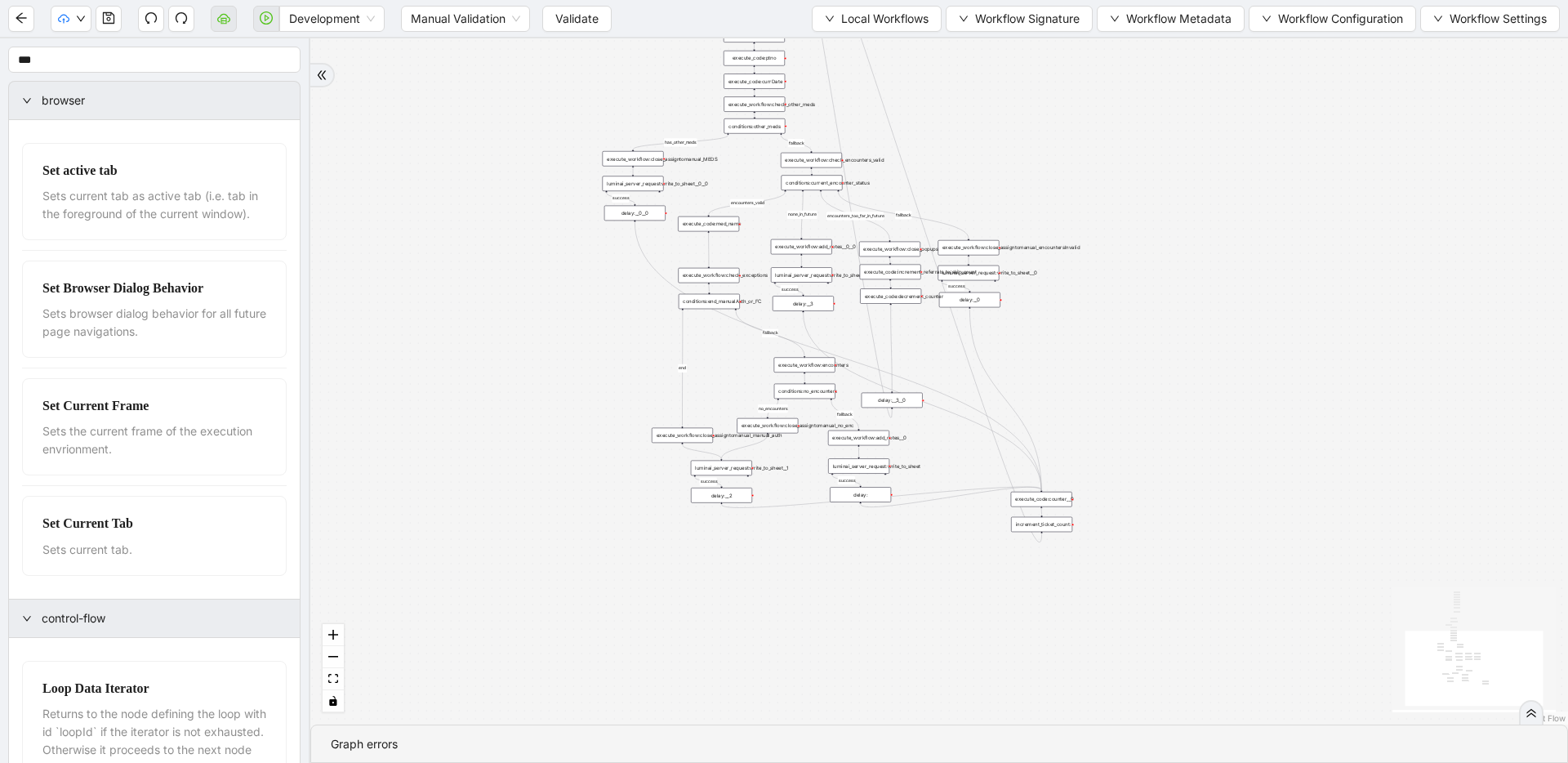
drag, startPoint x: 986, startPoint y: 494, endPoint x: 979, endPoint y: 602, distance: 108.2
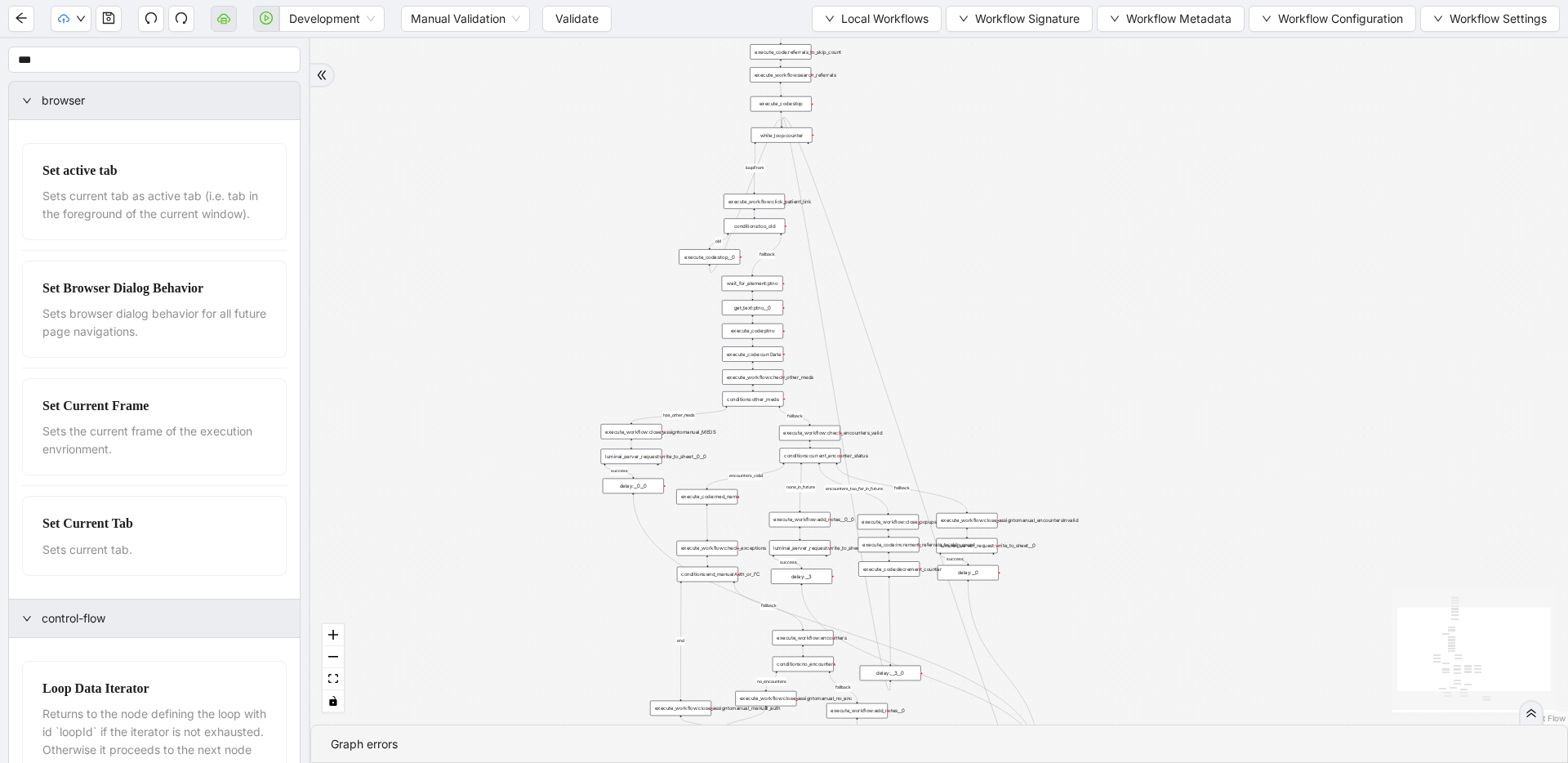
drag, startPoint x: 986, startPoint y: 512, endPoint x: 985, endPoint y: 567, distance: 55.0
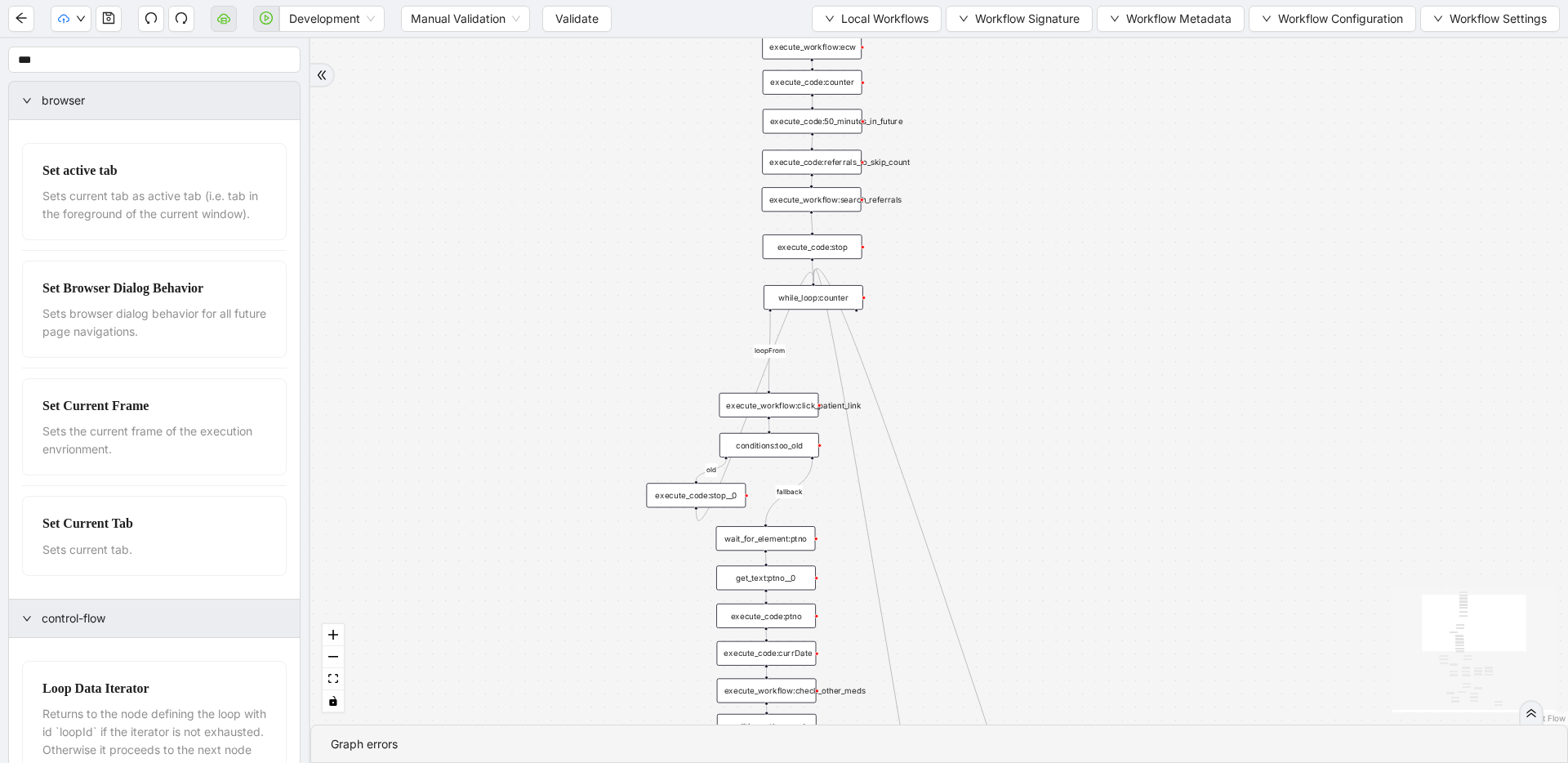
drag, startPoint x: 719, startPoint y: 472, endPoint x: 722, endPoint y: 531, distance: 59.1
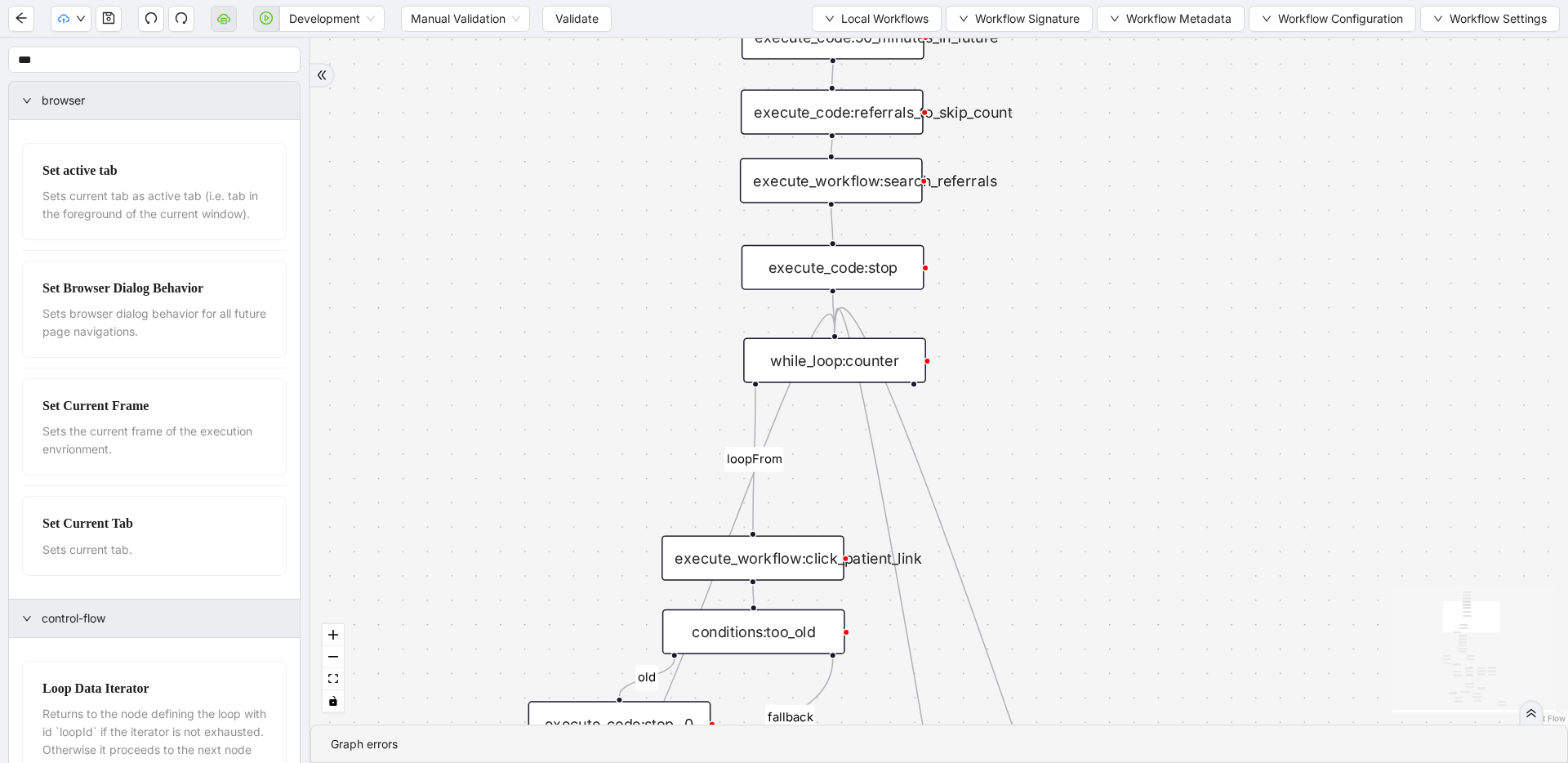
click at [802, 365] on div "while_loop:counter" at bounding box center [835, 360] width 183 height 45
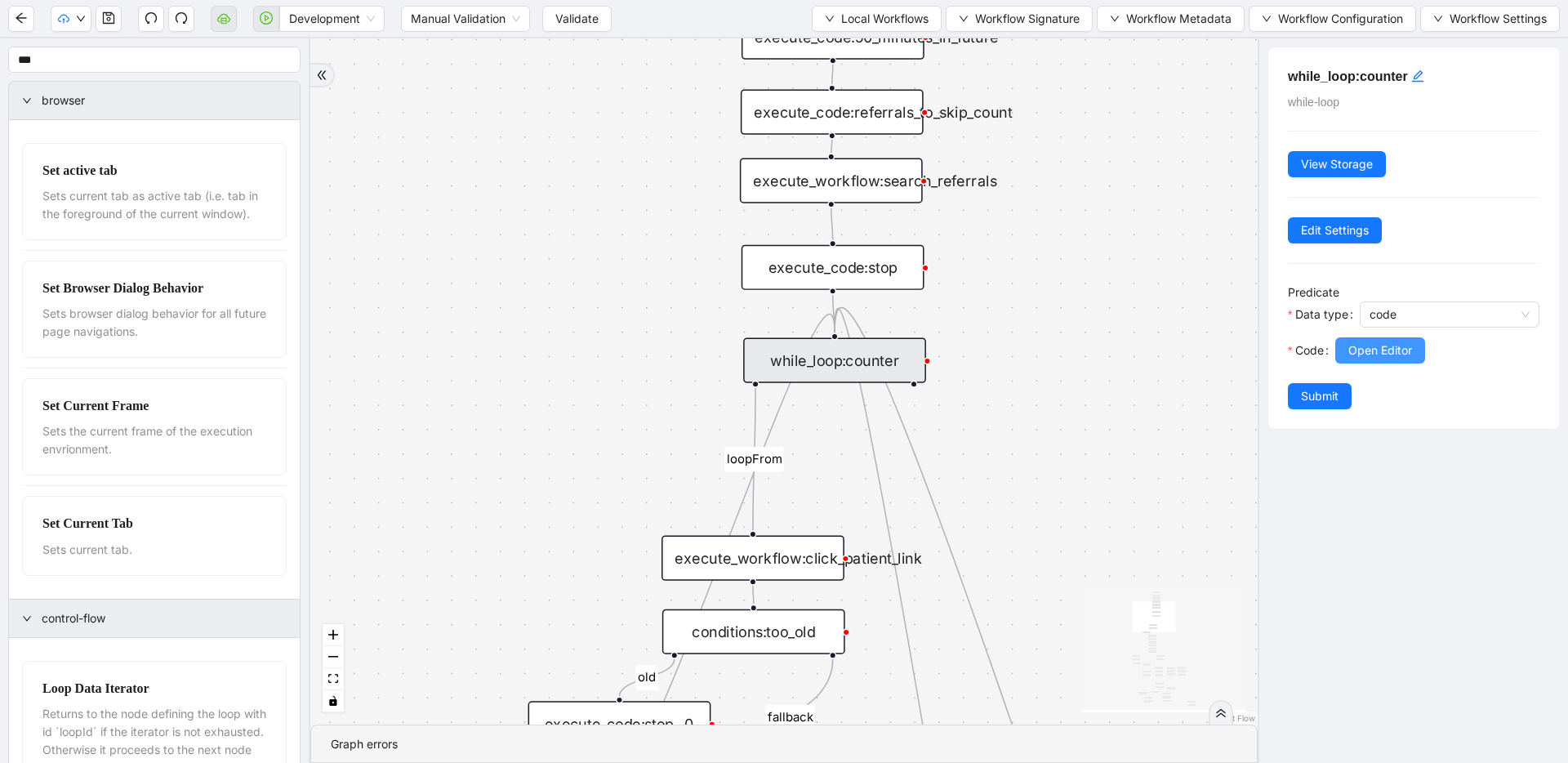
click at [1371, 354] on span "Open Editor" at bounding box center [1380, 350] width 64 height 18
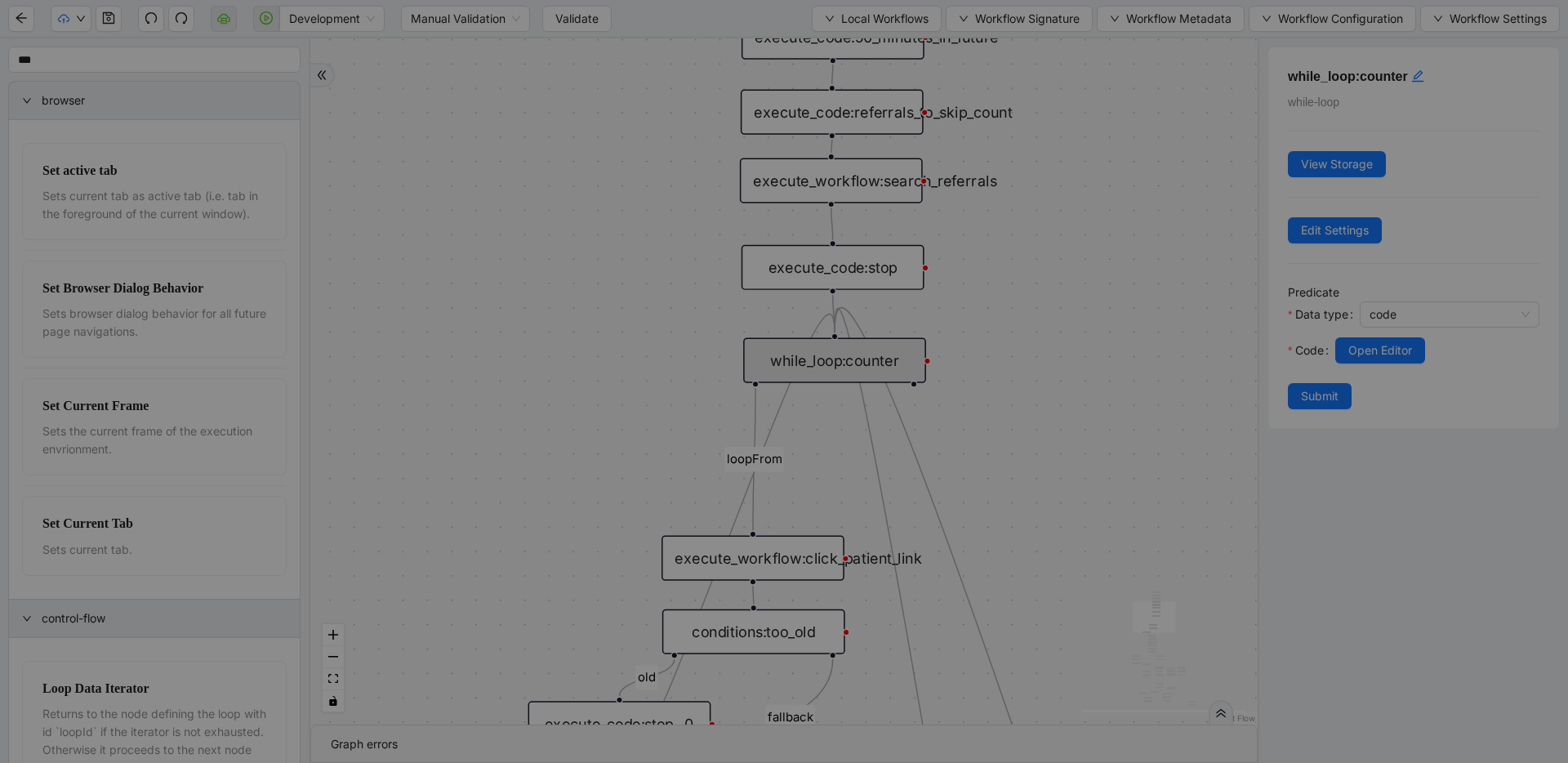
scroll to position [171, 0]
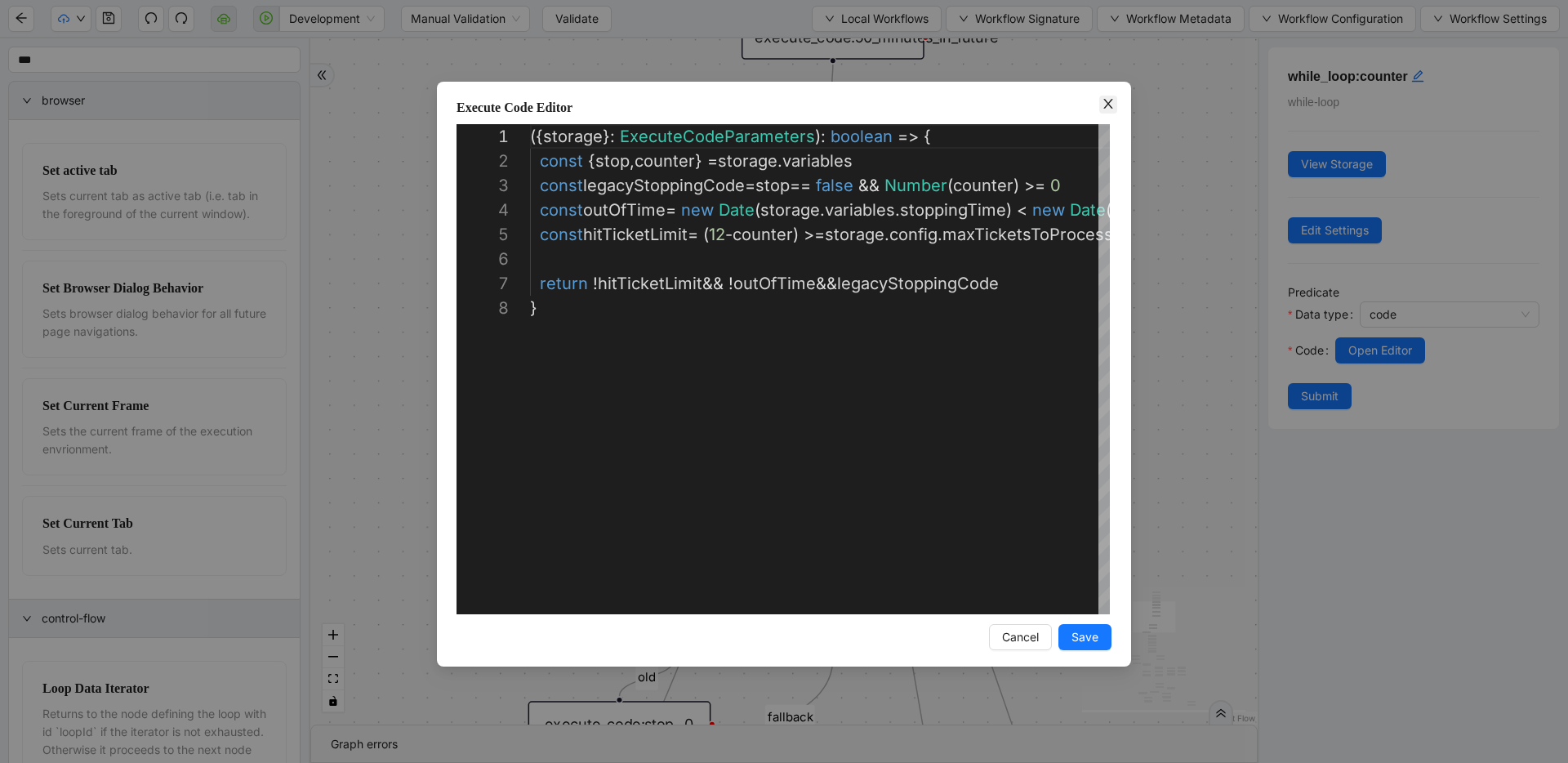
click at [1113, 107] on icon "close" at bounding box center [1108, 103] width 13 height 13
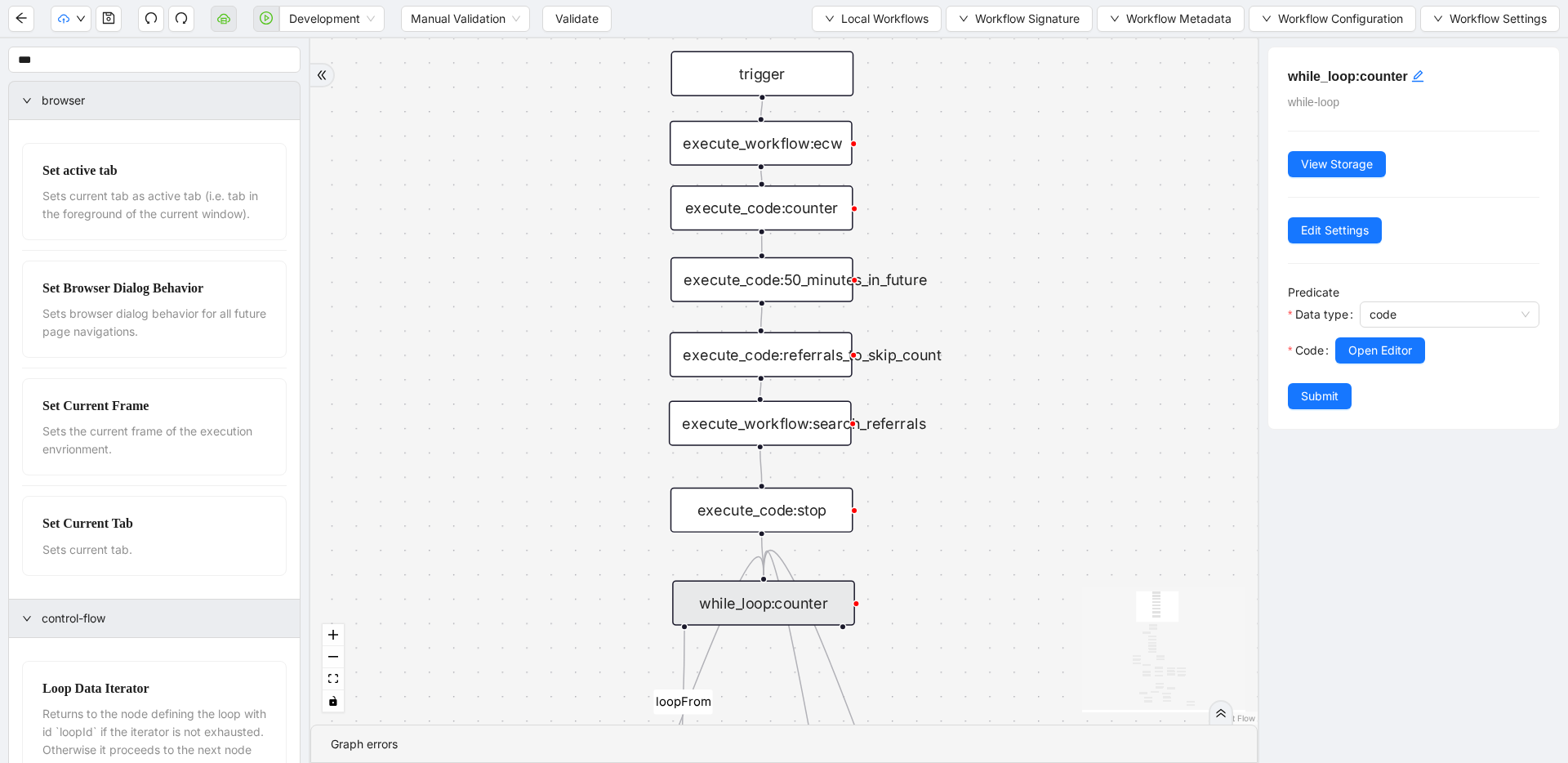
drag, startPoint x: 1099, startPoint y: 140, endPoint x: 1038, endPoint y: 356, distance: 224.4
click at [1038, 356] on div "fallback success success fallback no_encounters end success success success old…" at bounding box center [784, 382] width 947 height 686
click at [802, 209] on div "execute_code:counter" at bounding box center [761, 210] width 183 height 45
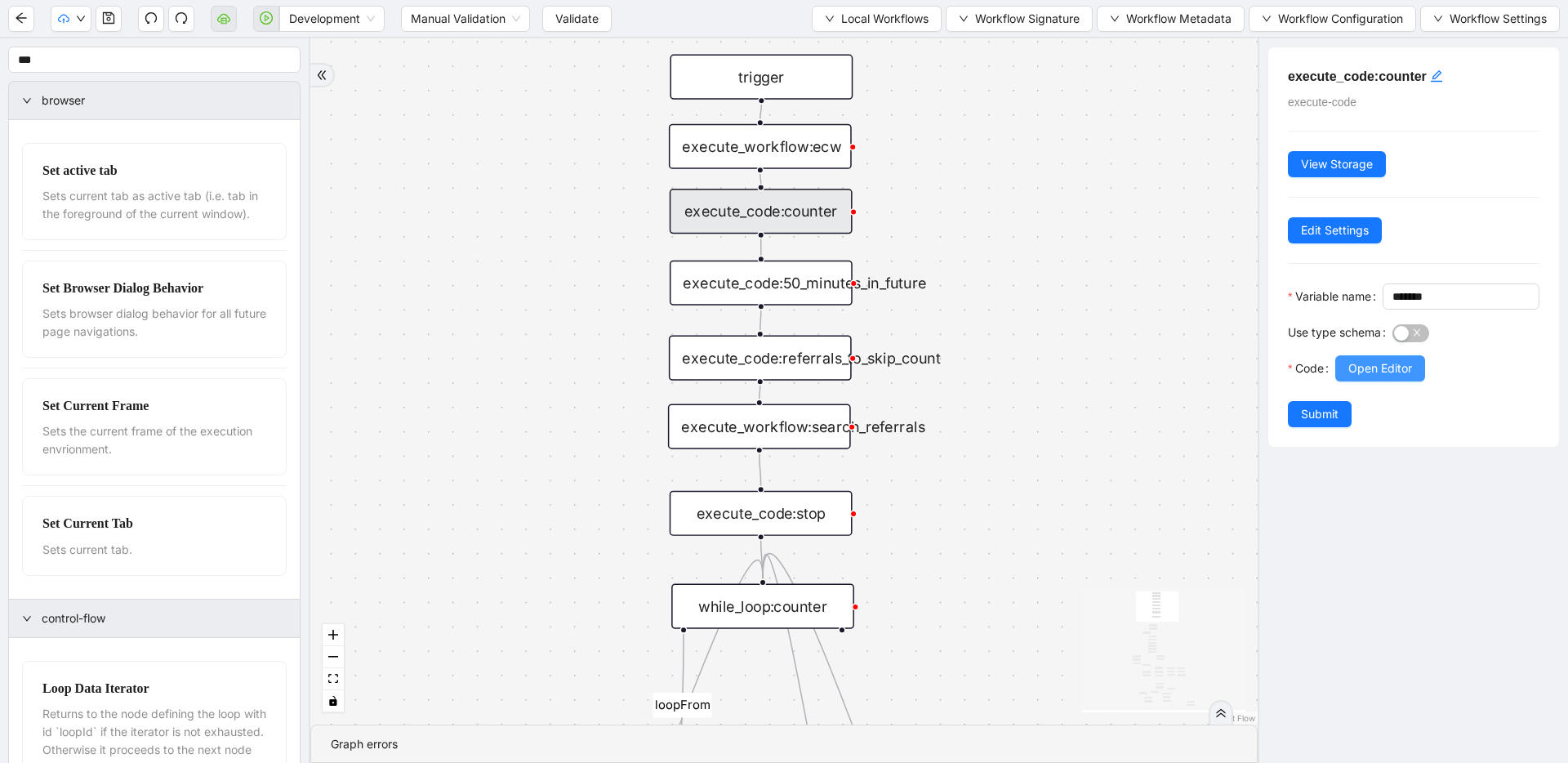
click at [1369, 382] on button "Open Editor" at bounding box center [1380, 368] width 90 height 26
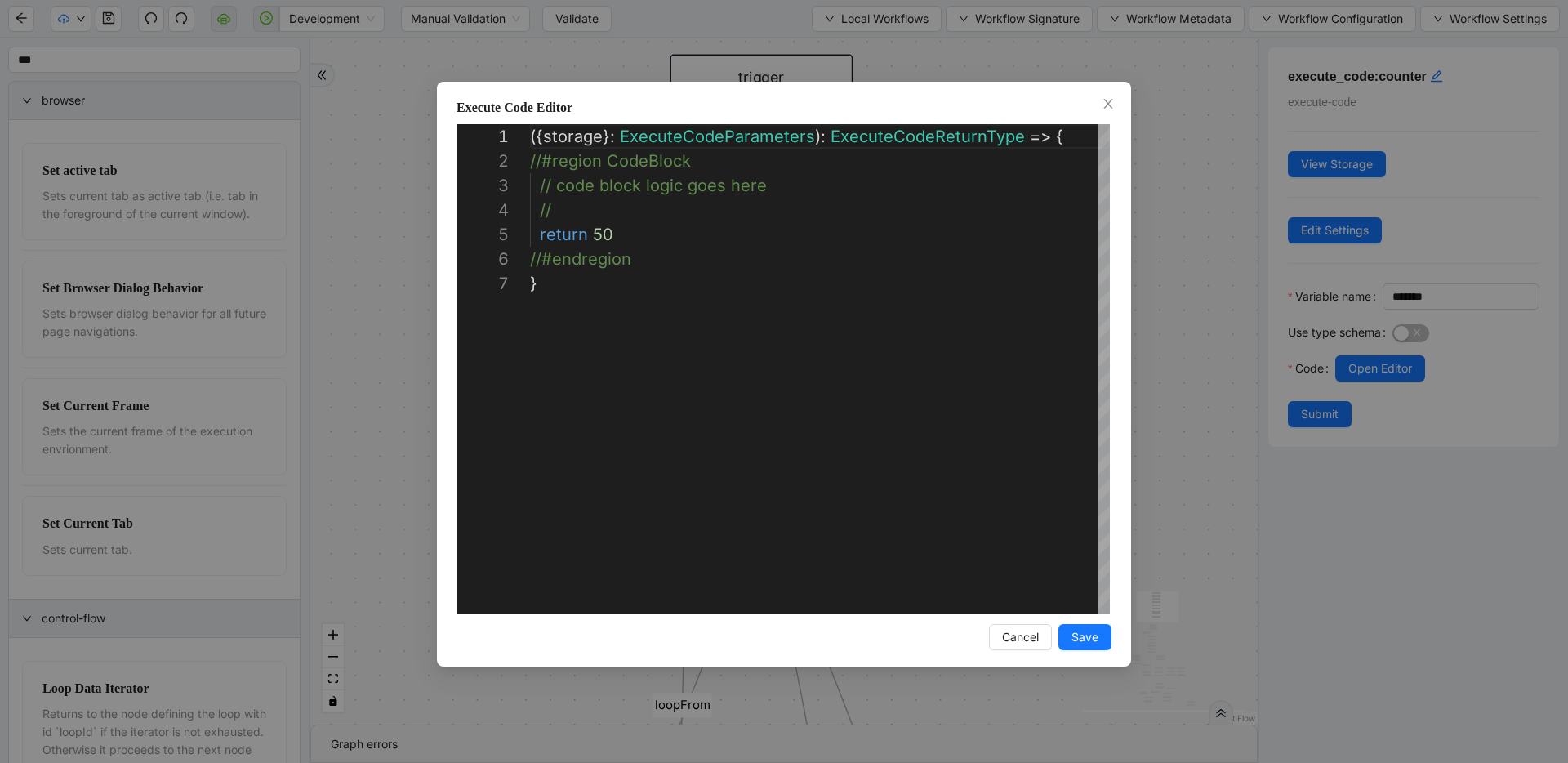
scroll to position [147, 0]
drag, startPoint x: 595, startPoint y: 233, endPoint x: 633, endPoint y: 233, distance: 38.0
type textarea "**********"
click at [1065, 631] on button "Save" at bounding box center [1085, 637] width 53 height 26
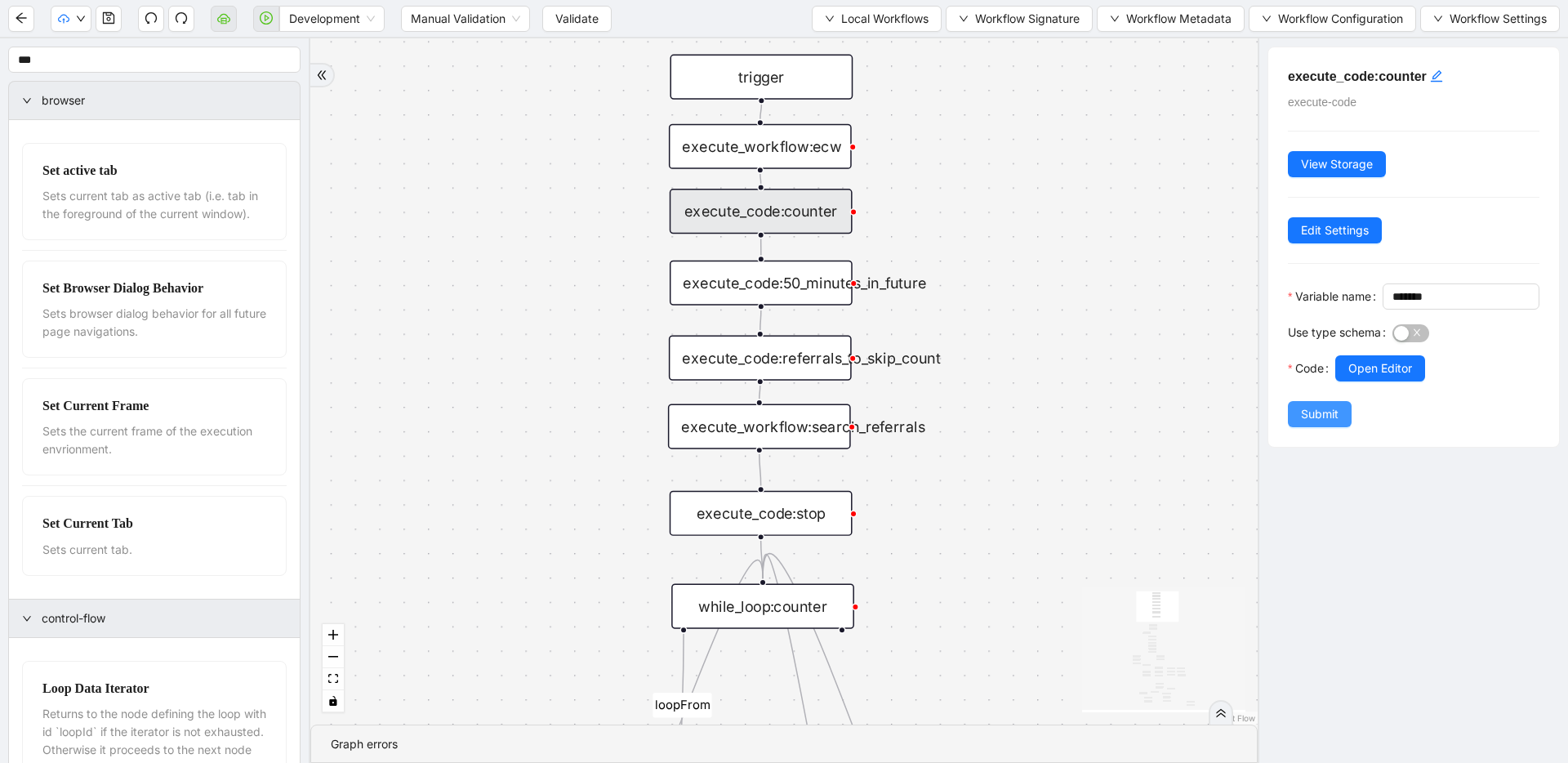
click at [1331, 423] on span "Submit" at bounding box center [1319, 414] width 38 height 18
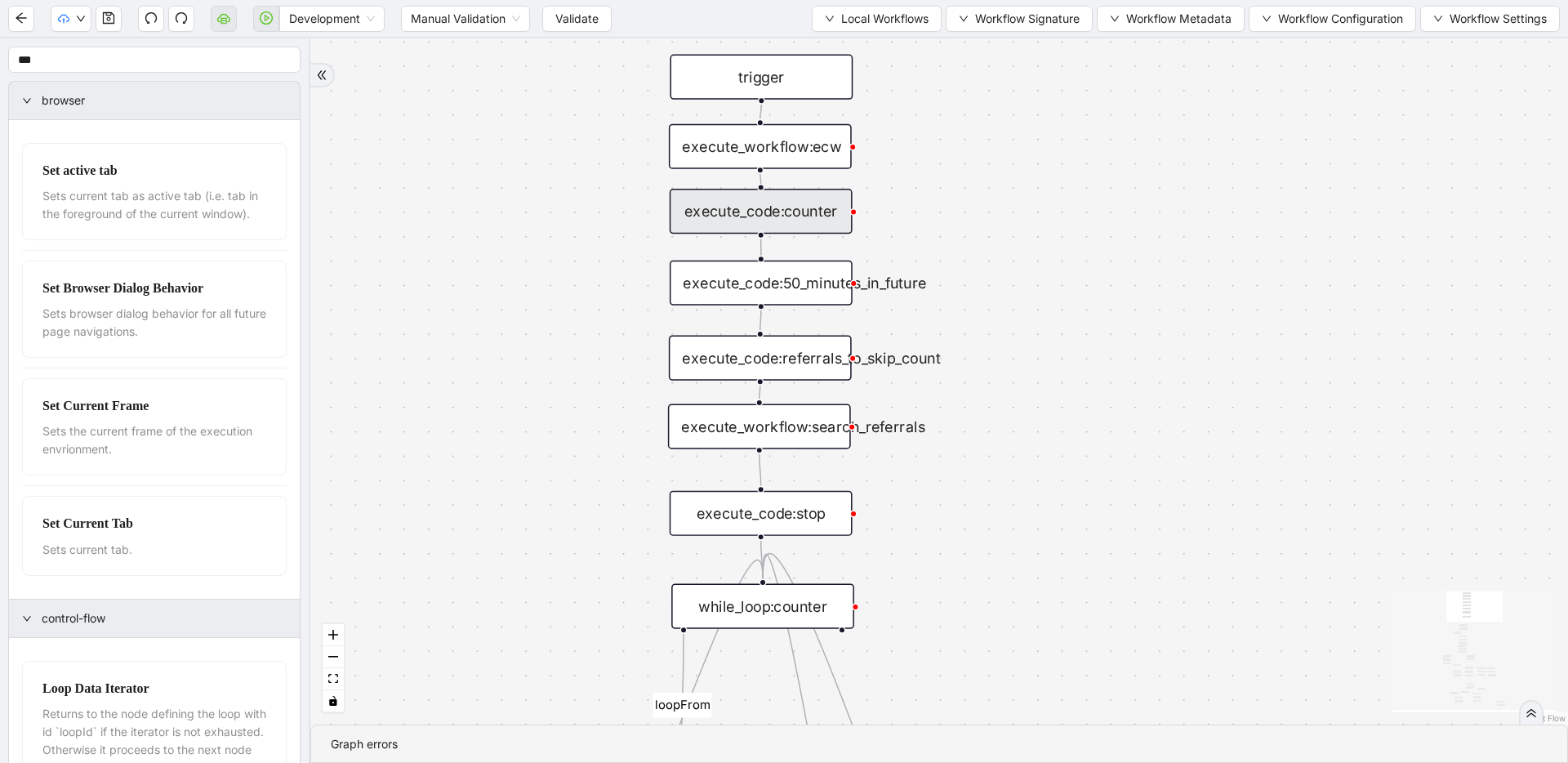
click at [750, 222] on div "execute_code:counter" at bounding box center [761, 210] width 183 height 45
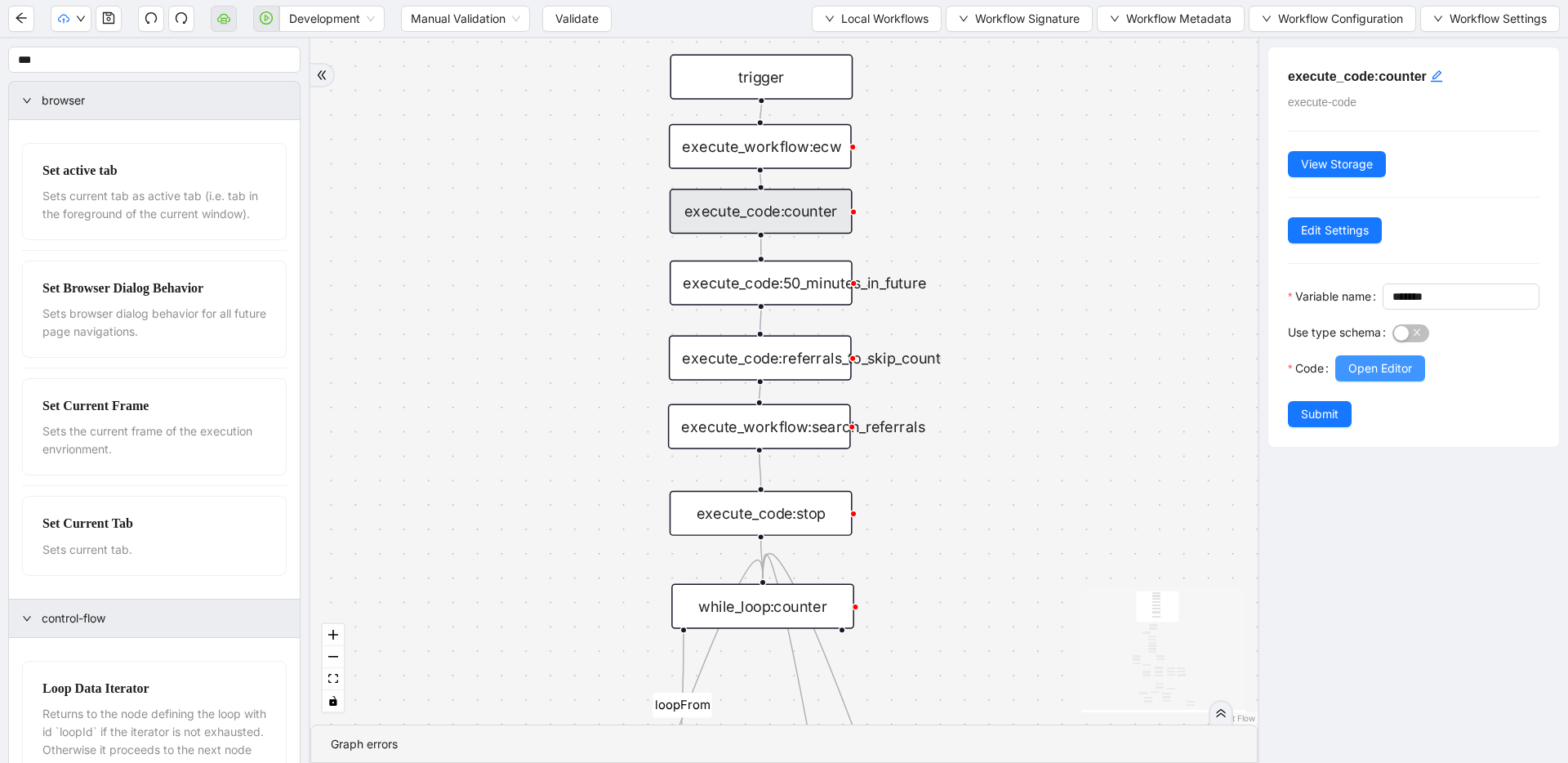
click at [1374, 377] on span "Open Editor" at bounding box center [1380, 368] width 64 height 18
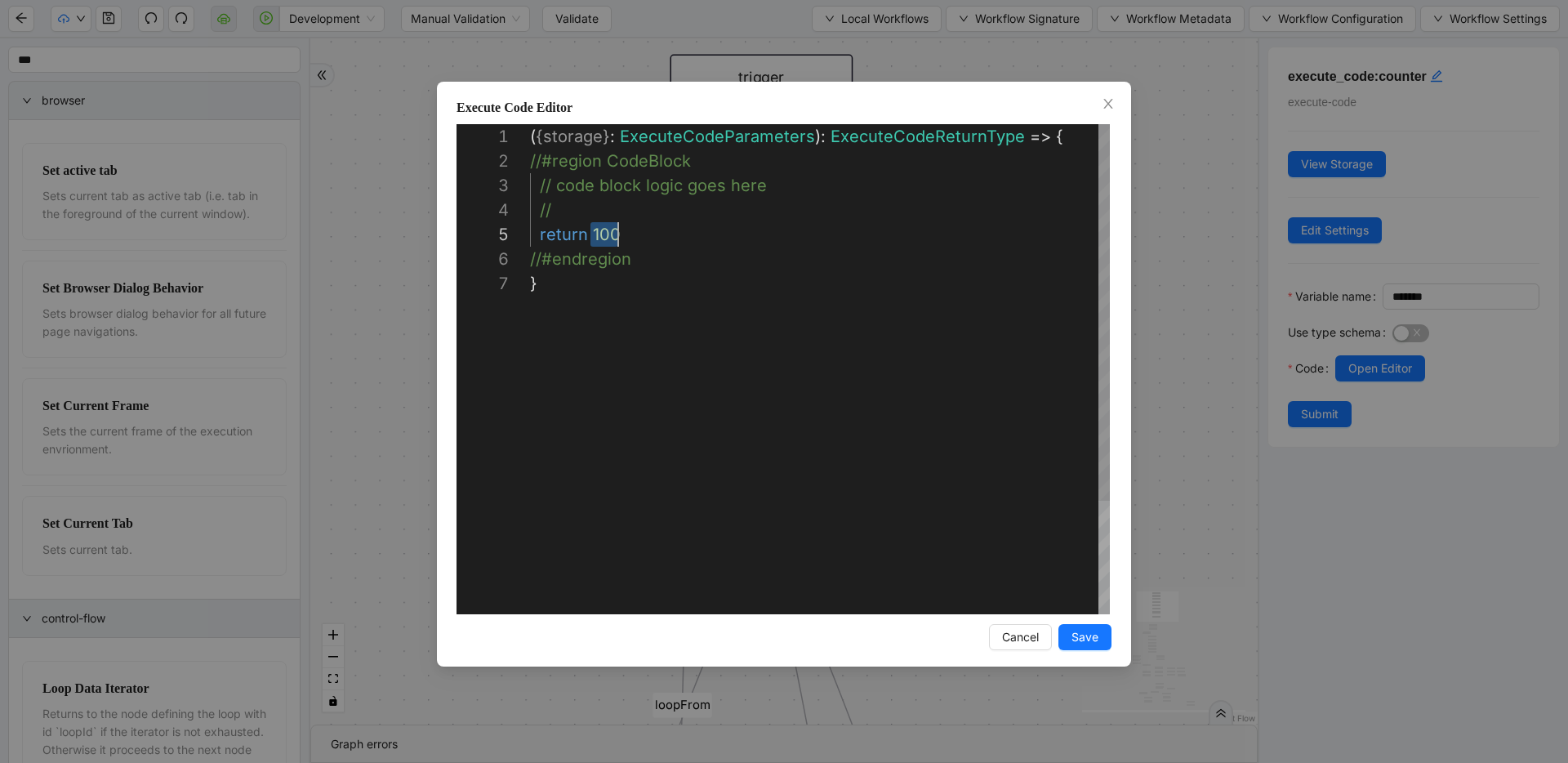
drag, startPoint x: 657, startPoint y: 235, endPoint x: 687, endPoint y: 235, distance: 30.0
type textarea "**********"
click at [1074, 634] on span "Save" at bounding box center [1085, 636] width 27 height 18
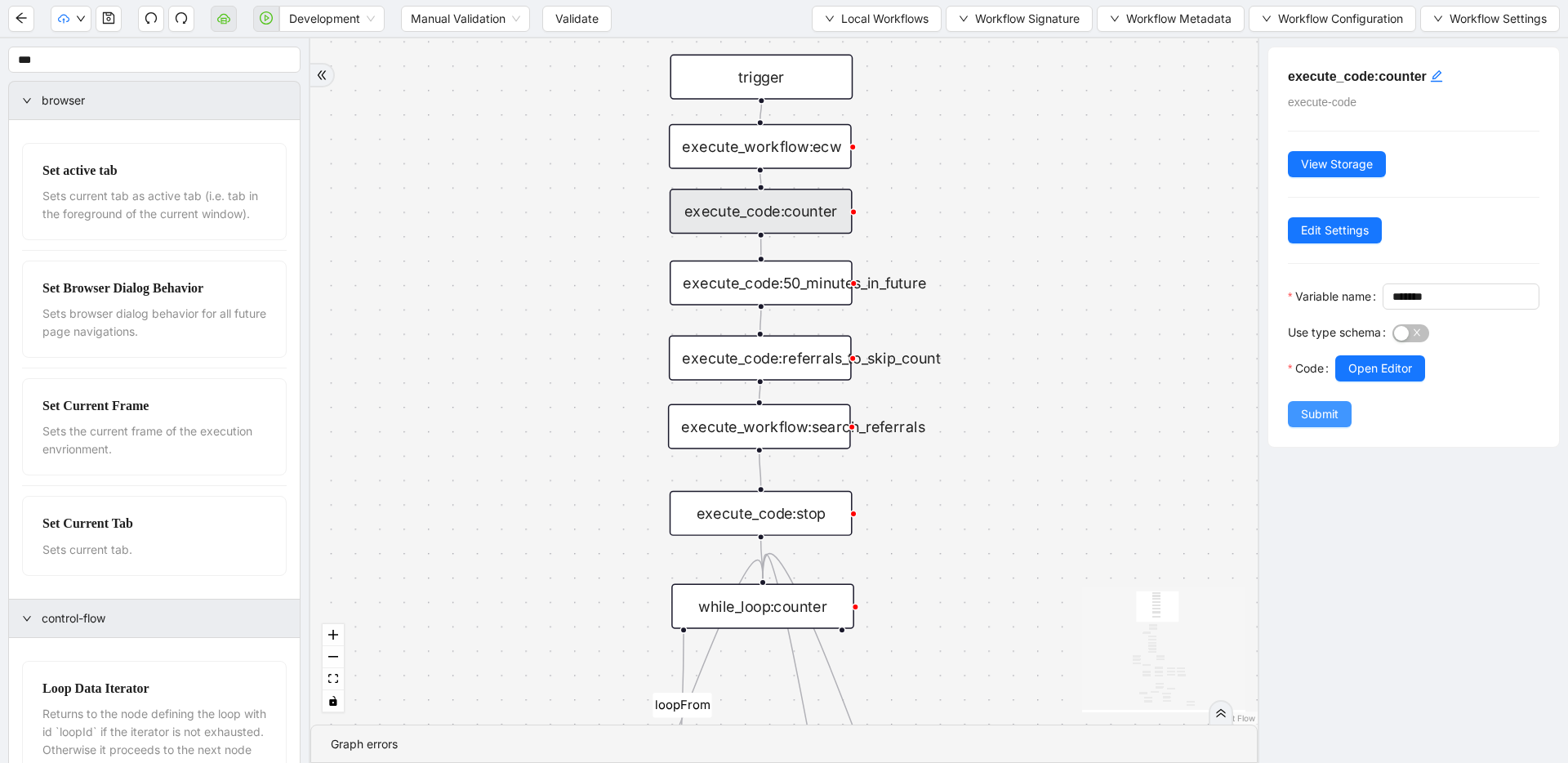
click at [1301, 423] on span "Submit" at bounding box center [1319, 414] width 38 height 18
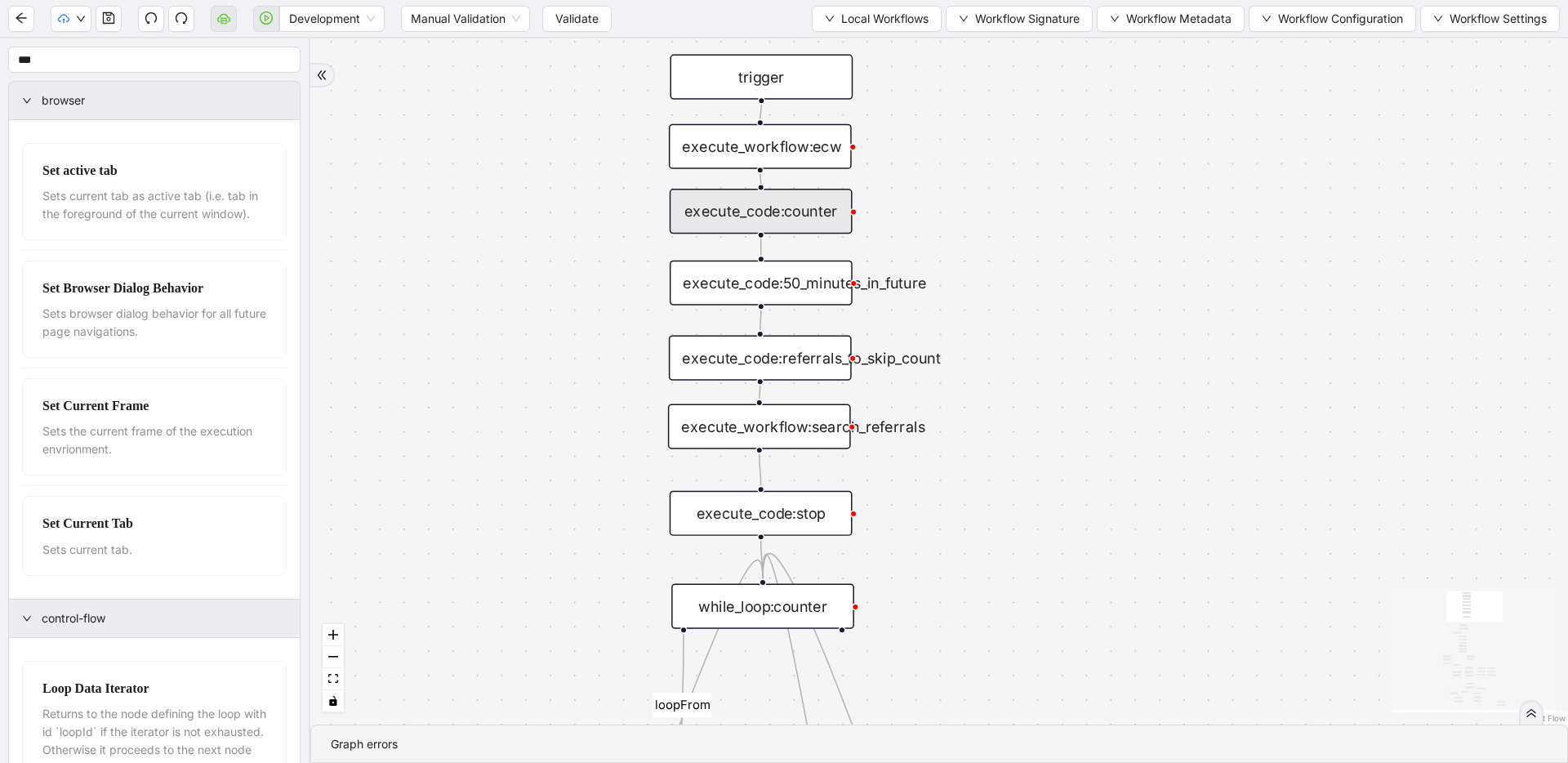
click at [777, 611] on div "while_loop:counter" at bounding box center [763, 606] width 183 height 45
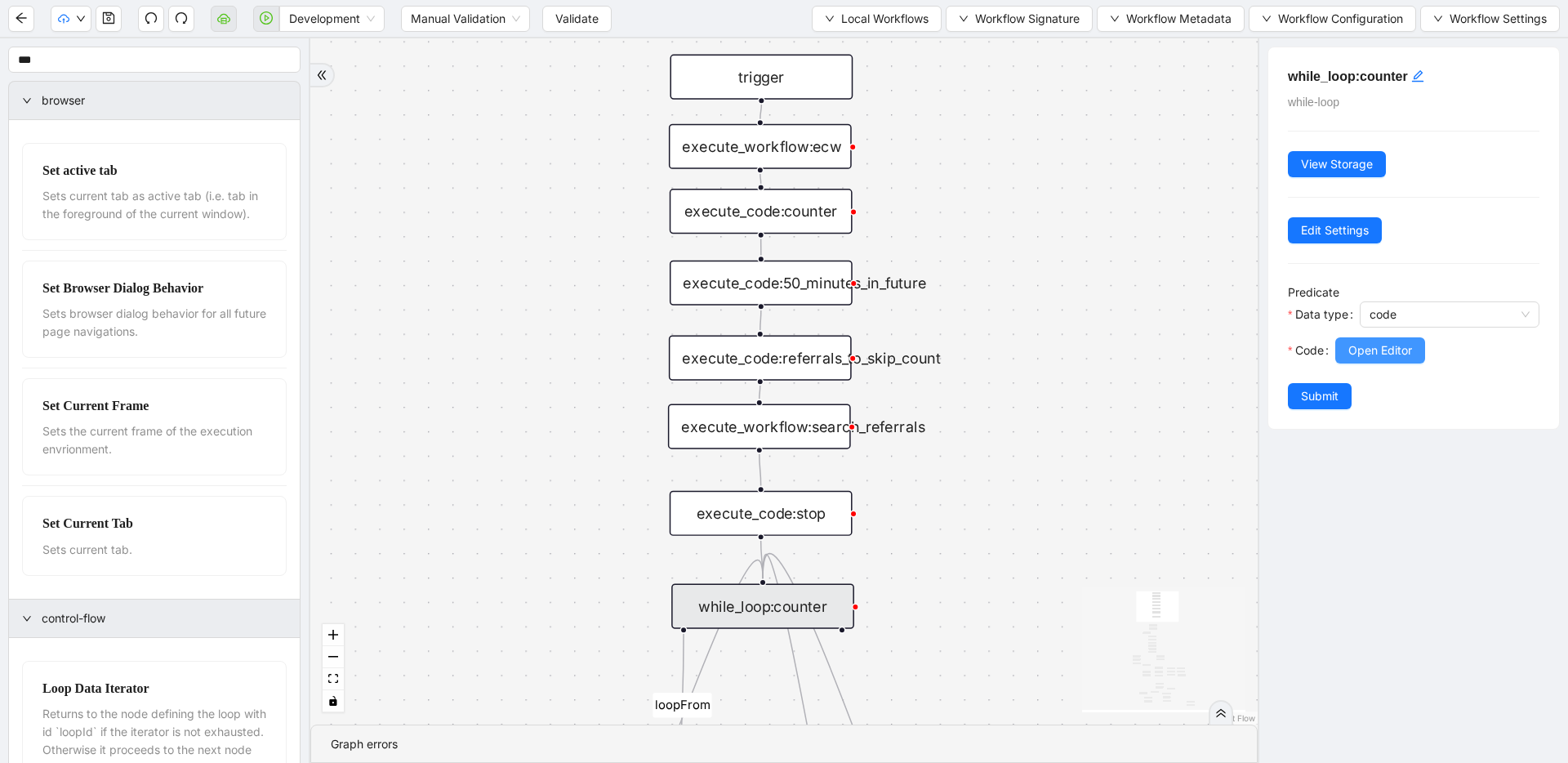
click at [1367, 347] on span "Open Editor" at bounding box center [1380, 350] width 64 height 18
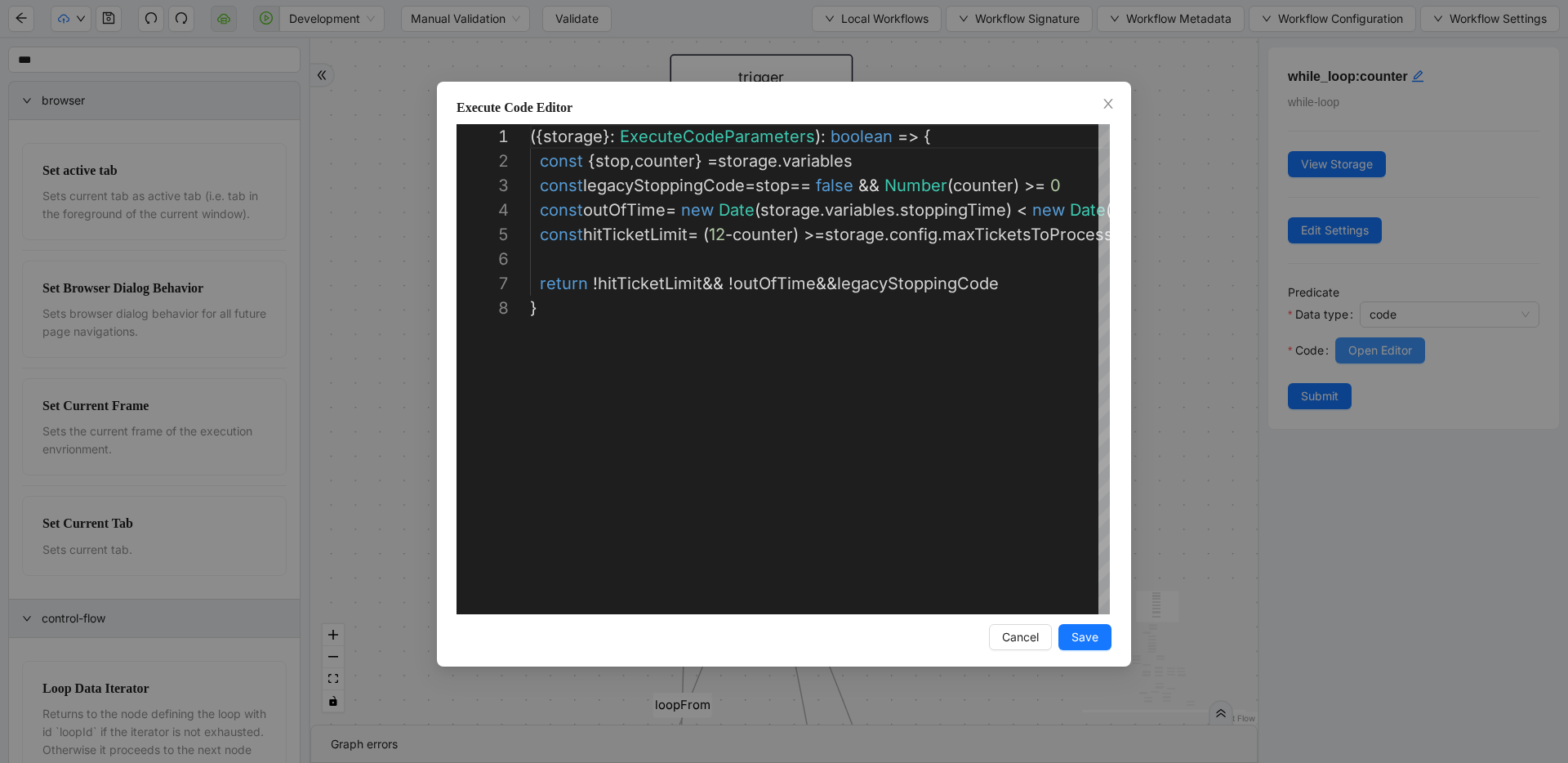
scroll to position [171, 0]
click at [1166, 277] on div "**********" at bounding box center [784, 382] width 1568 height 763
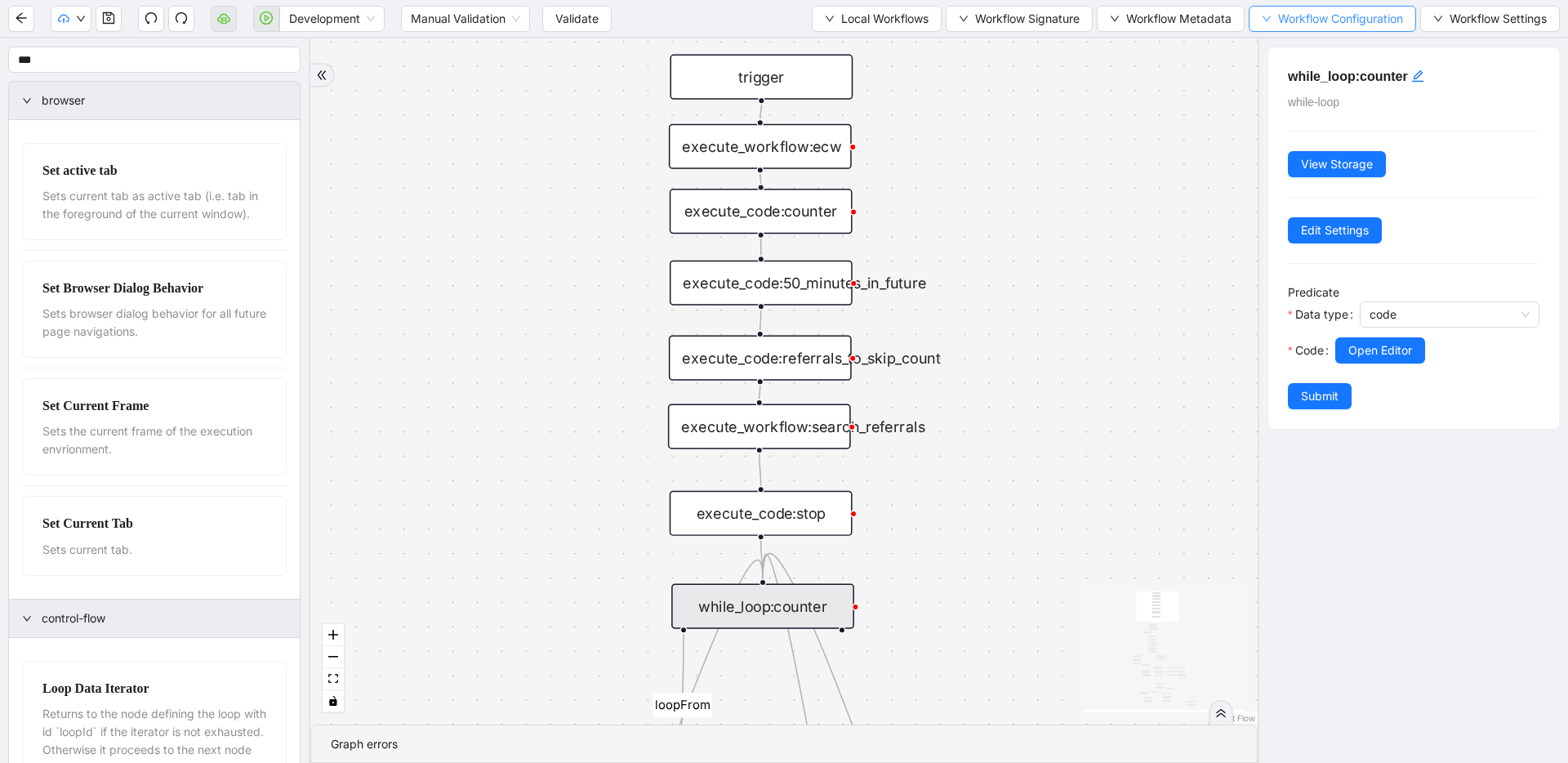
click at [1283, 6] on button "Workflow Configuration" at bounding box center [1333, 19] width 168 height 26
click at [1285, 79] on span "Value" at bounding box center [1331, 77] width 143 height 18
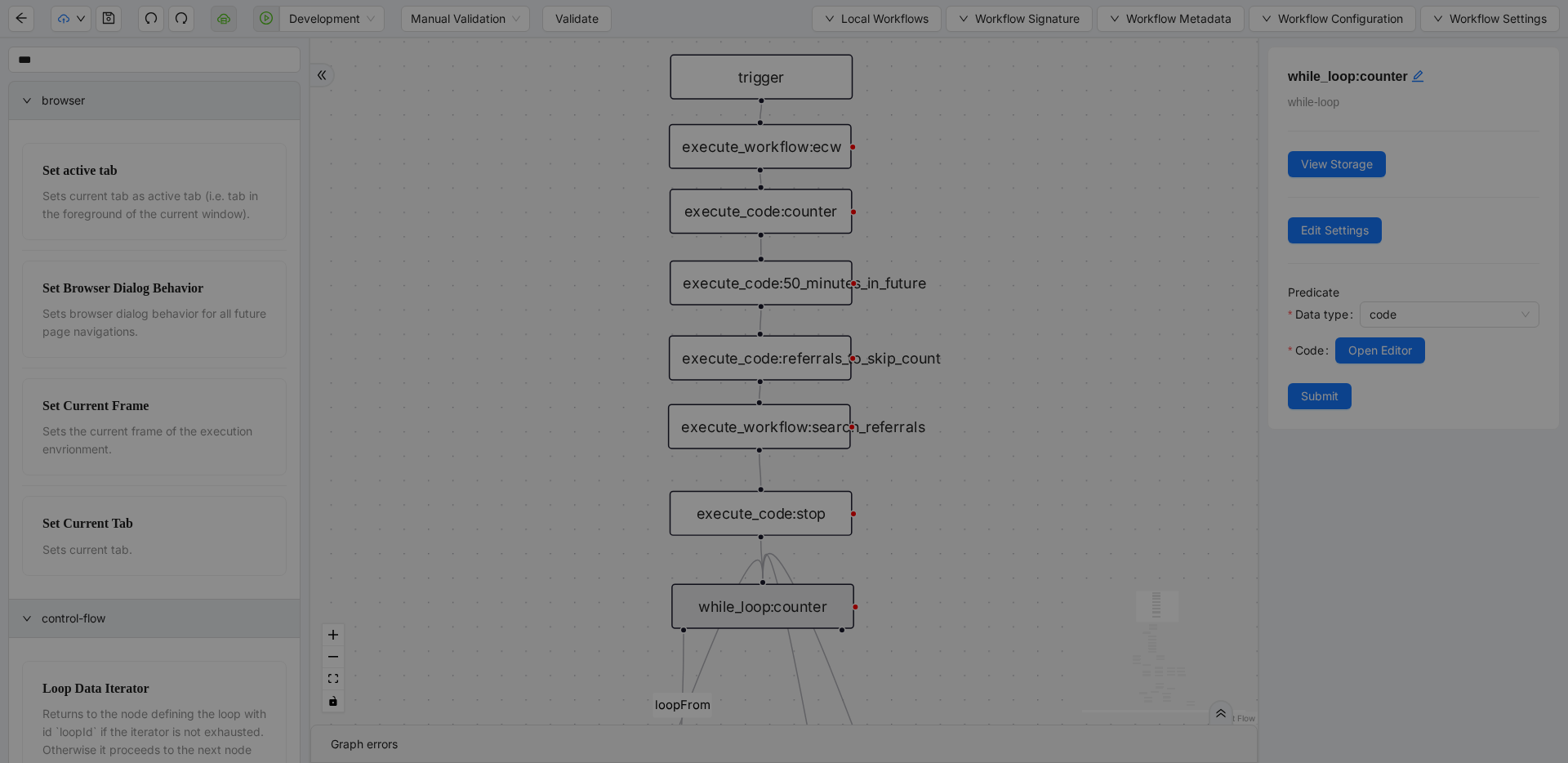
scroll to position [245, 0]
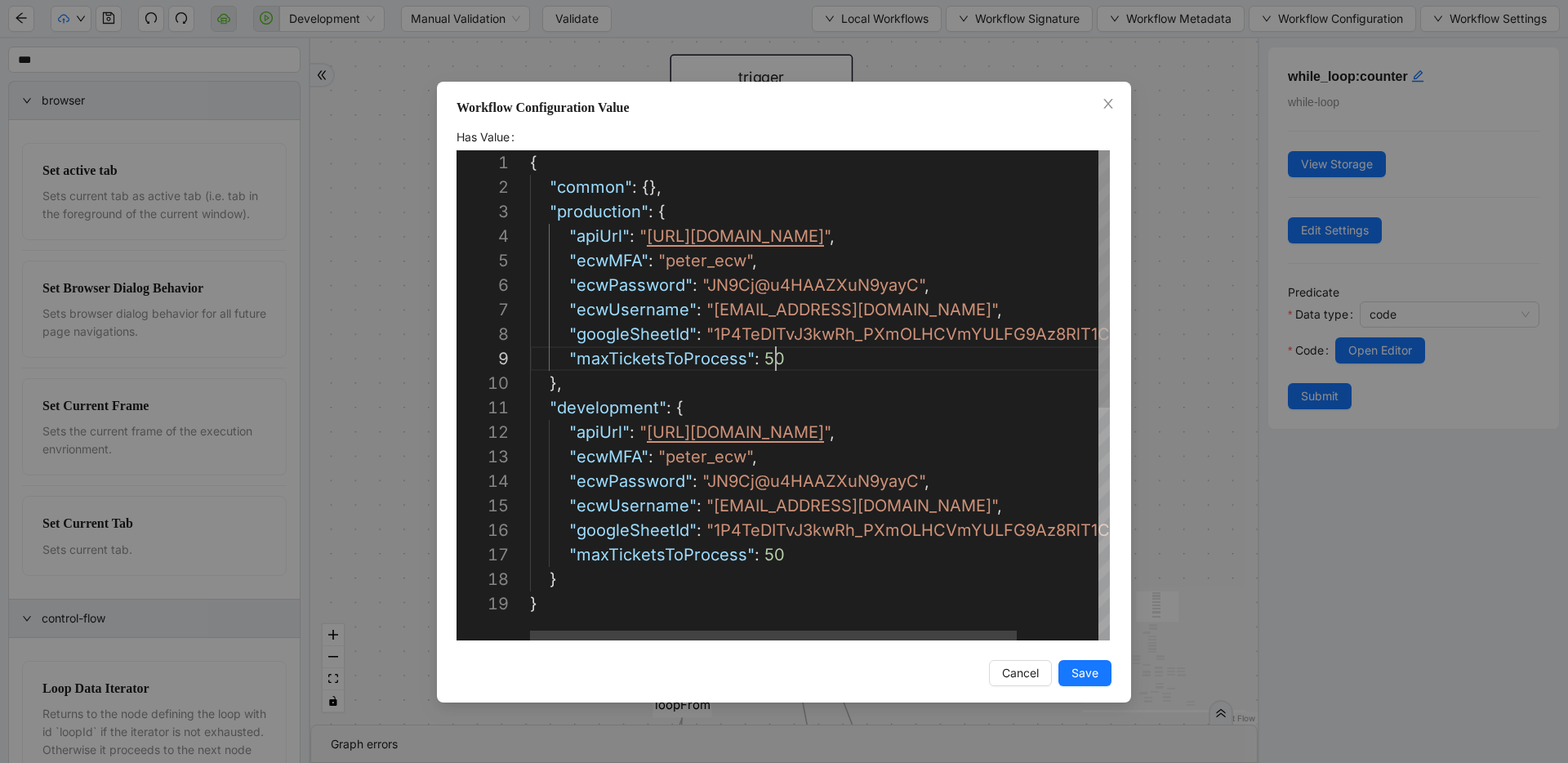
click at [794, 361] on div "{ "common" : {}, "production" : { "apiUrl" : " [URL][DOMAIN_NAME] " , "ecwMFA" …" at bounding box center [869, 615] width 677 height 931
type textarea "**********"
click at [1092, 680] on span "Save" at bounding box center [1085, 673] width 27 height 18
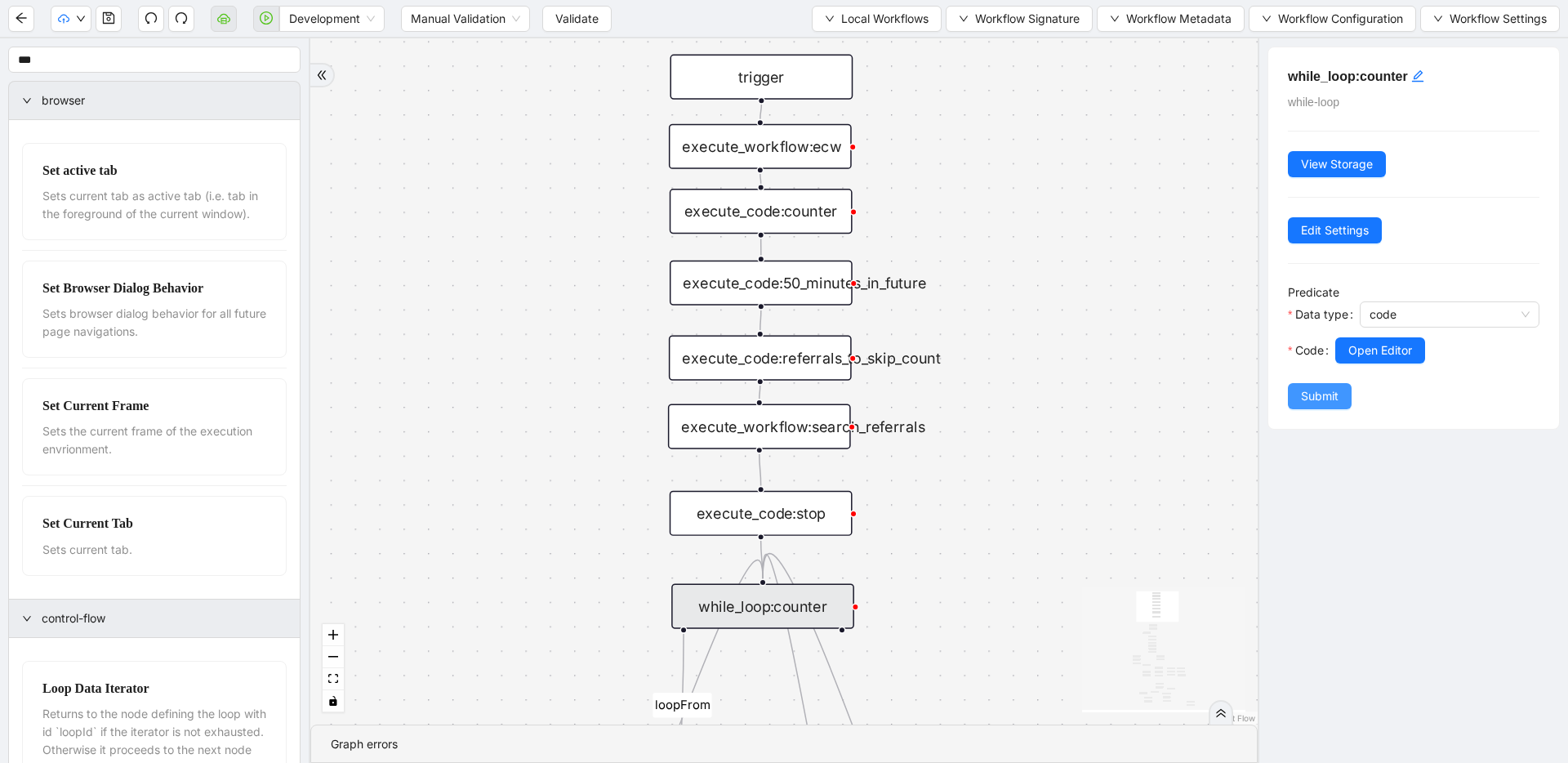
click at [1305, 402] on span "Submit" at bounding box center [1319, 395] width 38 height 18
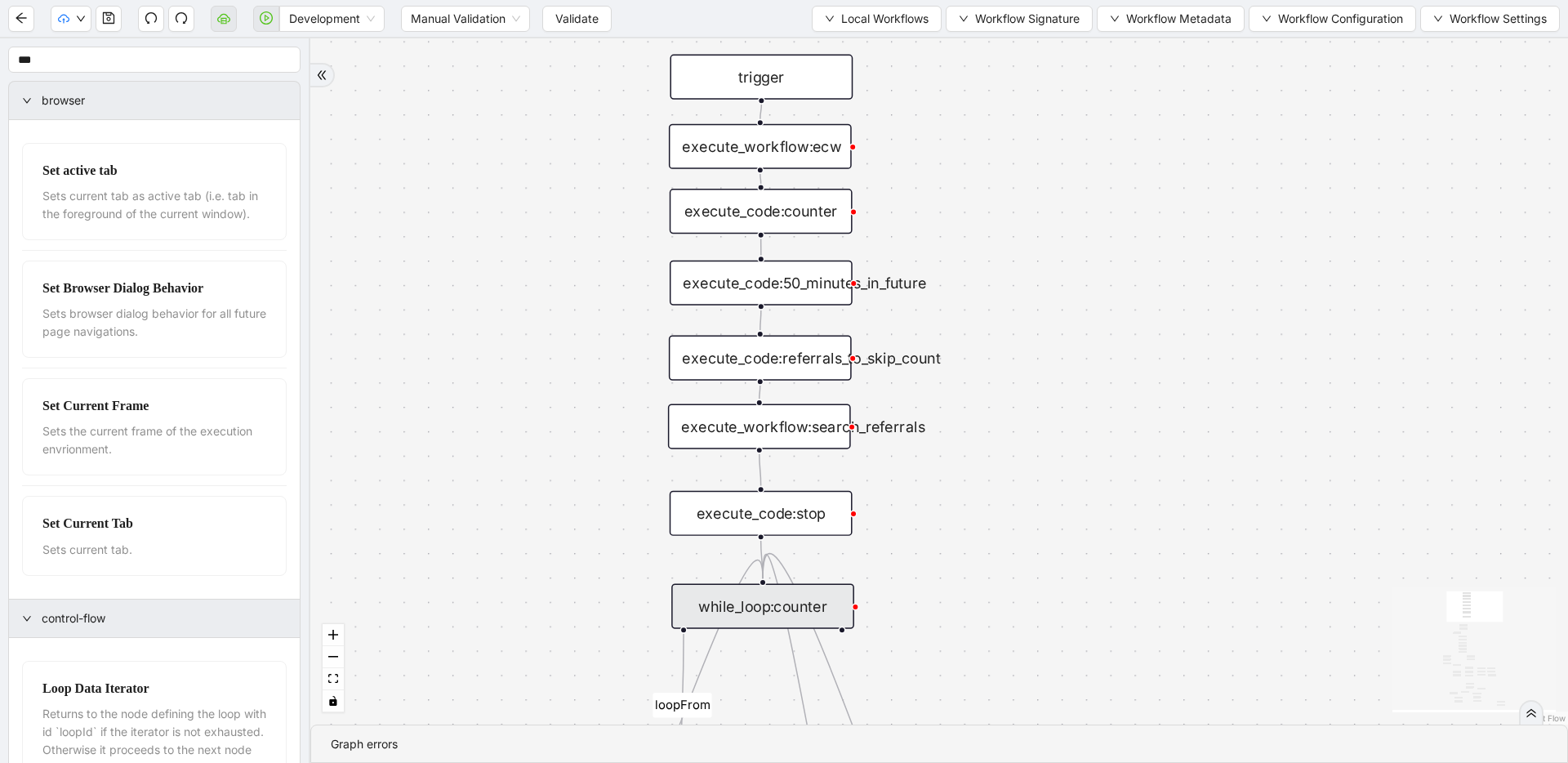
click at [701, 597] on div "while_loop:counter" at bounding box center [763, 606] width 183 height 45
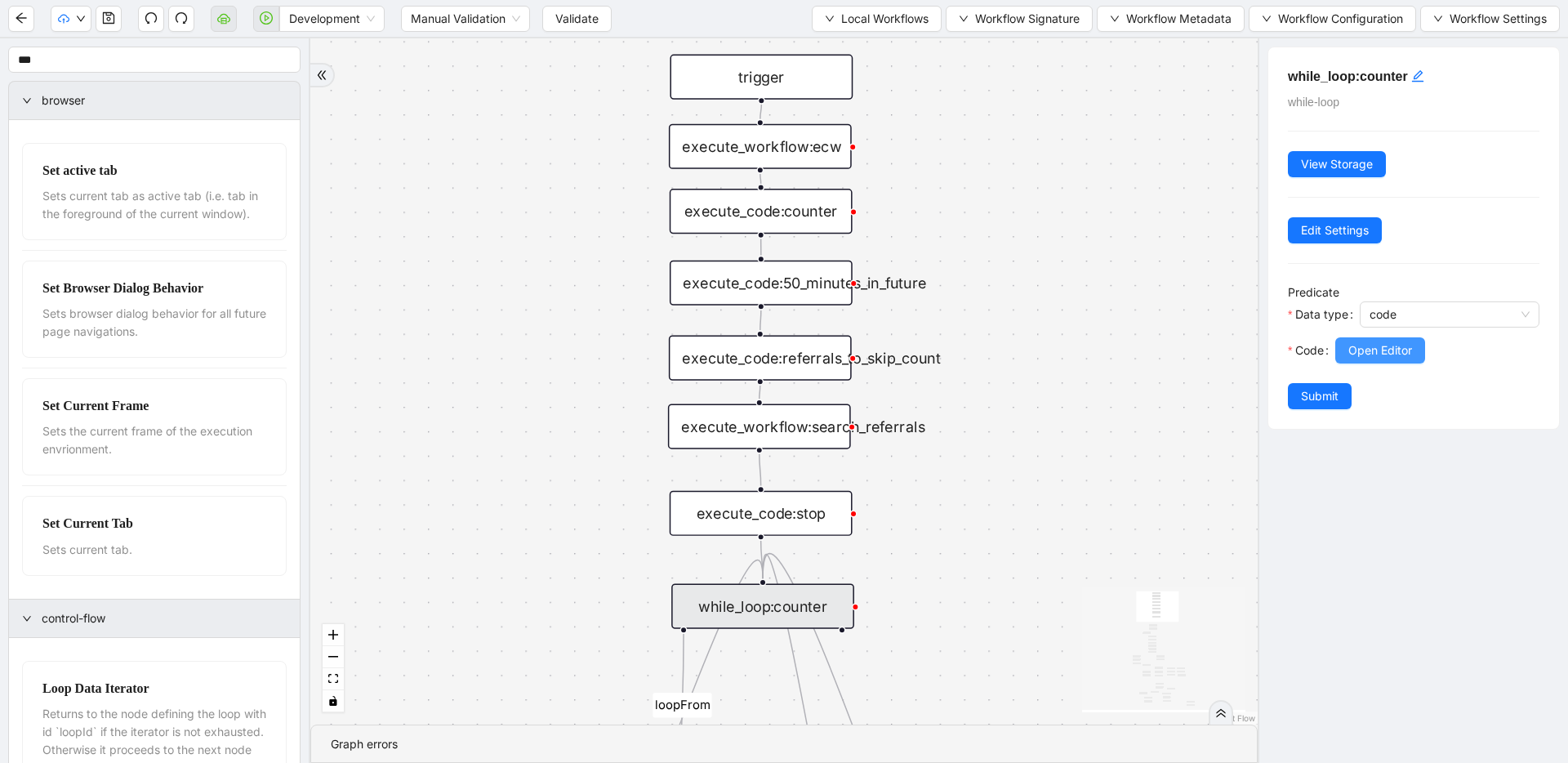
click at [1344, 356] on button "Open Editor" at bounding box center [1380, 350] width 90 height 26
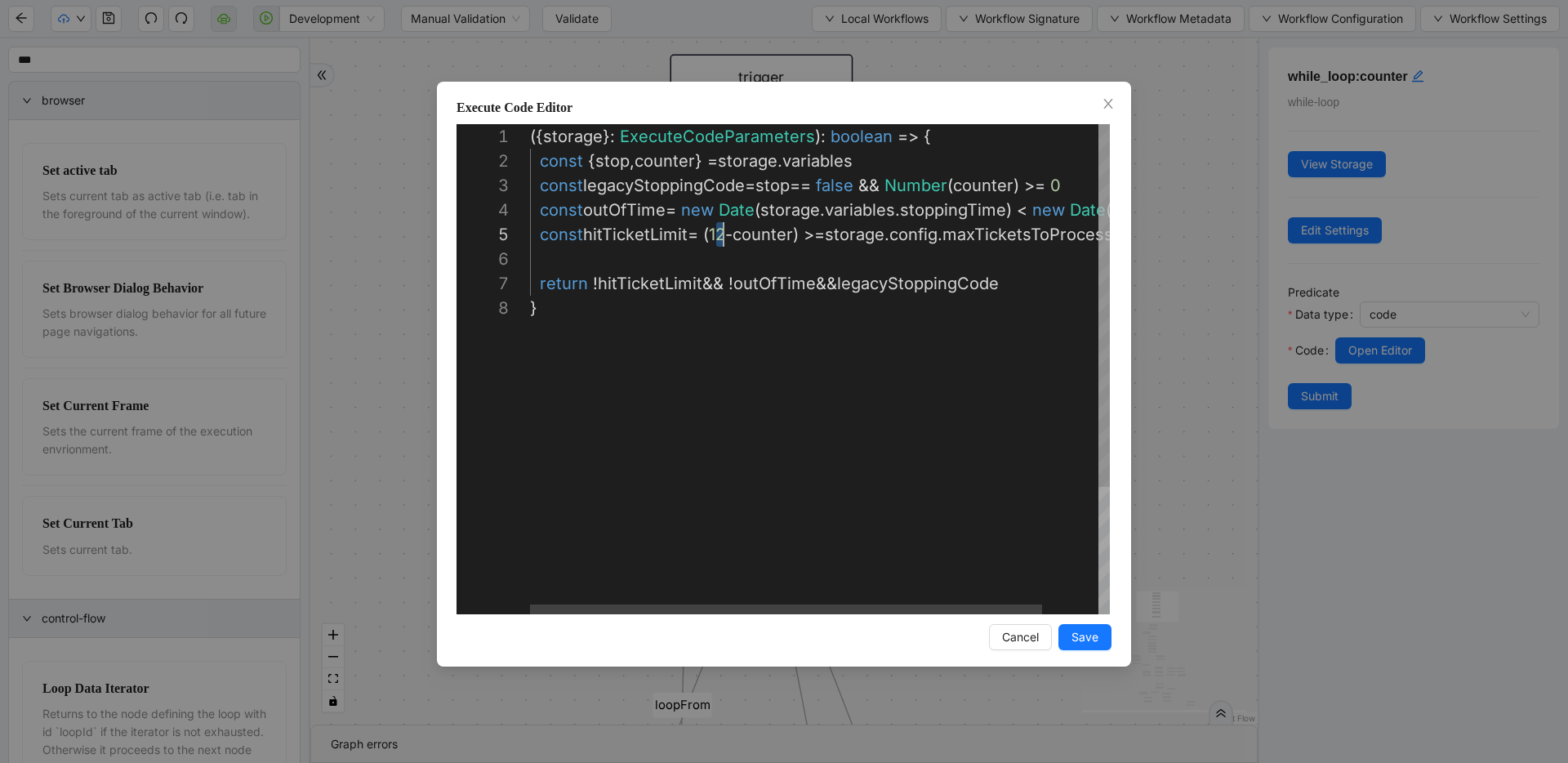
scroll to position [98, 203]
drag, startPoint x: 719, startPoint y: 234, endPoint x: 735, endPoint y: 235, distance: 16.0
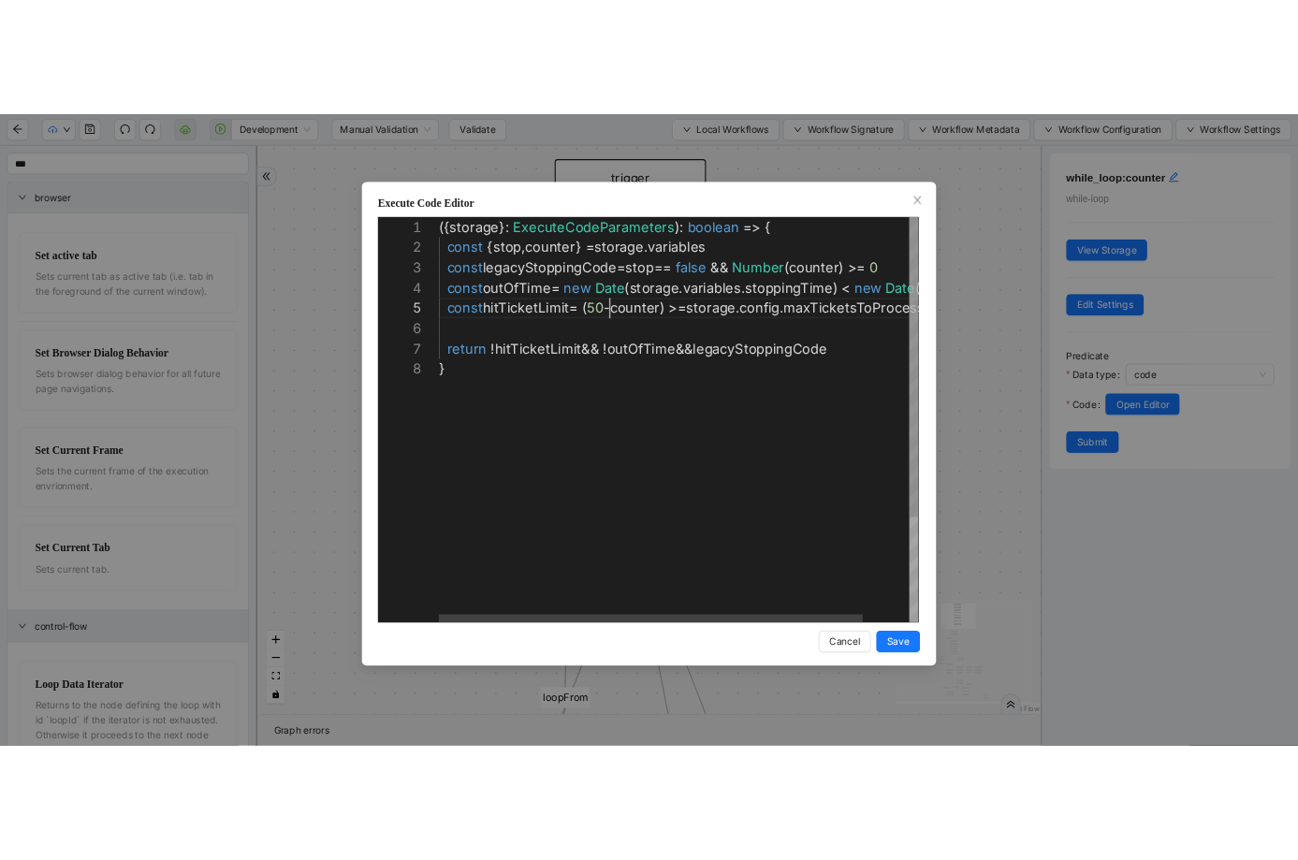
scroll to position [112, 248]
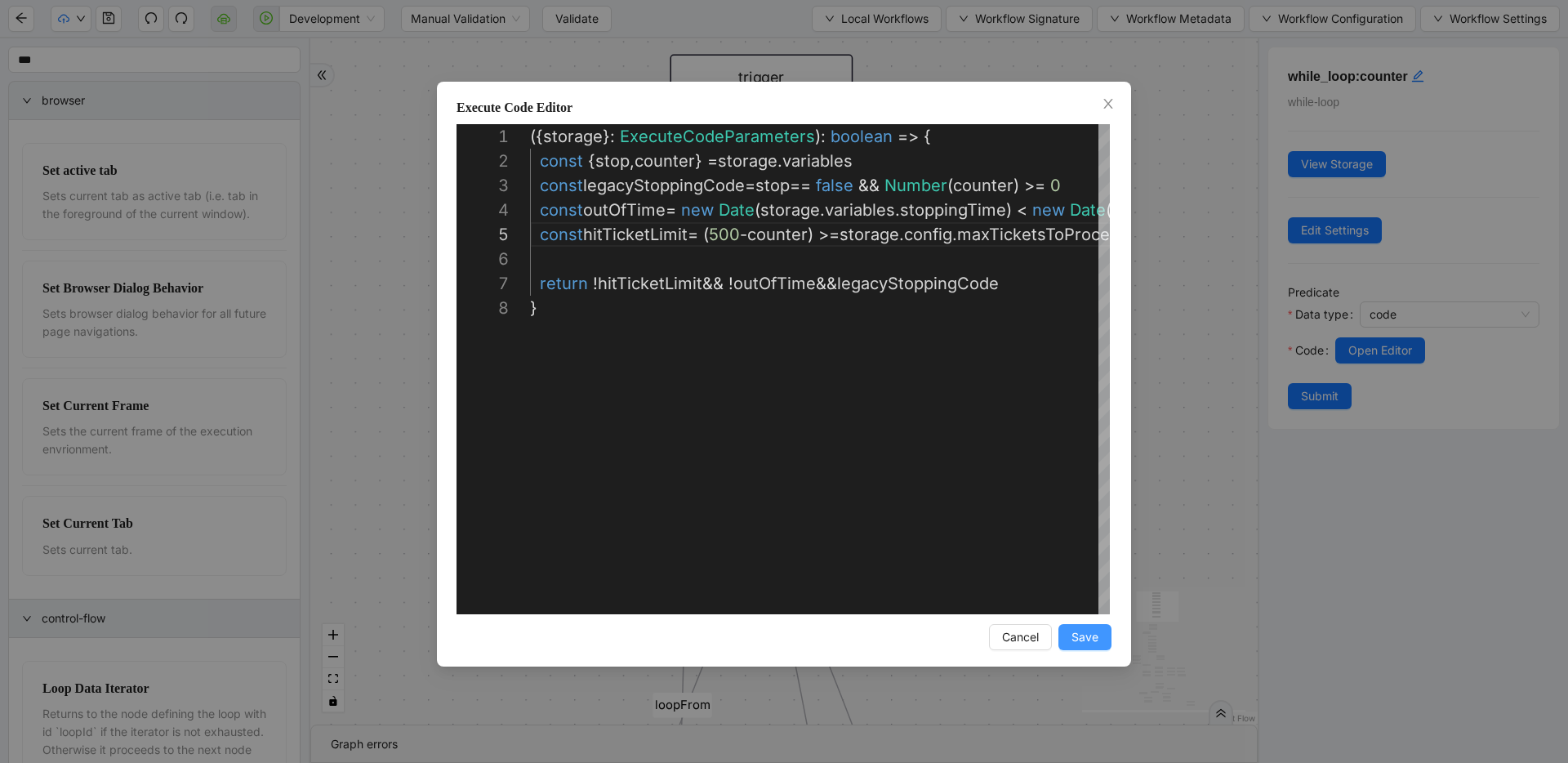
type textarea "**********"
click at [1085, 648] on button "Save" at bounding box center [1085, 637] width 53 height 26
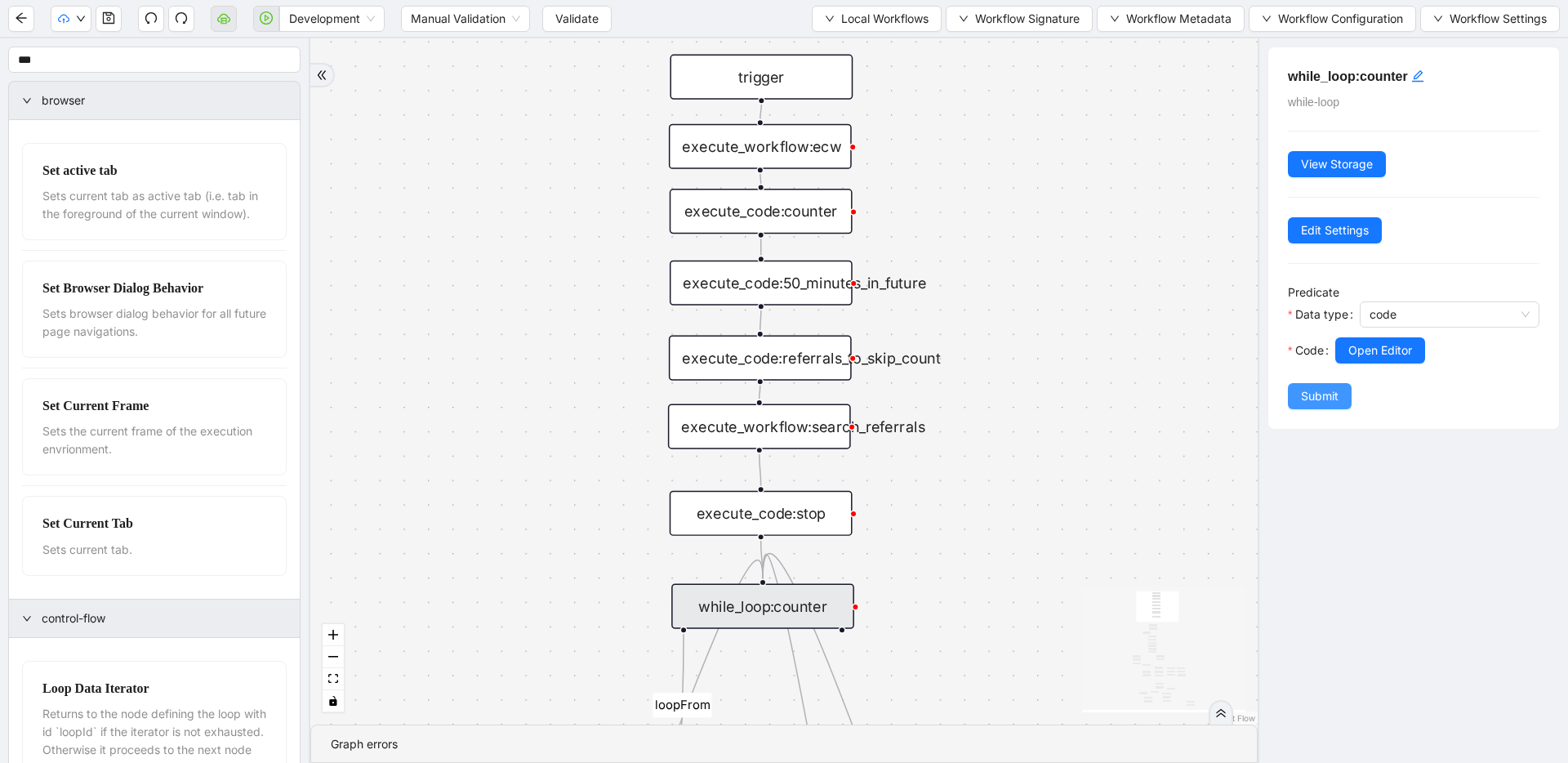
click at [1321, 399] on span "Submit" at bounding box center [1319, 395] width 38 height 18
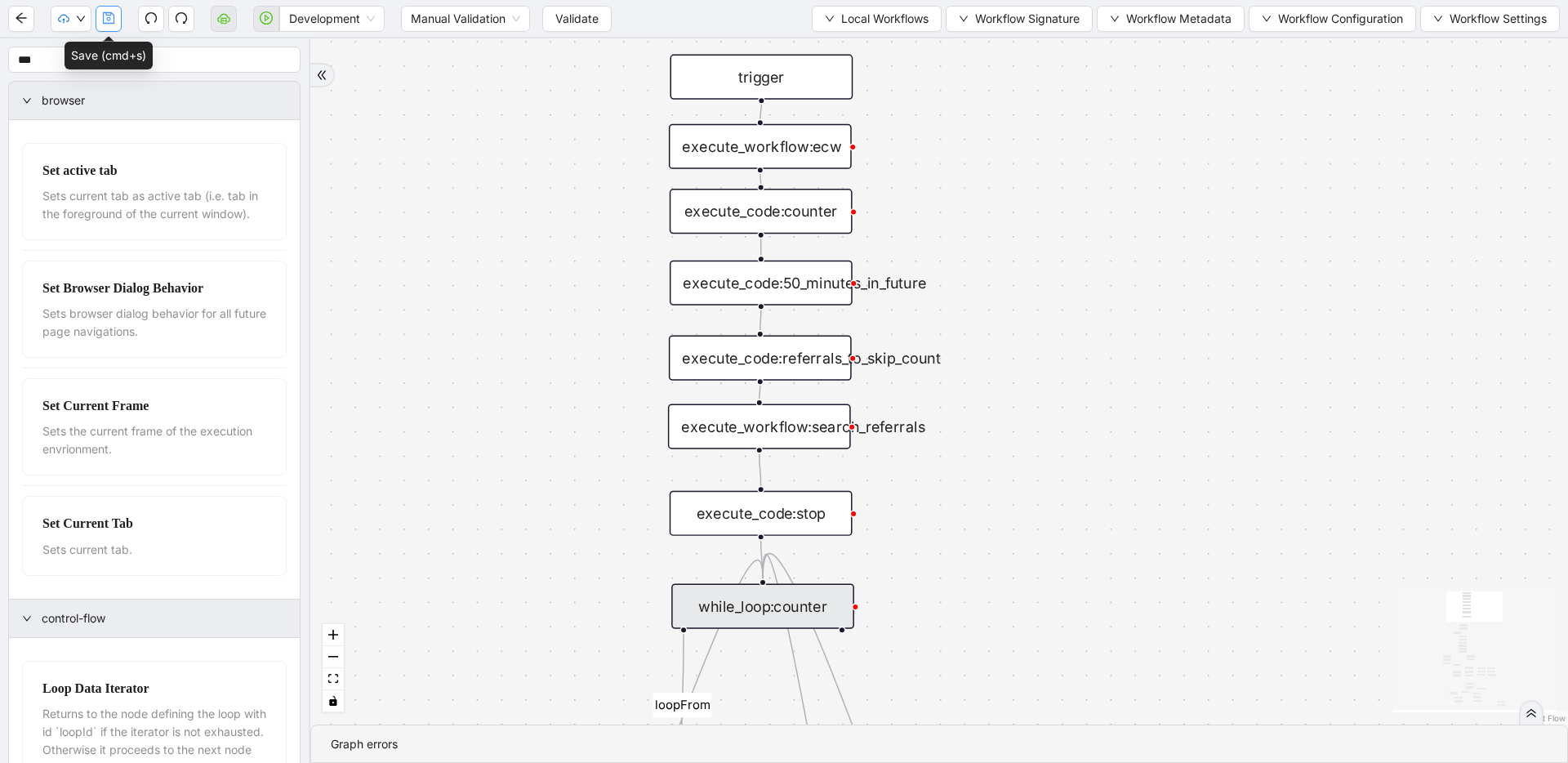
click at [103, 20] on icon "save" at bounding box center [108, 17] width 11 height 11
click at [572, 10] on span "Validate" at bounding box center [577, 18] width 44 height 18
click at [260, 19] on icon "play-circle" at bounding box center [266, 17] width 13 height 13
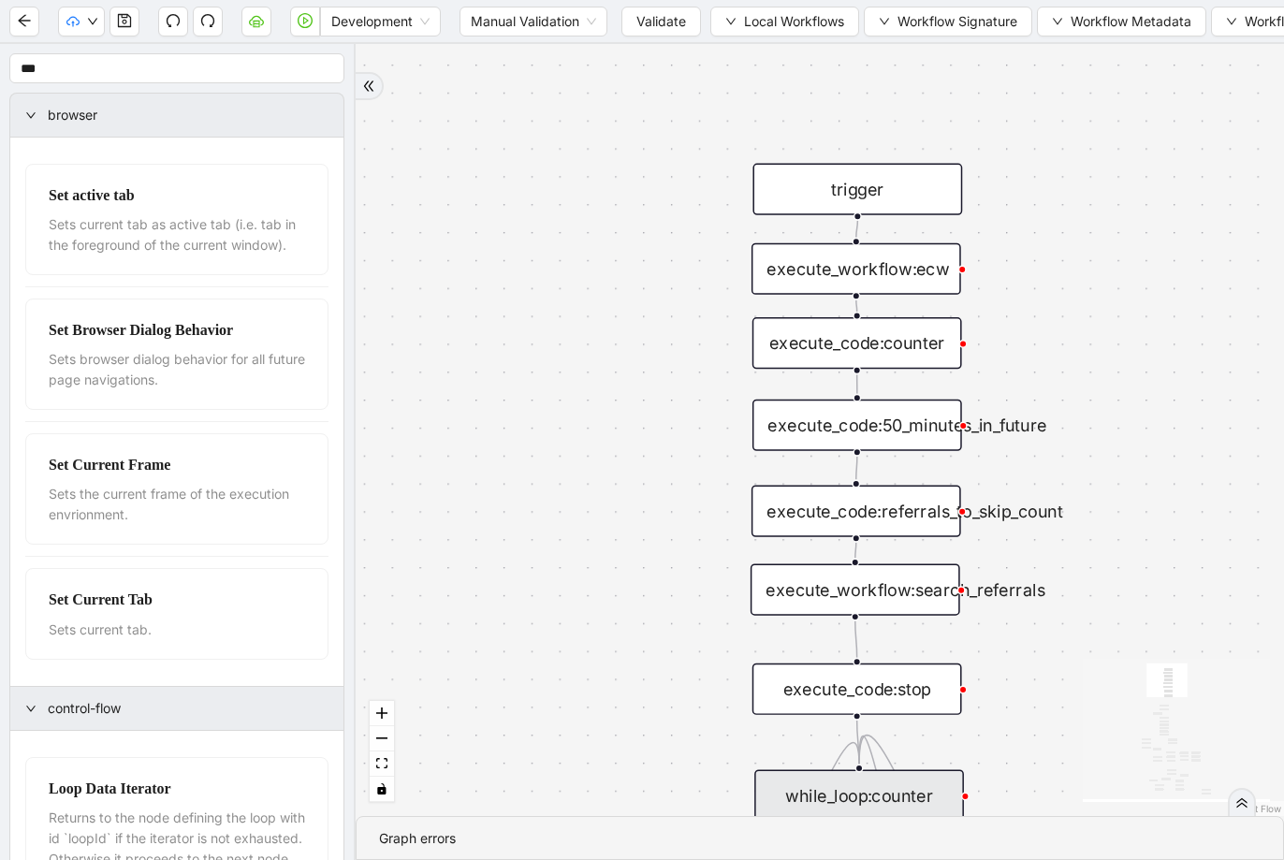
drag, startPoint x: 1073, startPoint y: 364, endPoint x: 1069, endPoint y: 411, distance: 46.9
click at [934, 418] on div "execute_code:50_minutes_in_future" at bounding box center [857, 425] width 210 height 51
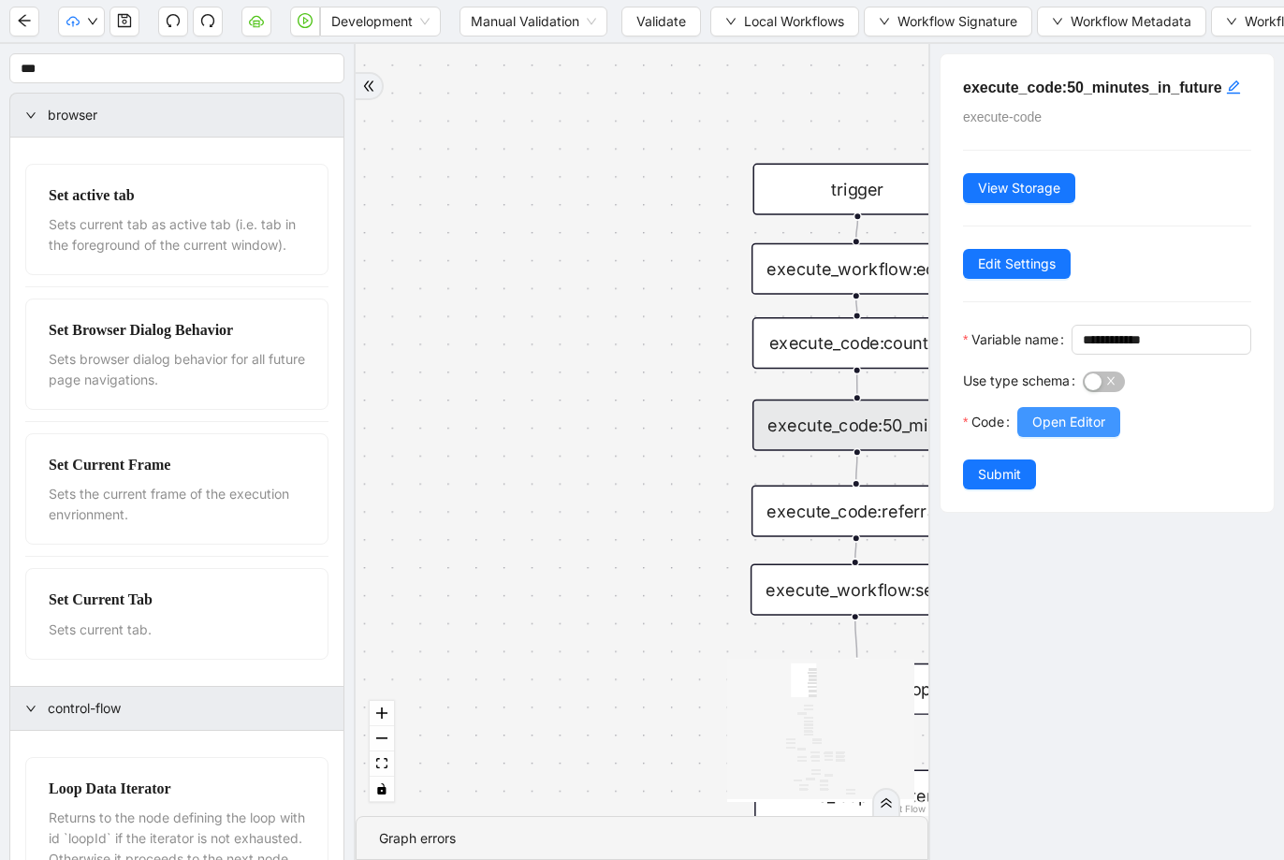
click at [1062, 432] on span "Open Editor" at bounding box center [1068, 422] width 73 height 21
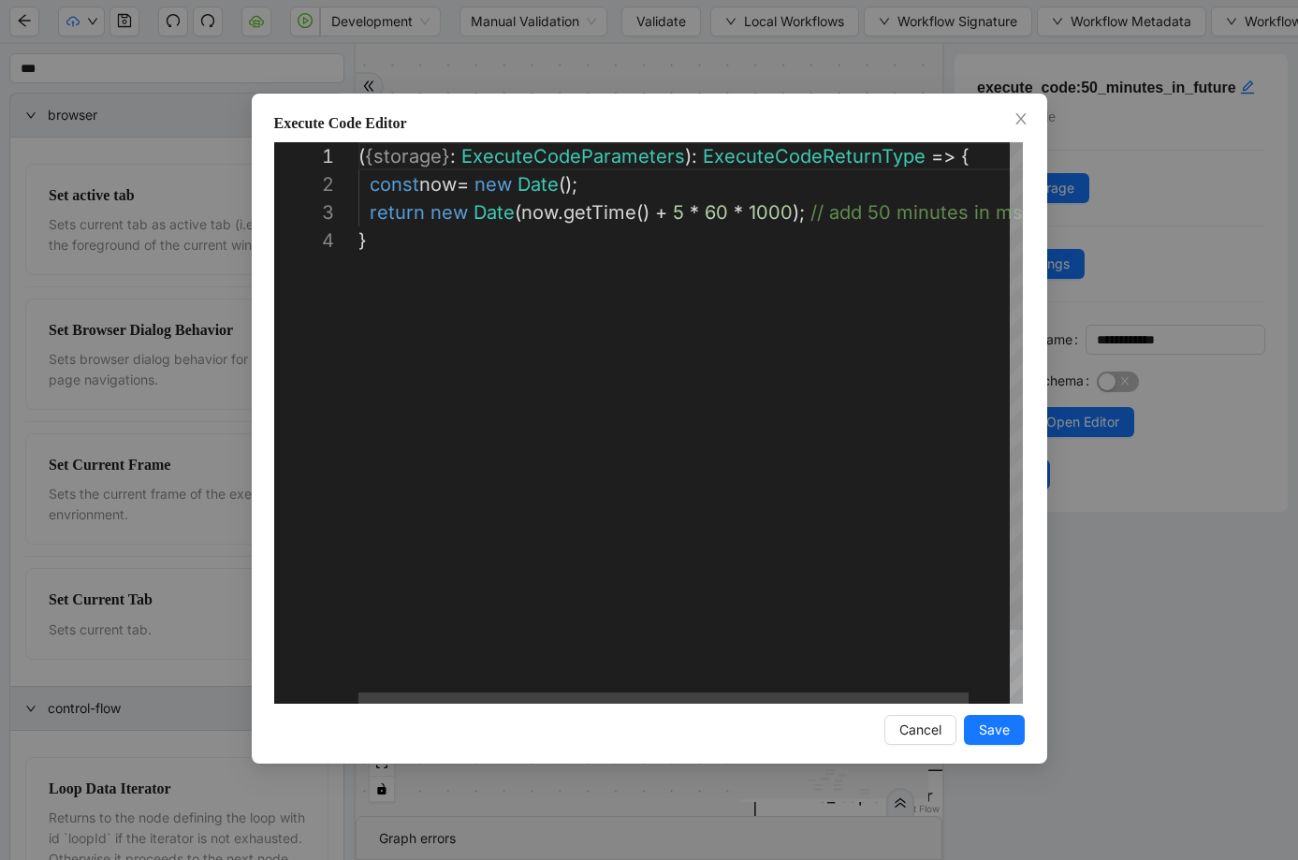
scroll to position [56, 320]
click at [679, 215] on div "( { storage } : ExecuteCodeParameters ): ExecuteCodeReturnType => { const now =…" at bounding box center [712, 465] width 708 height 646
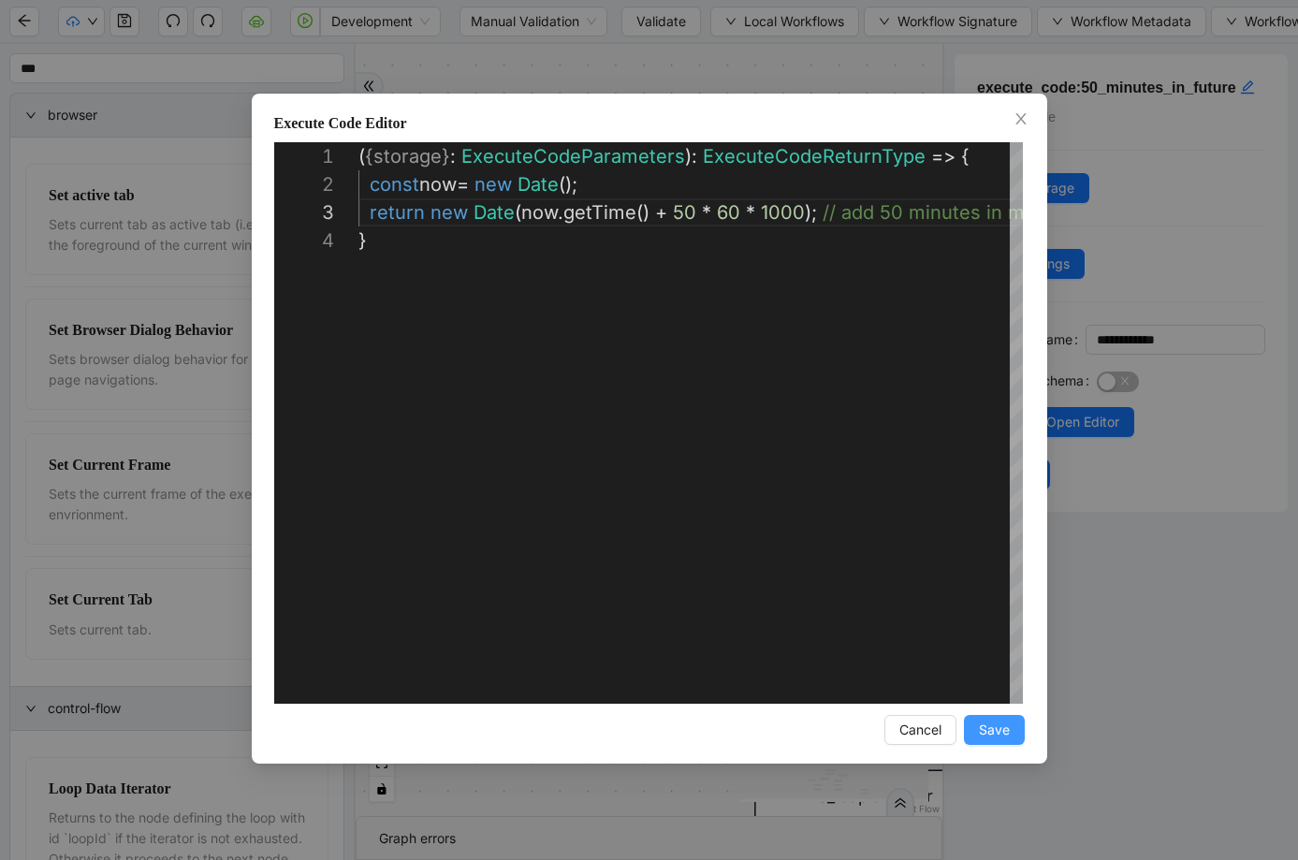
type textarea "**********"
click at [989, 732] on span "Save" at bounding box center [994, 729] width 31 height 21
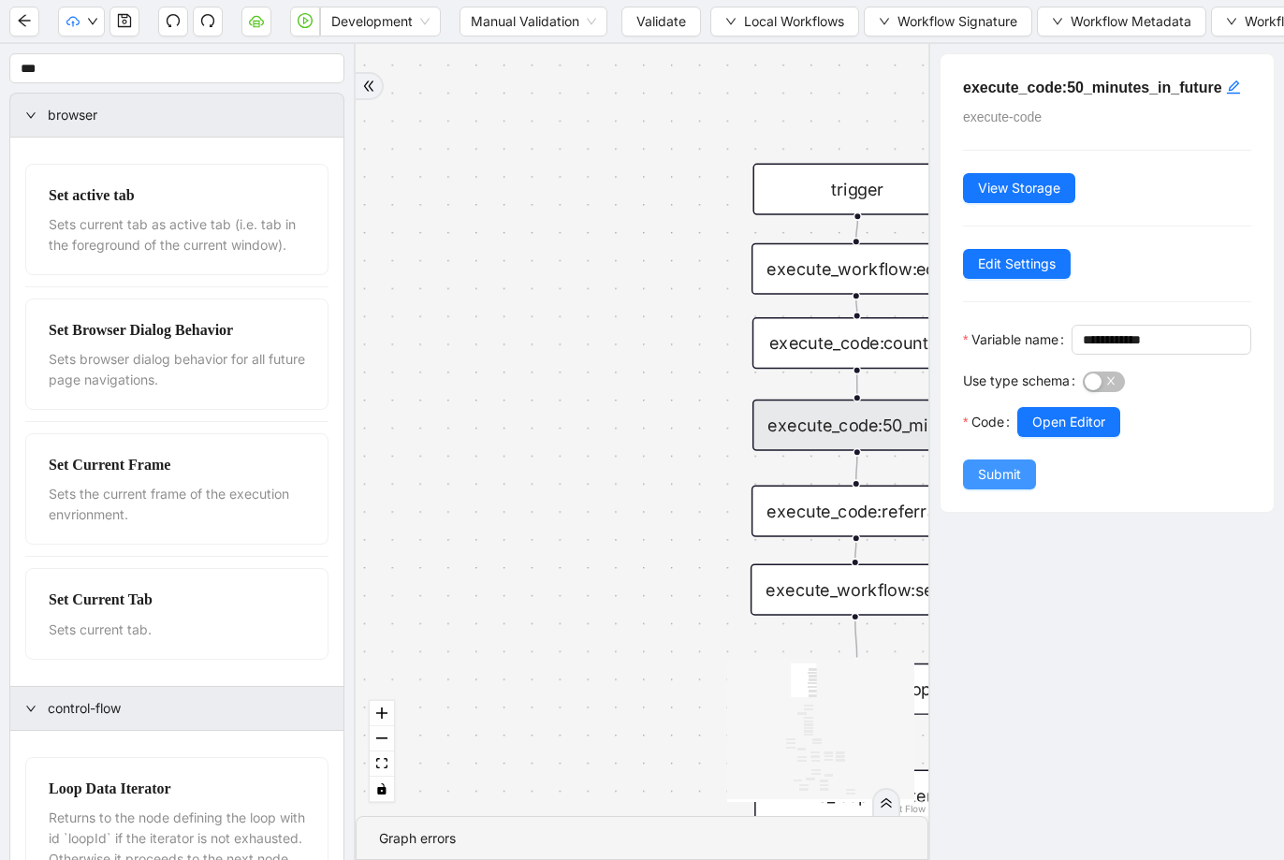
click at [998, 485] on span "Submit" at bounding box center [999, 474] width 43 height 21
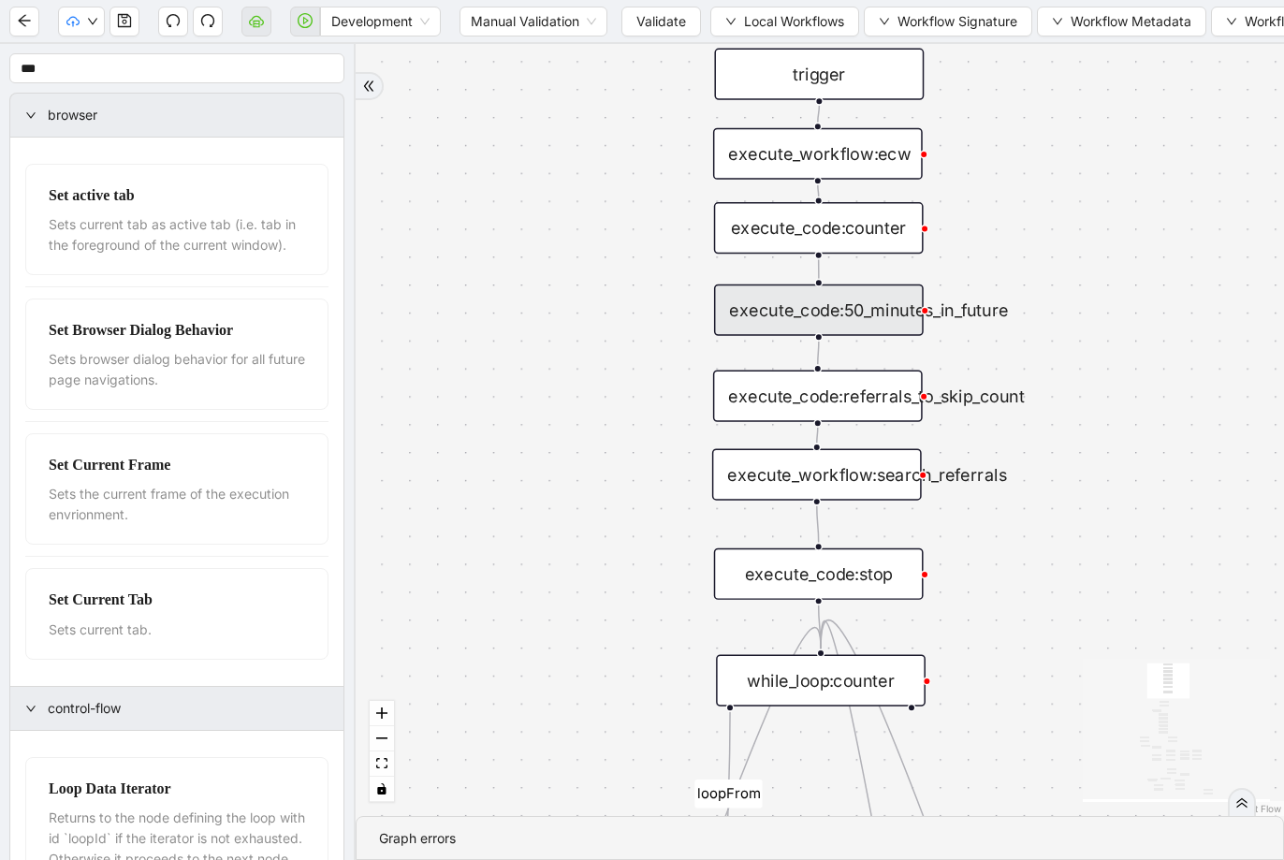
drag, startPoint x: 1199, startPoint y: 502, endPoint x: 1161, endPoint y: 387, distance: 121.3
click at [1161, 387] on div "fallback success success fallback no_encounters end success success success old…" at bounding box center [820, 430] width 928 height 772
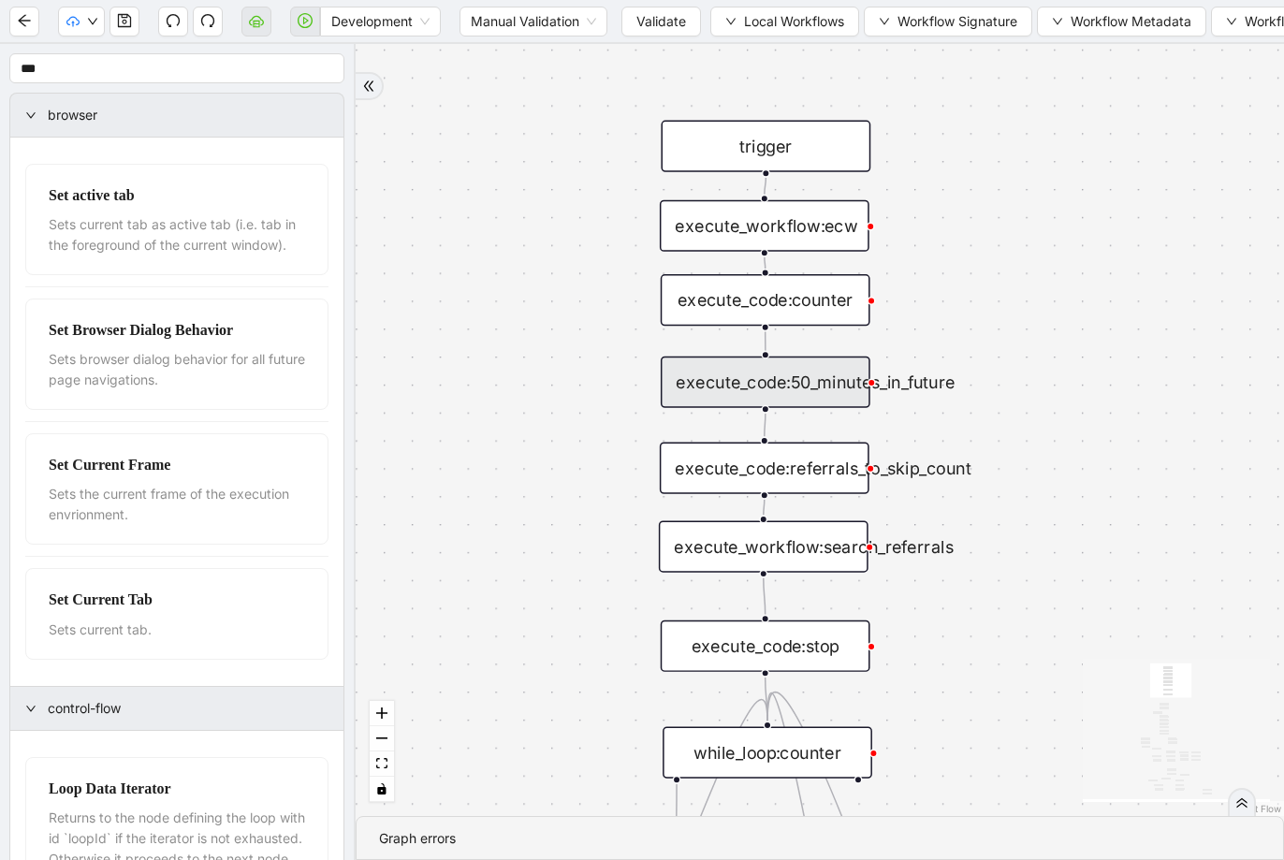
drag, startPoint x: 1159, startPoint y: 397, endPoint x: 1106, endPoint y: 469, distance: 89.6
click at [1106, 469] on div "fallback success success fallback no_encounters end success success success old…" at bounding box center [820, 430] width 928 height 772
click at [835, 293] on div "execute_code:counter" at bounding box center [766, 299] width 210 height 51
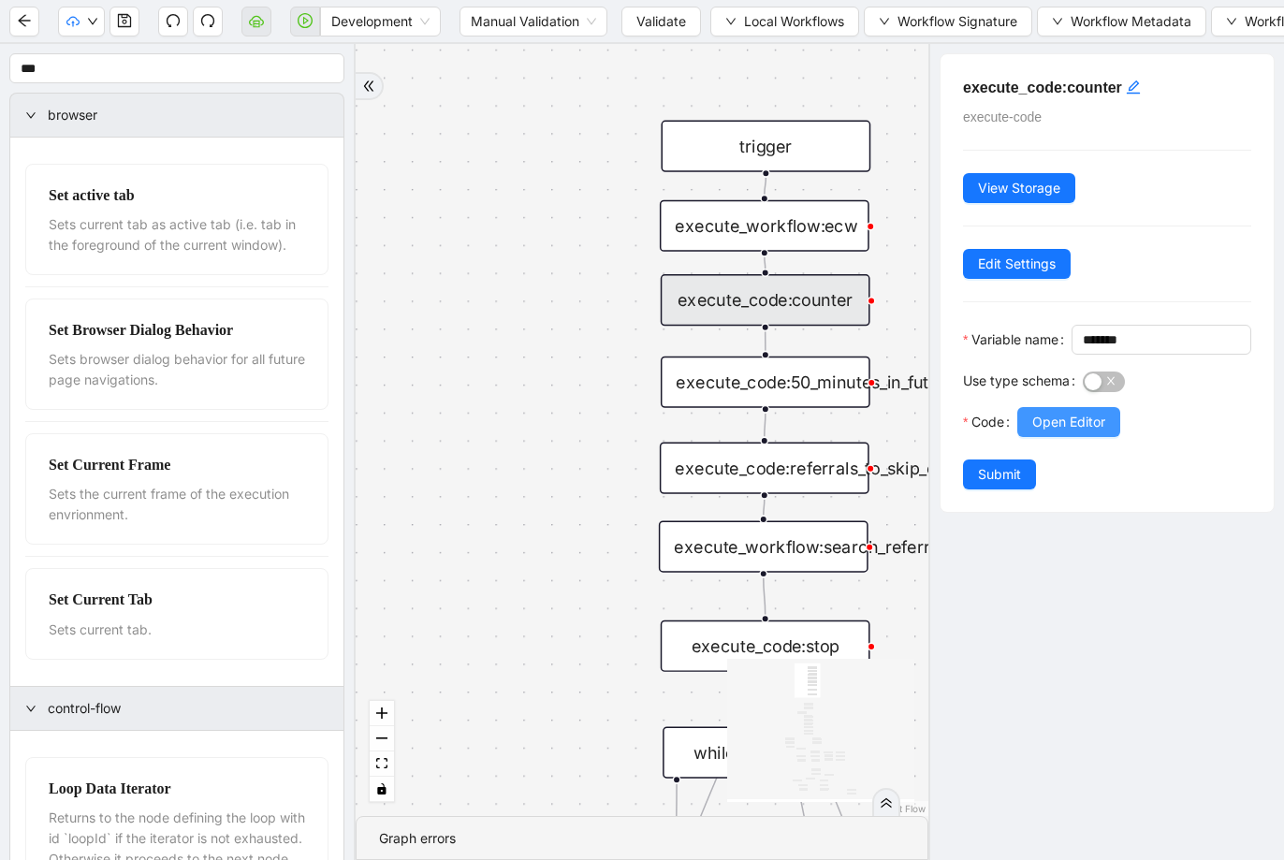
click at [1050, 432] on span "Open Editor" at bounding box center [1068, 422] width 73 height 21
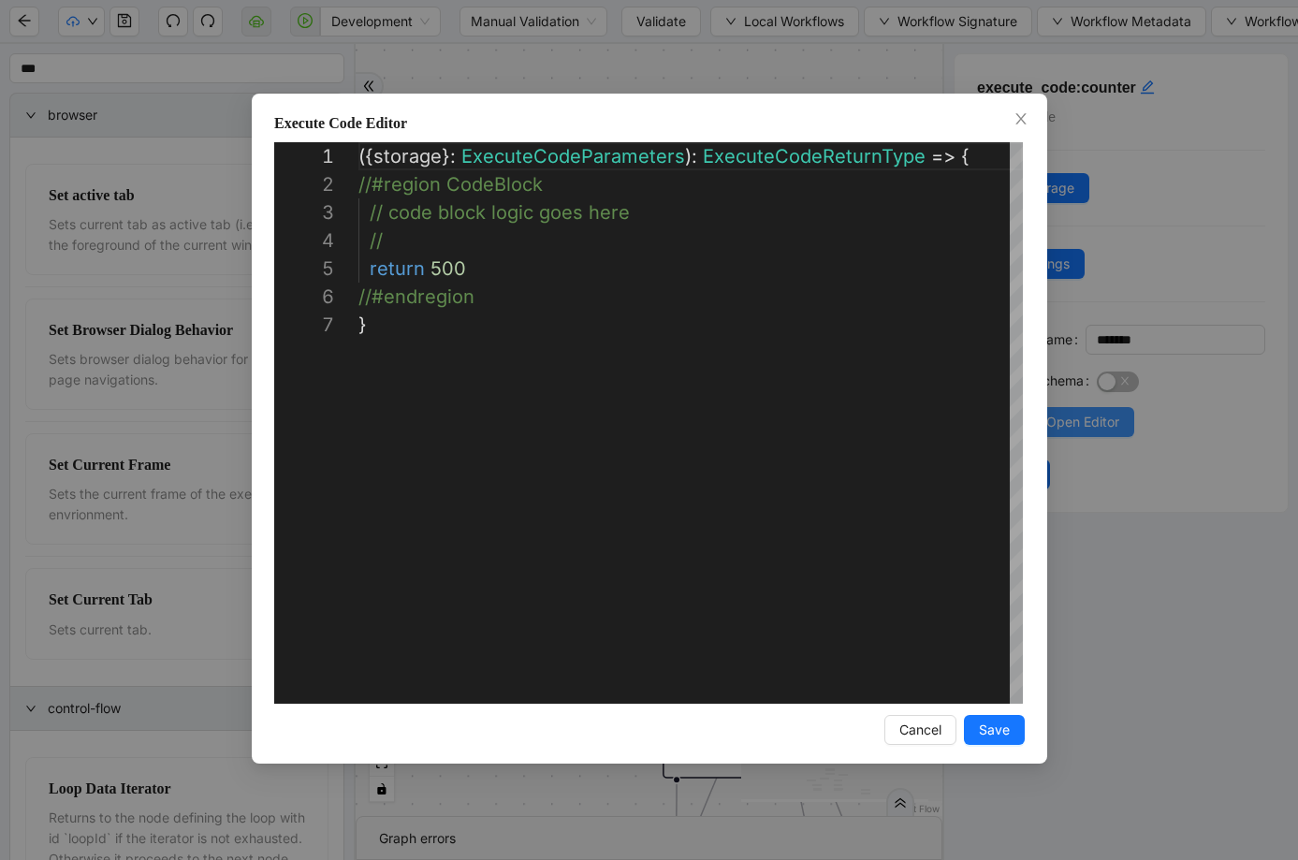
scroll to position [168, 0]
click at [1081, 394] on div "**********" at bounding box center [649, 430] width 1298 height 860
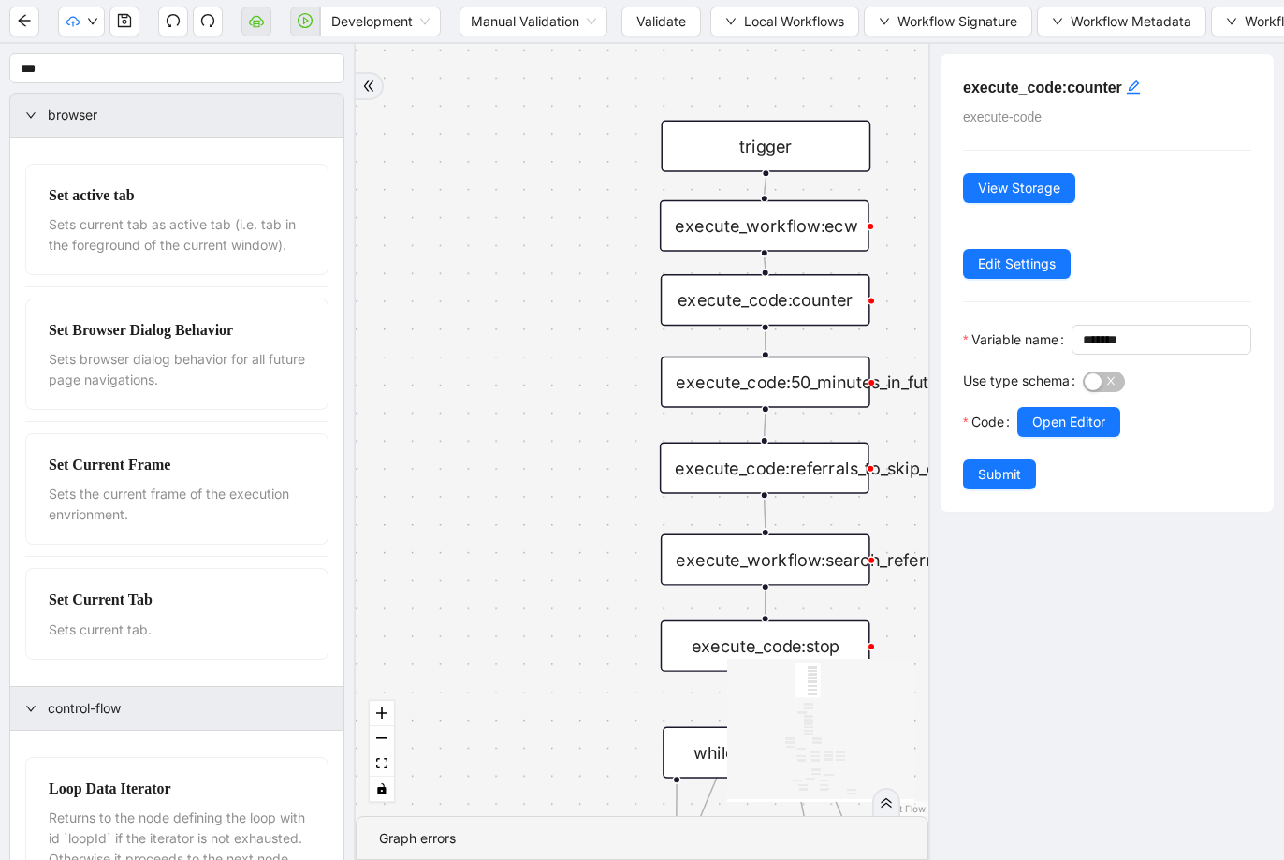
drag, startPoint x: 666, startPoint y: 540, endPoint x: 668, endPoint y: 553, distance: 13.2
click at [668, 553] on div "execute_workflow:search_referrals" at bounding box center [766, 558] width 210 height 51
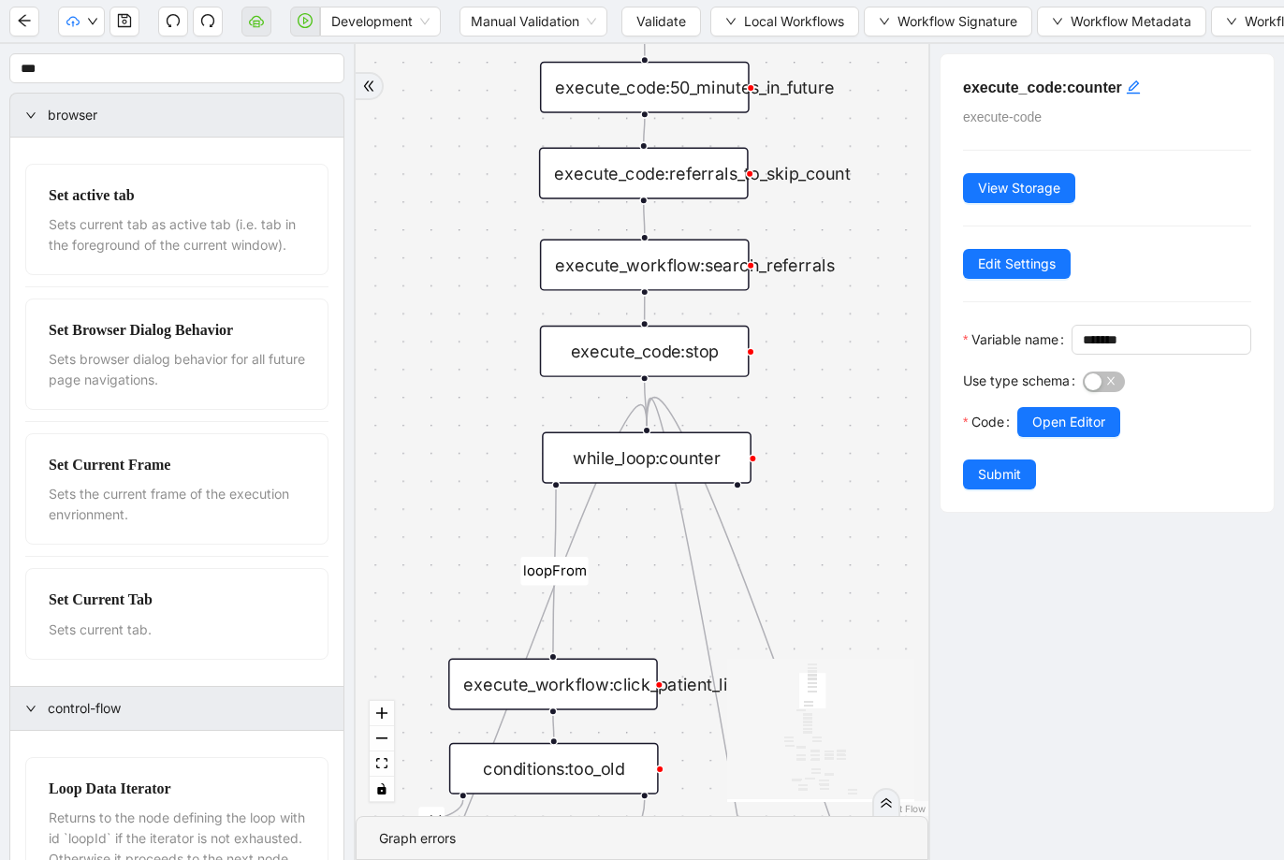
drag, startPoint x: 594, startPoint y: 575, endPoint x: 503, endPoint y: 363, distance: 231.0
click at [477, 296] on div "fallback success success fallback no_encounters end success success success old…" at bounding box center [642, 430] width 573 height 772
click at [634, 471] on div "while_loop:counter" at bounding box center [646, 457] width 210 height 51
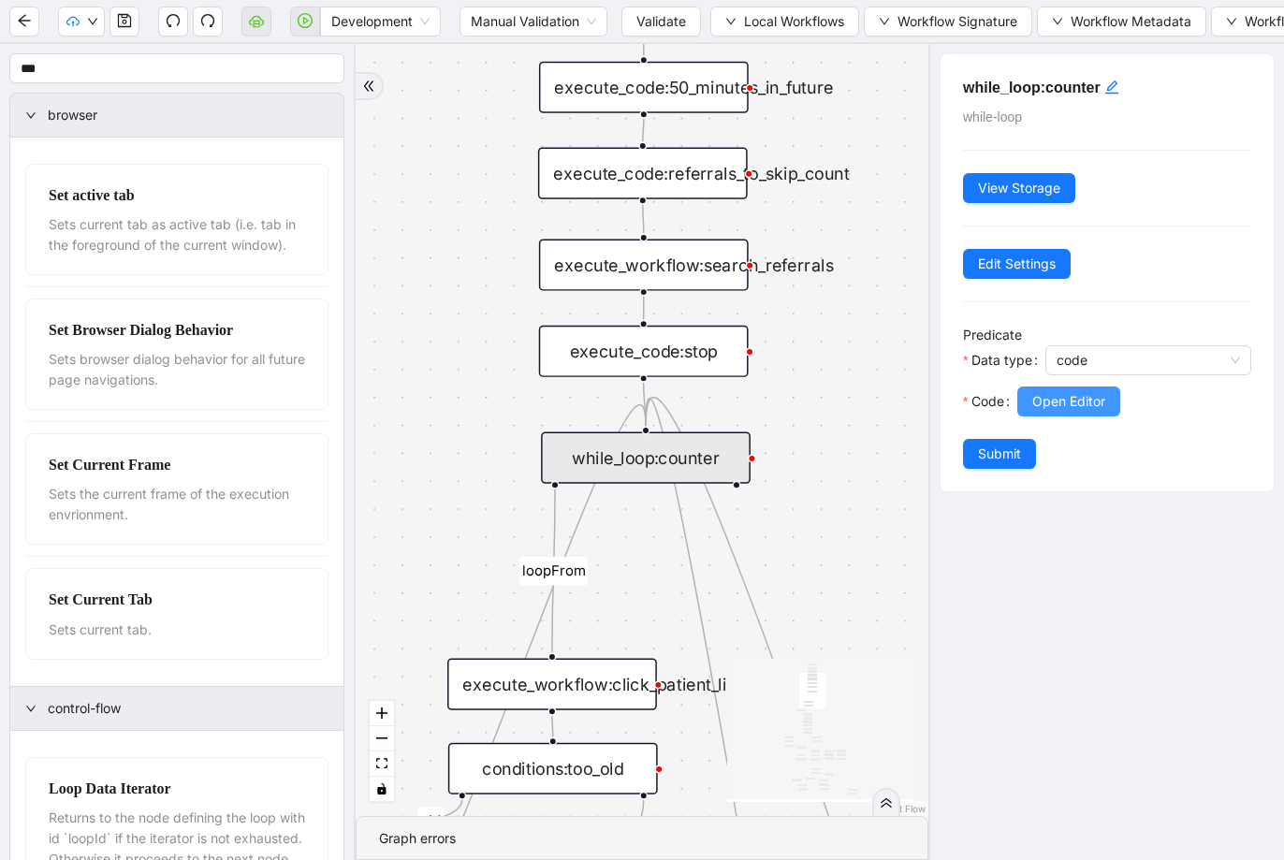
click at [1105, 406] on span "Open Editor" at bounding box center [1068, 401] width 73 height 21
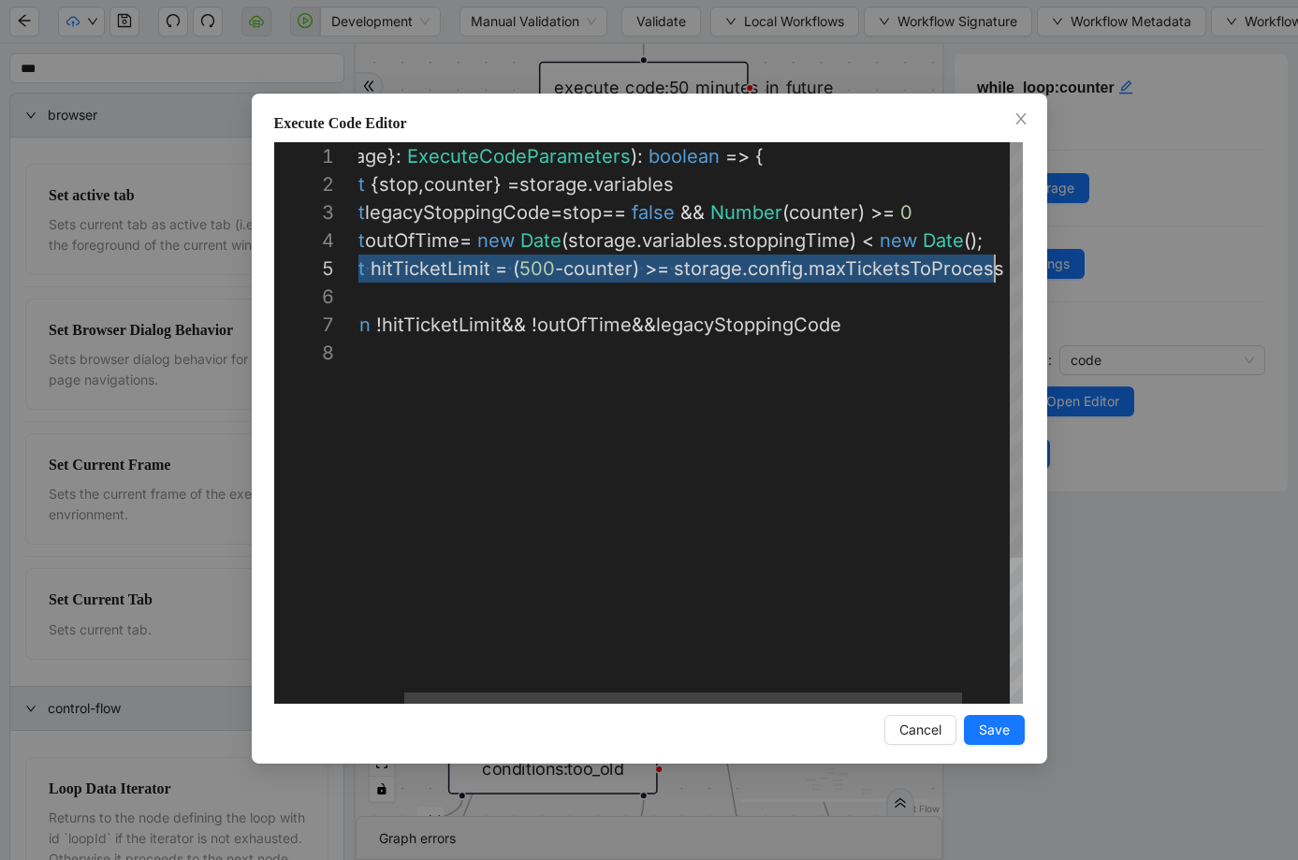
scroll to position [112, 690]
drag, startPoint x: 368, startPoint y: 271, endPoint x: 1086, endPoint y: 268, distance: 718.6
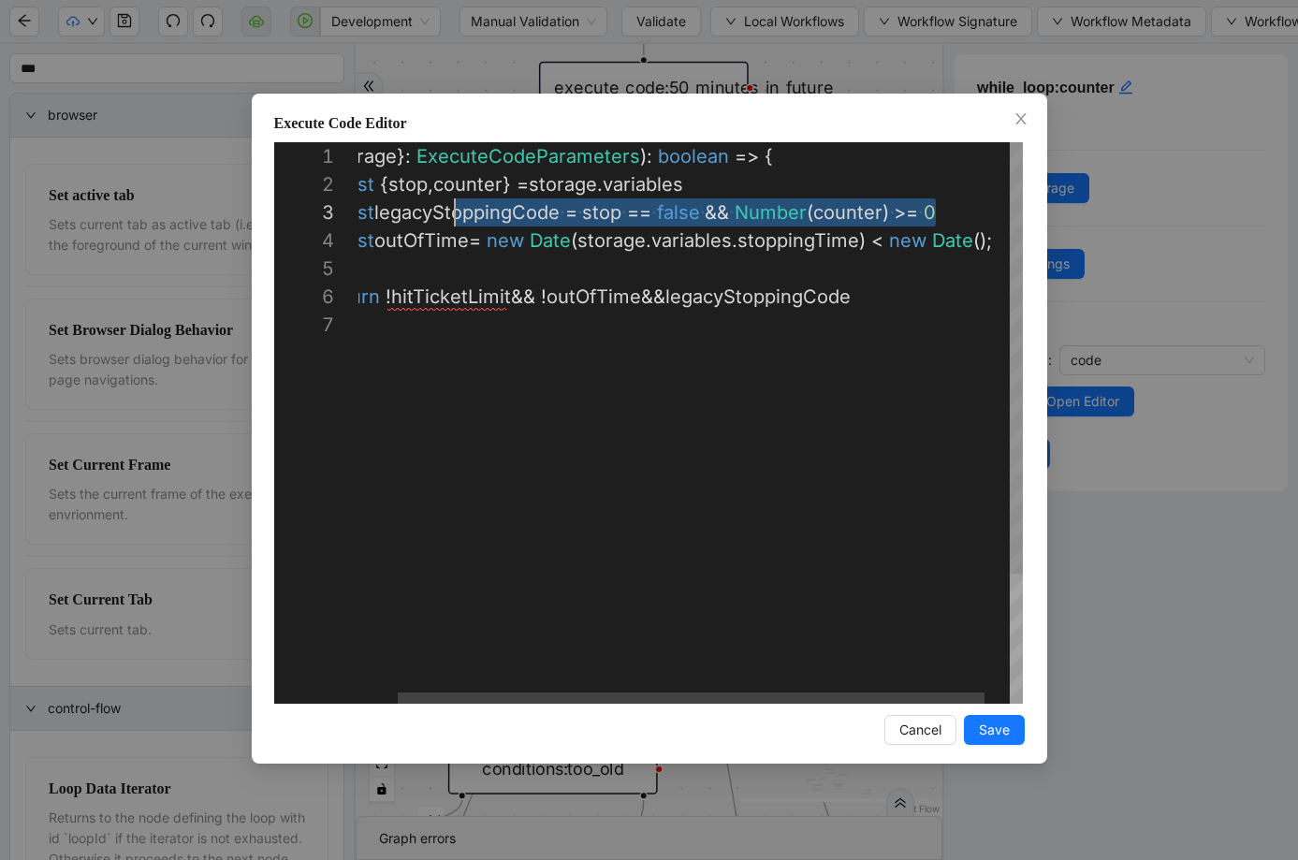
scroll to position [56, 0]
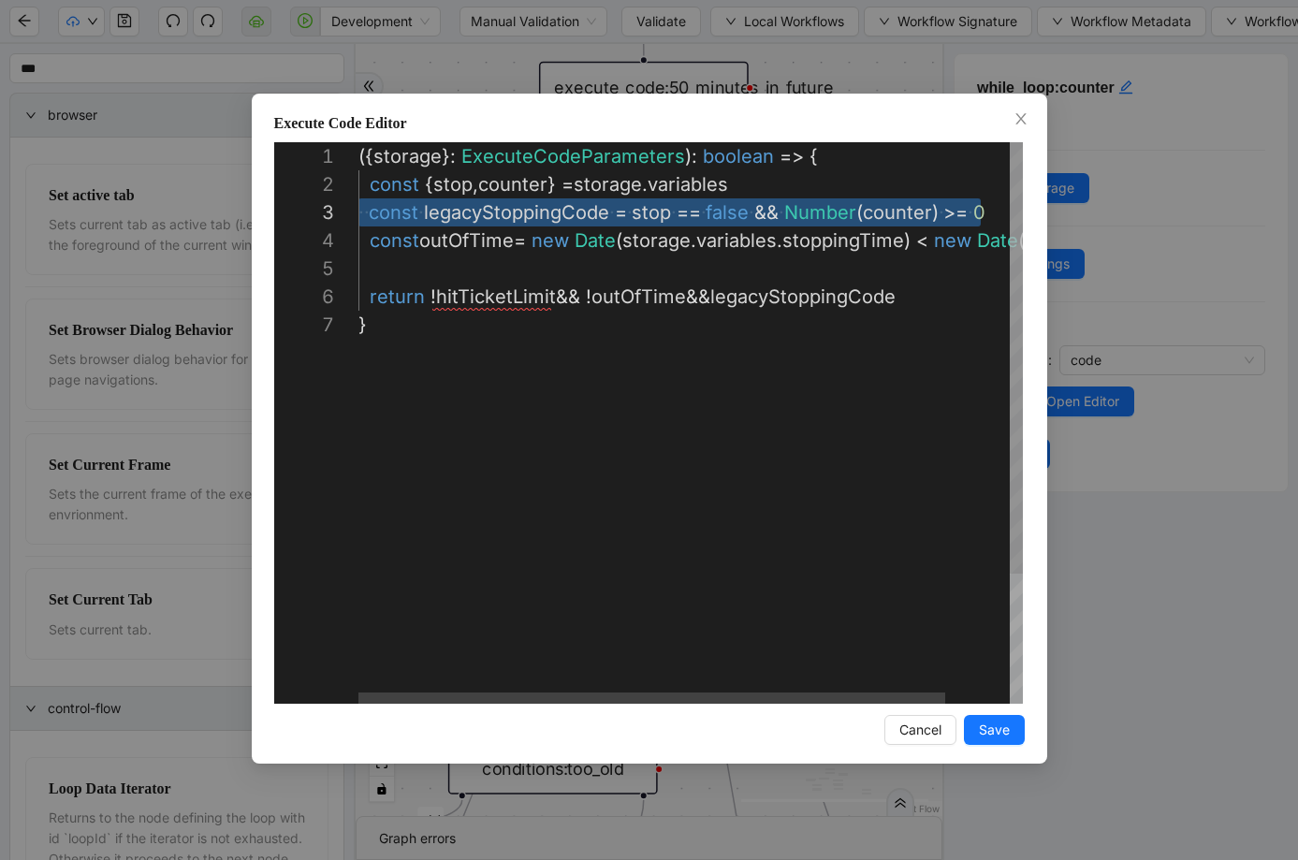
drag, startPoint x: 956, startPoint y: 208, endPoint x: 315, endPoint y: 224, distance: 641.1
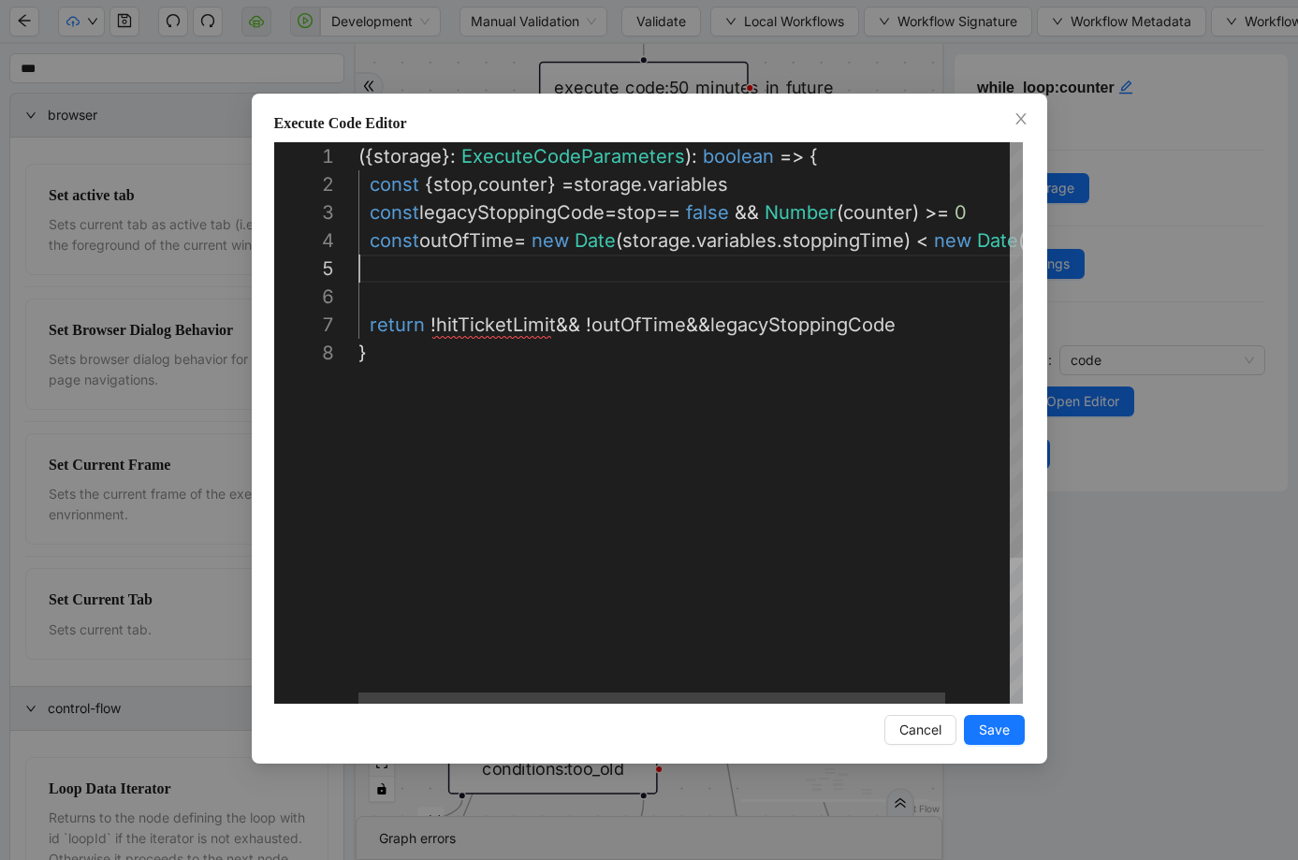
type textarea "**********"
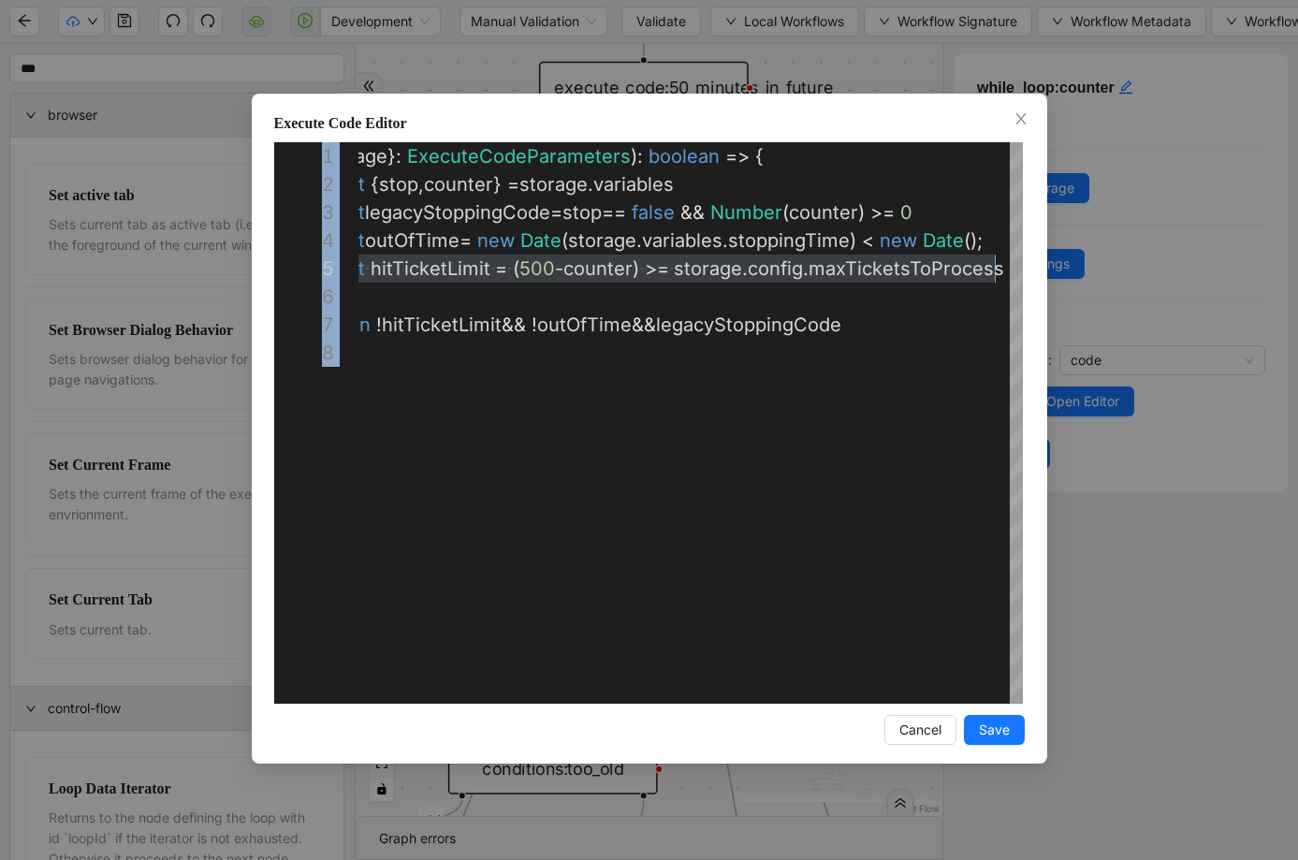
drag, startPoint x: 562, startPoint y: 232, endPoint x: 204, endPoint y: 257, distance: 359.2
click at [204, 257] on div "**********" at bounding box center [649, 430] width 1298 height 860
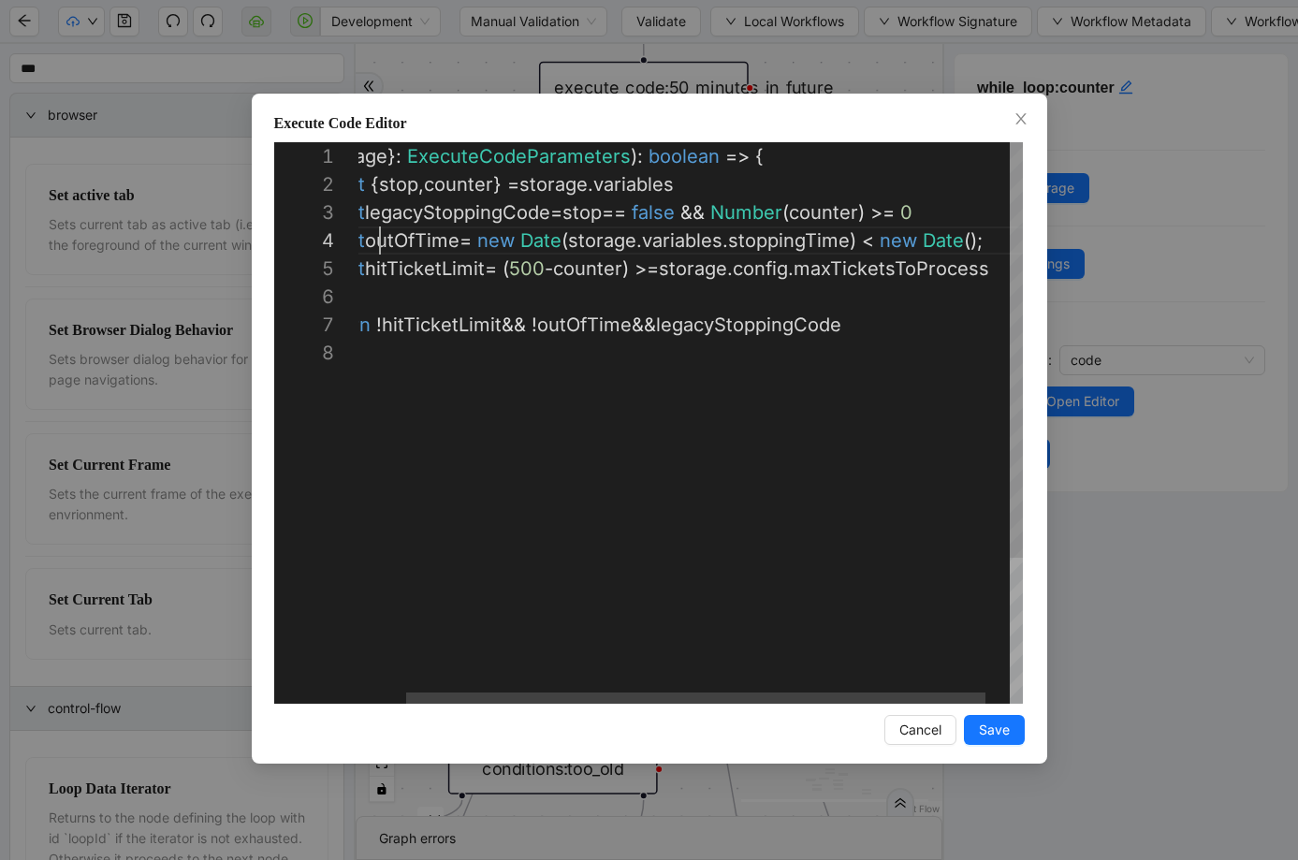
scroll to position [84, 0]
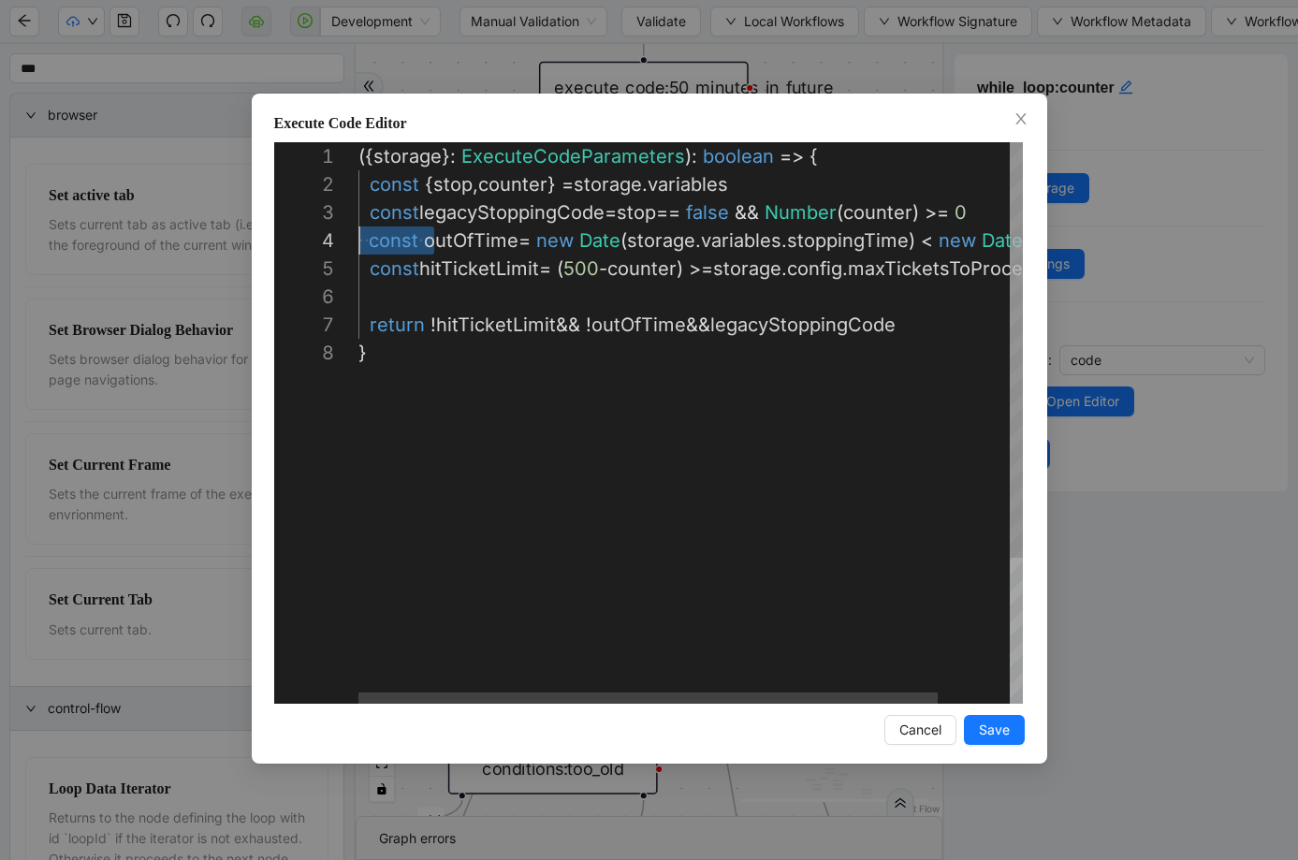
drag, startPoint x: 381, startPoint y: 244, endPoint x: 229, endPoint y: 248, distance: 151.6
click at [491, 283] on div "({ storage }: ExecuteCodeParameters ): boolean => { const { stop , counter } = …" at bounding box center [731, 521] width 747 height 758
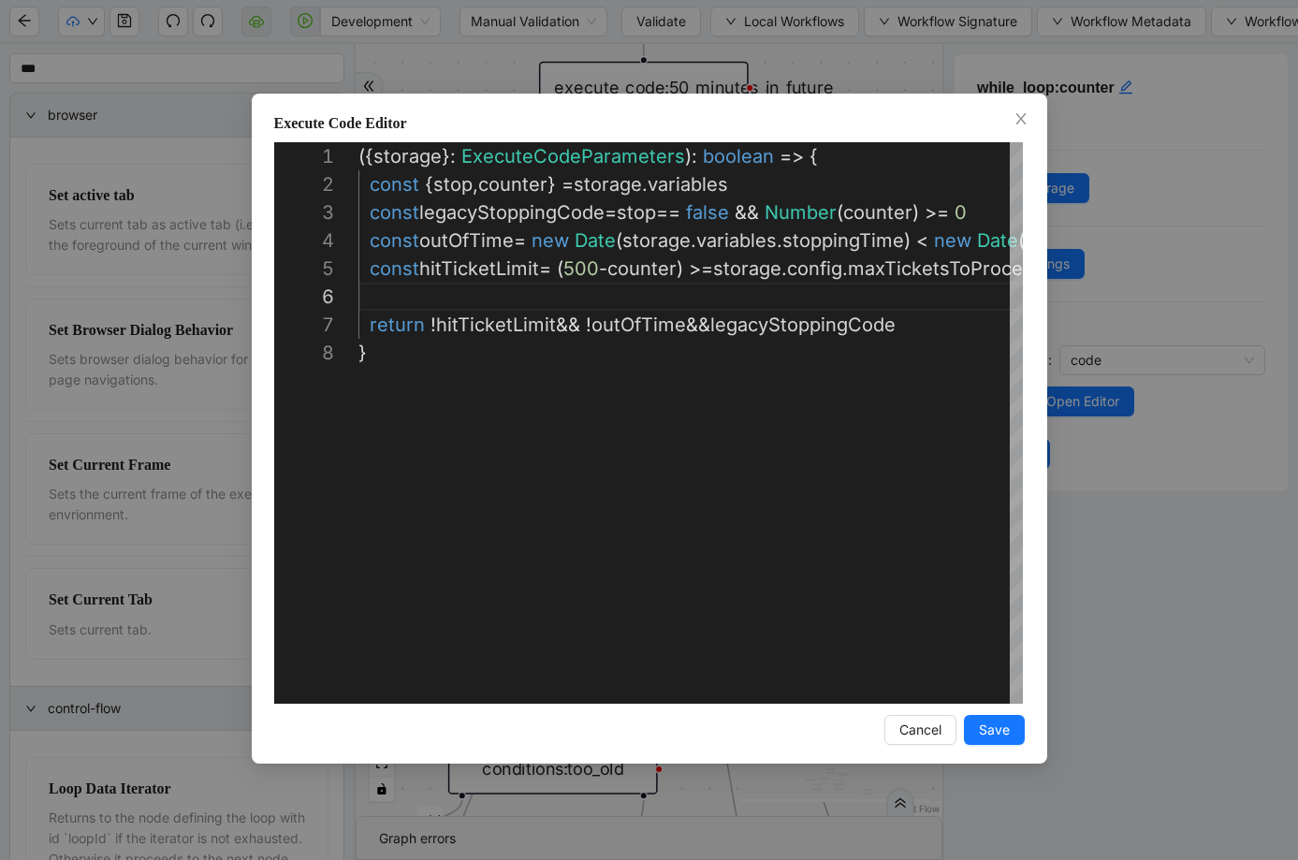
click at [1245, 652] on div "**********" at bounding box center [649, 430] width 1298 height 860
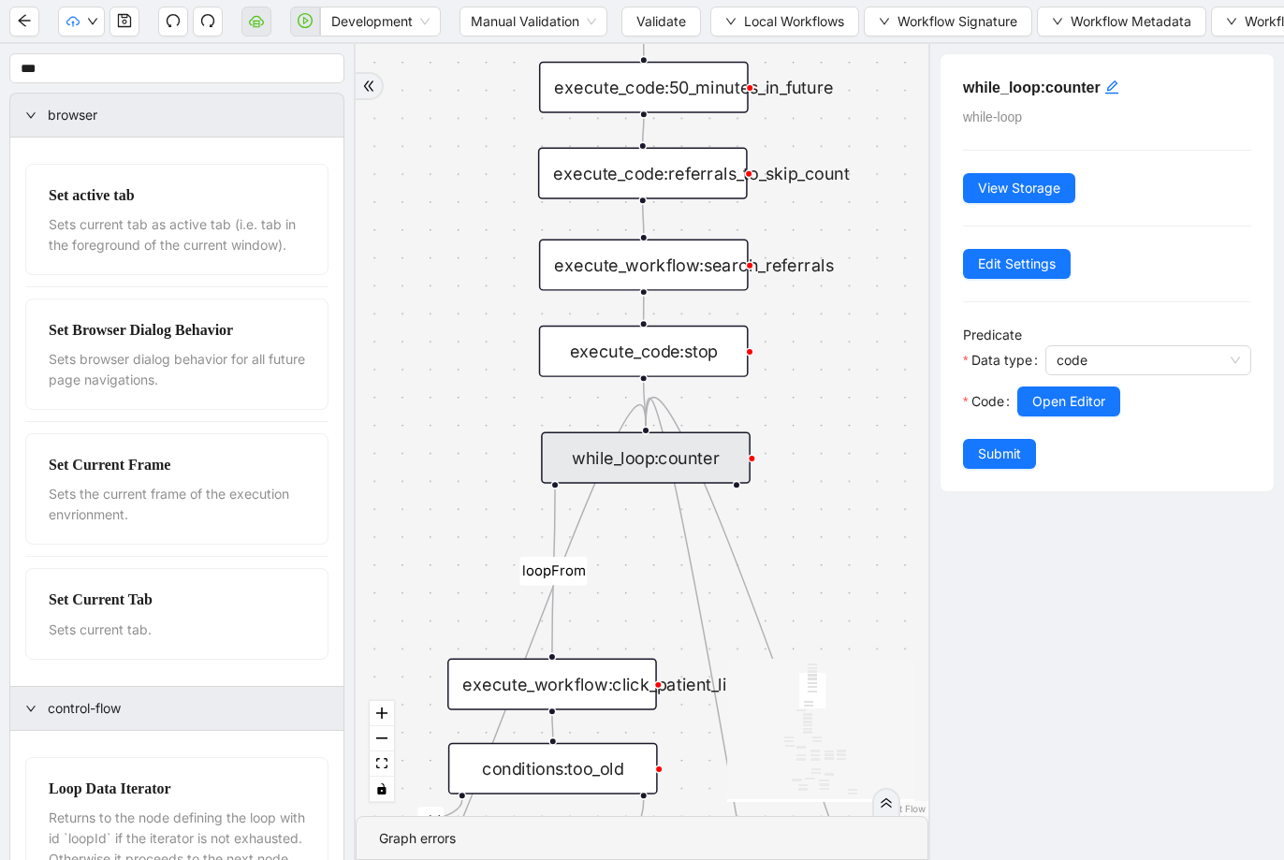
click at [716, 352] on div "execute_code:stop" at bounding box center [644, 351] width 210 height 51
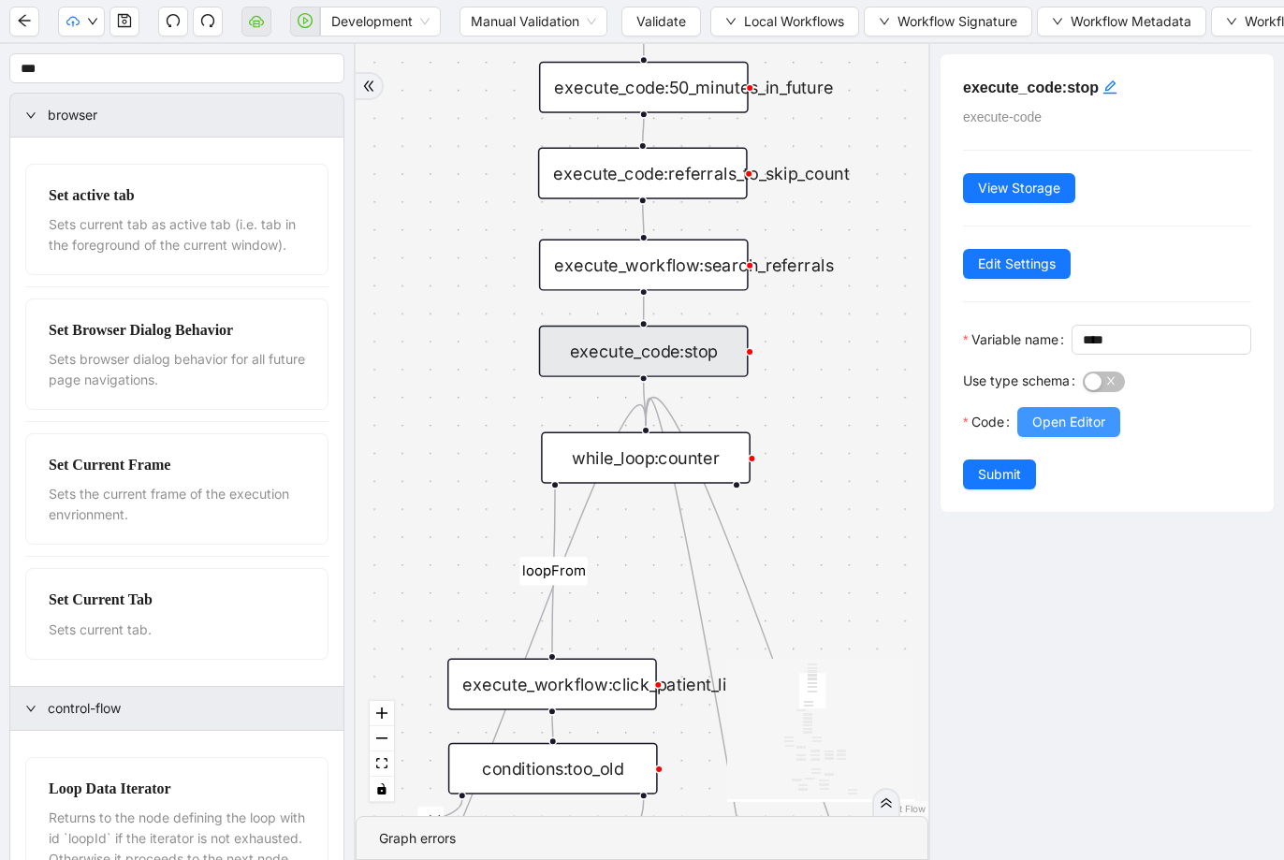
click at [1069, 432] on span "Open Editor" at bounding box center [1068, 422] width 73 height 21
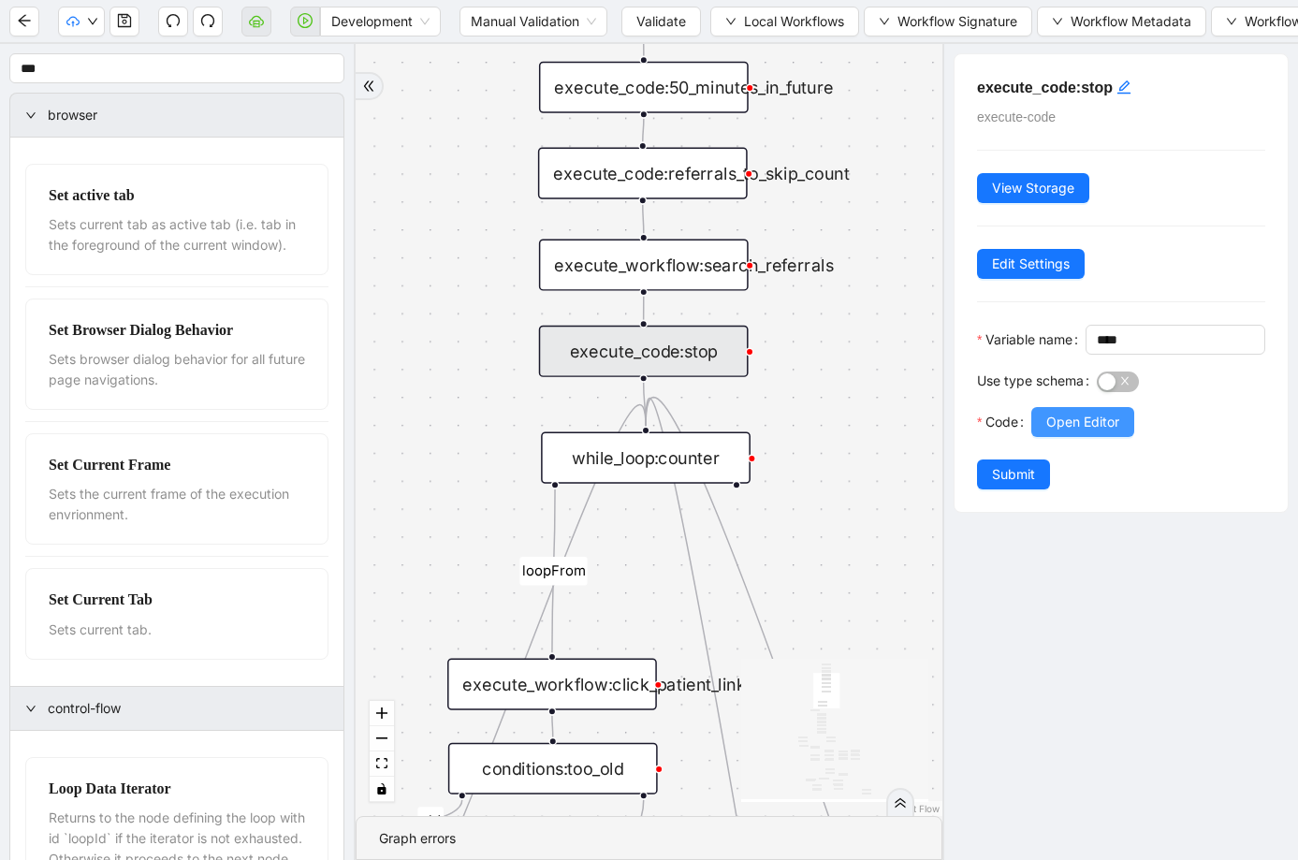
scroll to position [168, 0]
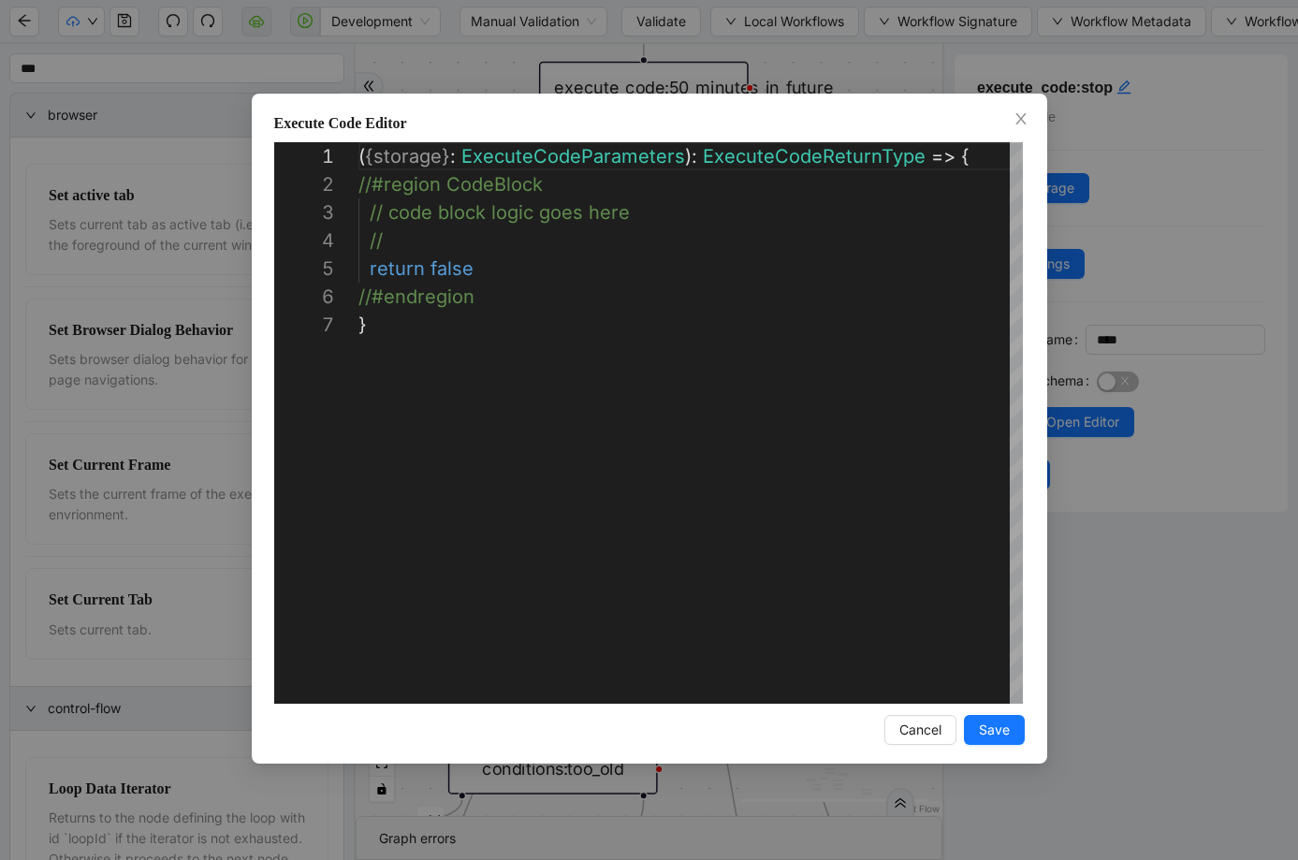
click at [1063, 434] on div "**********" at bounding box center [649, 430] width 1298 height 860
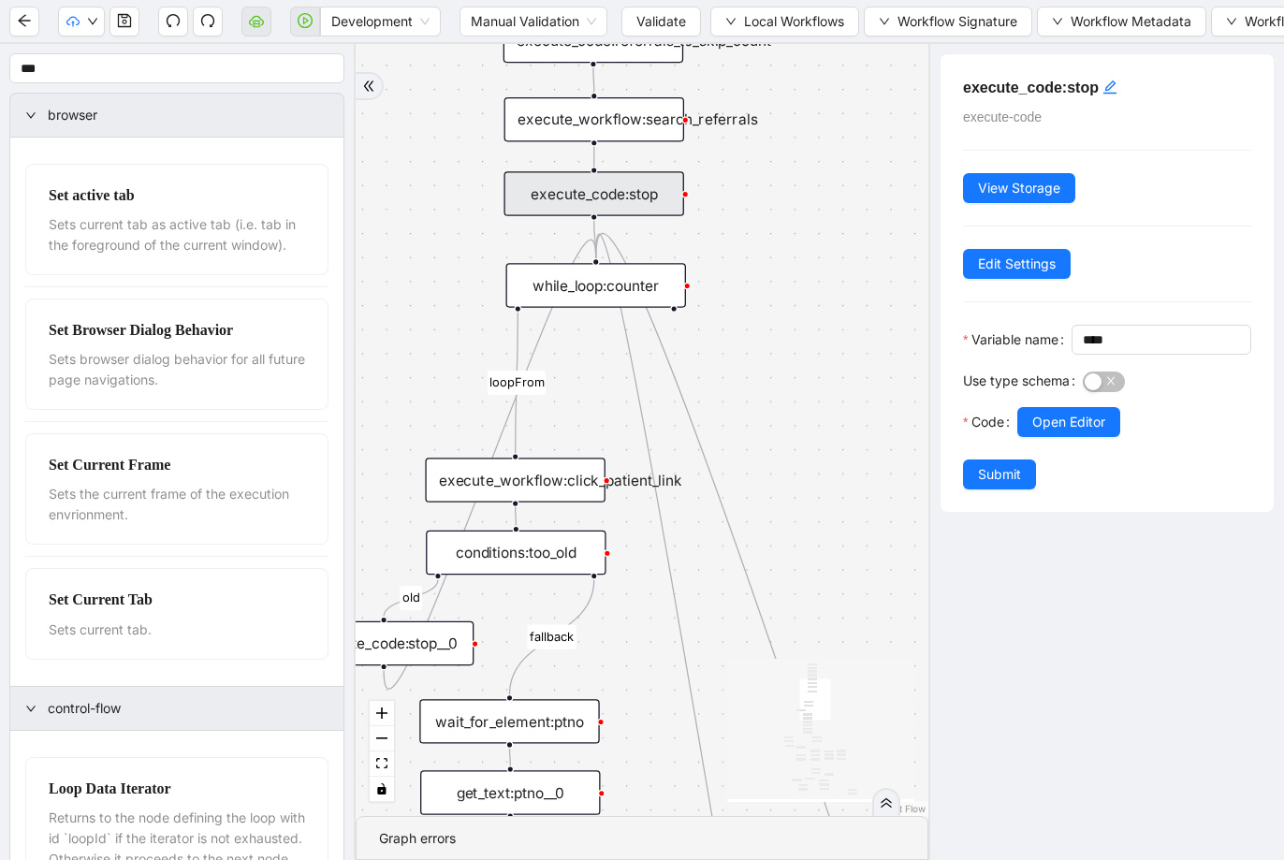
drag, startPoint x: 855, startPoint y: 422, endPoint x: 776, endPoint y: 254, distance: 185.4
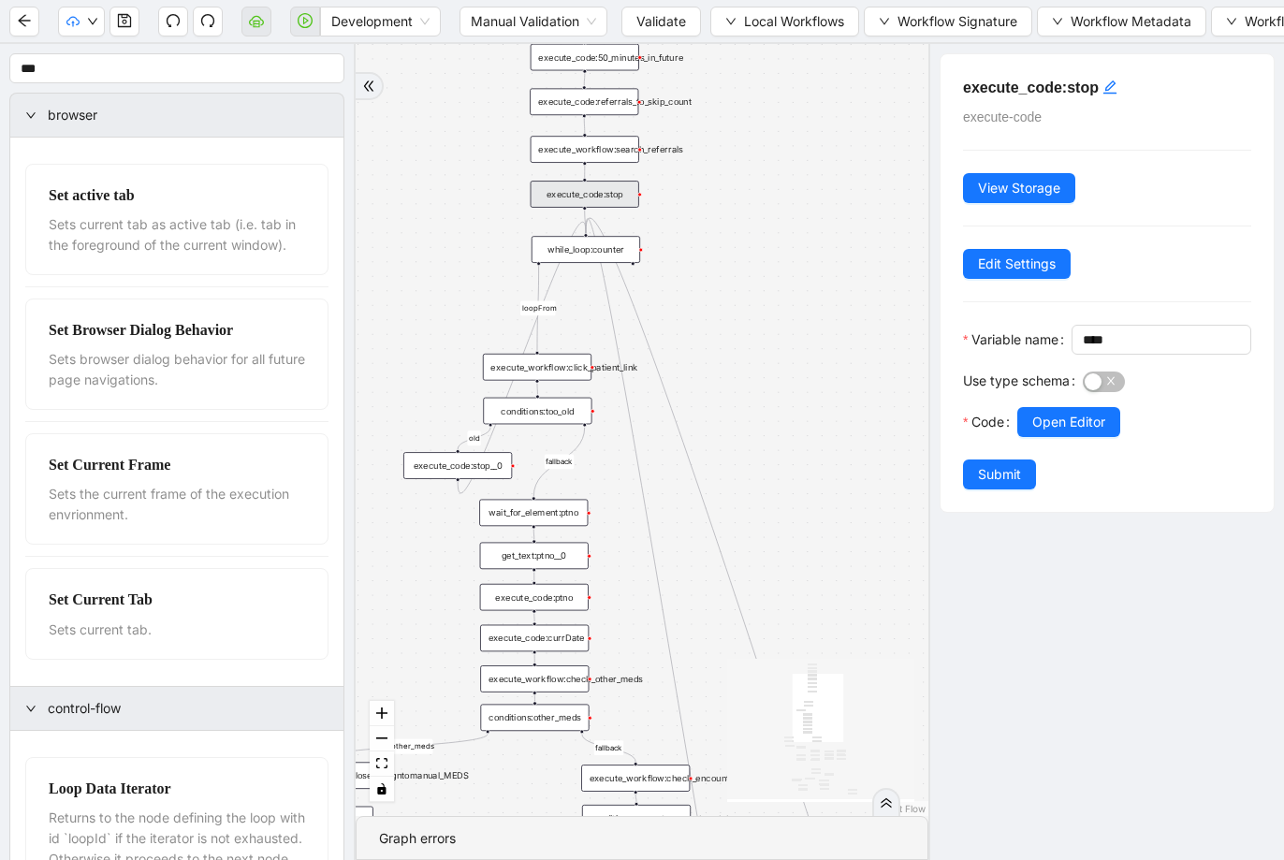
drag, startPoint x: 757, startPoint y: 383, endPoint x: 676, endPoint y: 358, distance: 84.1
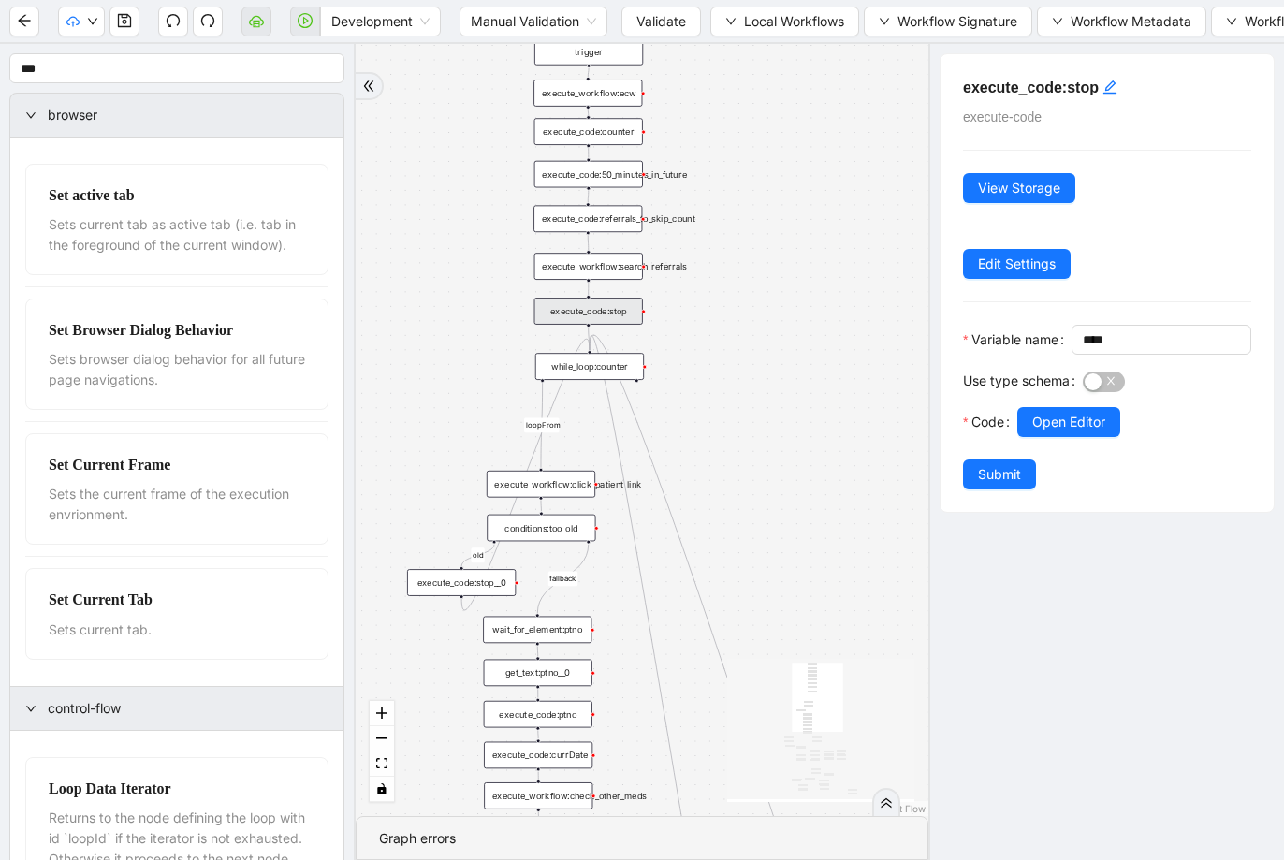
drag, startPoint x: 766, startPoint y: 147, endPoint x: 774, endPoint y: 251, distance: 104.1
click at [613, 367] on div "while_loop:counter" at bounding box center [591, 362] width 109 height 27
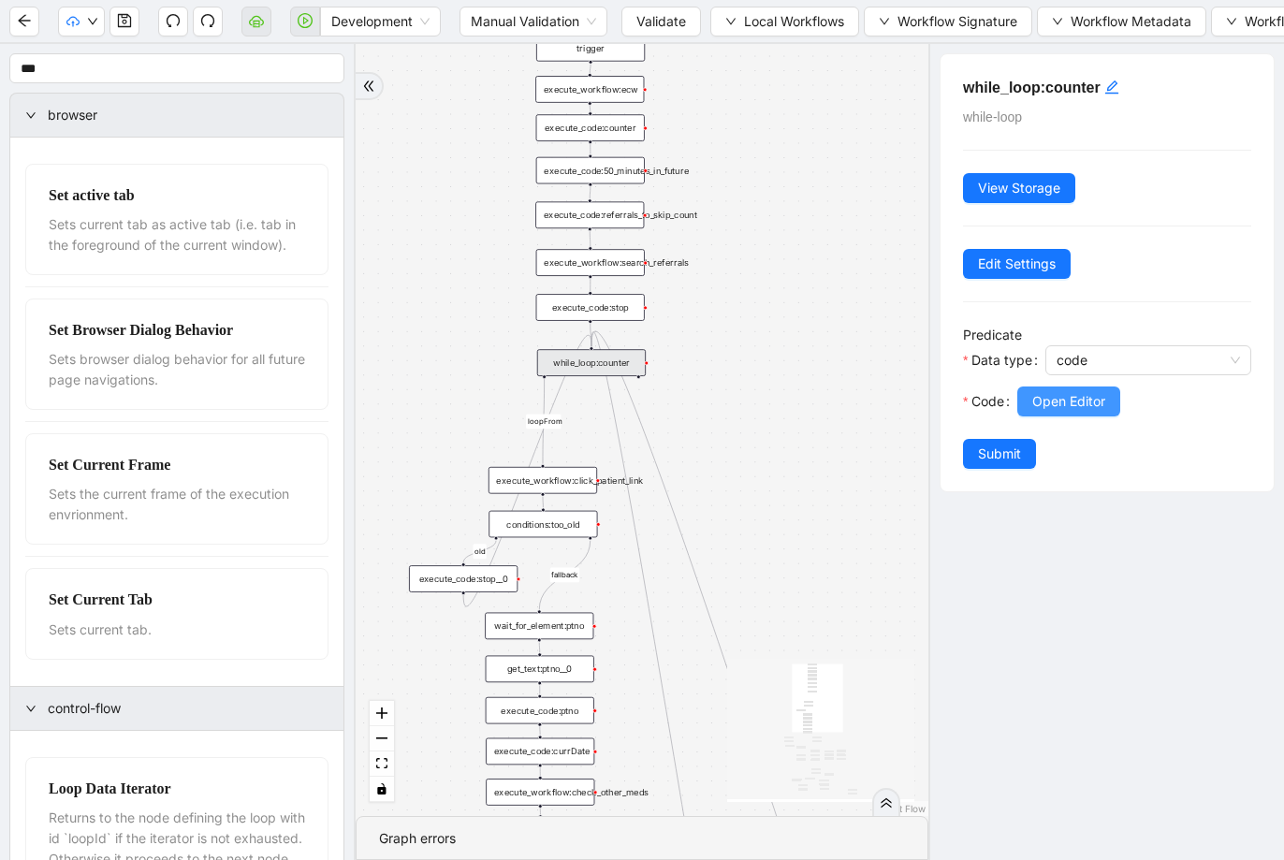
click at [1092, 404] on span "Open Editor" at bounding box center [1068, 401] width 73 height 21
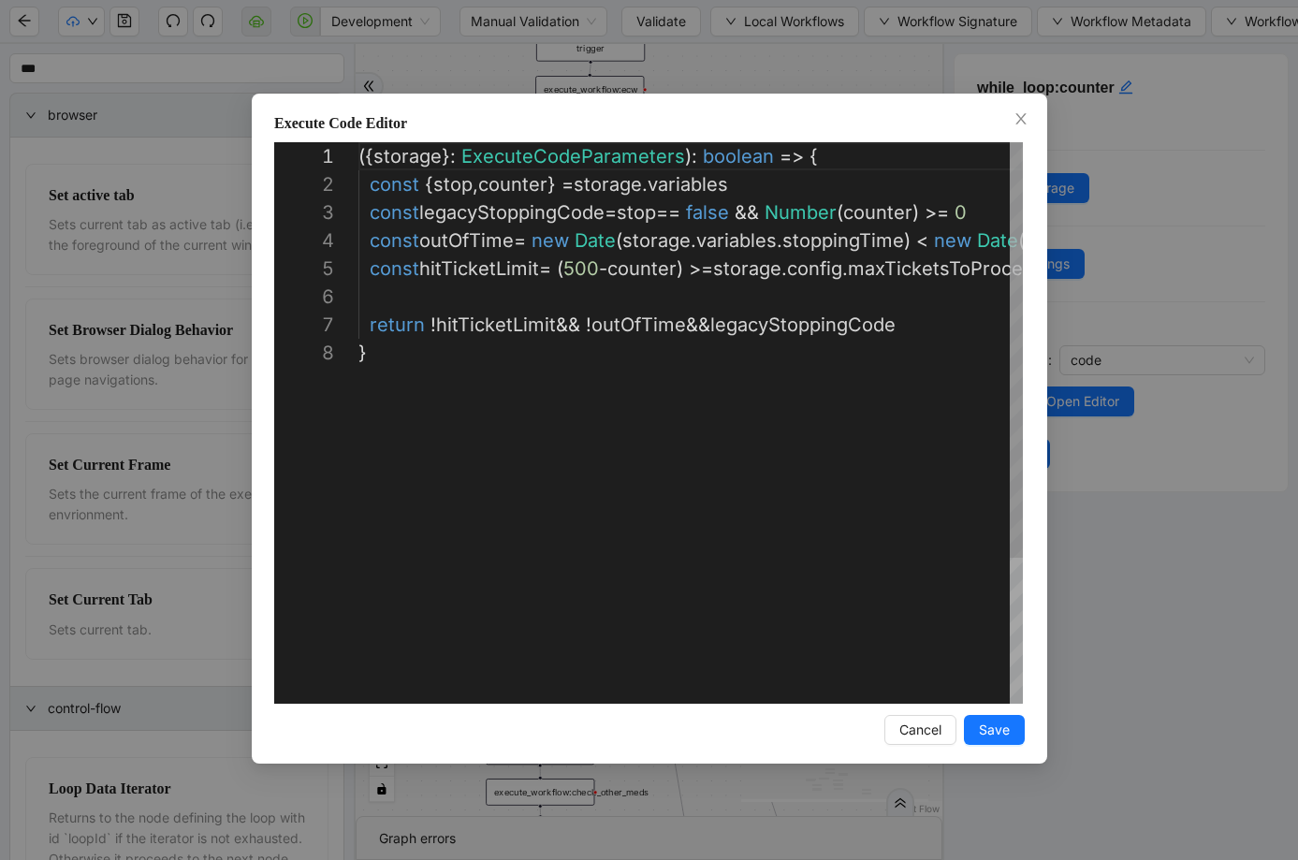
scroll to position [196, 0]
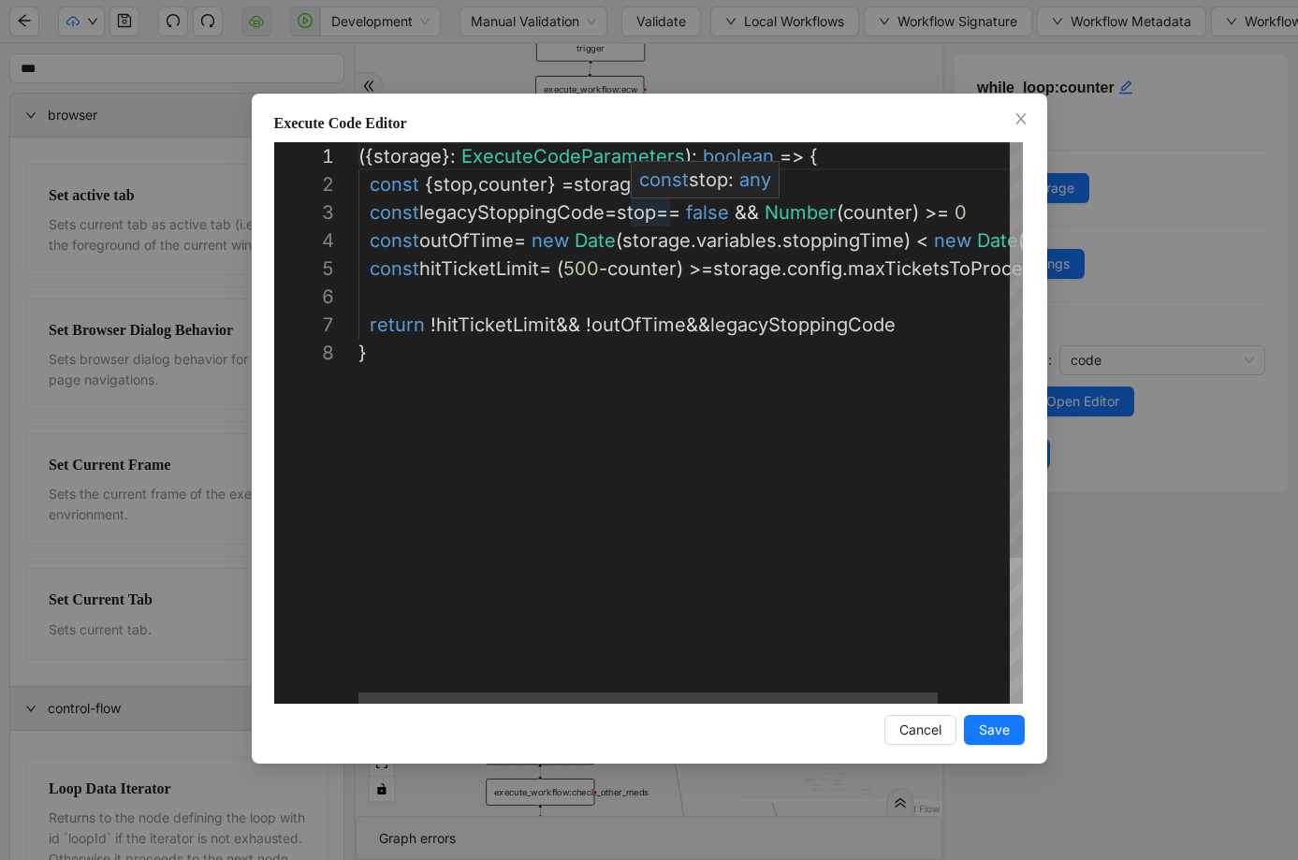
click at [632, 212] on div "({ storage }: ExecuteCodeParameters ): boolean => { const { stop , counter } = …" at bounding box center [731, 521] width 747 height 758
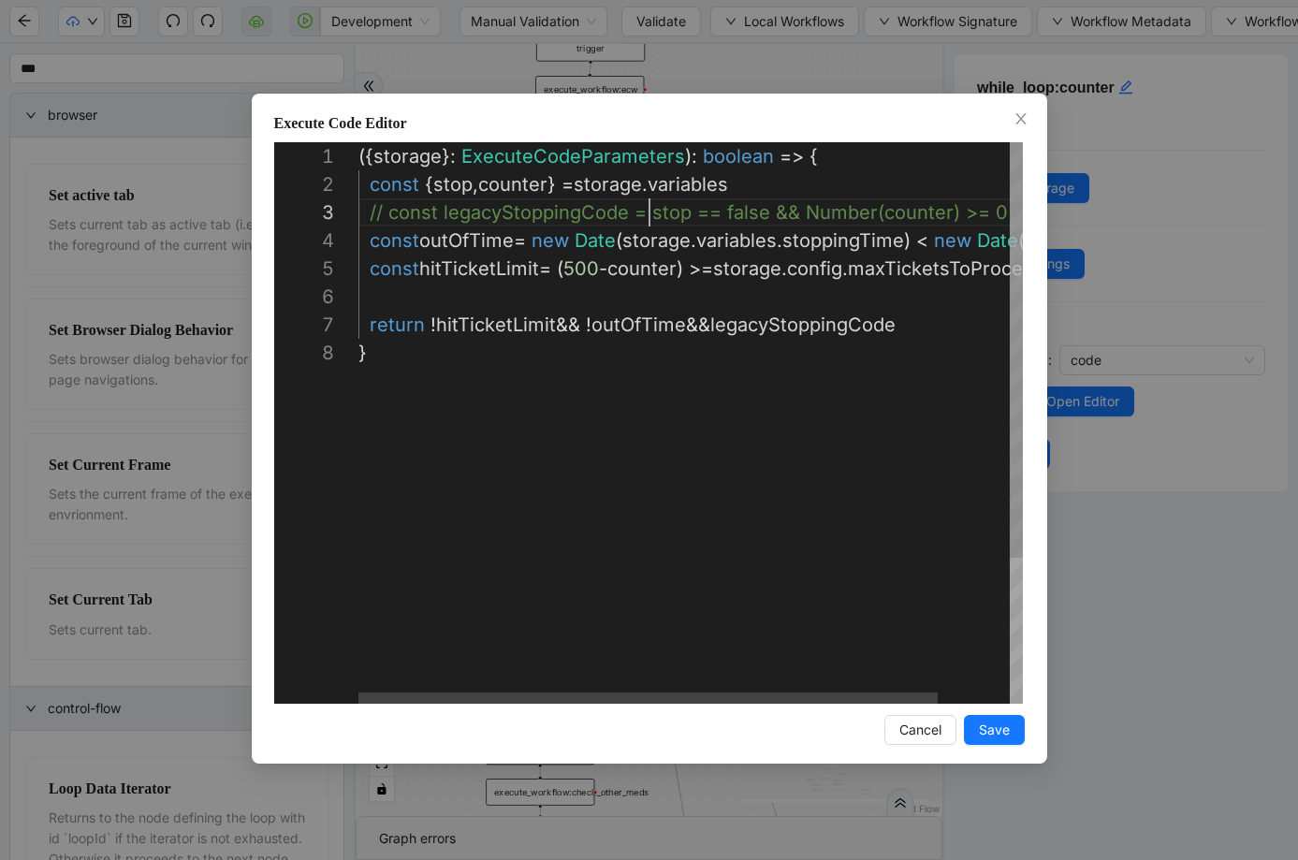
scroll to position [56, 291]
click at [684, 327] on div "({ storage }: ExecuteCodeParameters ): boolean => { const { stop , counter } = …" at bounding box center [731, 521] width 747 height 758
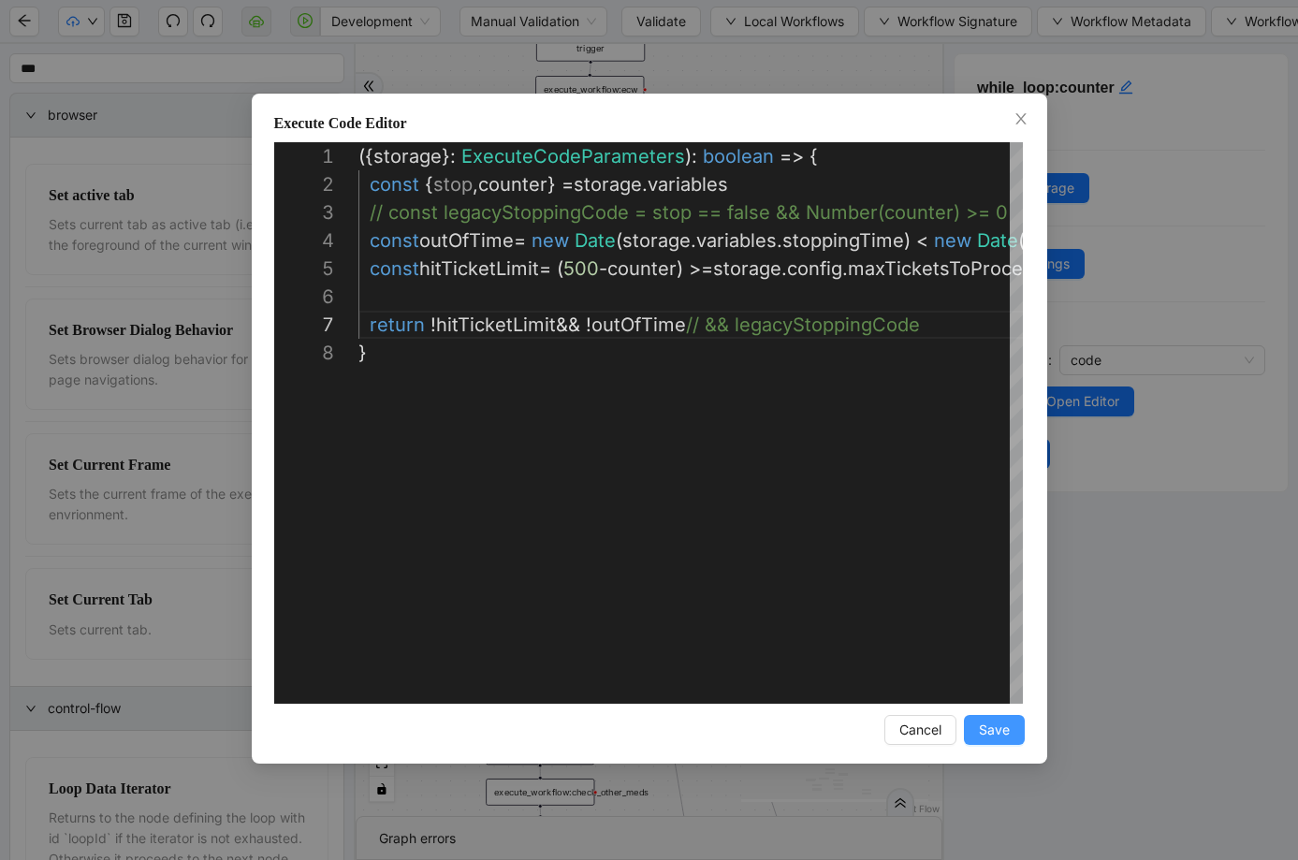
type textarea "**********"
click at [1009, 724] on button "Save" at bounding box center [994, 730] width 61 height 30
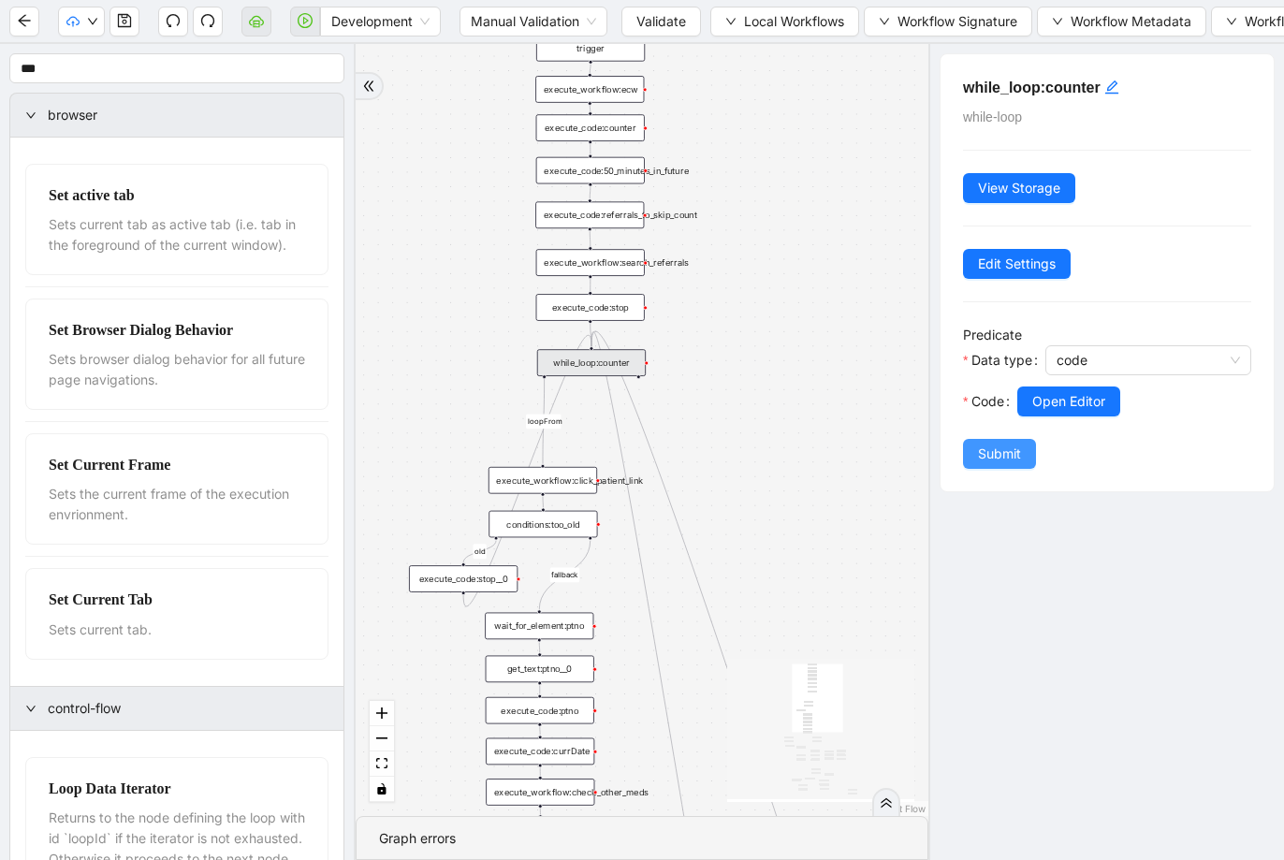
click at [987, 451] on button "Submit" at bounding box center [999, 454] width 73 height 30
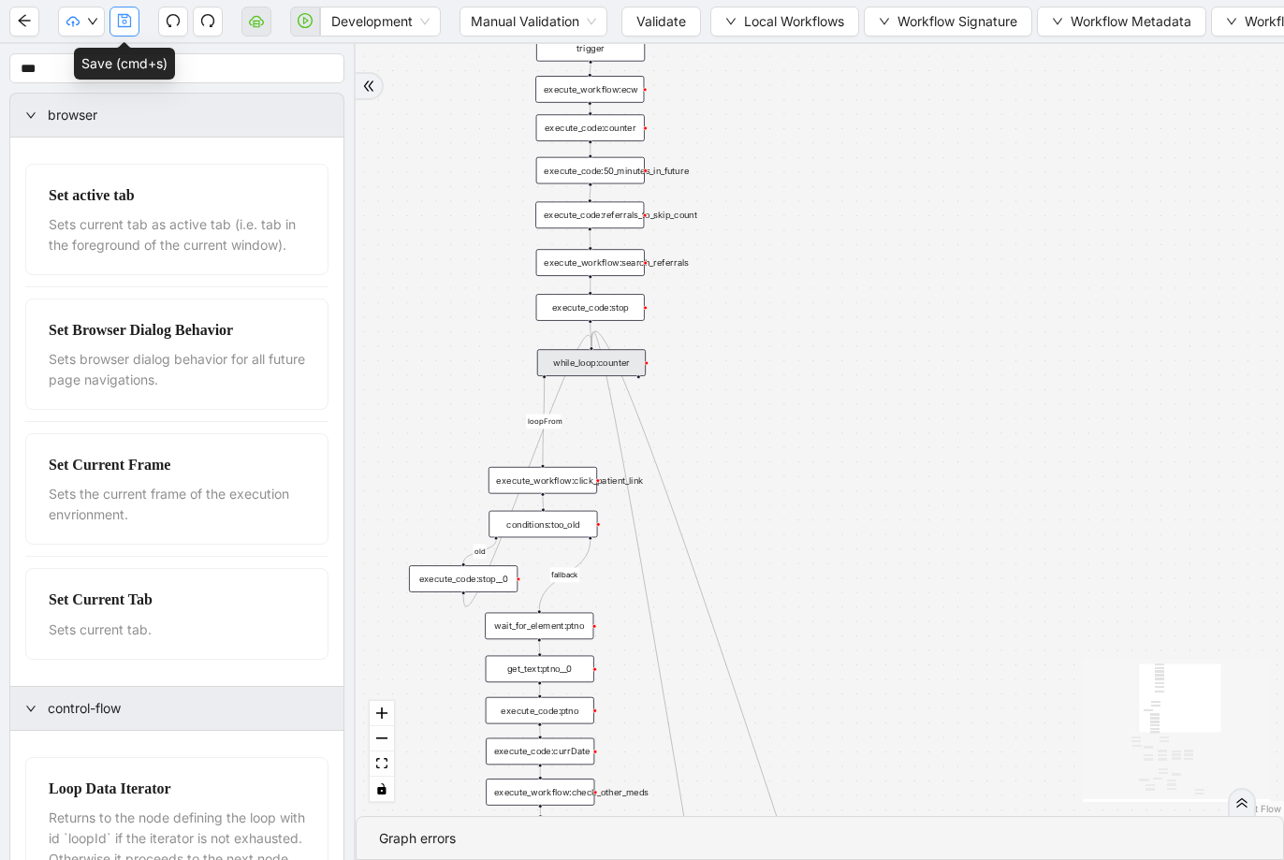
click at [129, 22] on icon "save" at bounding box center [124, 20] width 13 height 13
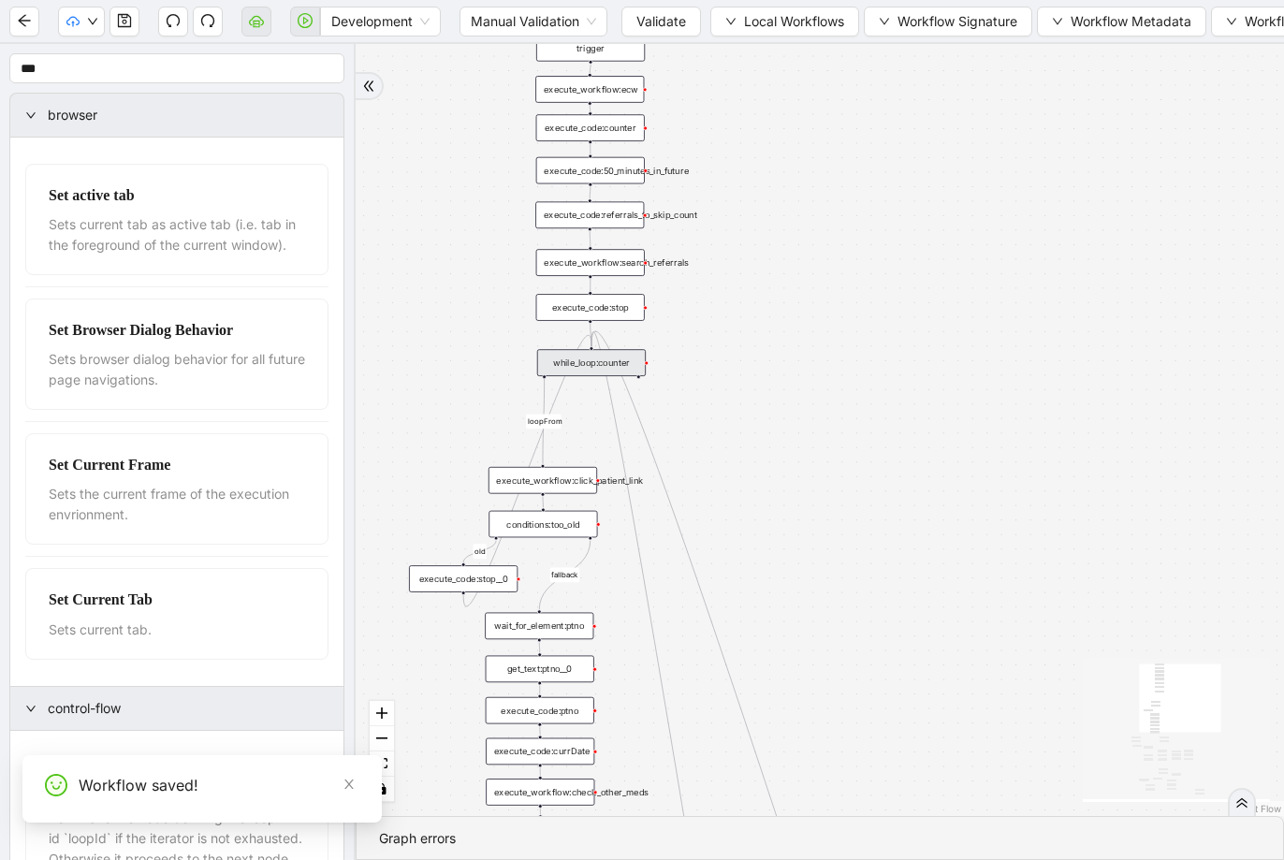
click at [676, 22] on span "Validate" at bounding box center [661, 21] width 50 height 21
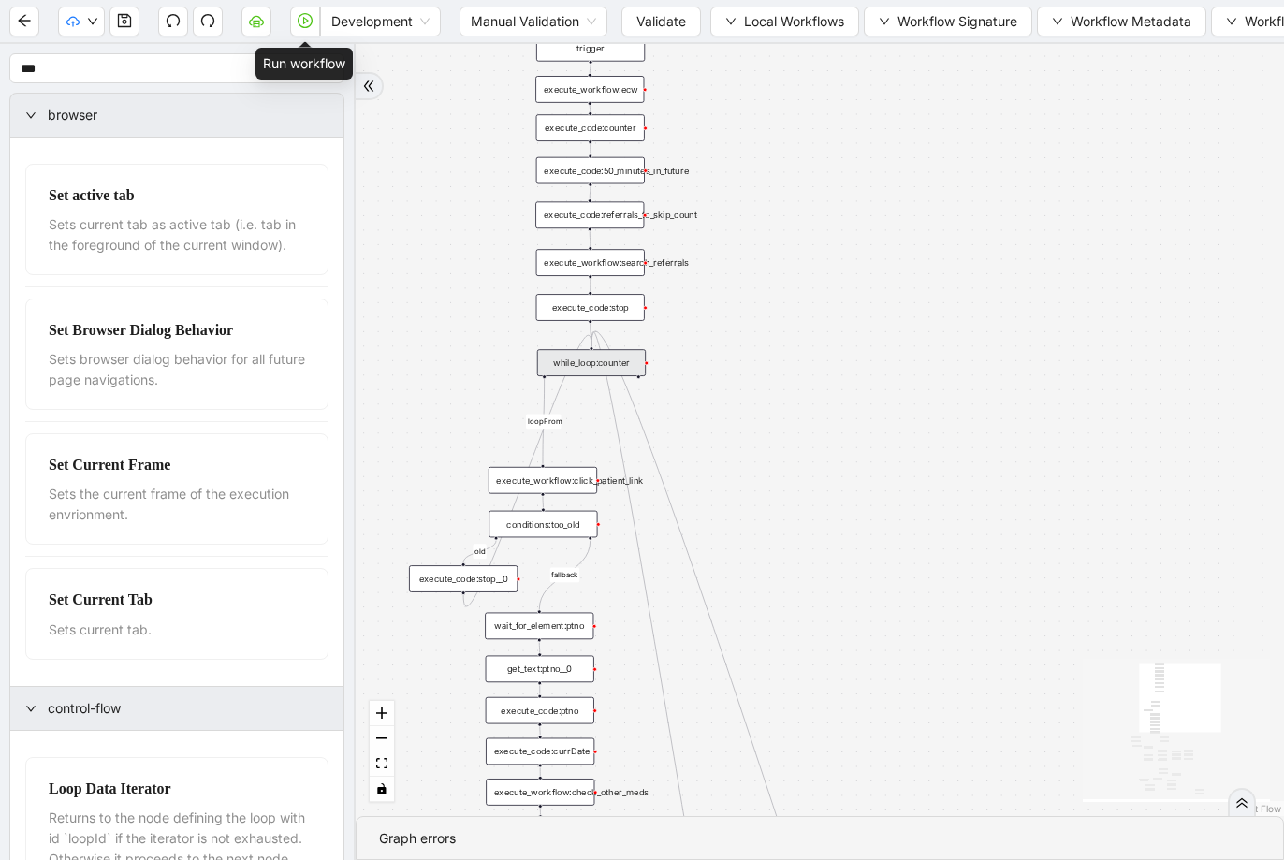
click at [314, 26] on button "button" at bounding box center [305, 22] width 30 height 30
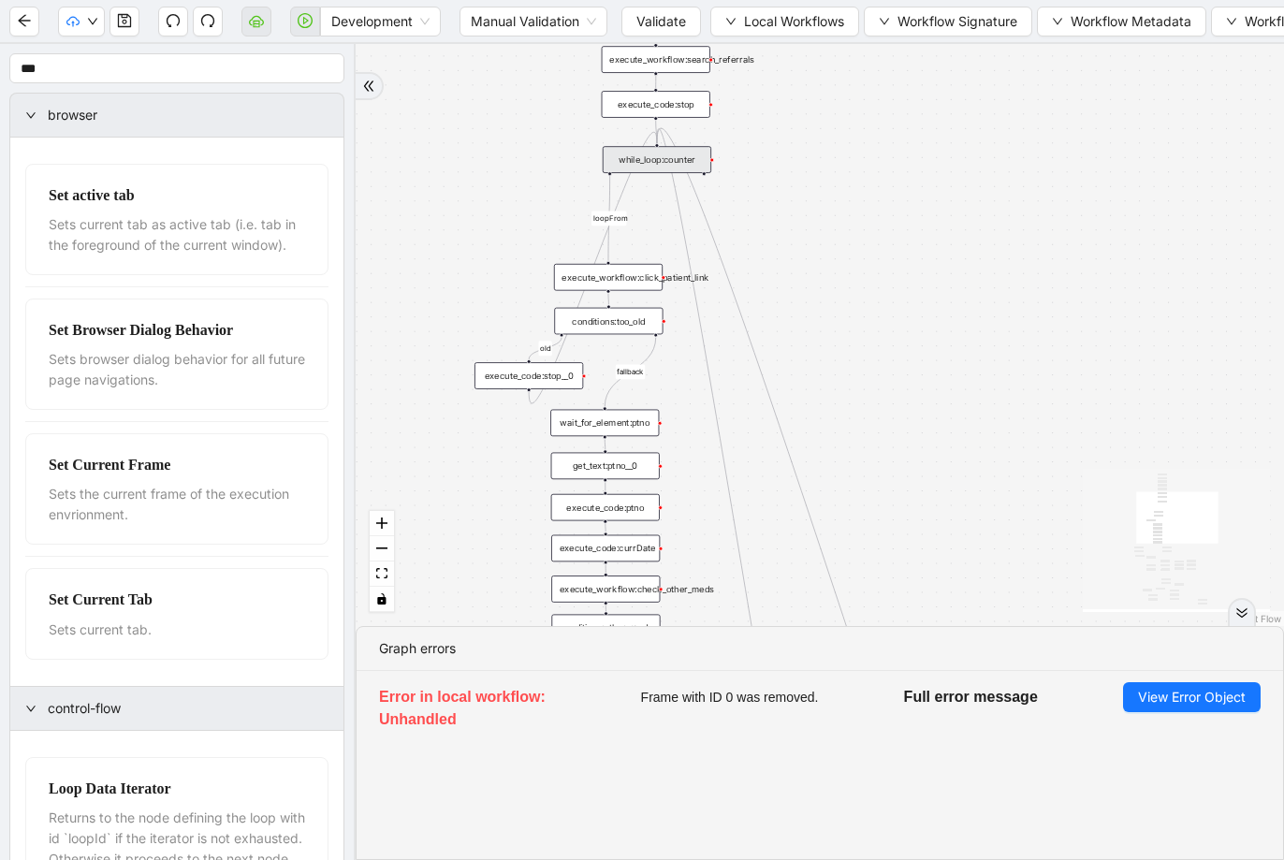
drag, startPoint x: 902, startPoint y: 481, endPoint x: 967, endPoint y: 276, distance: 215.1
click at [967, 276] on div "fallback success success fallback no_encounters end success success success old…" at bounding box center [820, 335] width 928 height 582
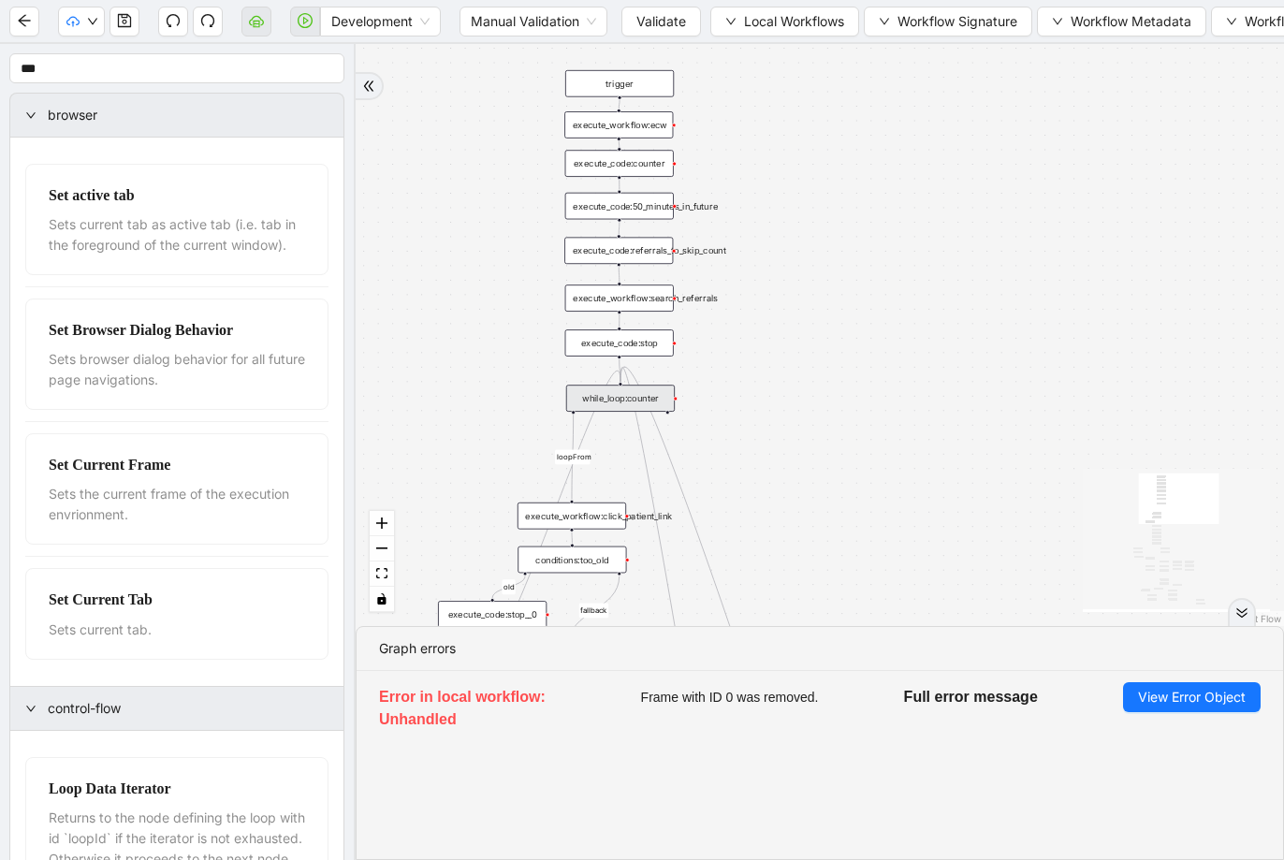
drag, startPoint x: 967, startPoint y: 276, endPoint x: 931, endPoint y: 516, distance: 243.2
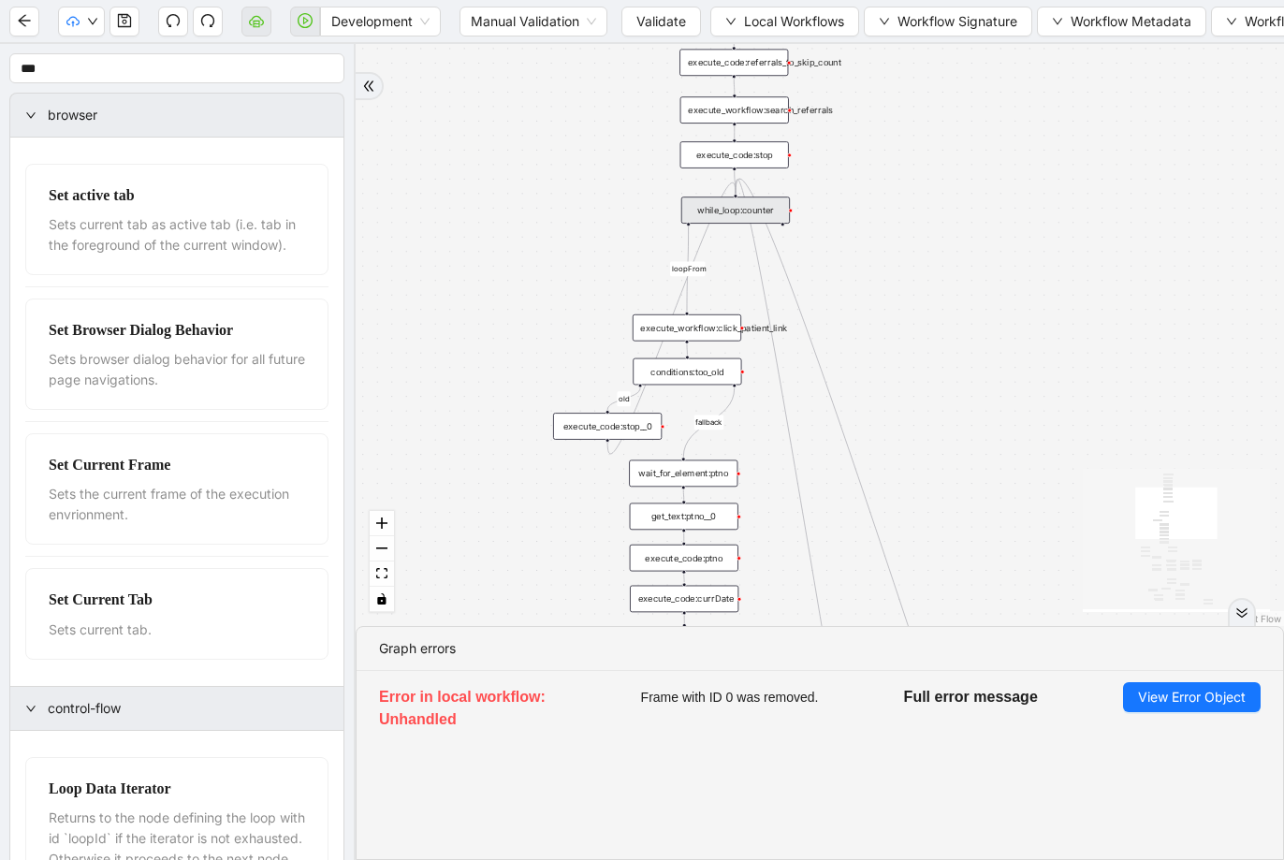
drag, startPoint x: 744, startPoint y: 465, endPoint x: 859, endPoint y: 277, distance: 220.5
click at [859, 277] on div "fallback success success fallback no_encounters end success success success old…" at bounding box center [820, 335] width 928 height 582
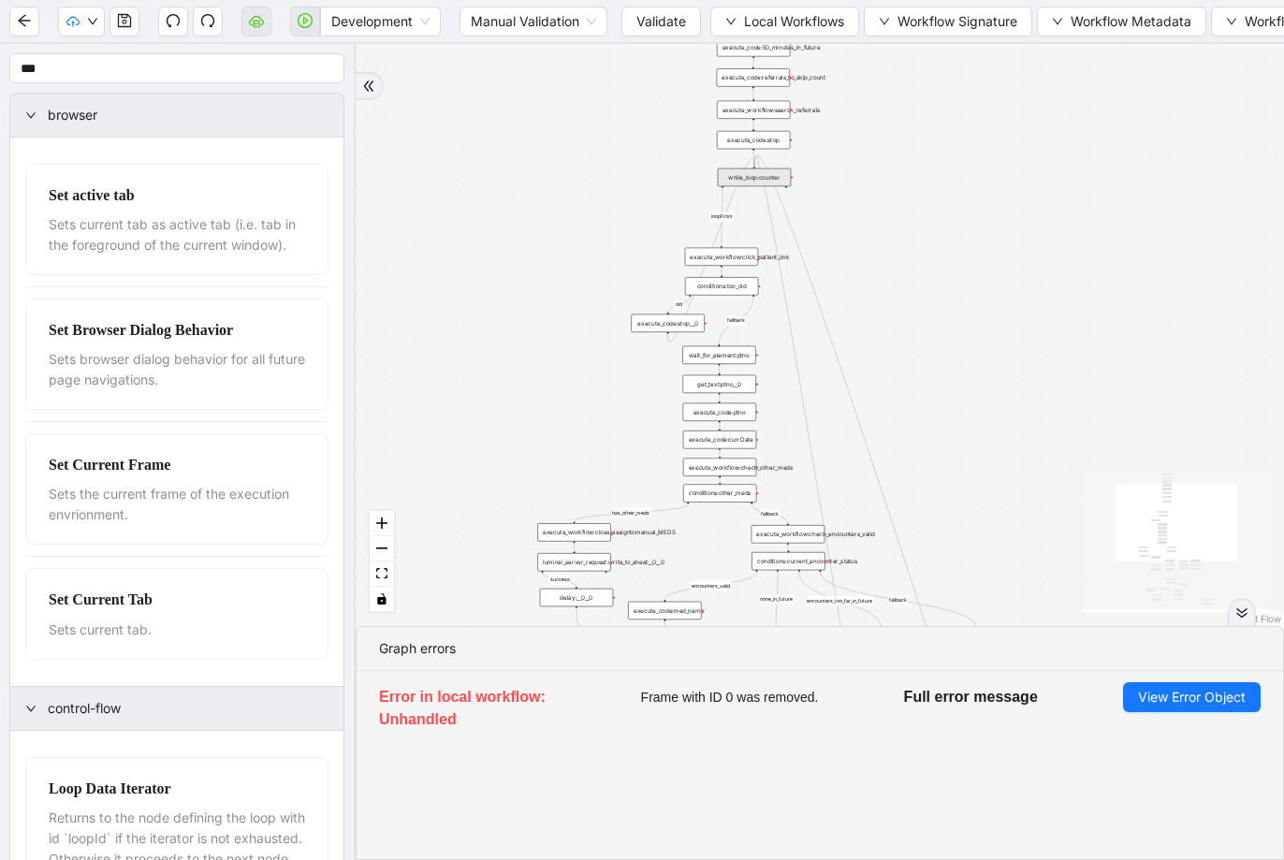
drag, startPoint x: 851, startPoint y: 334, endPoint x: 826, endPoint y: 240, distance: 96.9
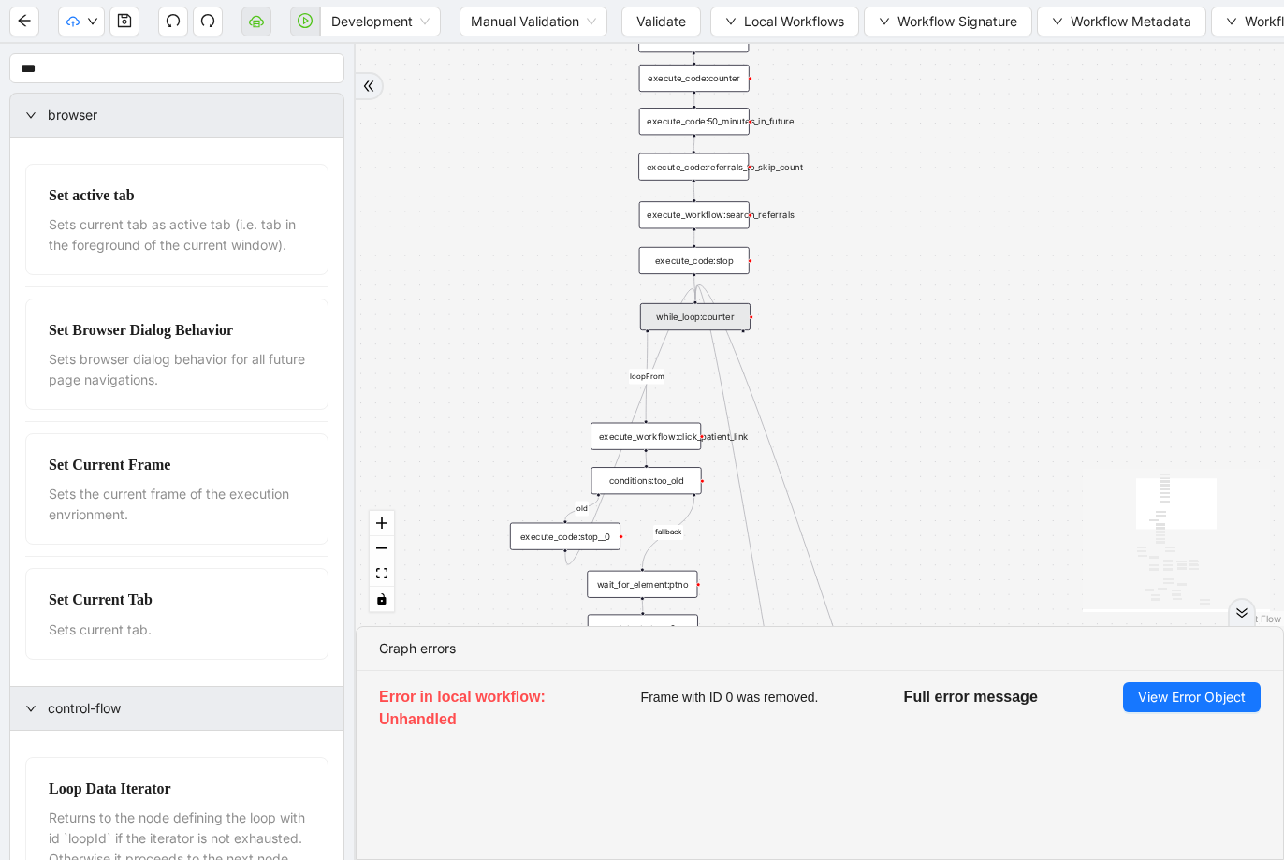
drag, startPoint x: 895, startPoint y: 337, endPoint x: 850, endPoint y: 574, distance: 241.9
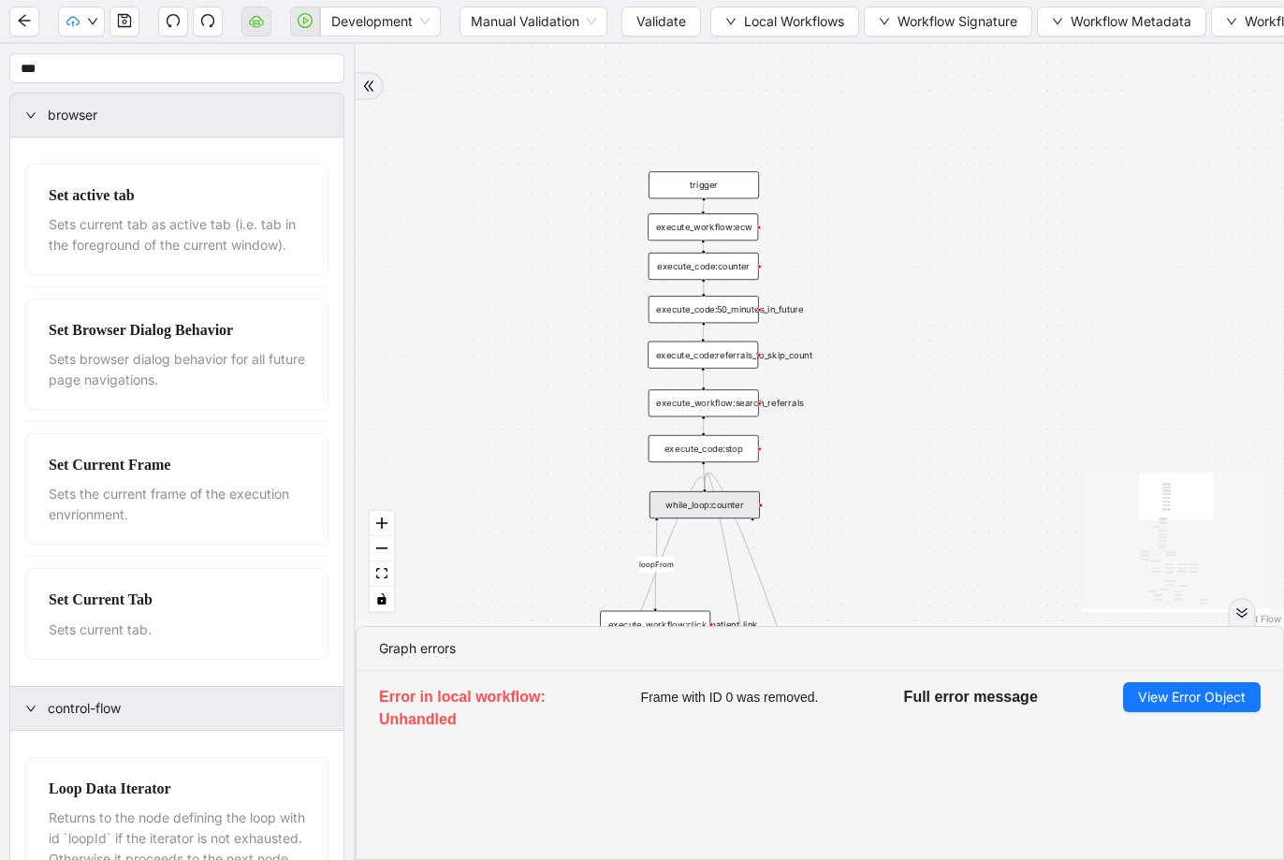
drag, startPoint x: 826, startPoint y: 342, endPoint x: 819, endPoint y: 498, distance: 155.5
click at [731, 356] on div "execute_code:referrals_to_skip_count" at bounding box center [702, 354] width 110 height 27
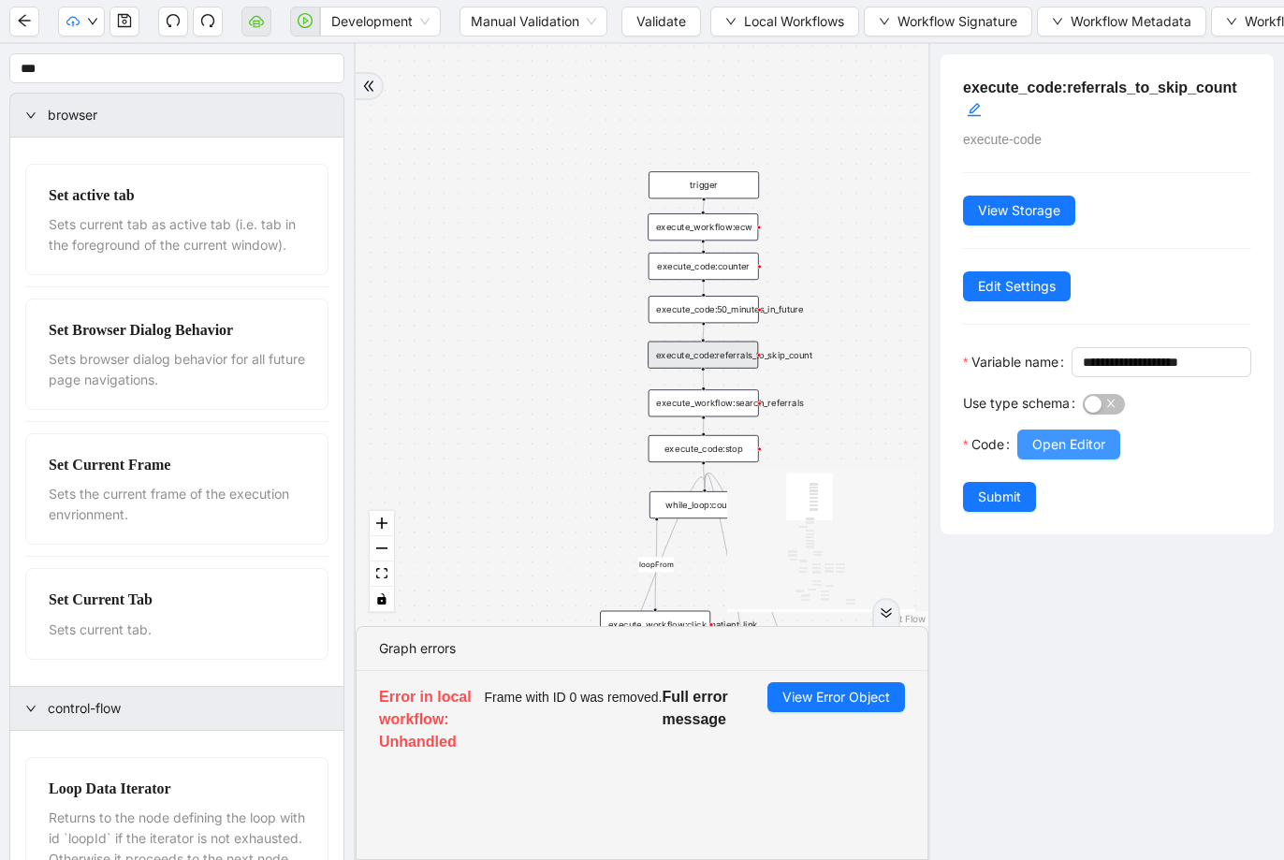
click at [1074, 455] on span "Open Editor" at bounding box center [1068, 444] width 73 height 21
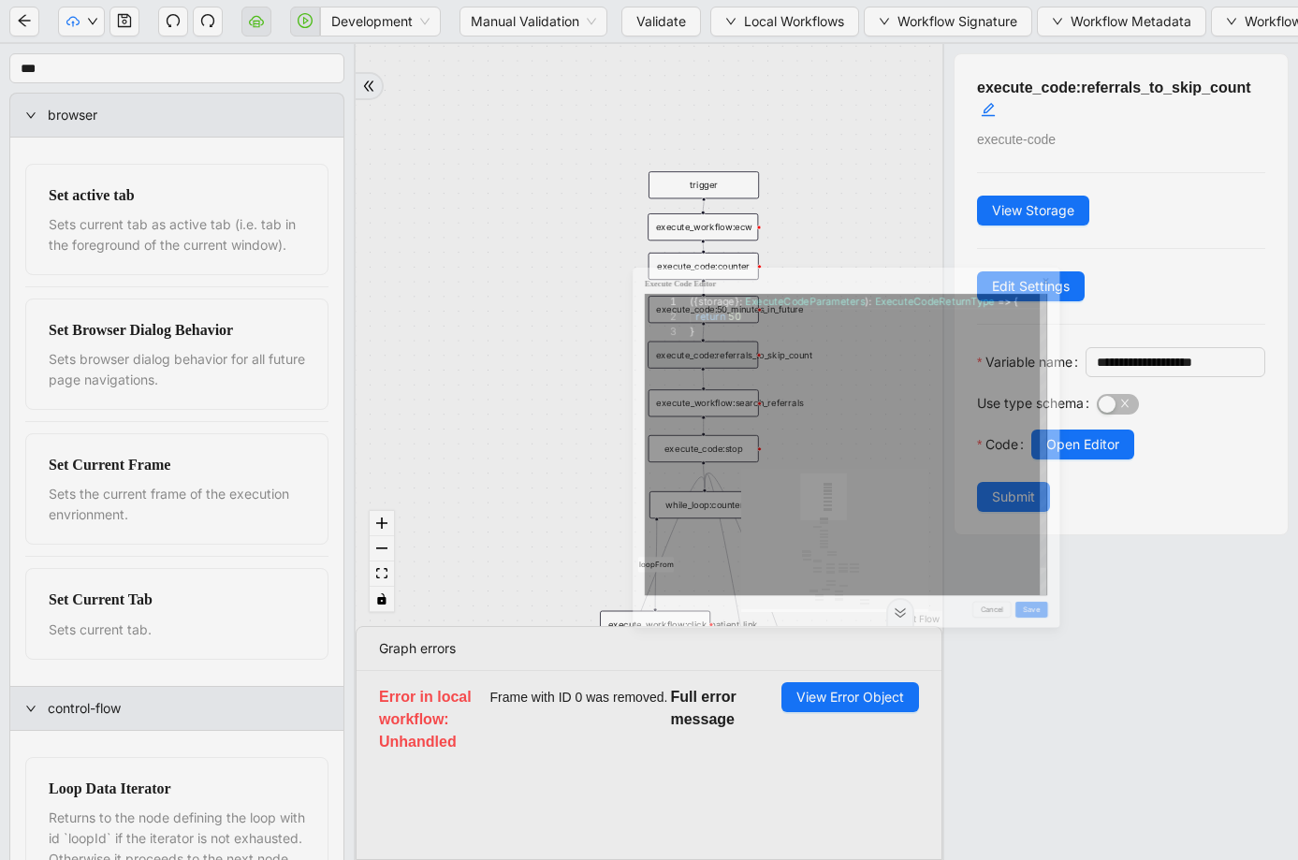
scroll to position [56, 0]
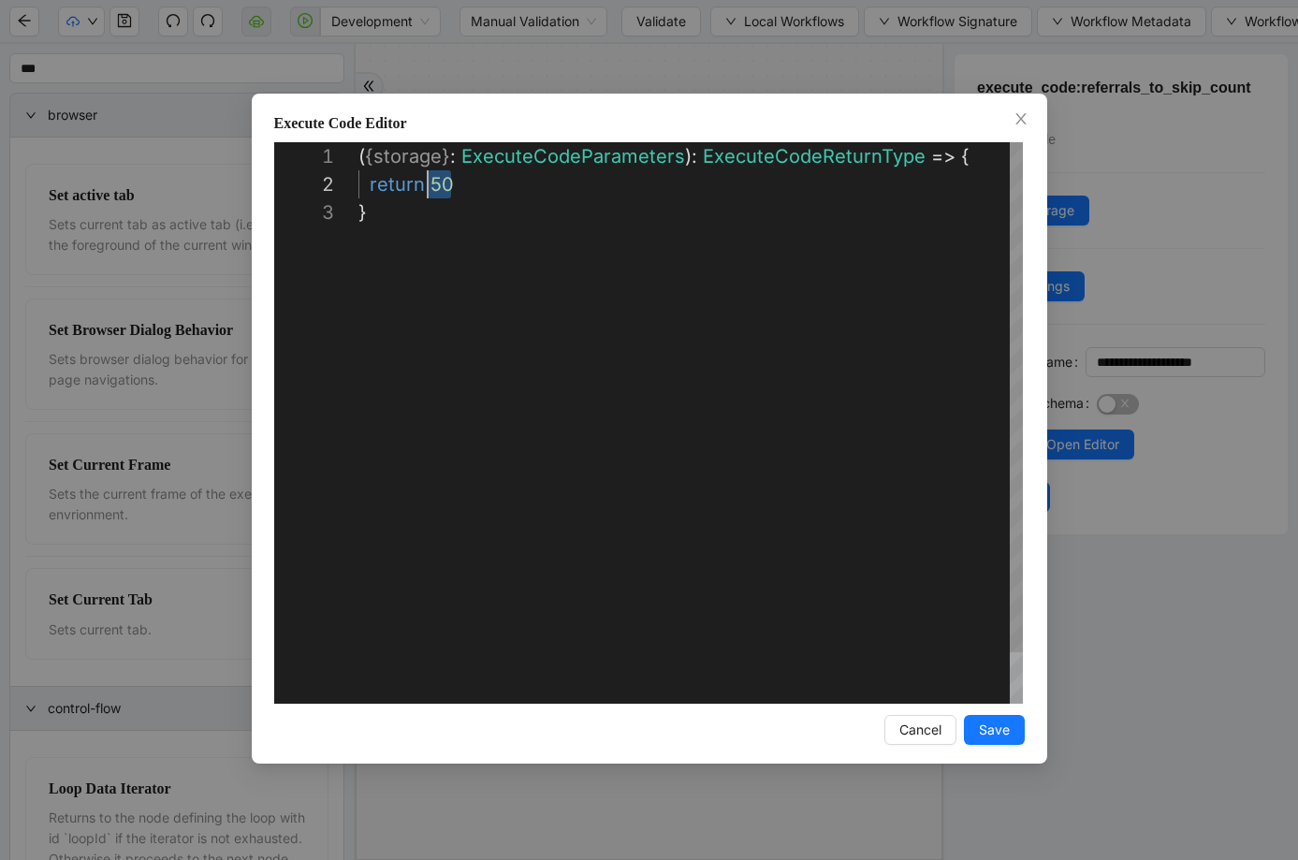
drag, startPoint x: 461, startPoint y: 188, endPoint x: 428, endPoint y: 184, distance: 33.9
type textarea "**********"
click at [1007, 729] on span "Save" at bounding box center [994, 729] width 31 height 21
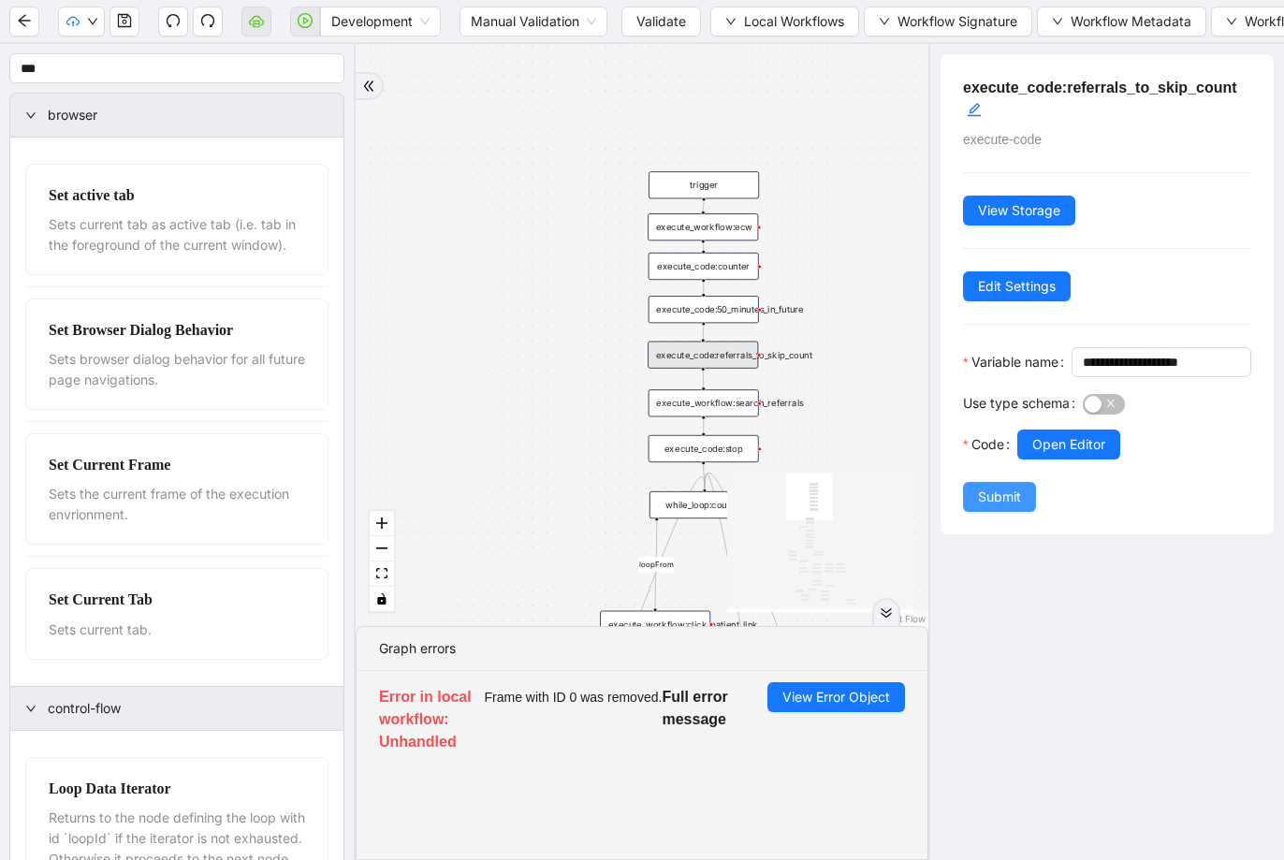
click at [1010, 507] on span "Submit" at bounding box center [999, 497] width 43 height 21
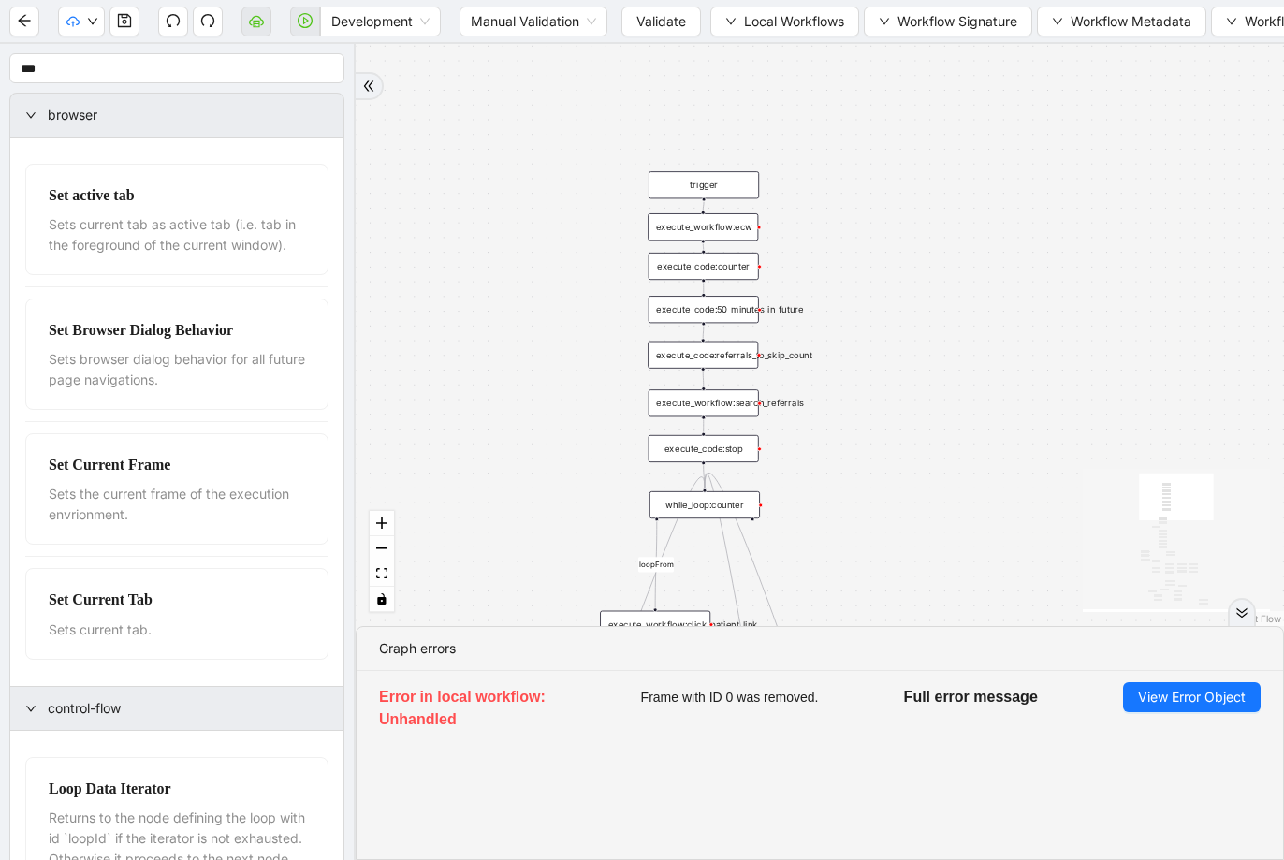
click at [705, 506] on div "while_loop:counter" at bounding box center [704, 504] width 110 height 27
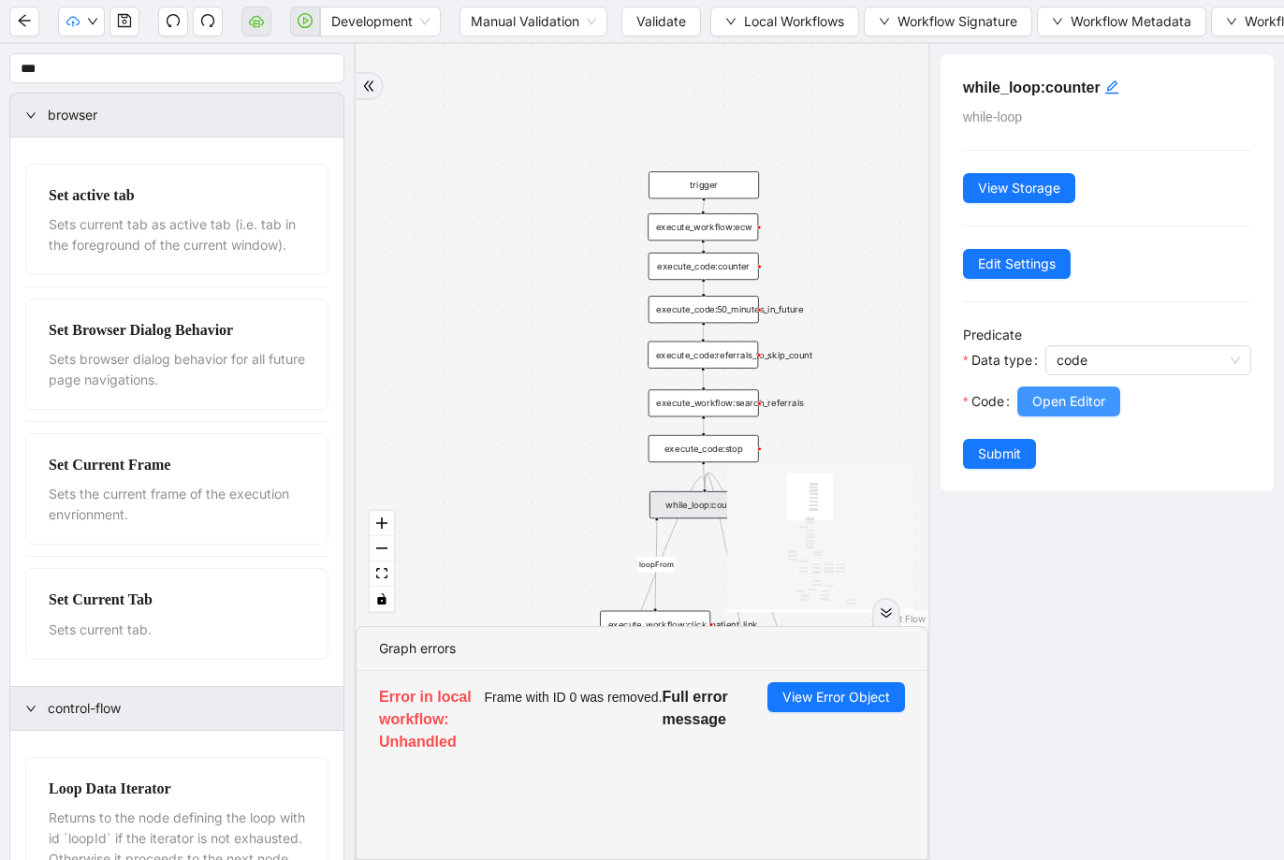
click at [1092, 410] on span "Open Editor" at bounding box center [1068, 401] width 73 height 21
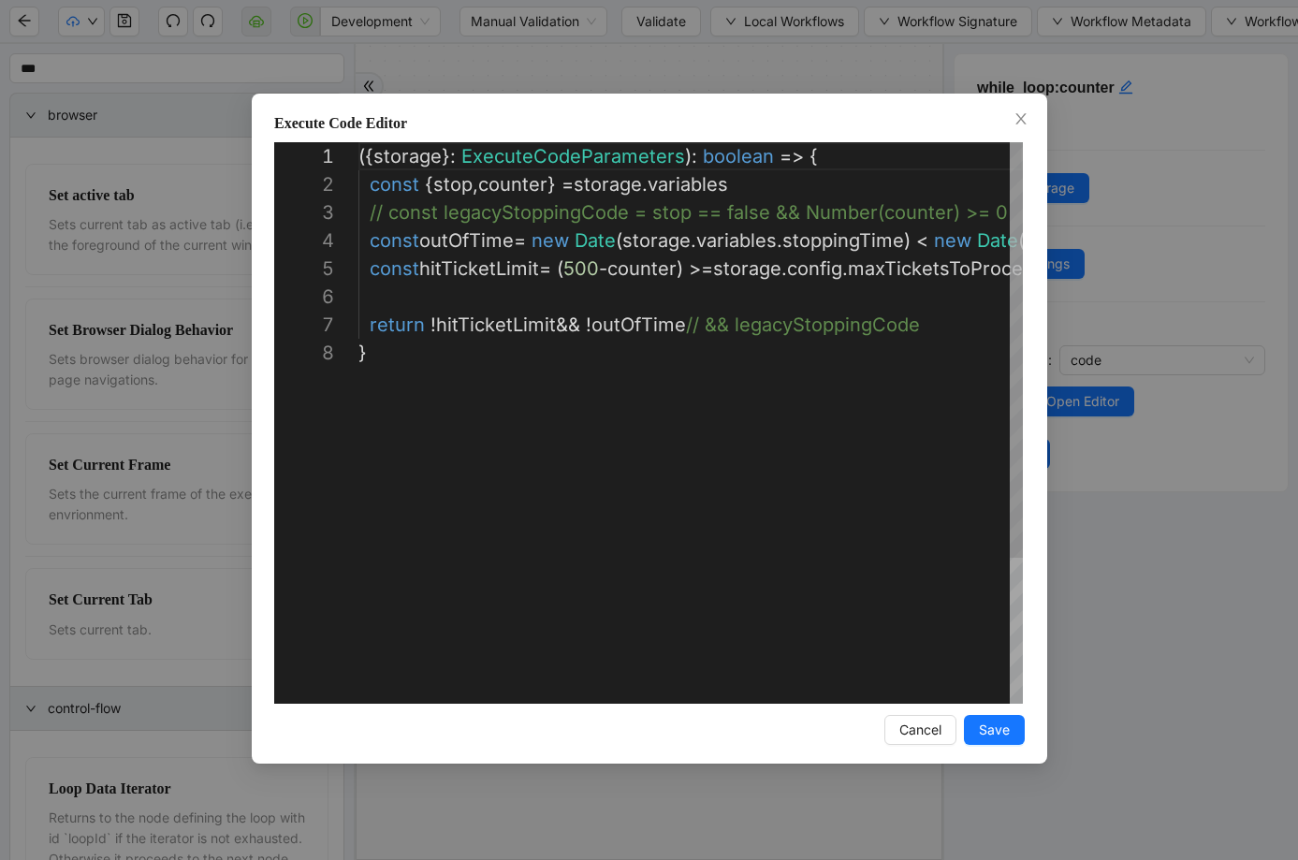
scroll to position [196, 0]
click at [603, 211] on div "({ storage }: ExecuteCodeParameters ): boolean => { const { stop , counter } = …" at bounding box center [731, 521] width 747 height 758
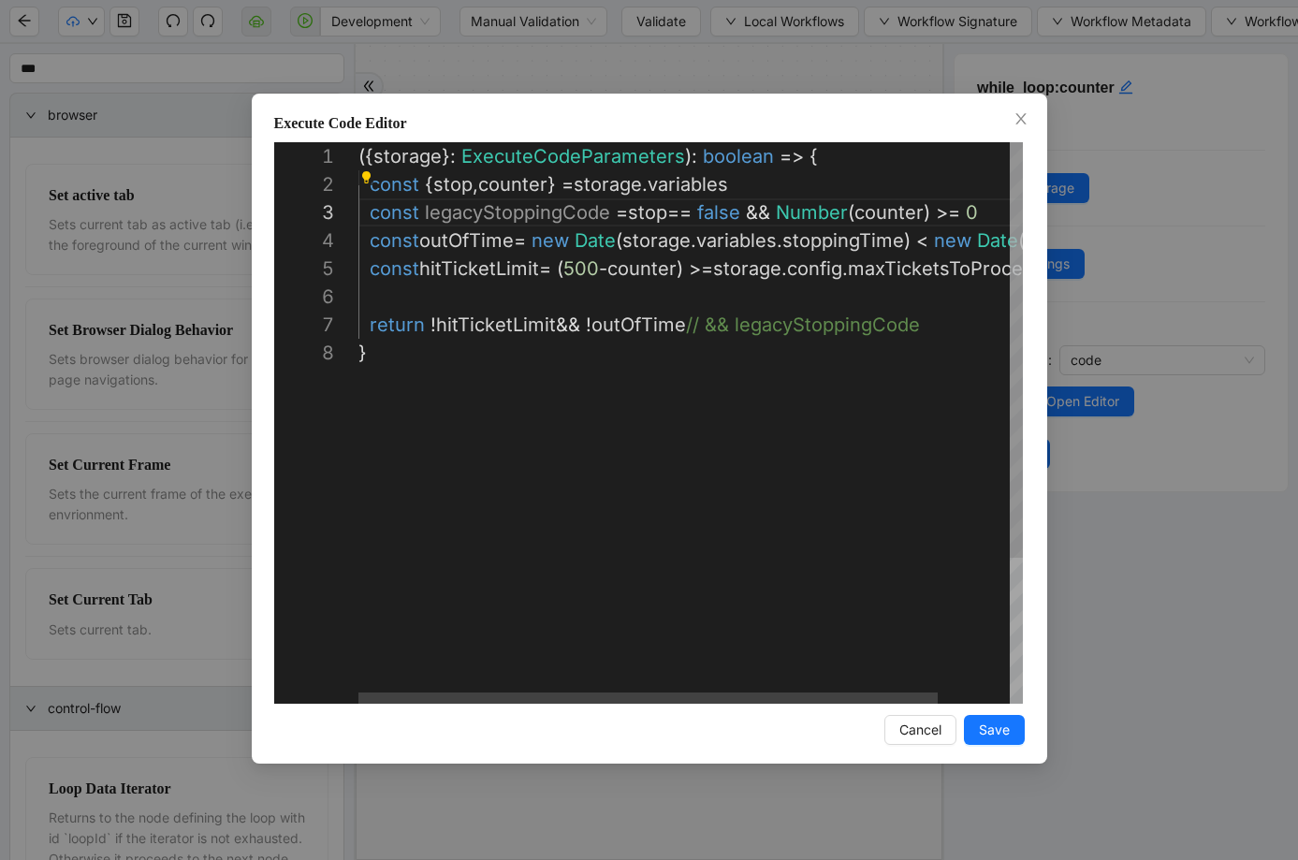
click at [696, 325] on div "({ storage }: ExecuteCodeParameters ): boolean => { const { stop , counter } = …" at bounding box center [731, 521] width 747 height 758
type textarea "**********"
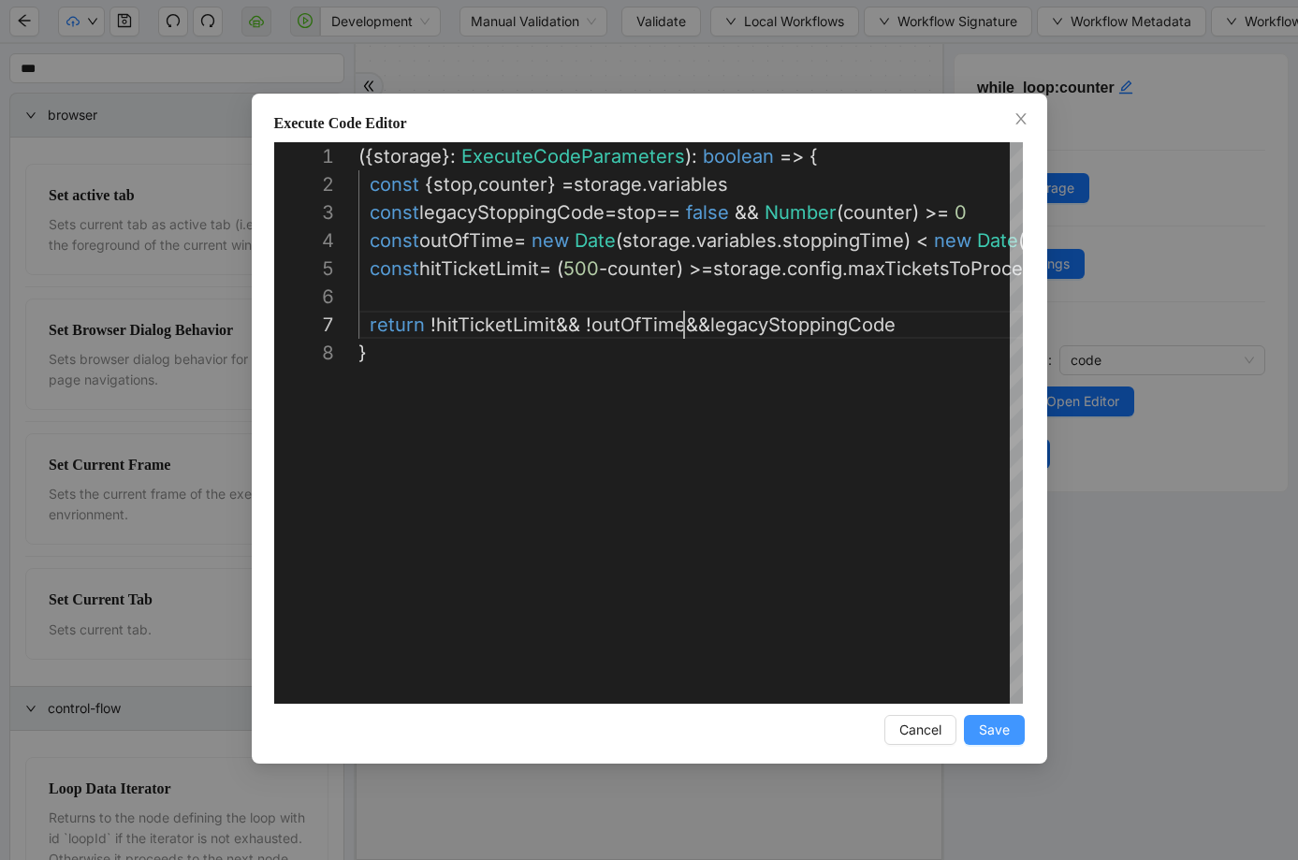
click at [996, 735] on span "Save" at bounding box center [994, 729] width 31 height 21
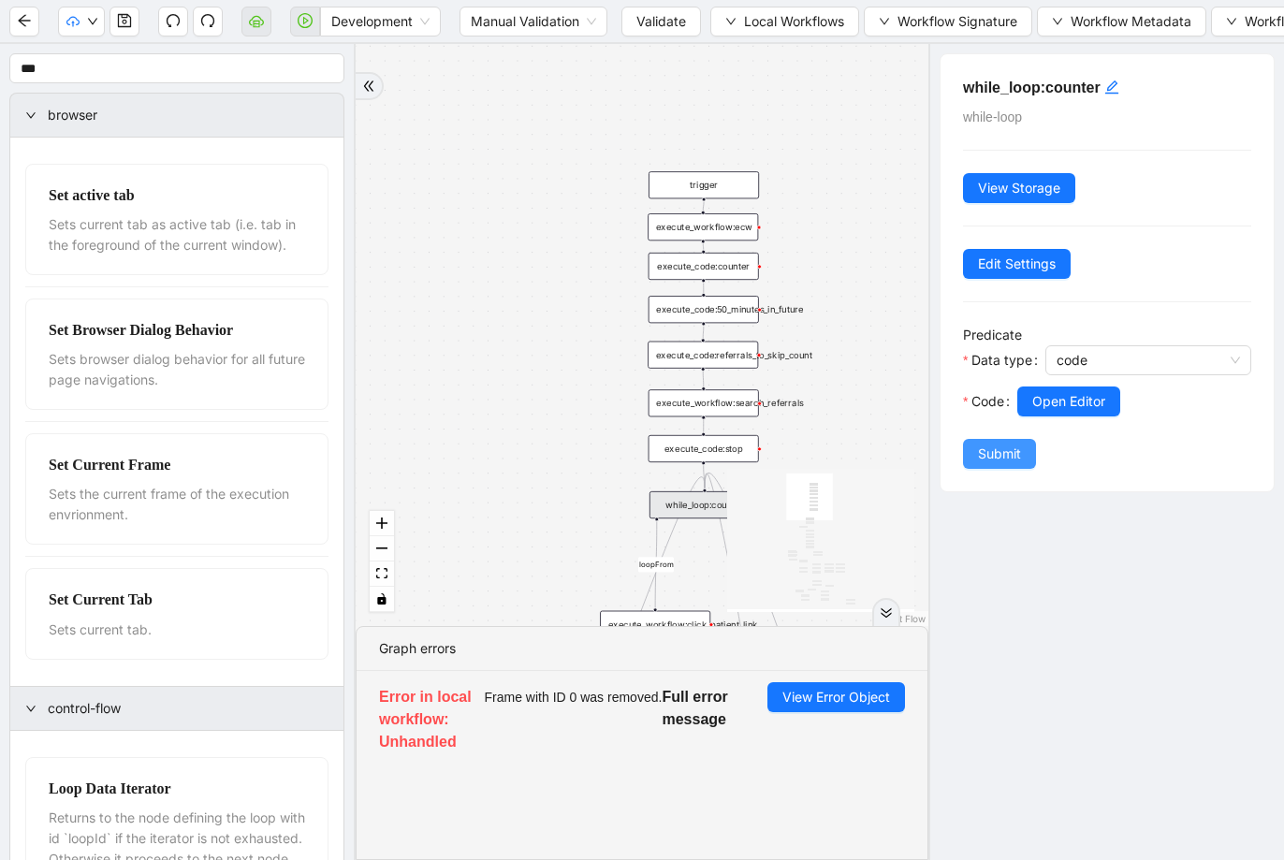
click at [998, 457] on span "Submit" at bounding box center [999, 453] width 43 height 21
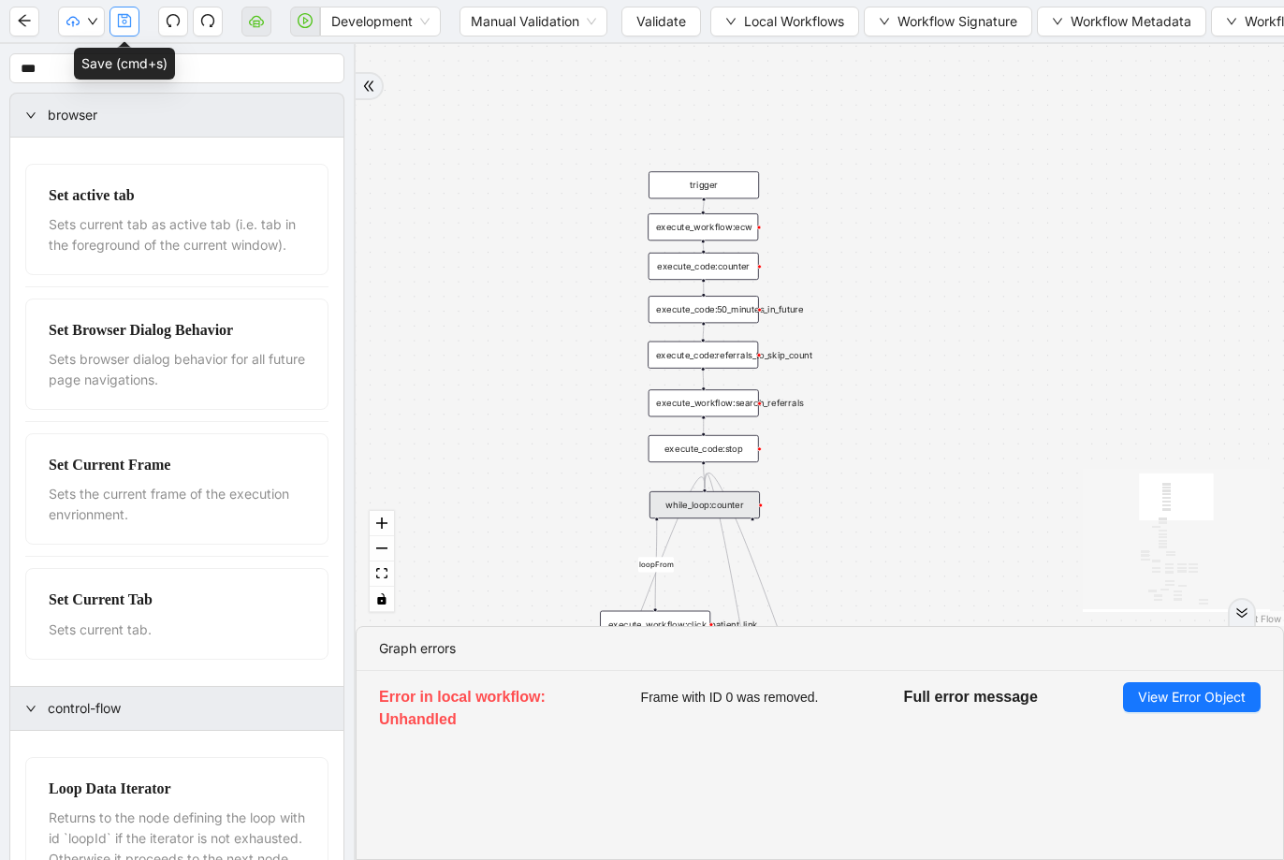
click at [118, 21] on icon "save" at bounding box center [124, 20] width 13 height 13
click at [655, 28] on span "Validate" at bounding box center [661, 21] width 50 height 21
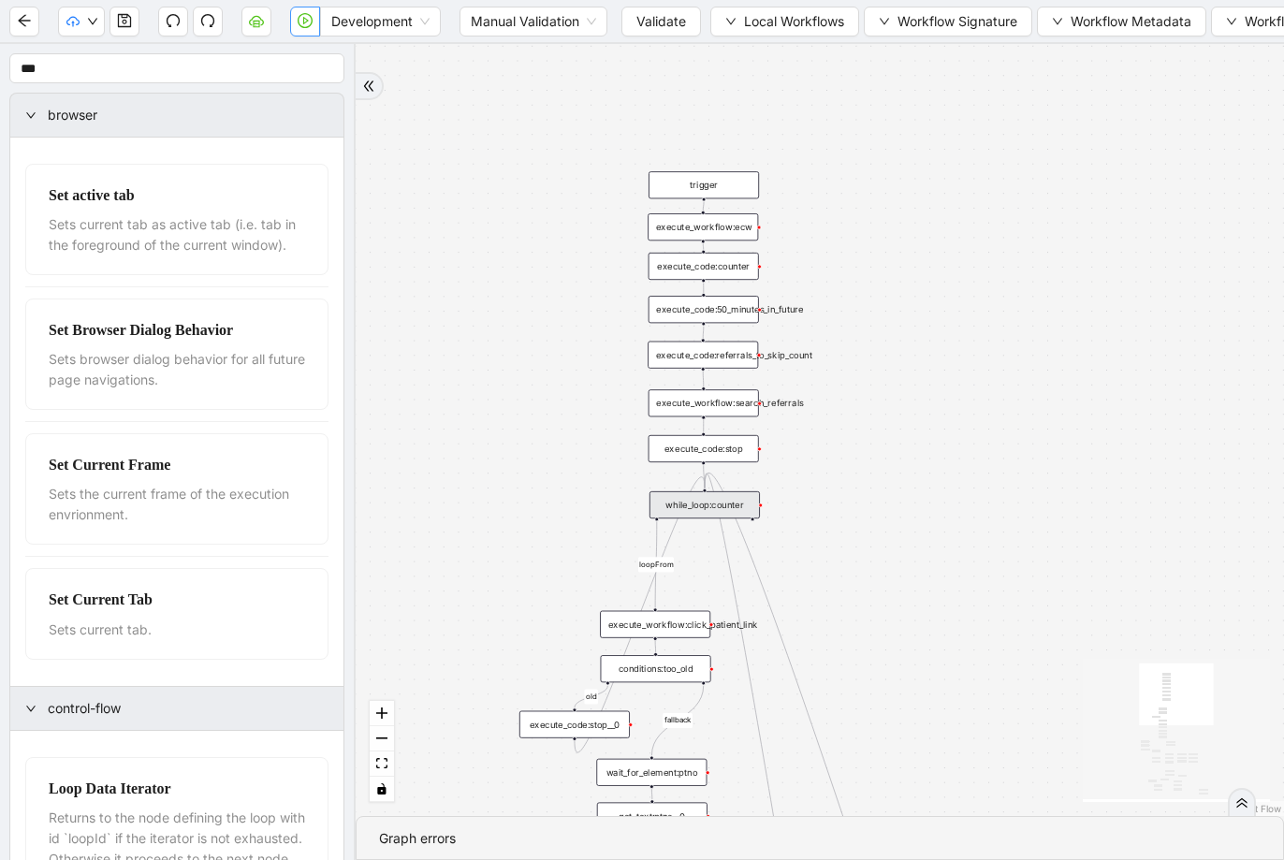
click at [304, 21] on icon "play-circle" at bounding box center [305, 20] width 15 height 15
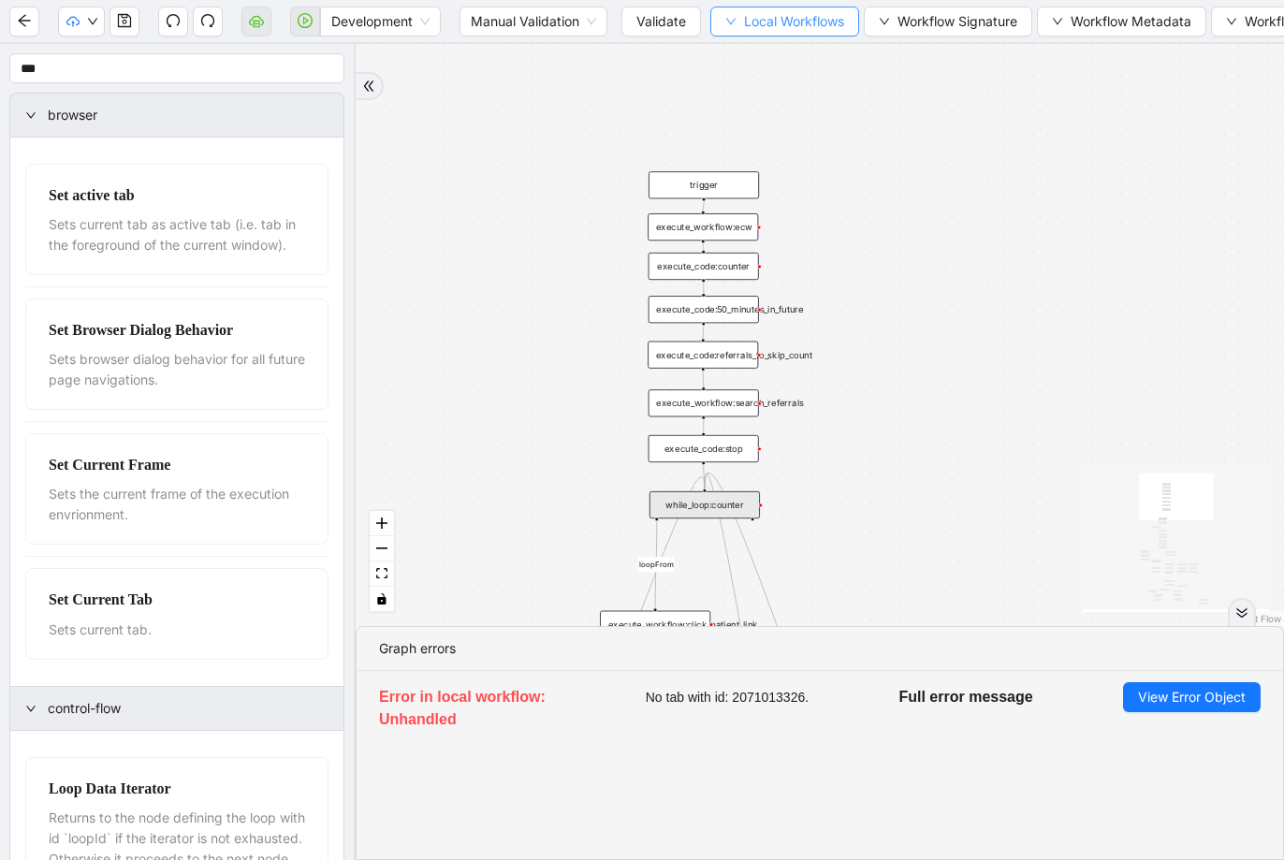
click at [821, 19] on span "Local Workflows" at bounding box center [794, 21] width 100 height 21
click at [765, 57] on span "Select" at bounding box center [786, 58] width 120 height 21
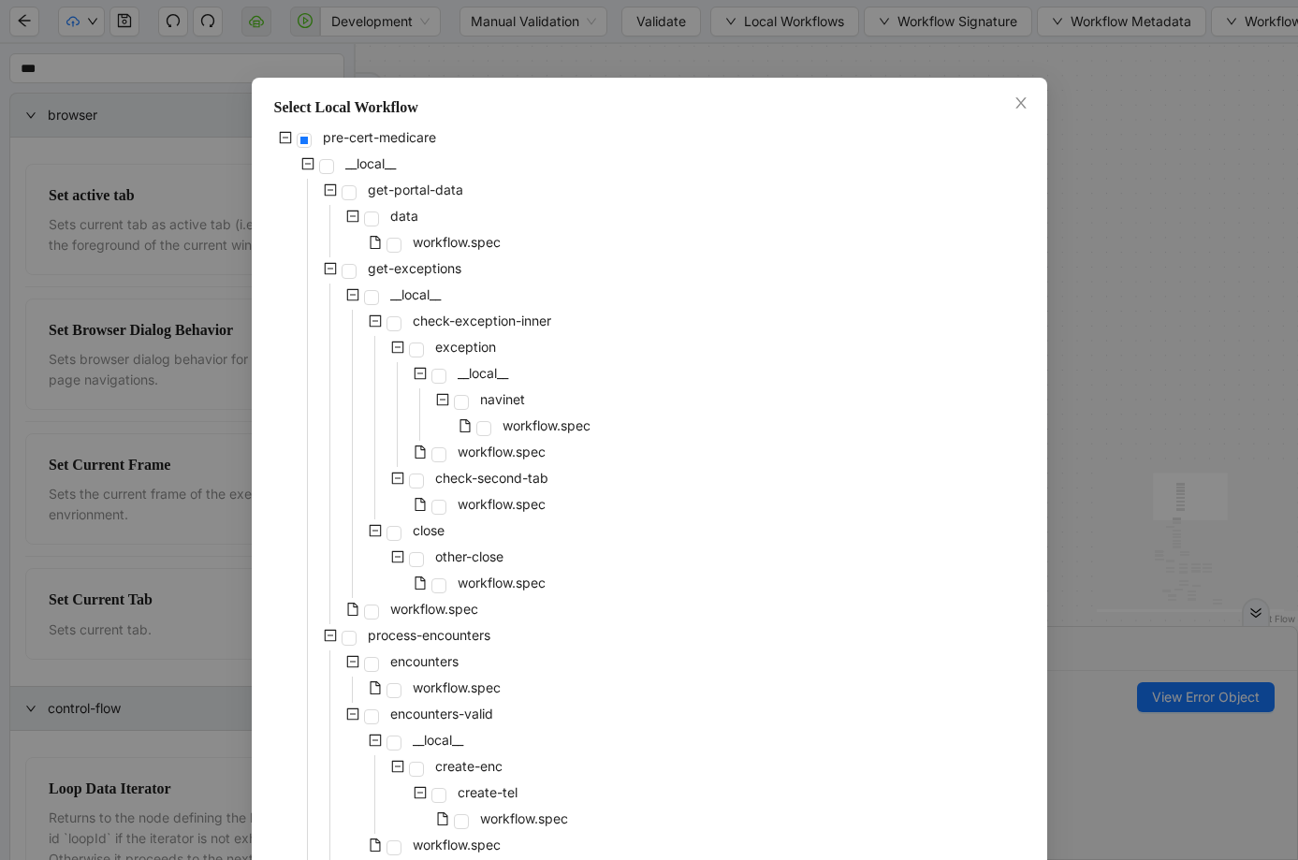
scroll to position [0, 0]
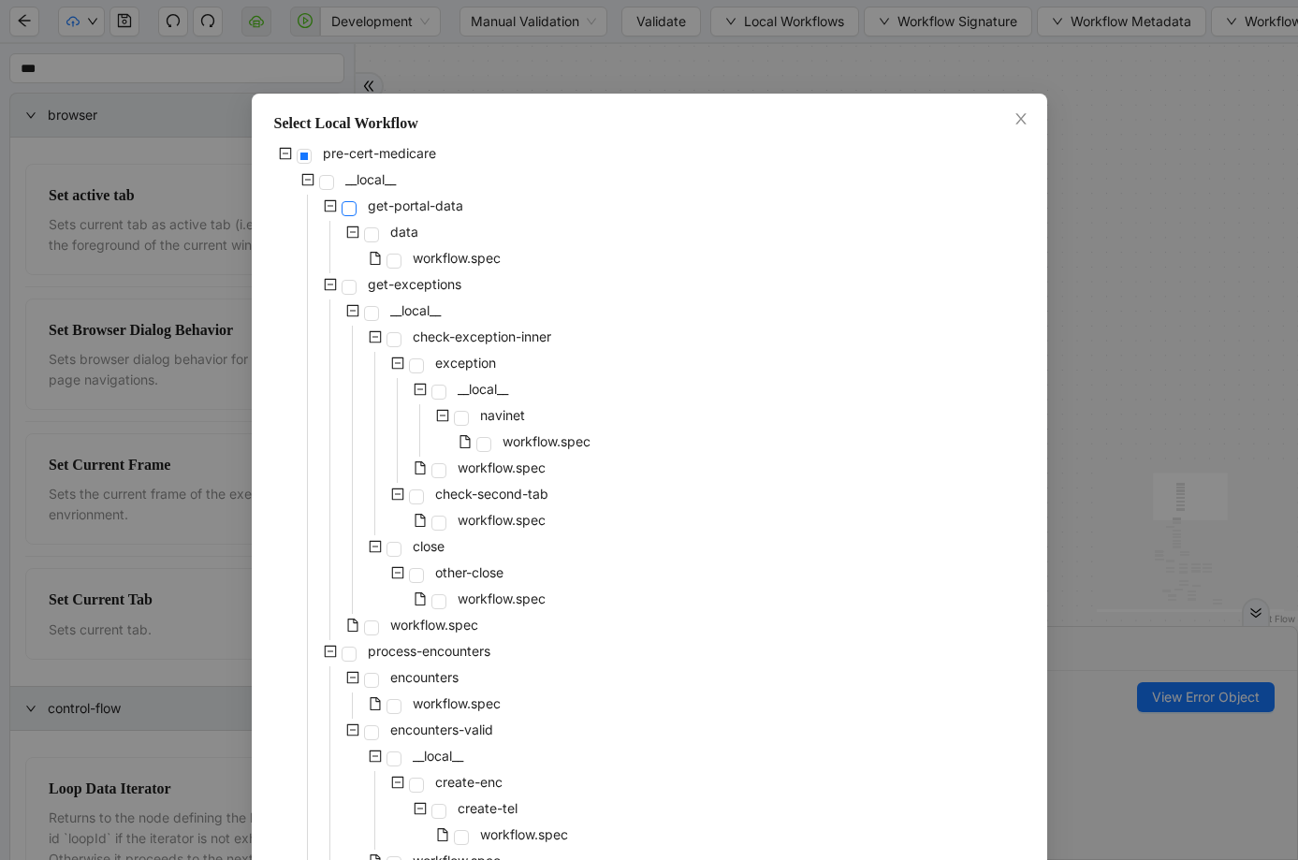
click at [342, 209] on span at bounding box center [348, 208] width 15 height 15
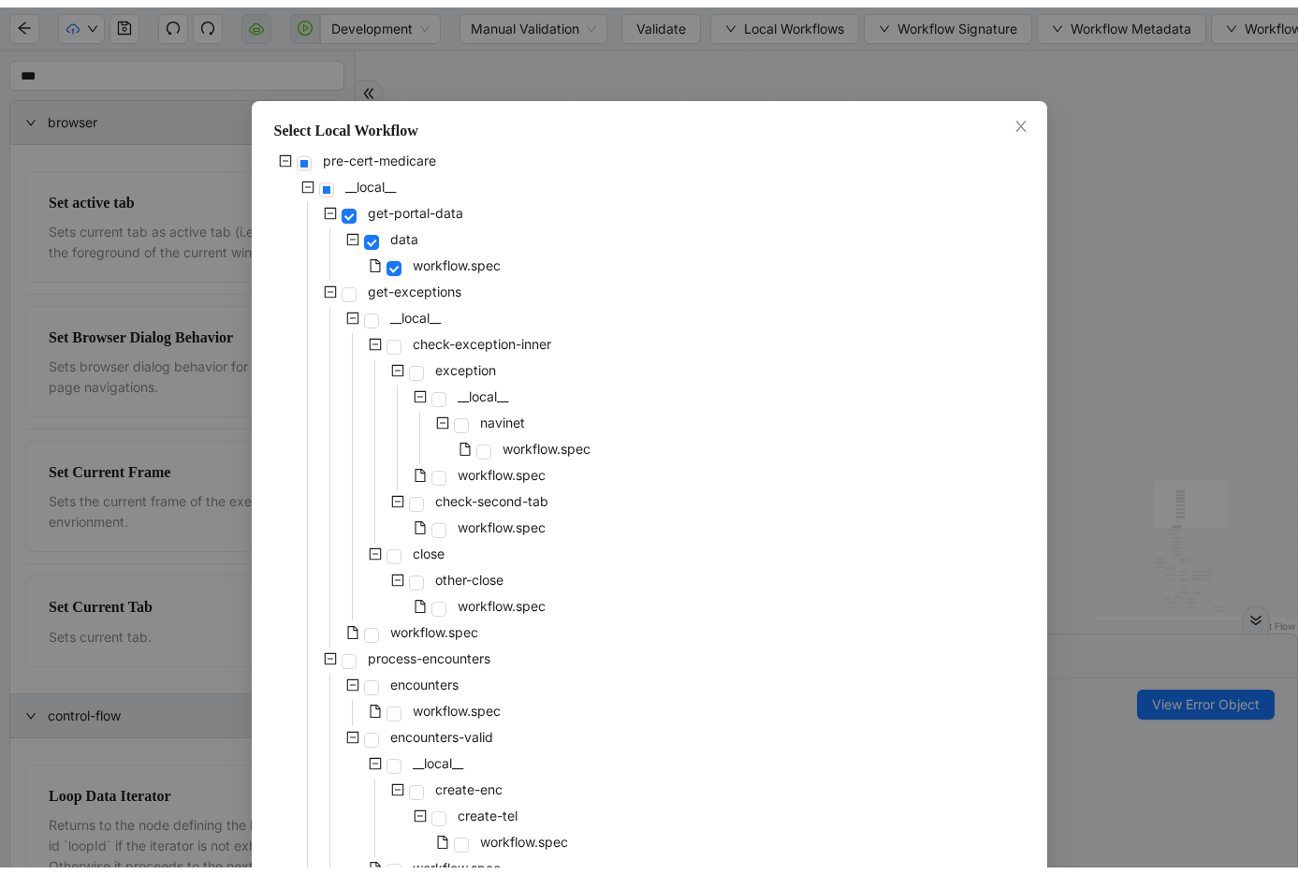
scroll to position [779, 0]
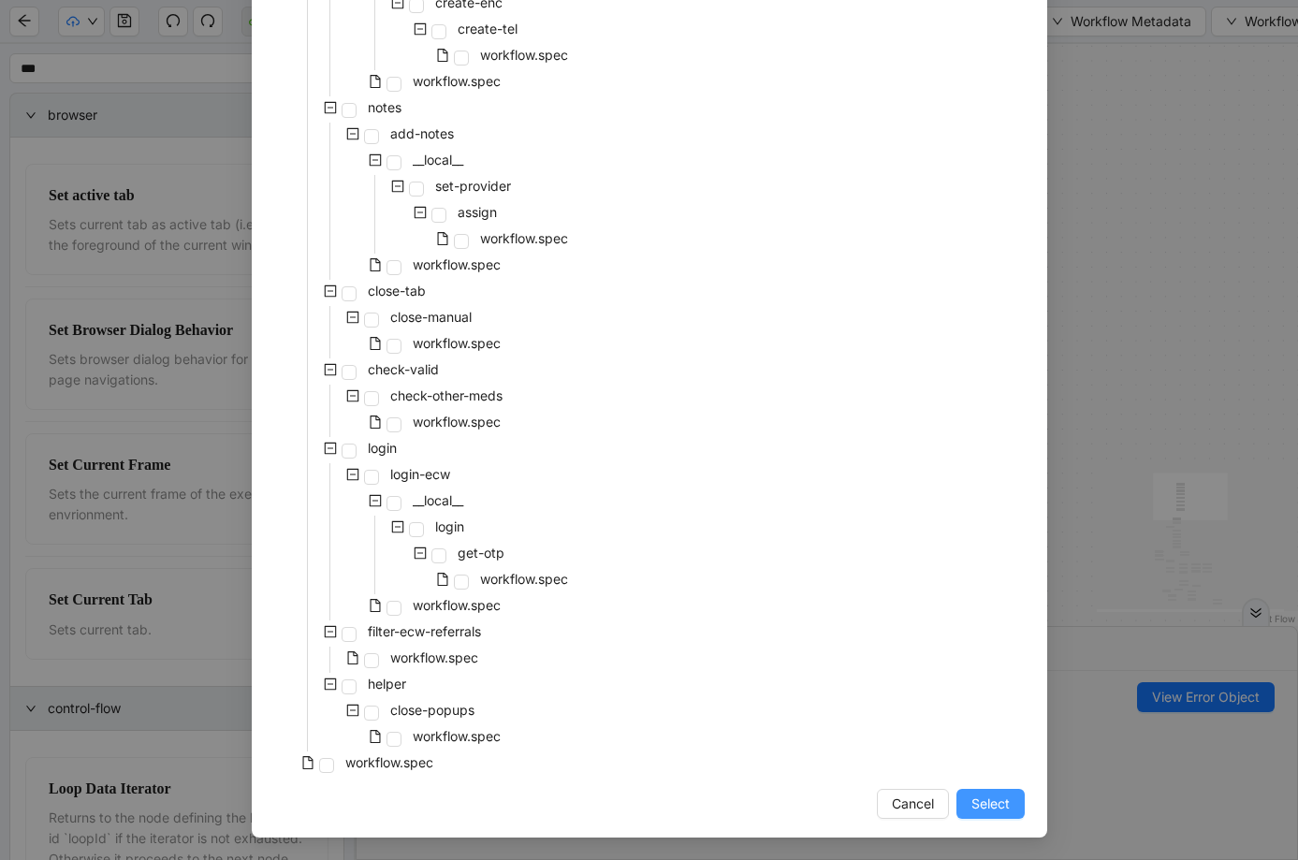
click at [956, 792] on button "Select" at bounding box center [990, 804] width 68 height 30
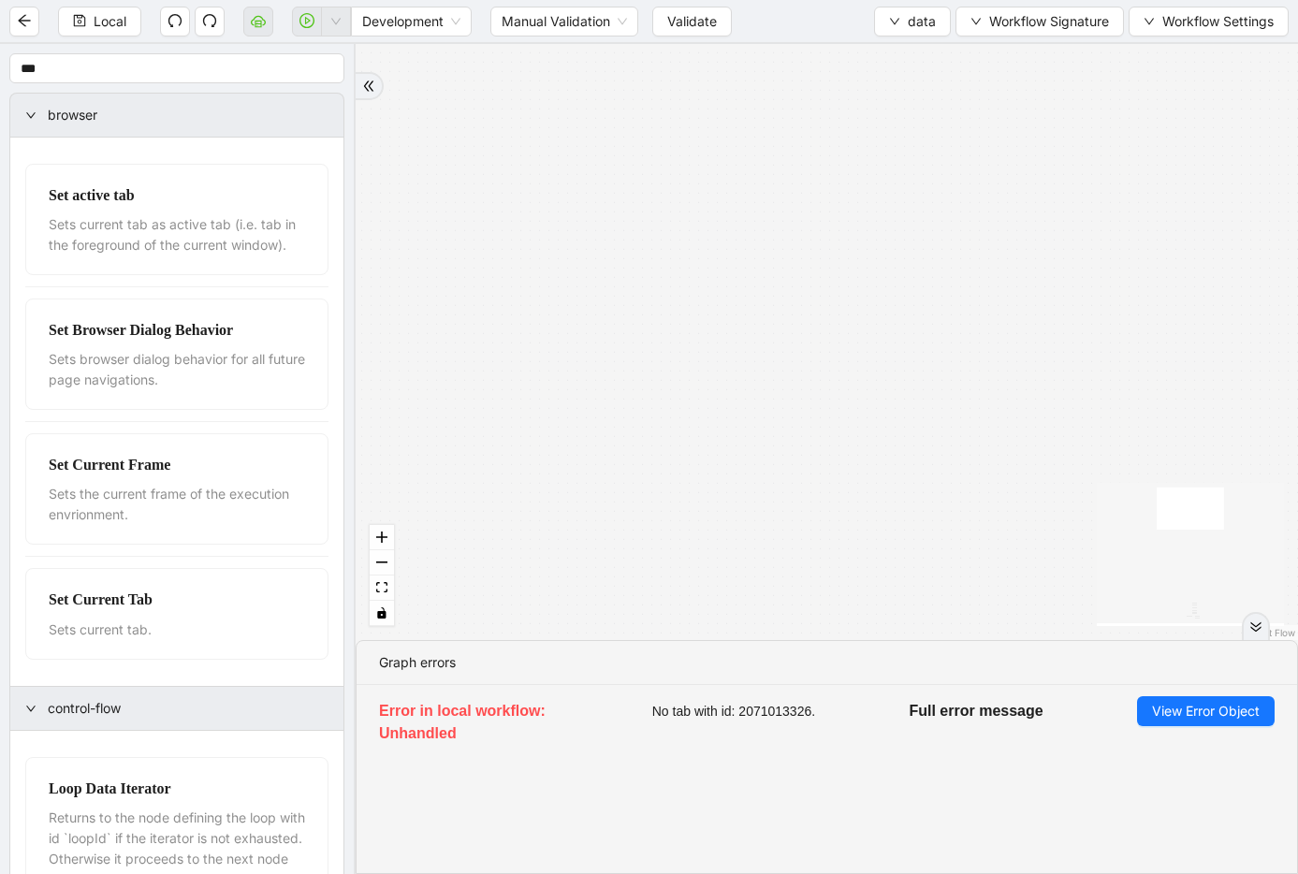
drag, startPoint x: 770, startPoint y: 343, endPoint x: 809, endPoint y: 95, distance: 251.0
drag, startPoint x: 772, startPoint y: 359, endPoint x: 709, endPoint y: 140, distance: 227.7
drag, startPoint x: 749, startPoint y: 214, endPoint x: 760, endPoint y: 114, distance: 100.6
drag, startPoint x: 699, startPoint y: 515, endPoint x: 777, endPoint y: 102, distance: 420.0
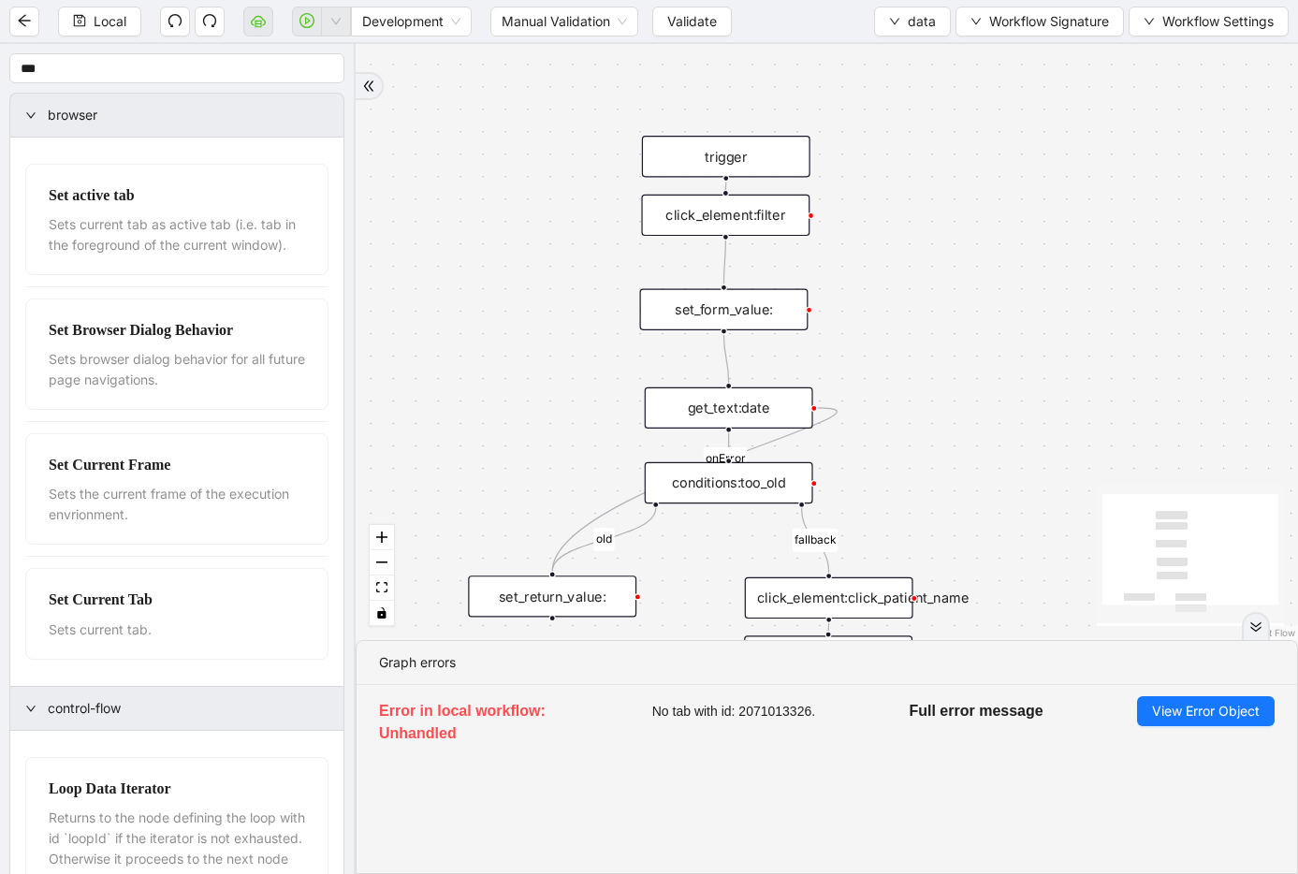
drag, startPoint x: 714, startPoint y: 282, endPoint x: 788, endPoint y: 248, distance: 81.2
click at [719, 305] on div "set_form_value:" at bounding box center [724, 309] width 168 height 41
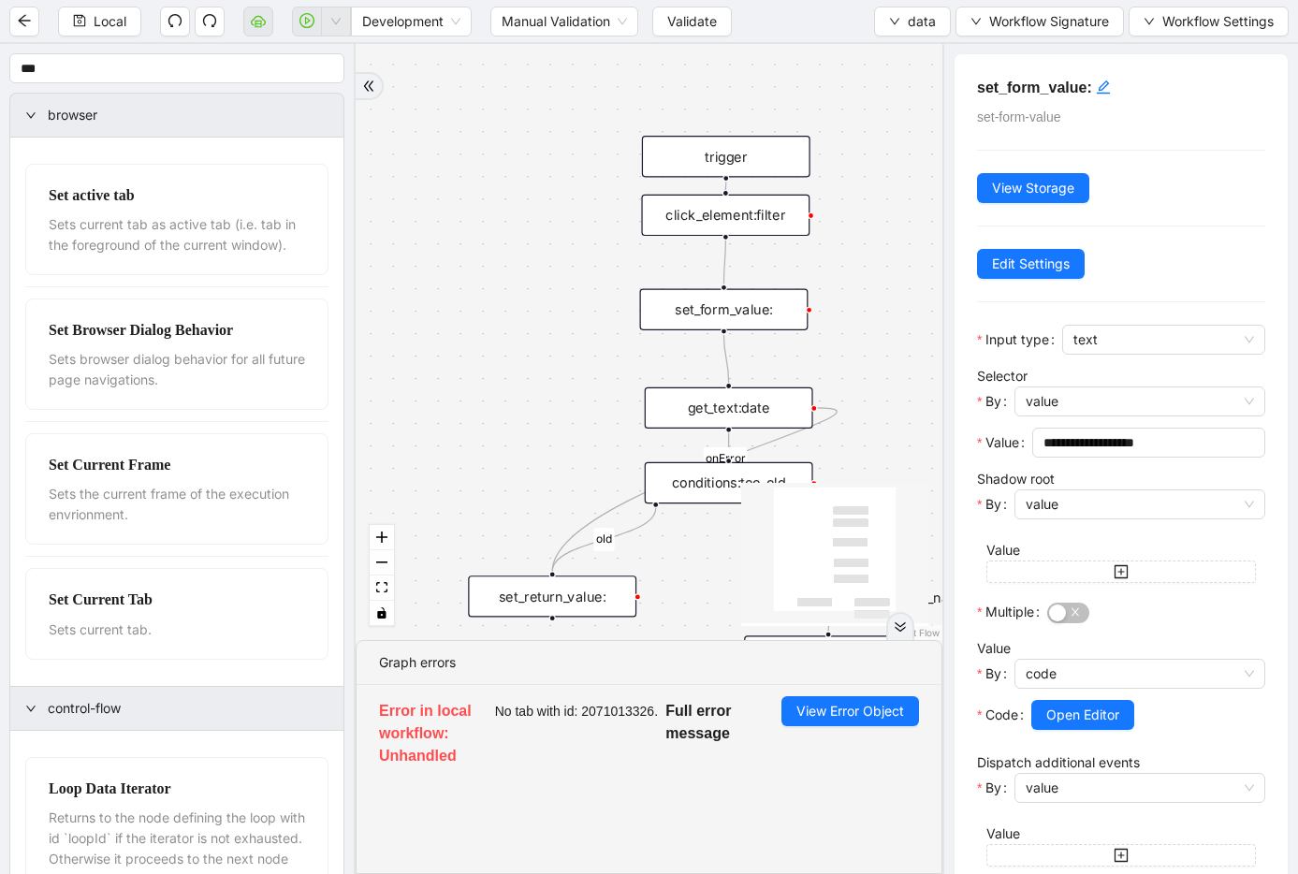
click at [724, 213] on div "click_element:filter" at bounding box center [725, 215] width 168 height 41
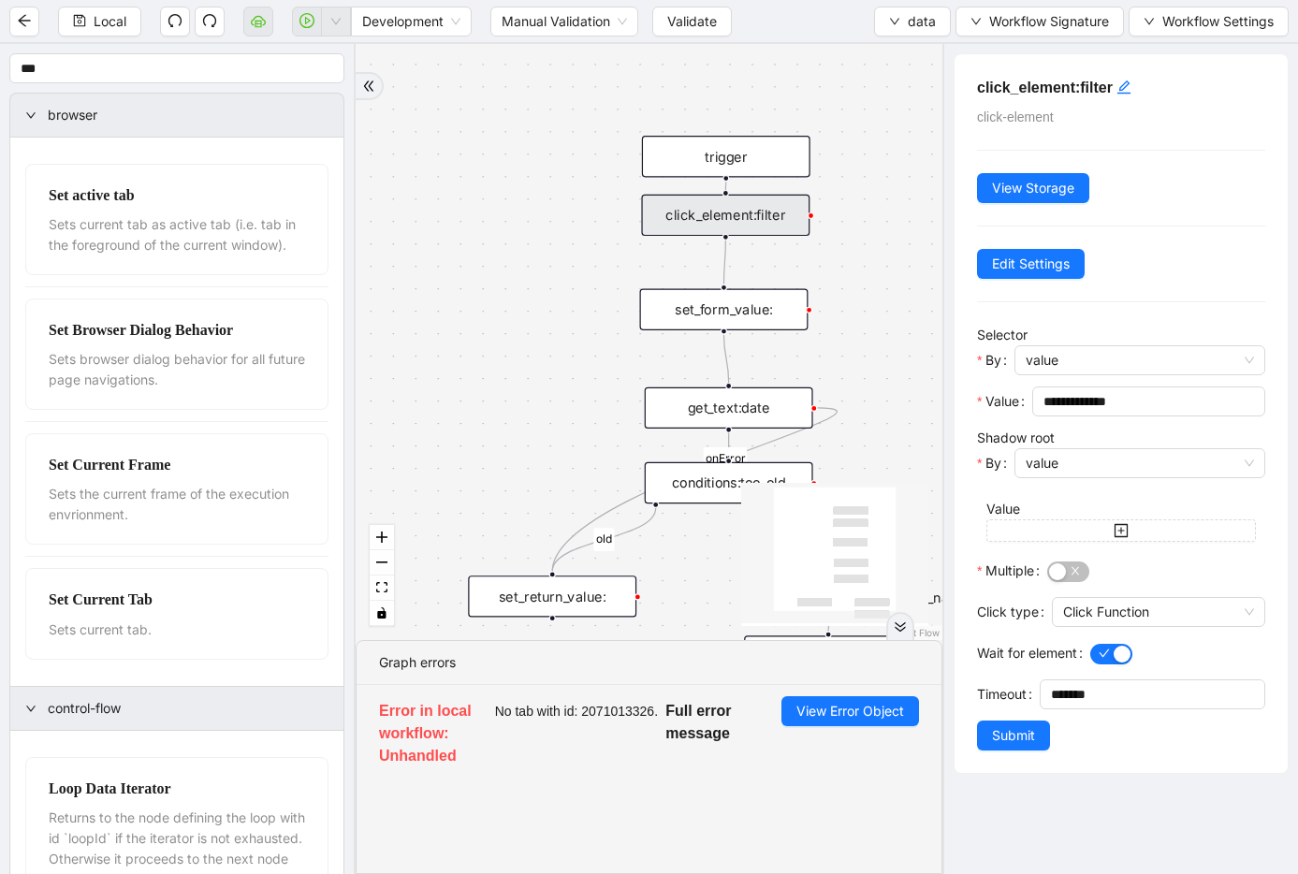
click at [720, 304] on div "set_form_value:" at bounding box center [724, 309] width 168 height 41
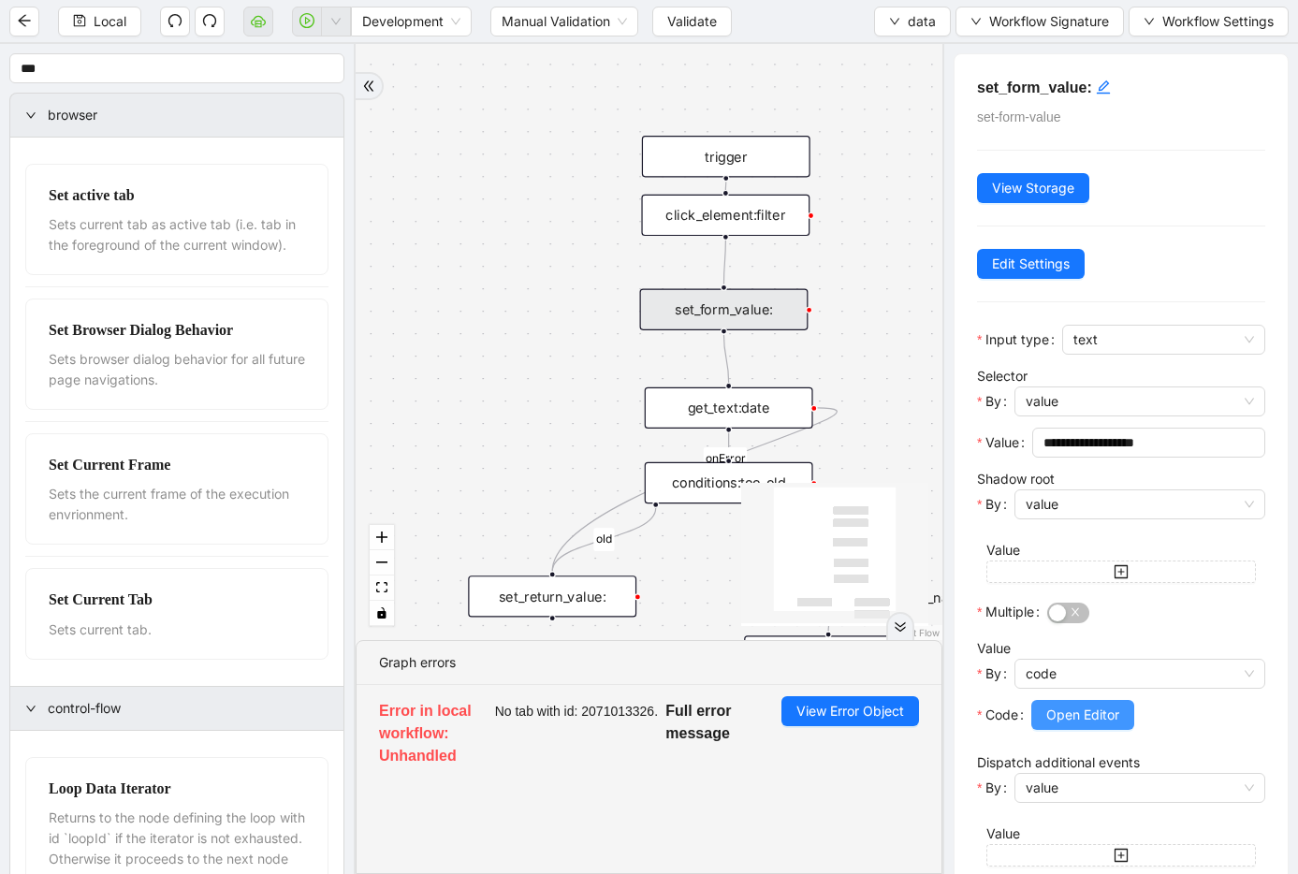
click at [1112, 723] on span "Open Editor" at bounding box center [1082, 715] width 73 height 21
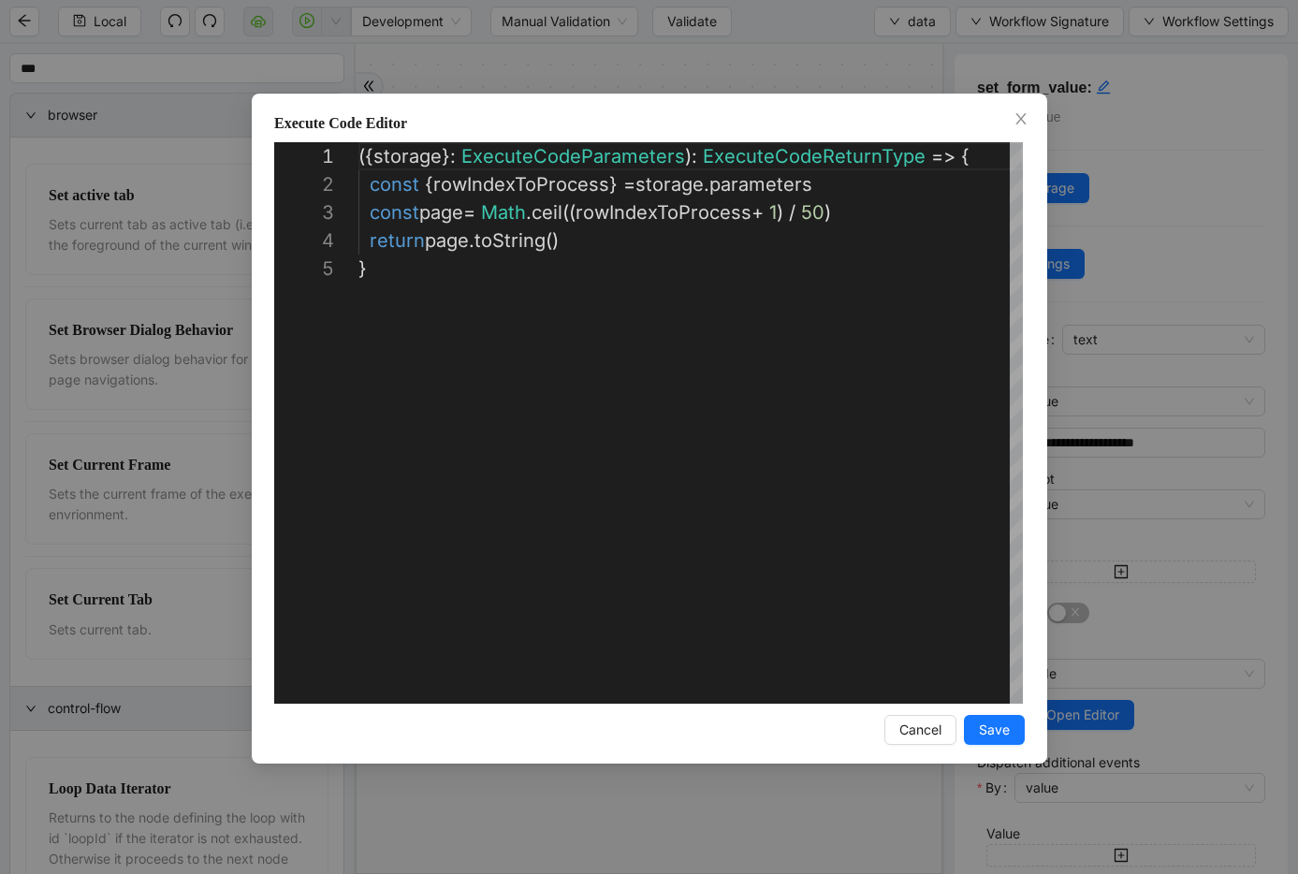
scroll to position [112, 0]
click at [779, 73] on div "**********" at bounding box center [649, 437] width 1298 height 874
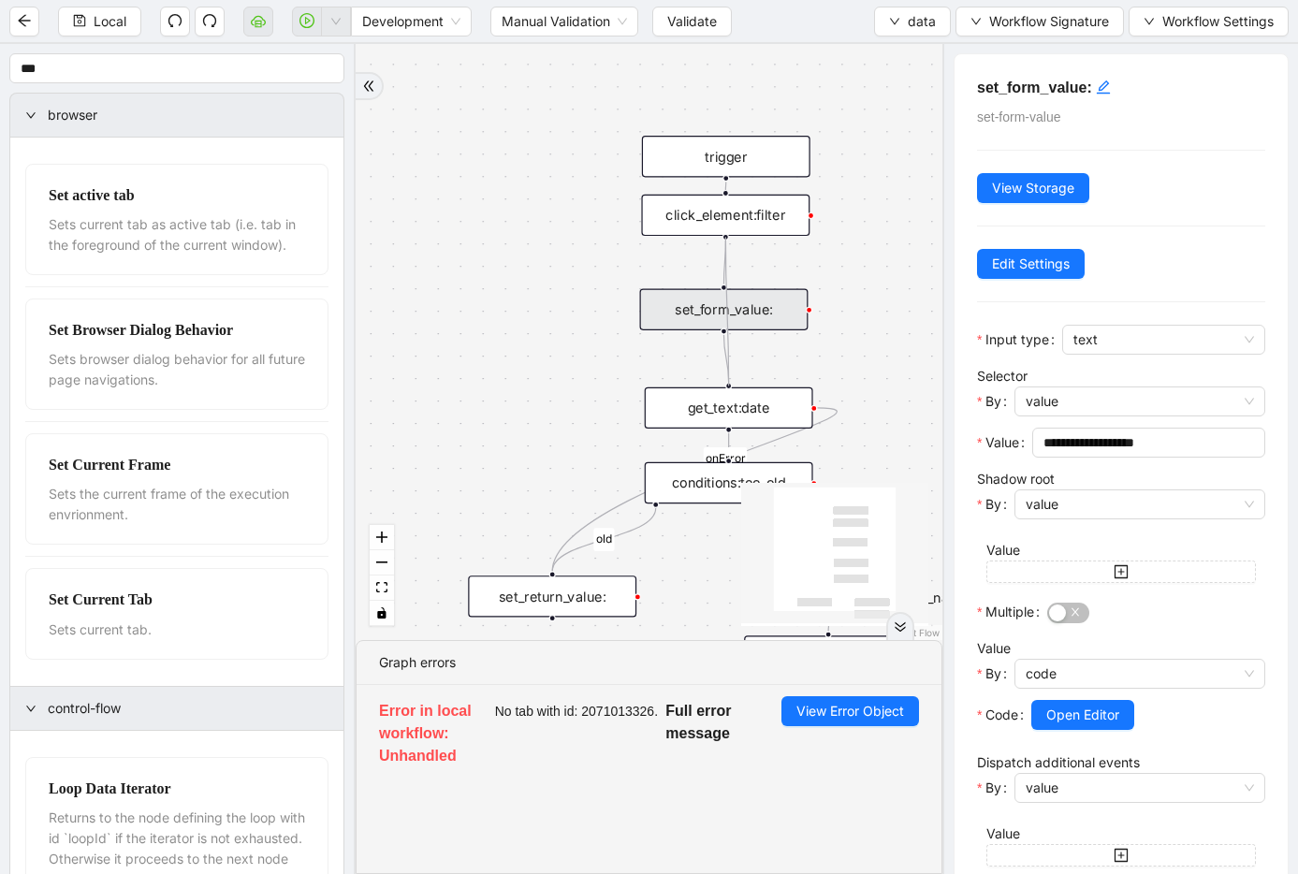
drag, startPoint x: 727, startPoint y: 286, endPoint x: 724, endPoint y: 399, distance: 112.3
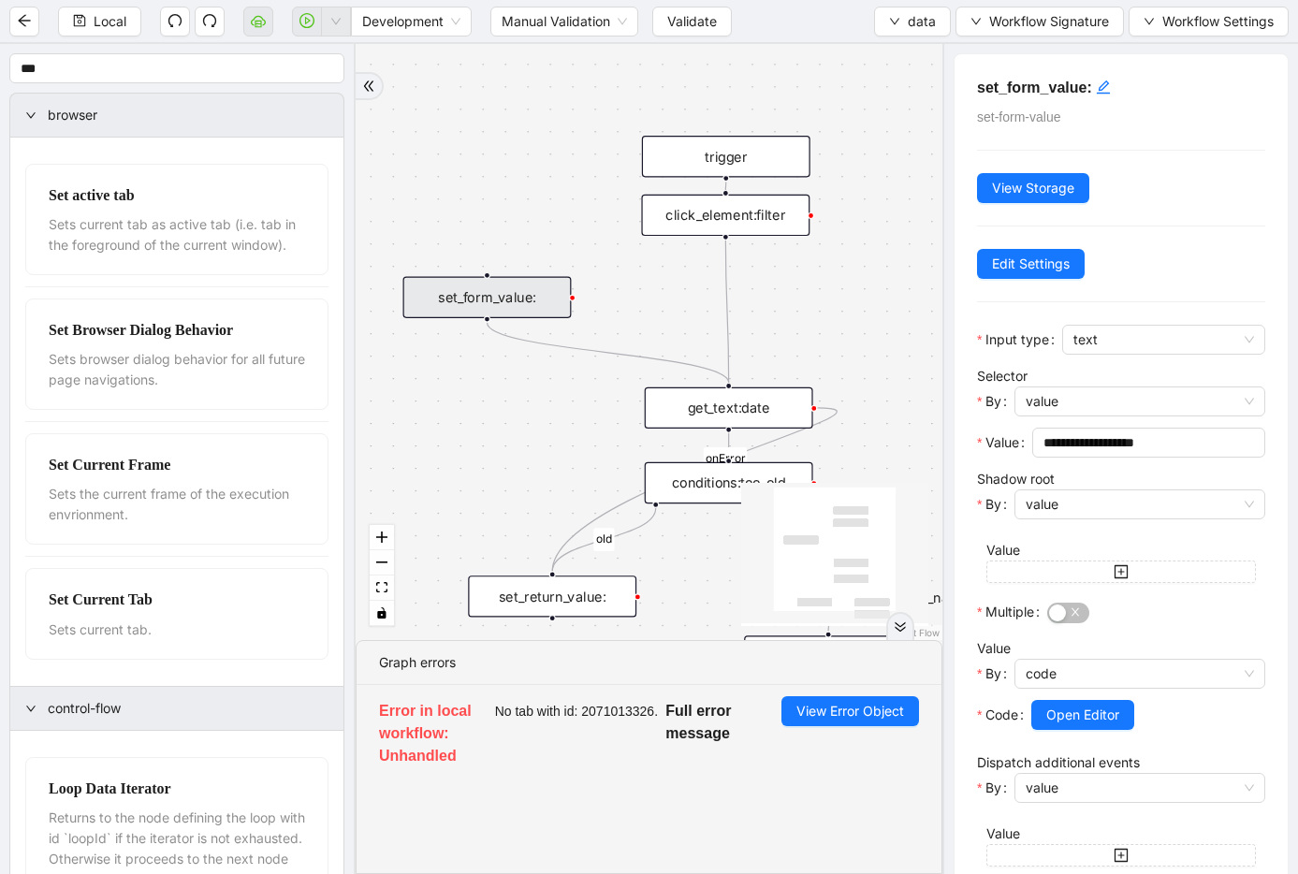
drag, startPoint x: 637, startPoint y: 308, endPoint x: 469, endPoint y: 300, distance: 168.6
click at [469, 300] on div "set_form_value:" at bounding box center [487, 297] width 168 height 41
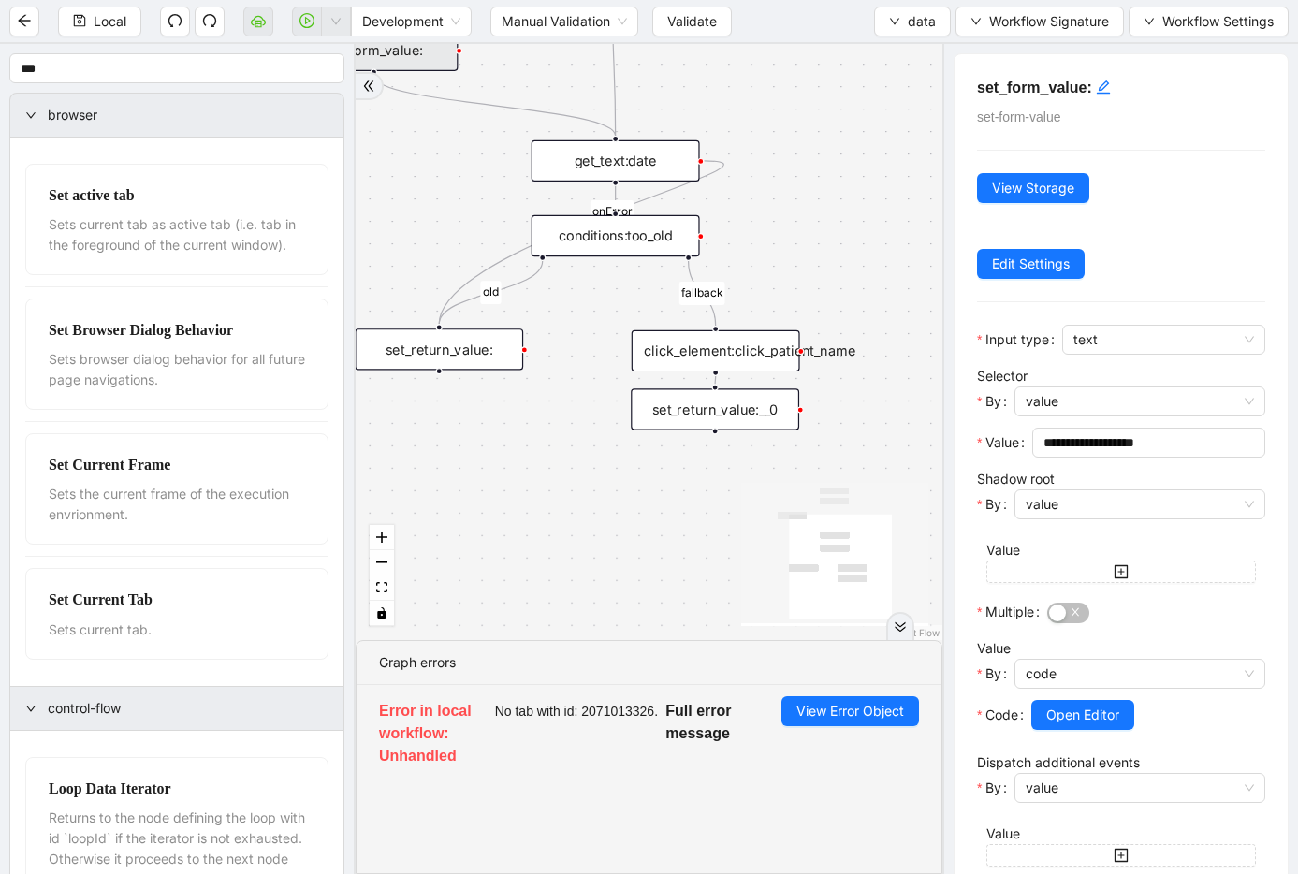
drag, startPoint x: 695, startPoint y: 336, endPoint x: 583, endPoint y: 89, distance: 271.3
click at [744, 348] on div "click_element:click_patient_name" at bounding box center [716, 350] width 168 height 41
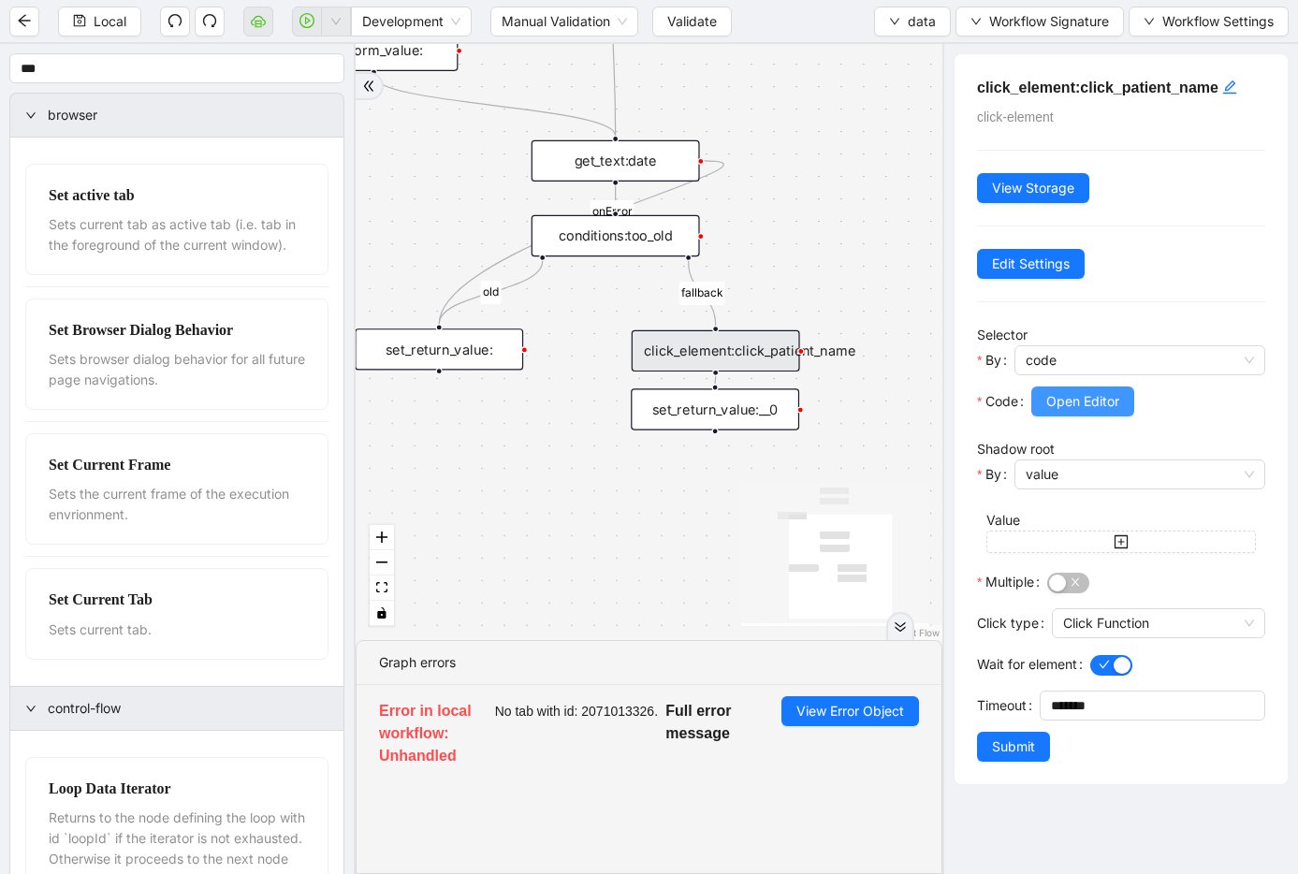
click at [1075, 410] on span "Open Editor" at bounding box center [1082, 401] width 73 height 21
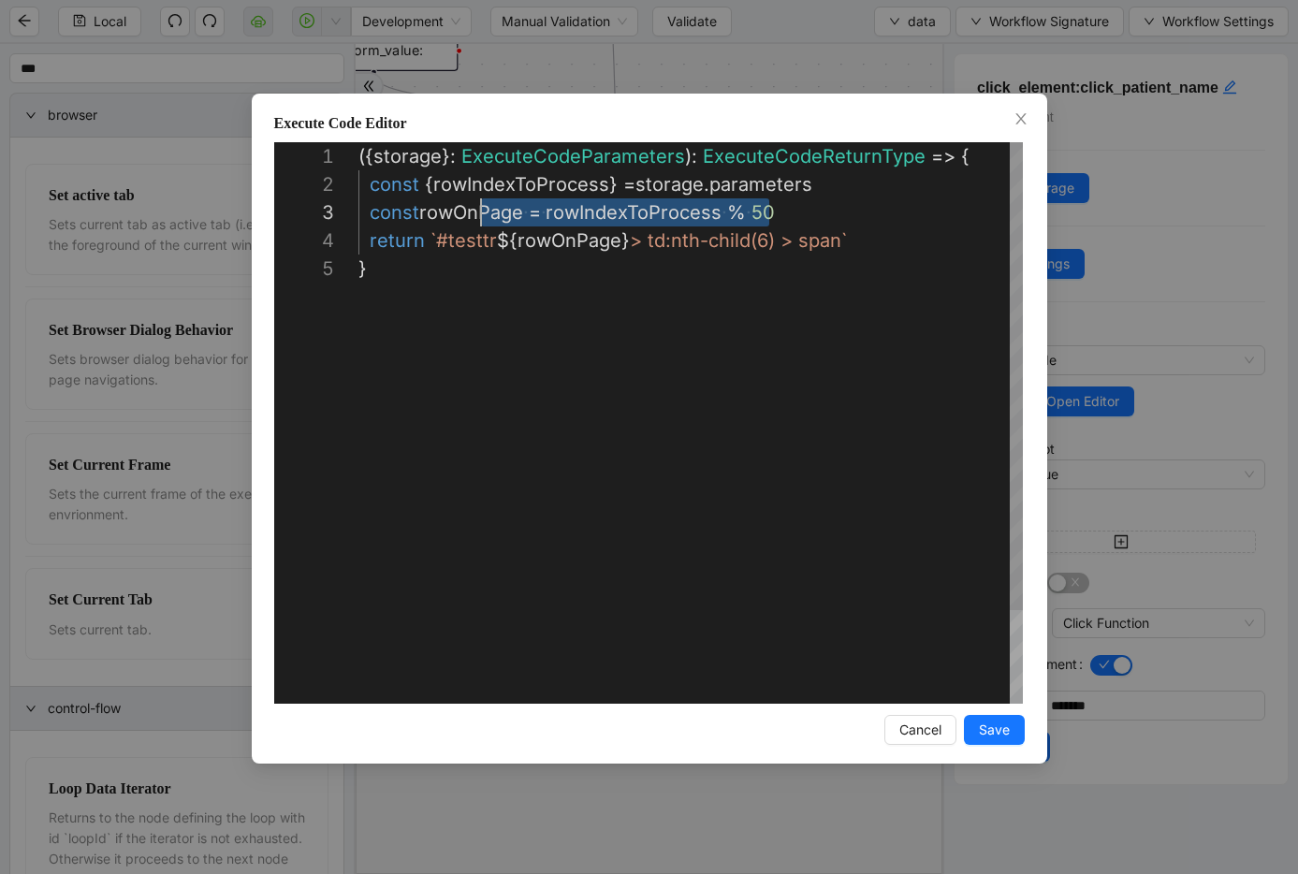
scroll to position [56, 0]
drag, startPoint x: 822, startPoint y: 212, endPoint x: 325, endPoint y: 209, distance: 497.8
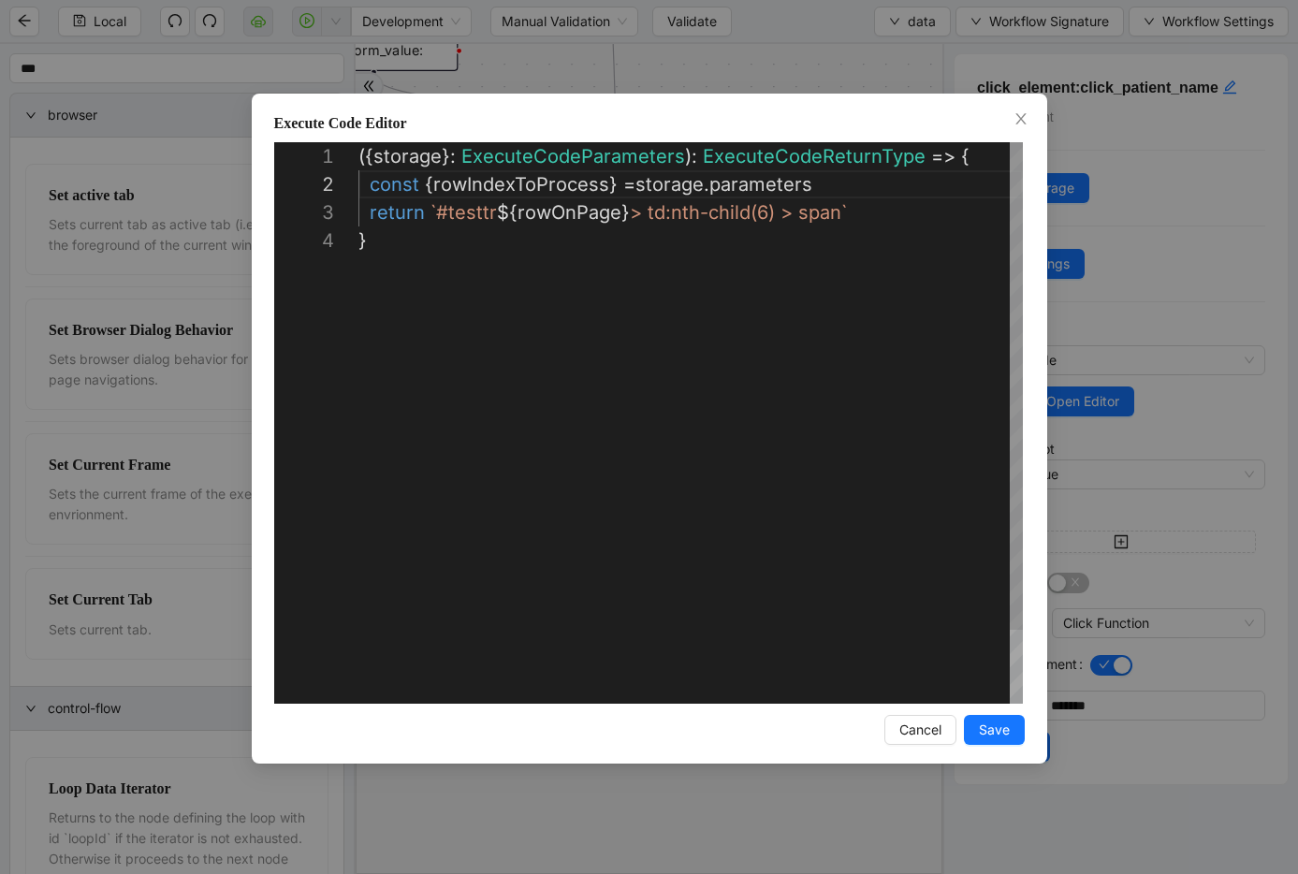
click at [519, 184] on div "({ storage }: ExecuteCodeParameters ): ExecuteCodeReturnType => { const { rowIn…" at bounding box center [690, 465] width 664 height 646
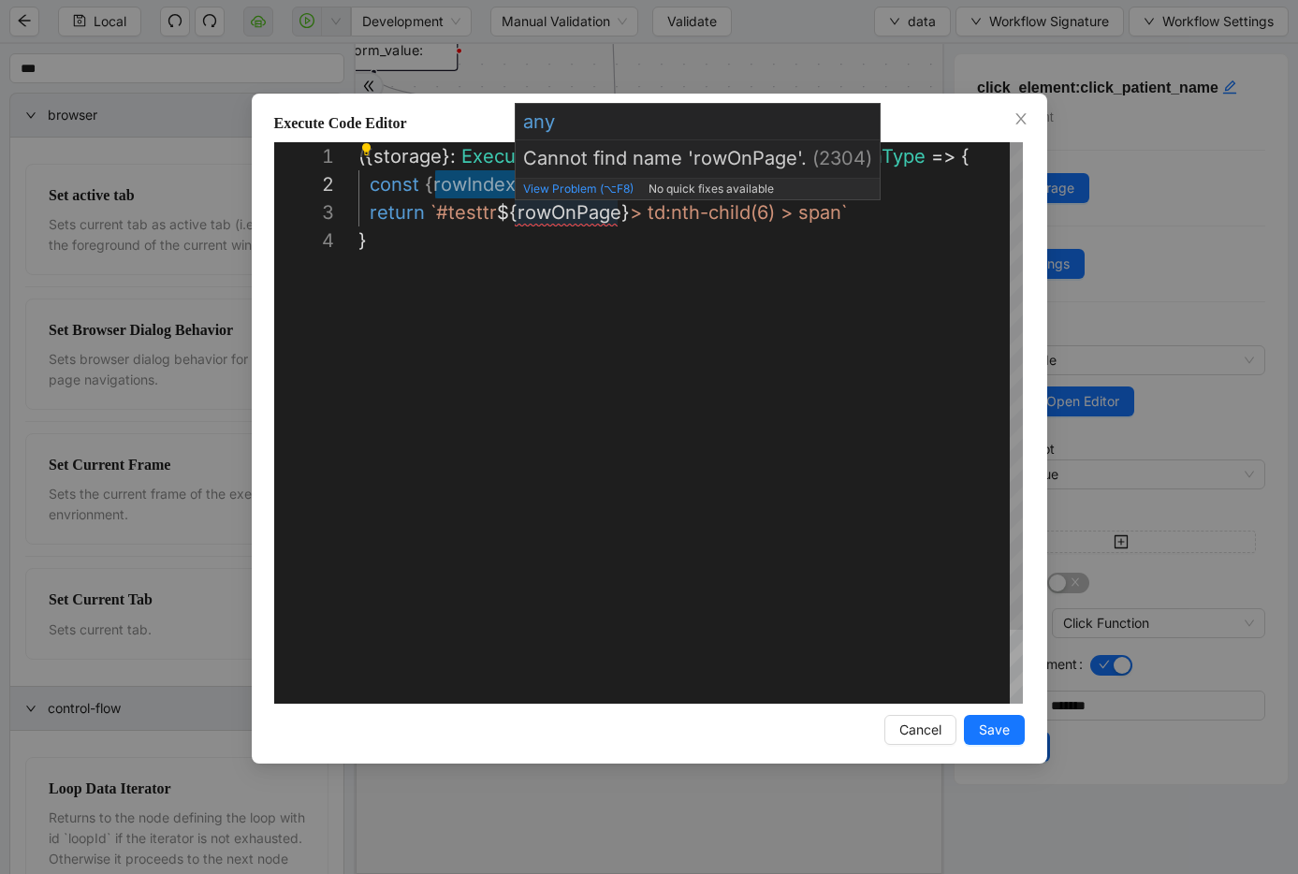
click at [558, 220] on div "({ storage }: ExecuteCodeParameters ): ExecuteCodeReturnType => { const { rowIn…" at bounding box center [690, 465] width 664 height 646
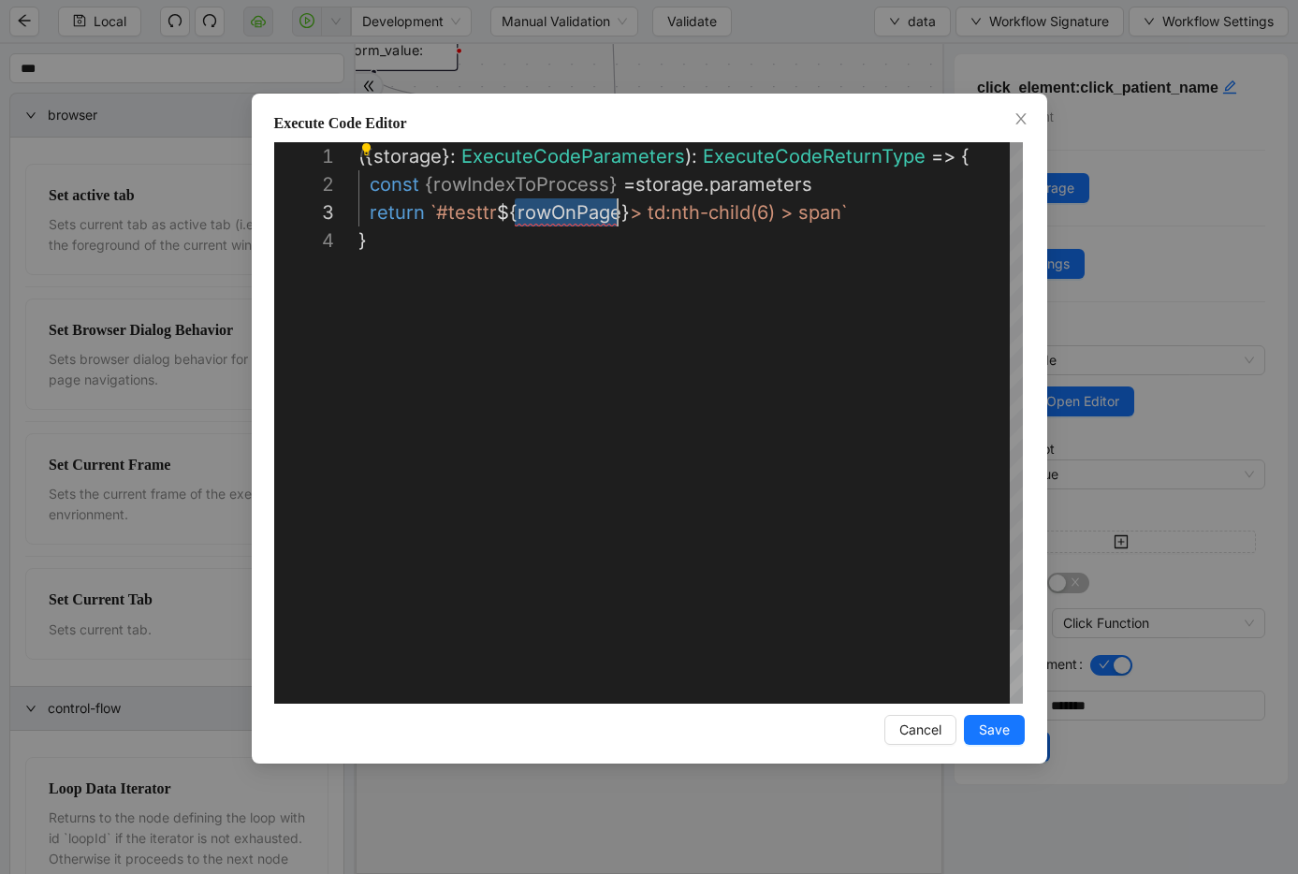
paste textarea "********"
type textarea "**********"
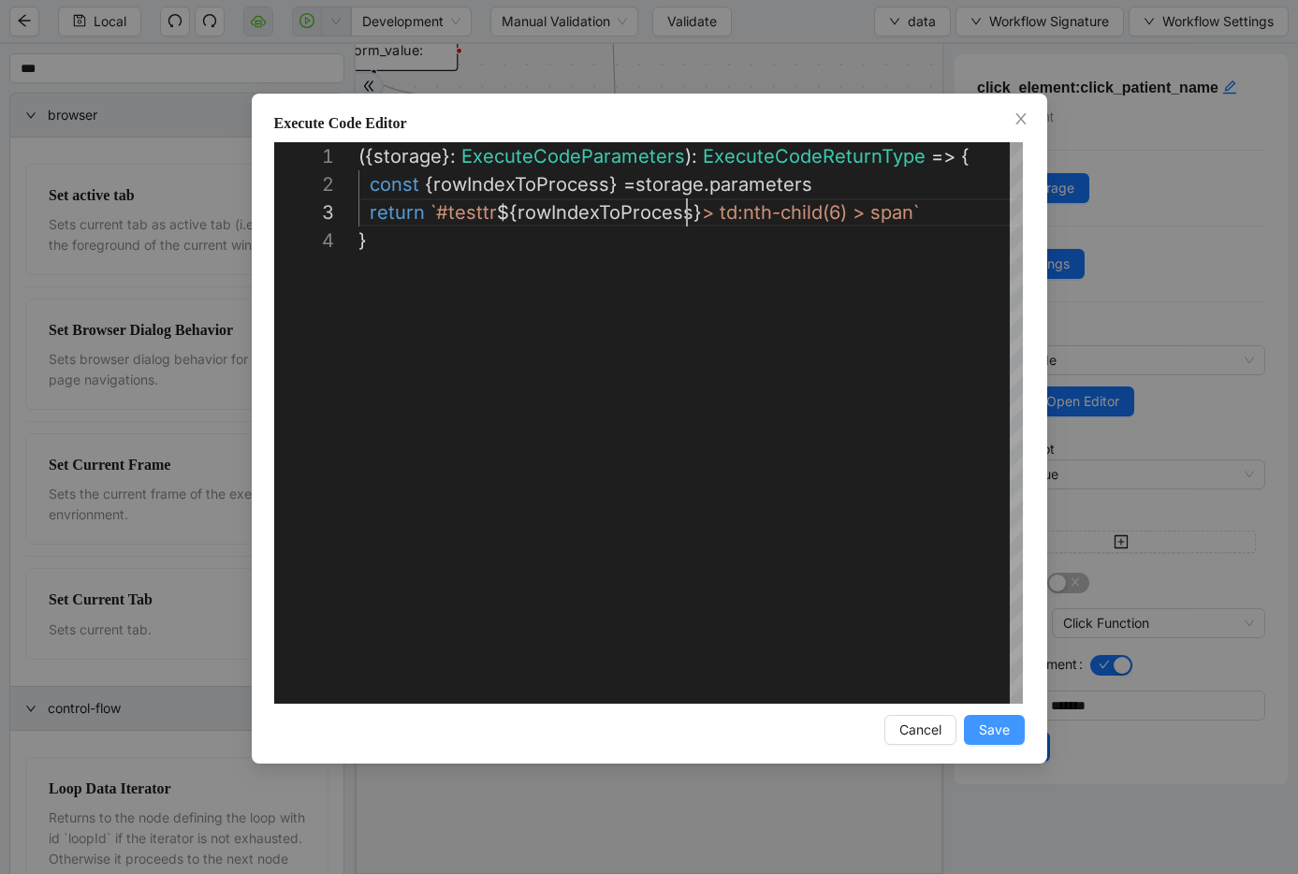
click at [982, 729] on span "Save" at bounding box center [994, 729] width 31 height 21
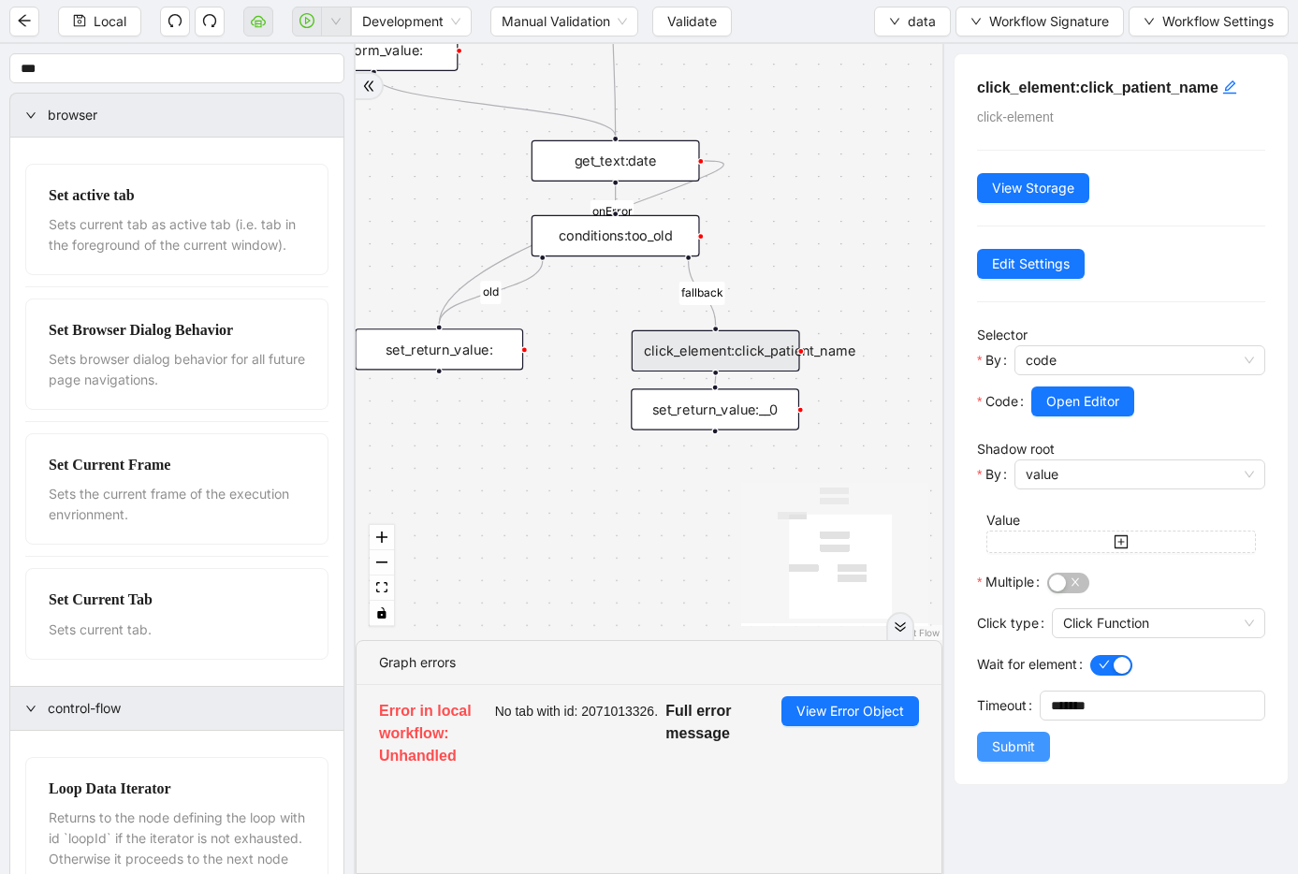
click at [1018, 736] on span "Submit" at bounding box center [1013, 746] width 43 height 21
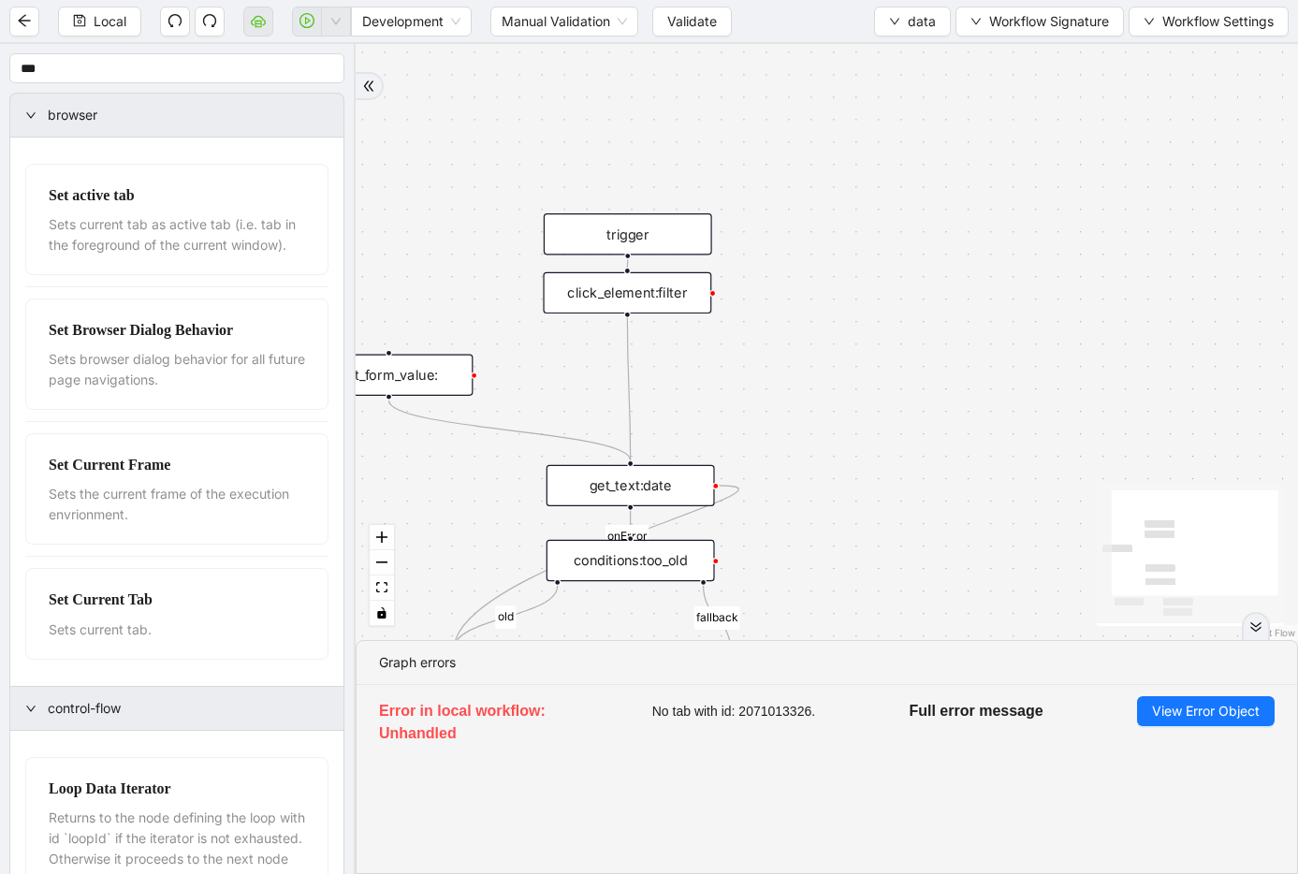
drag, startPoint x: 809, startPoint y: 160, endPoint x: 825, endPoint y: 485, distance: 325.0
click at [180, 74] on input "***" at bounding box center [176, 68] width 335 height 30
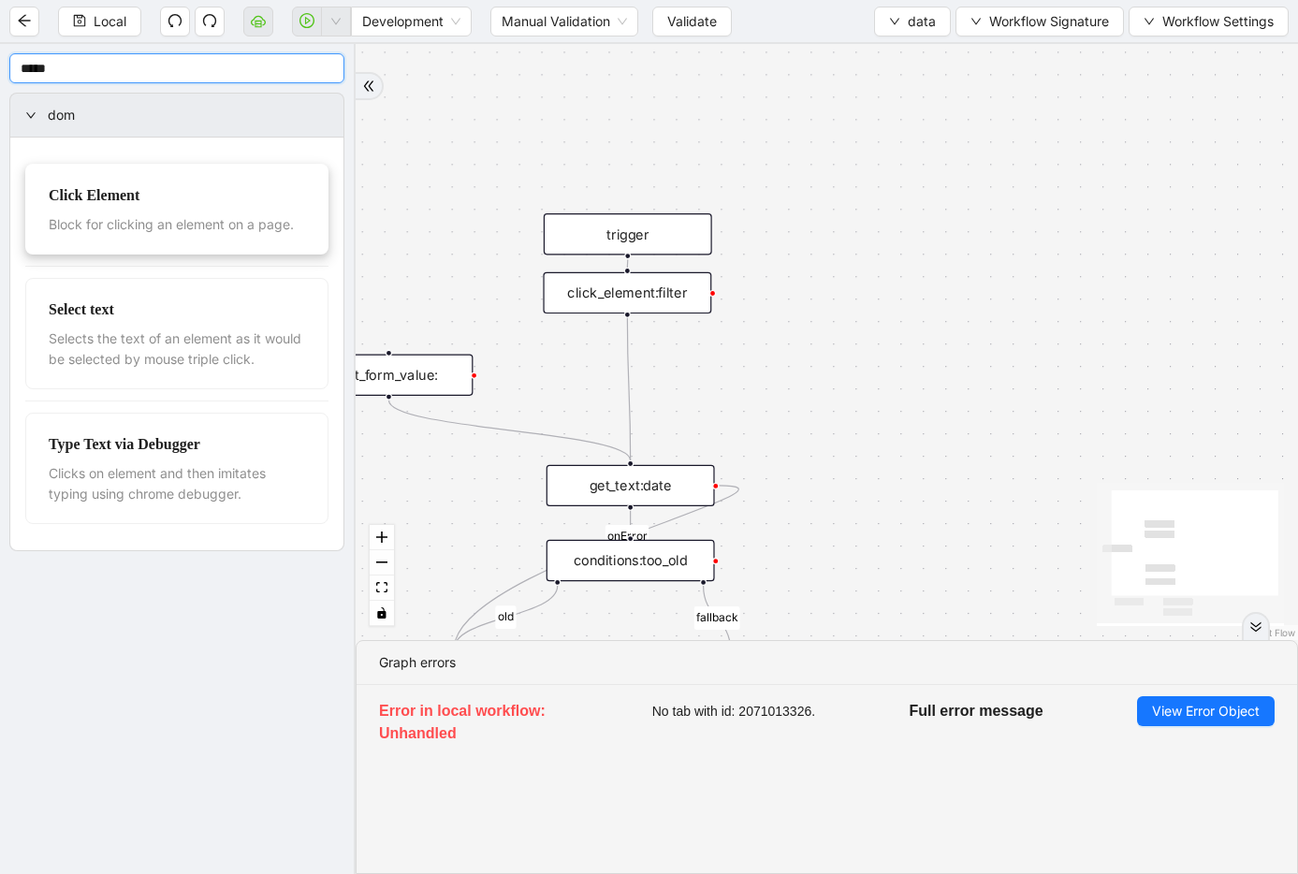
type input "*****"
drag, startPoint x: 627, startPoint y: 317, endPoint x: 929, endPoint y: 374, distance: 307.5
click at [933, 367] on div "fallback old onError trigger click_element:click_patient_name conditions:too_ol…" at bounding box center [827, 342] width 942 height 596
drag, startPoint x: 927, startPoint y: 416, endPoint x: 623, endPoint y: 451, distance: 306.0
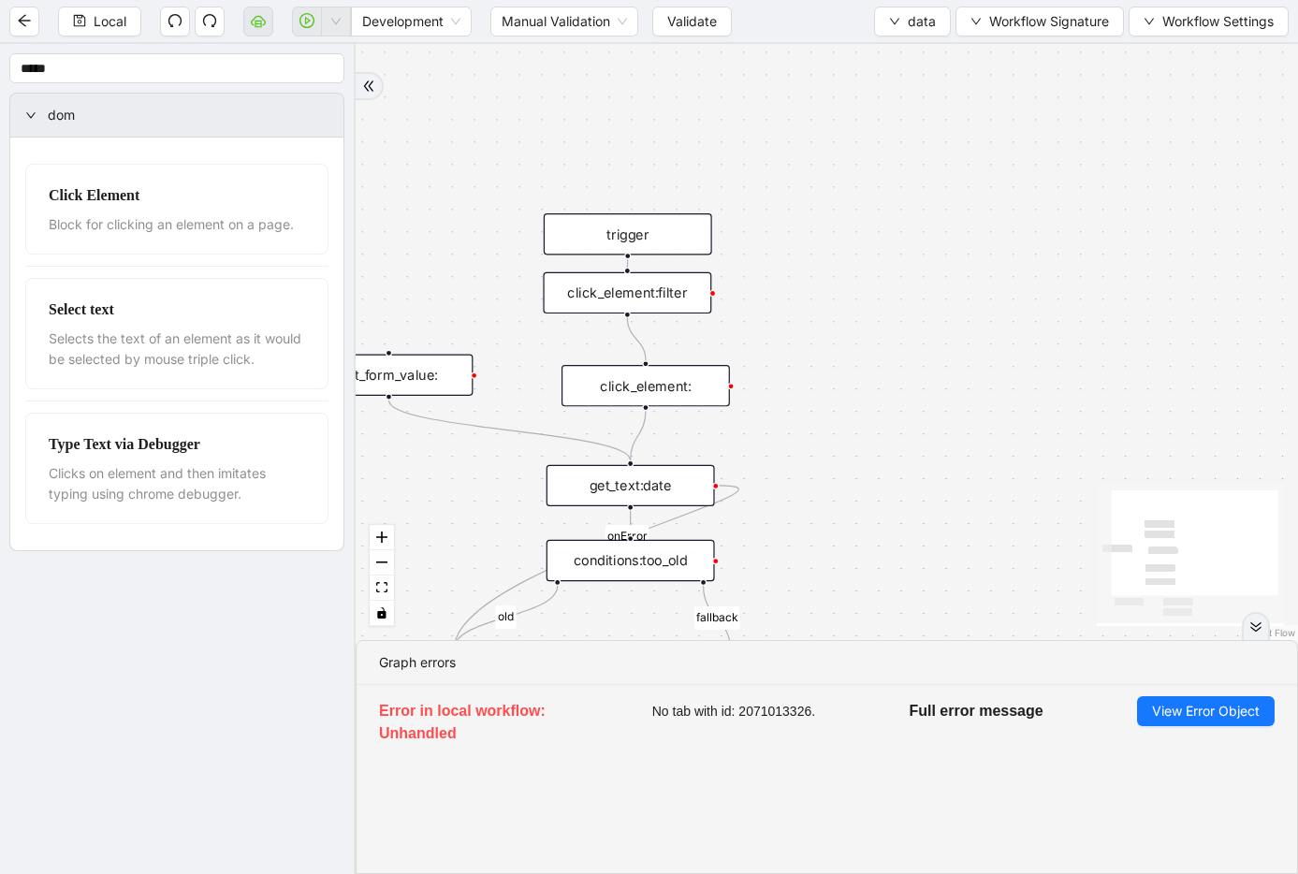
drag, startPoint x: 899, startPoint y: 402, endPoint x: 646, endPoint y: 392, distance: 253.8
click at [646, 392] on div "click_element:" at bounding box center [645, 385] width 168 height 41
click at [647, 389] on div "click_element:" at bounding box center [645, 385] width 168 height 41
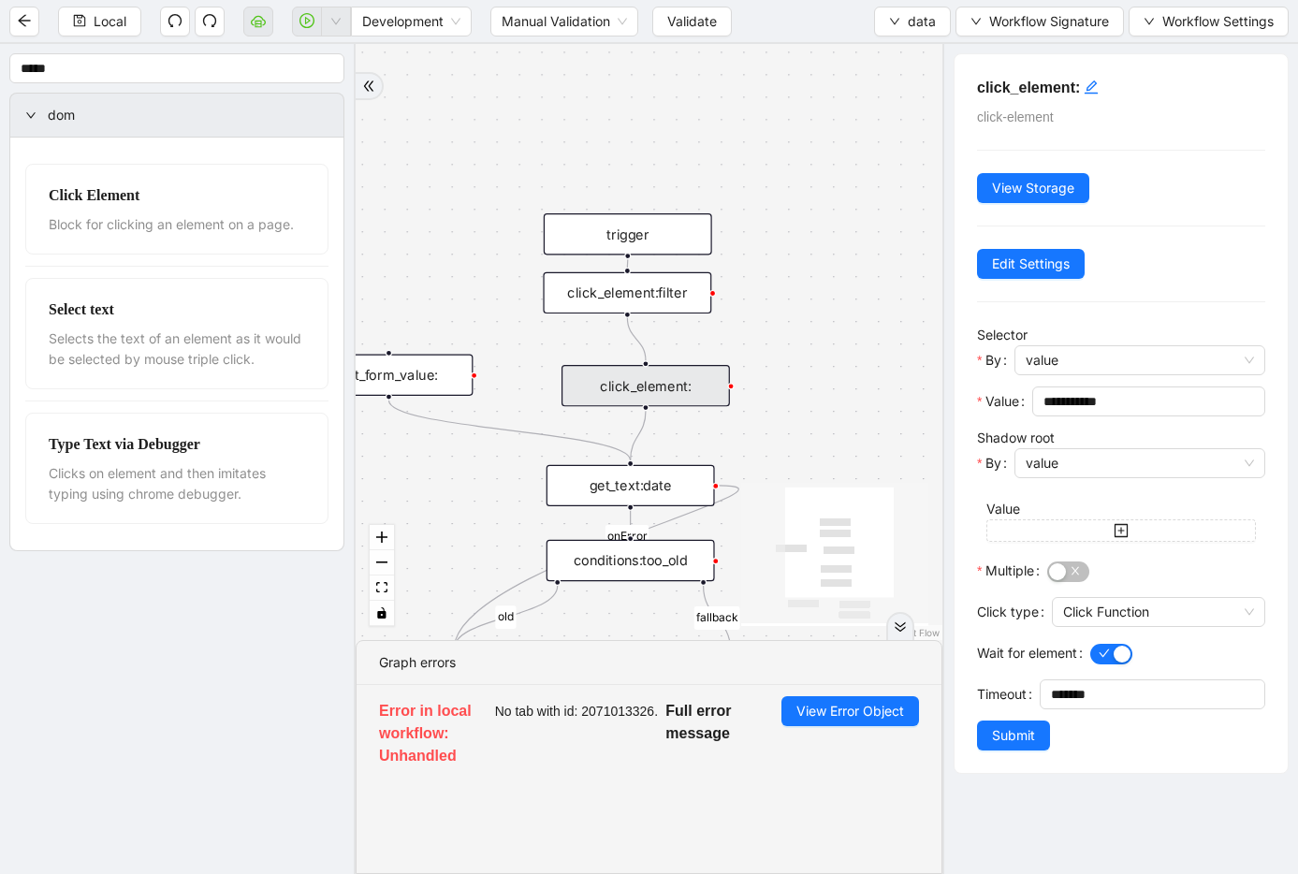
click at [1108, 90] on h5 "click_element:" at bounding box center [1121, 88] width 288 height 22
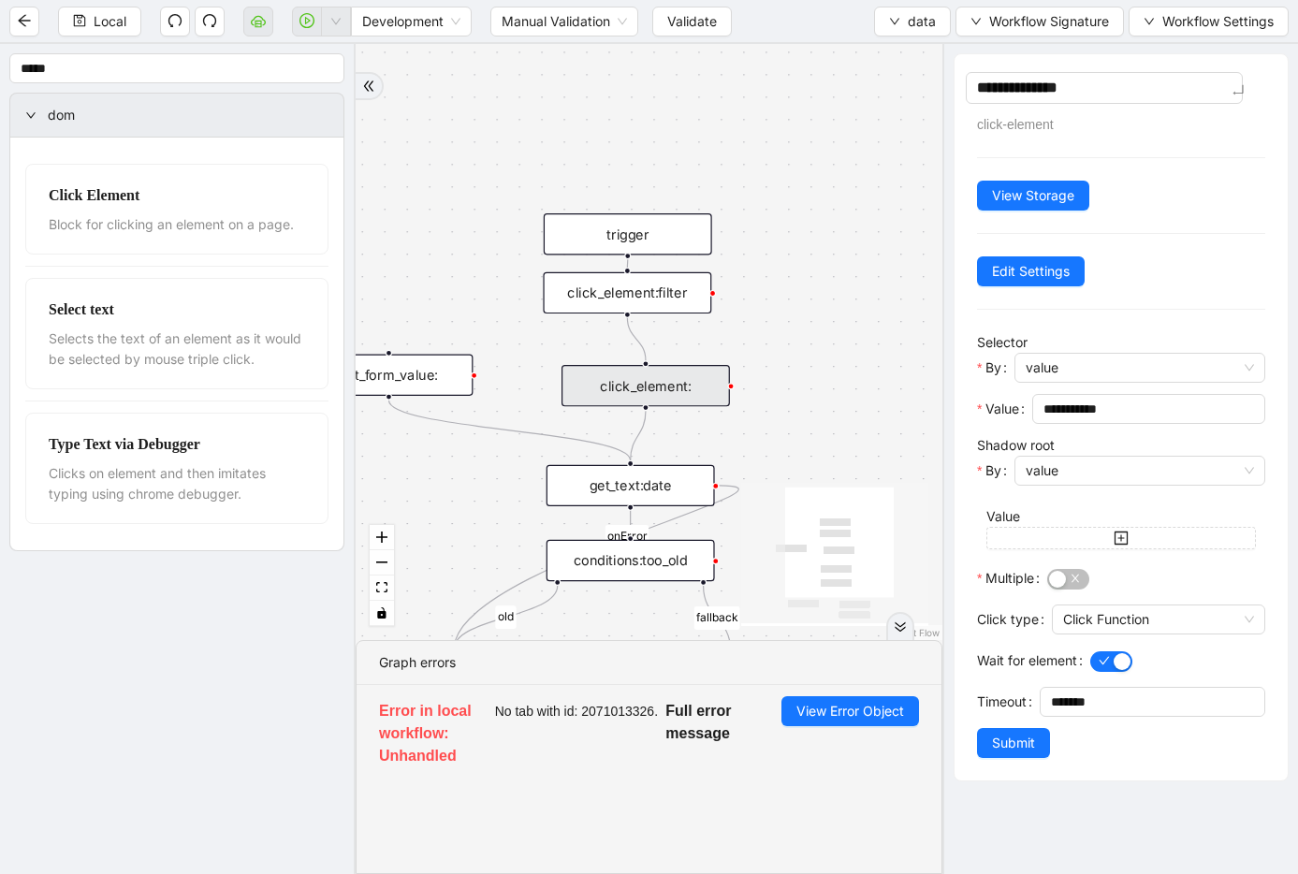
type textarea "**********"
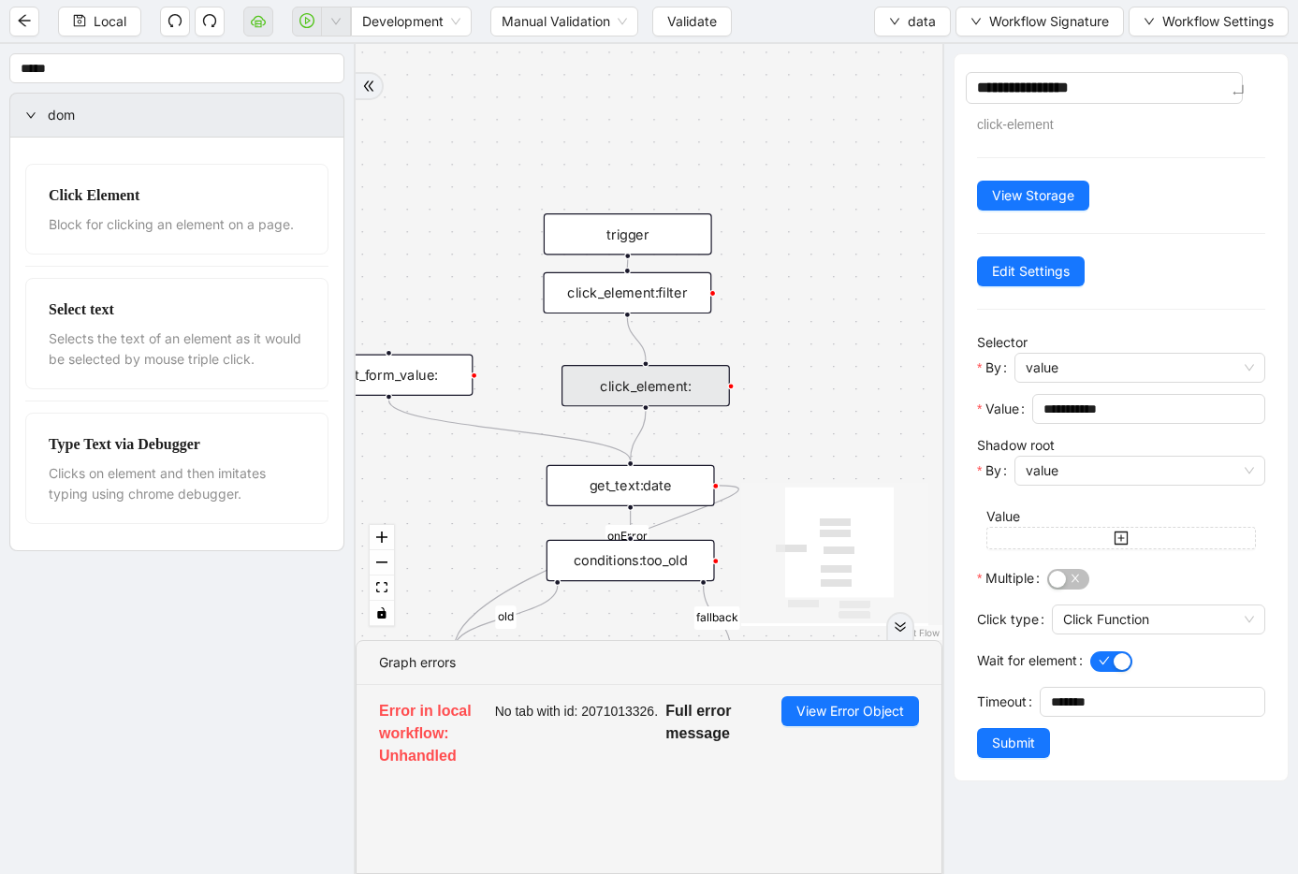
type textarea "**********"
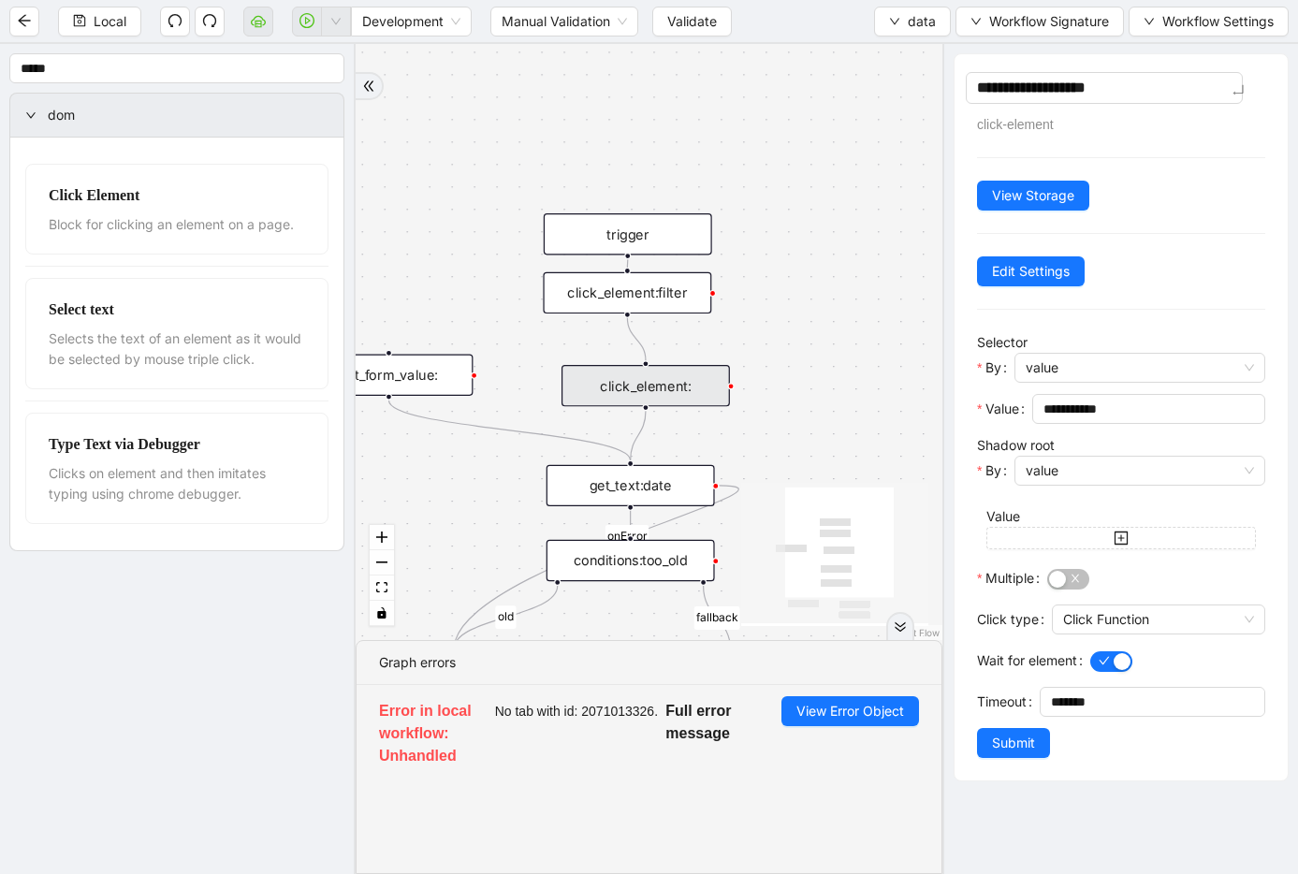
type textarea "**********"
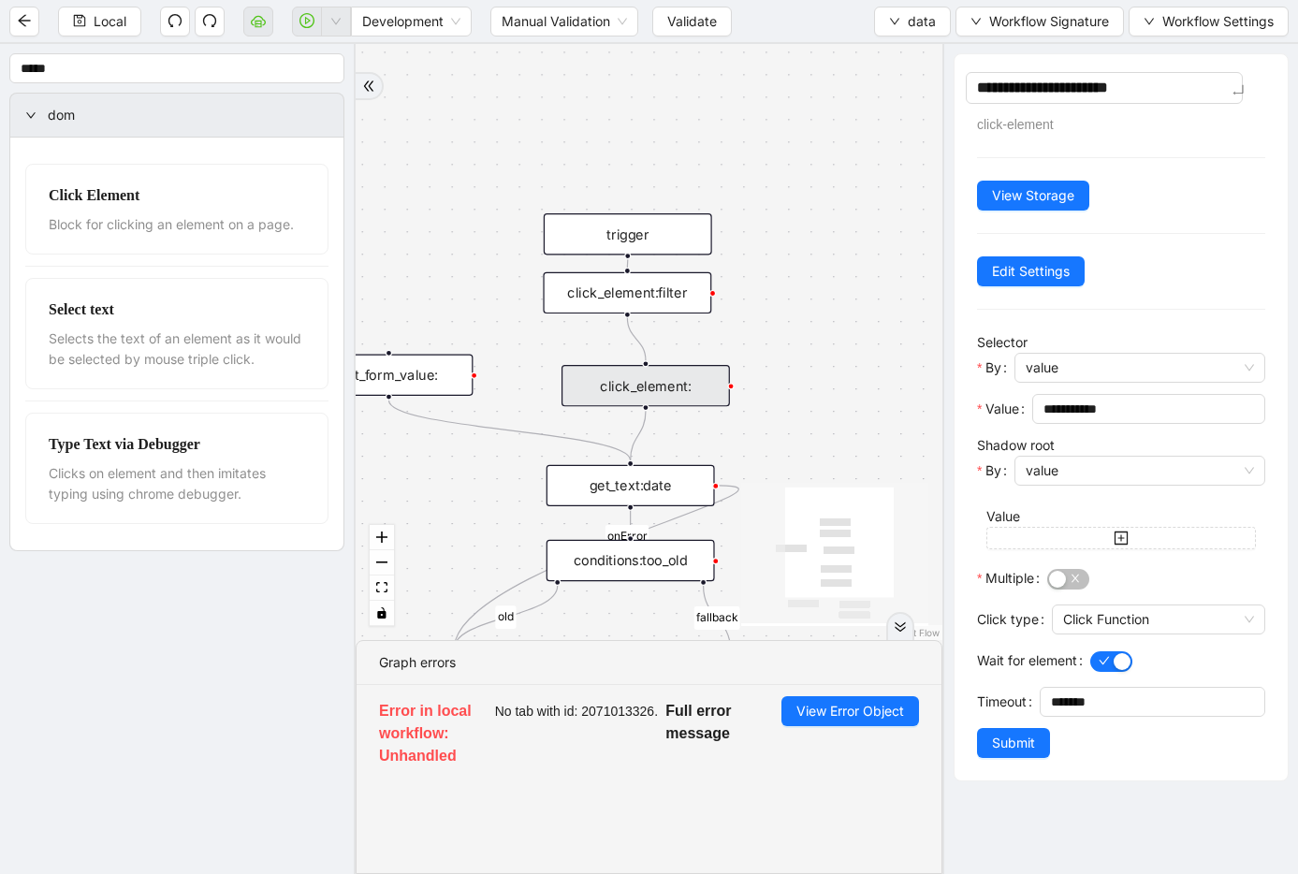
type textarea "**********"
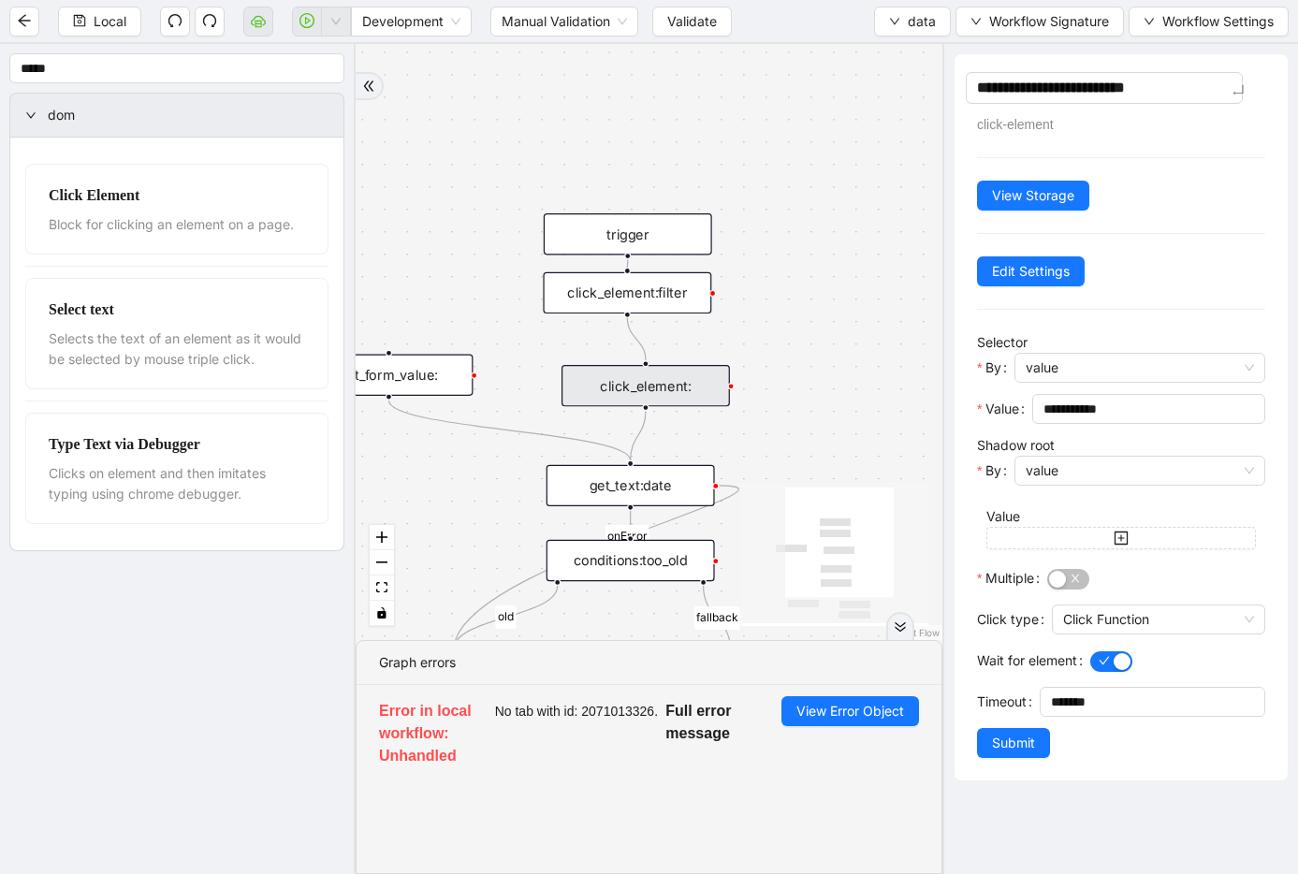
type textarea "**********"
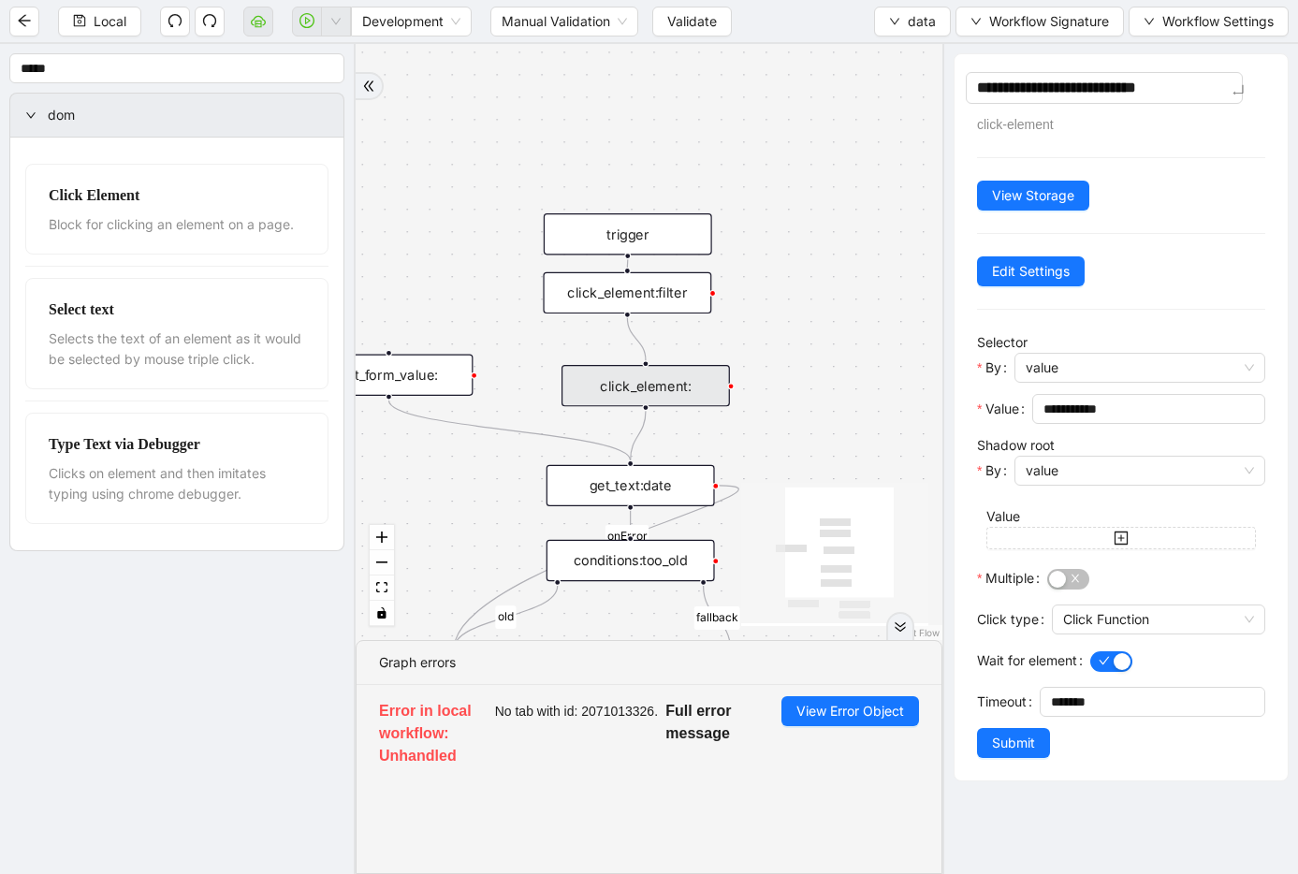
type textarea "**********"
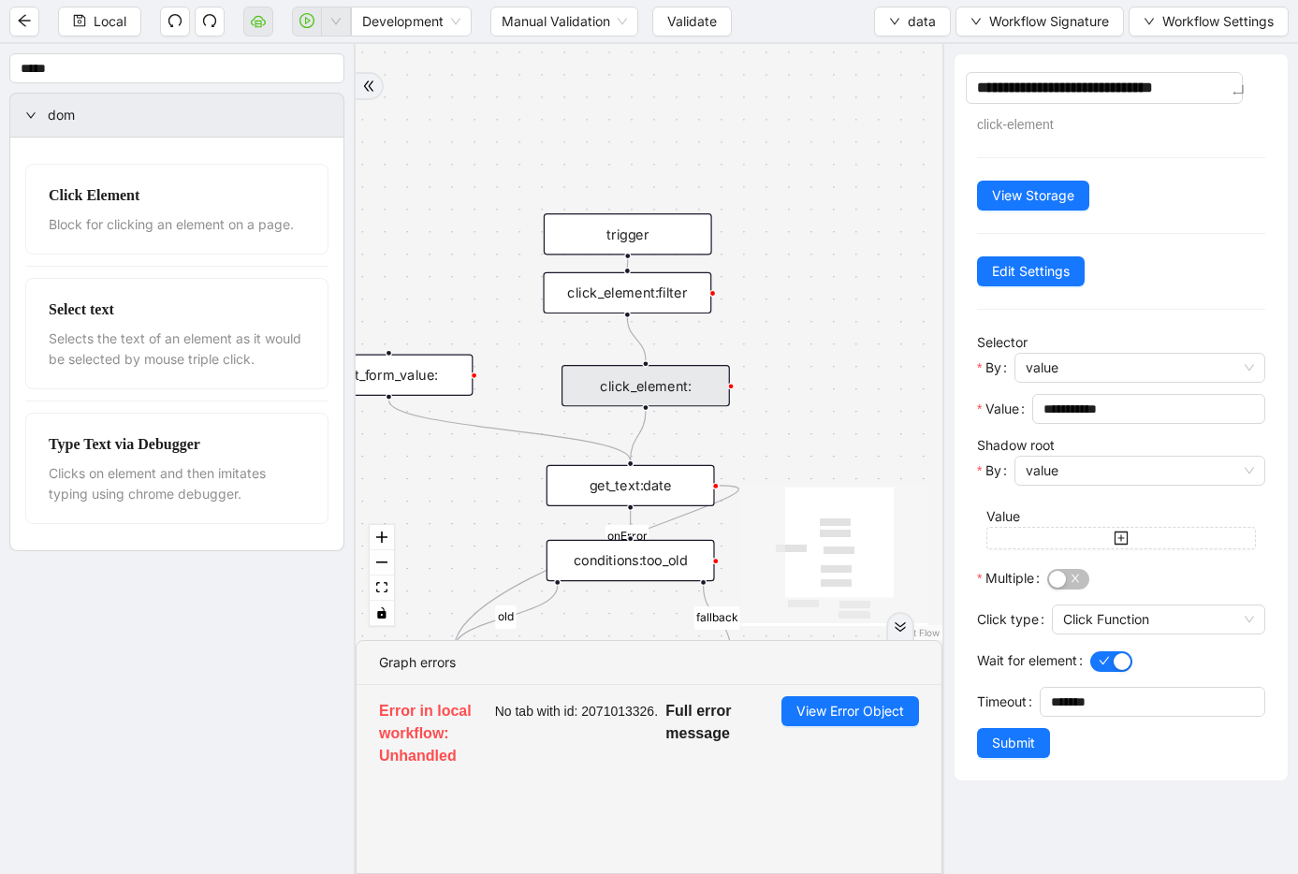
type textarea "**********"
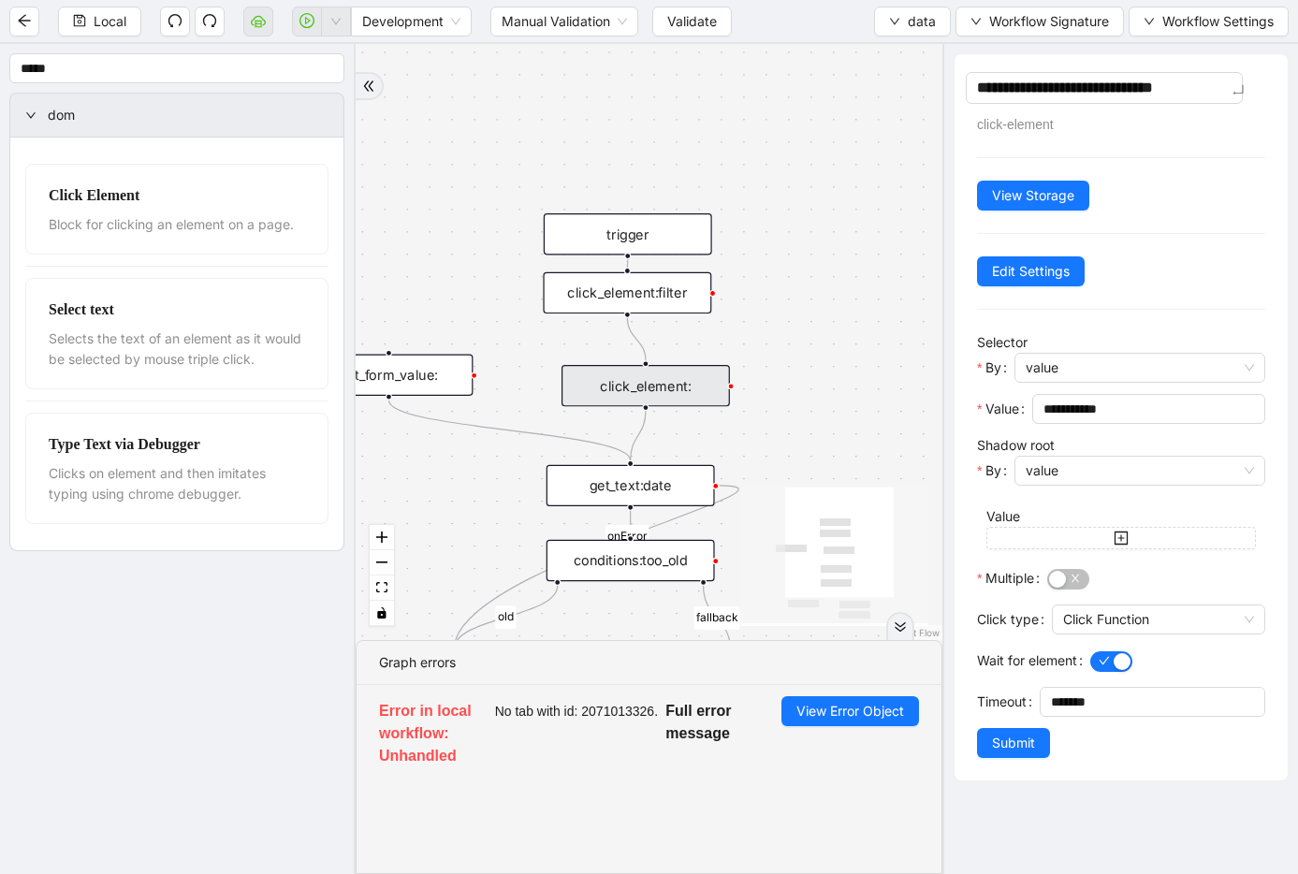
type textarea "**********"
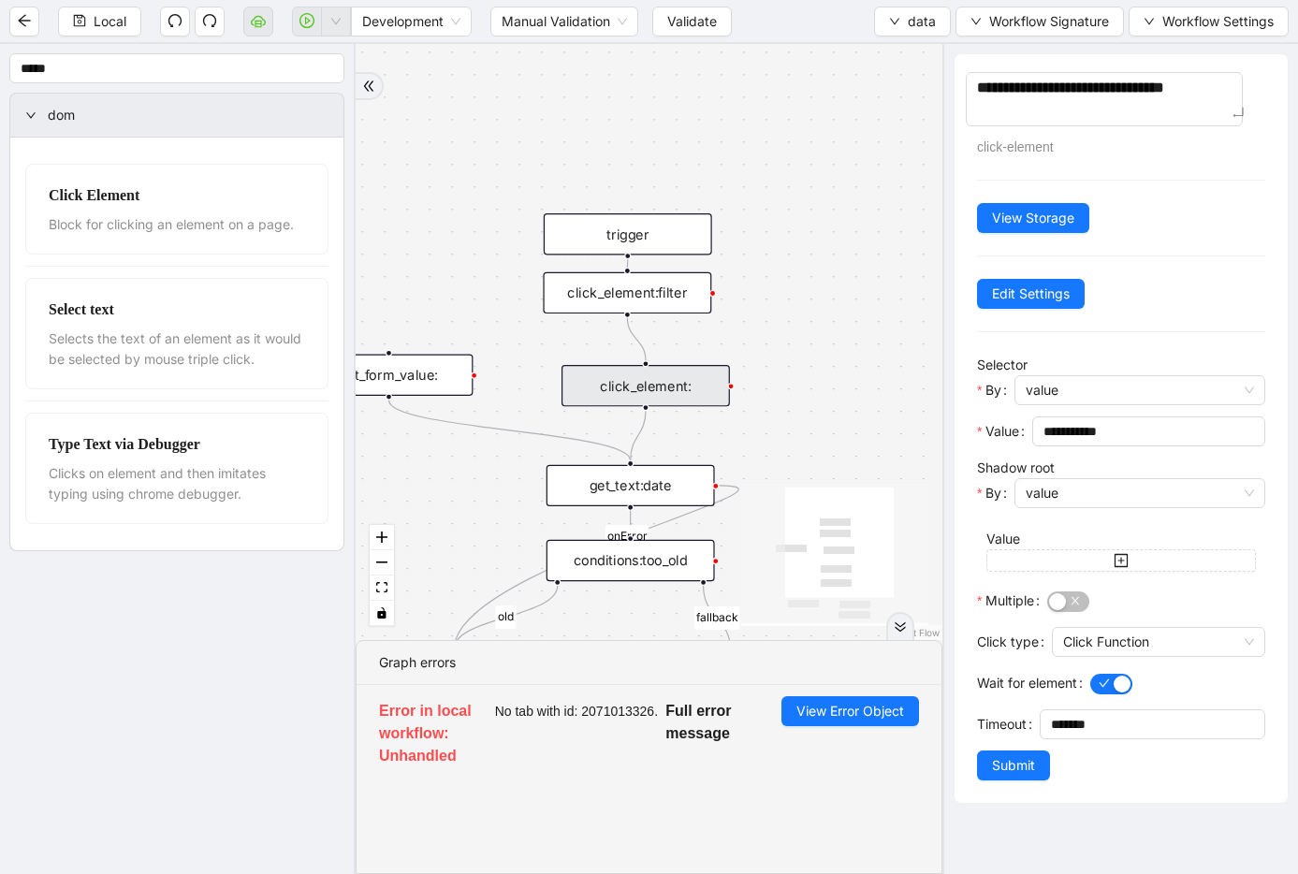
type textarea "**********"
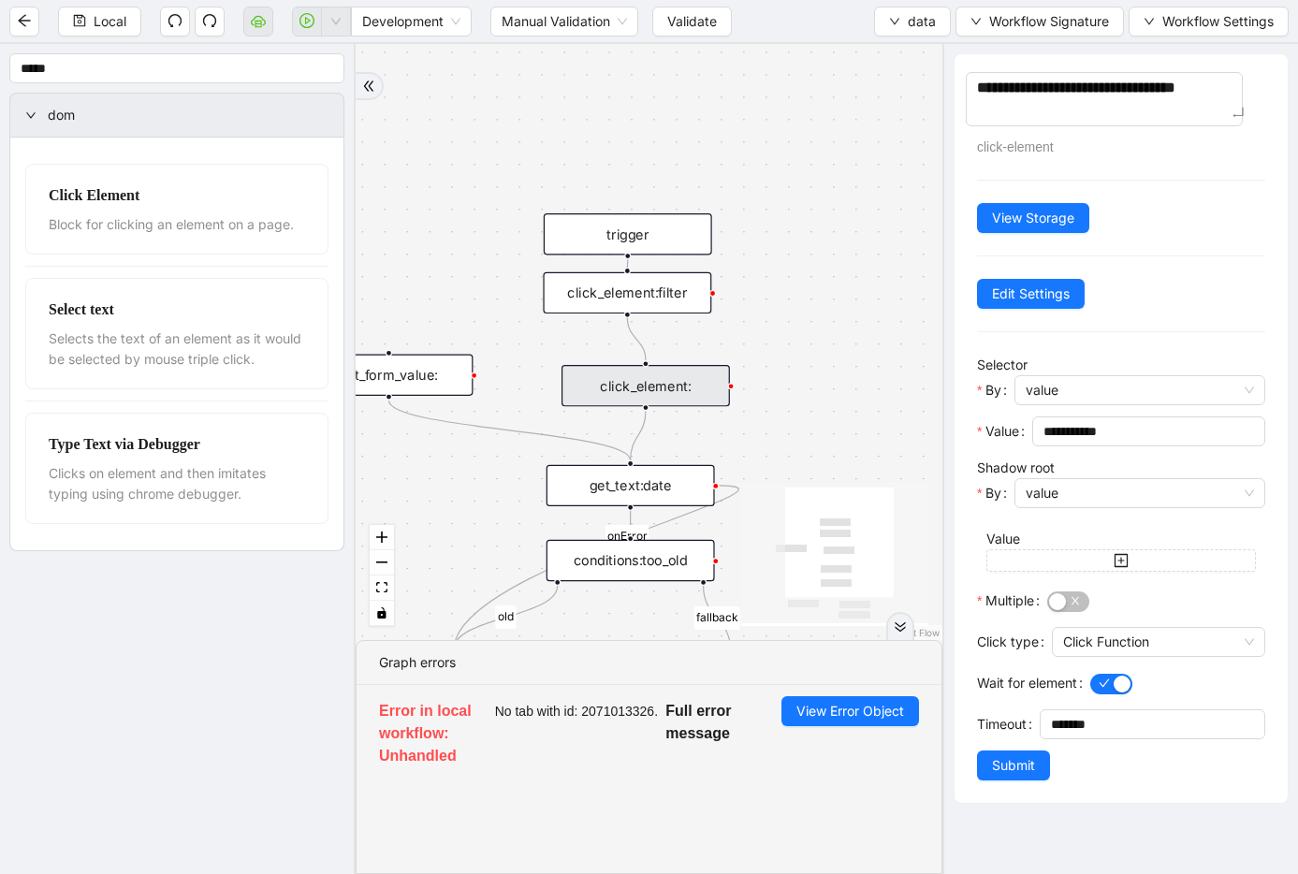
type textarea "**********"
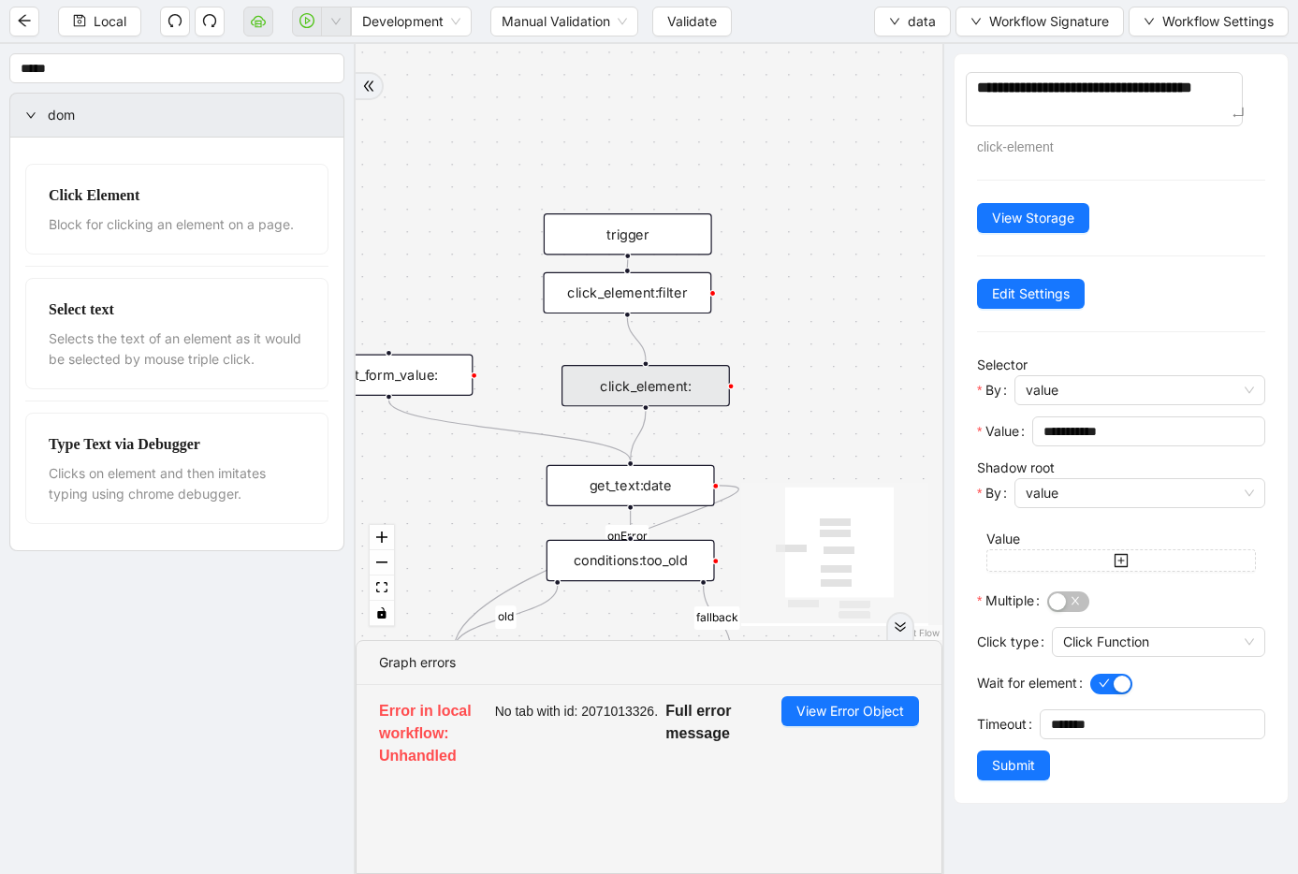
type textarea "**********"
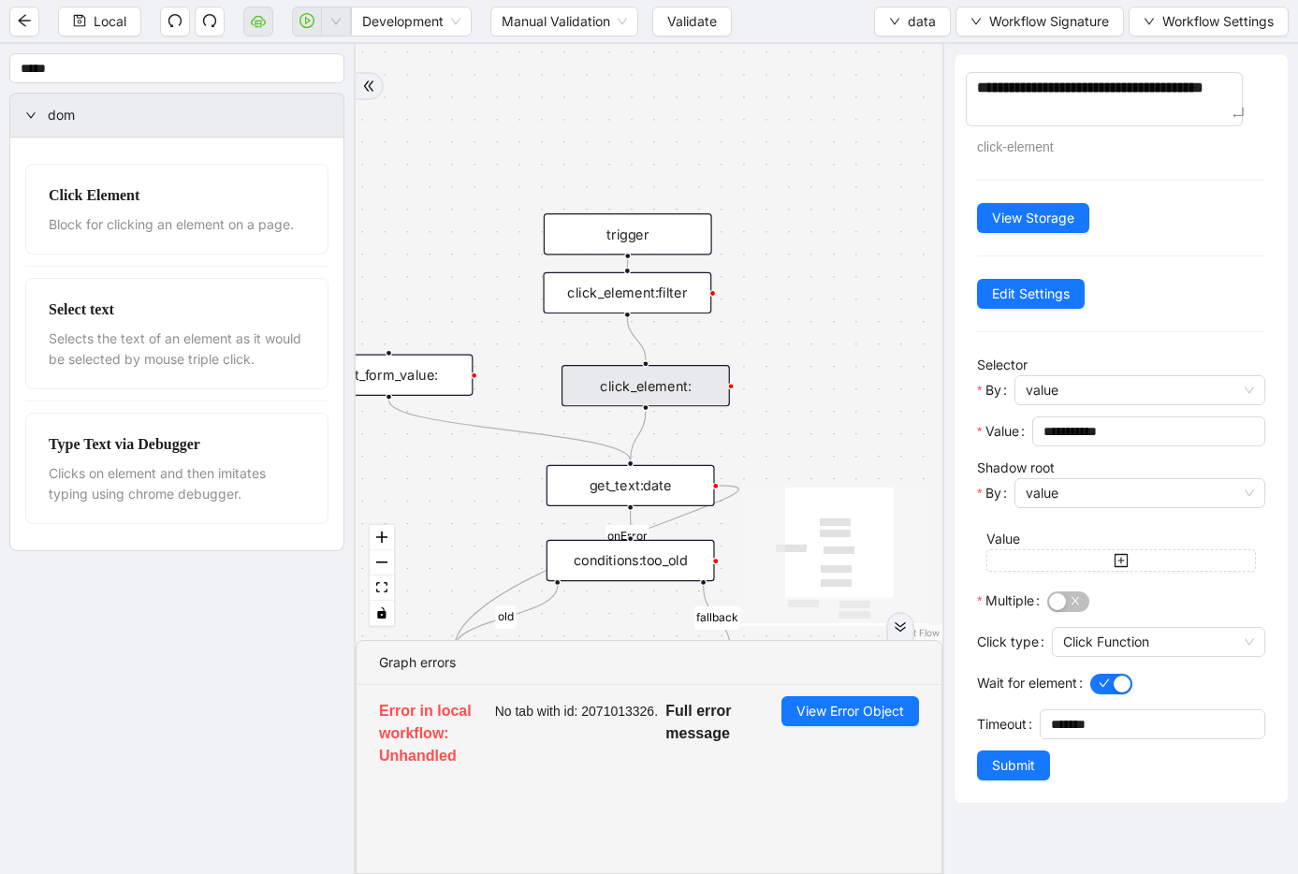
type textarea "**********"
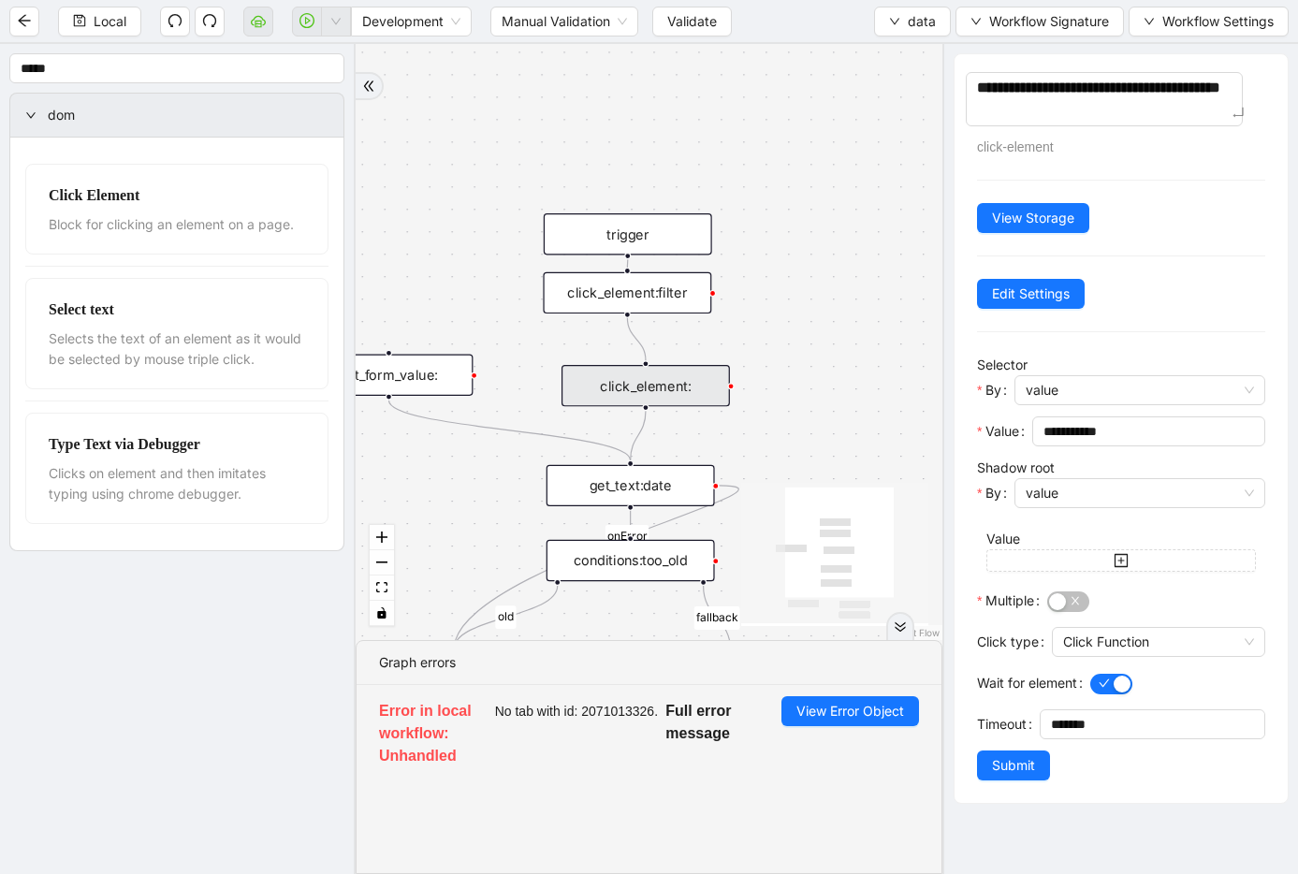
type textarea "**********"
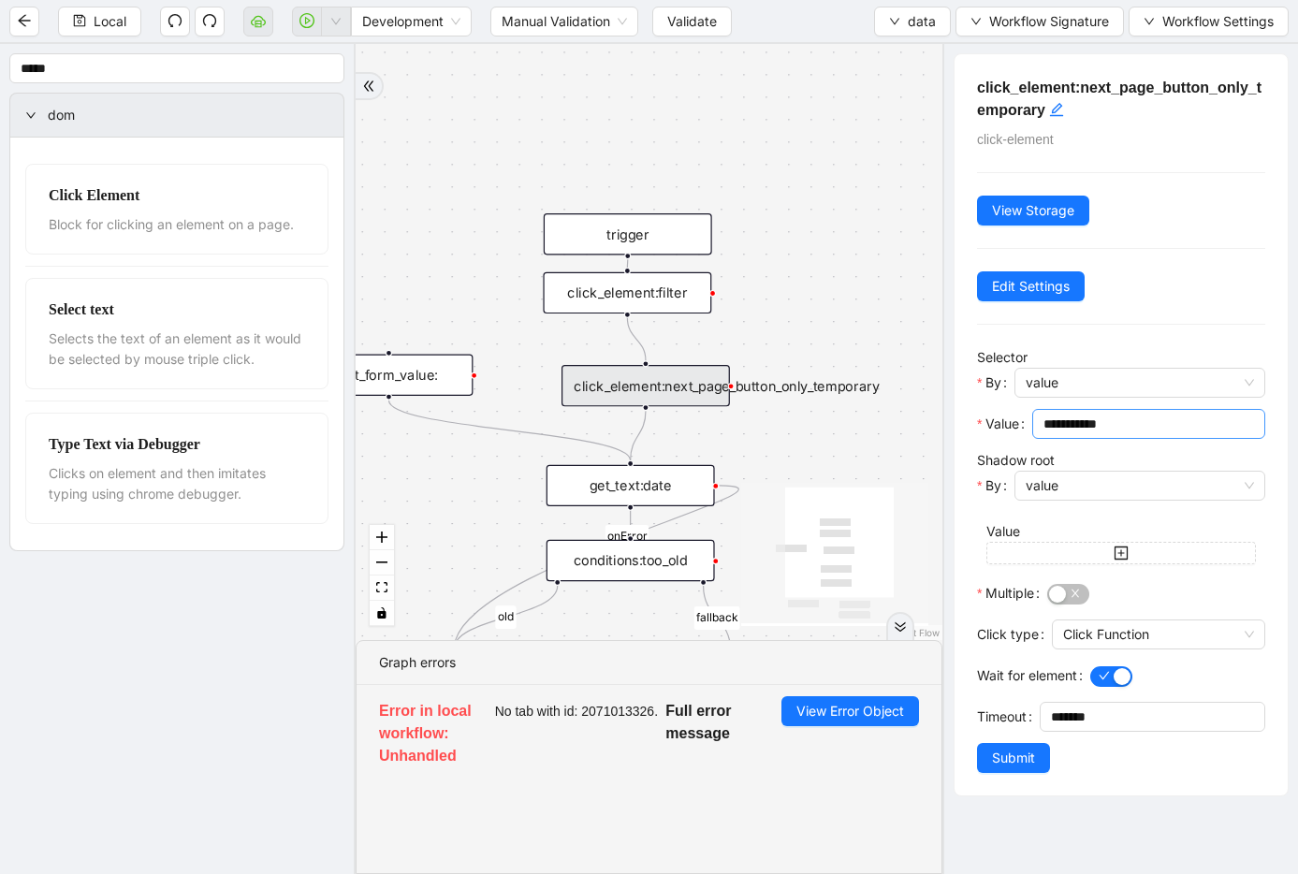
drag, startPoint x: 1150, startPoint y: 429, endPoint x: 1049, endPoint y: 426, distance: 101.1
click at [1049, 426] on input "**********" at bounding box center [1146, 424] width 207 height 21
drag, startPoint x: 1153, startPoint y: 424, endPoint x: 1031, endPoint y: 421, distance: 121.7
click at [1031, 421] on div "**********" at bounding box center [1121, 429] width 288 height 41
paste input "**********"
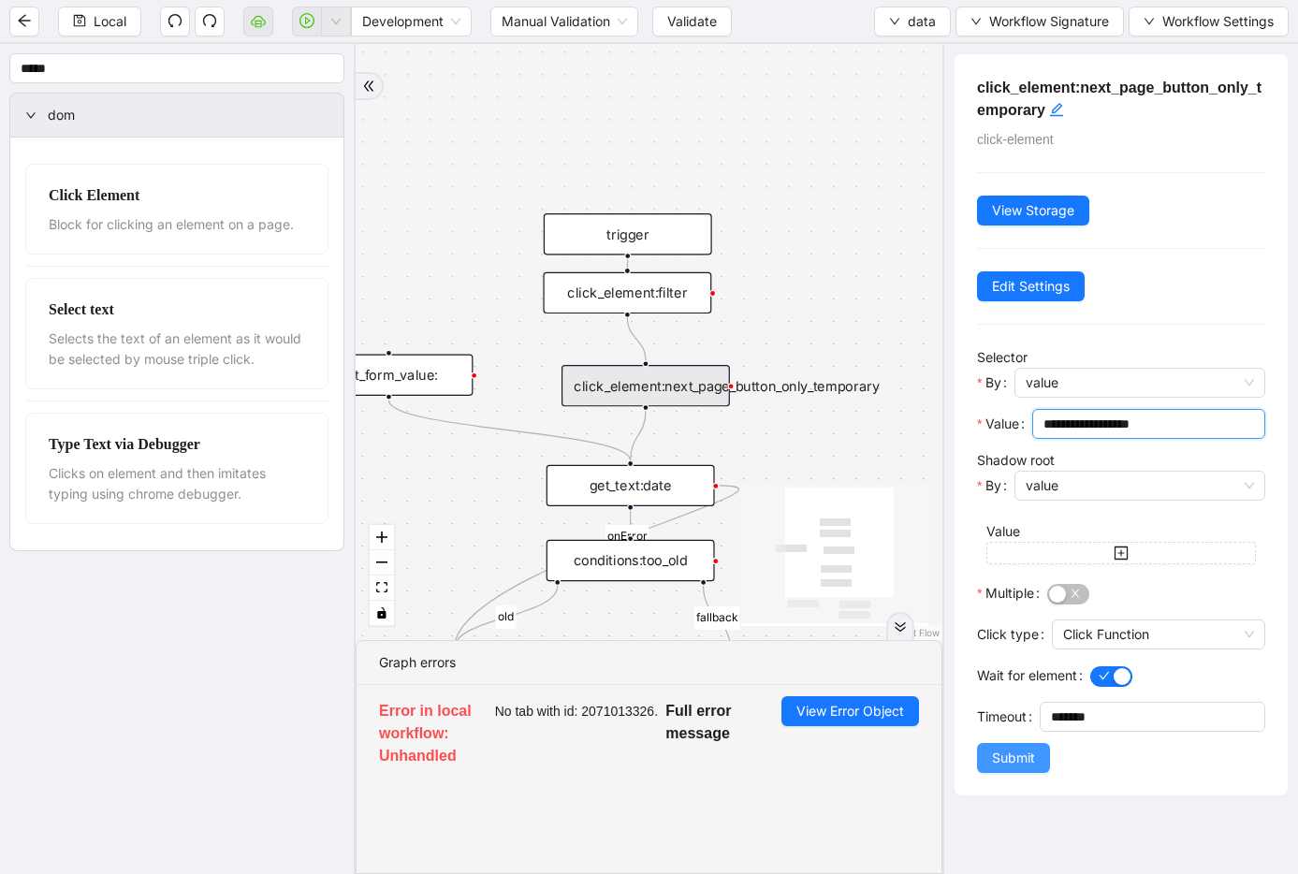
type input "**********"
click at [1017, 770] on button "Submit" at bounding box center [1013, 758] width 73 height 30
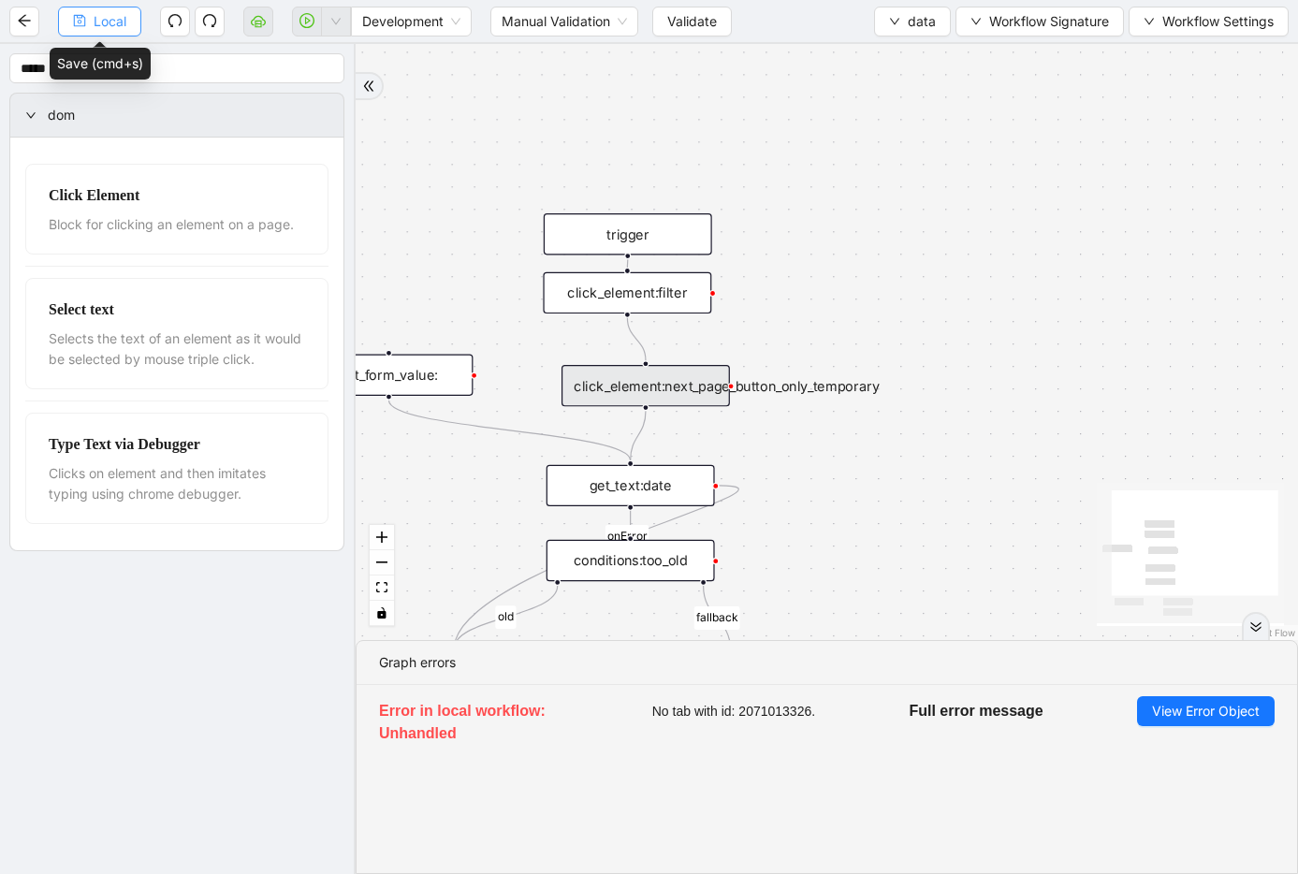
click at [86, 28] on button "Local" at bounding box center [99, 22] width 83 height 30
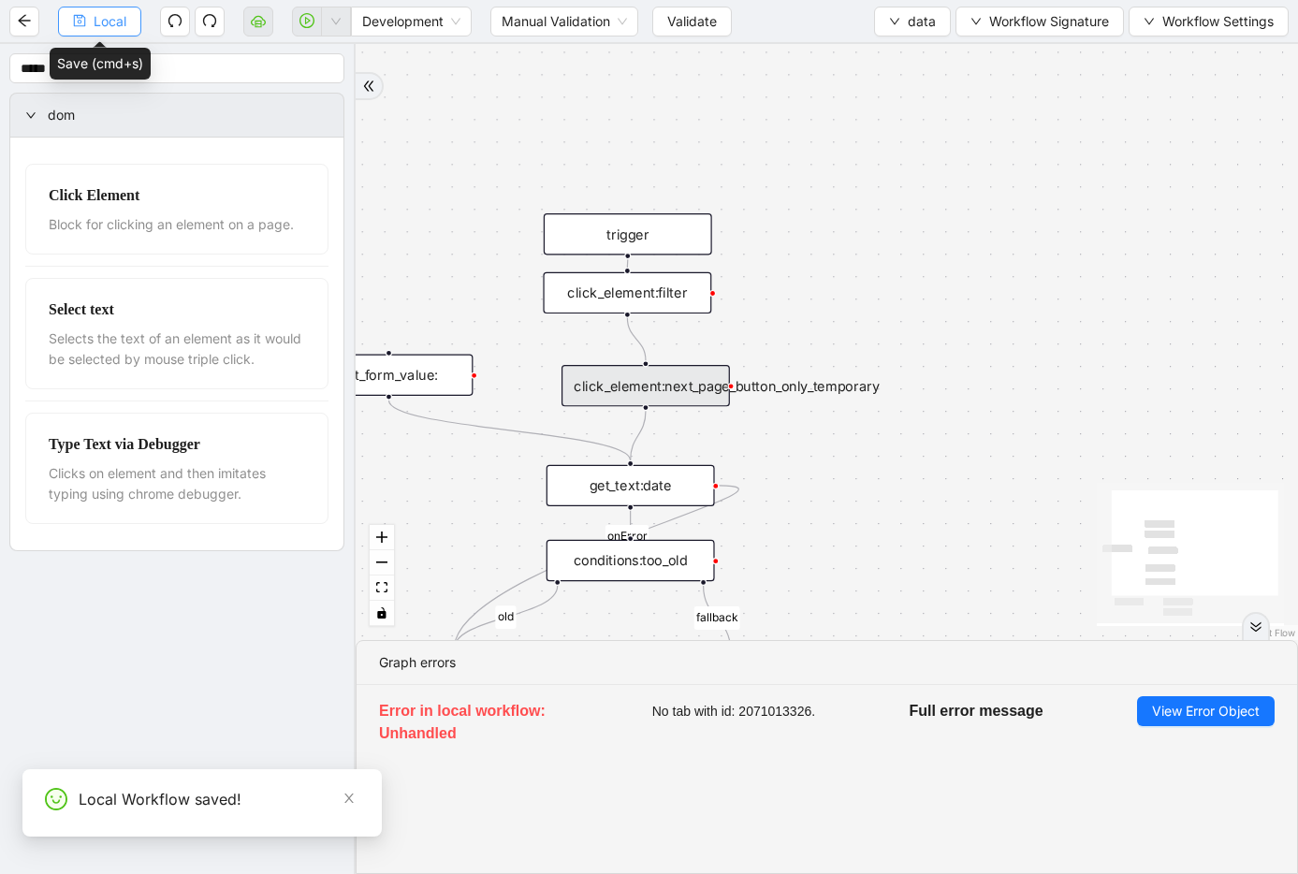
click at [132, 22] on button "Local" at bounding box center [99, 22] width 83 height 30
click at [934, 23] on button "data" at bounding box center [912, 22] width 77 height 30
click at [919, 54] on span "Select" at bounding box center [912, 58] width 50 height 21
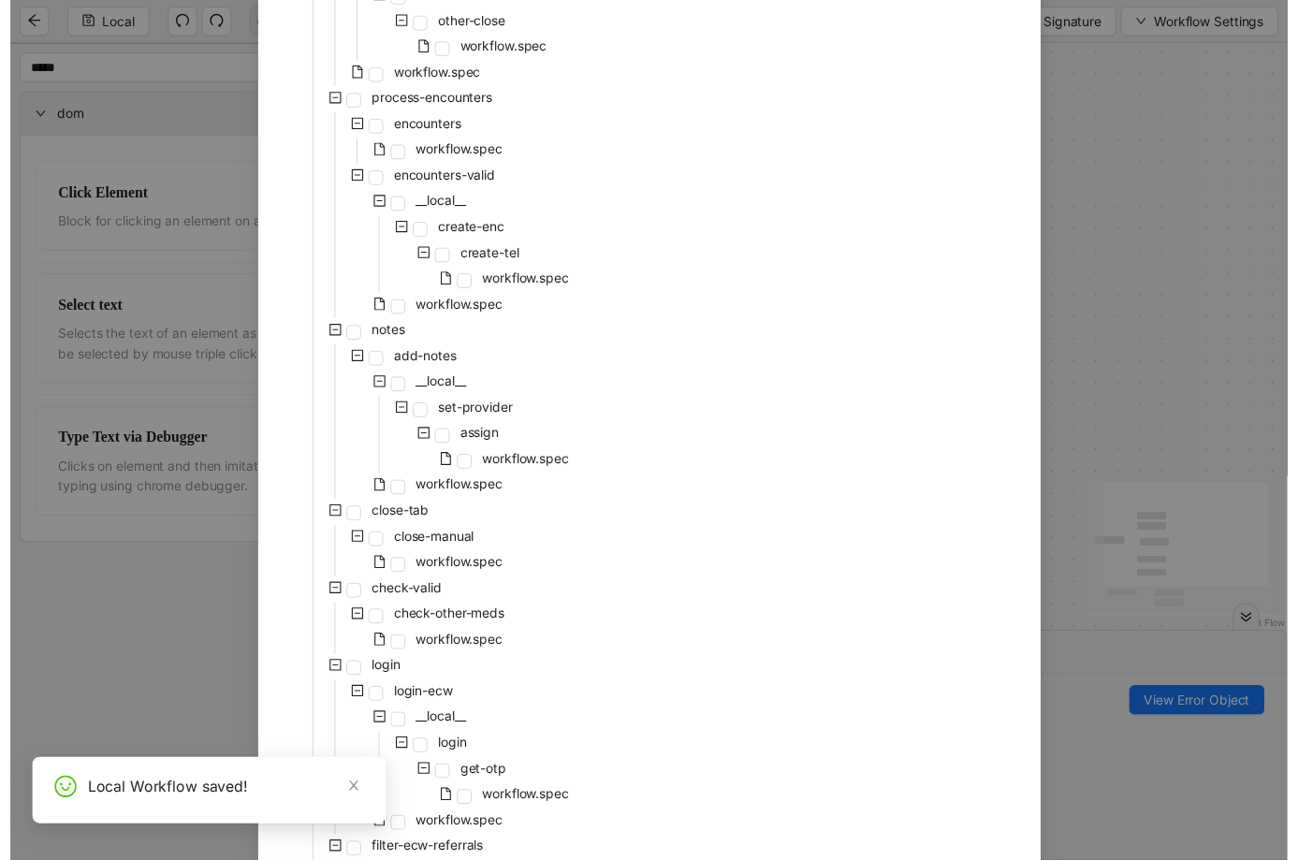
scroll to position [765, 0]
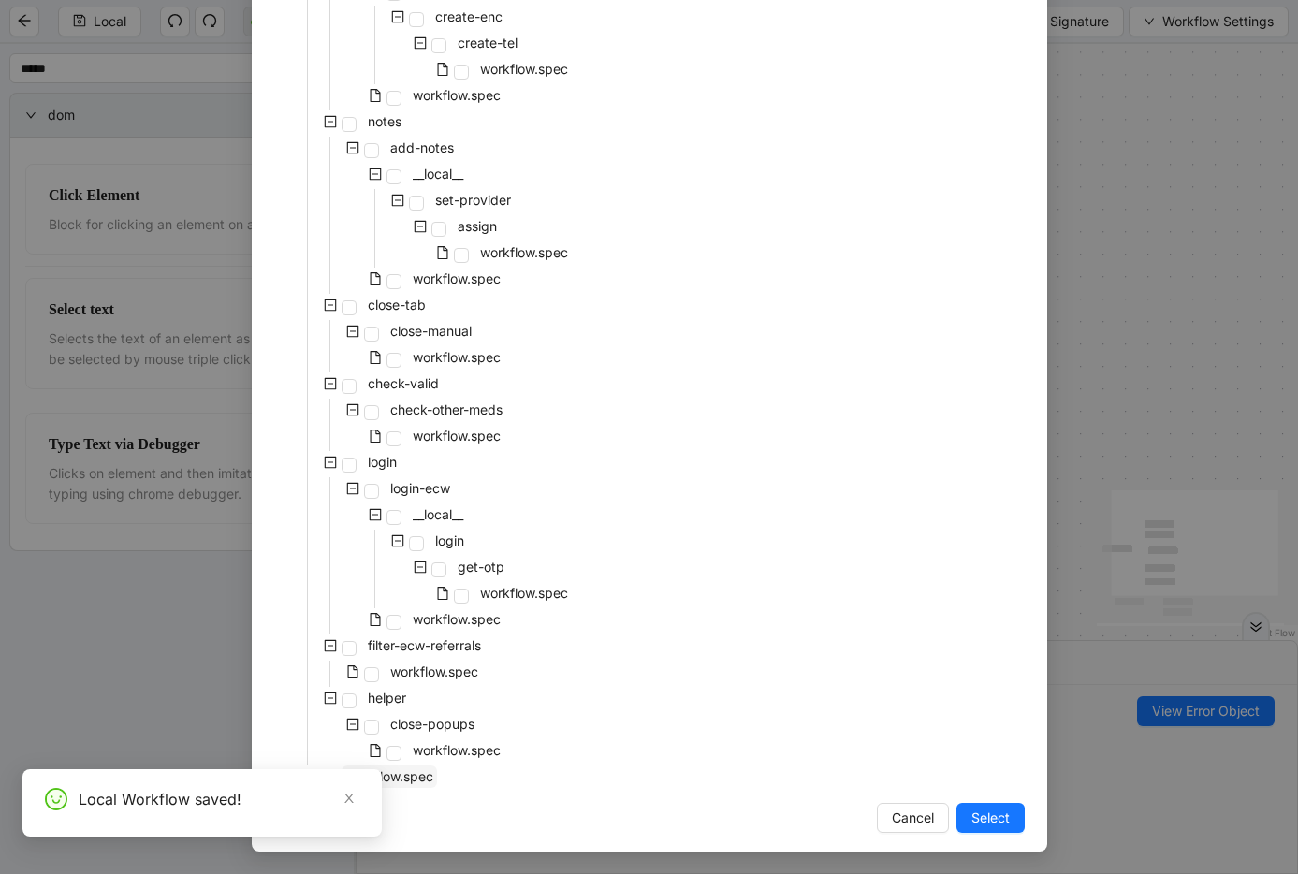
click at [424, 770] on span "workflow.spec" at bounding box center [389, 776] width 88 height 16
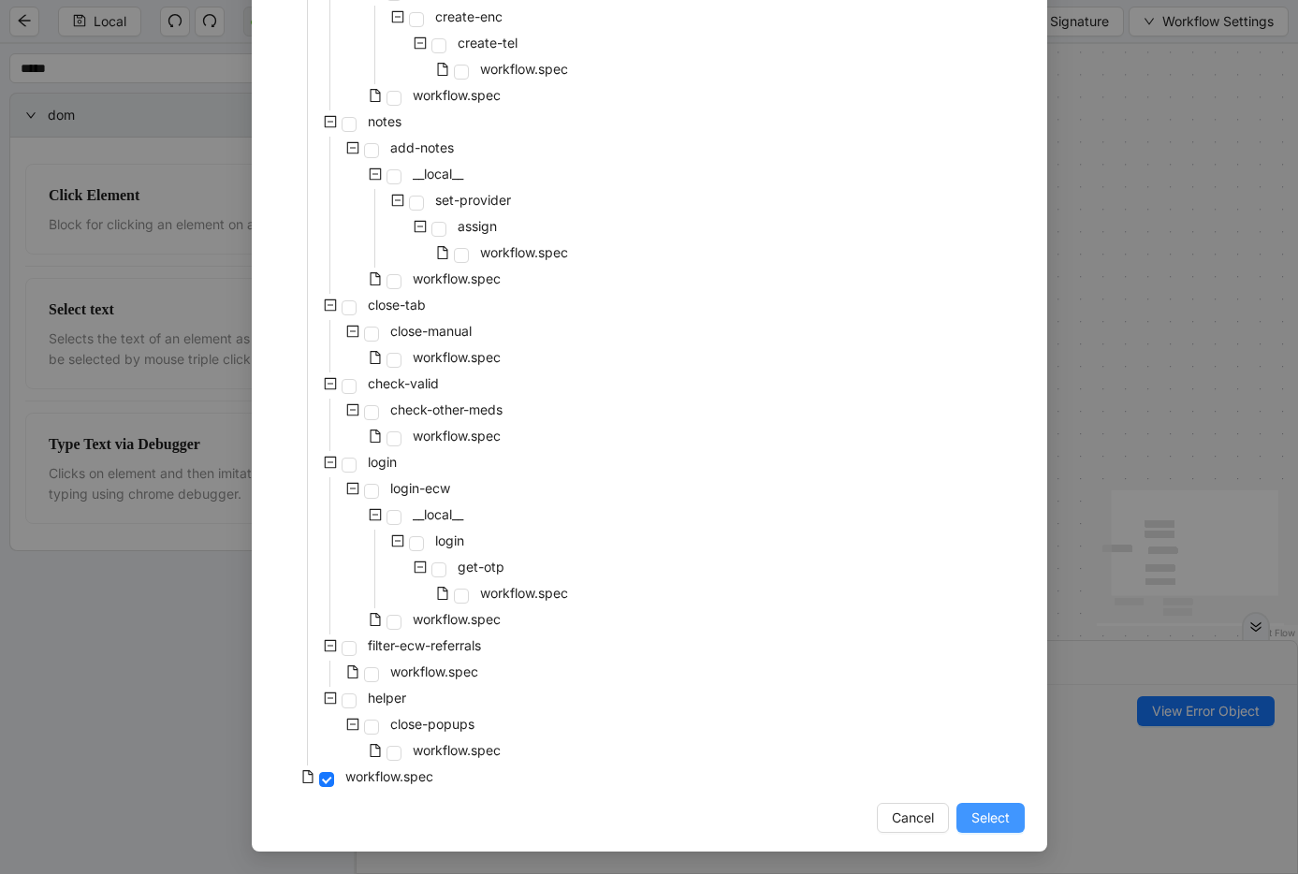
click at [971, 818] on span "Select" at bounding box center [990, 817] width 38 height 21
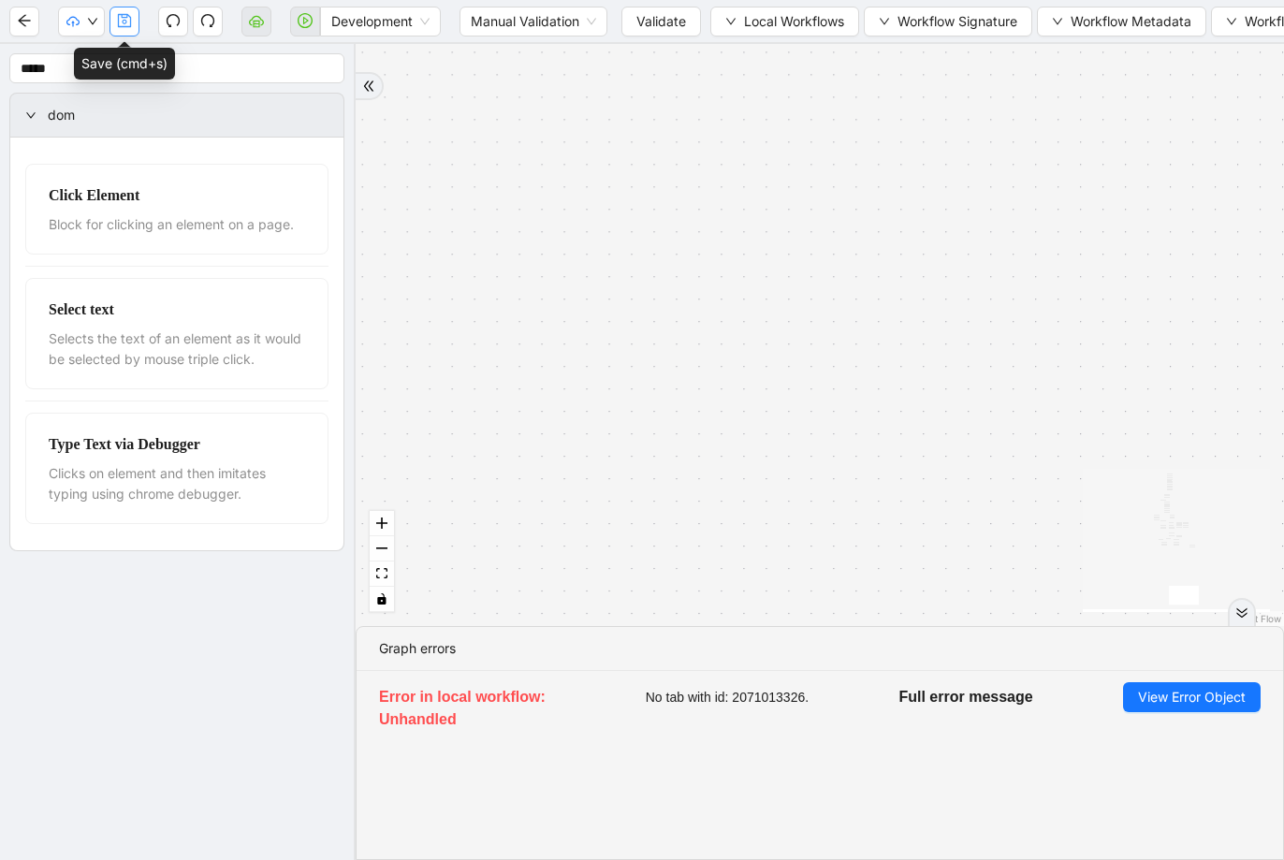
click at [117, 20] on icon "save" at bounding box center [124, 20] width 15 height 15
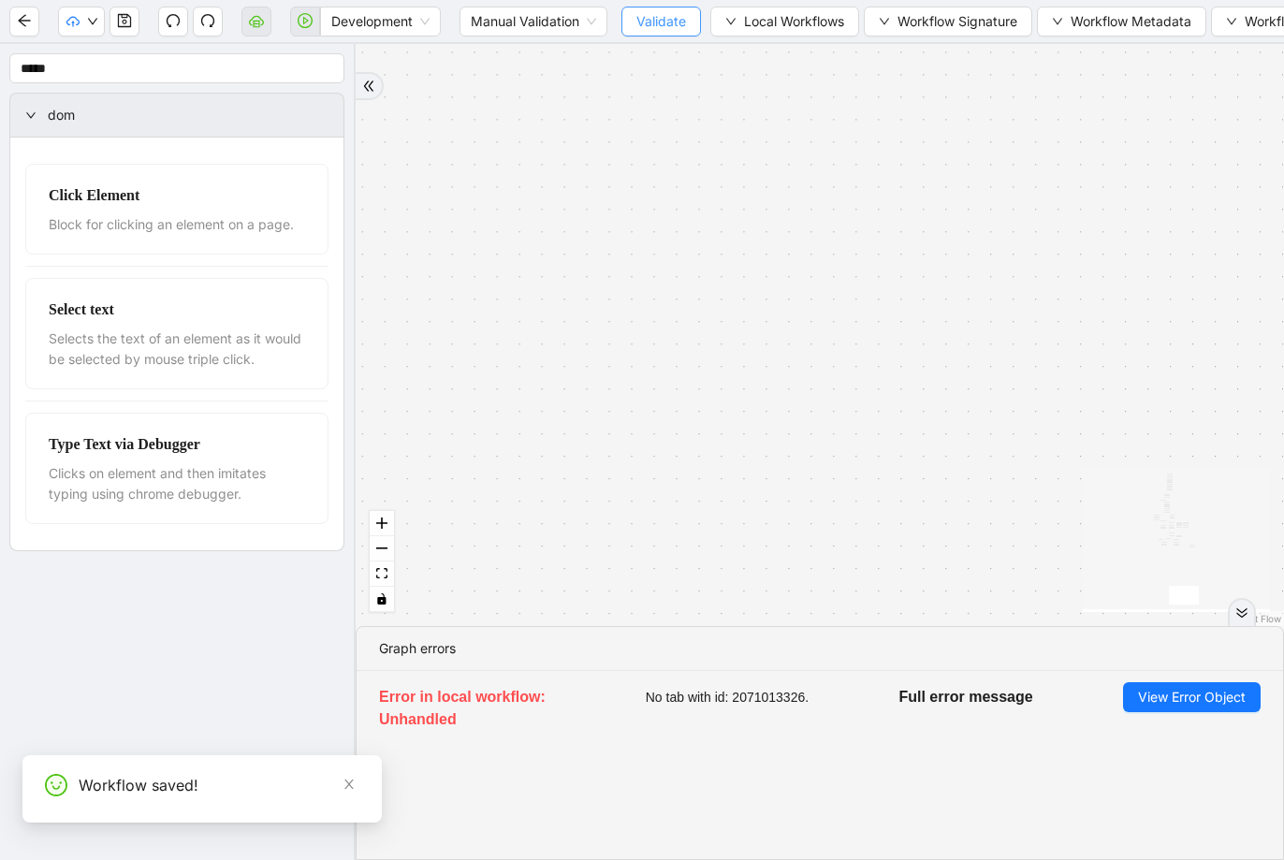
click at [661, 18] on span "Validate" at bounding box center [661, 21] width 50 height 21
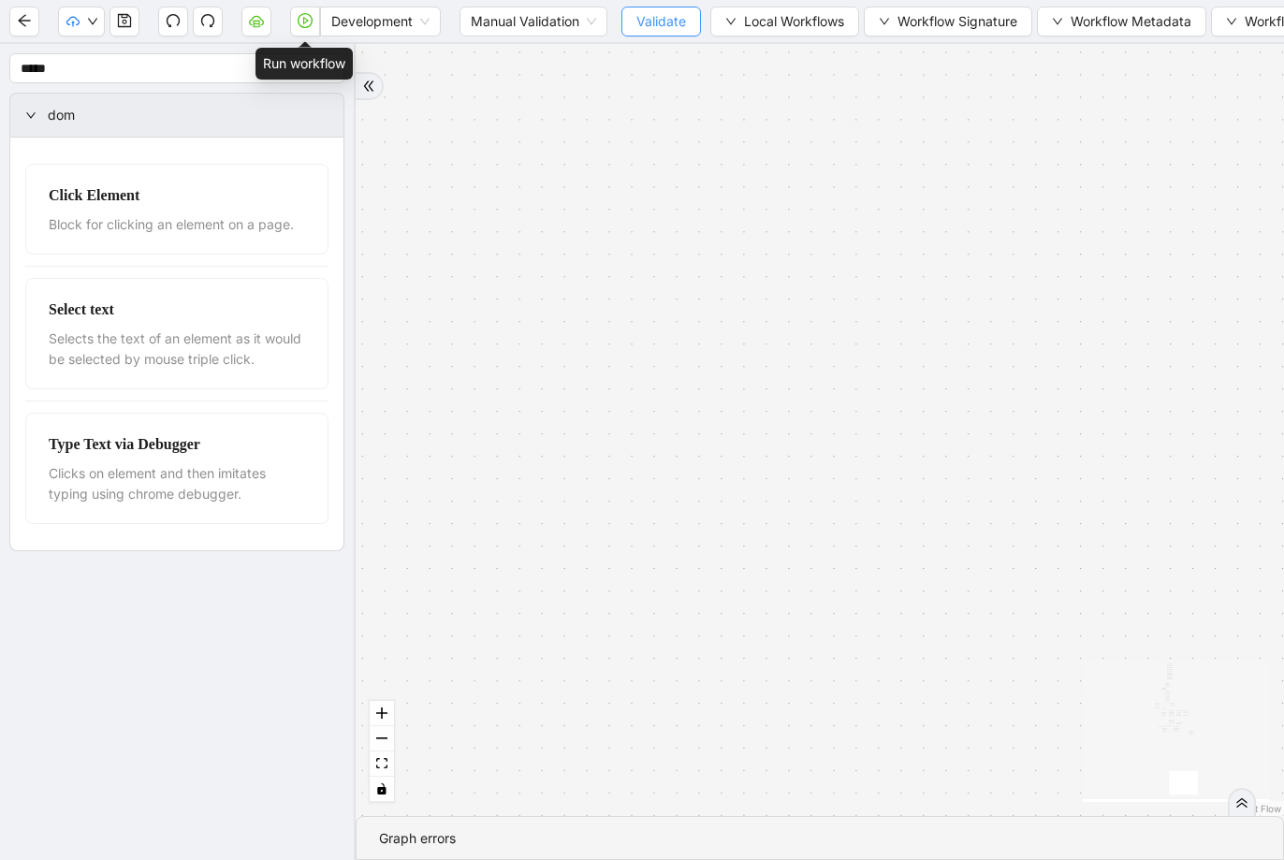
click at [306, 22] on icon "play-circle" at bounding box center [306, 20] width 6 height 7
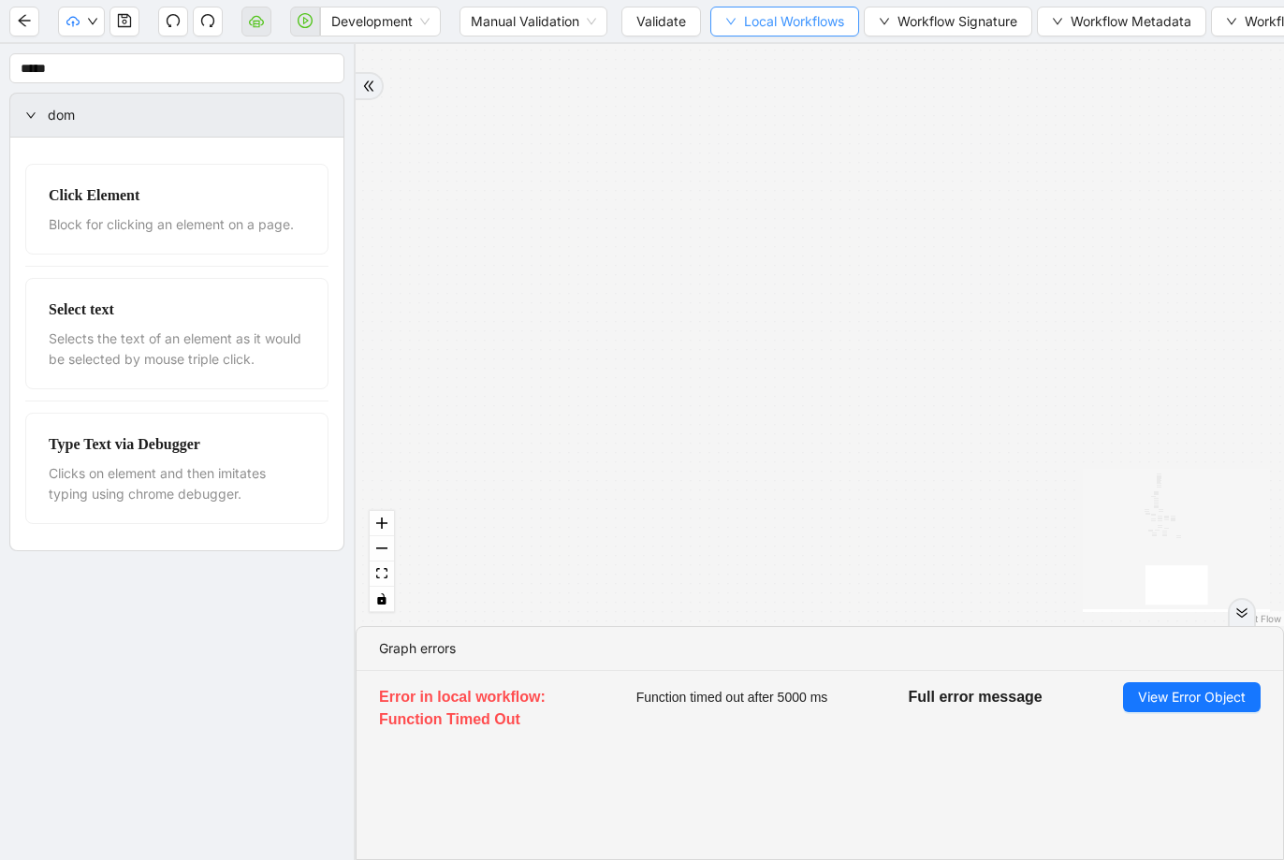
click at [833, 24] on span "Local Workflows" at bounding box center [794, 21] width 100 height 21
click at [823, 68] on li "Select" at bounding box center [786, 58] width 142 height 30
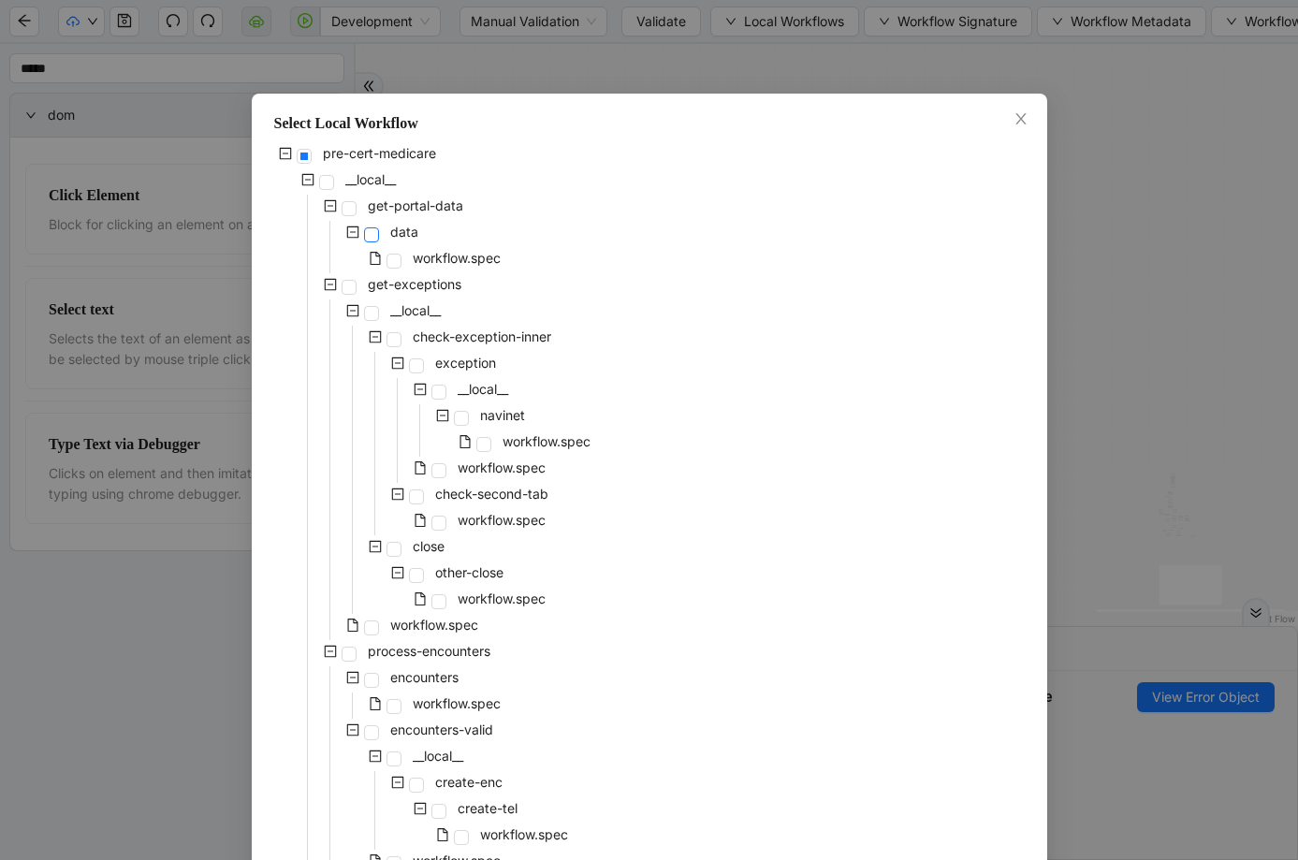
click at [364, 233] on span at bounding box center [371, 234] width 15 height 15
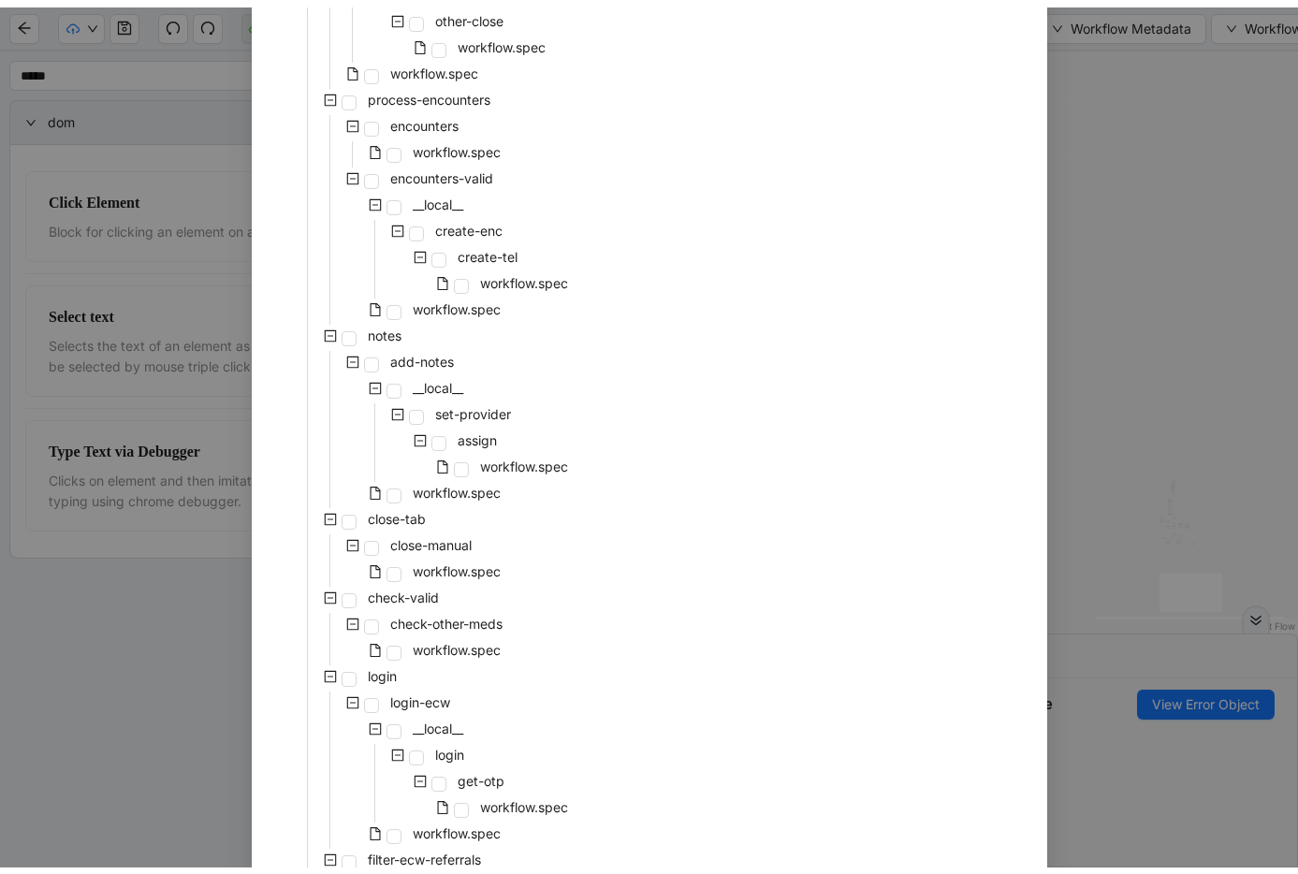
scroll to position [779, 0]
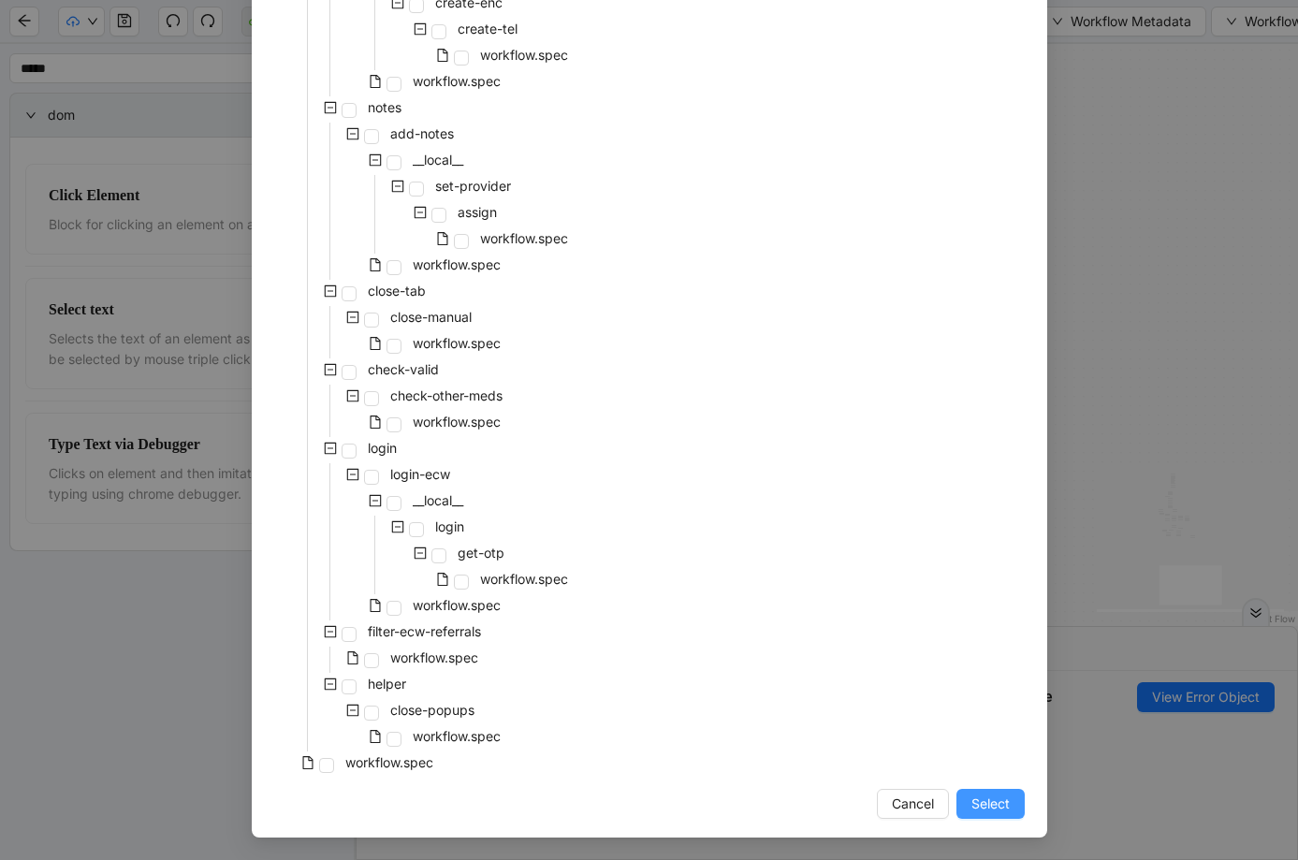
click at [1011, 797] on button "Select" at bounding box center [990, 804] width 68 height 30
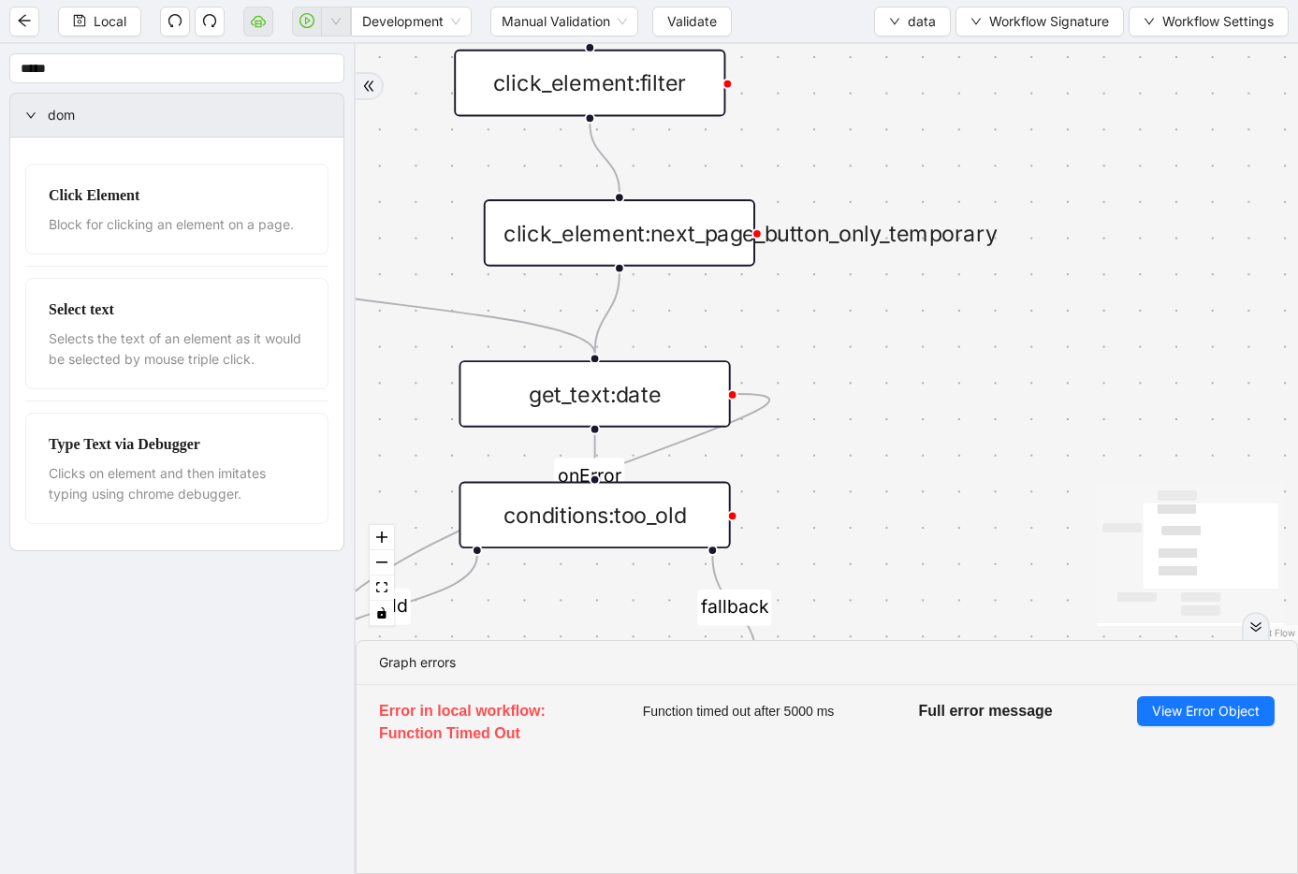
click at [694, 236] on div "click_element:next_page_button_only_temporary" at bounding box center [619, 232] width 271 height 67
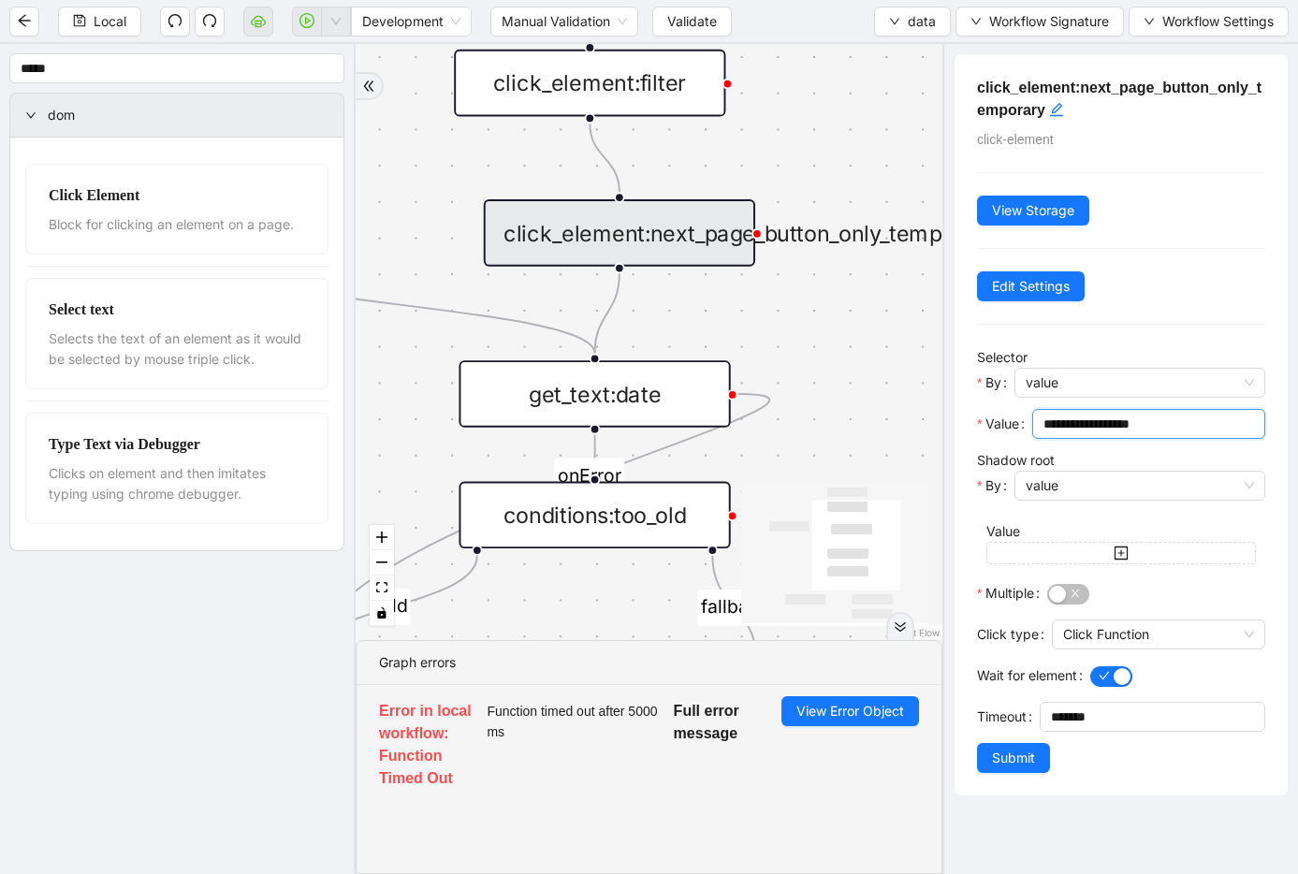
drag, startPoint x: 1194, startPoint y: 426, endPoint x: 1053, endPoint y: 417, distance: 140.6
click at [1053, 417] on input "**********" at bounding box center [1146, 424] width 207 height 21
paste input "text"
type input "********"
click at [1036, 748] on button "Submit" at bounding box center [1013, 758] width 73 height 30
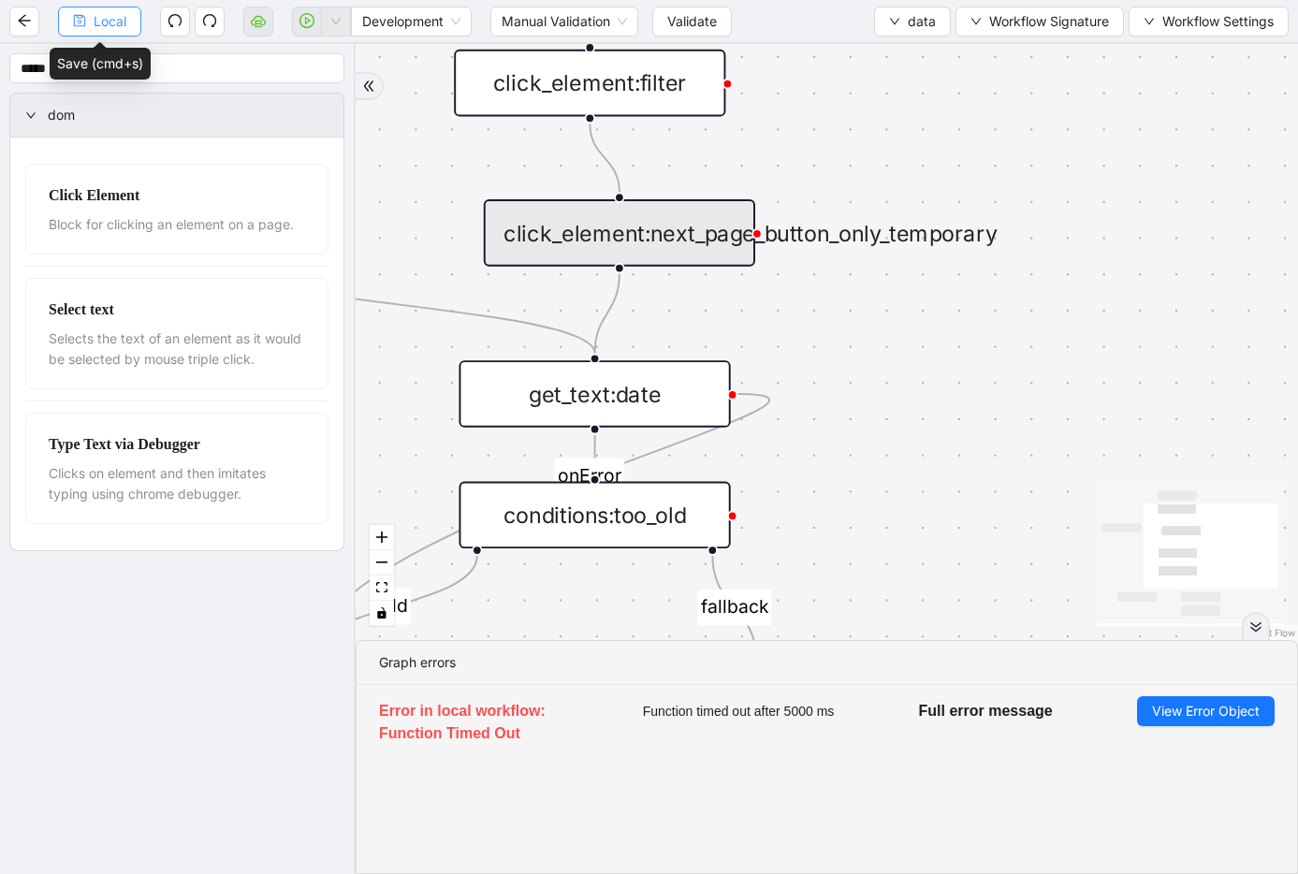
click at [120, 14] on span "Local" at bounding box center [110, 21] width 33 height 21
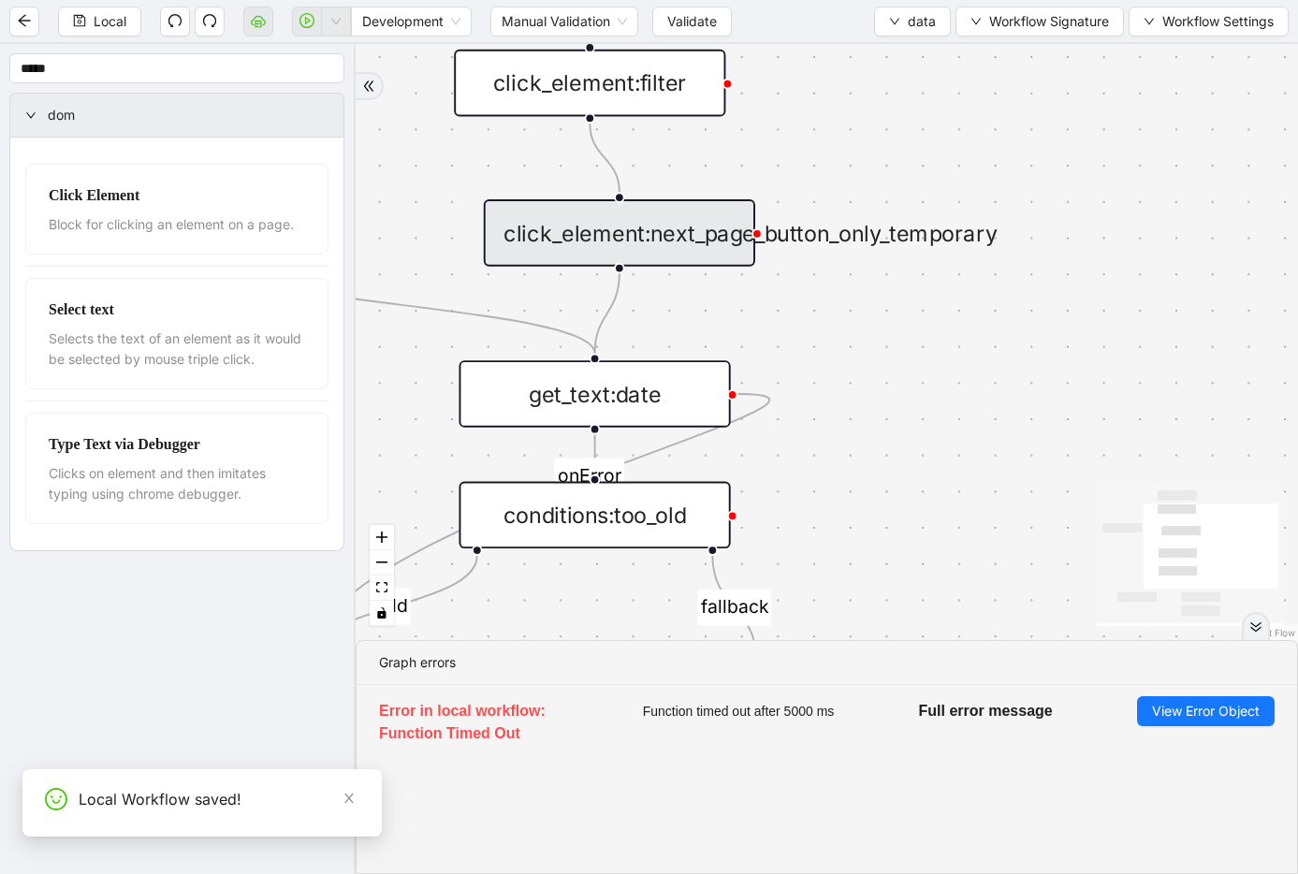
click at [681, 233] on div "click_element:next_page_button_only_temporary" at bounding box center [619, 232] width 271 height 67
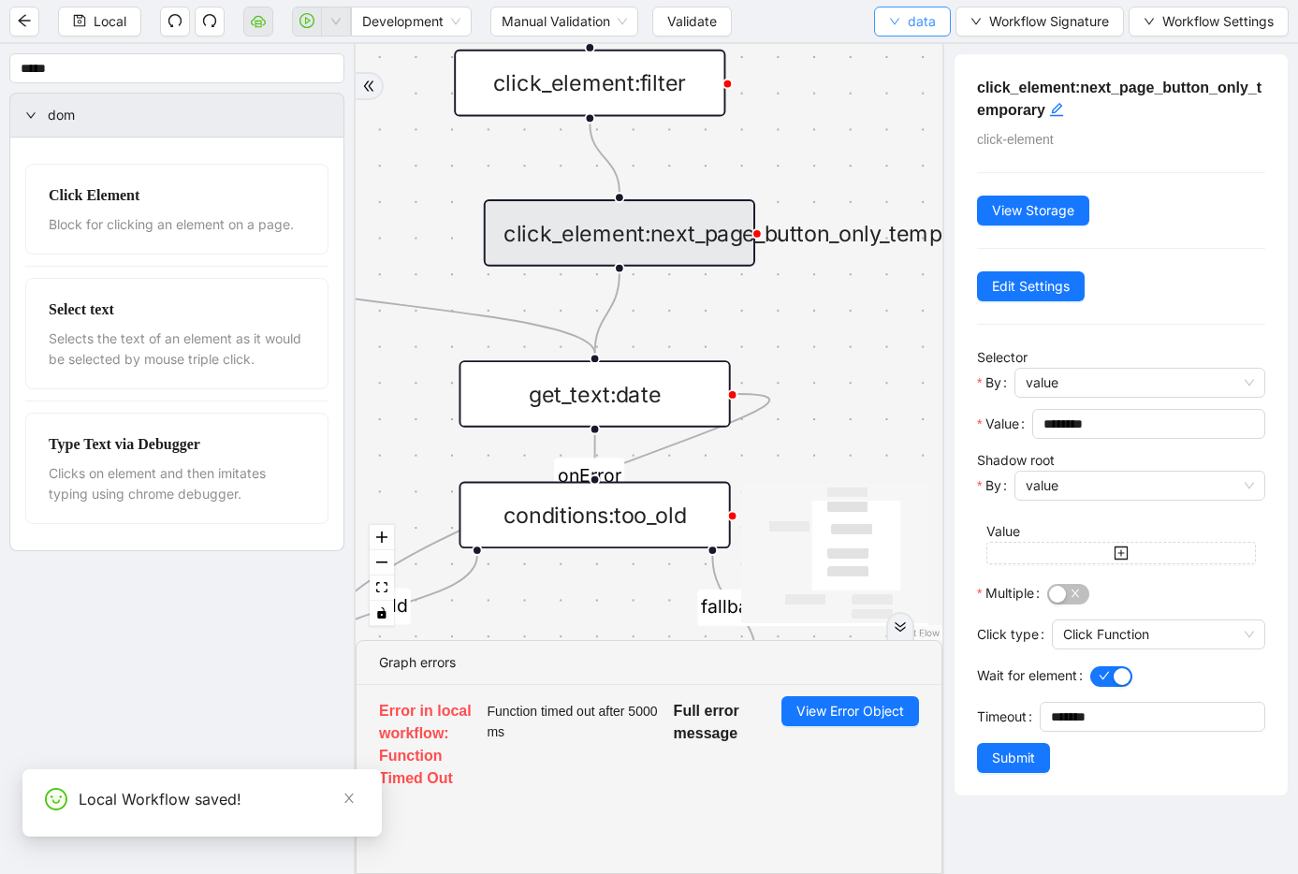
click at [917, 24] on span "data" at bounding box center [922, 21] width 28 height 21
click at [915, 60] on span "Select" at bounding box center [912, 58] width 50 height 21
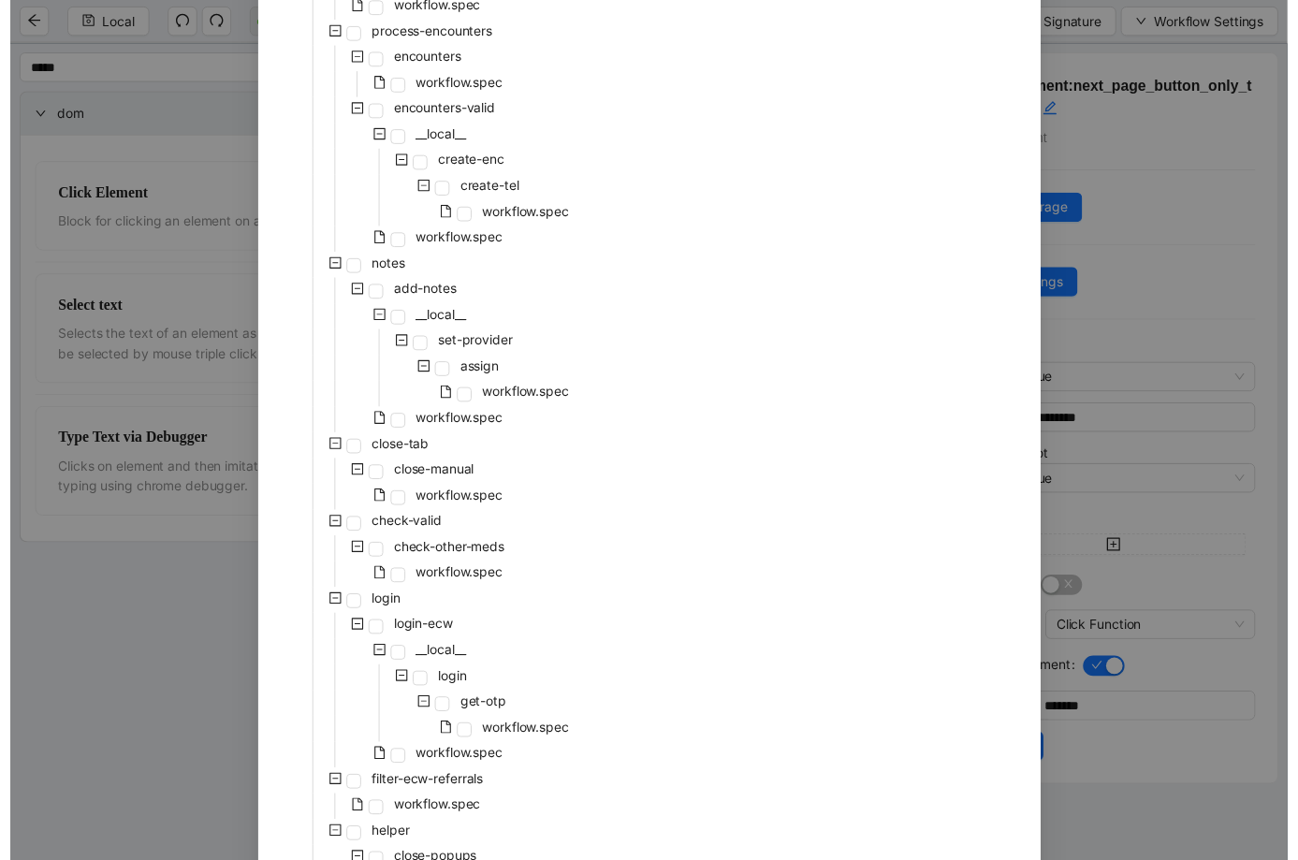
scroll to position [765, 0]
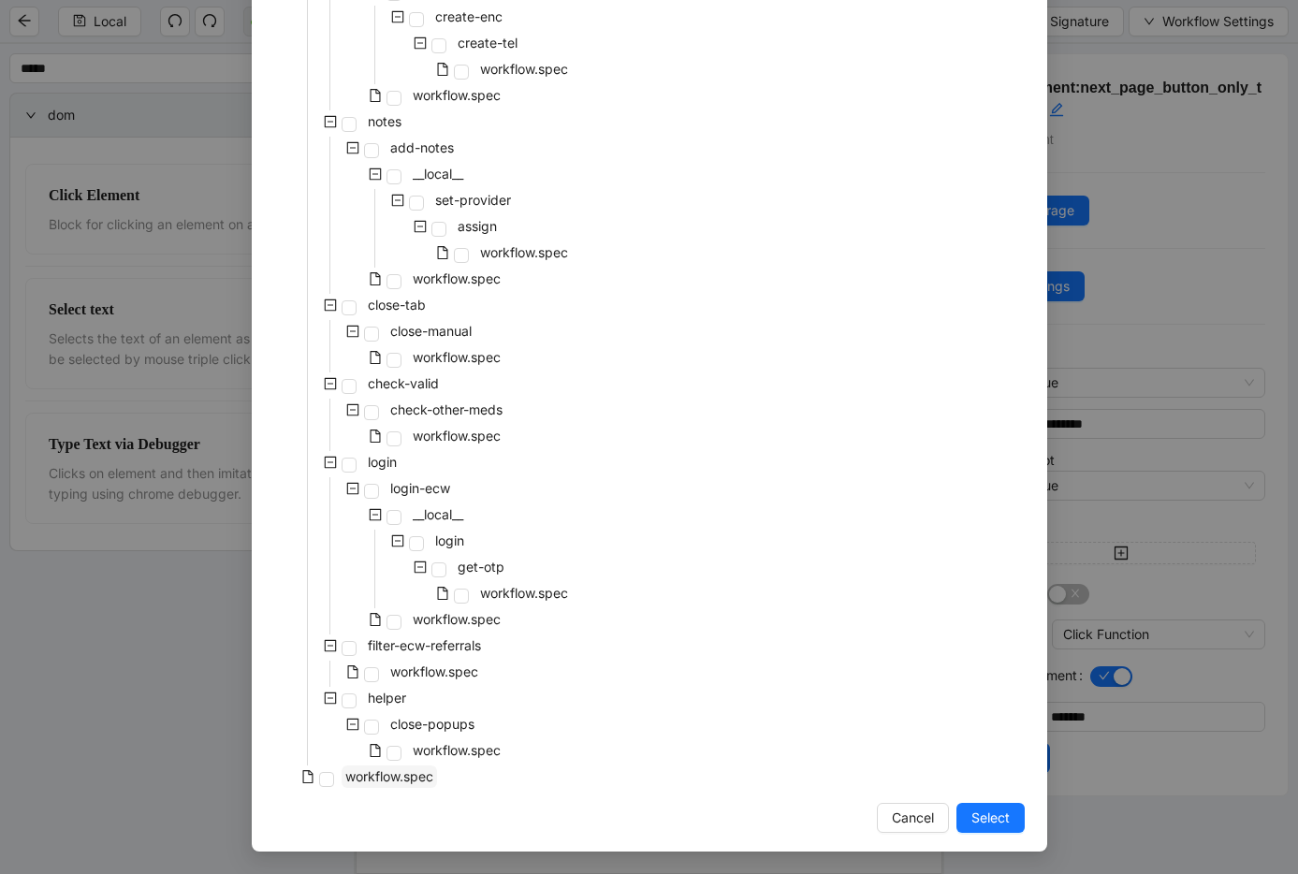
click at [381, 770] on span "workflow.spec" at bounding box center [389, 776] width 88 height 16
click at [1002, 829] on button "Select" at bounding box center [990, 818] width 68 height 30
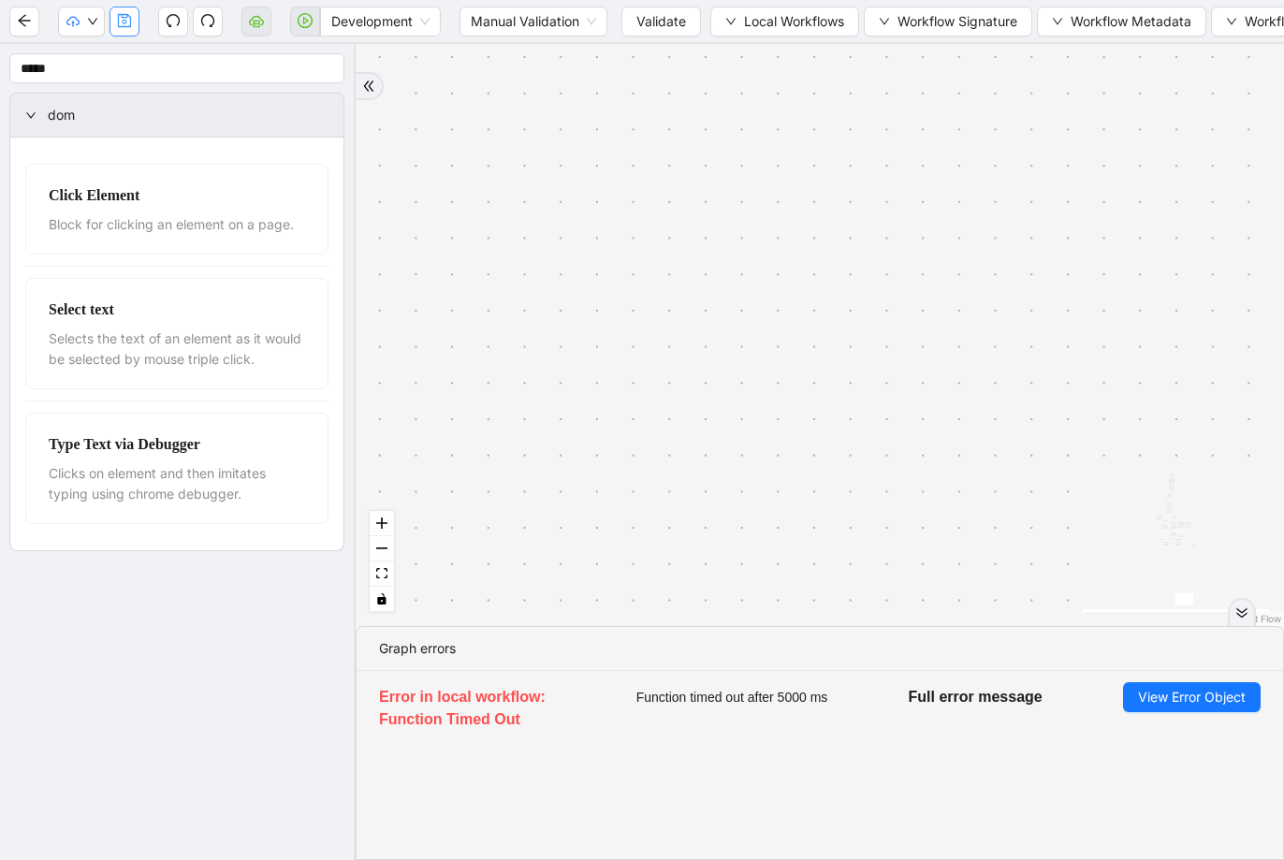
click at [638, 19] on span "Validate" at bounding box center [661, 21] width 50 height 21
click at [136, 21] on button "button" at bounding box center [124, 22] width 30 height 30
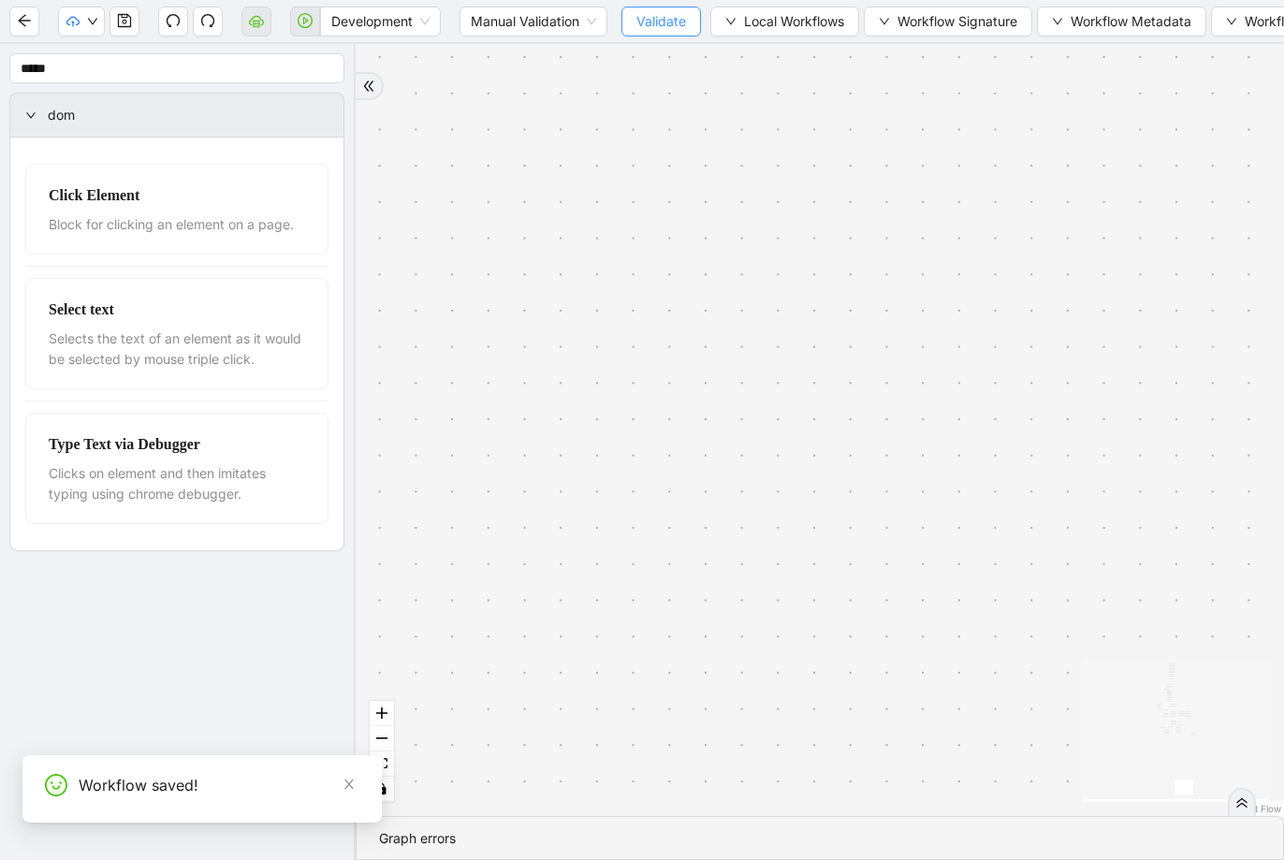
click at [637, 20] on span "Validate" at bounding box center [661, 21] width 50 height 21
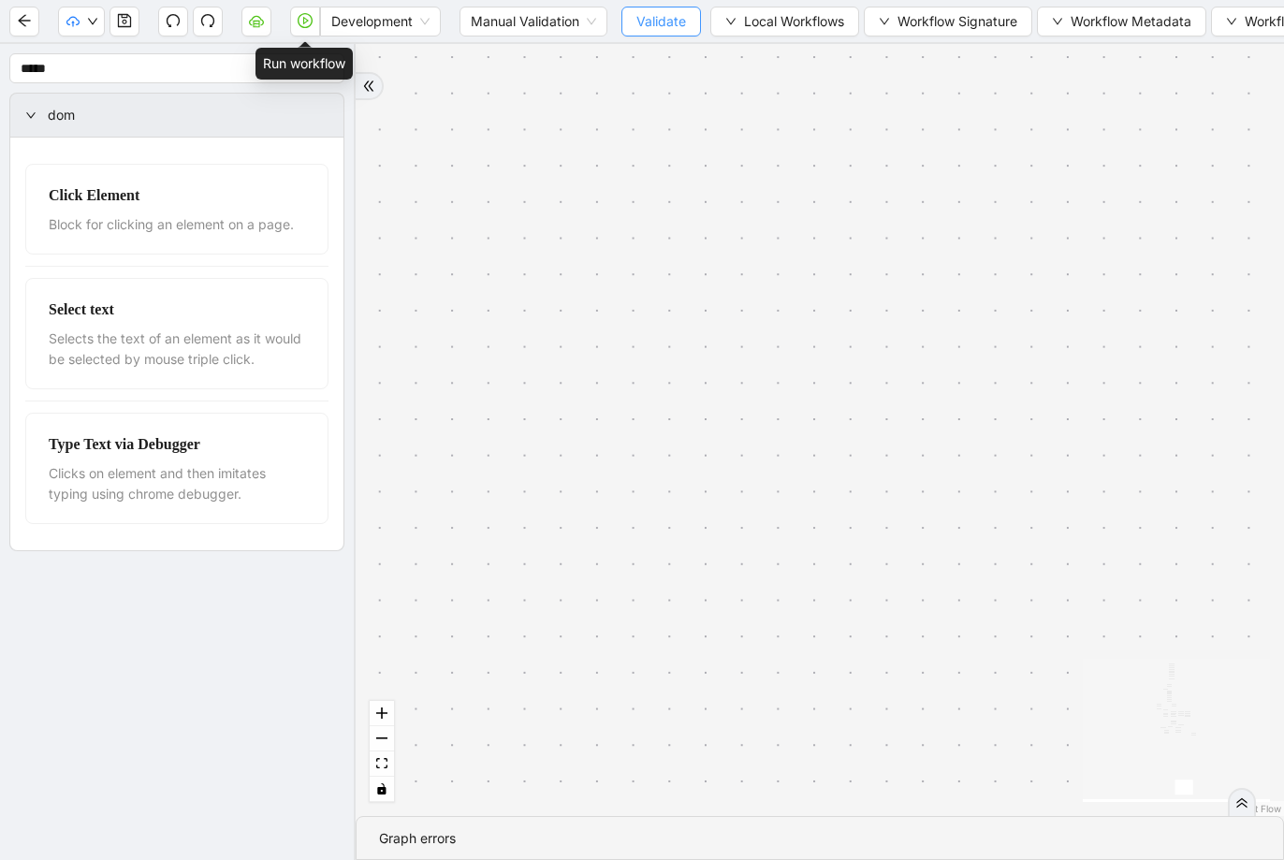
click at [313, 22] on button "button" at bounding box center [305, 22] width 30 height 30
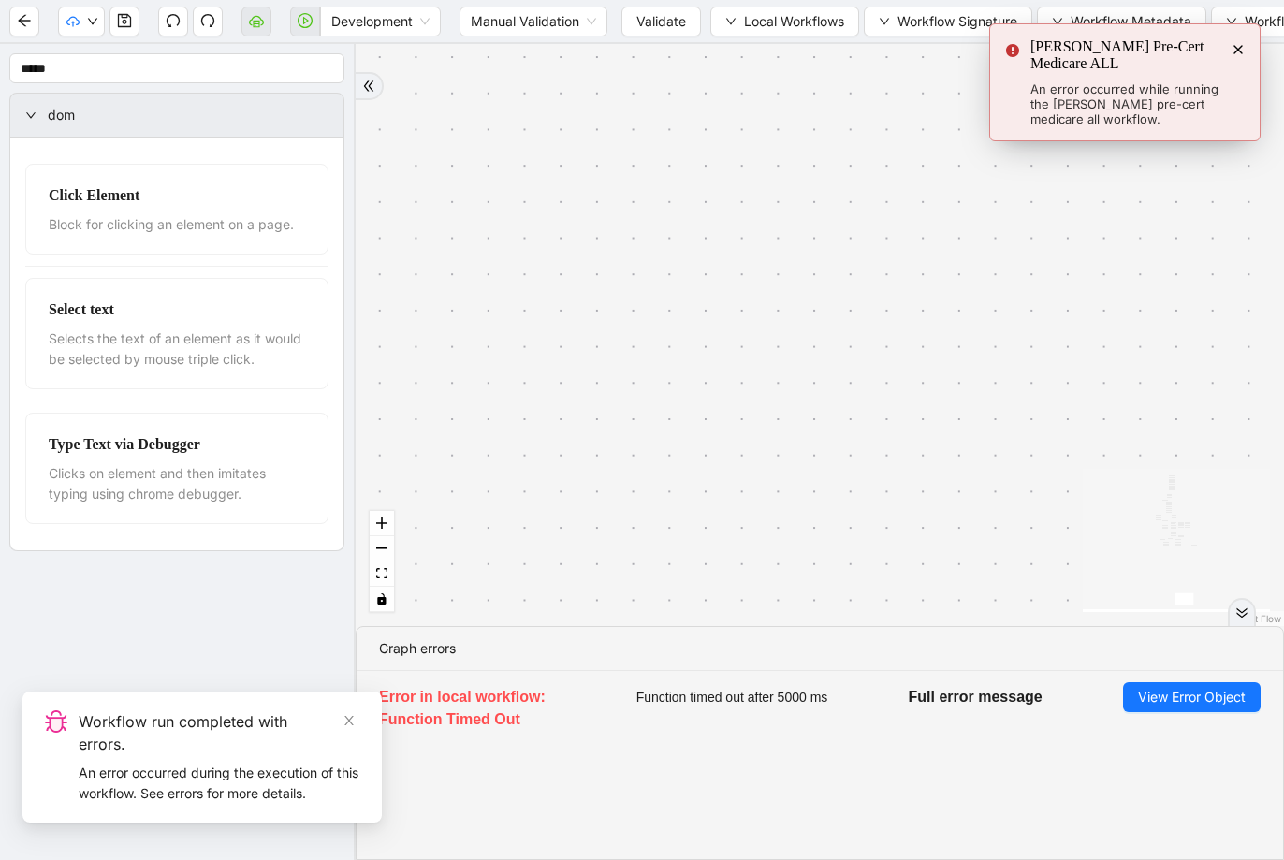
click at [1238, 47] on icon "Notifications (F8)" at bounding box center [1237, 49] width 15 height 15
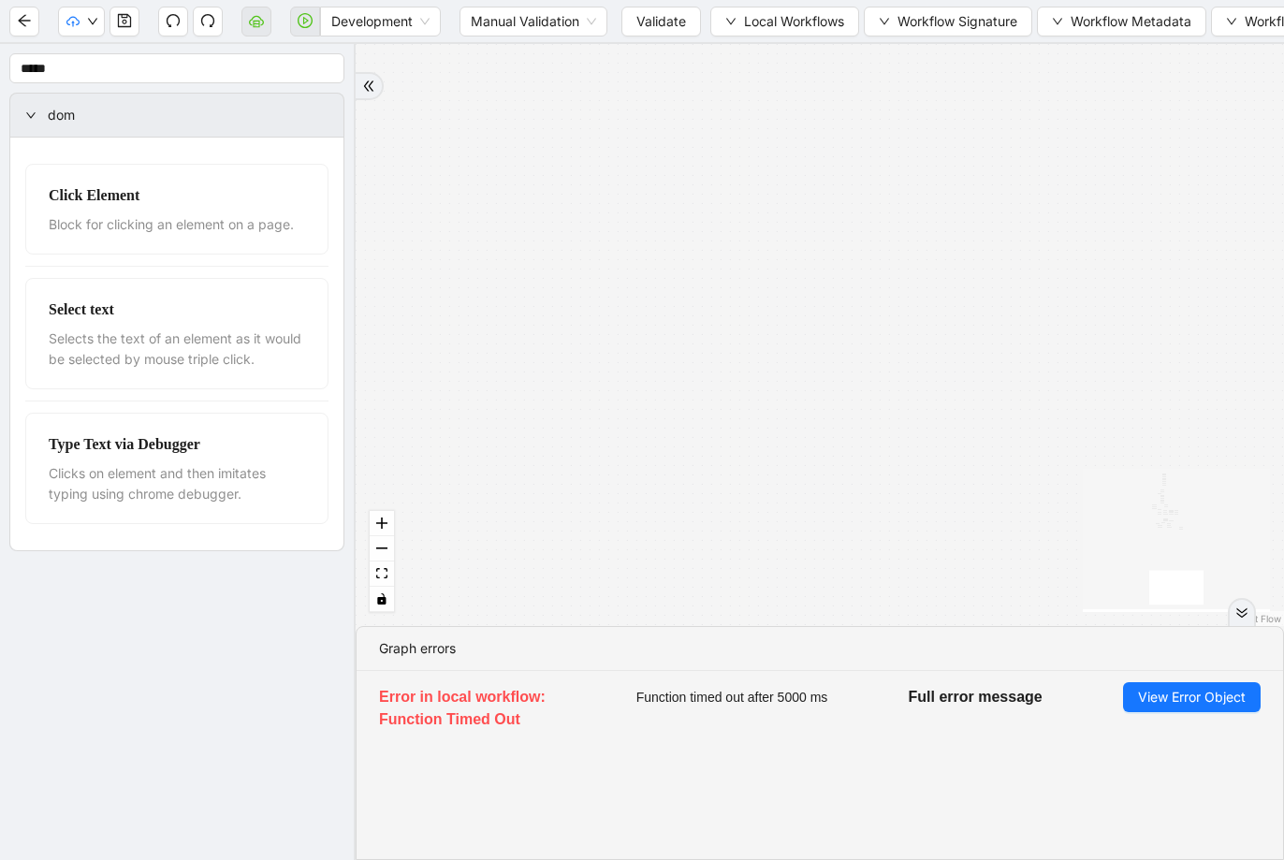
drag, startPoint x: 1029, startPoint y: 481, endPoint x: 997, endPoint y: 638, distance: 160.4
drag, startPoint x: 970, startPoint y: 295, endPoint x: 1005, endPoint y: 632, distance: 339.5
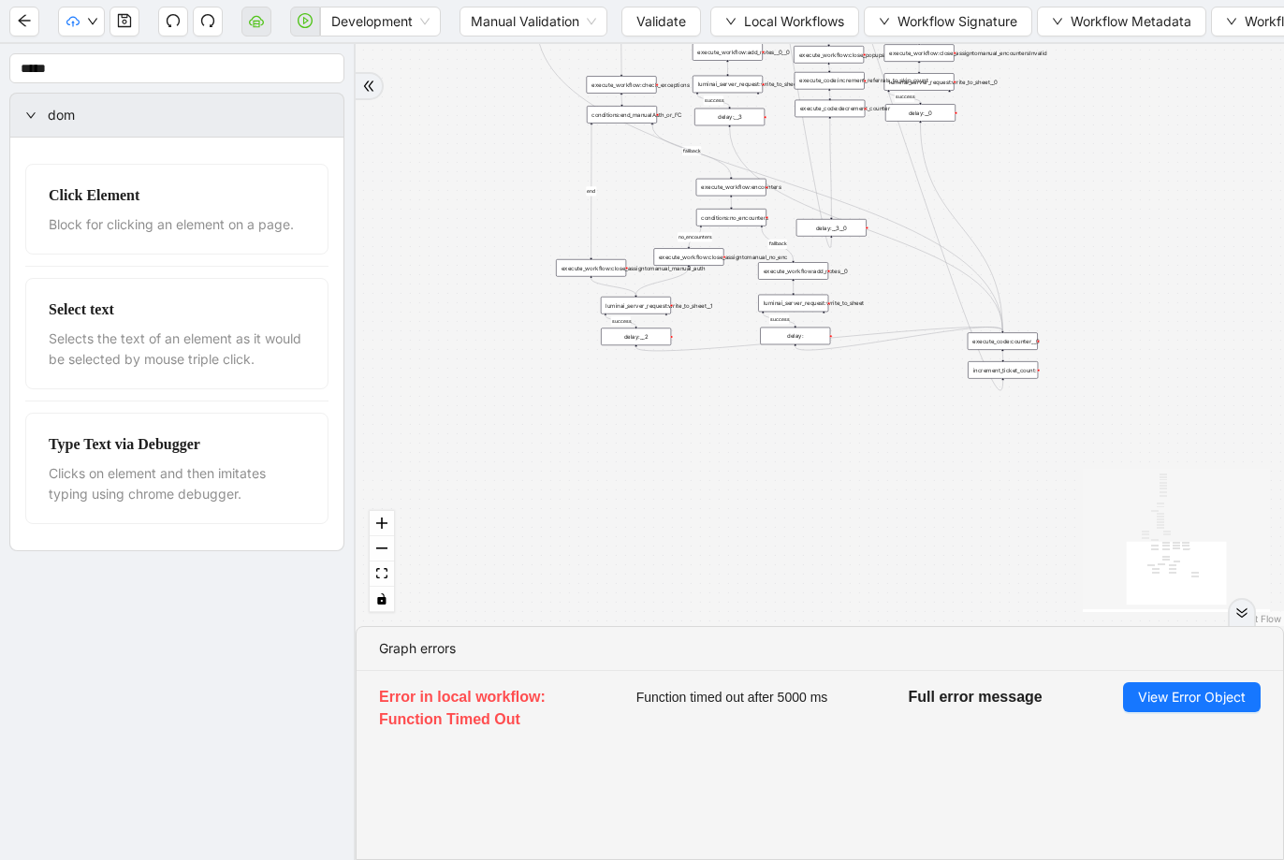
drag, startPoint x: 920, startPoint y: 314, endPoint x: 986, endPoint y: 644, distance: 336.0
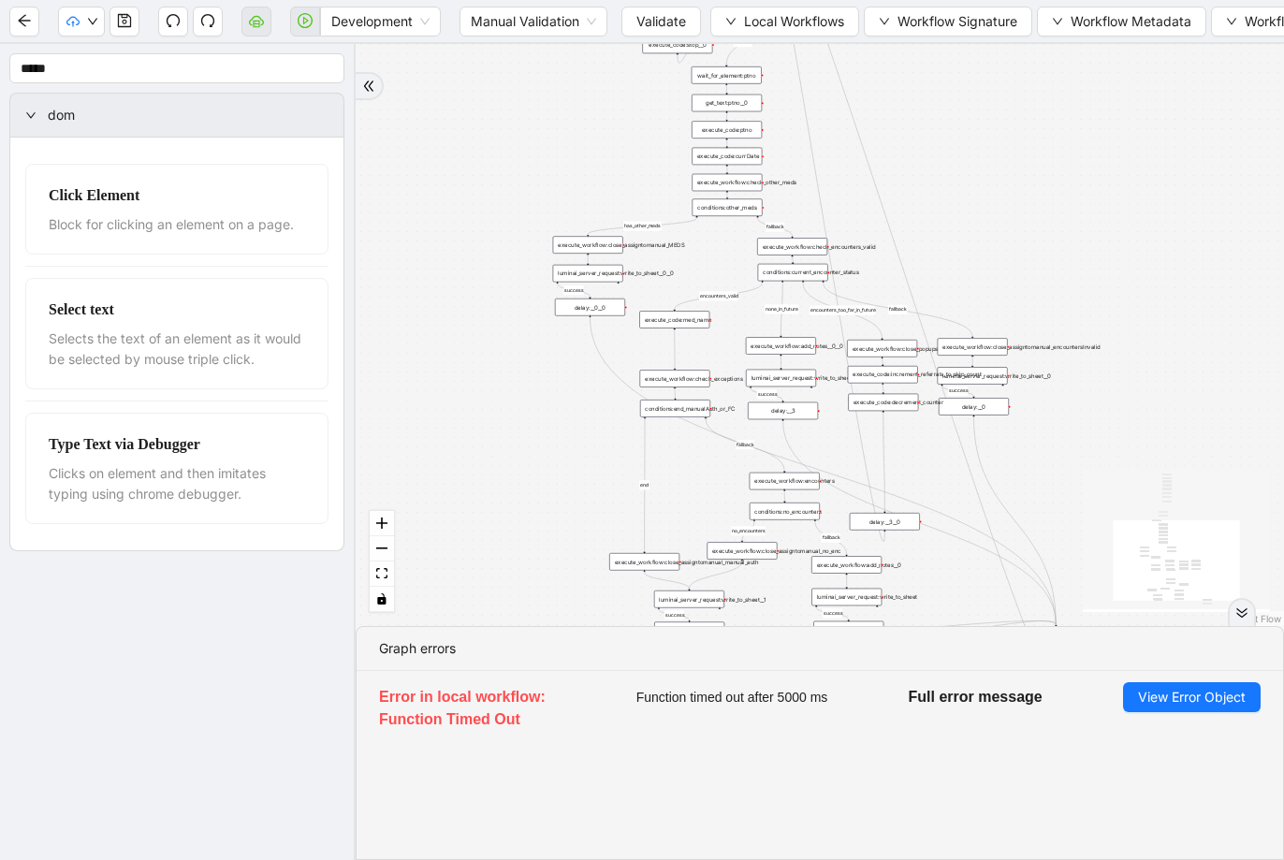
drag, startPoint x: 949, startPoint y: 467, endPoint x: 960, endPoint y: 496, distance: 31.1
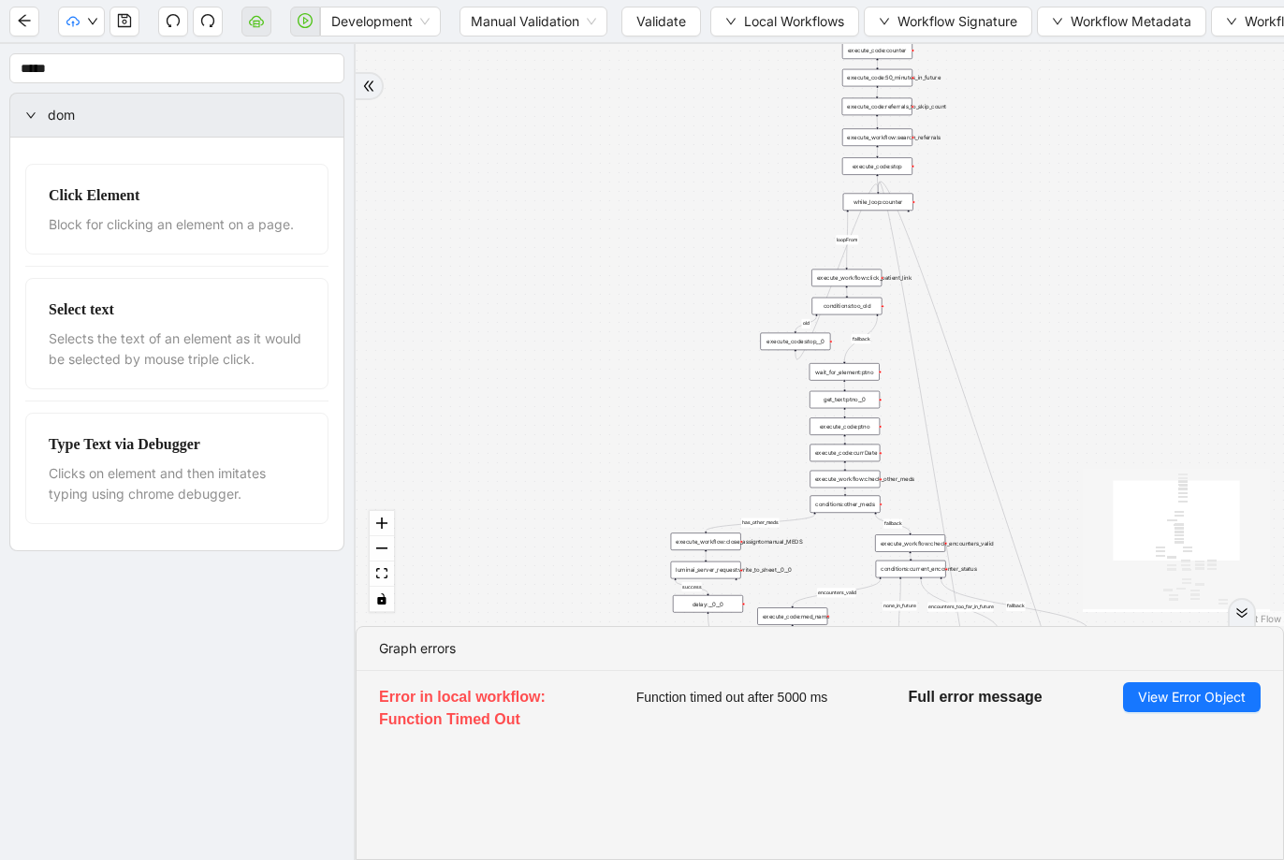
drag, startPoint x: 959, startPoint y: 222, endPoint x: 781, endPoint y: 164, distance: 187.0
click at [794, 19] on span "Local Workflows" at bounding box center [794, 21] width 100 height 21
click at [786, 49] on span "Select" at bounding box center [786, 58] width 120 height 21
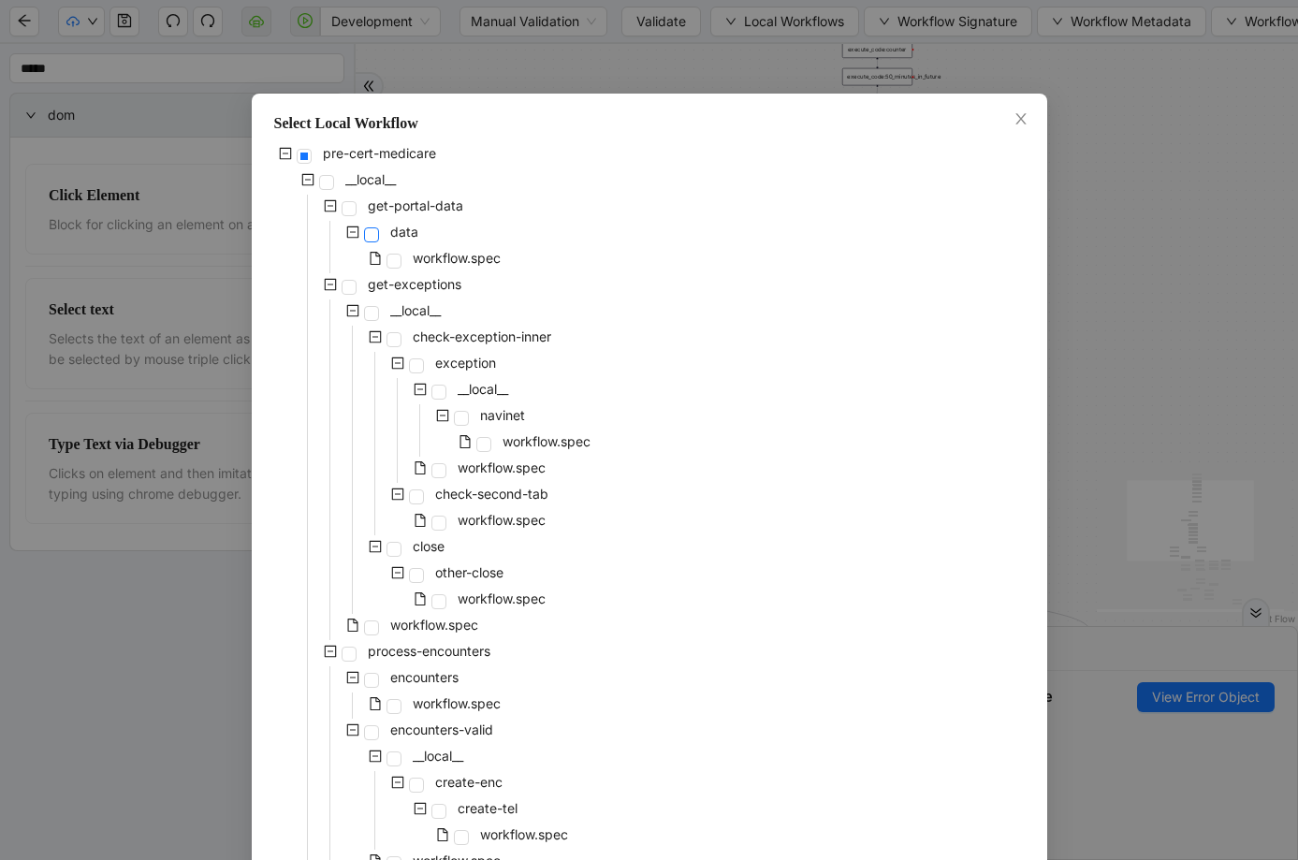
click at [369, 238] on span at bounding box center [371, 234] width 15 height 15
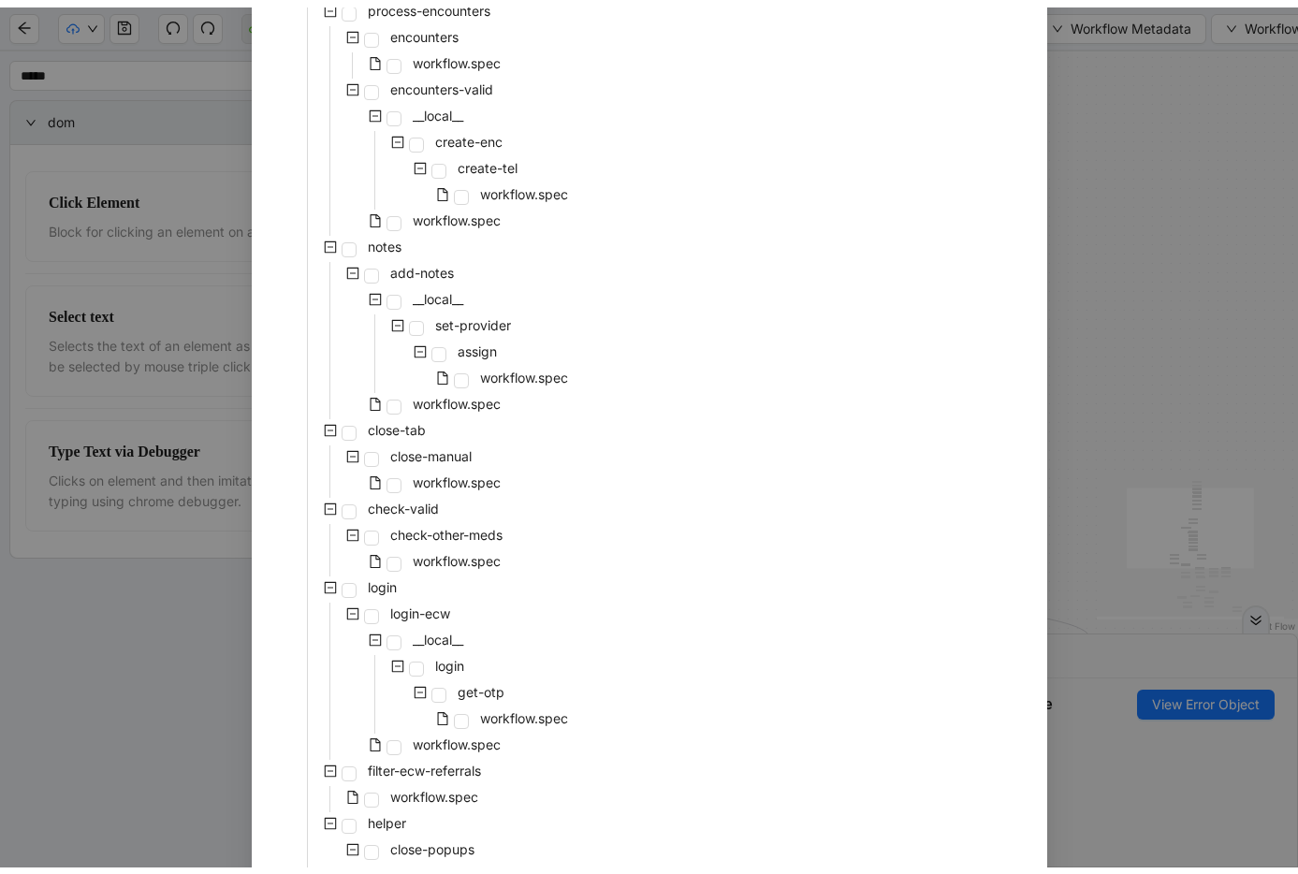
scroll to position [779, 0]
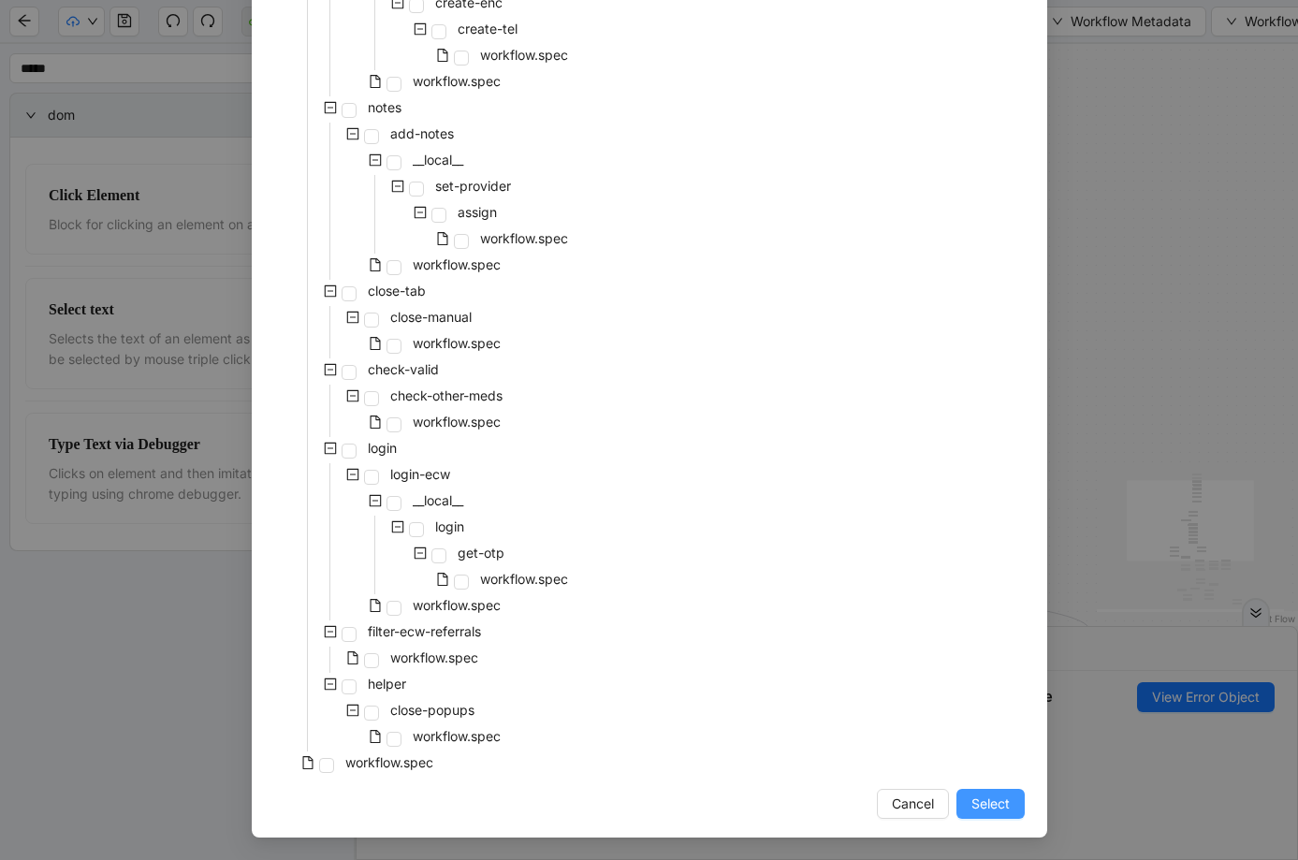
click at [988, 793] on span "Select" at bounding box center [990, 803] width 38 height 21
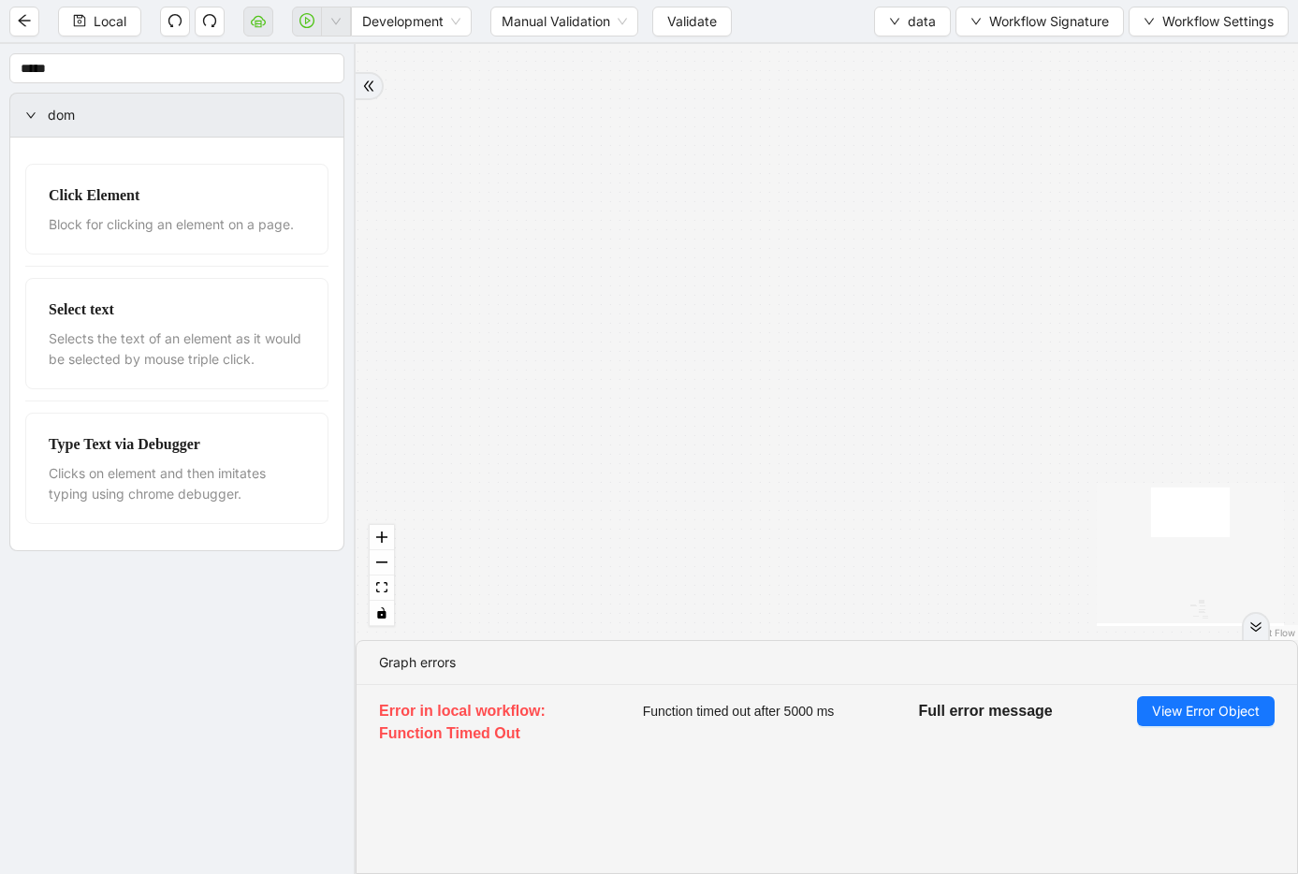
drag, startPoint x: 919, startPoint y: 546, endPoint x: 912, endPoint y: 156, distance: 390.2
drag, startPoint x: 950, startPoint y: 481, endPoint x: 884, endPoint y: 158, distance: 329.4
drag, startPoint x: 887, startPoint y: 409, endPoint x: 893, endPoint y: 170, distance: 238.6
drag, startPoint x: 865, startPoint y: 342, endPoint x: 885, endPoint y: 154, distance: 189.1
drag, startPoint x: 879, startPoint y: 409, endPoint x: 863, endPoint y: 98, distance: 311.0
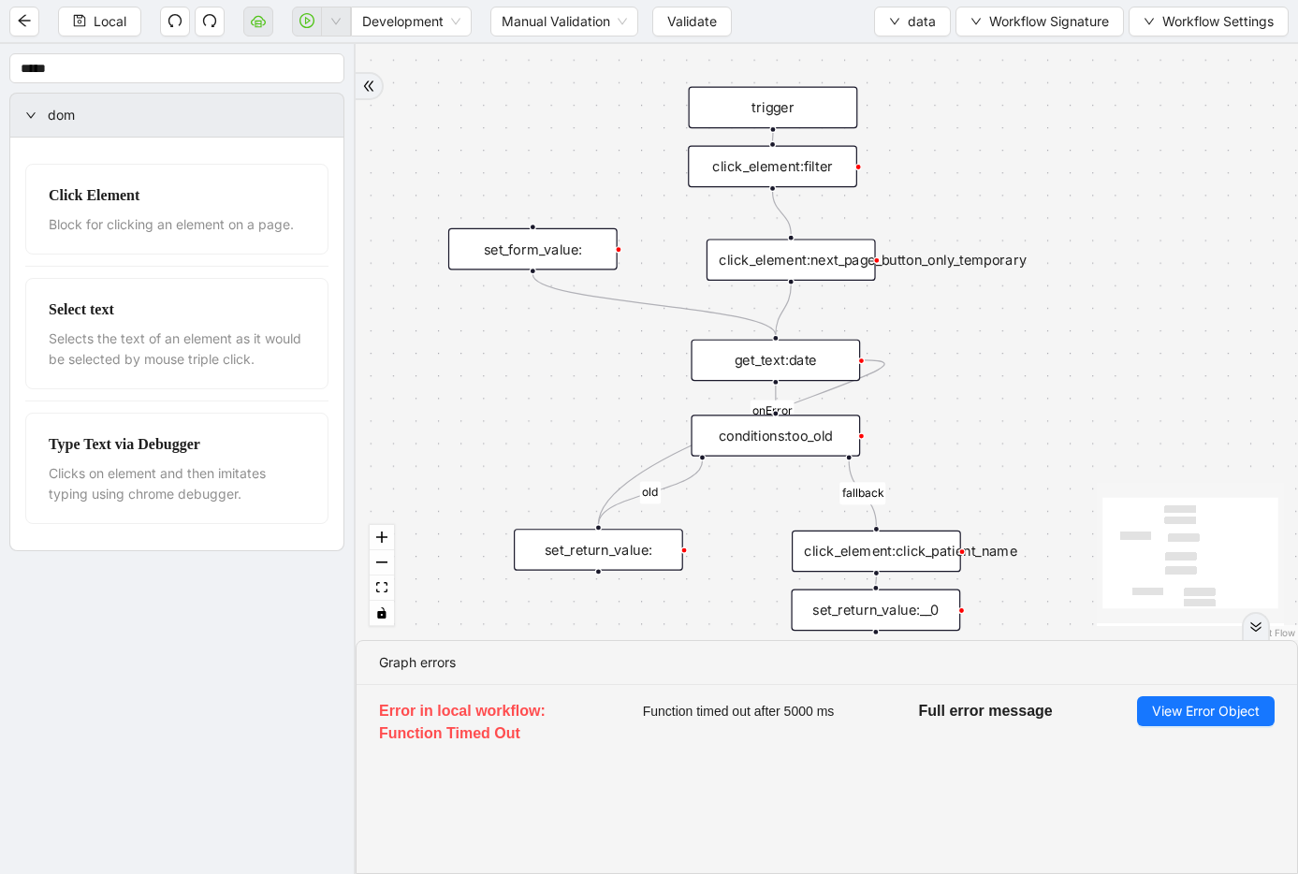
drag, startPoint x: 969, startPoint y: 350, endPoint x: 848, endPoint y: 180, distance: 209.3
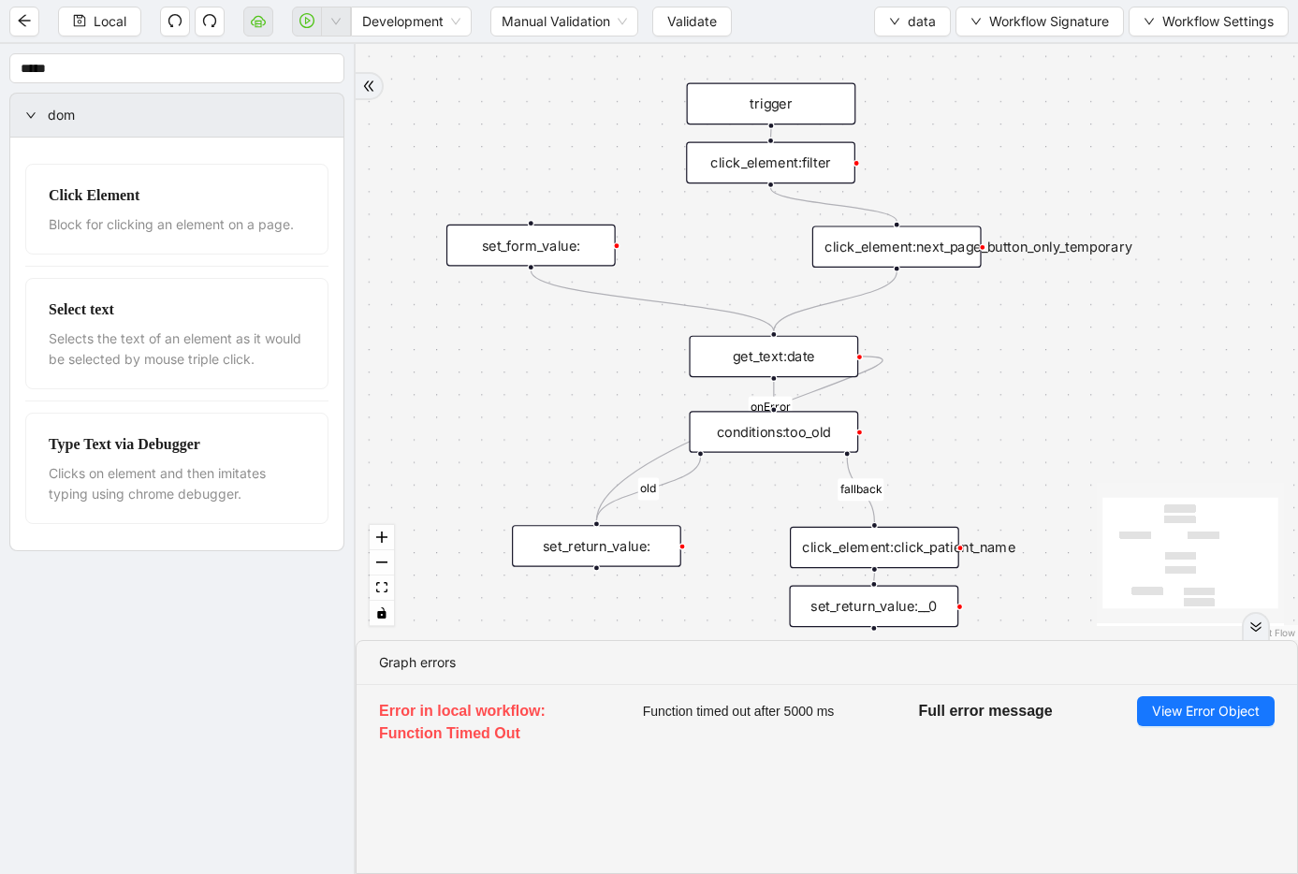
drag, startPoint x: 823, startPoint y: 260, endPoint x: 905, endPoint y: 252, distance: 81.8
click at [932, 252] on div "click_element:next_page_button_only_temporary" at bounding box center [896, 246] width 169 height 42
drag, startPoint x: 773, startPoint y: 183, endPoint x: 768, endPoint y: 327, distance: 144.2
click at [901, 257] on div "click_element:next_page_button_only_temporary" at bounding box center [897, 246] width 169 height 42
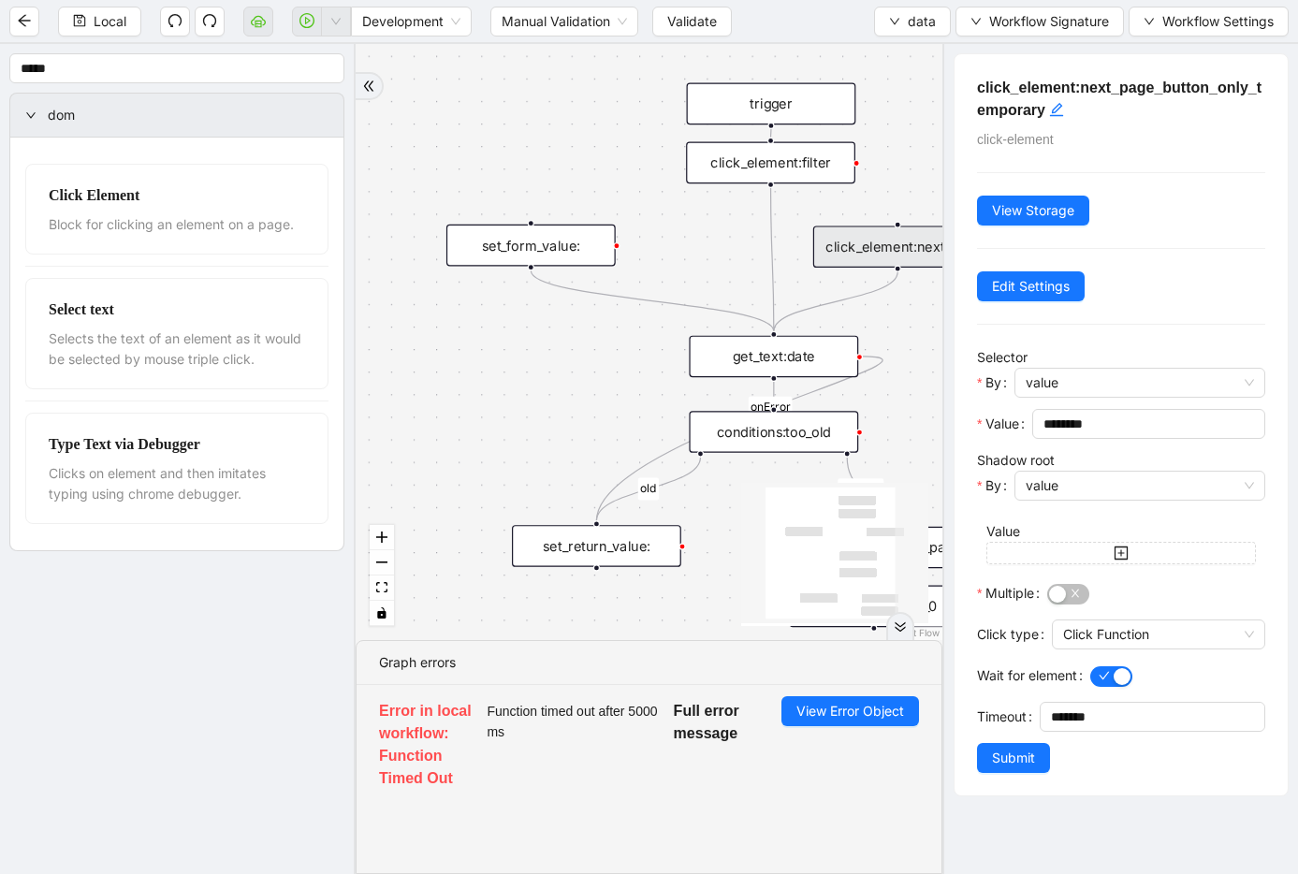
drag, startPoint x: 766, startPoint y: 182, endPoint x: 887, endPoint y: 222, distance: 126.9
click at [887, 222] on div "fallback old onError trigger click_element:click_patient_name conditions:too_ol…" at bounding box center [649, 342] width 587 height 596
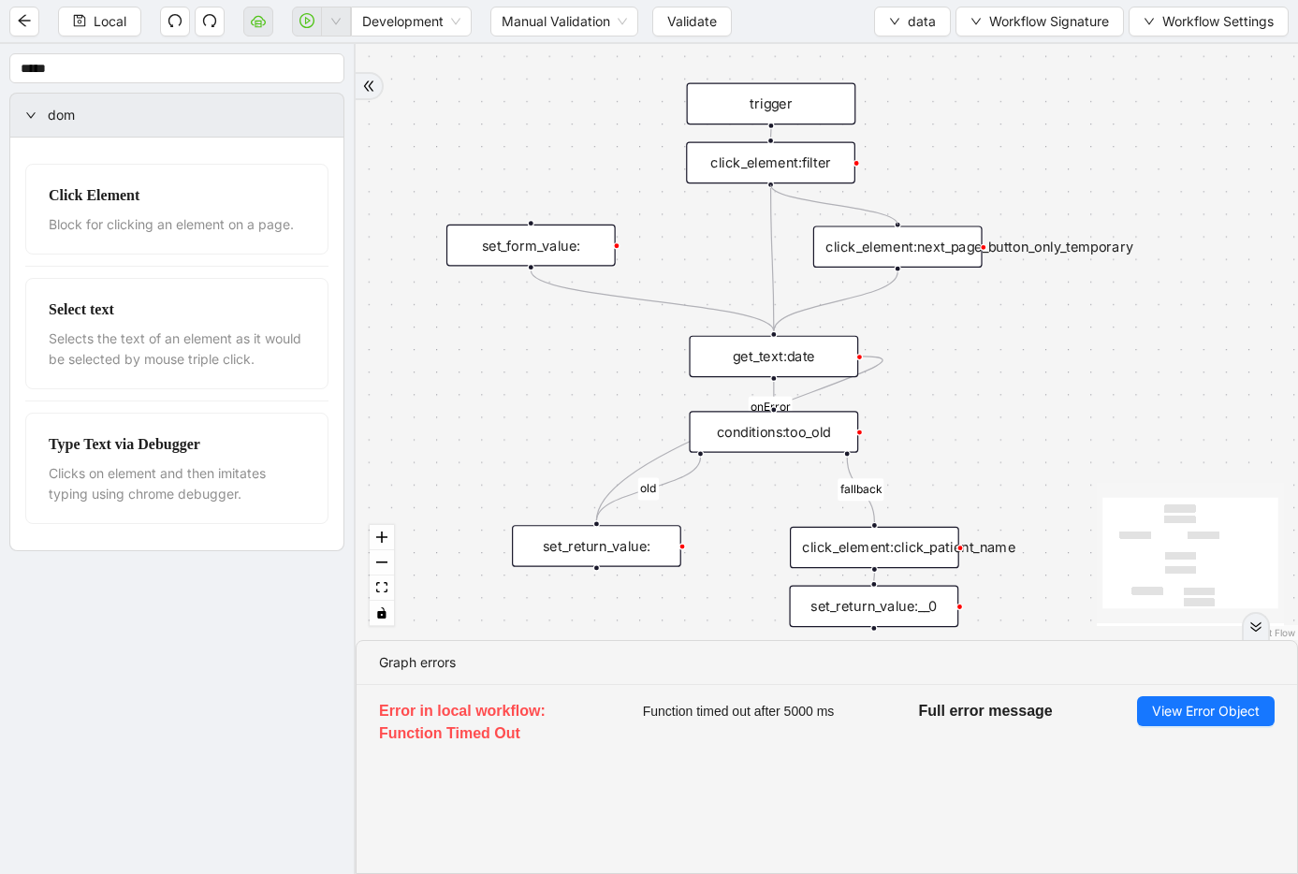
drag, startPoint x: 770, startPoint y: 184, endPoint x: 900, endPoint y: 223, distance: 135.6
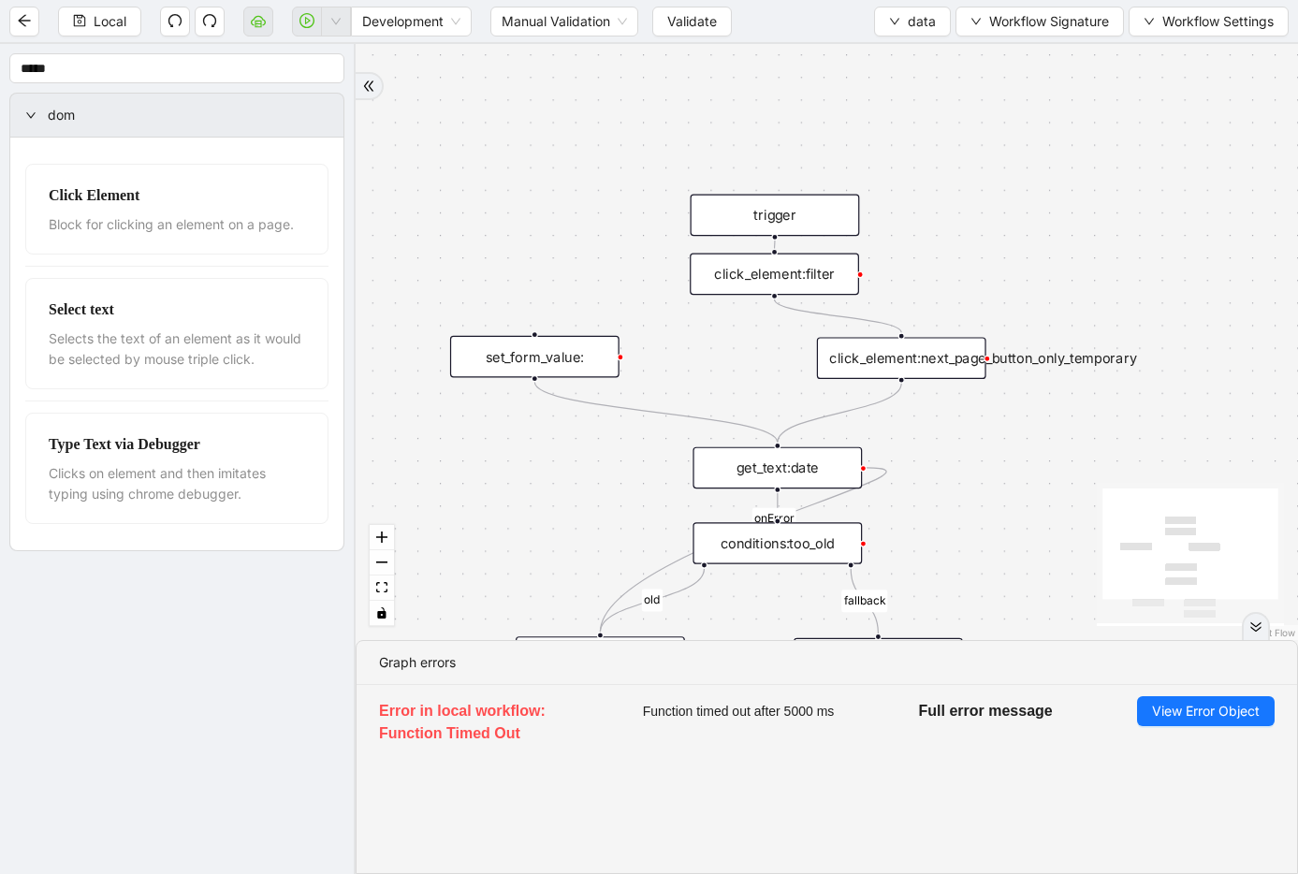
drag, startPoint x: 952, startPoint y: 317, endPoint x: 856, endPoint y: 318, distance: 96.4
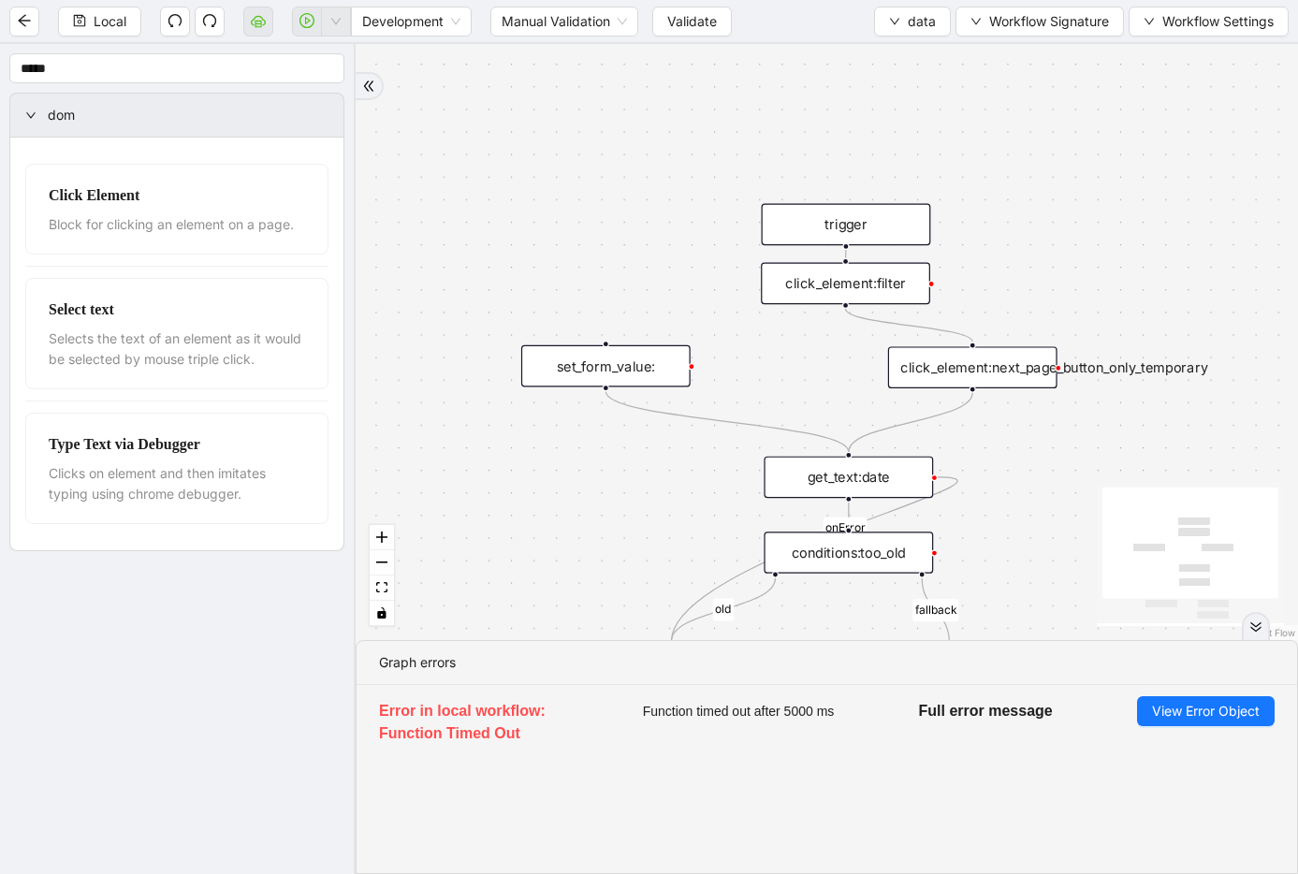
drag, startPoint x: 654, startPoint y: 162, endPoint x: 725, endPoint y: 171, distance: 71.7
click at [725, 171] on div "fallback old onError trigger click_element:click_patient_name conditions:too_ol…" at bounding box center [827, 342] width 942 height 596
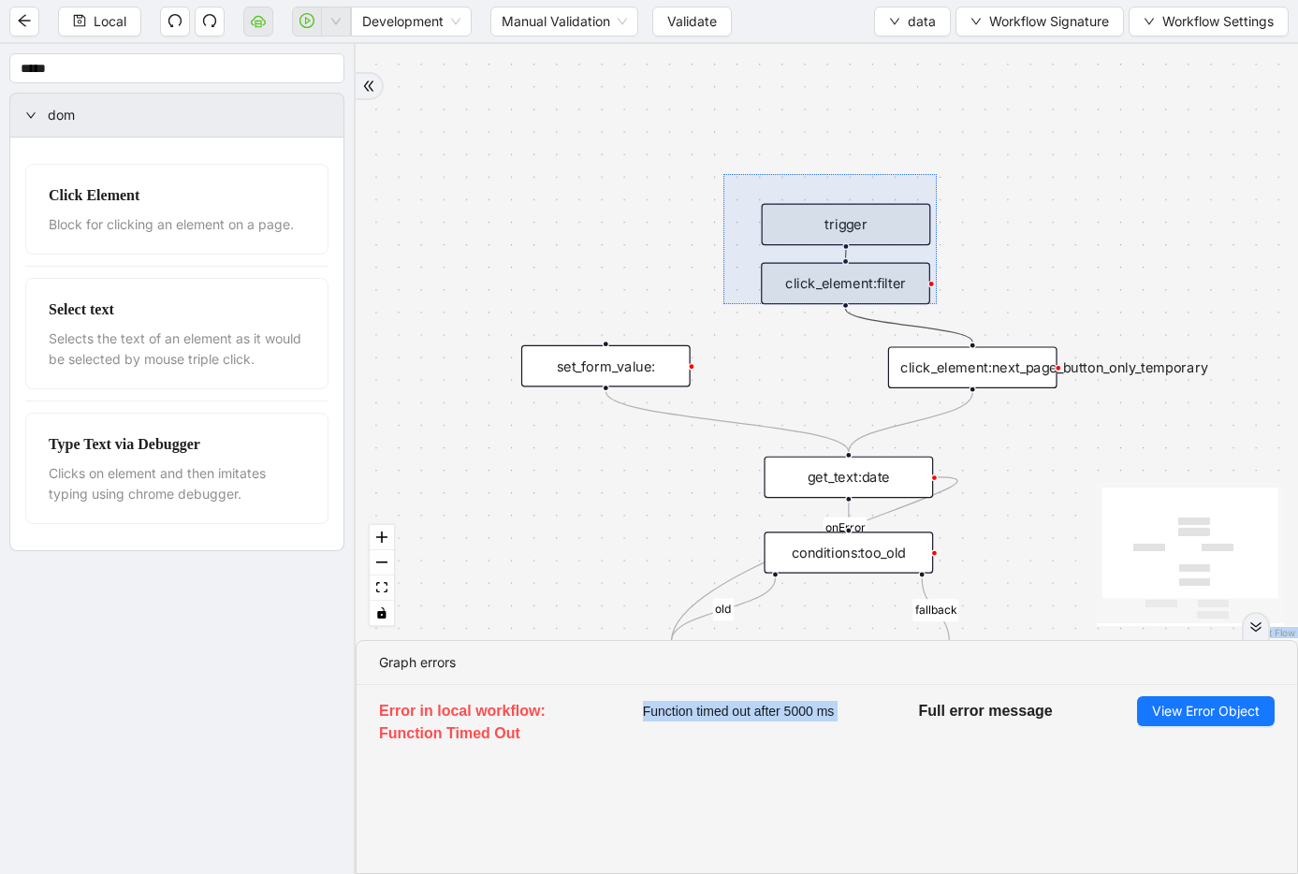
drag, startPoint x: 728, startPoint y: 179, endPoint x: 948, endPoint y: 309, distance: 255.5
click at [948, 309] on div "fallback old onError trigger click_element:click_patient_name conditions:too_ol…" at bounding box center [827, 342] width 942 height 596
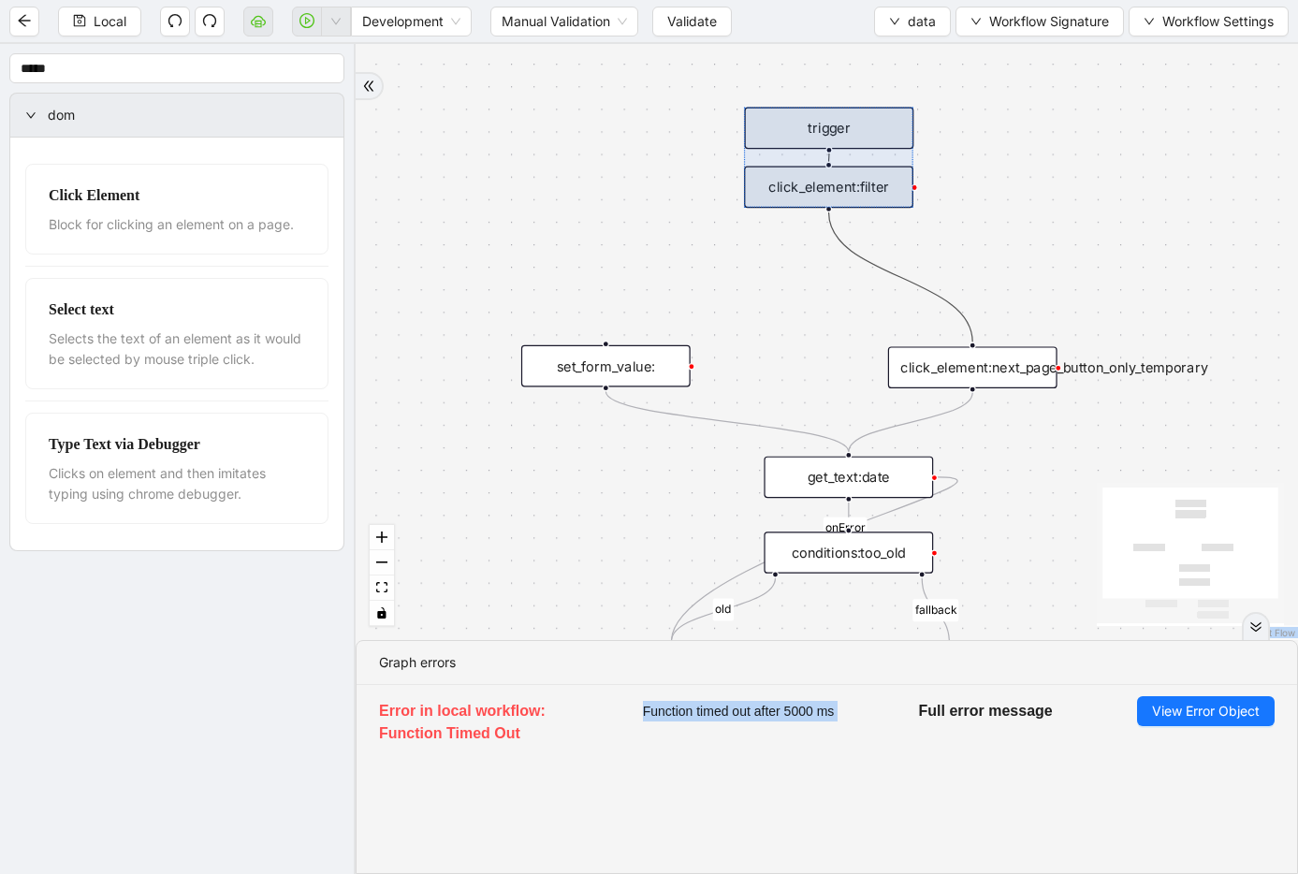
drag, startPoint x: 892, startPoint y: 269, endPoint x: 879, endPoint y: 198, distance: 72.1
click at [879, 198] on div at bounding box center [828, 158] width 169 height 101
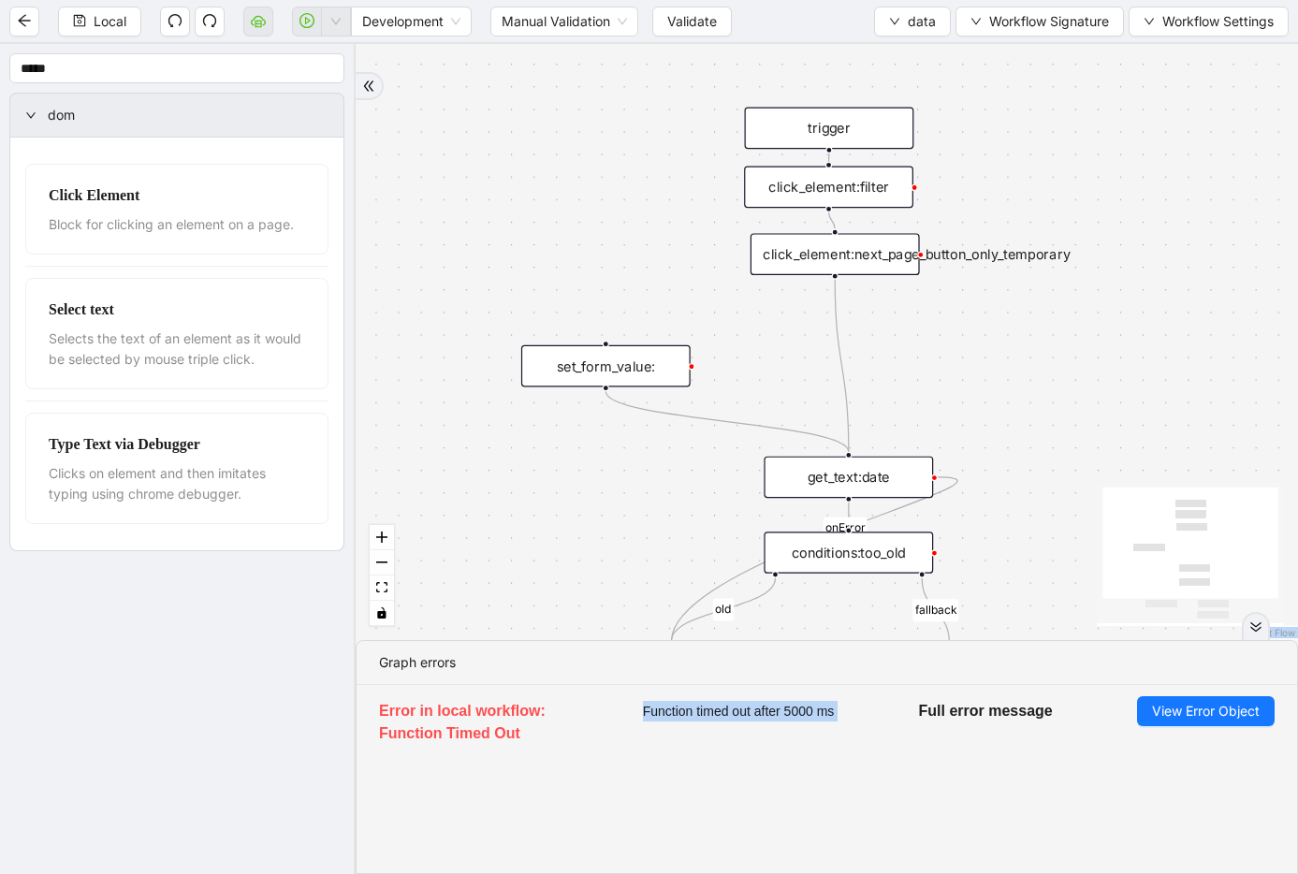
drag, startPoint x: 973, startPoint y: 374, endPoint x: 835, endPoint y: 261, distance: 178.1
click at [835, 261] on div "click_element:next_page_button_only_temporary" at bounding box center [834, 254] width 169 height 42
click at [835, 312] on icon "Edge from click_element:next_page_button_only_temporary to get_text:date" at bounding box center [842, 366] width 14 height 172
click at [835, 326] on icon "Edge from click_element:next_page_button_only_temporary to get_text:date" at bounding box center [842, 366] width 14 height 172
click at [835, 297] on icon "plus-circle" at bounding box center [835, 306] width 28 height 28
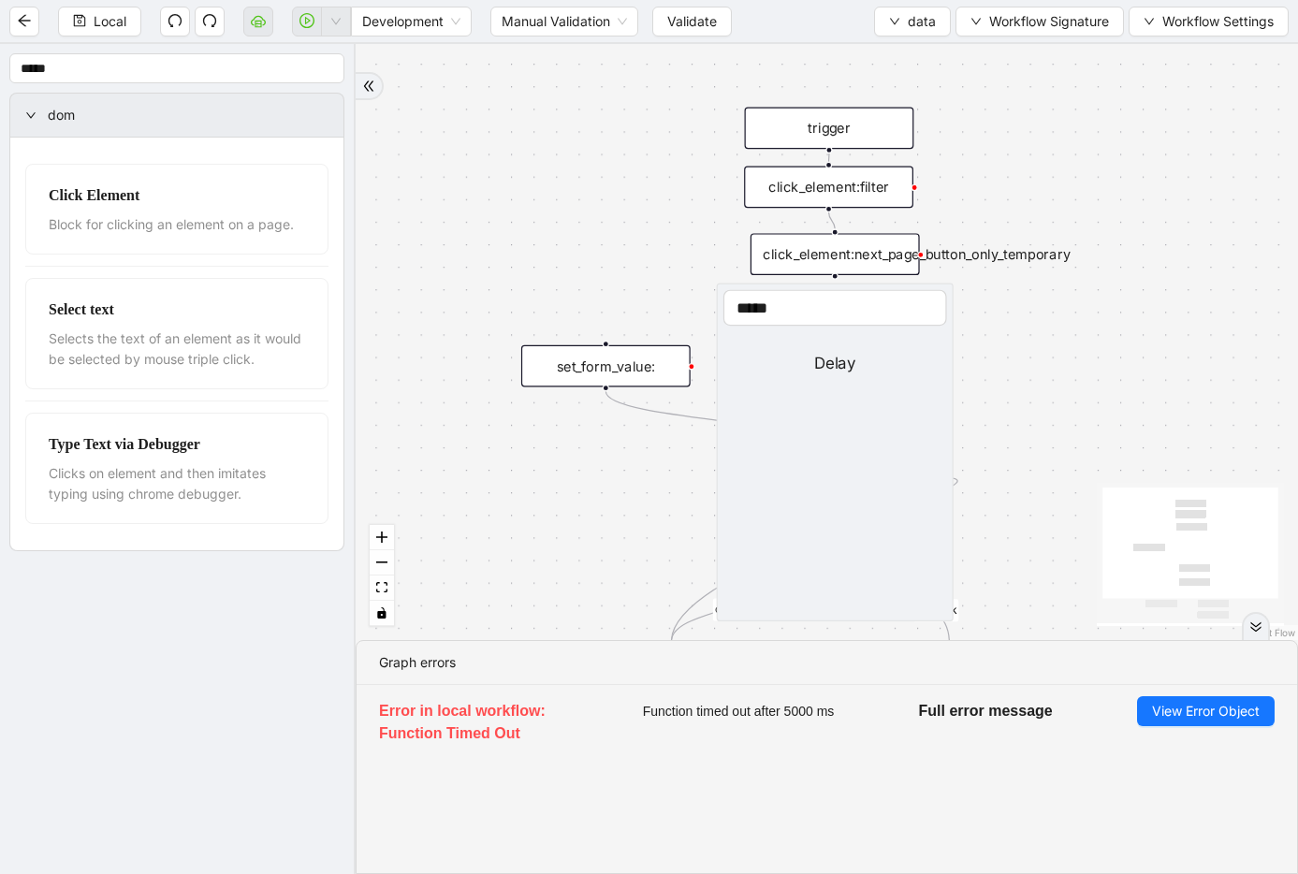
type input "*****"
click at [827, 350] on li "Delay" at bounding box center [835, 363] width 224 height 51
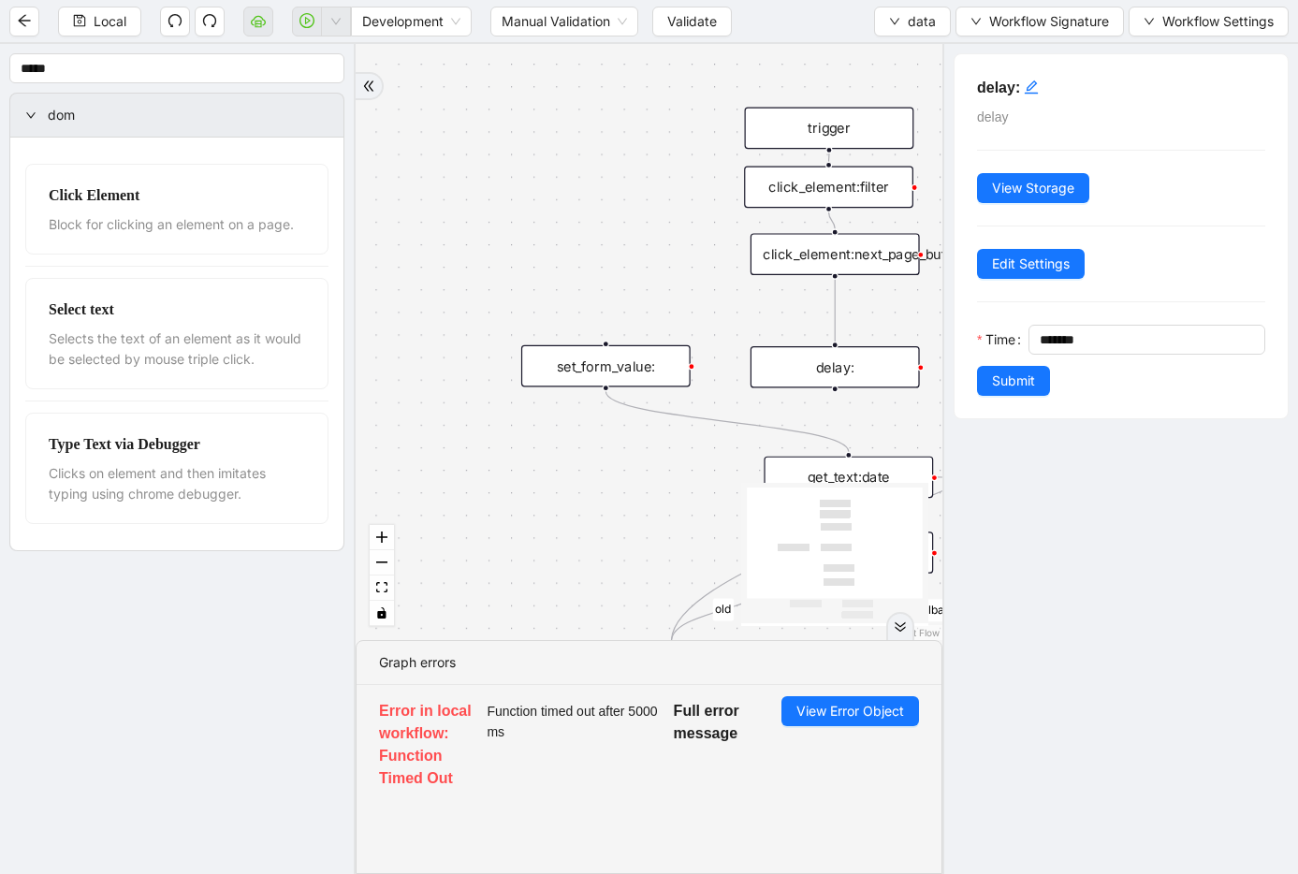
click at [825, 356] on div "fallback old onError trigger click_element:click_patient_name conditions:too_ol…" at bounding box center [649, 342] width 587 height 596
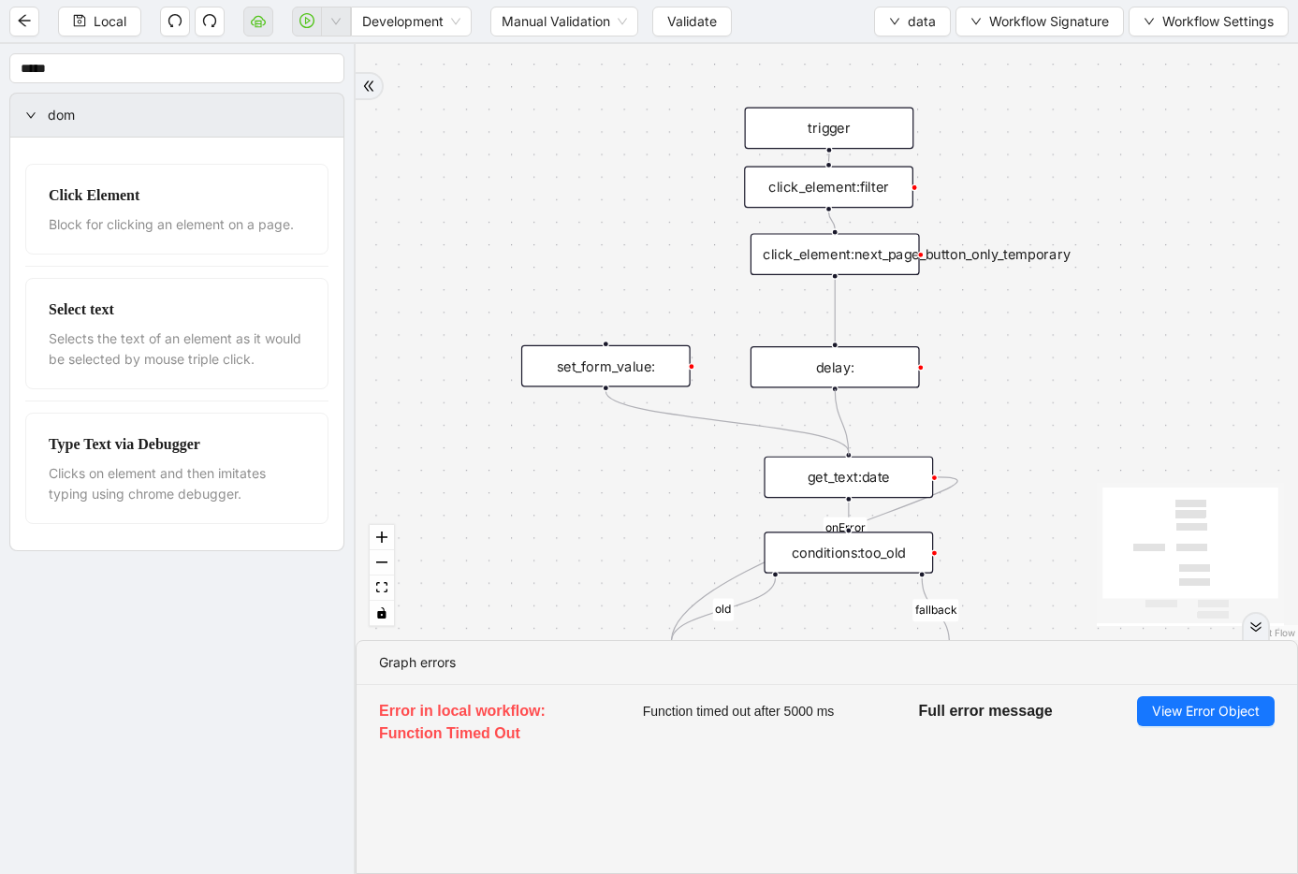
click at [873, 378] on div "delay:" at bounding box center [834, 367] width 169 height 42
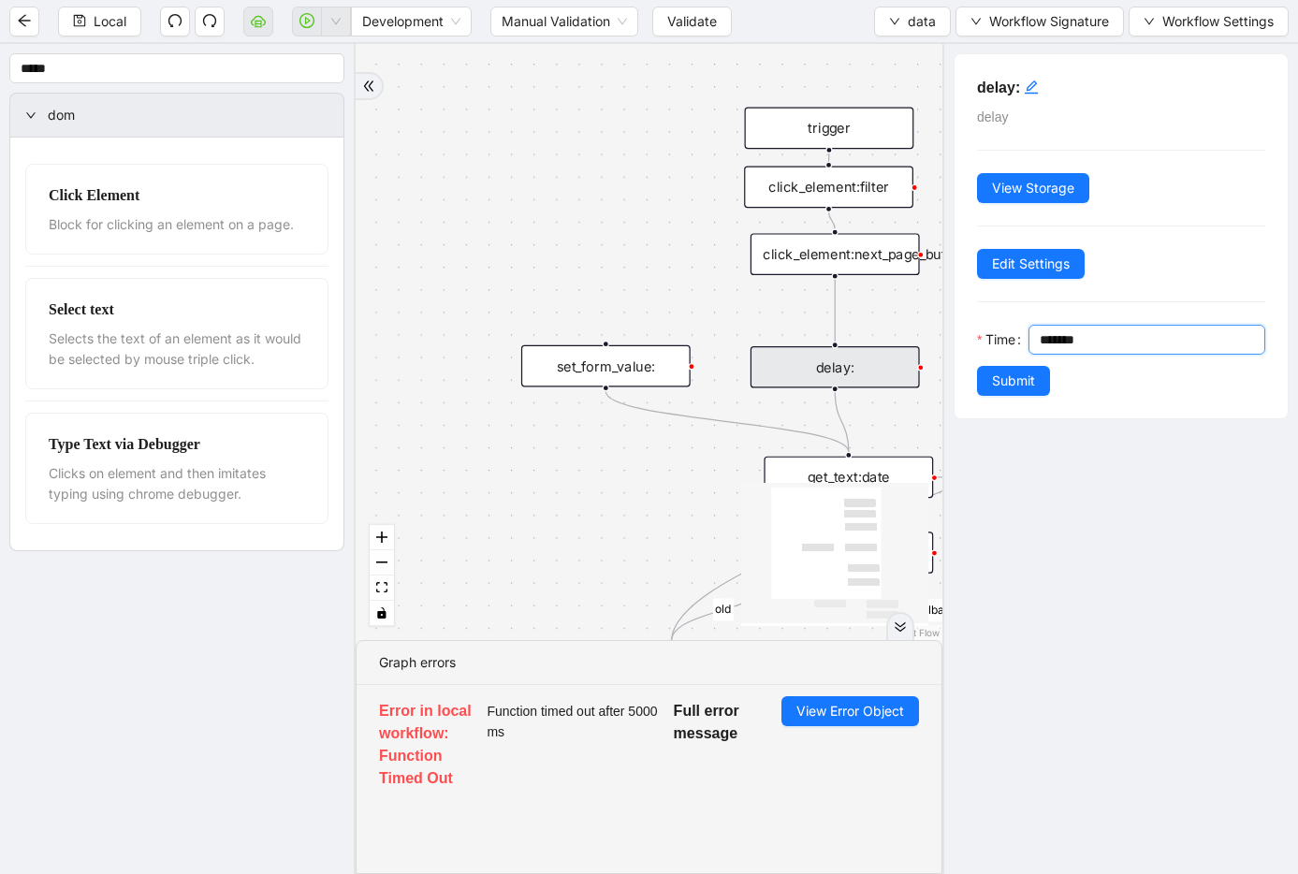
drag, startPoint x: 1107, startPoint y: 343, endPoint x: 938, endPoint y: 341, distance: 168.4
click at [938, 341] on section "***** dom Click Element Block for clicking an element on a page. Select text Se…" at bounding box center [649, 459] width 1298 height 830
type input "*******"
click at [1010, 388] on span "Submit" at bounding box center [1013, 381] width 43 height 21
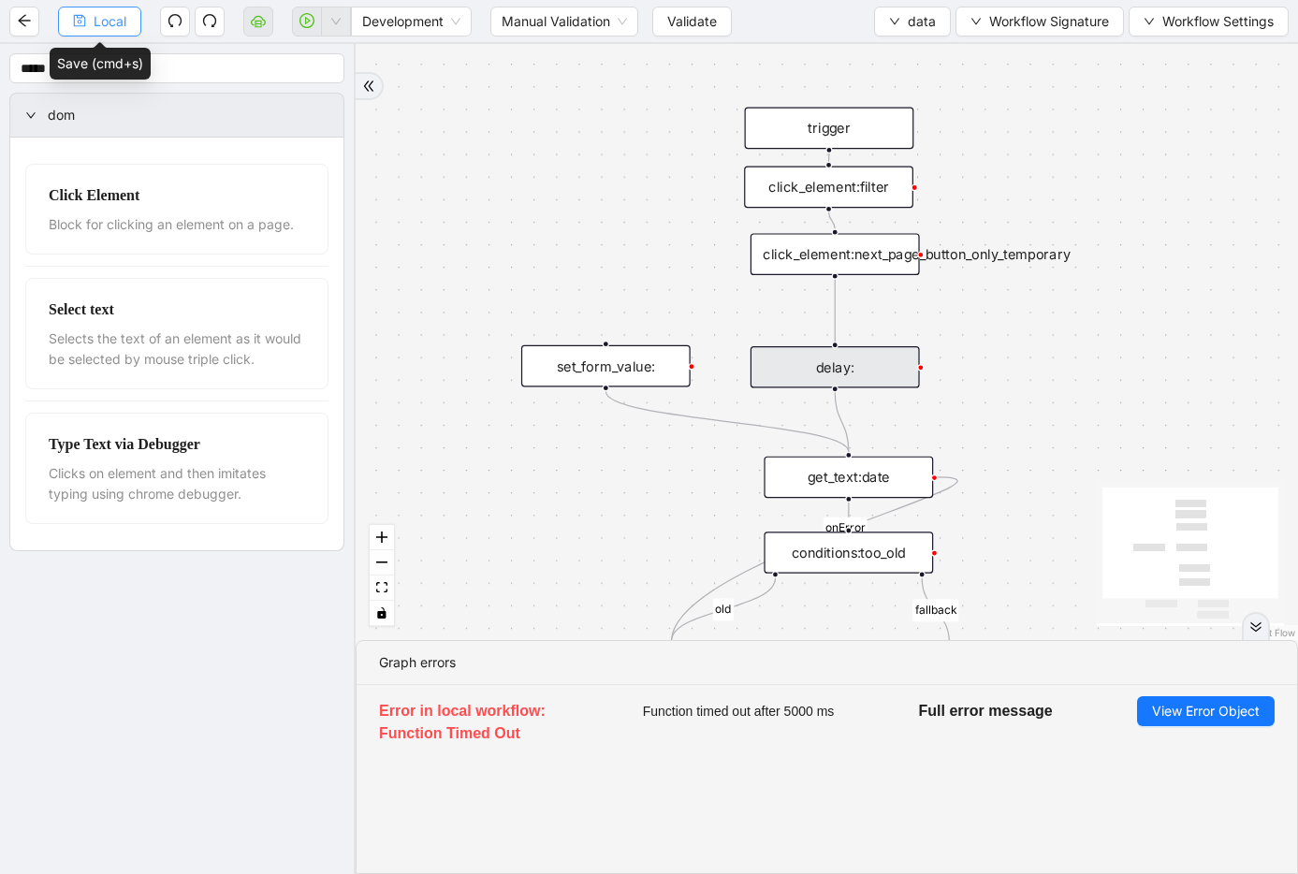
click at [81, 22] on icon "save" at bounding box center [79, 20] width 13 height 13
click at [910, 25] on span "data" at bounding box center [922, 21] width 28 height 21
click at [910, 53] on span "Select" at bounding box center [912, 58] width 50 height 21
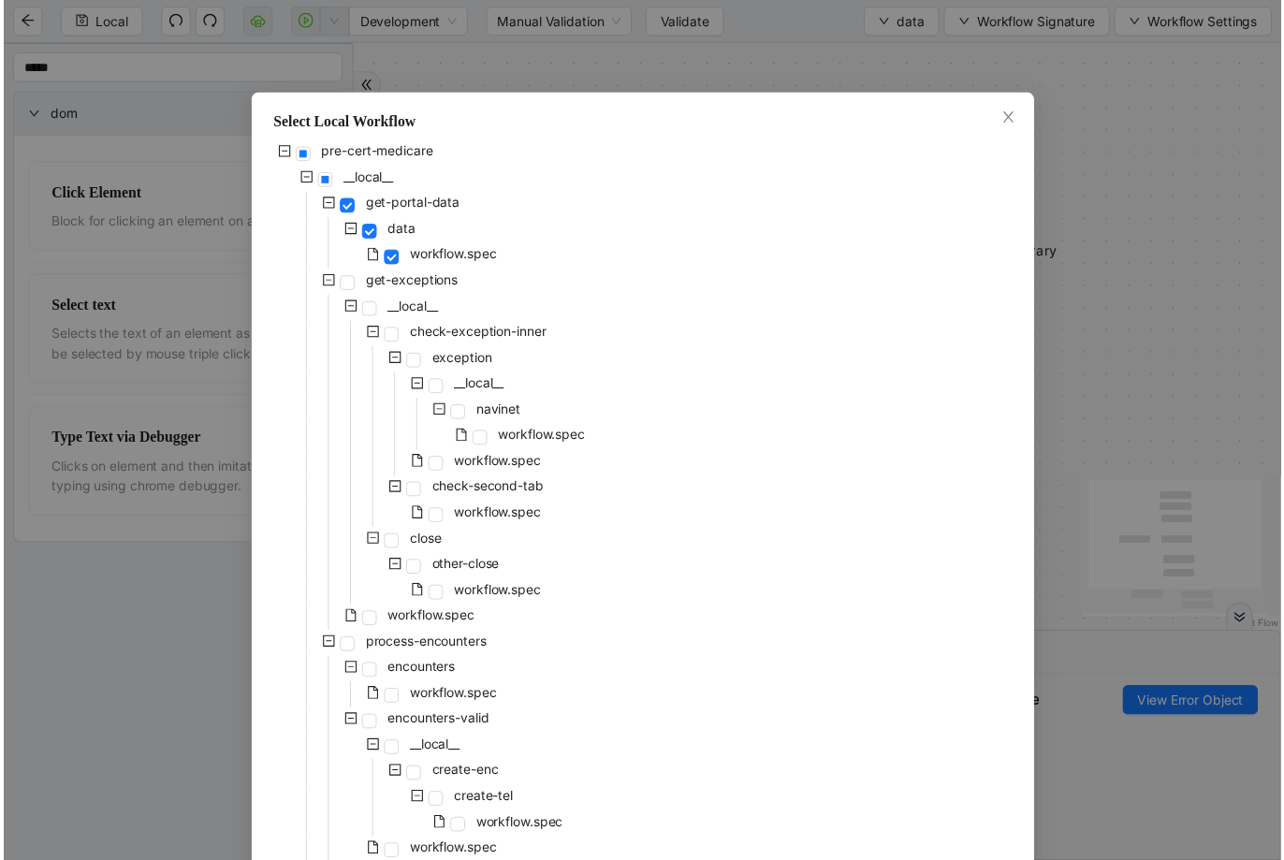
scroll to position [765, 0]
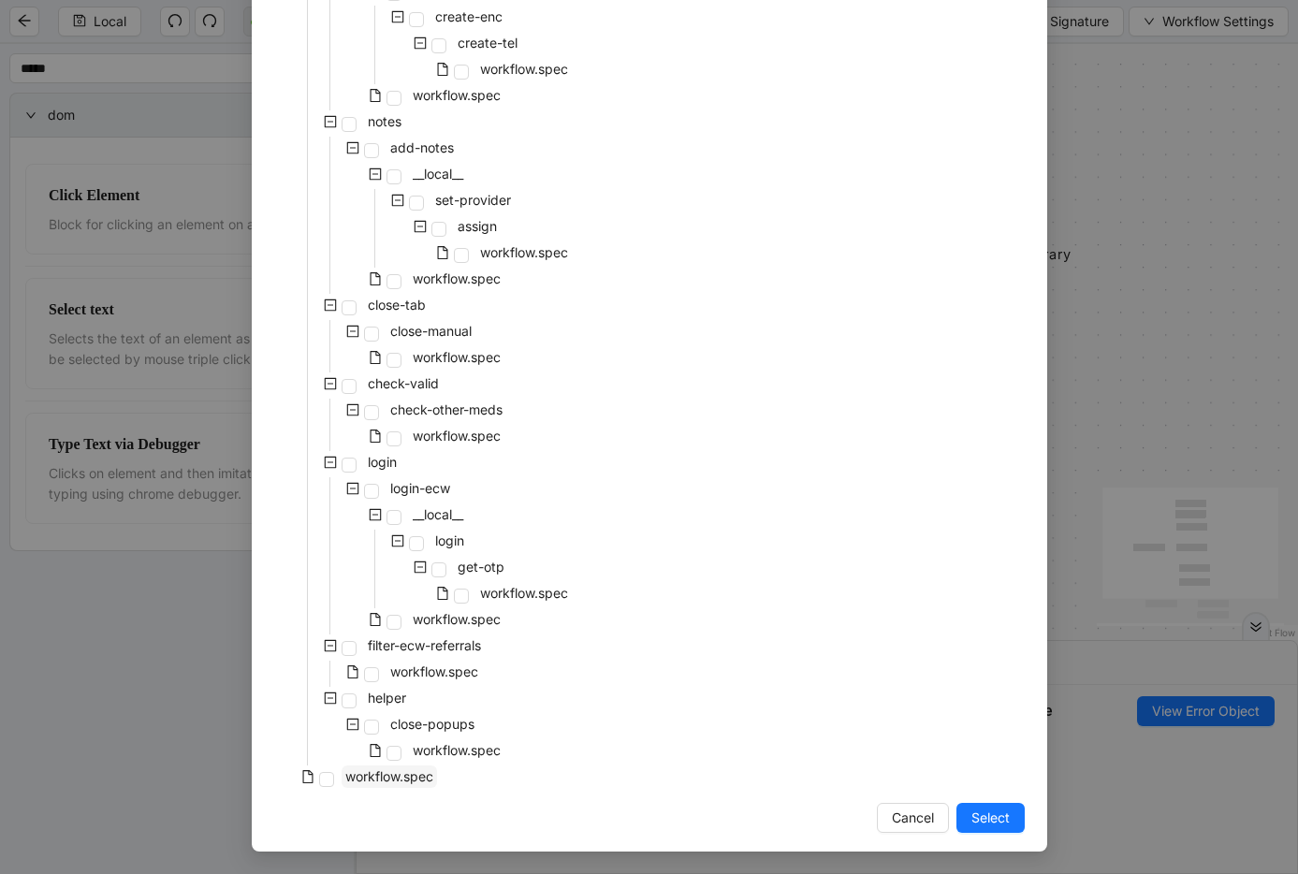
click at [349, 772] on span "workflow.spec" at bounding box center [389, 776] width 88 height 16
click at [979, 807] on span "Select" at bounding box center [990, 817] width 38 height 21
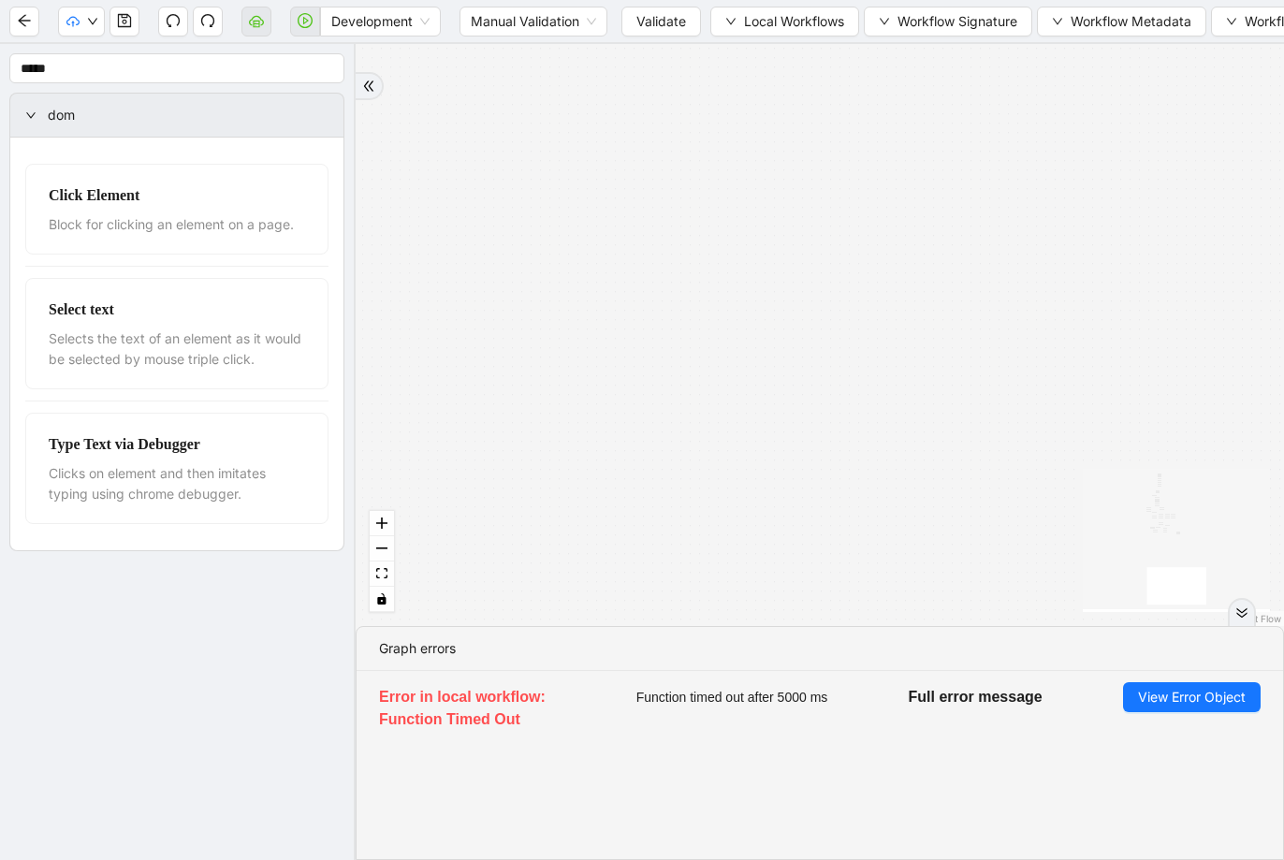
drag, startPoint x: 719, startPoint y: 204, endPoint x: 833, endPoint y: 508, distance: 324.8
drag, startPoint x: 831, startPoint y: 335, endPoint x: 890, endPoint y: 552, distance: 224.9
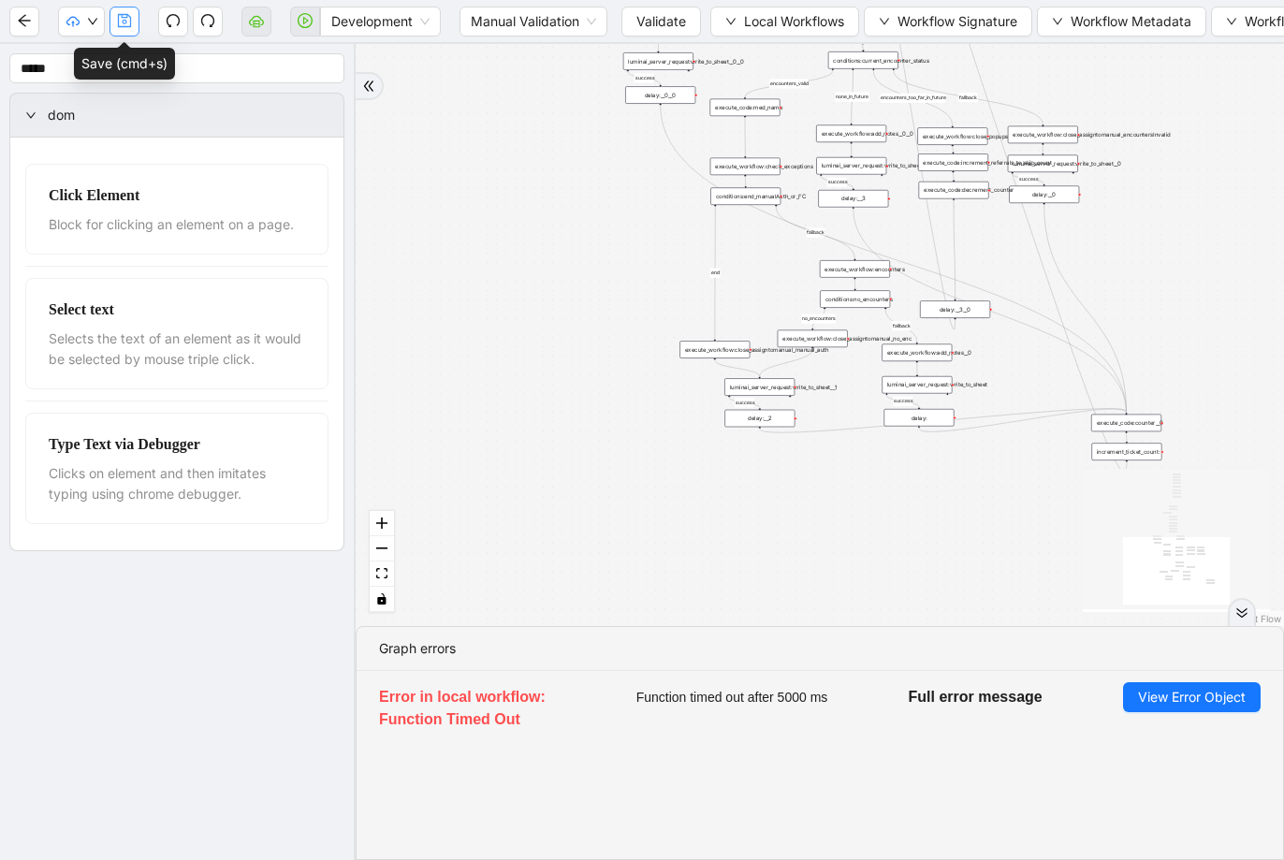
click at [128, 19] on icon "save" at bounding box center [124, 20] width 15 height 15
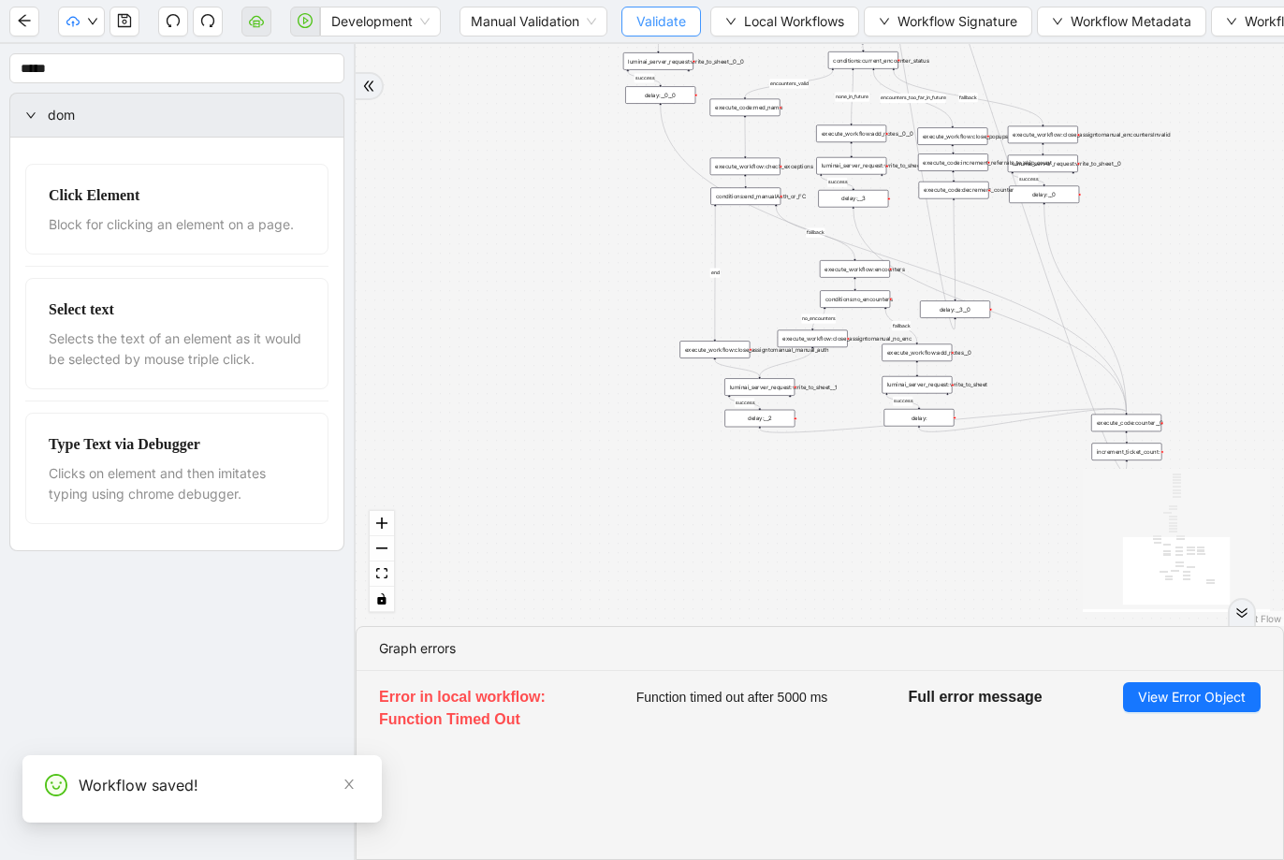
click at [657, 23] on span "Validate" at bounding box center [661, 21] width 50 height 21
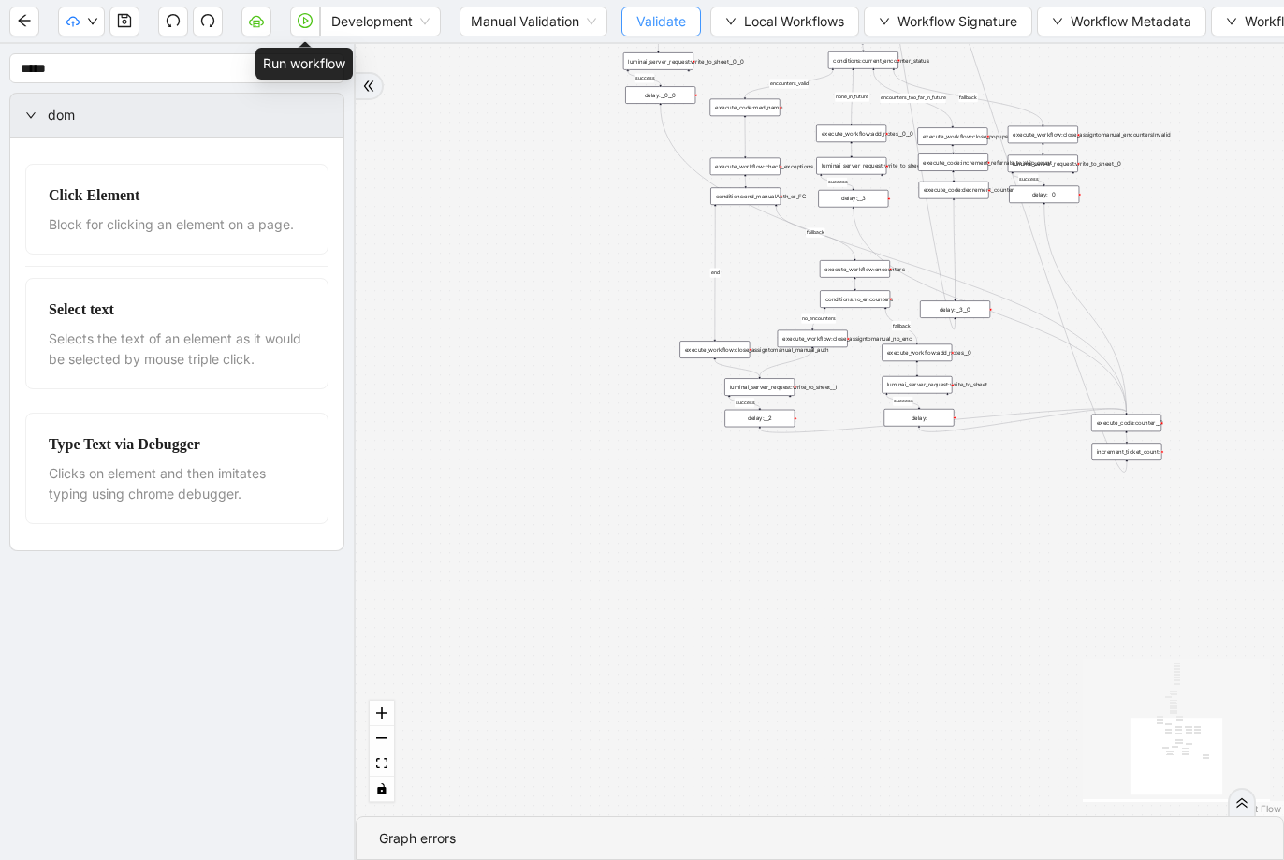
click at [309, 26] on icon "play-circle" at bounding box center [305, 20] width 15 height 15
